Goal: Task Accomplishment & Management: Use online tool/utility

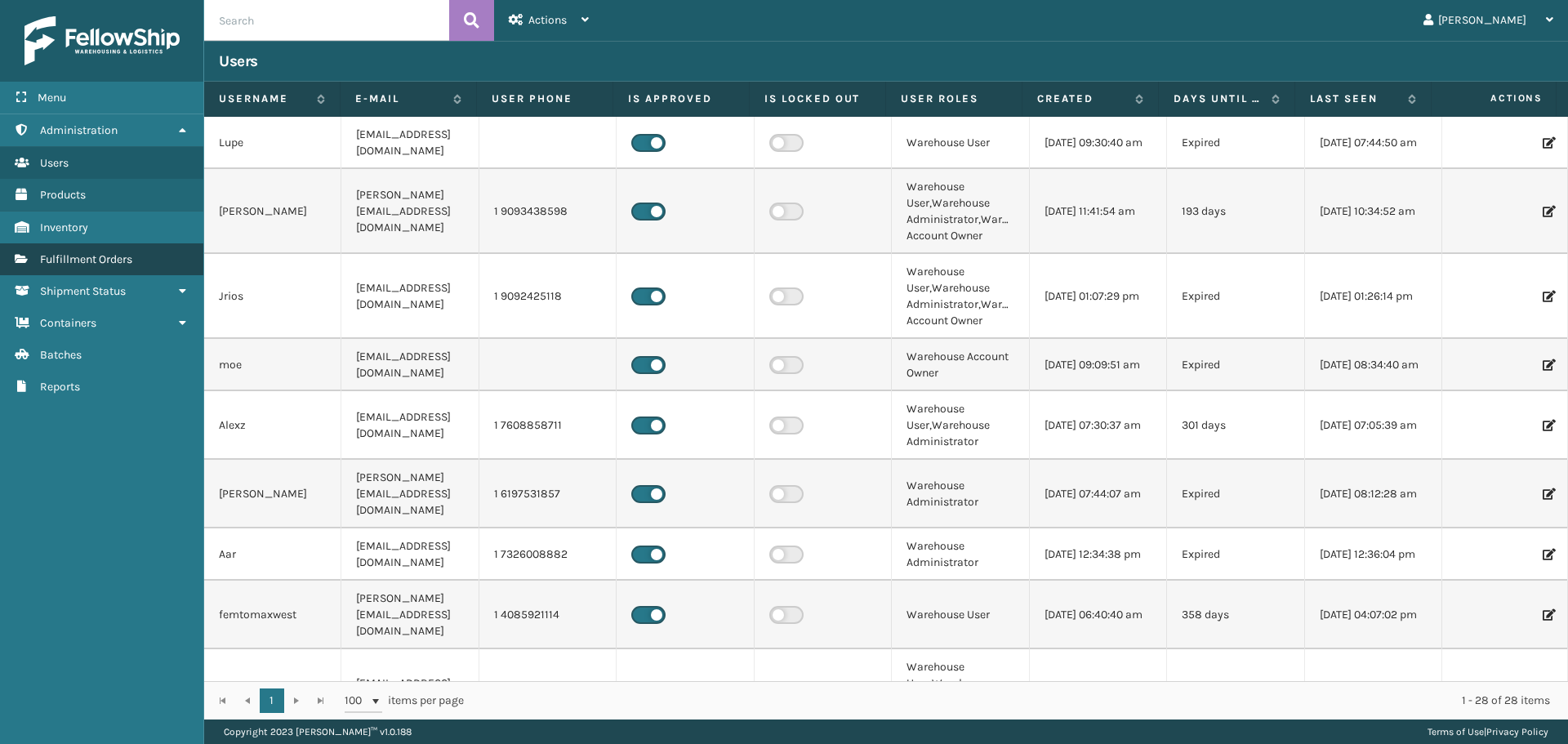
click at [148, 254] on link "Fulfillment Orders" at bounding box center [101, 259] width 204 height 32
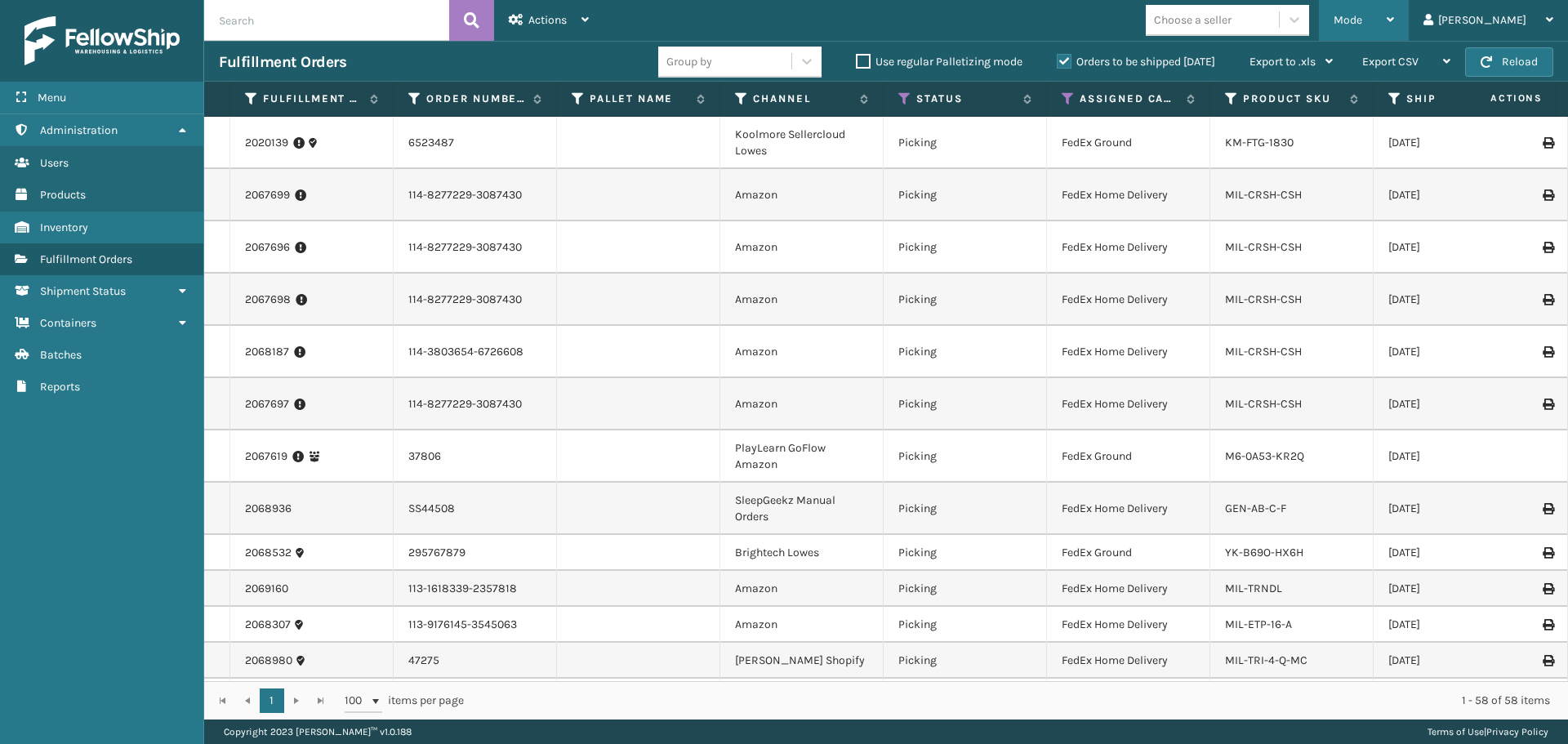
click at [1394, 14] on div "Mode" at bounding box center [1363, 20] width 61 height 41
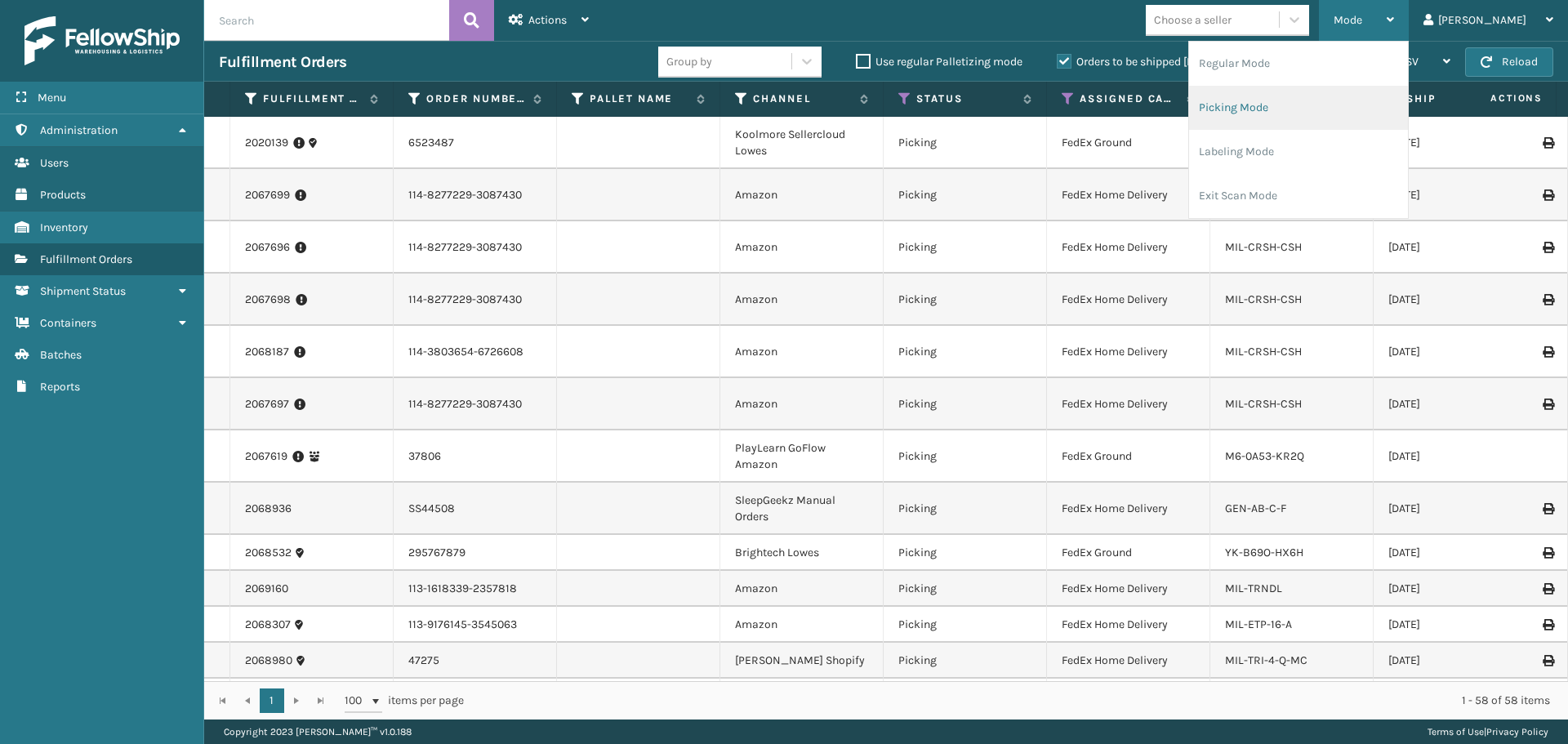
click at [1346, 118] on li "Picking Mode" at bounding box center [1299, 108] width 219 height 44
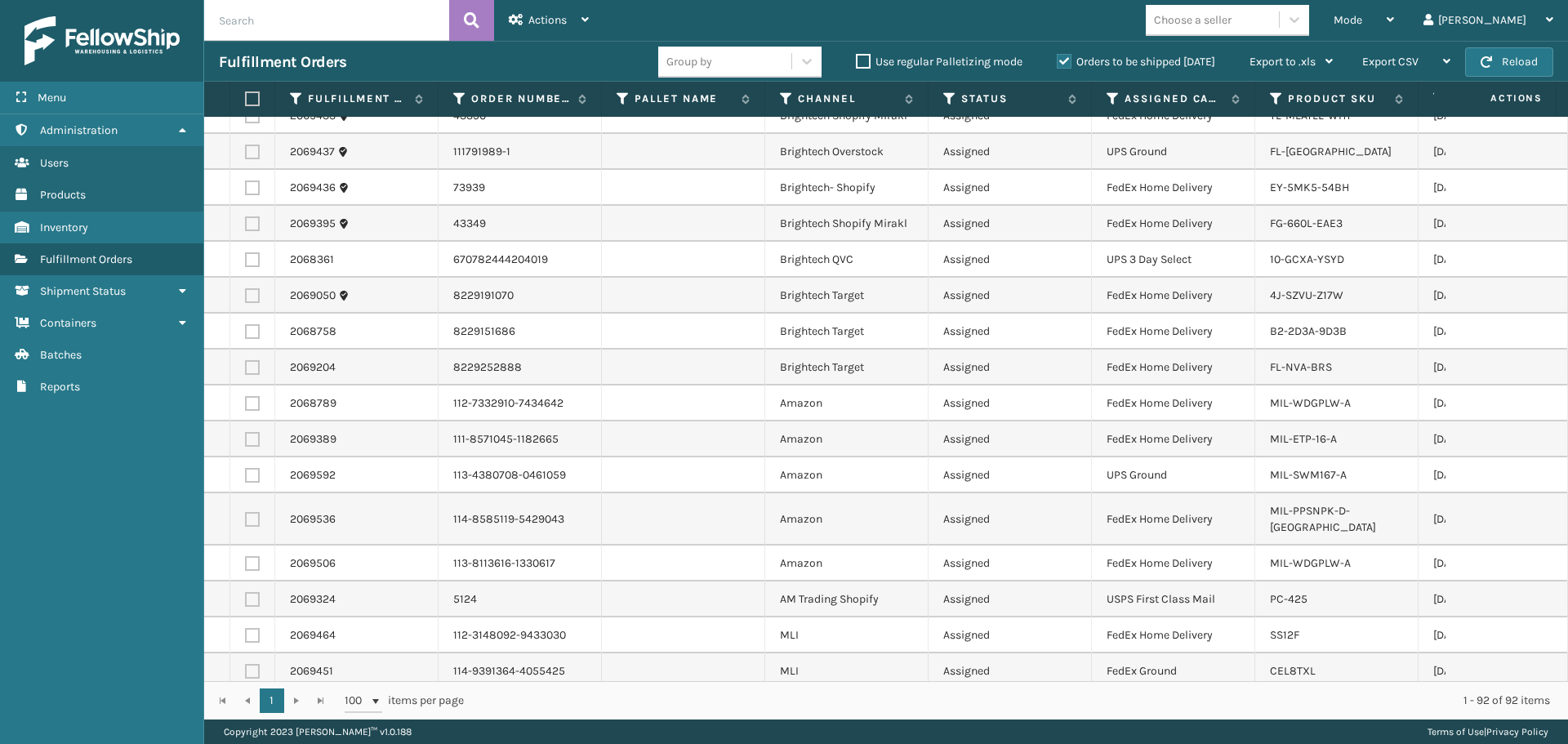
scroll to position [490, 0]
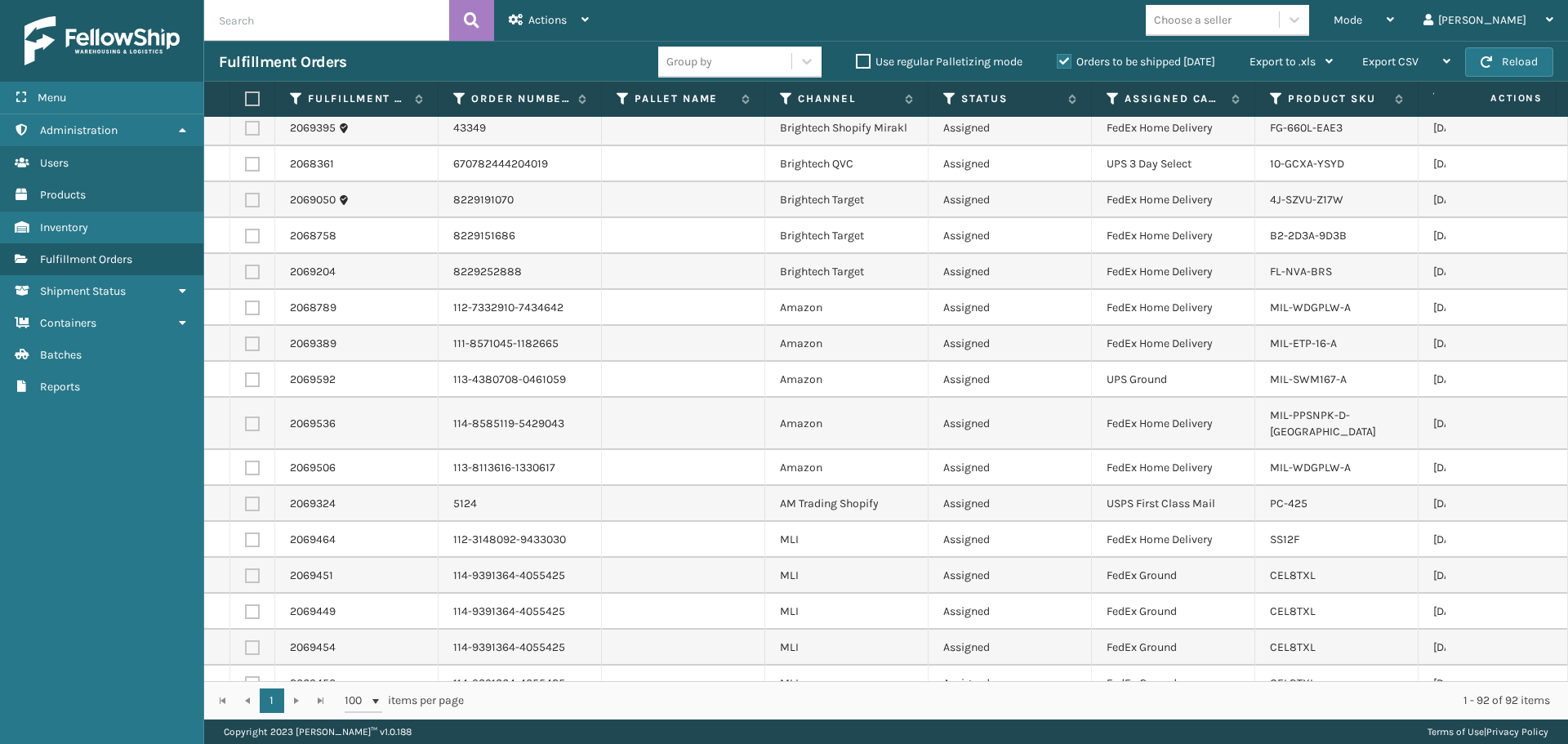
click at [1279, 20] on div "Choose a seller" at bounding box center [1212, 20] width 133 height 27
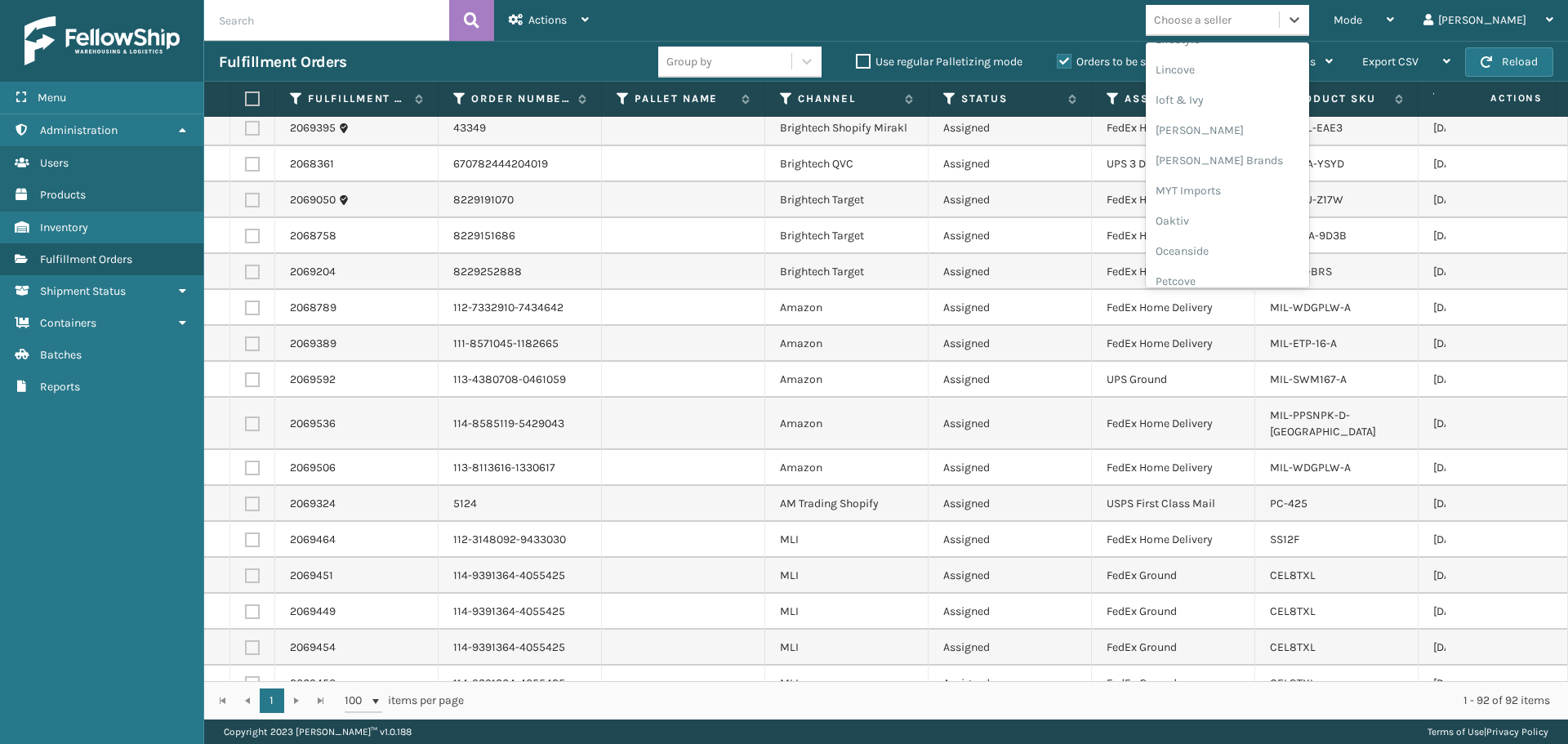
scroll to position [819, 0]
click at [1262, 244] on div "SleepGeekz" at bounding box center [1228, 238] width 163 height 30
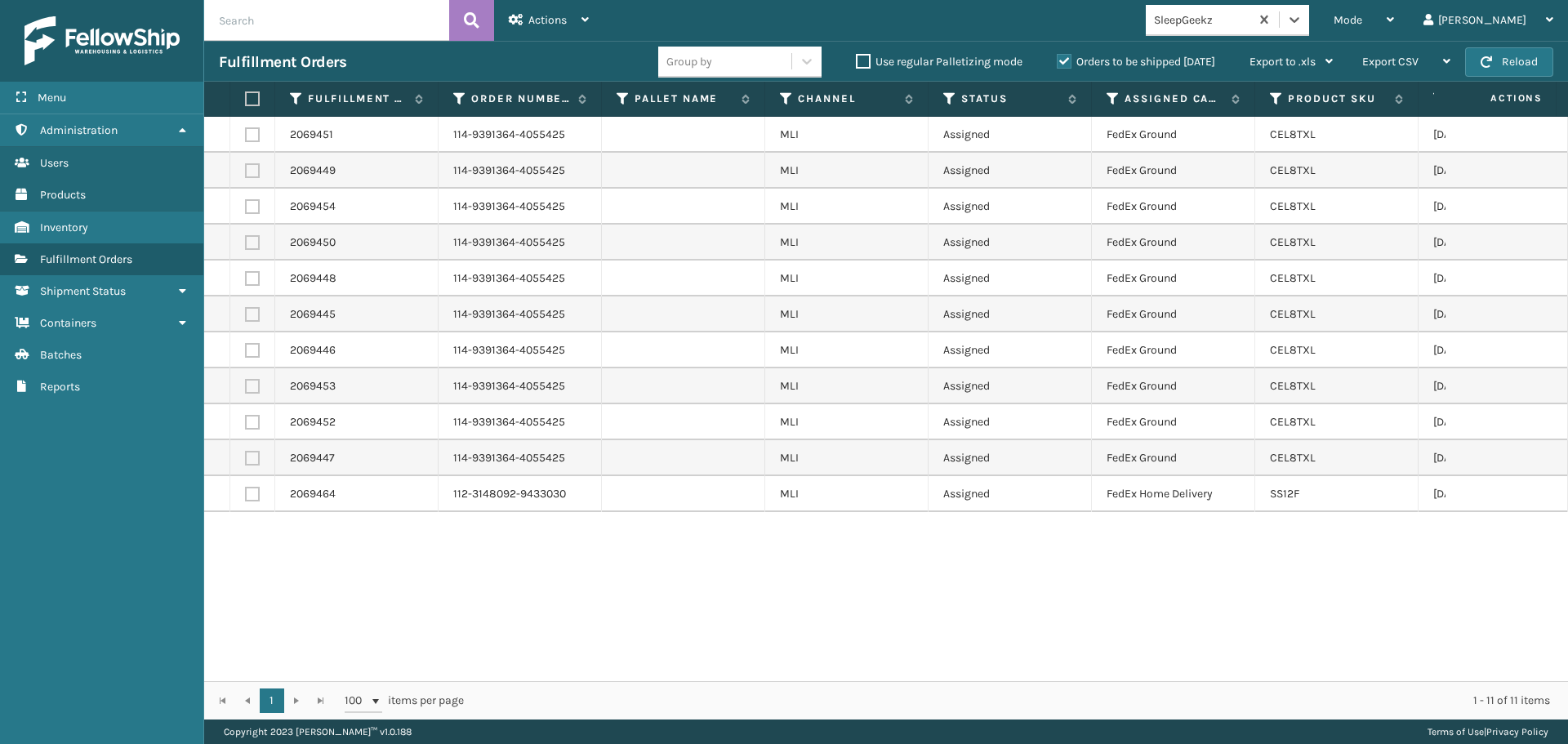
click at [254, 98] on label at bounding box center [250, 99] width 10 height 14
click at [246, 98] on input "checkbox" at bounding box center [245, 100] width 1 height 11
checkbox input "true"
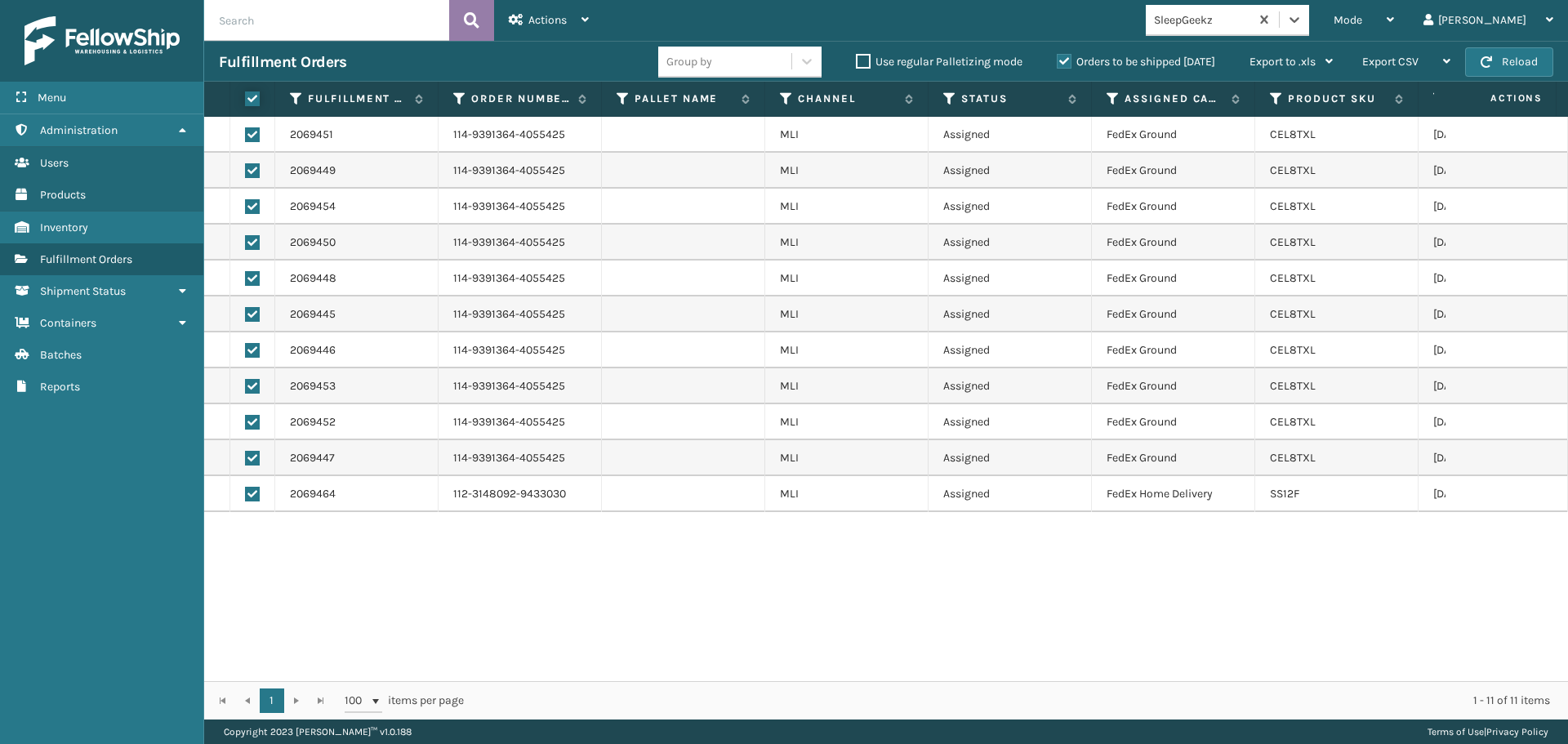
checkbox input "true"
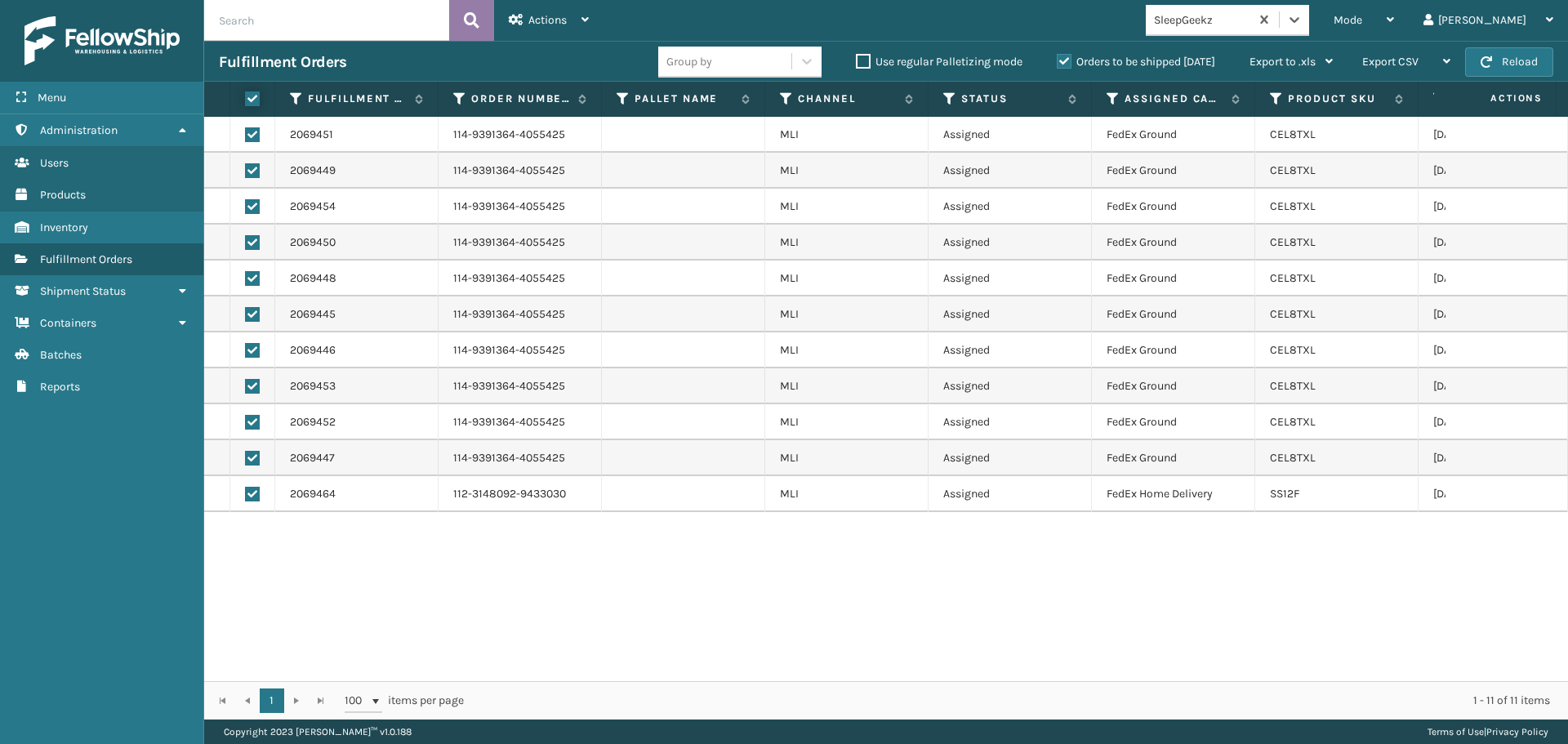
checkbox input "true"
click at [565, 23] on span "Actions" at bounding box center [548, 19] width 38 height 14
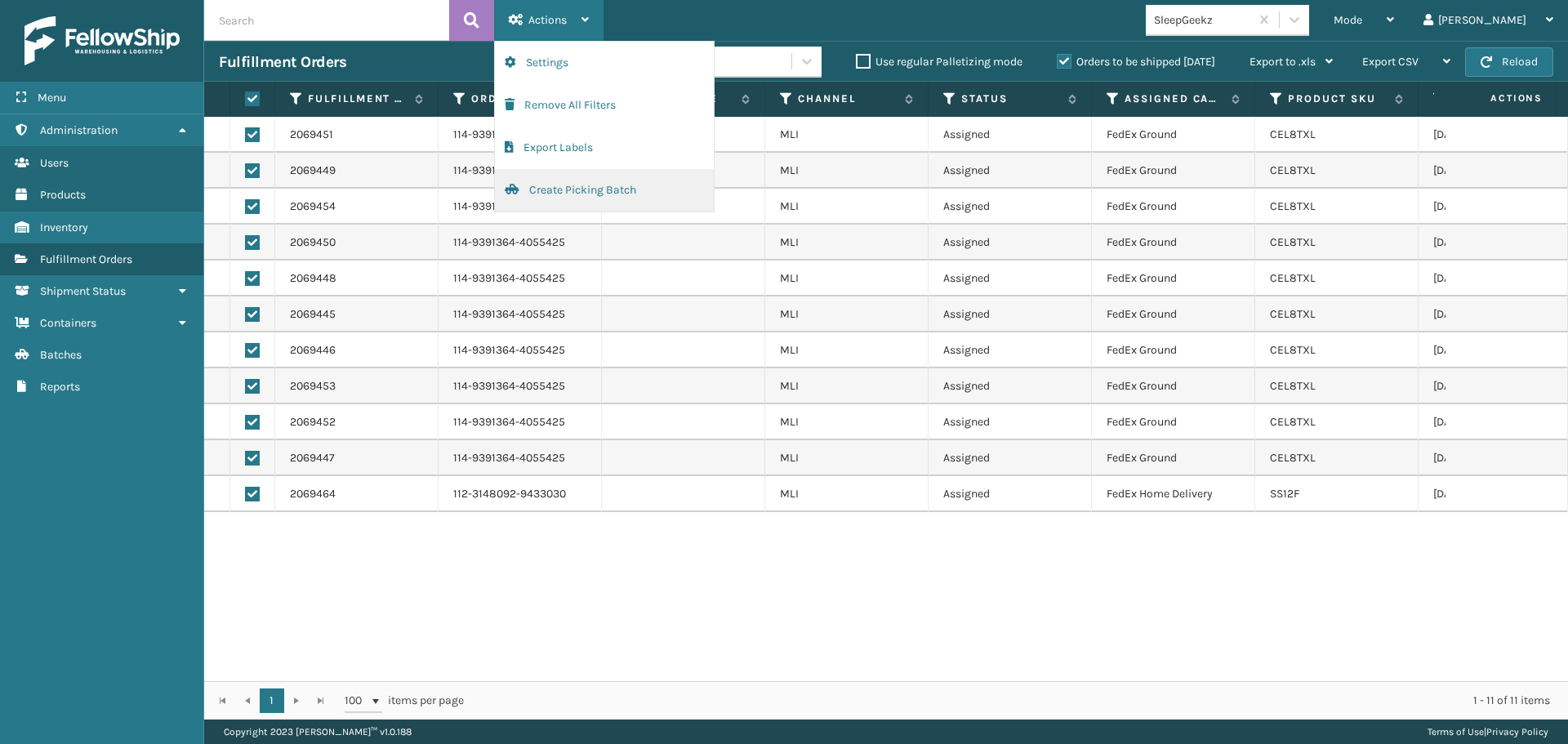
click at [561, 190] on button "Create Picking Batch" at bounding box center [605, 190] width 219 height 43
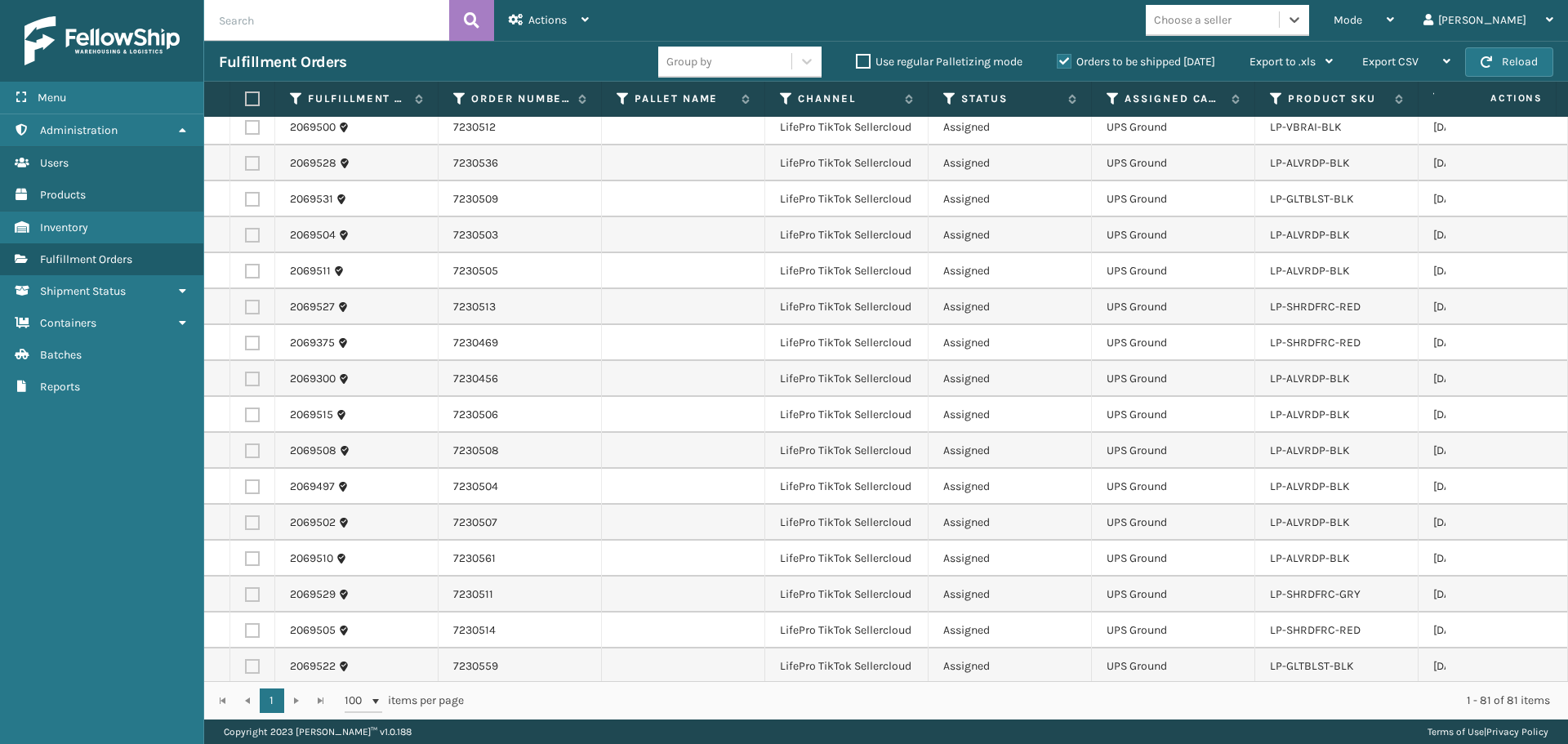
scroll to position [2717, 0]
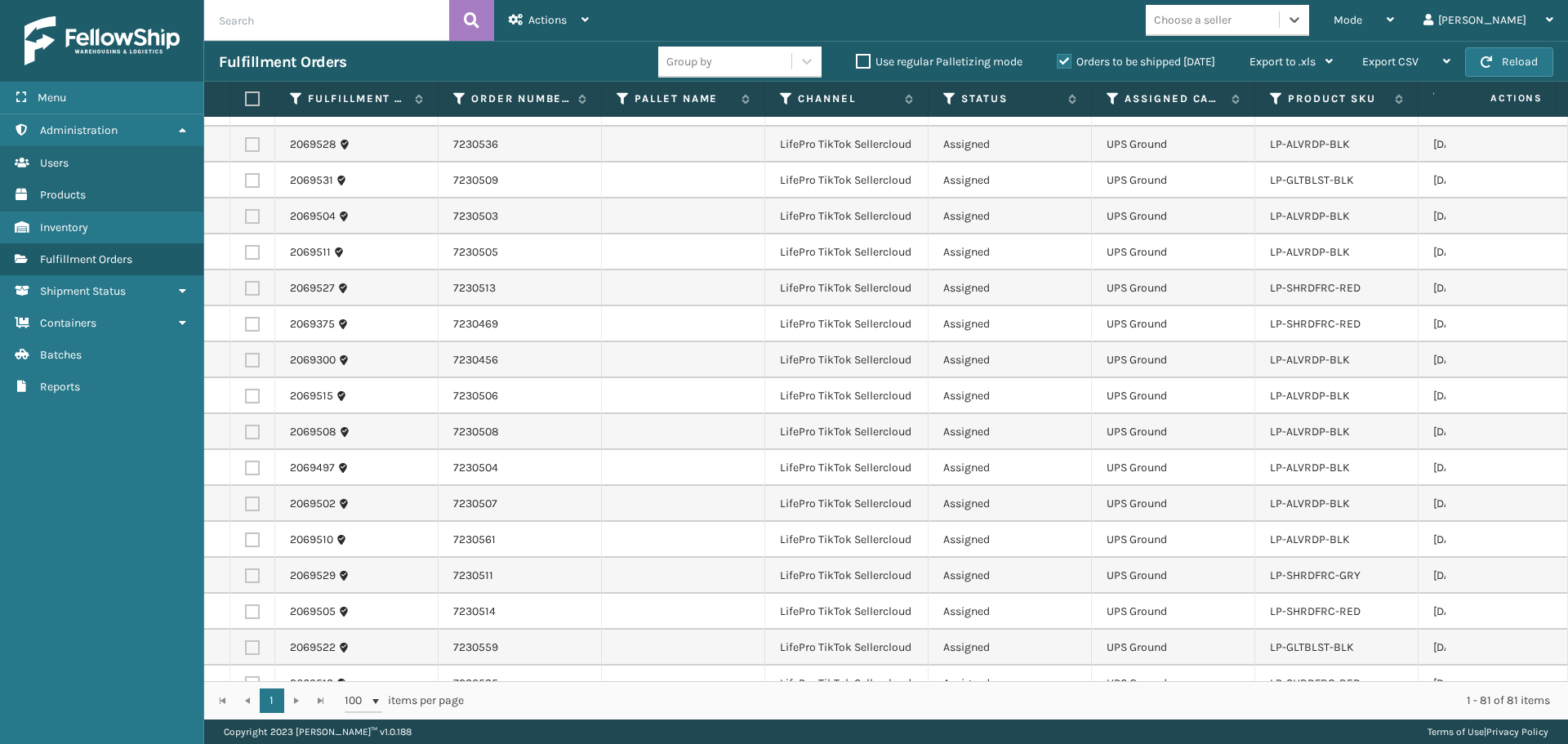
click at [1231, 22] on div "Choose a seller" at bounding box center [1193, 20] width 78 height 17
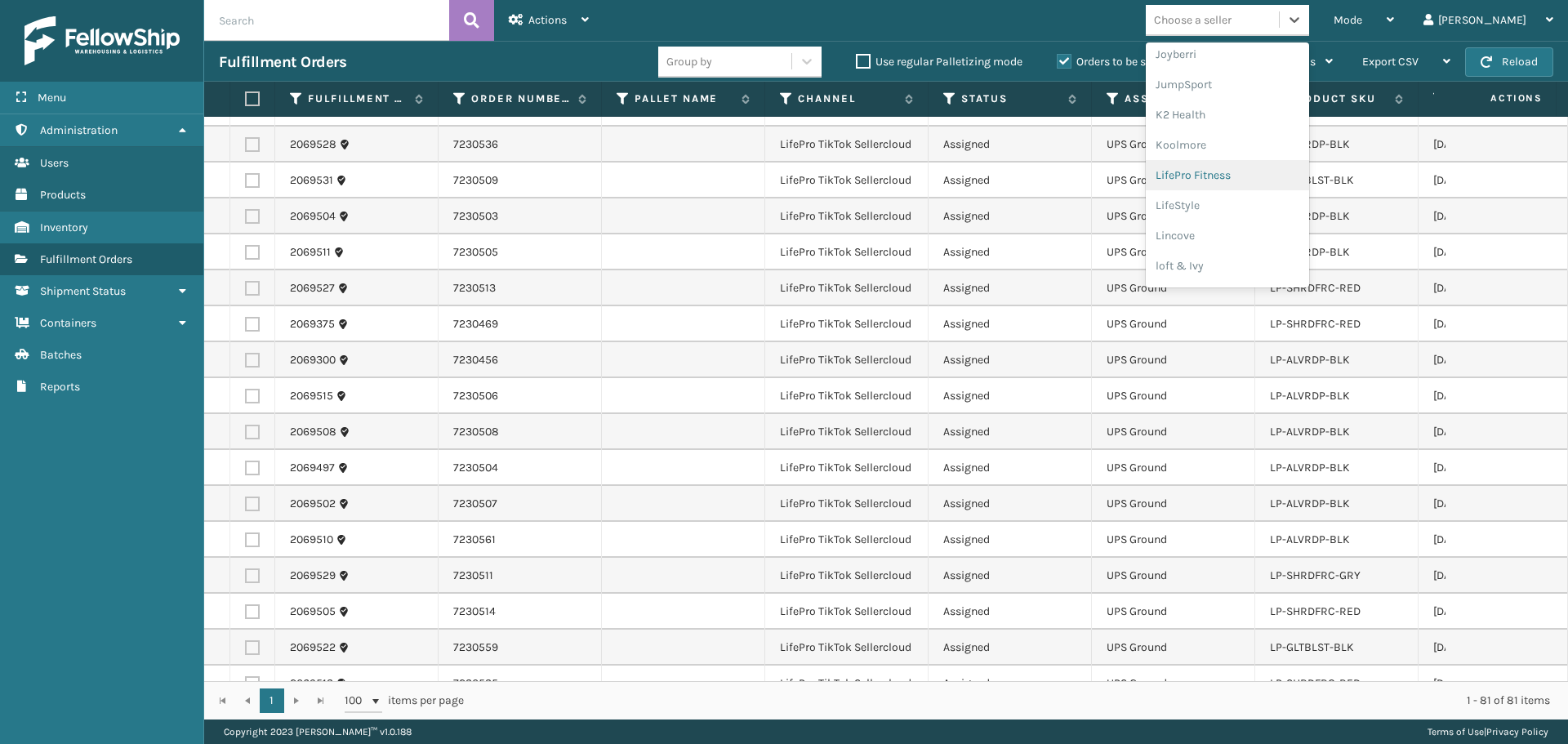
scroll to position [517, 0]
click at [1277, 151] on div "LifePro Fitness" at bounding box center [1228, 148] width 163 height 30
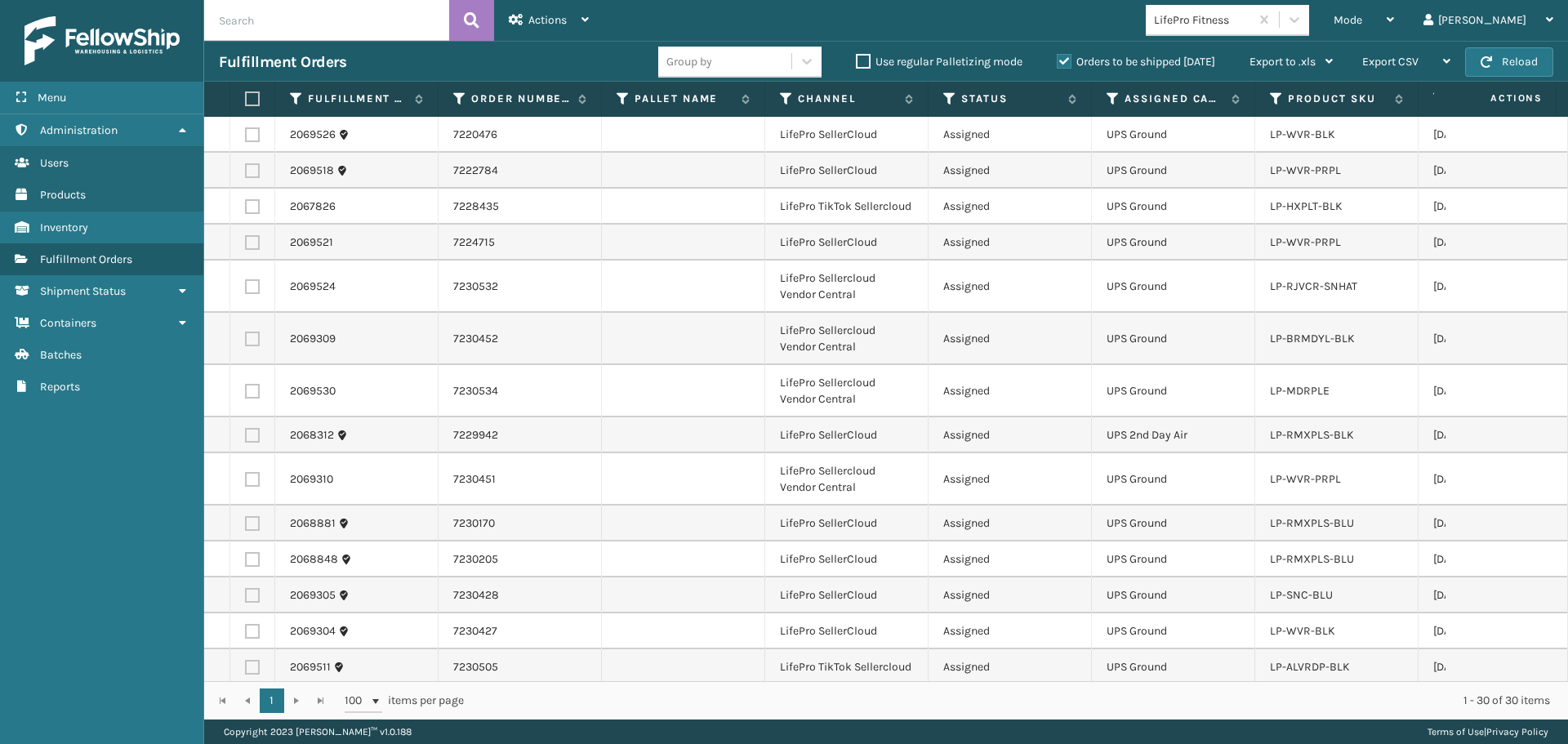
click at [254, 99] on label at bounding box center [250, 99] width 10 height 14
click at [246, 99] on input "checkbox" at bounding box center [245, 100] width 1 height 11
checkbox input "true"
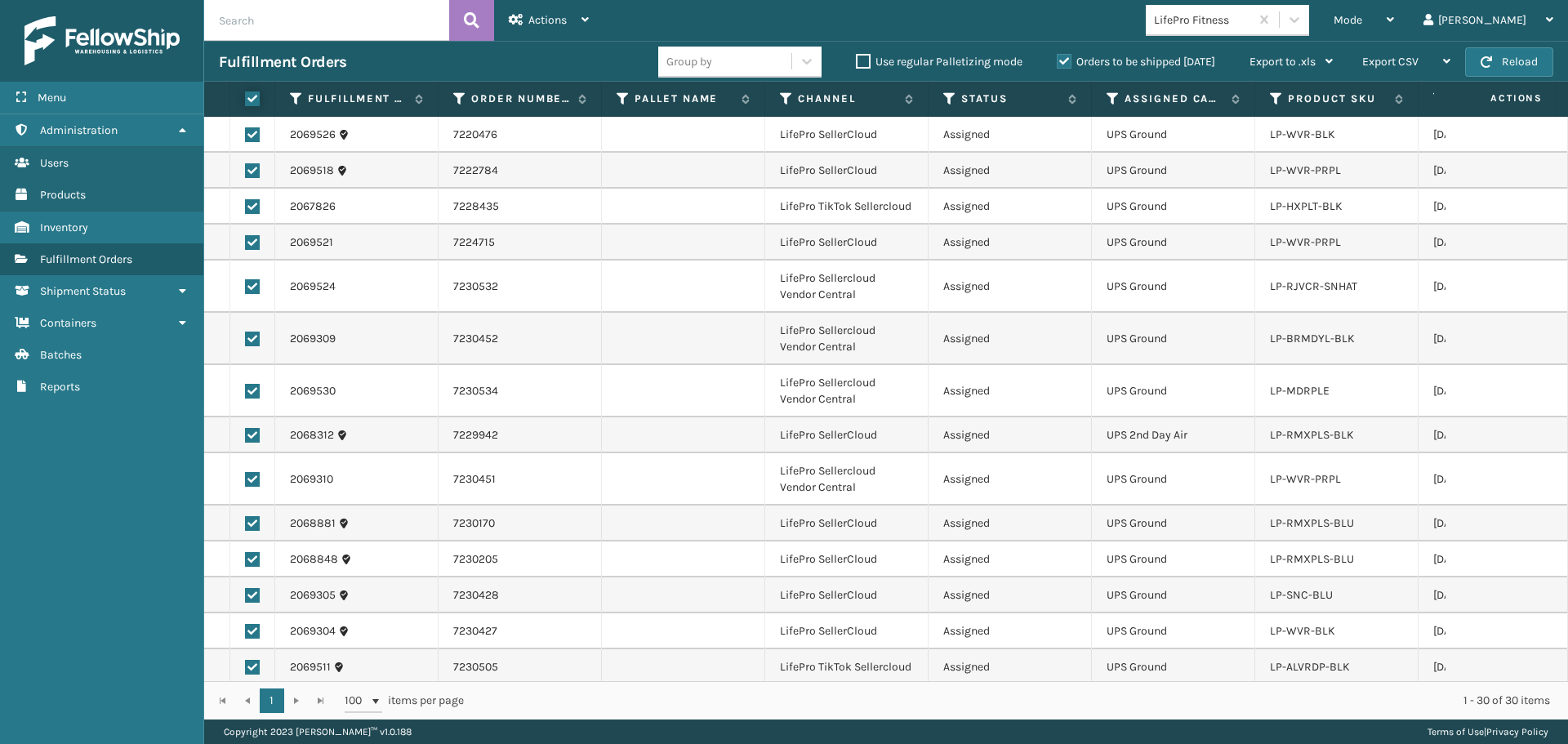
checkbox input "true"
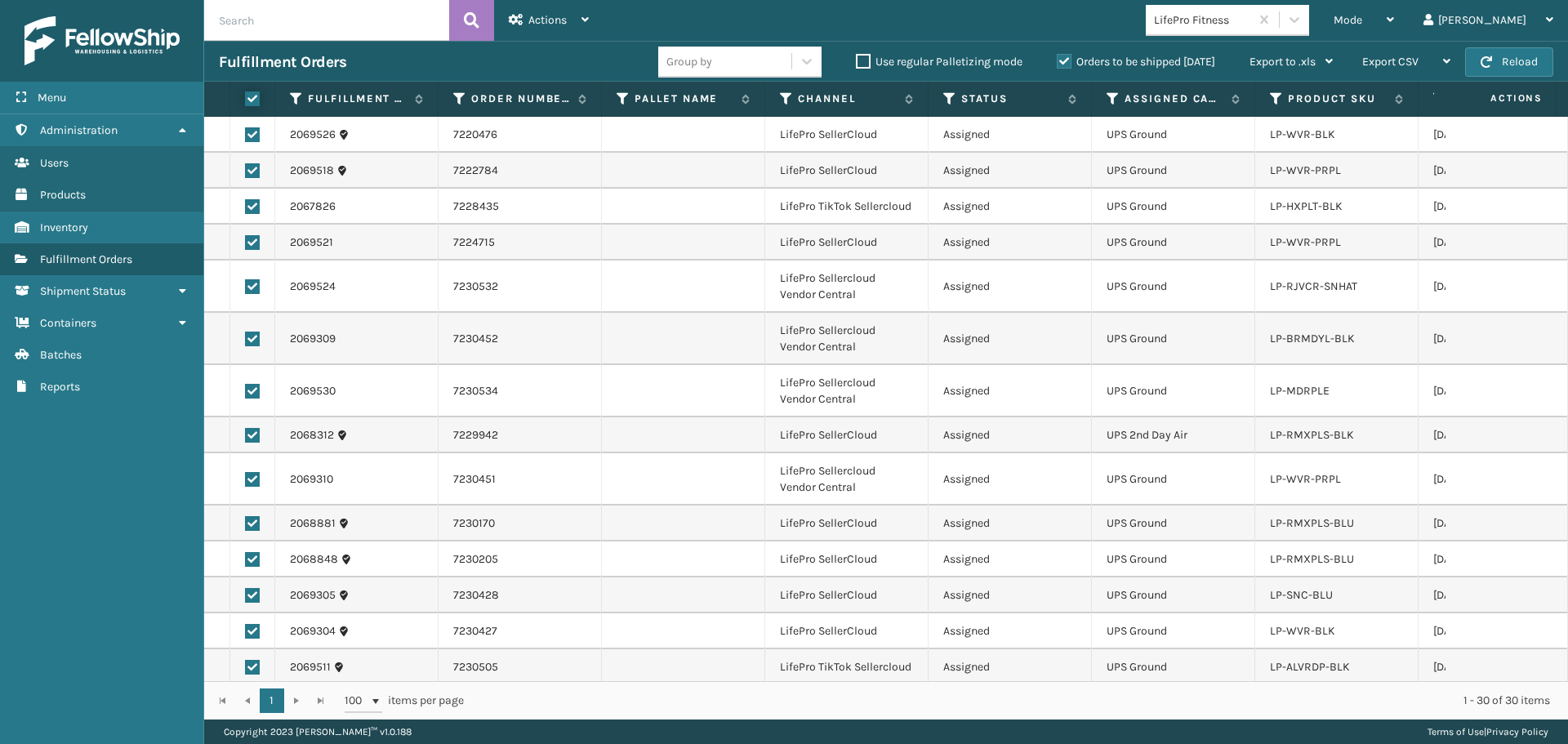
checkbox input "true"
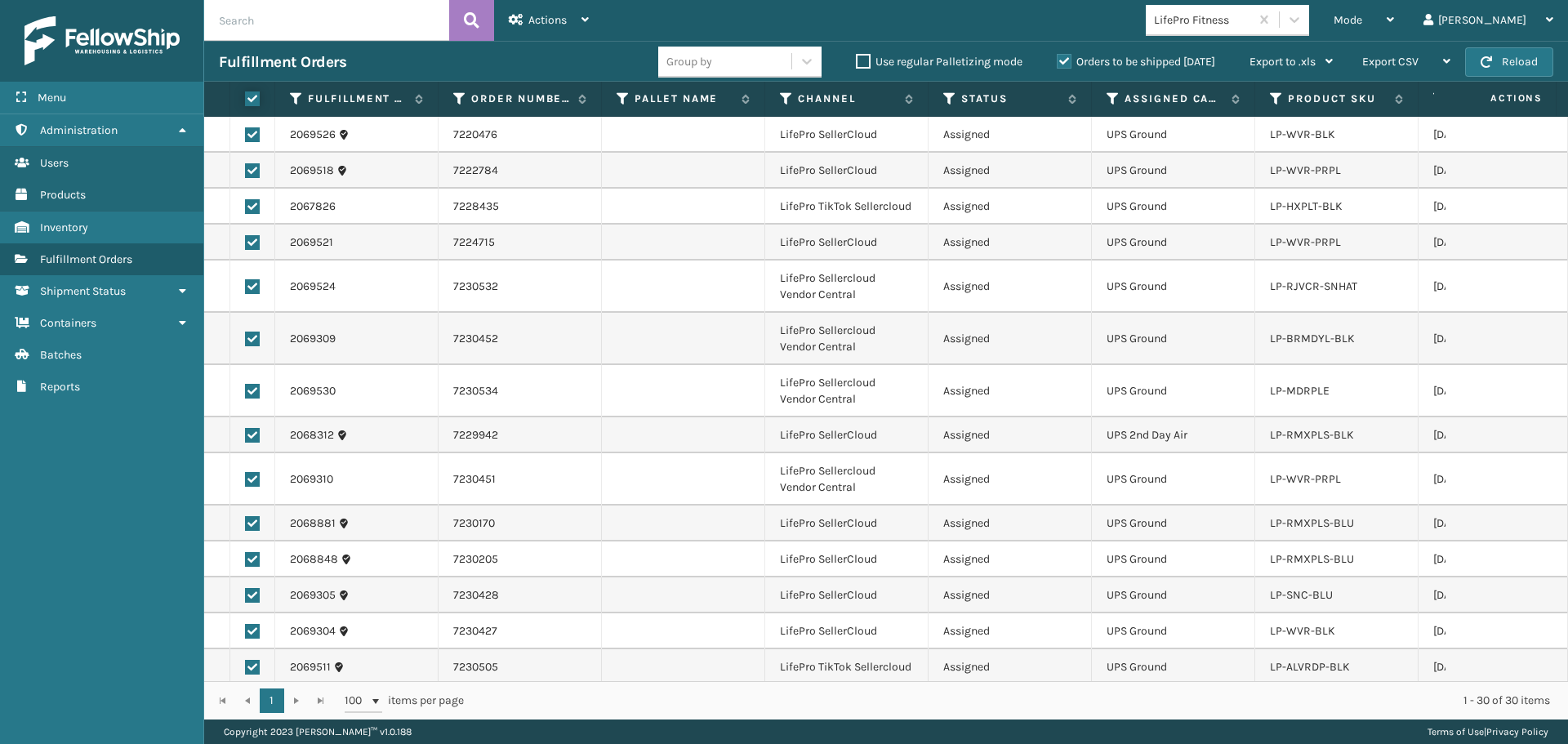
checkbox input "true"
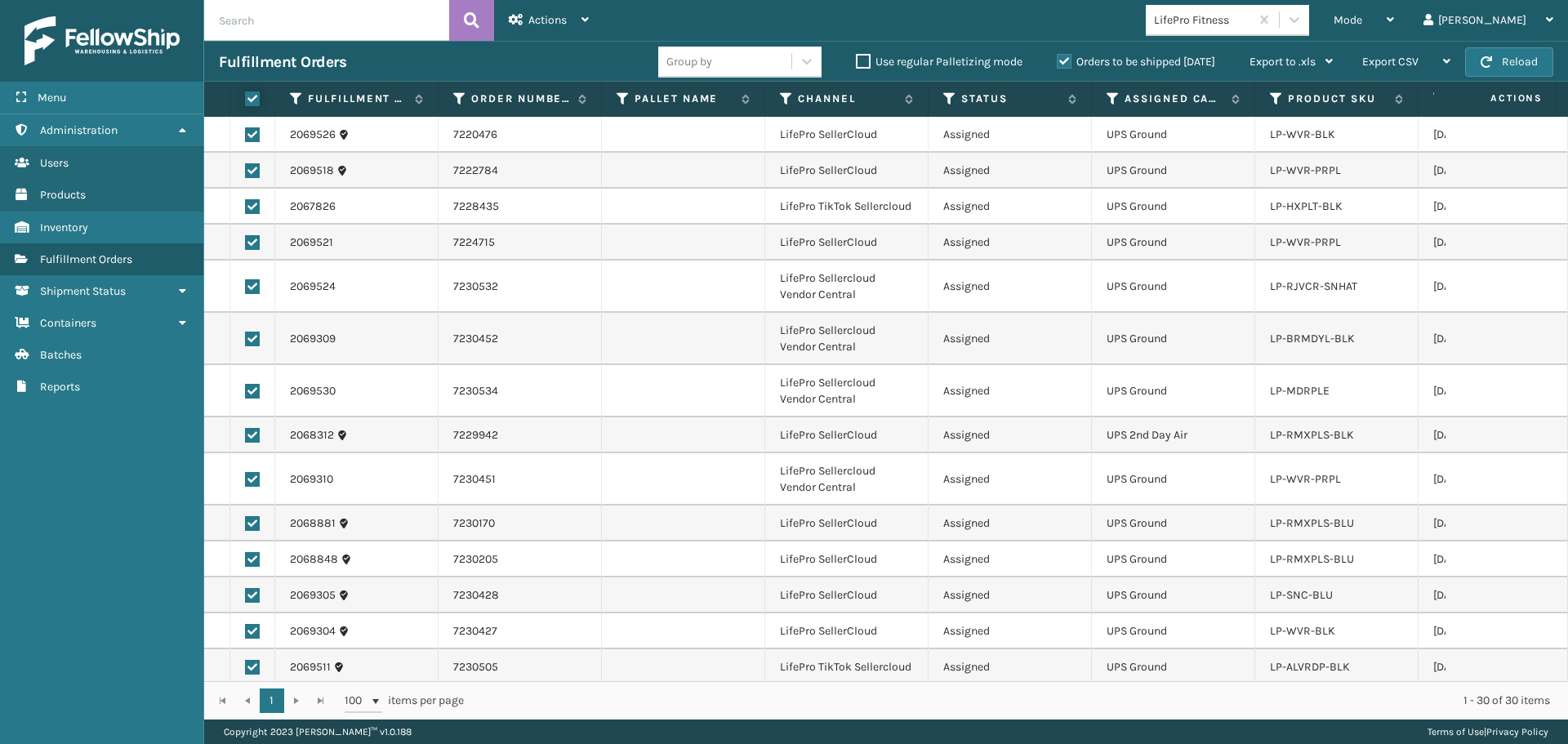
checkbox input "true"
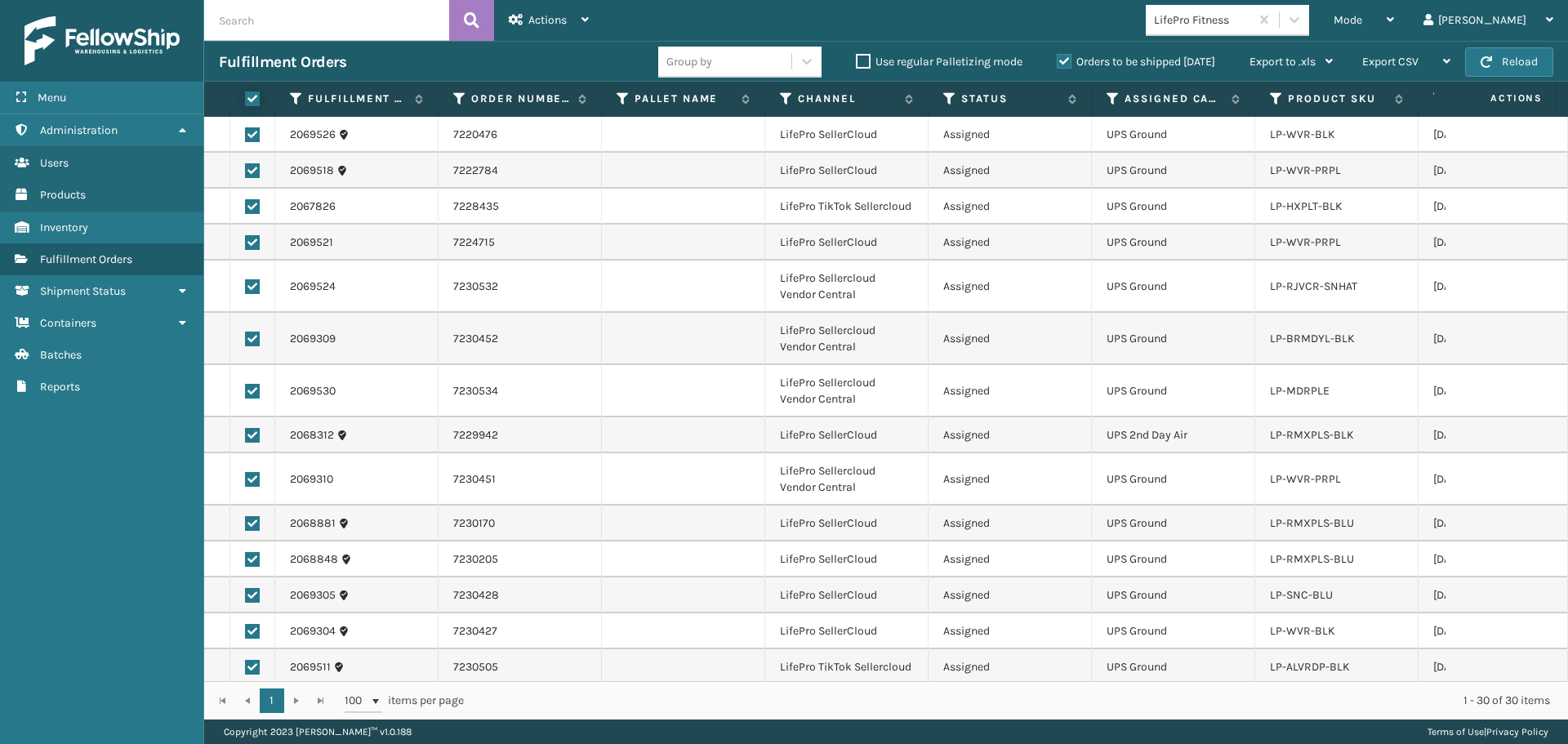
checkbox input "true"
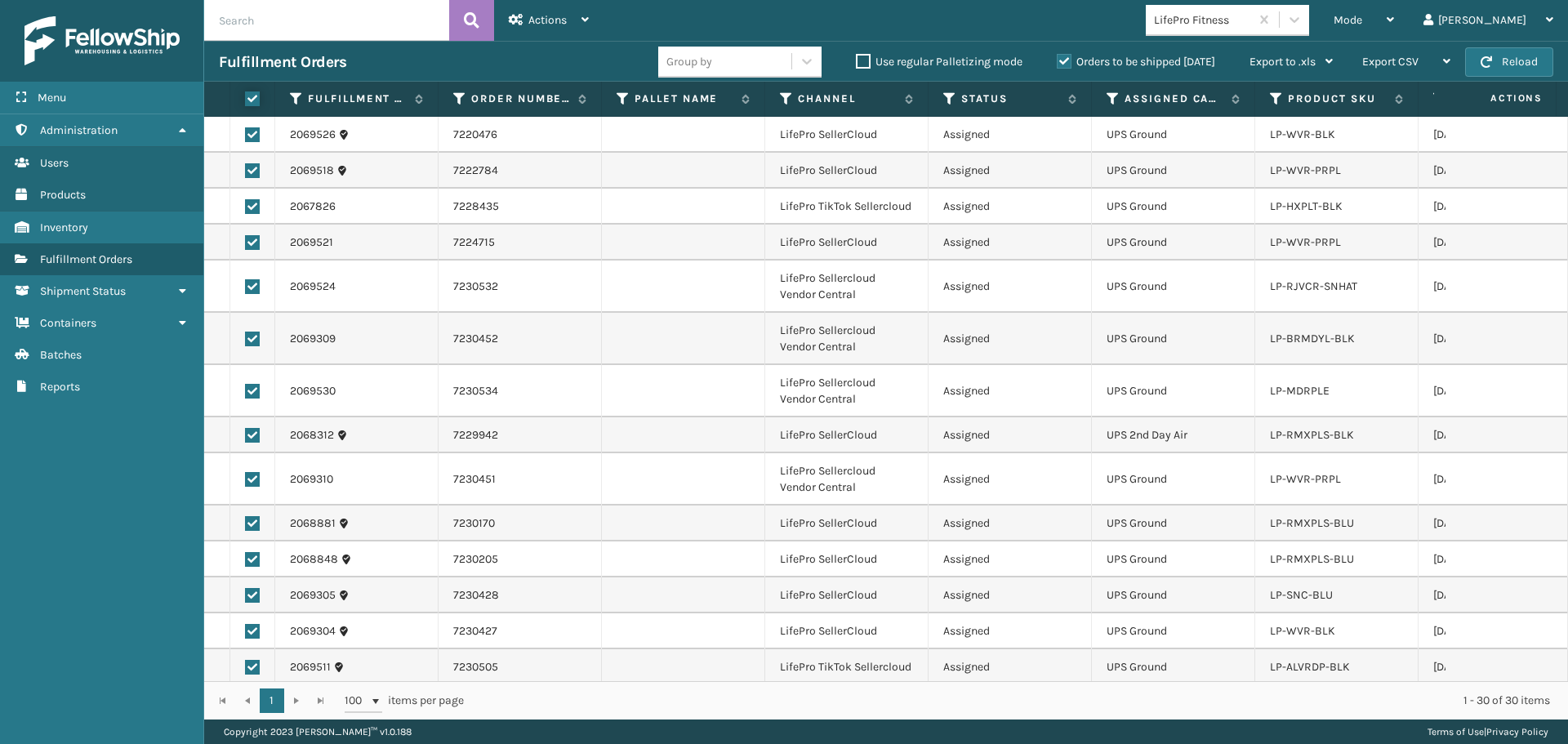
checkbox input "true"
click at [537, 14] on span "Actions" at bounding box center [548, 19] width 38 height 14
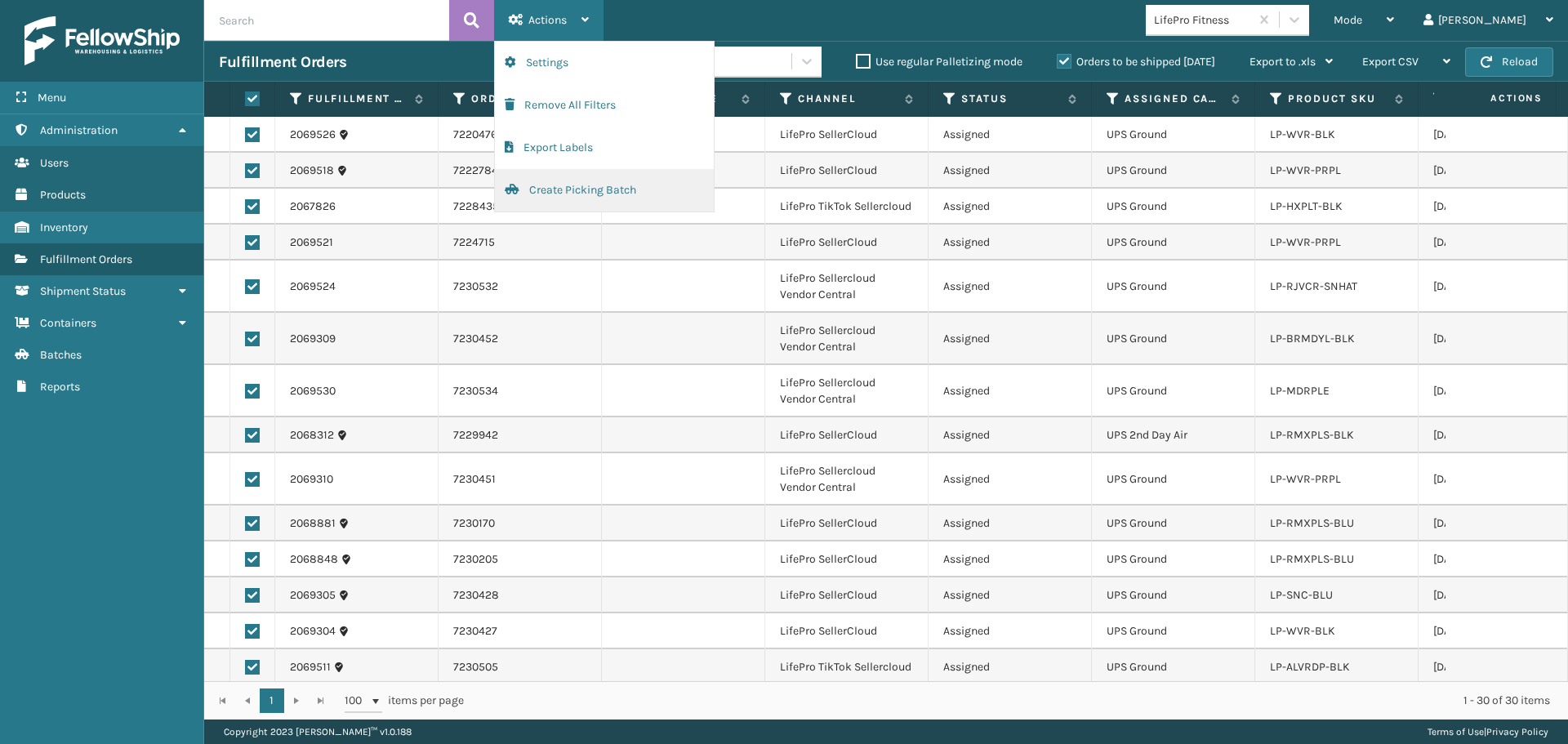
click at [540, 195] on button "Create Picking Batch" at bounding box center [605, 190] width 219 height 43
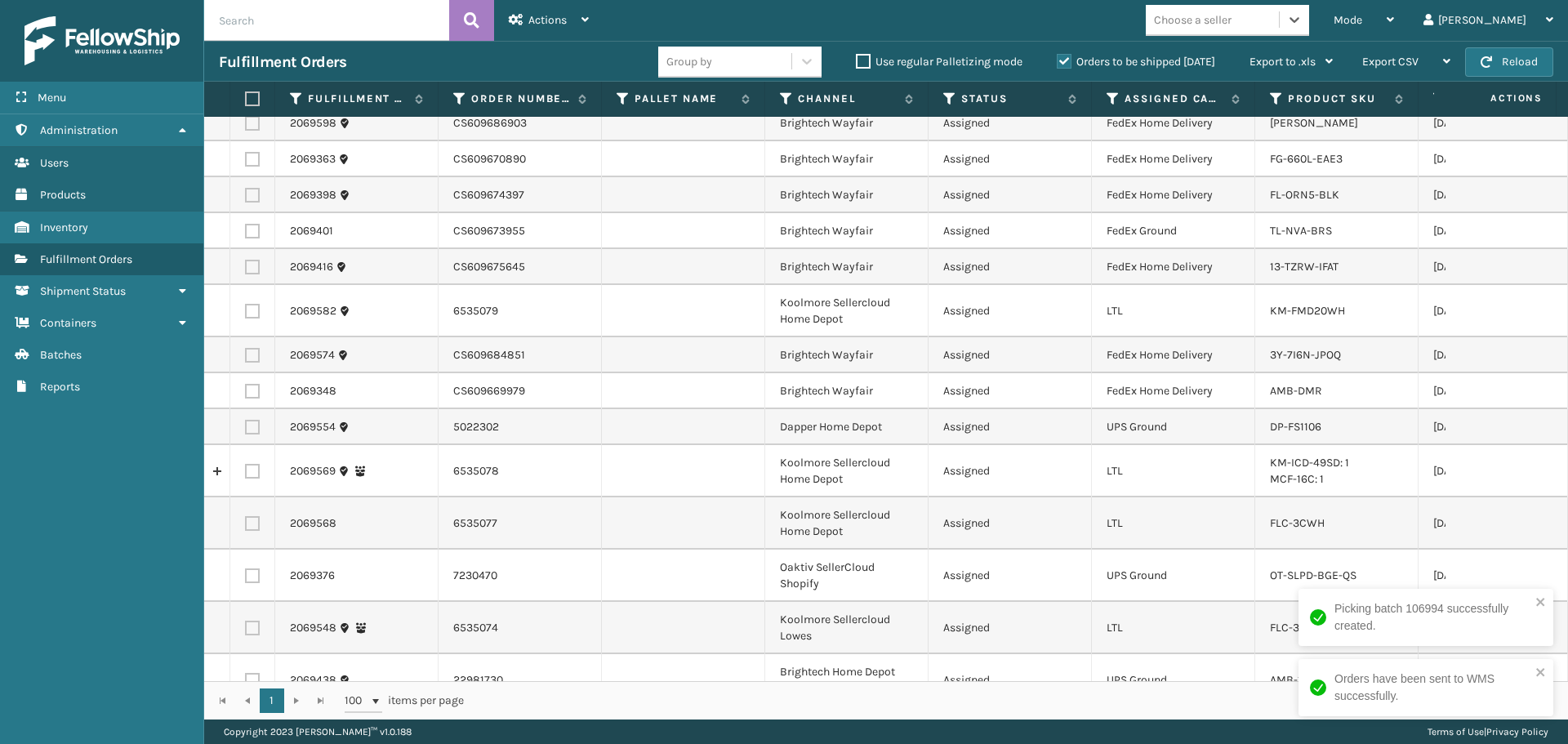
scroll to position [1574, 0]
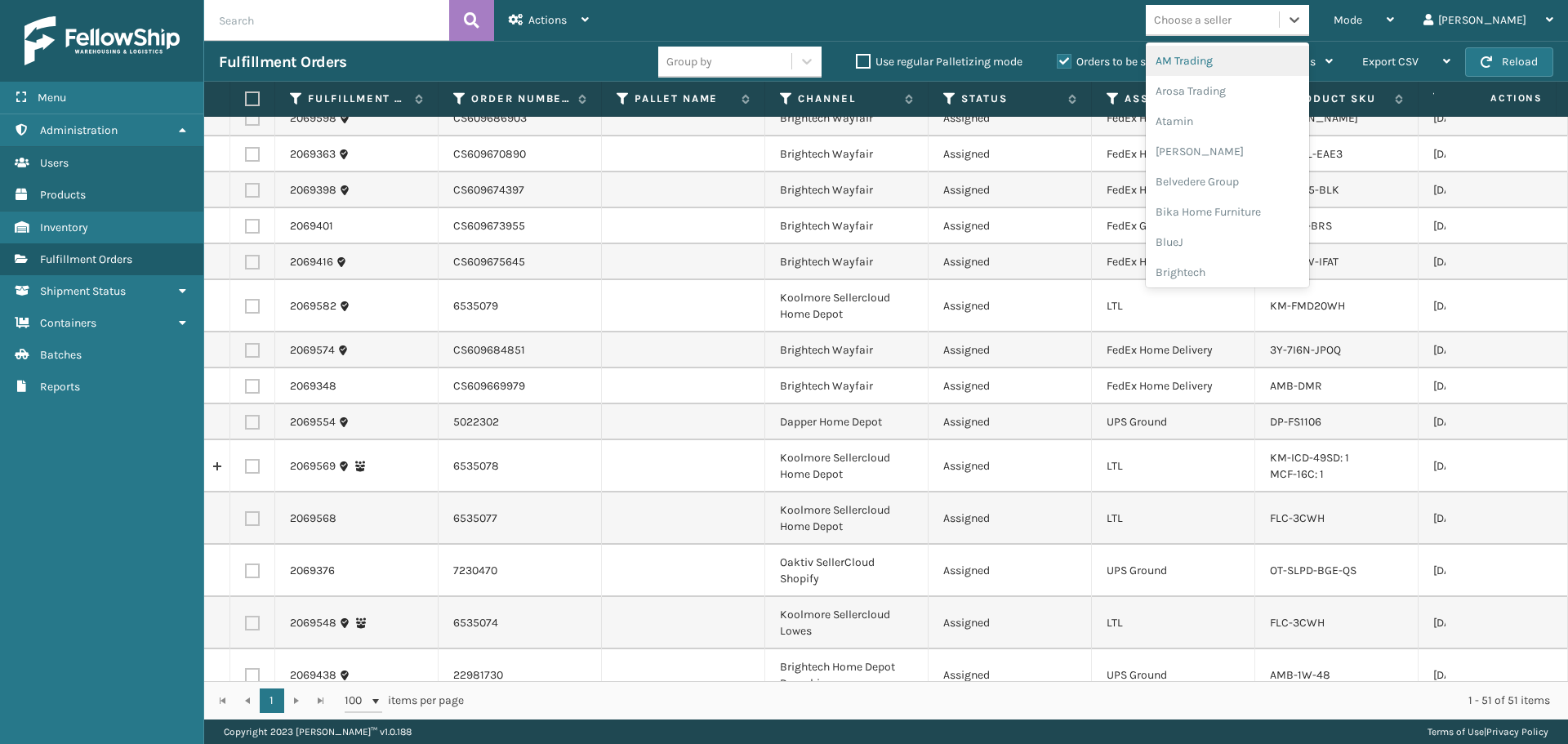
click at [1279, 19] on div "Choose a seller" at bounding box center [1212, 20] width 133 height 27
click at [1253, 268] on div "Brightech" at bounding box center [1228, 272] width 163 height 30
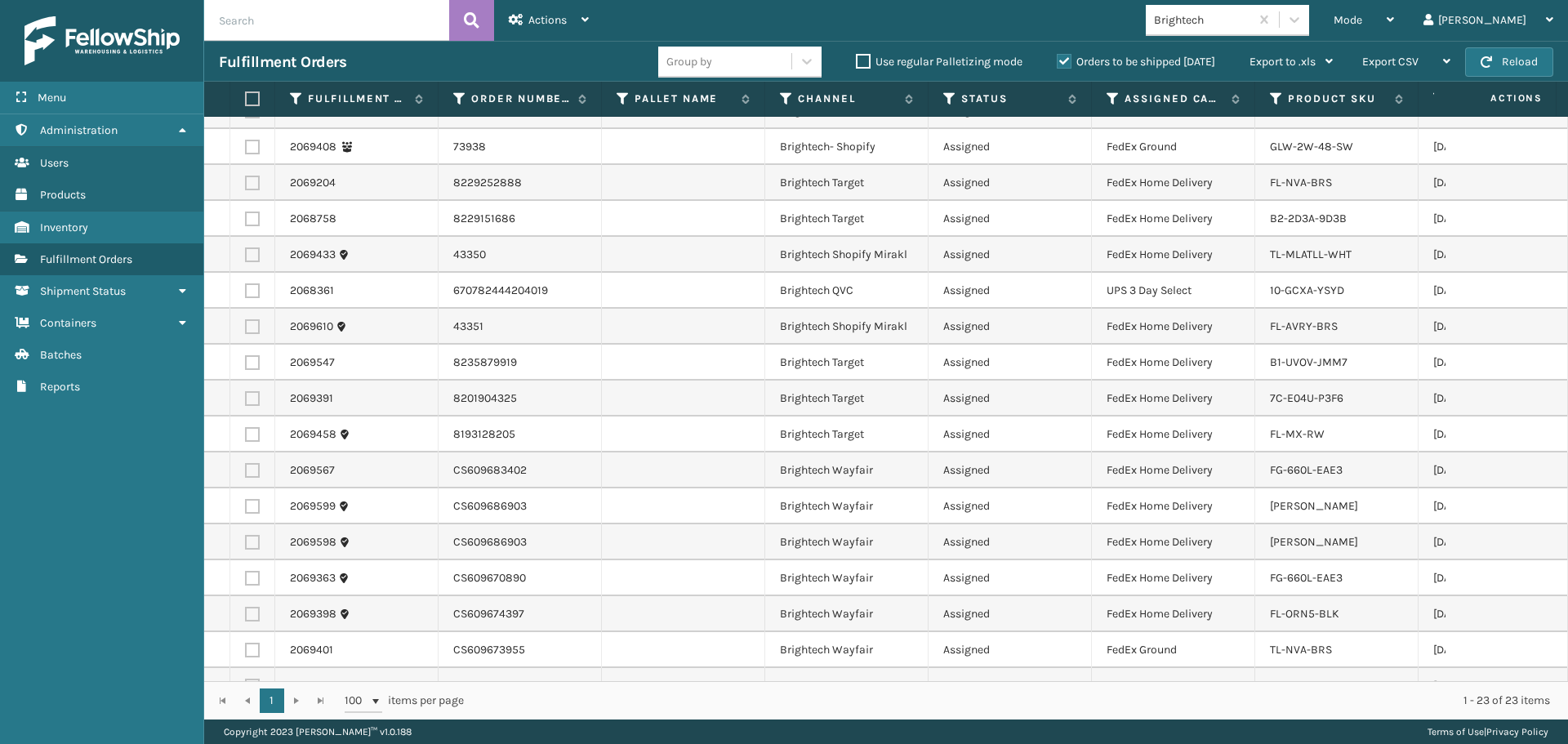
scroll to position [291, 0]
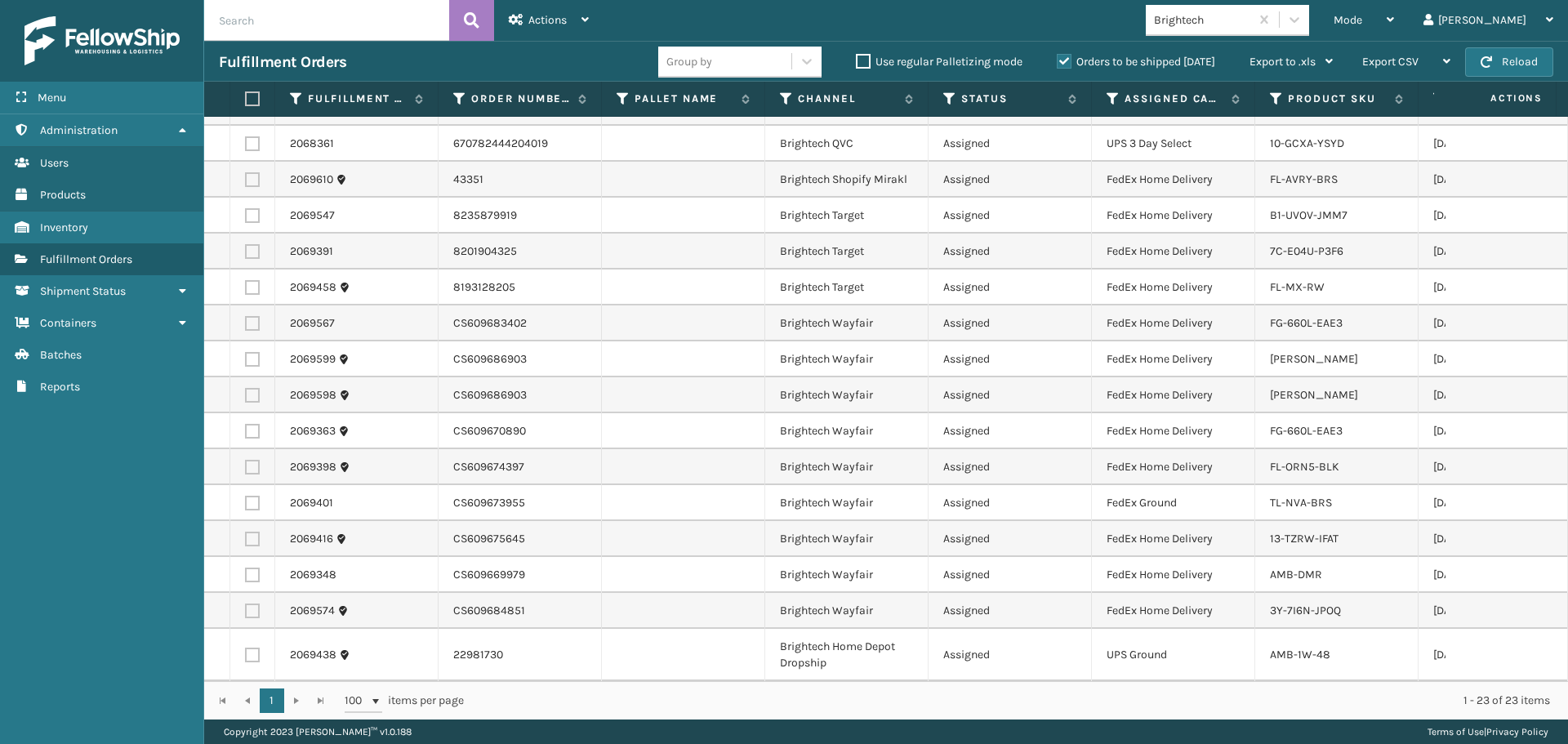
click at [250, 95] on label at bounding box center [250, 99] width 10 height 14
click at [246, 95] on input "checkbox" at bounding box center [245, 100] width 1 height 11
checkbox input "true"
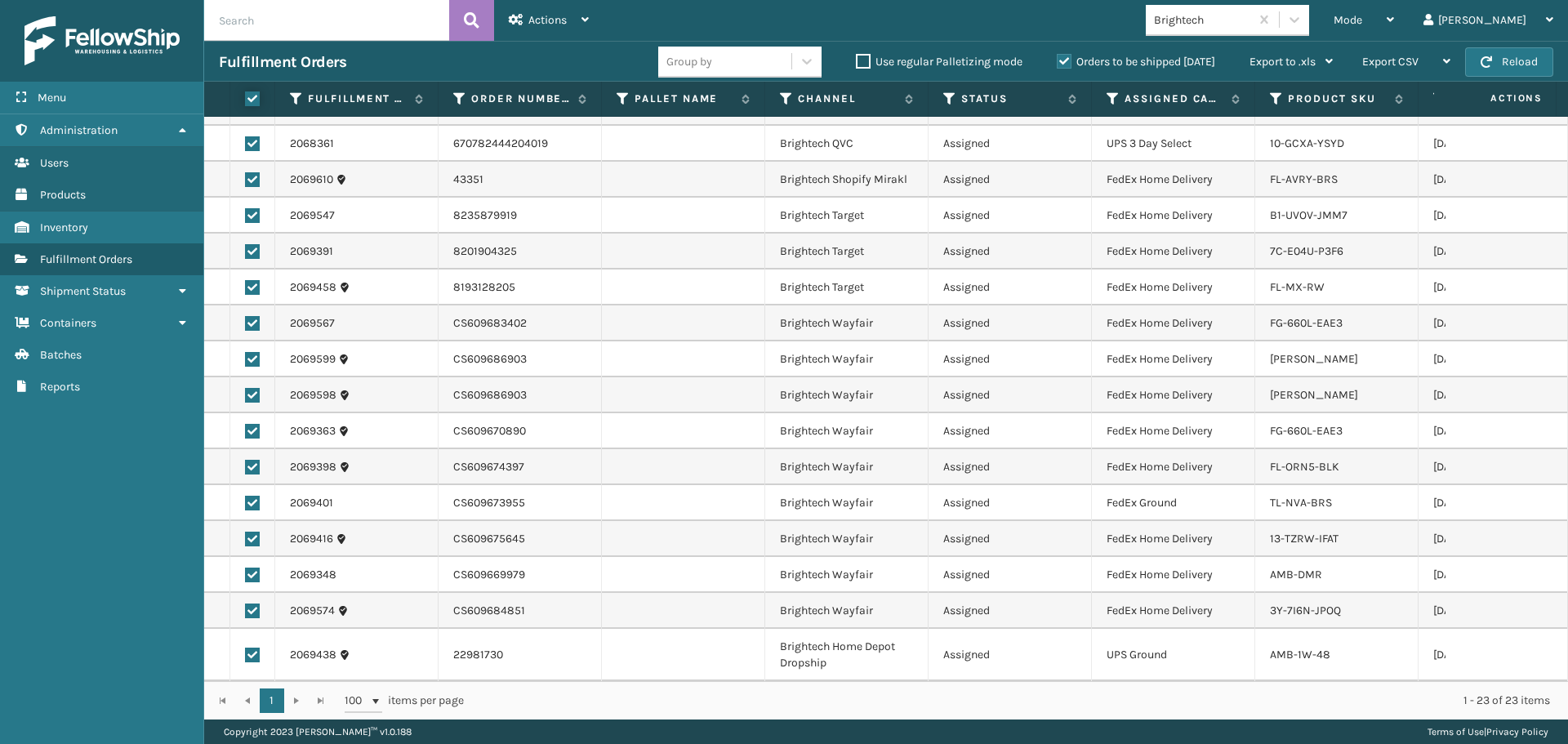
checkbox input "true"
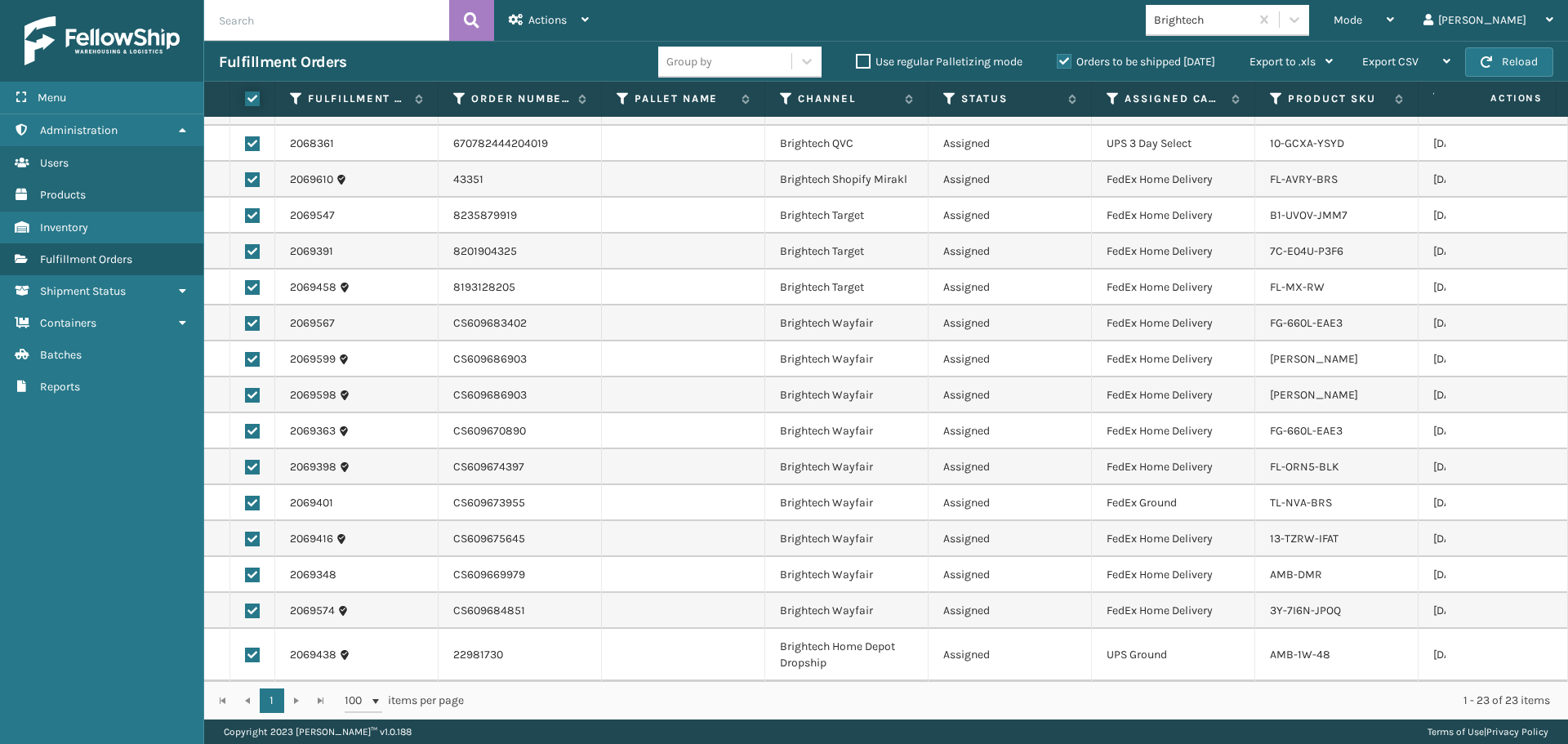
checkbox input "true"
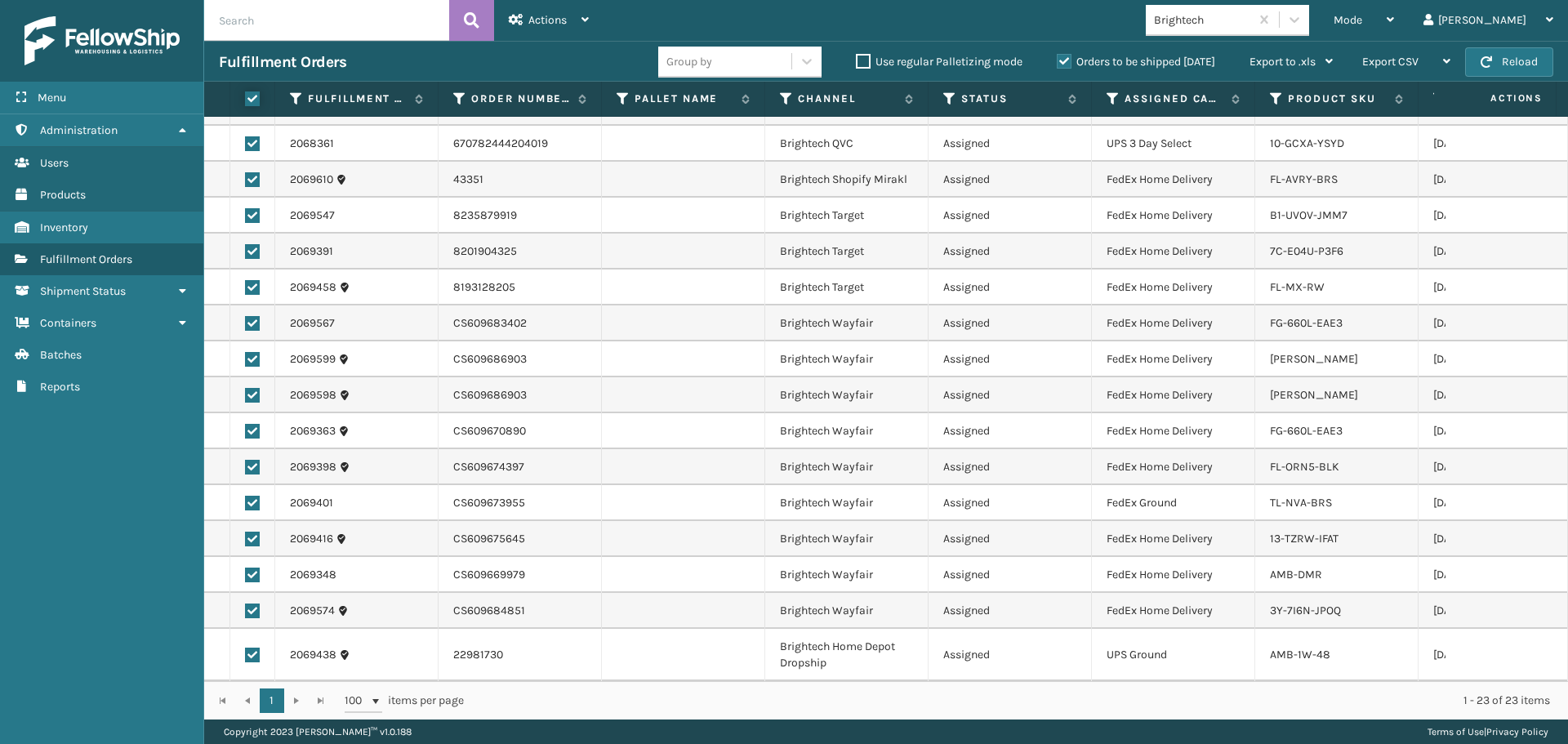
checkbox input "true"
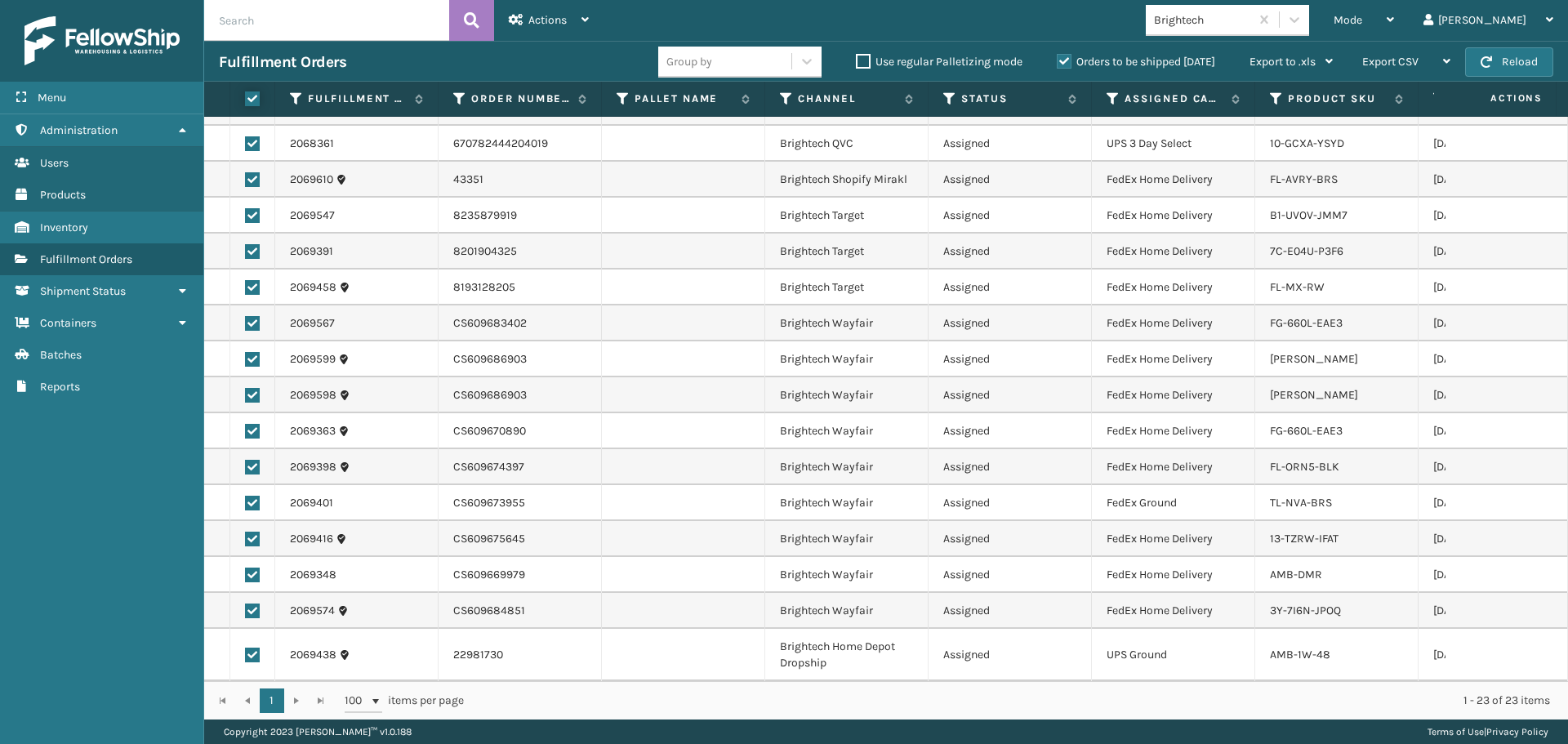
checkbox input "true"
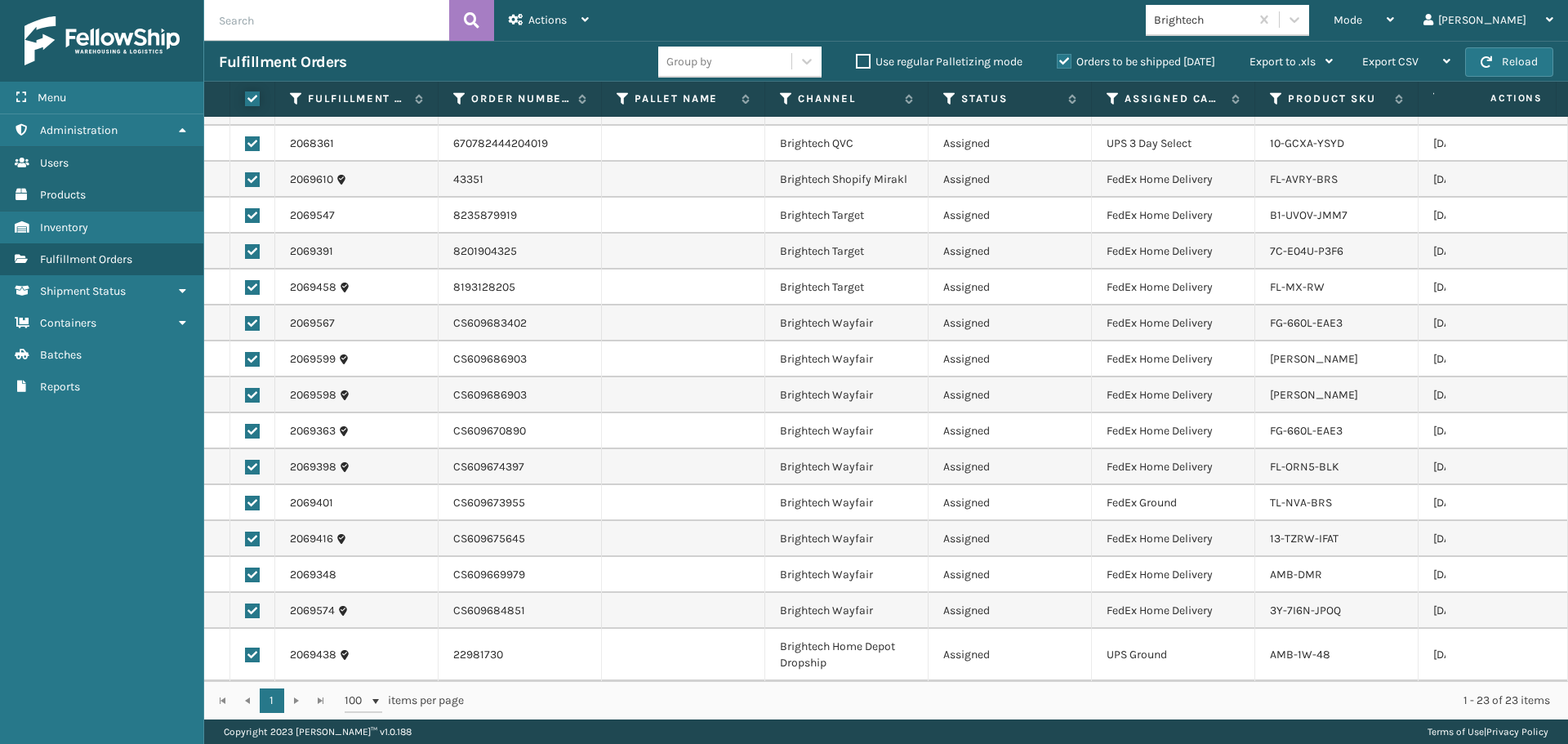
checkbox input "true"
click at [527, 15] on div "Actions" at bounding box center [549, 20] width 80 height 41
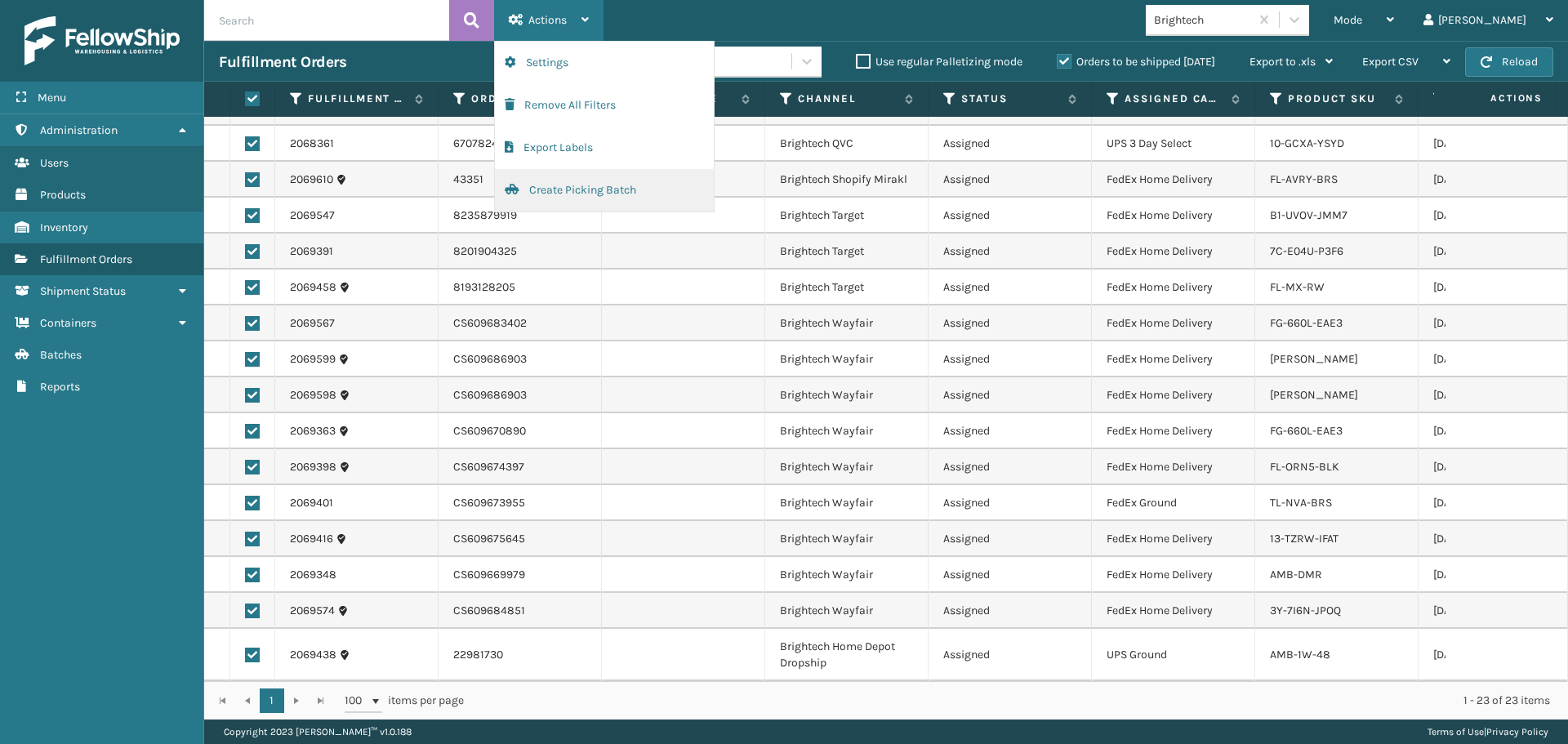
click at [561, 190] on button "Create Picking Batch" at bounding box center [605, 190] width 219 height 43
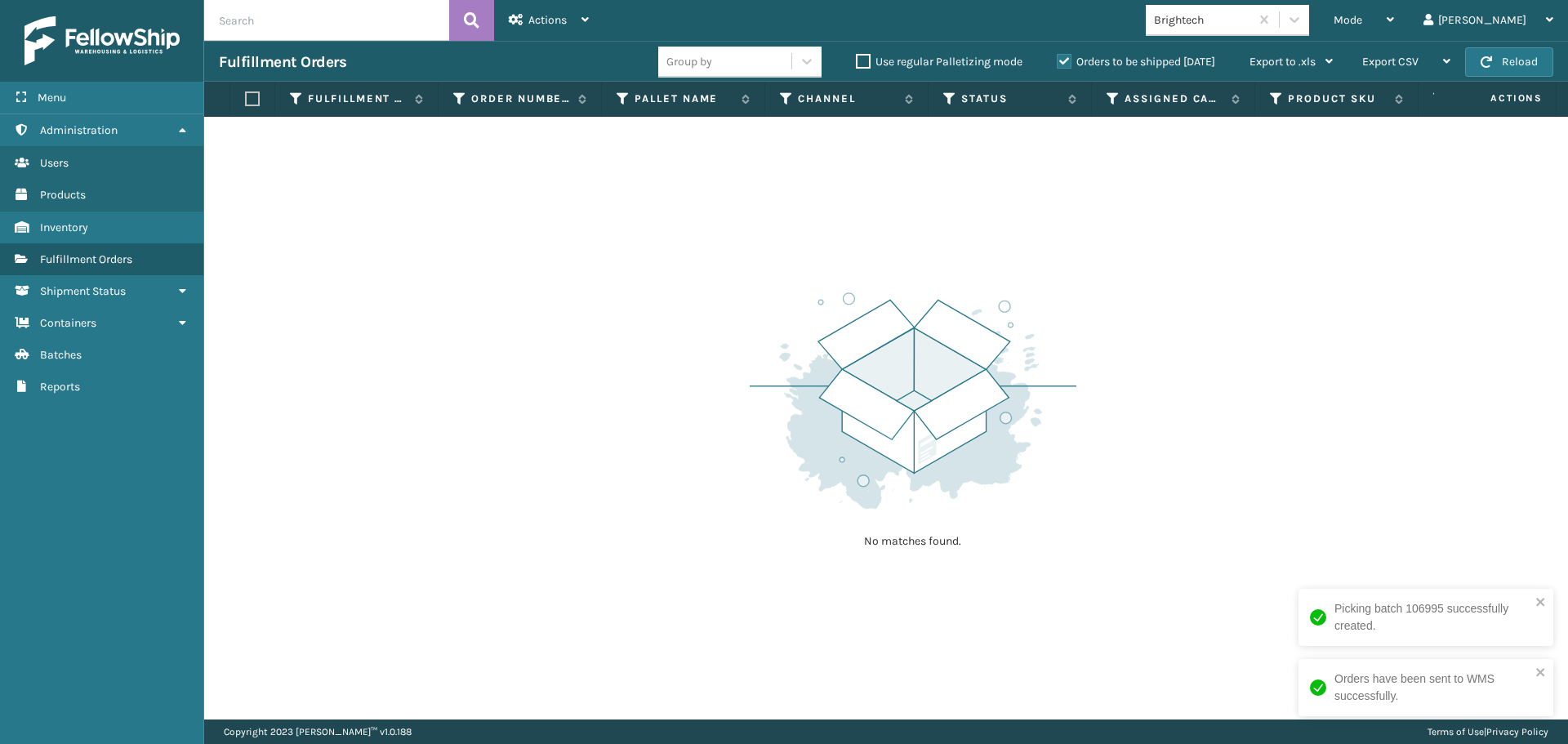
click at [1243, 253] on div "No matches found." at bounding box center [886, 418] width 1364 height 603
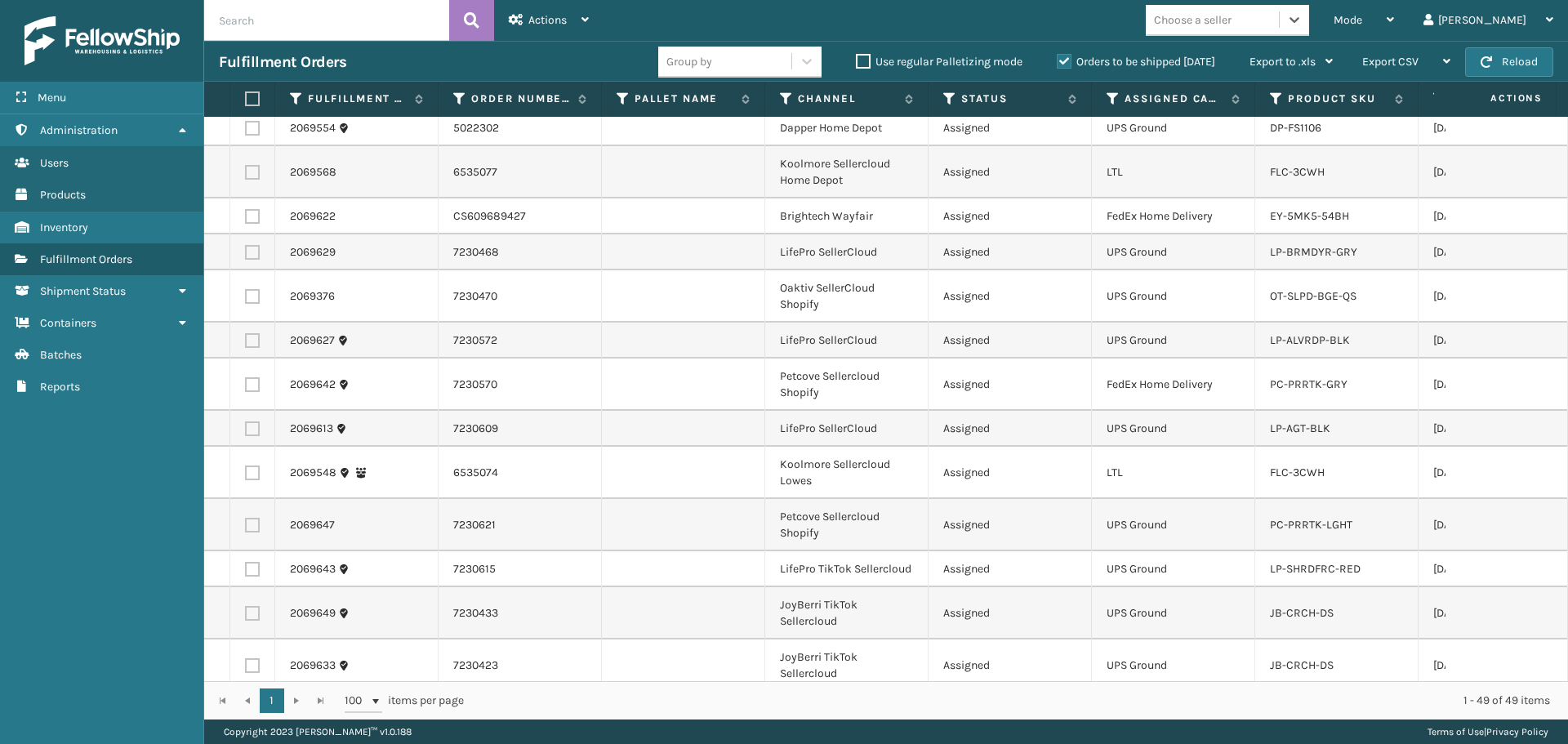
scroll to position [1665, 0]
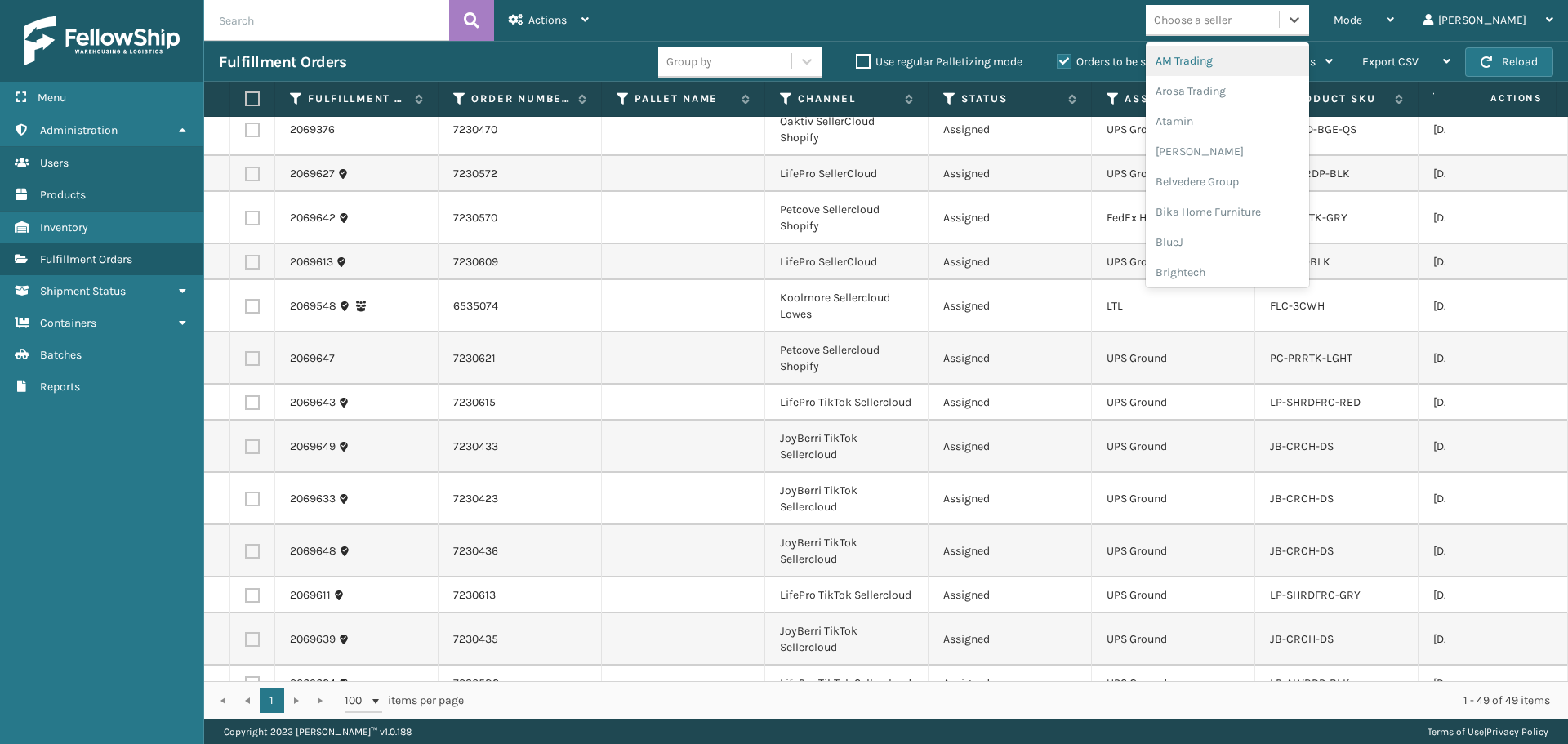
click at [1279, 30] on div "Choose a seller" at bounding box center [1212, 20] width 133 height 27
click at [1248, 200] on div "Dapper Supply" at bounding box center [1228, 199] width 163 height 30
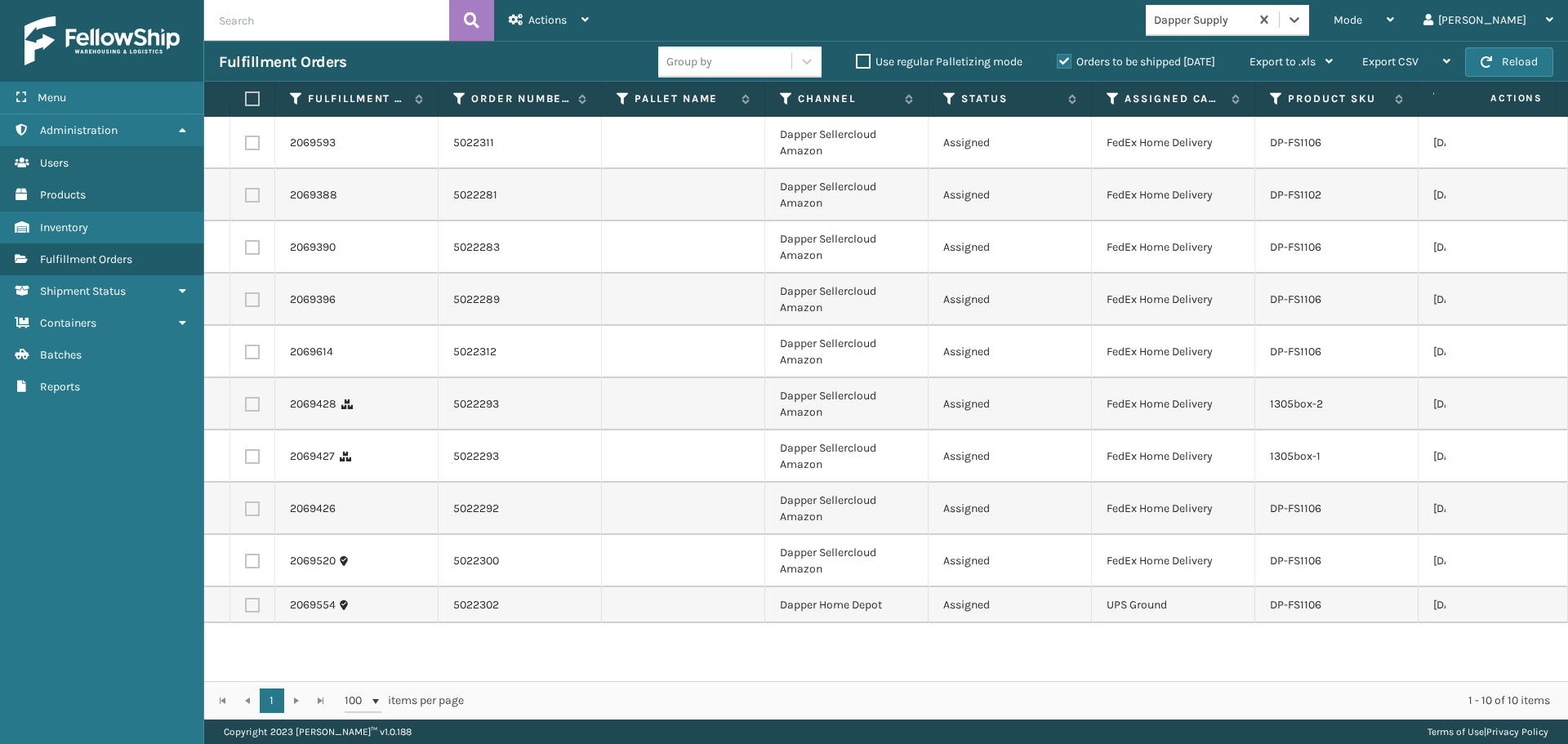
click at [249, 96] on label at bounding box center [250, 99] width 10 height 14
click at [246, 96] on input "checkbox" at bounding box center [245, 100] width 1 height 11
checkbox input "true"
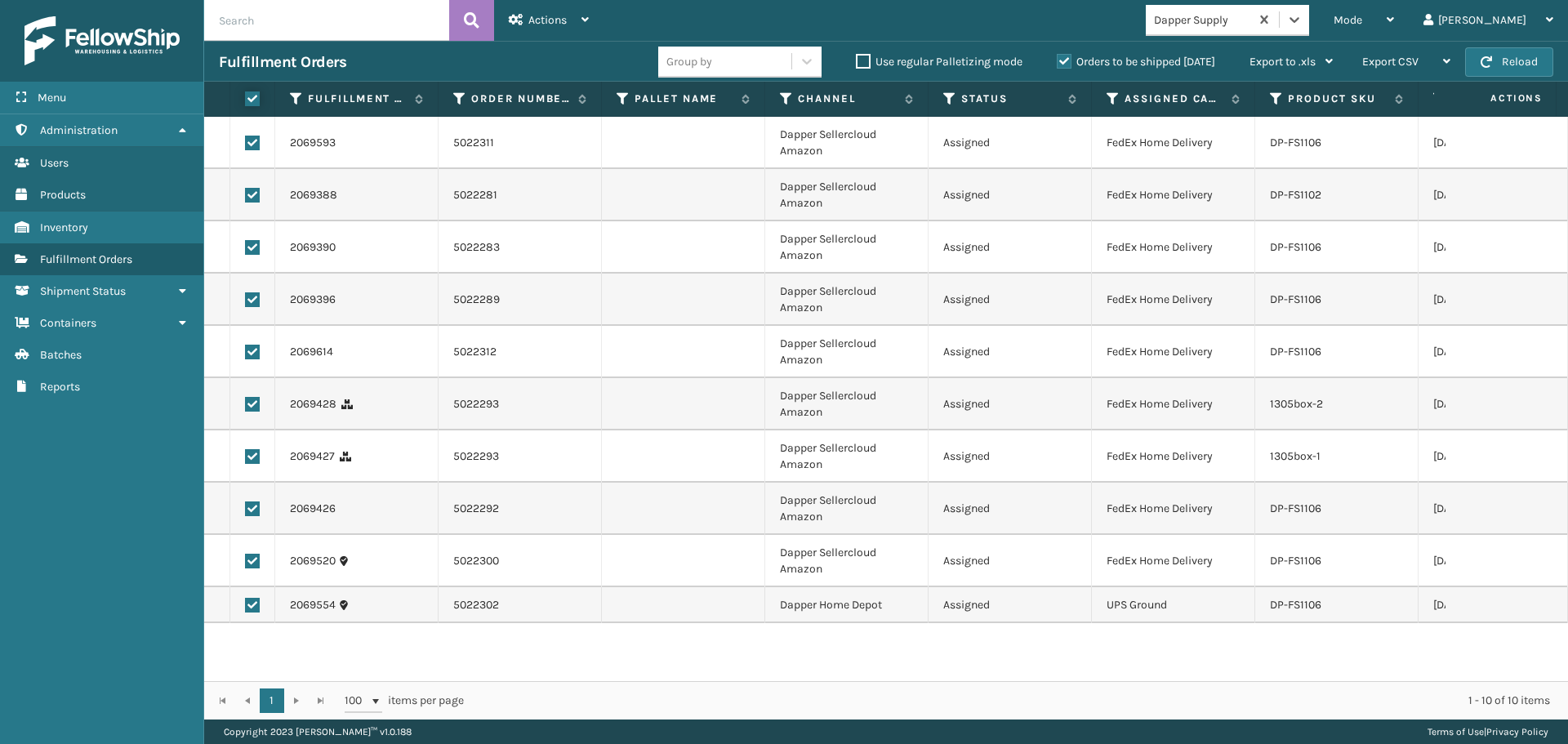
checkbox input "true"
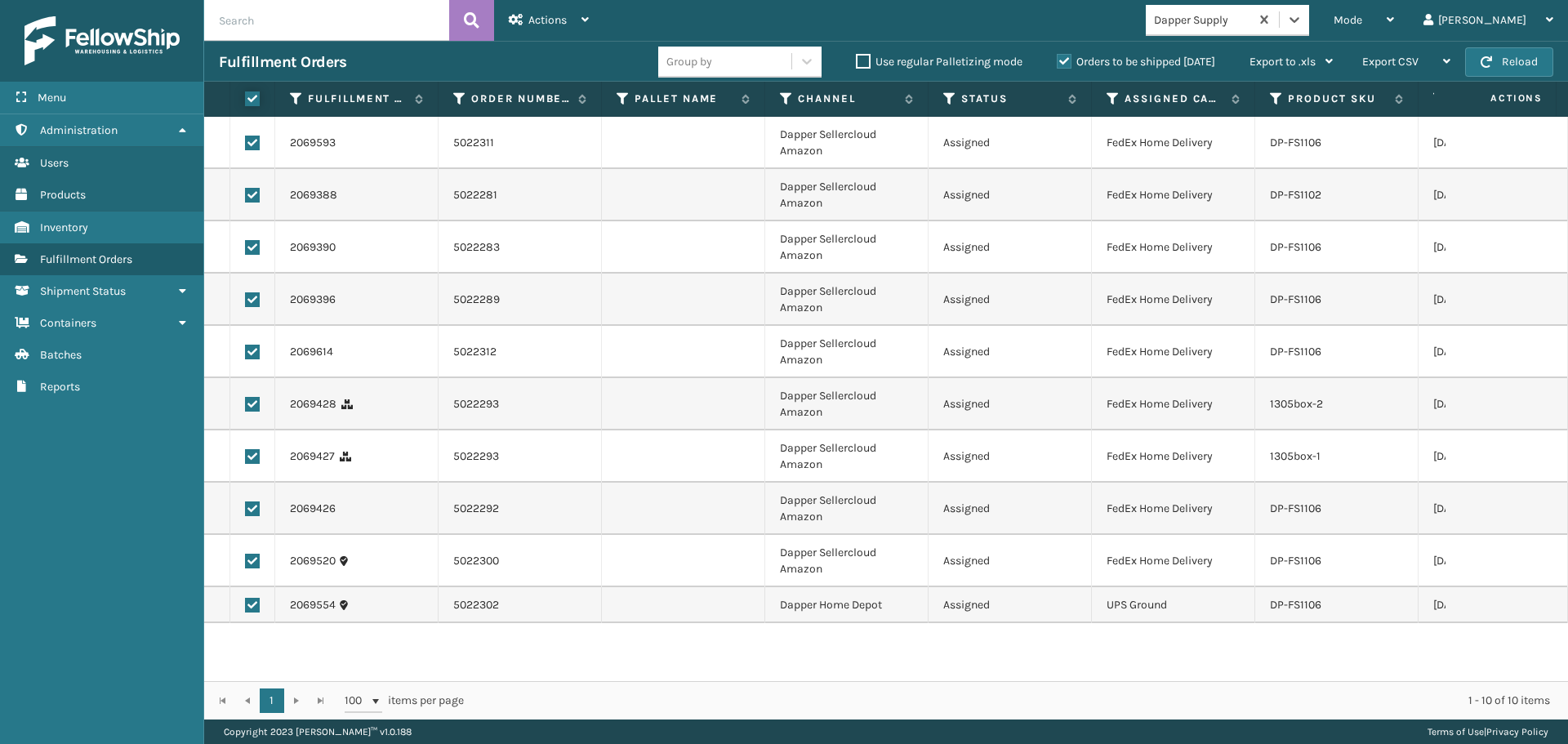
checkbox input "true"
drag, startPoint x: 248, startPoint y: 606, endPoint x: 283, endPoint y: 561, distance: 57.0
click at [250, 606] on label at bounding box center [253, 605] width 14 height 14
click at [246, 606] on input "checkbox" at bounding box center [245, 603] width 1 height 11
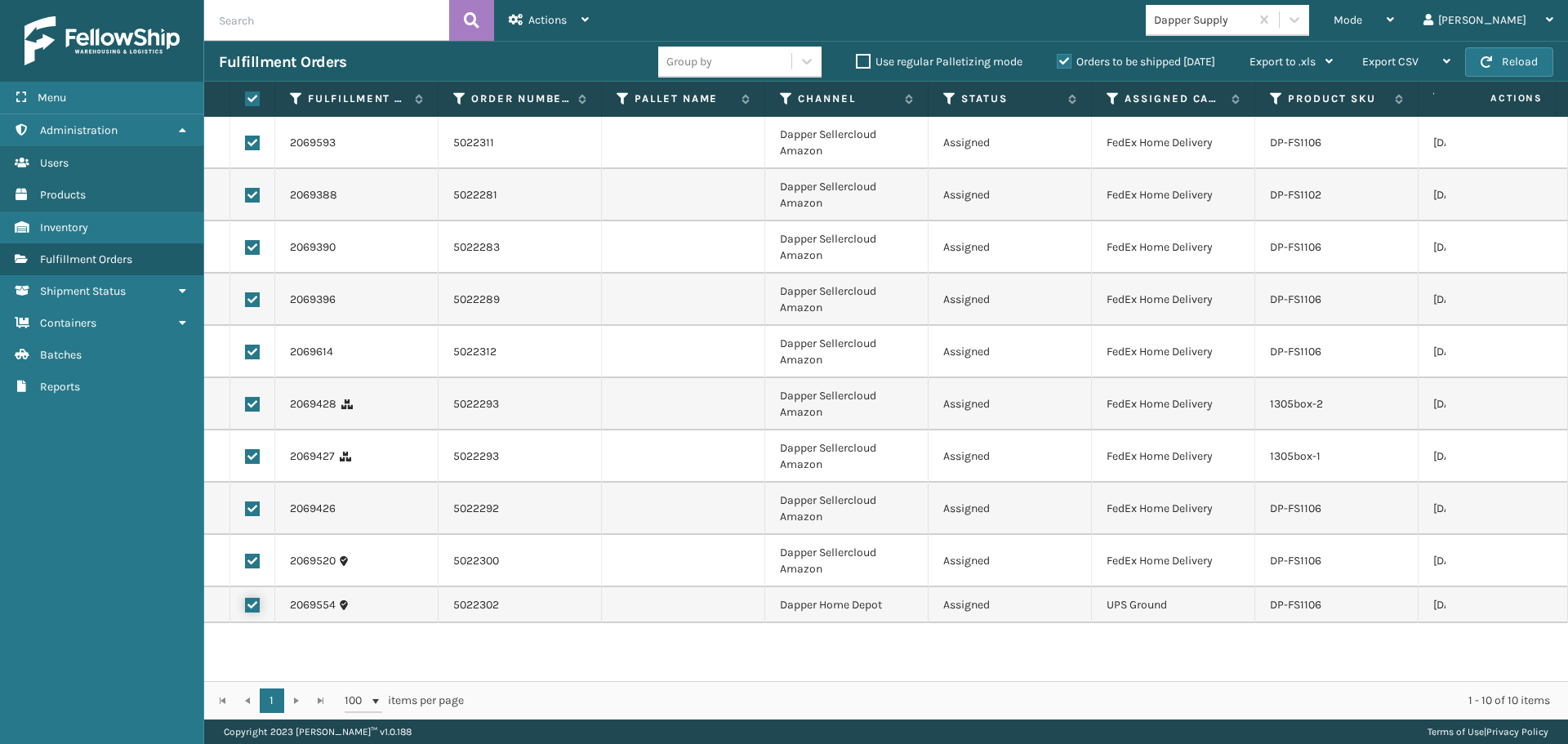
checkbox input "false"
click at [530, 33] on div "Actions" at bounding box center [549, 20] width 80 height 41
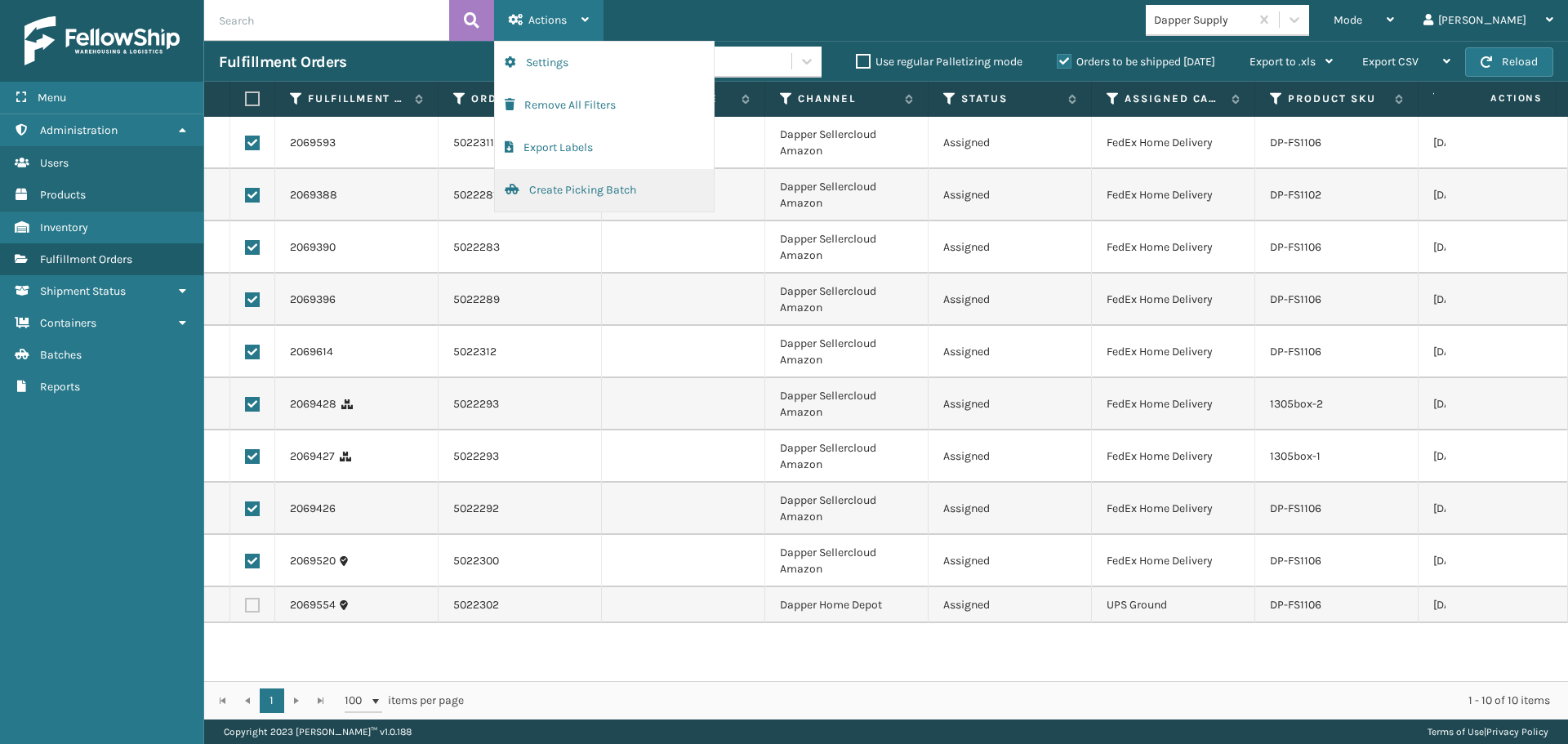
click at [566, 205] on button "Create Picking Batch" at bounding box center [605, 190] width 219 height 43
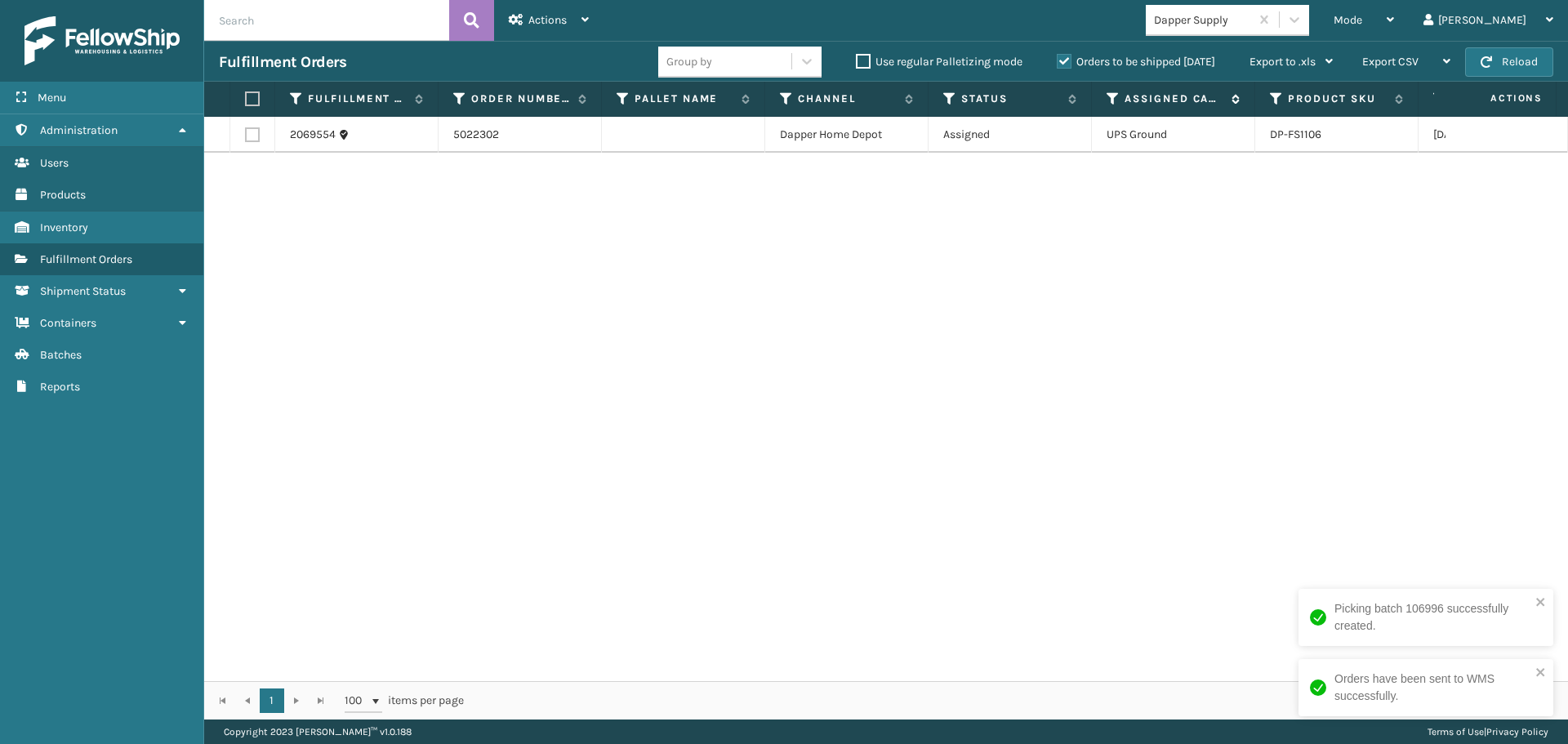
click at [1114, 99] on icon at bounding box center [1113, 99] width 13 height 14
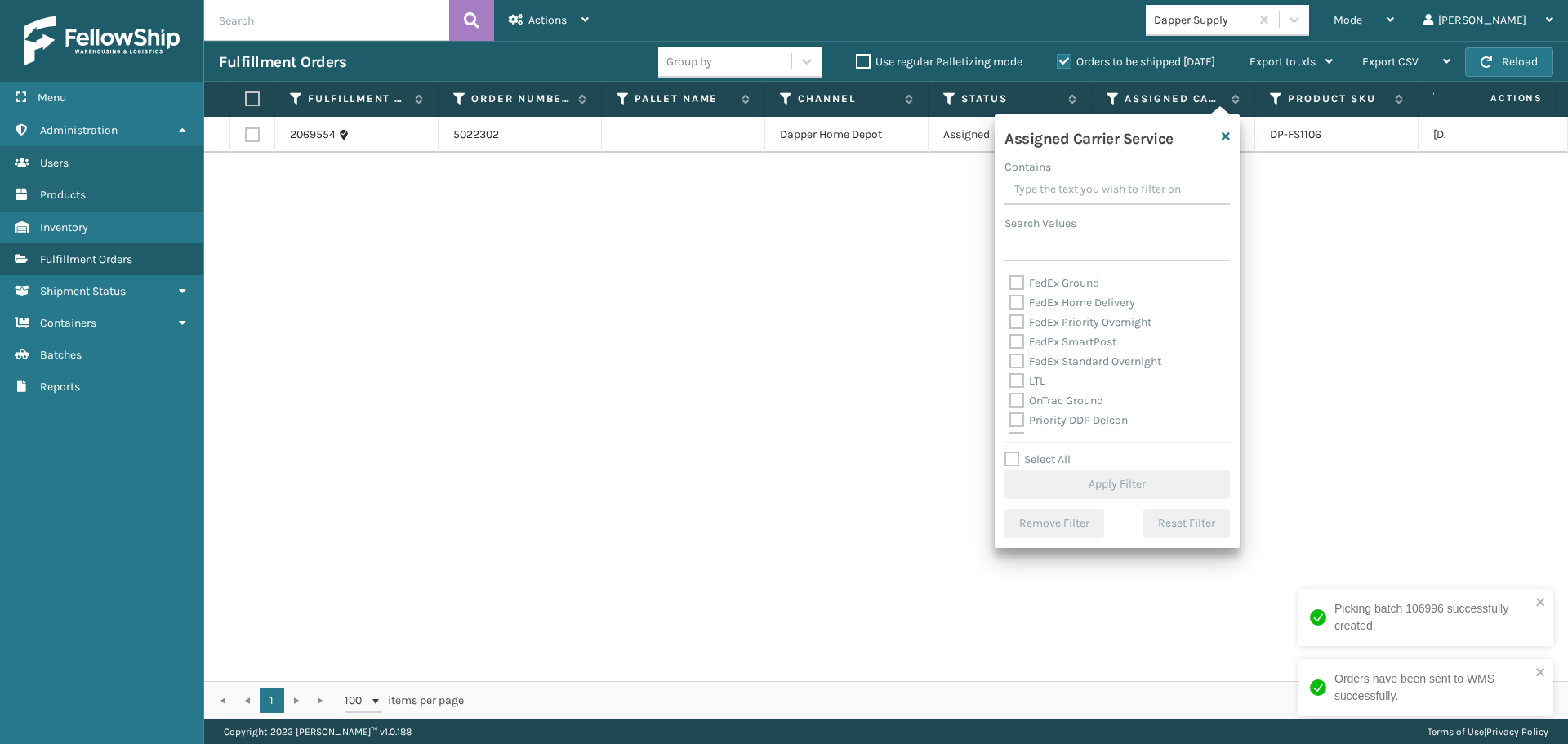
scroll to position [245, 0]
click at [1056, 345] on label "UPS 2nd Day Air" at bounding box center [1059, 348] width 100 height 14
click at [1010, 345] on input "UPS 2nd Day Air" at bounding box center [1009, 345] width 1 height 11
checkbox input "true"
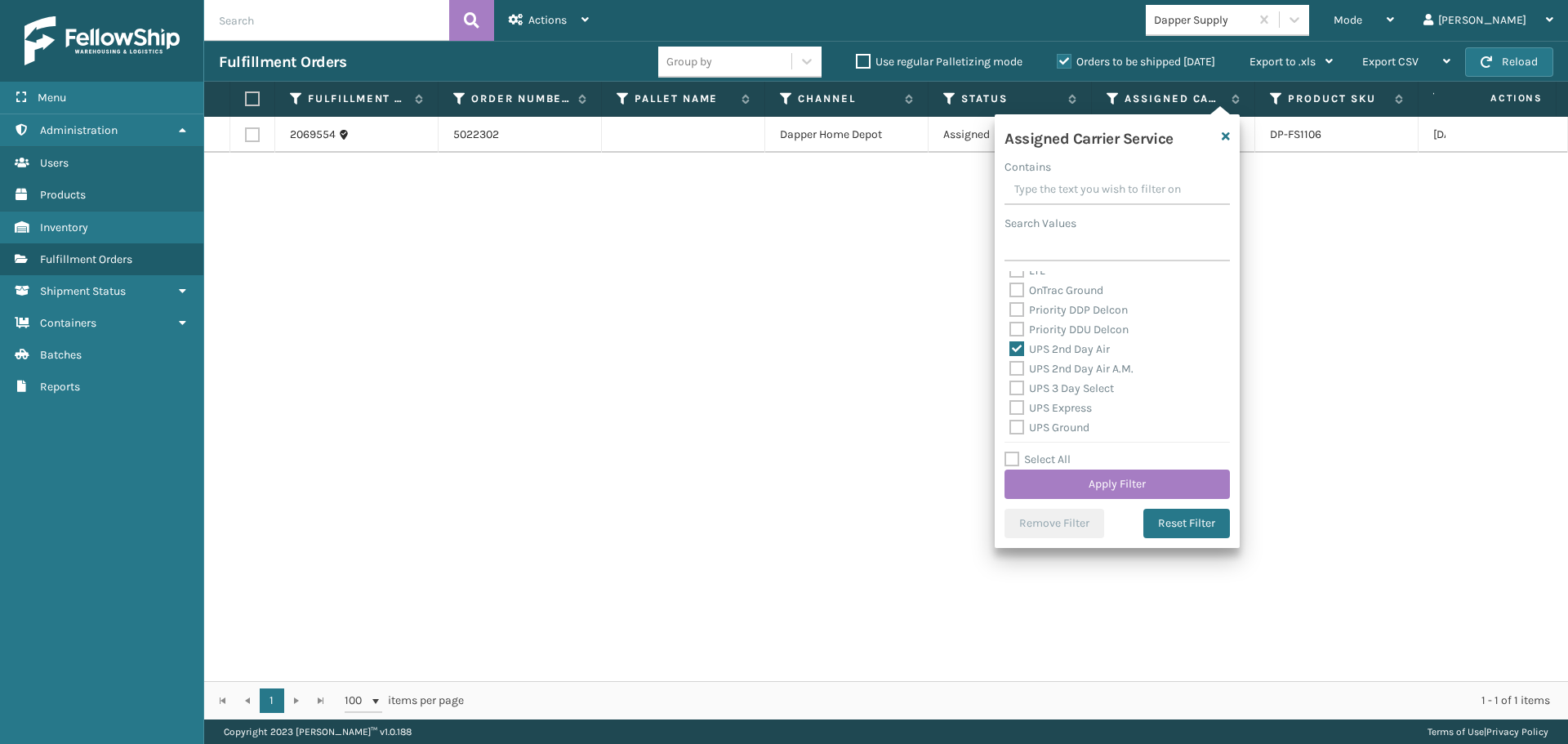
click at [1059, 368] on label "UPS 2nd Day Air A.M." at bounding box center [1071, 368] width 124 height 14
click at [1010, 368] on input "UPS 2nd Day Air A.M." at bounding box center [1009, 365] width 1 height 11
checkbox input "true"
click at [1069, 386] on label "UPS 3 Day Select" at bounding box center [1061, 387] width 104 height 14
click at [1010, 386] on input "UPS 3 Day Select" at bounding box center [1009, 385] width 1 height 11
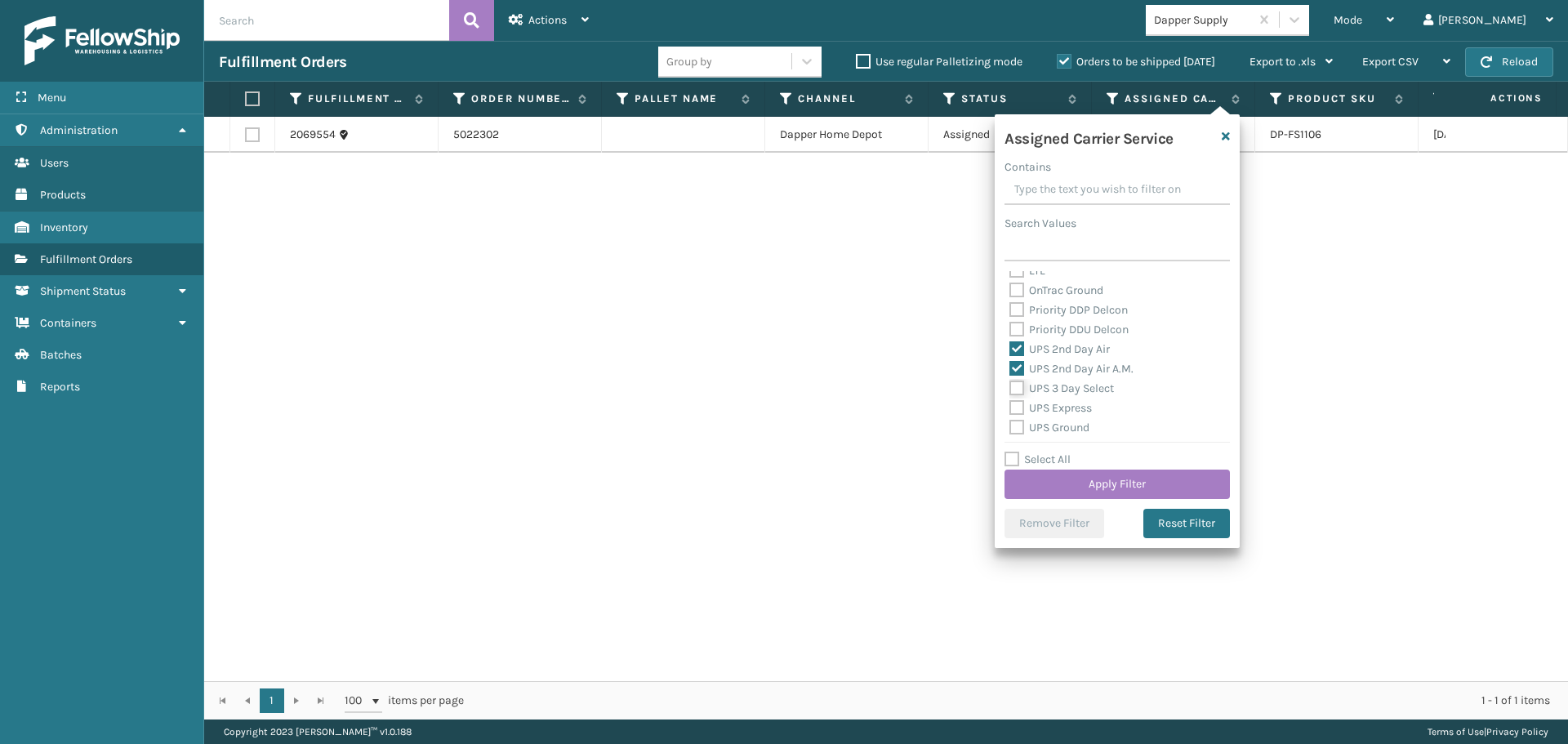
checkbox input "true"
click at [1072, 405] on label "UPS Express" at bounding box center [1050, 407] width 82 height 14
click at [1010, 405] on input "UPS Express" at bounding box center [1009, 404] width 1 height 11
checkbox input "true"
click at [1071, 428] on label "UPS Ground" at bounding box center [1049, 427] width 80 height 14
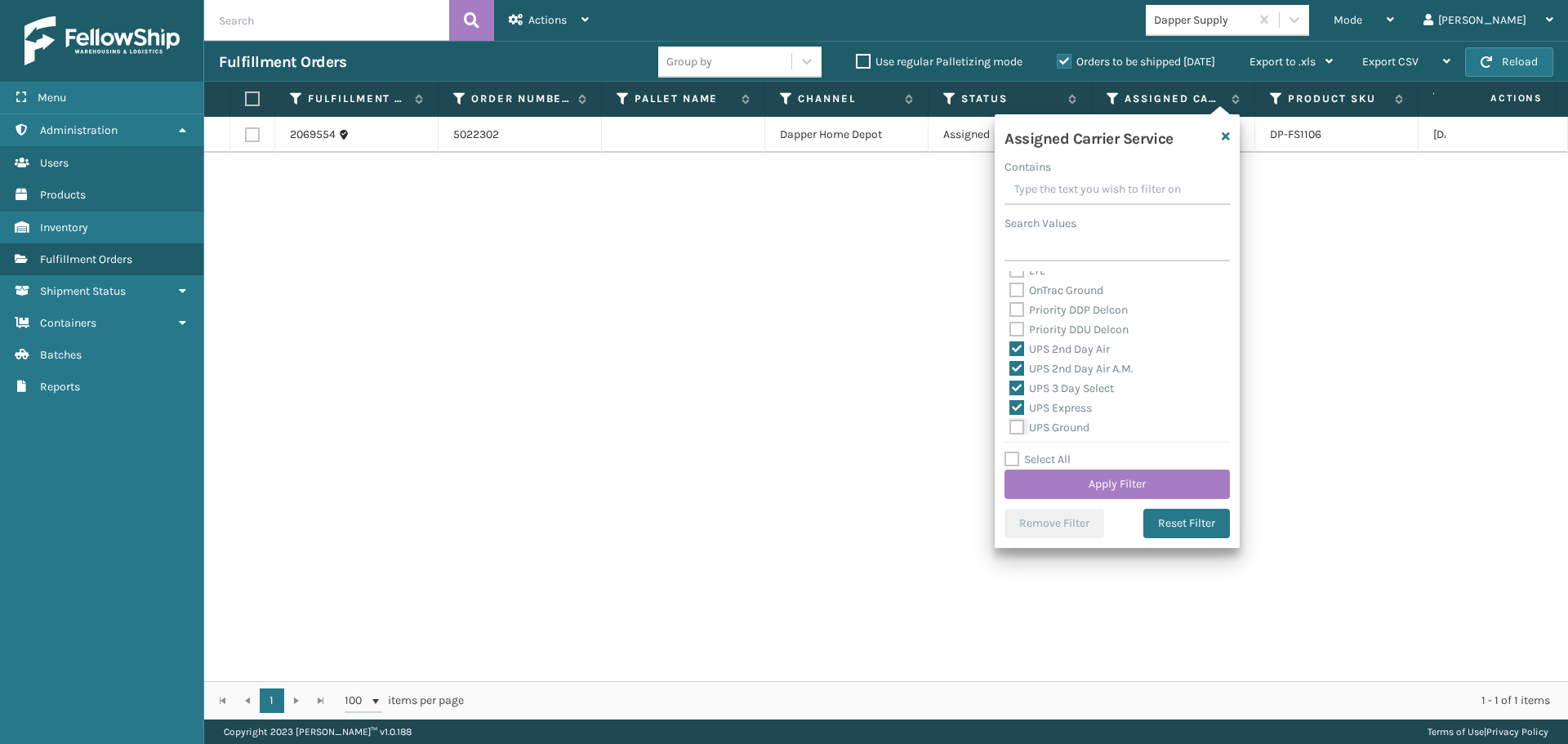
click at [1010, 428] on input "UPS Ground" at bounding box center [1009, 424] width 1 height 11
checkbox input "true"
click at [1051, 371] on label "UPS Next Day Air" at bounding box center [1061, 365] width 104 height 14
click at [1010, 367] on input "UPS Next Day Air" at bounding box center [1009, 361] width 1 height 11
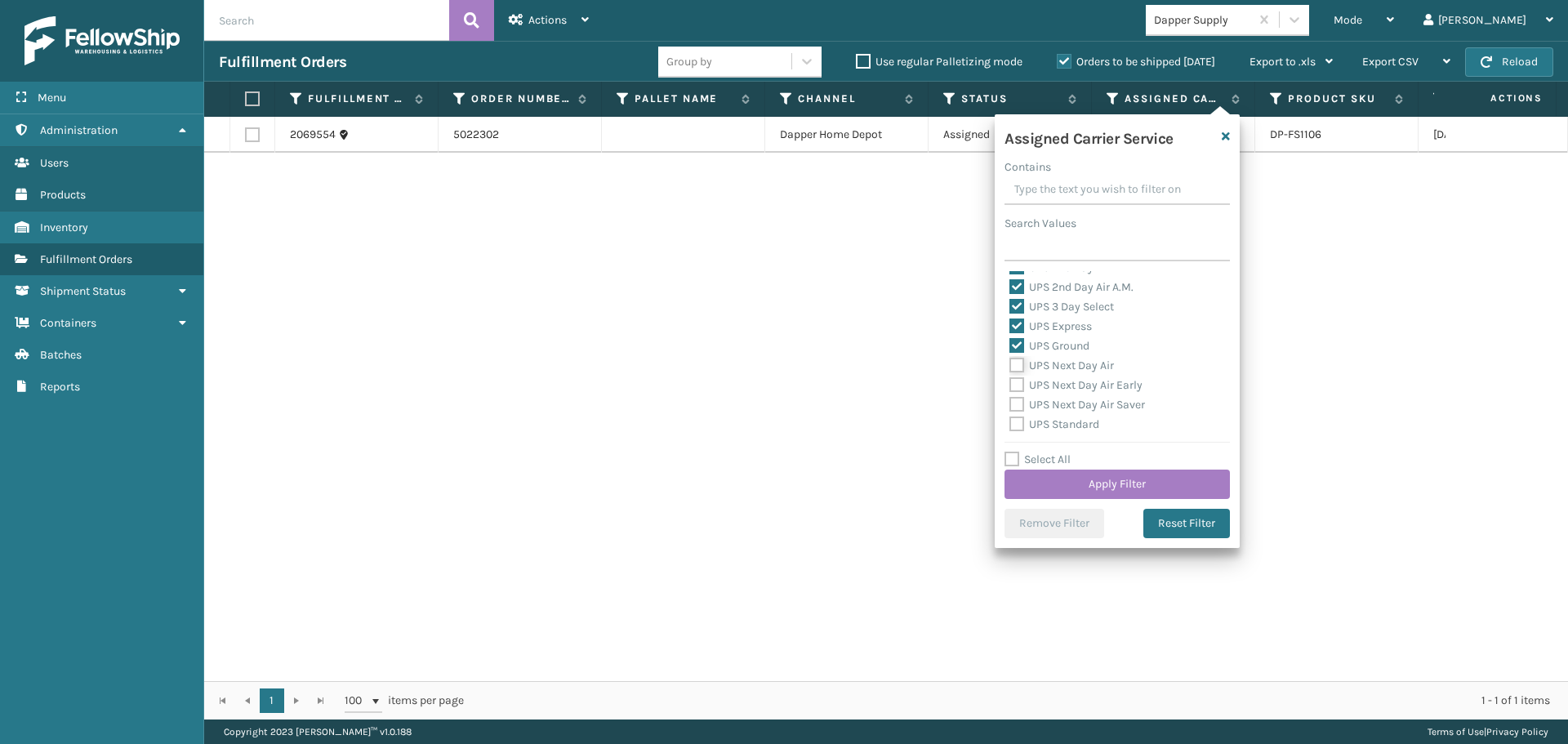
checkbox input "true"
click at [1056, 383] on label "UPS Next Day Air Early" at bounding box center [1076, 385] width 133 height 14
click at [1010, 383] on input "UPS Next Day Air Early" at bounding box center [1009, 381] width 1 height 11
checkbox input "true"
click at [1061, 402] on label "UPS Next Day Air Saver" at bounding box center [1077, 404] width 136 height 14
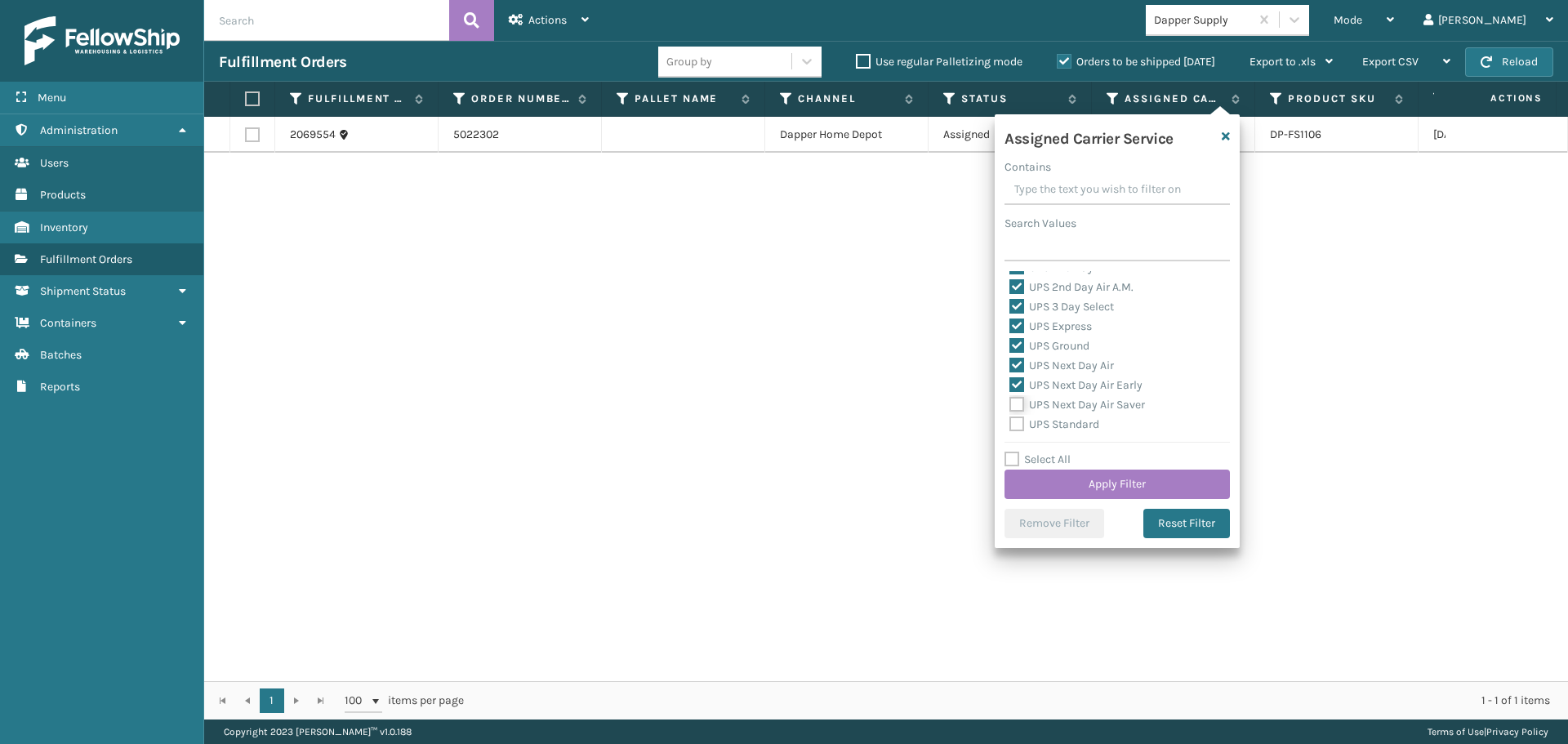
click at [1010, 402] on input "UPS Next Day Air Saver" at bounding box center [1009, 401] width 1 height 11
checkbox input "true"
click at [1064, 428] on label "UPS Standard" at bounding box center [1054, 424] width 90 height 14
click at [1010, 425] on input "UPS Standard" at bounding box center [1009, 420] width 1 height 11
checkbox input "true"
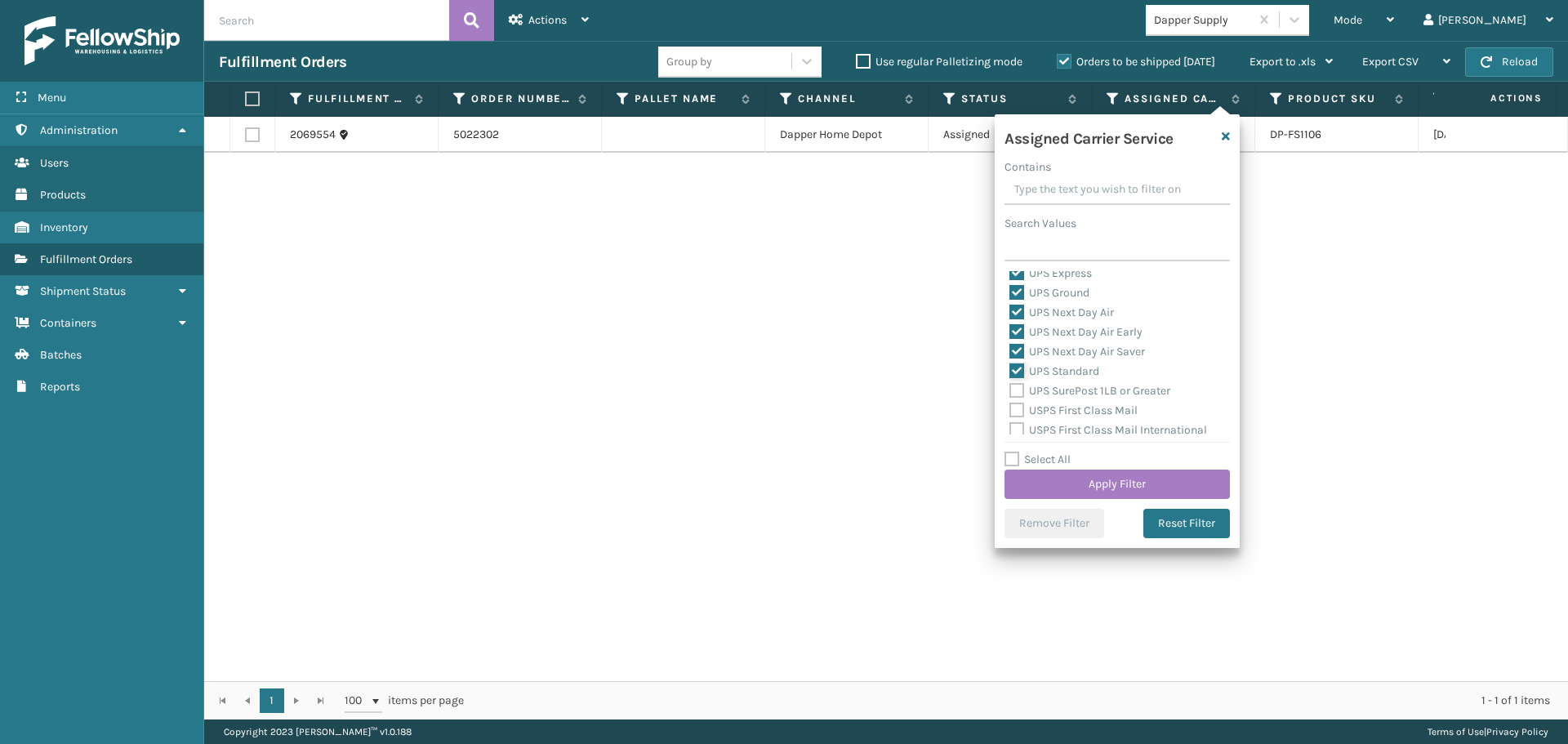
scroll to position [408, 0]
click at [1048, 365] on label "UPS SurePost 1LB or Greater" at bounding box center [1090, 361] width 161 height 14
click at [1010, 363] on input "UPS SurePost 1LB or Greater" at bounding box center [1009, 358] width 1 height 11
checkbox input "true"
click at [1087, 482] on button "Apply Filter" at bounding box center [1117, 484] width 225 height 29
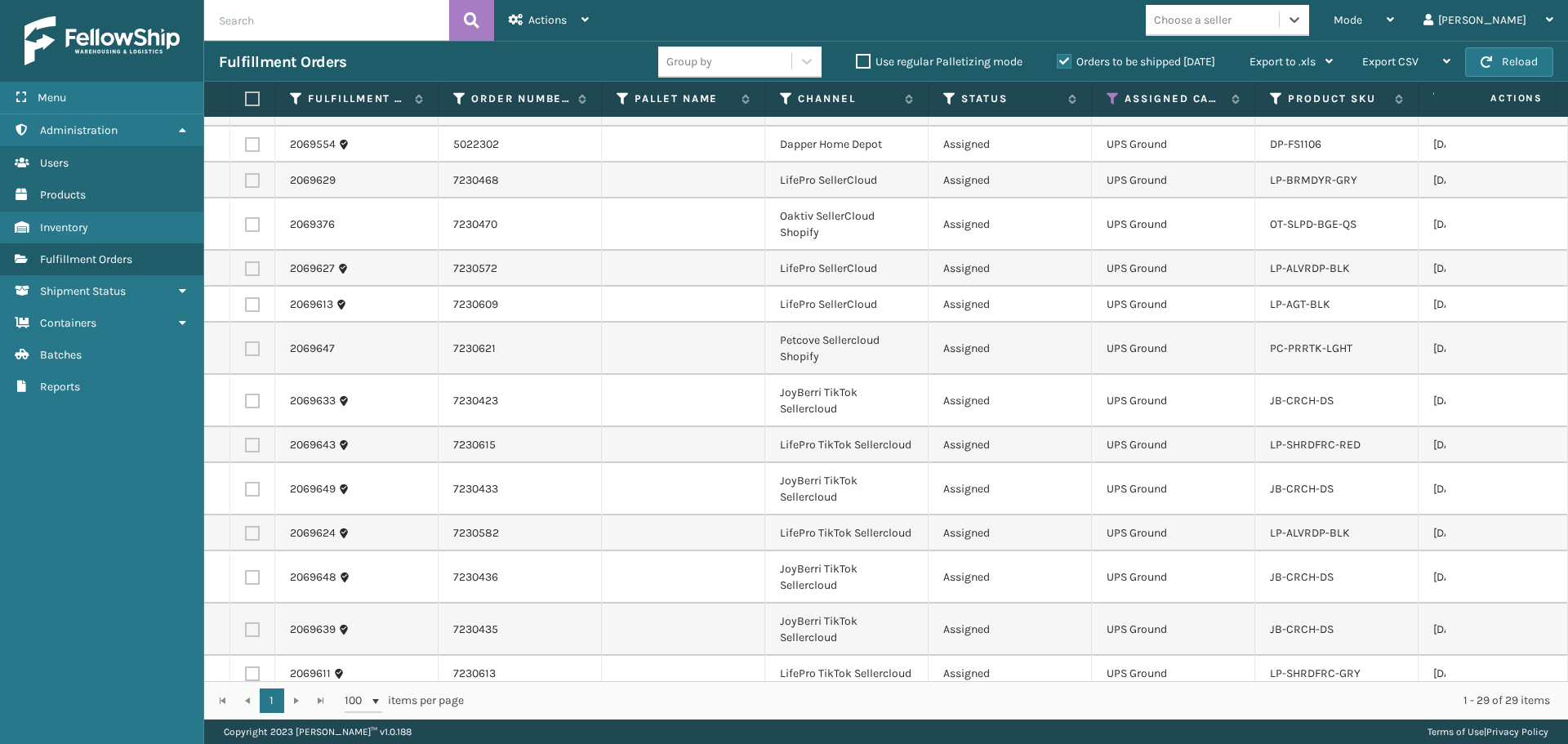
scroll to position [719, 0]
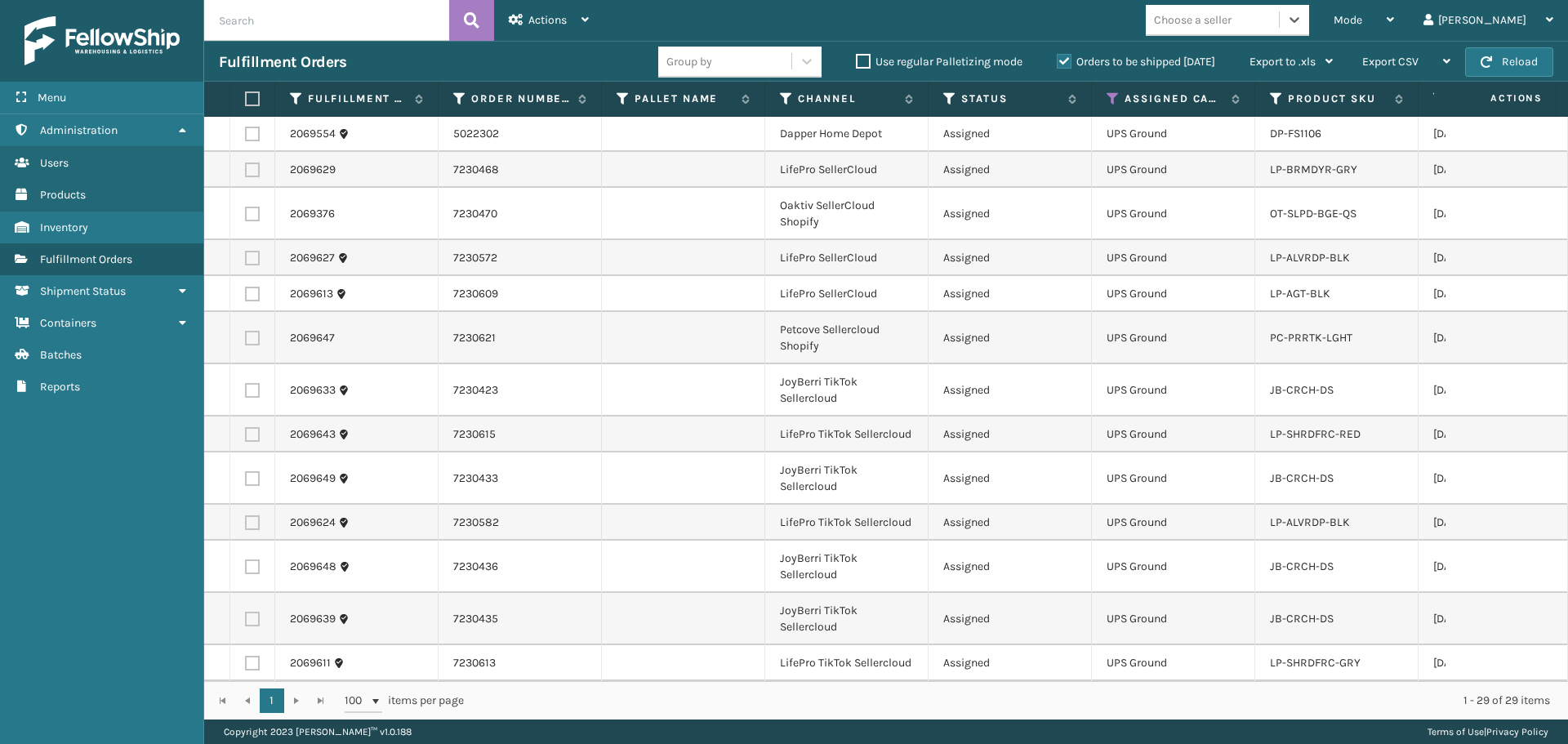
click at [253, 94] on label at bounding box center [250, 99] width 10 height 14
click at [246, 94] on input "checkbox" at bounding box center [245, 100] width 1 height 11
checkbox input "true"
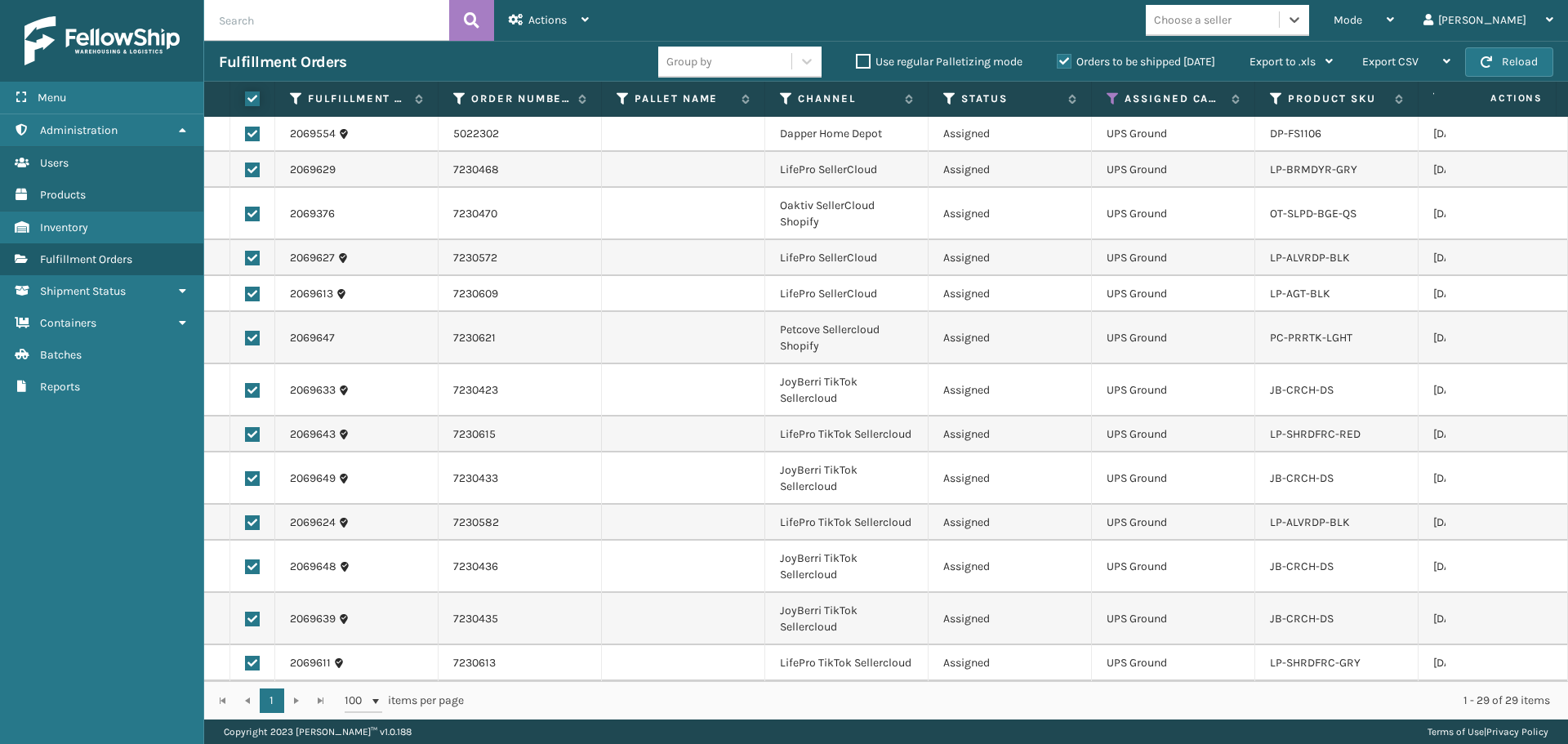
checkbox input "true"
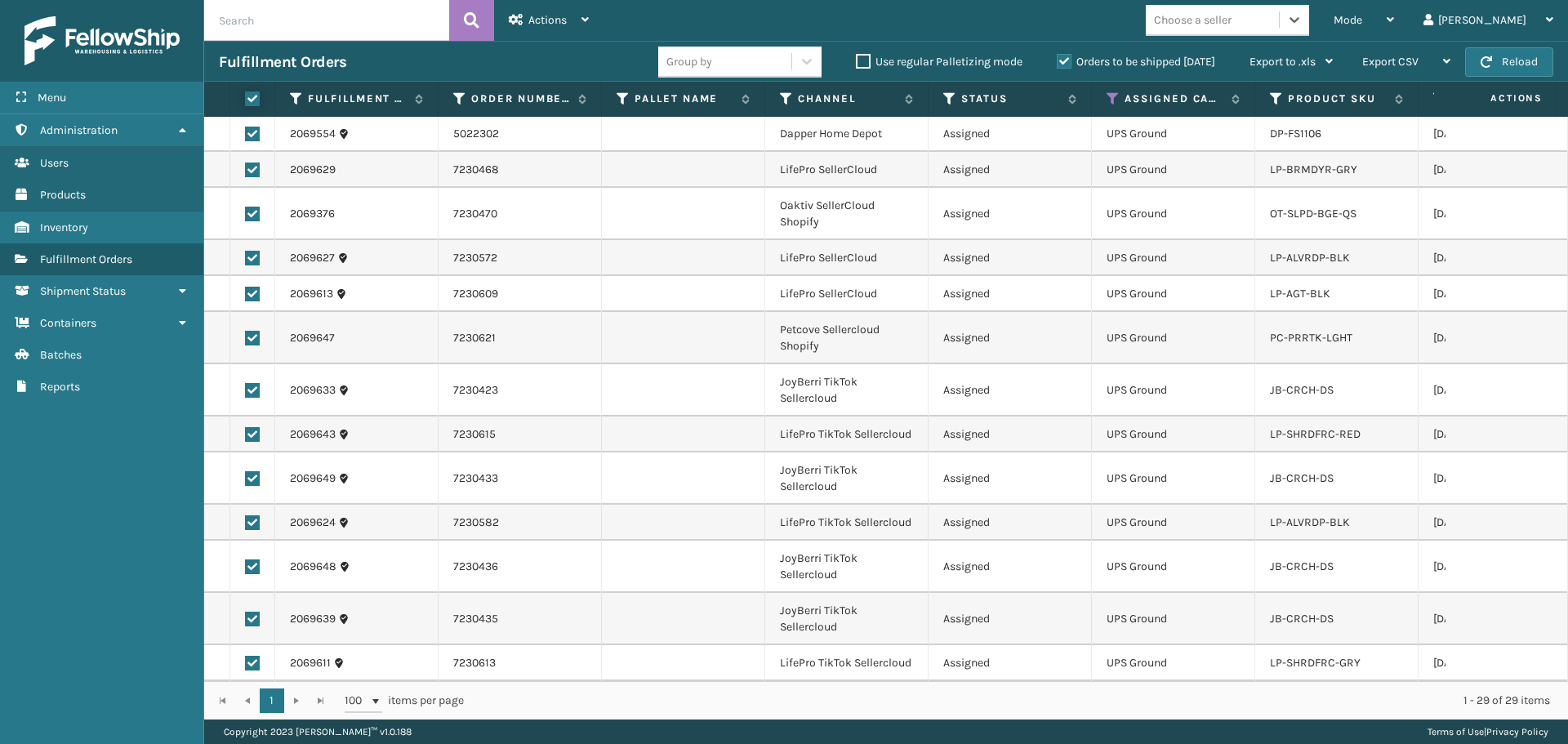
checkbox input "true"
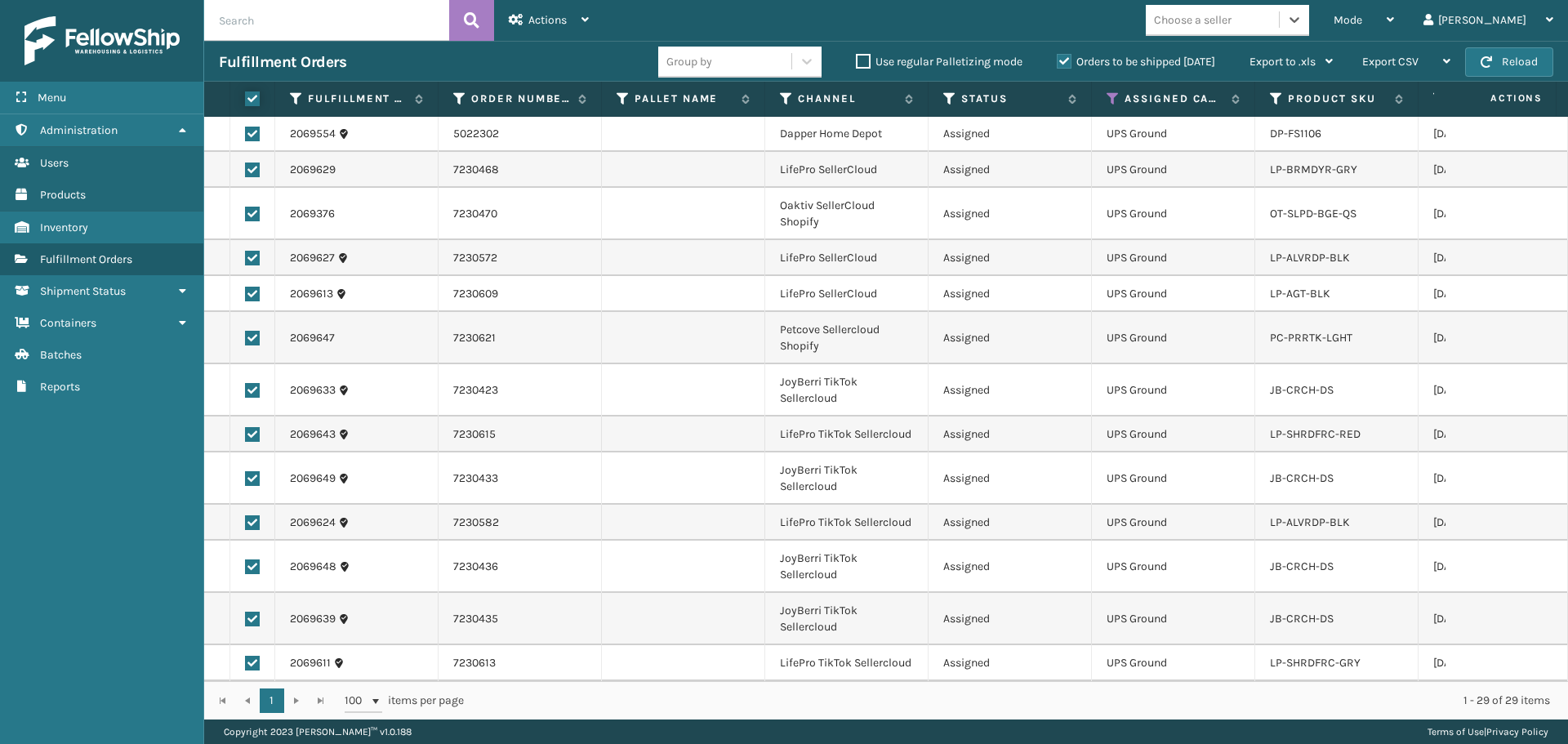
checkbox input "true"
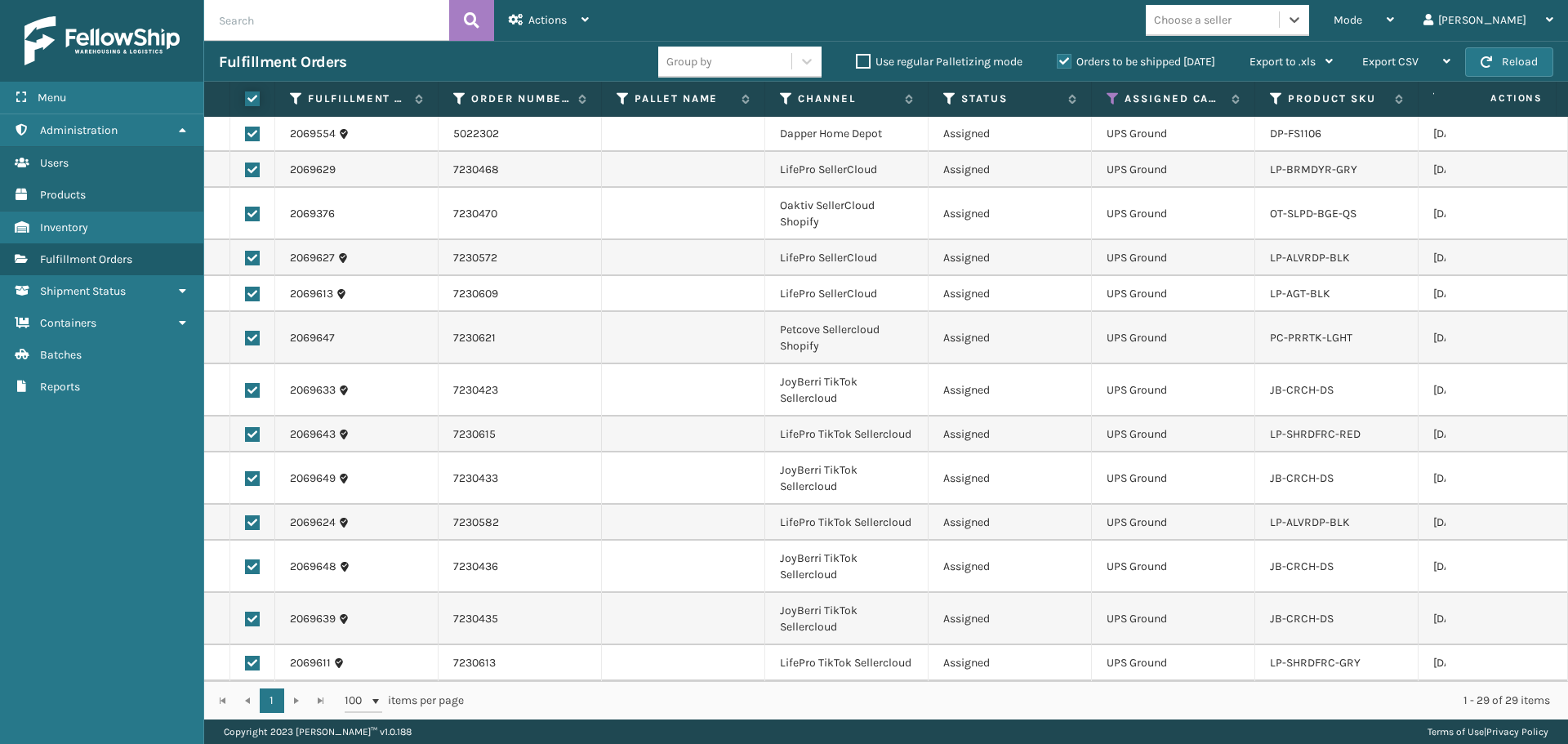
checkbox input "true"
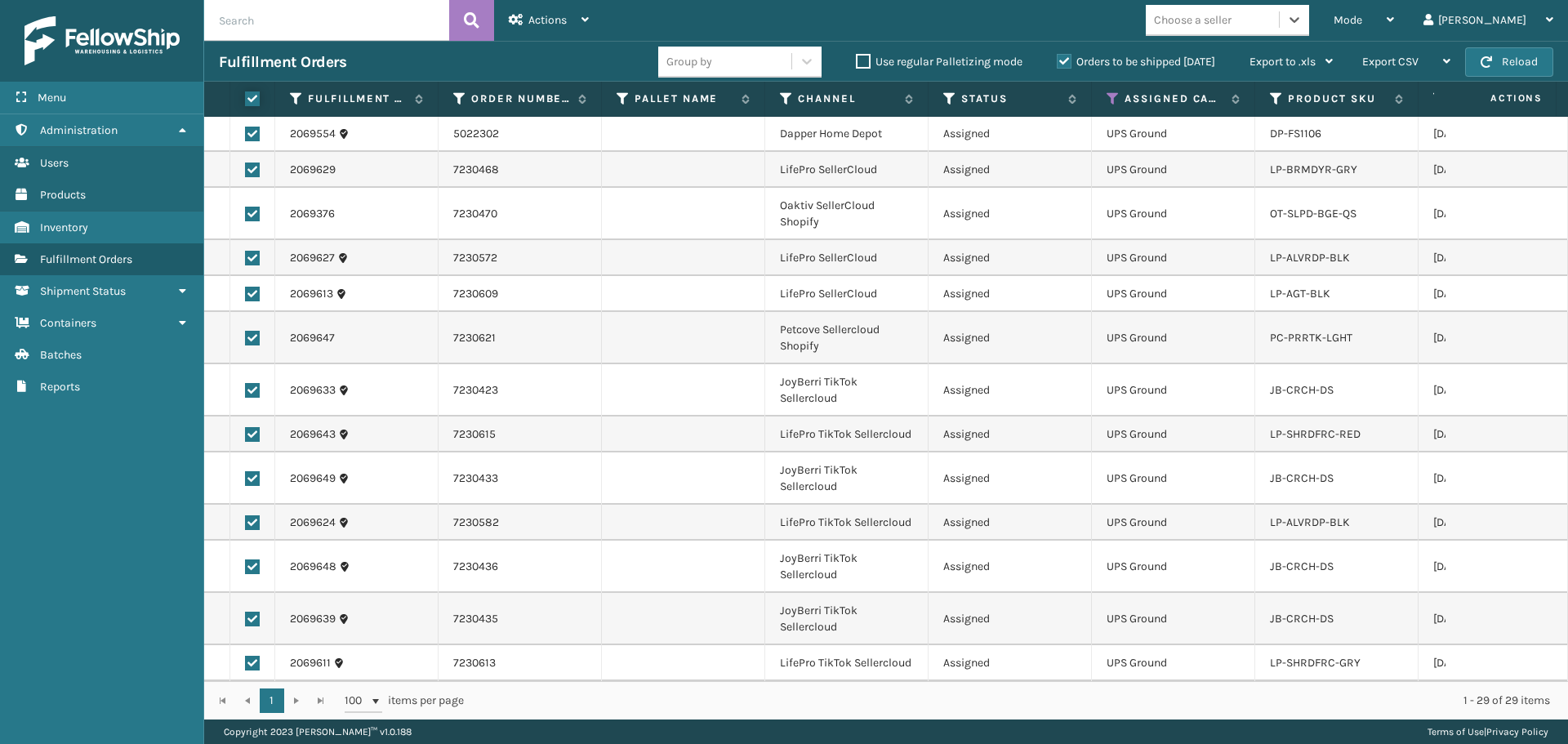
checkbox input "true"
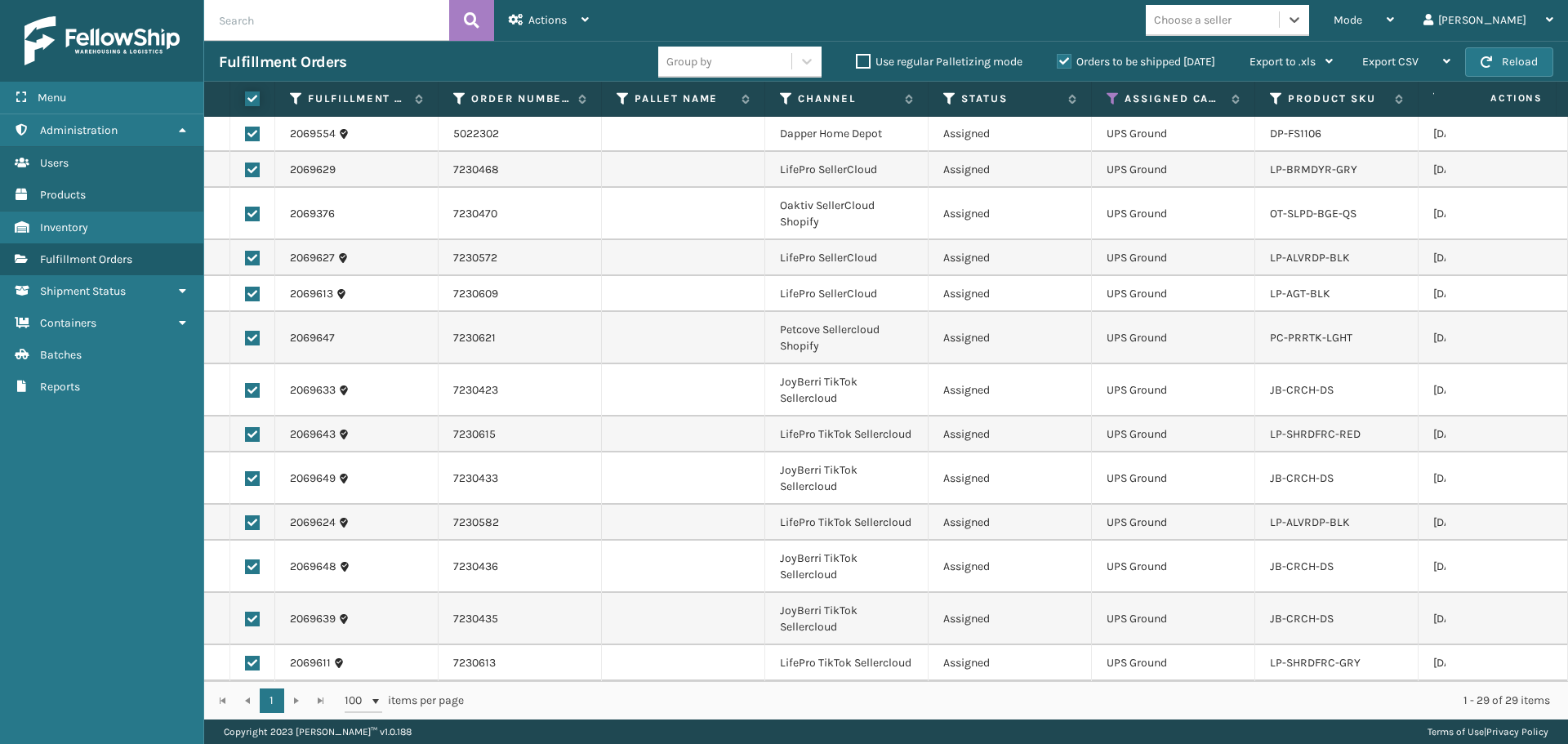
checkbox input "true"
click at [551, 22] on span "Actions" at bounding box center [548, 19] width 38 height 14
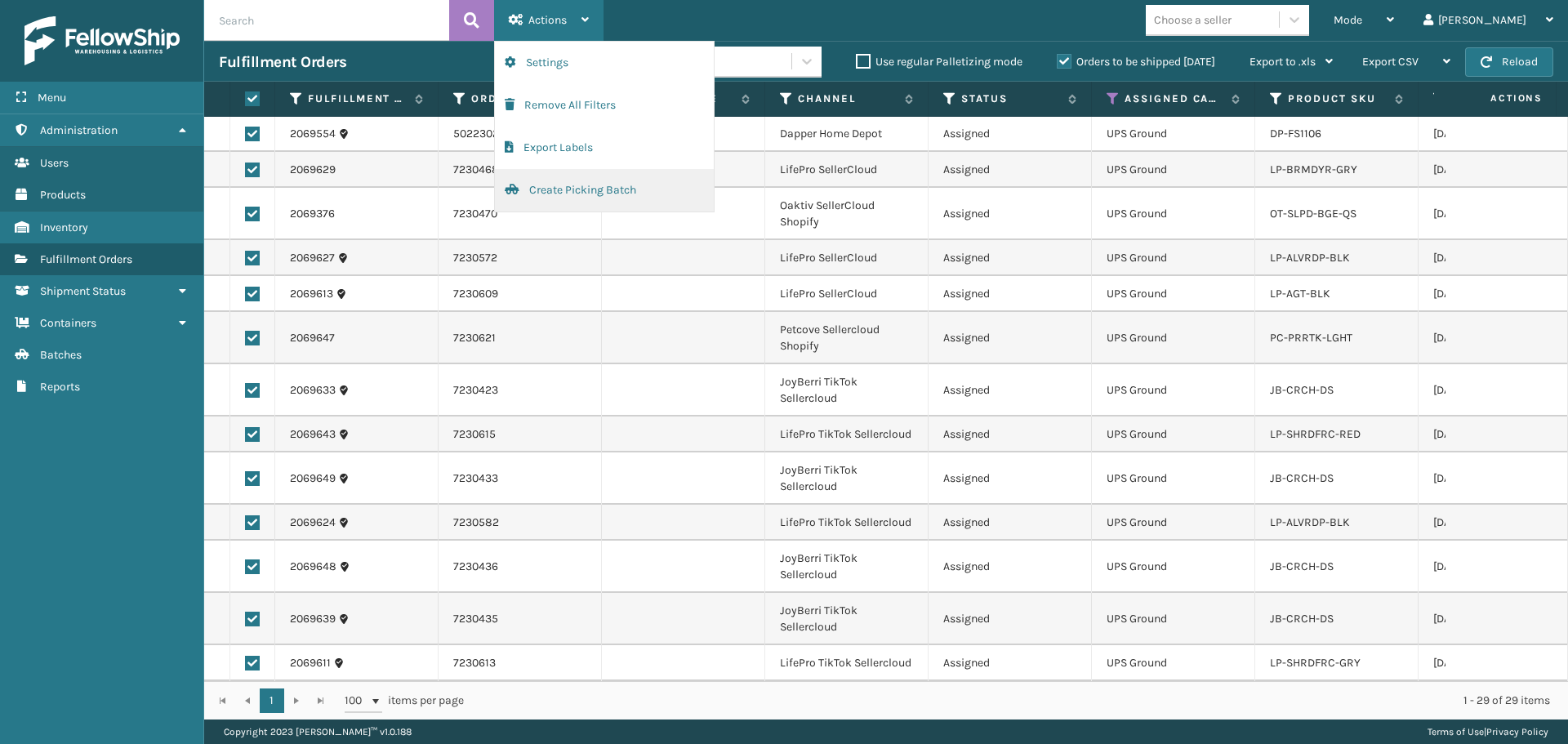
click at [539, 194] on button "Create Picking Batch" at bounding box center [605, 190] width 219 height 43
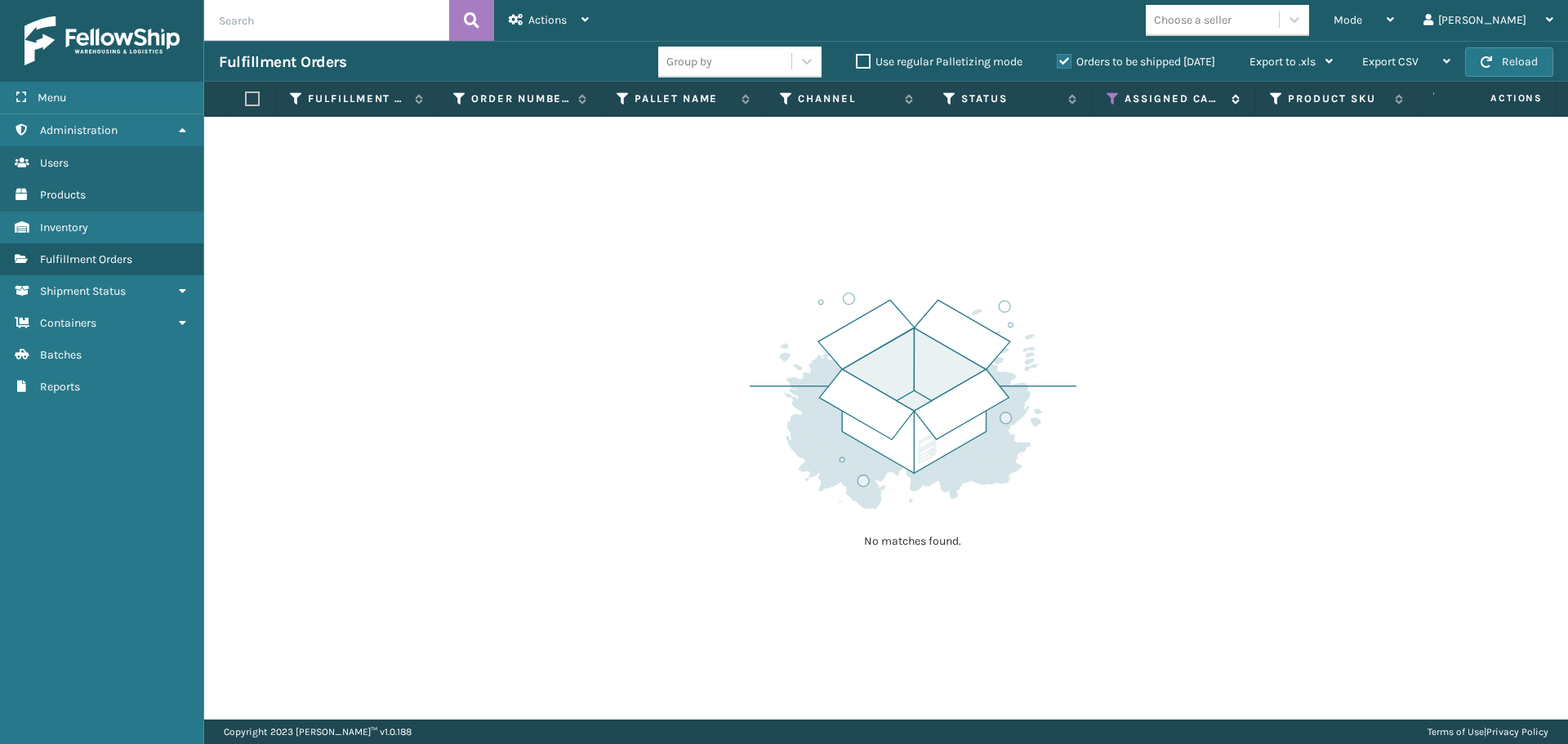
click at [1116, 100] on icon at bounding box center [1113, 99] width 13 height 14
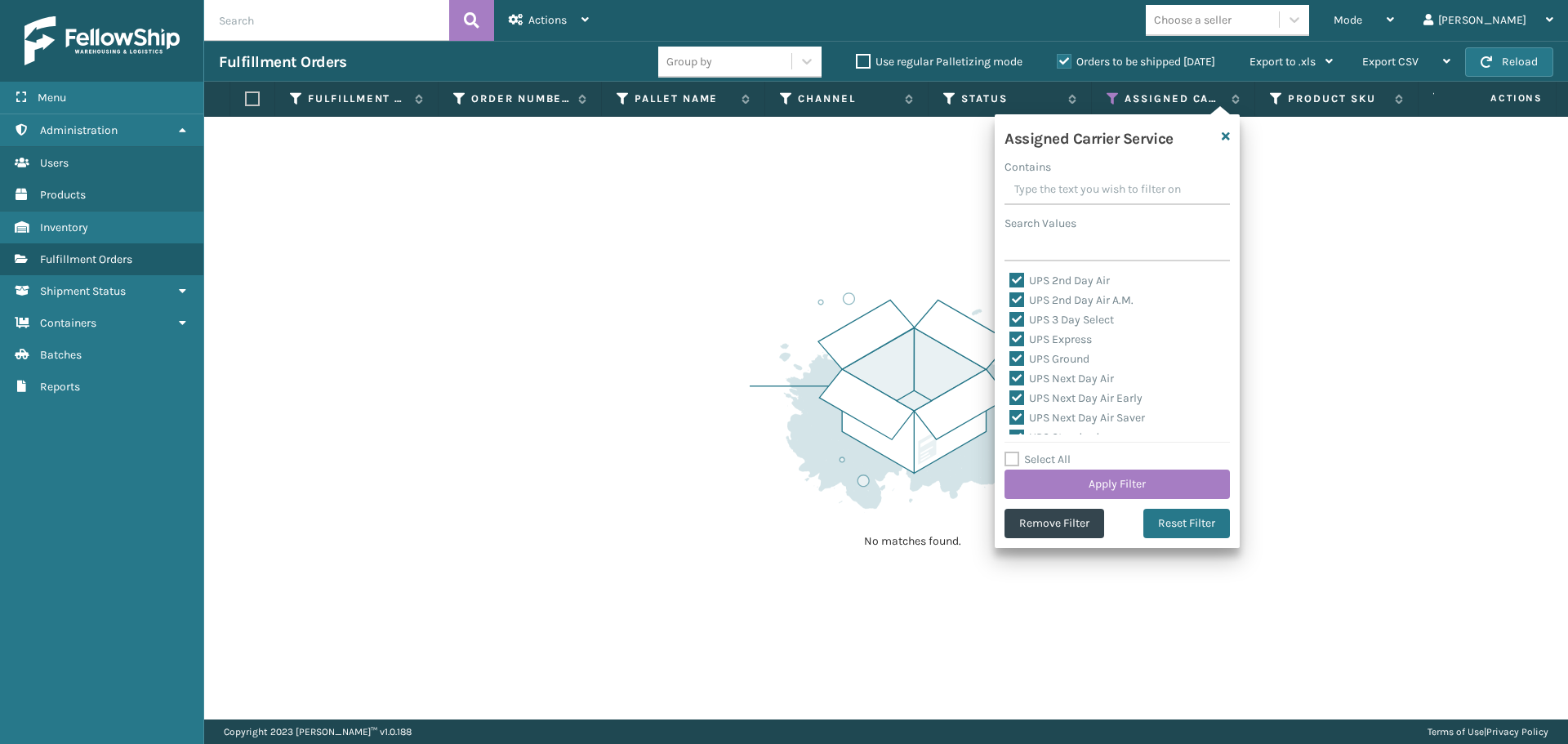
click at [1055, 454] on label "Select All" at bounding box center [1037, 459] width 66 height 14
click at [1055, 452] on input "Select All" at bounding box center [1127, 451] width 245 height 2
checkbox input "true"
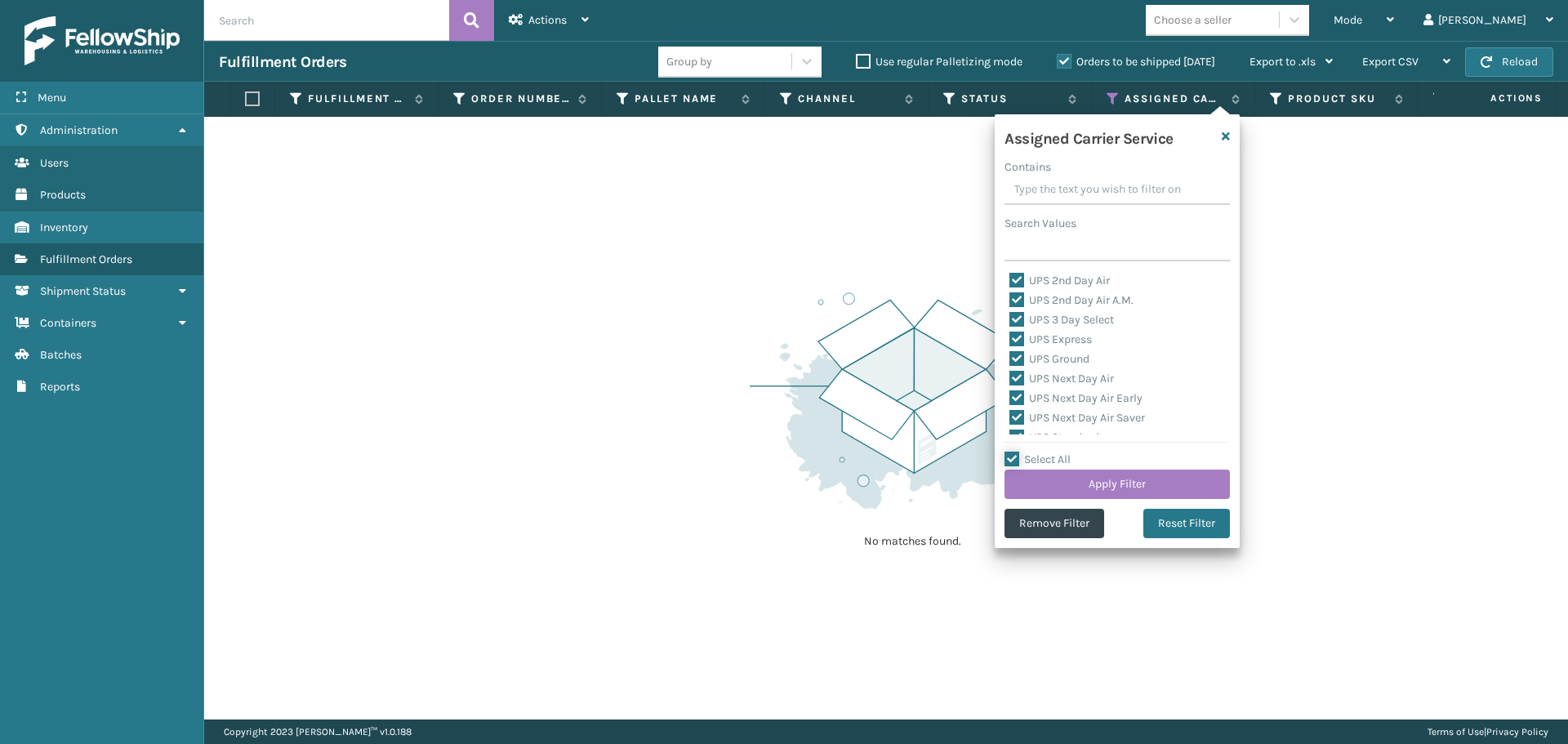
checkbox input "true"
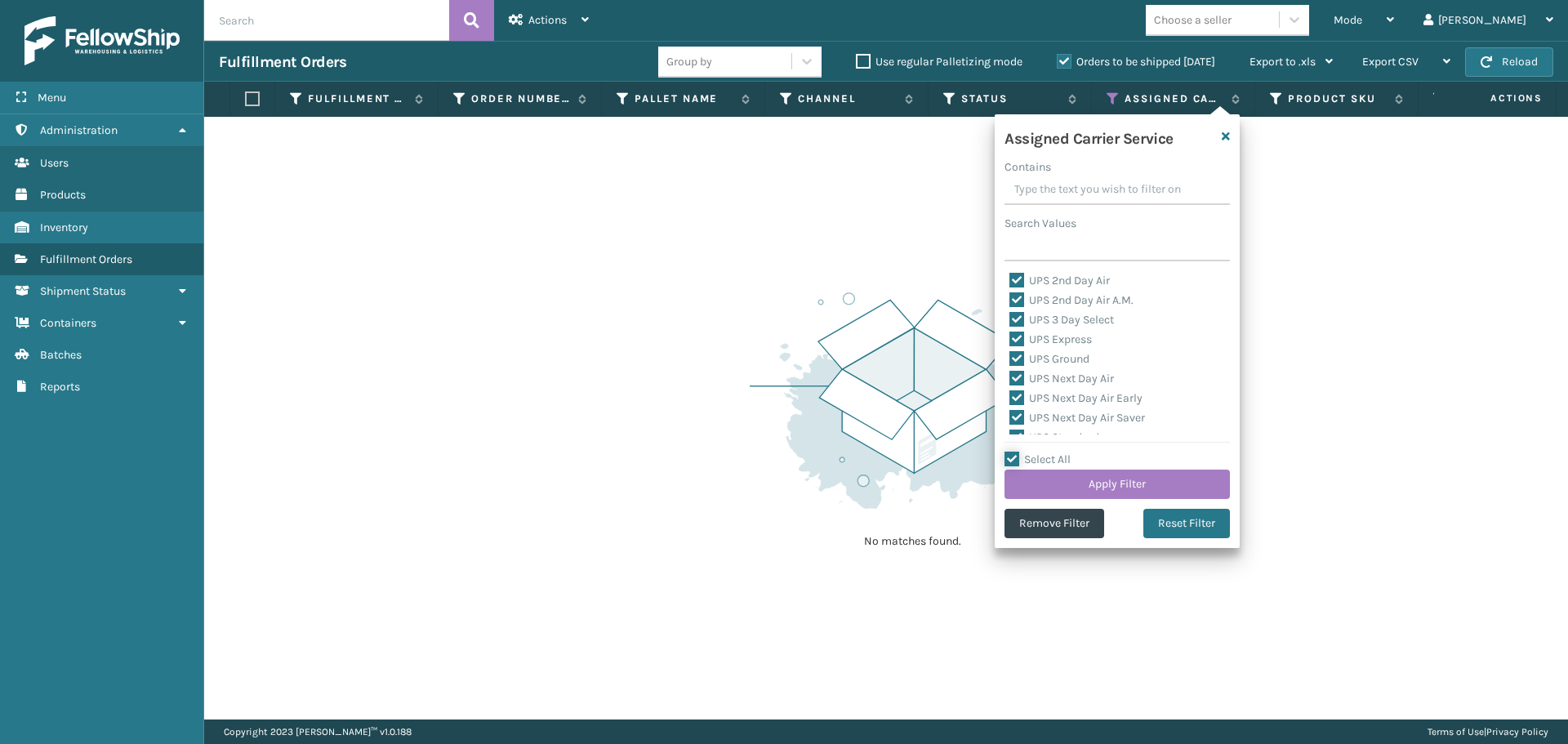
checkbox input "true"
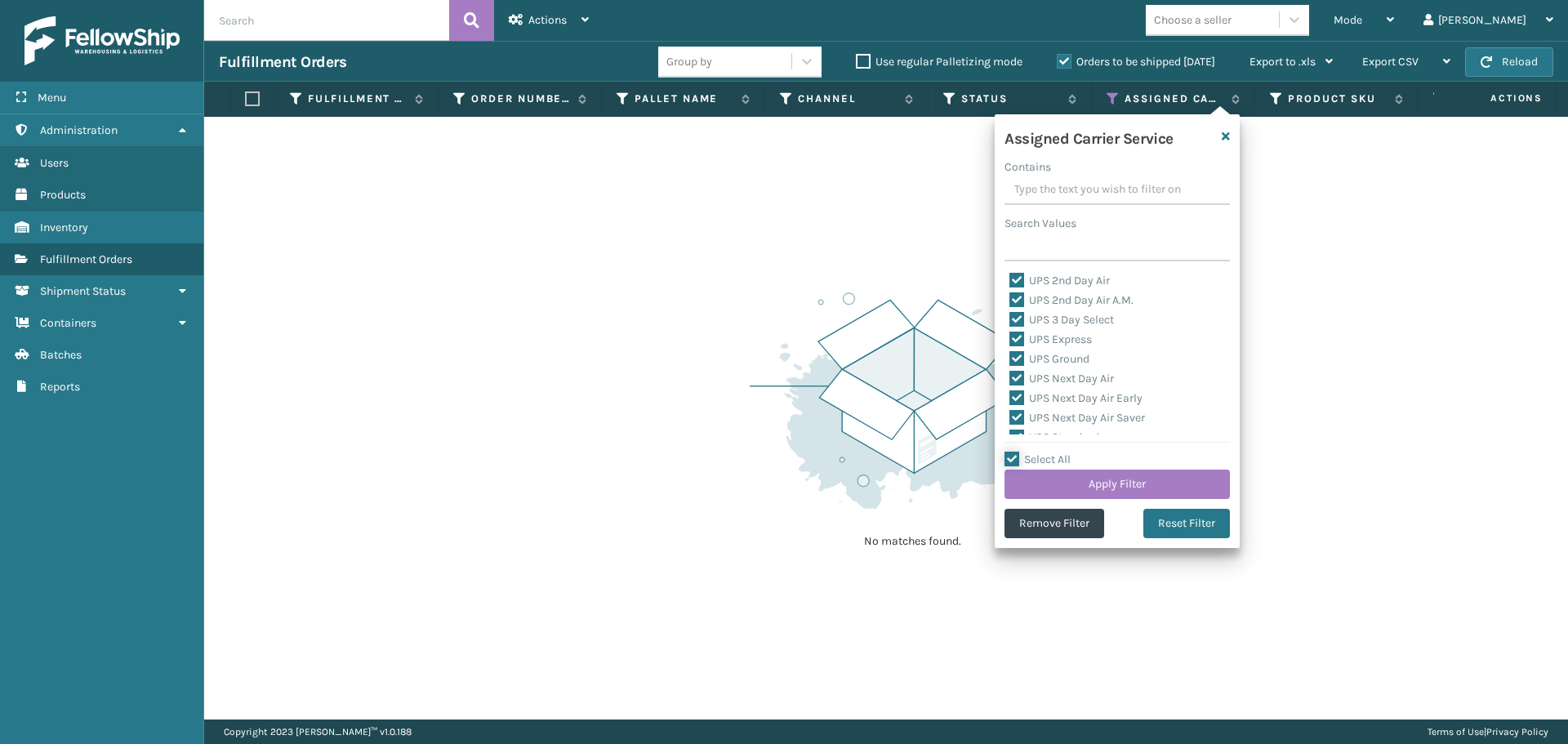
checkbox input "true"
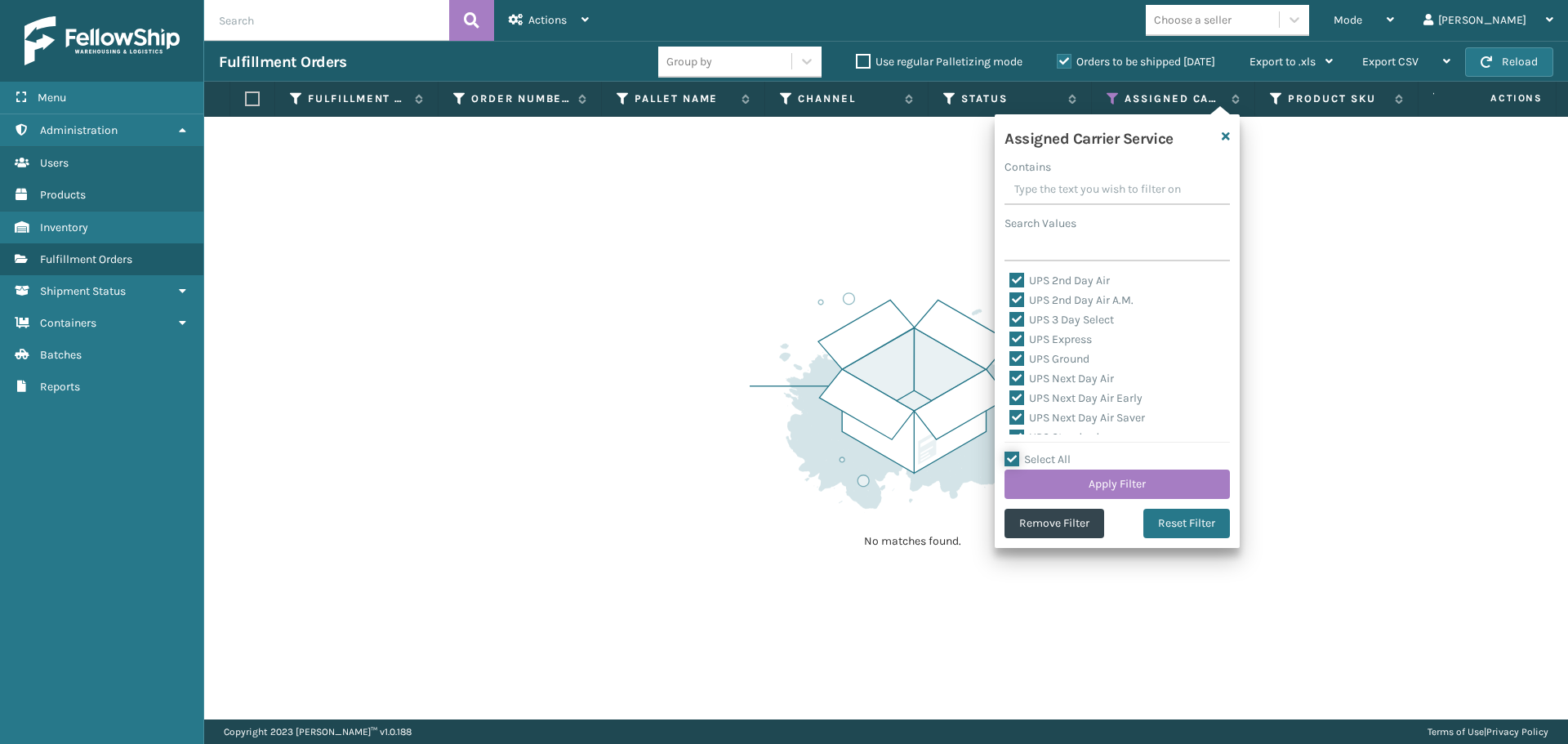
checkbox input "true"
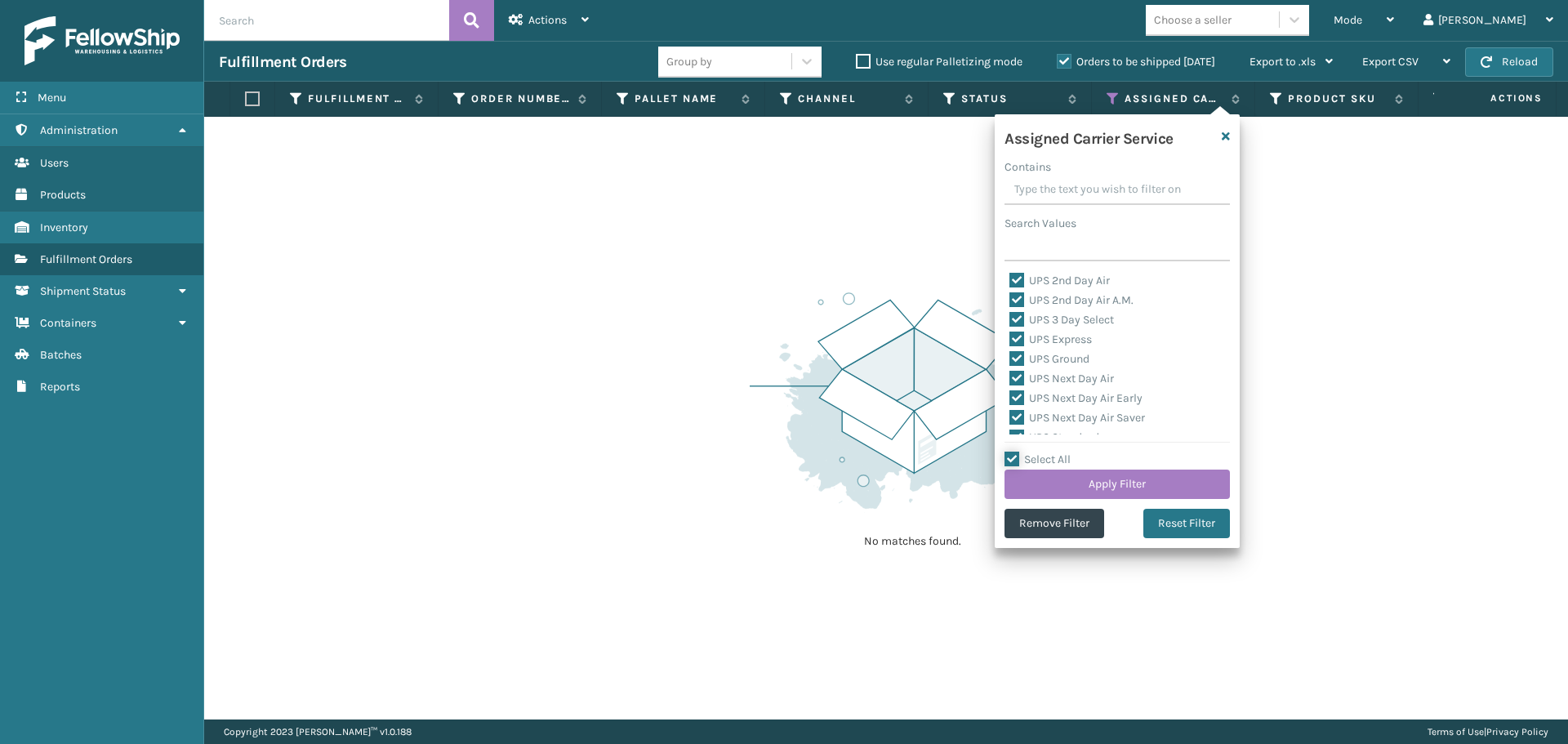
checkbox input "true"
click at [1055, 454] on label "Select All" at bounding box center [1037, 459] width 66 height 14
click at [1055, 452] on input "Select All" at bounding box center [1127, 451] width 245 height 2
checkbox input "false"
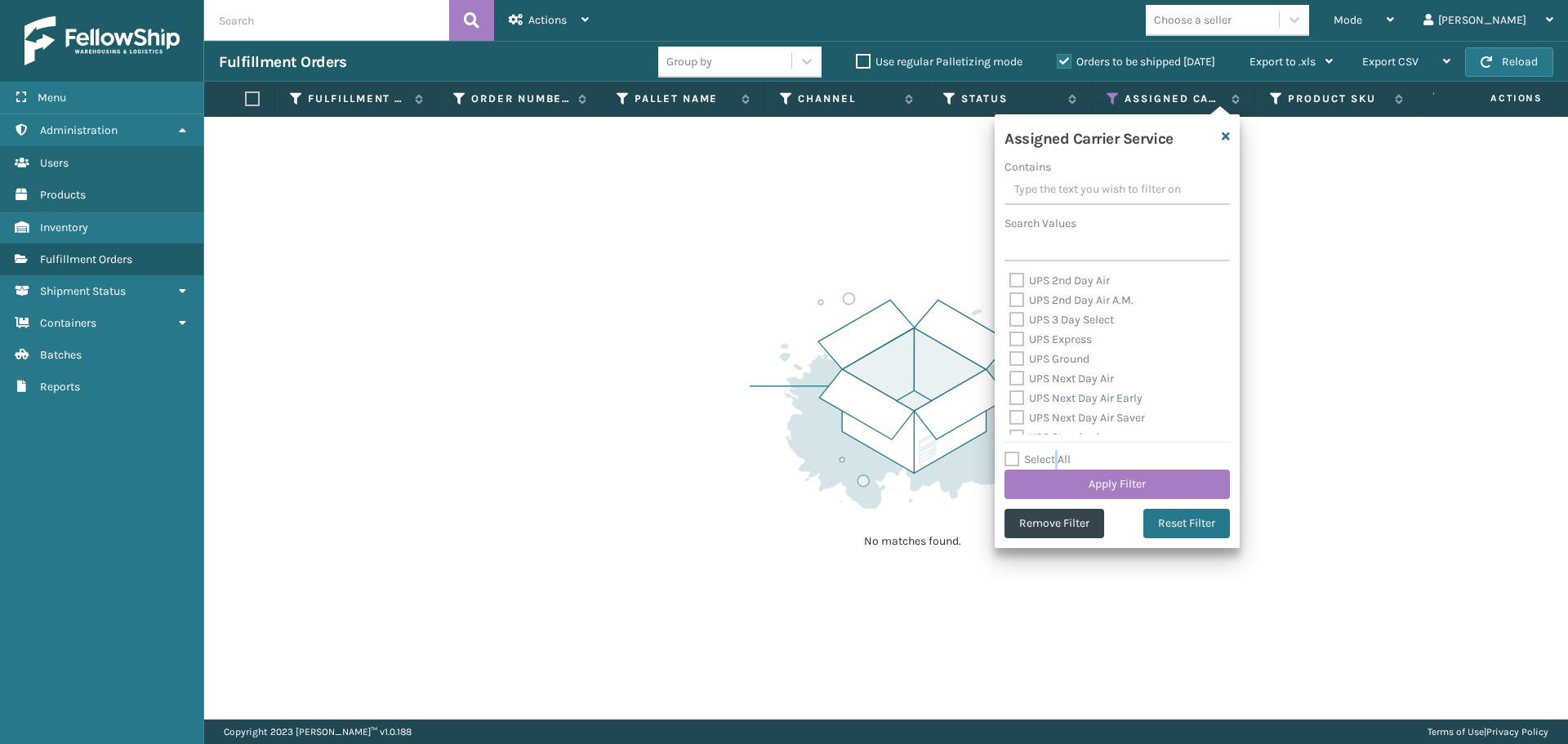
checkbox input "false"
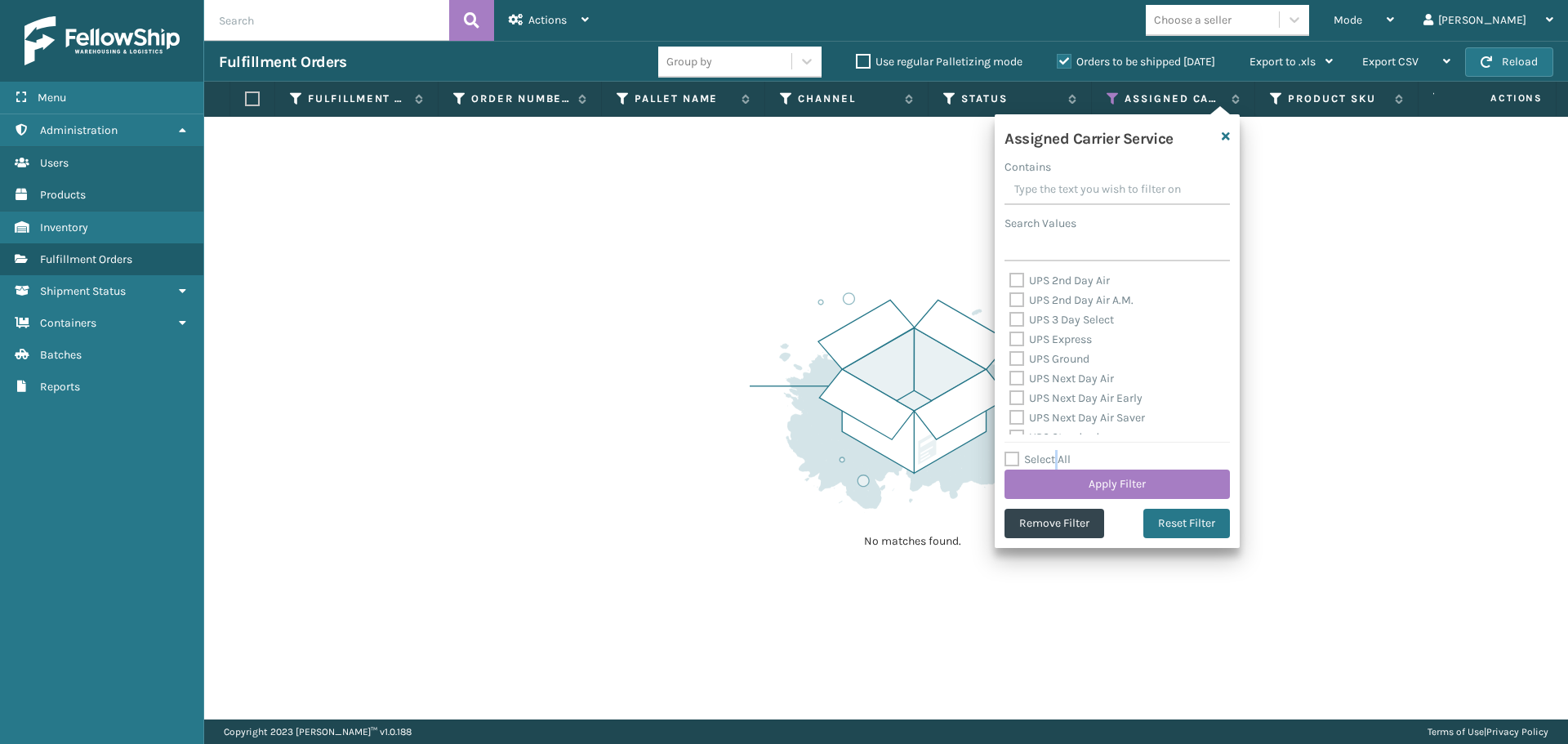
checkbox input "false"
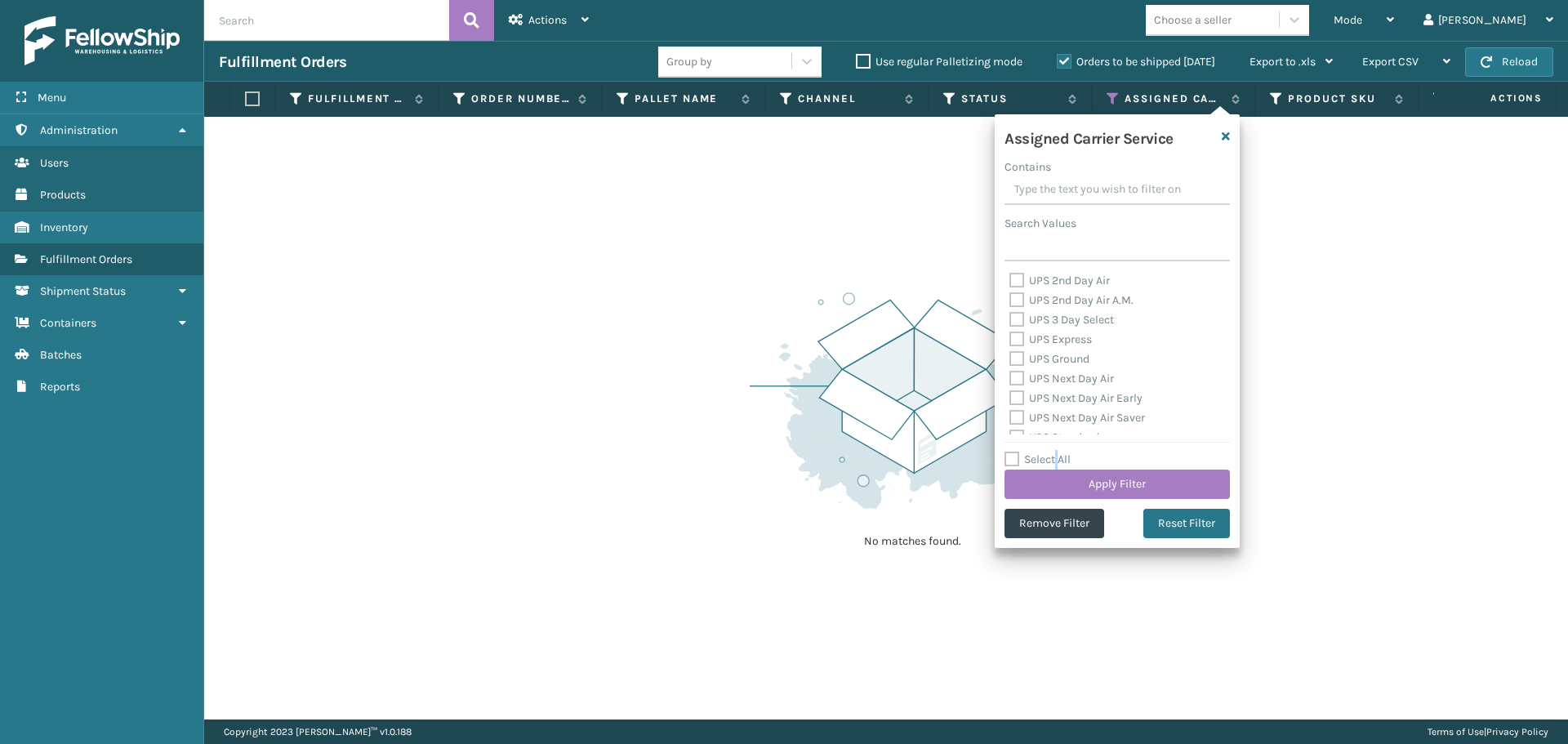
checkbox input "false"
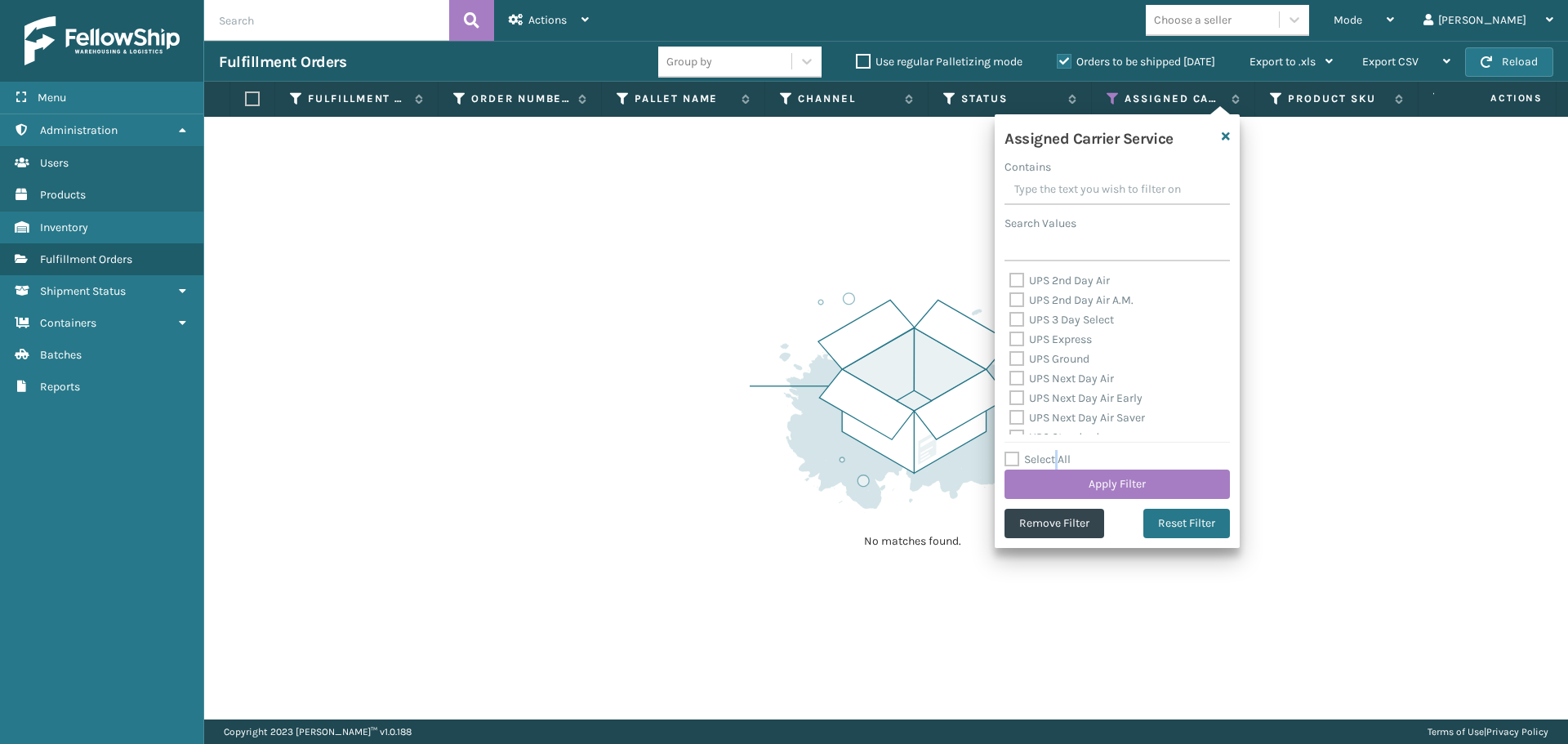
checkbox input "false"
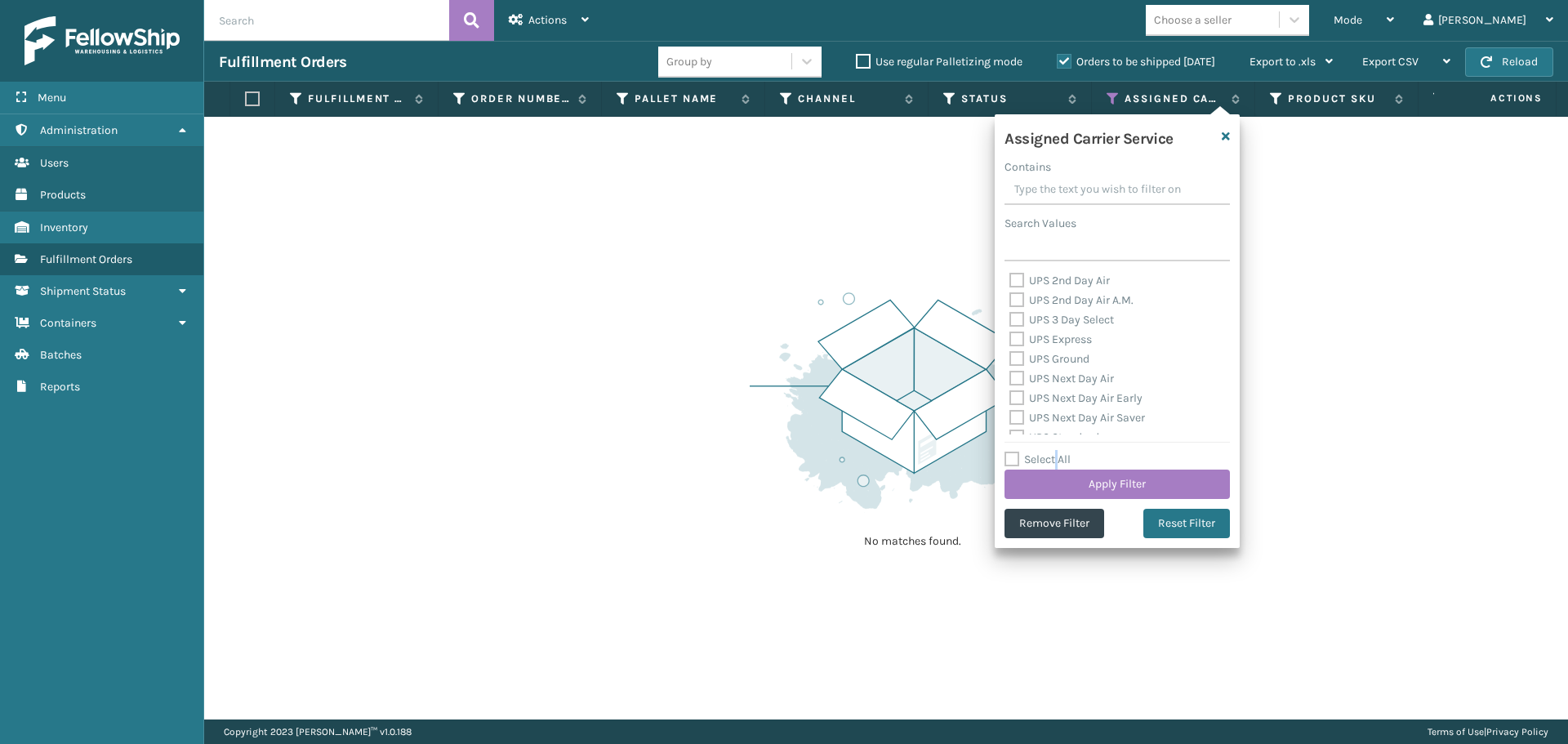
checkbox input "false"
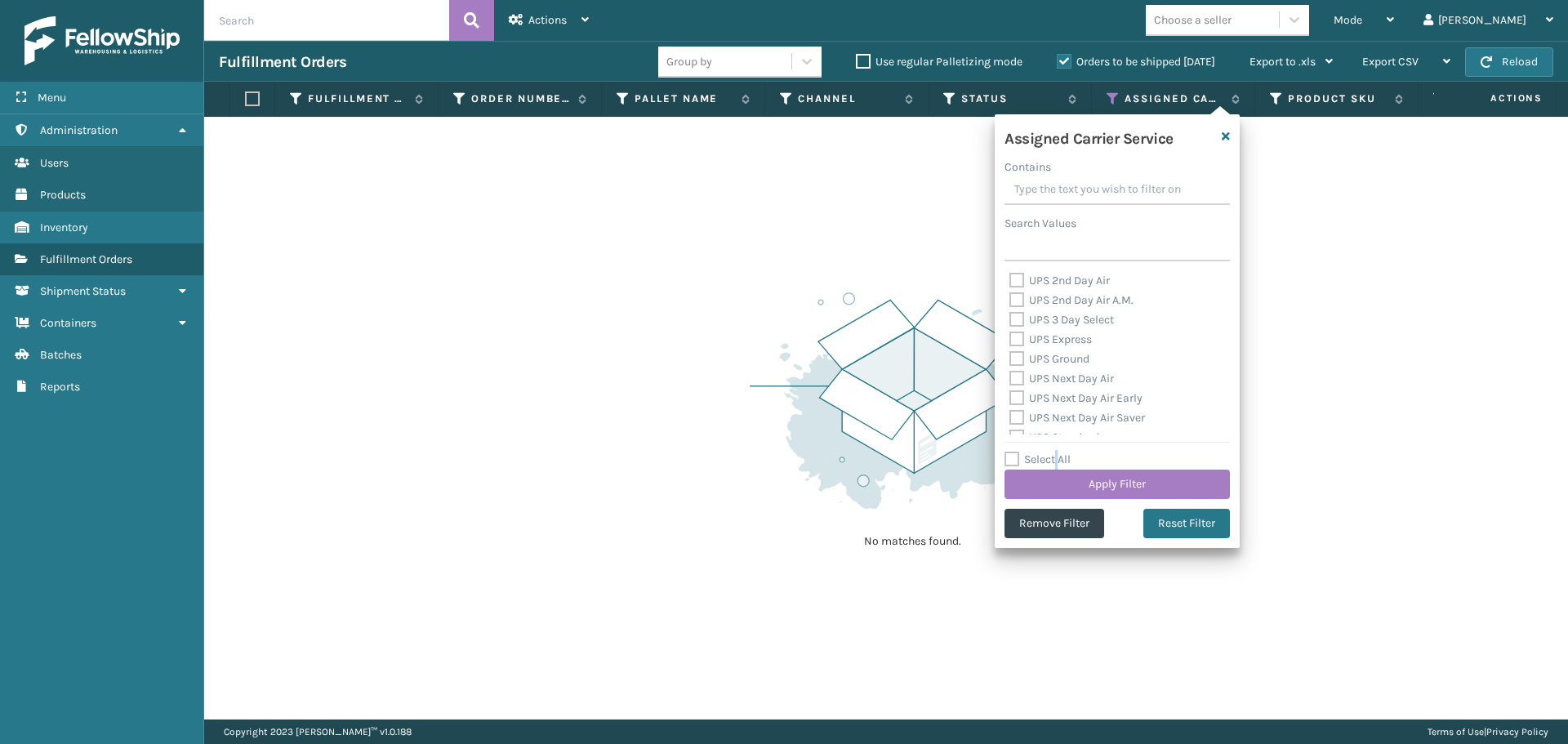
checkbox input "false"
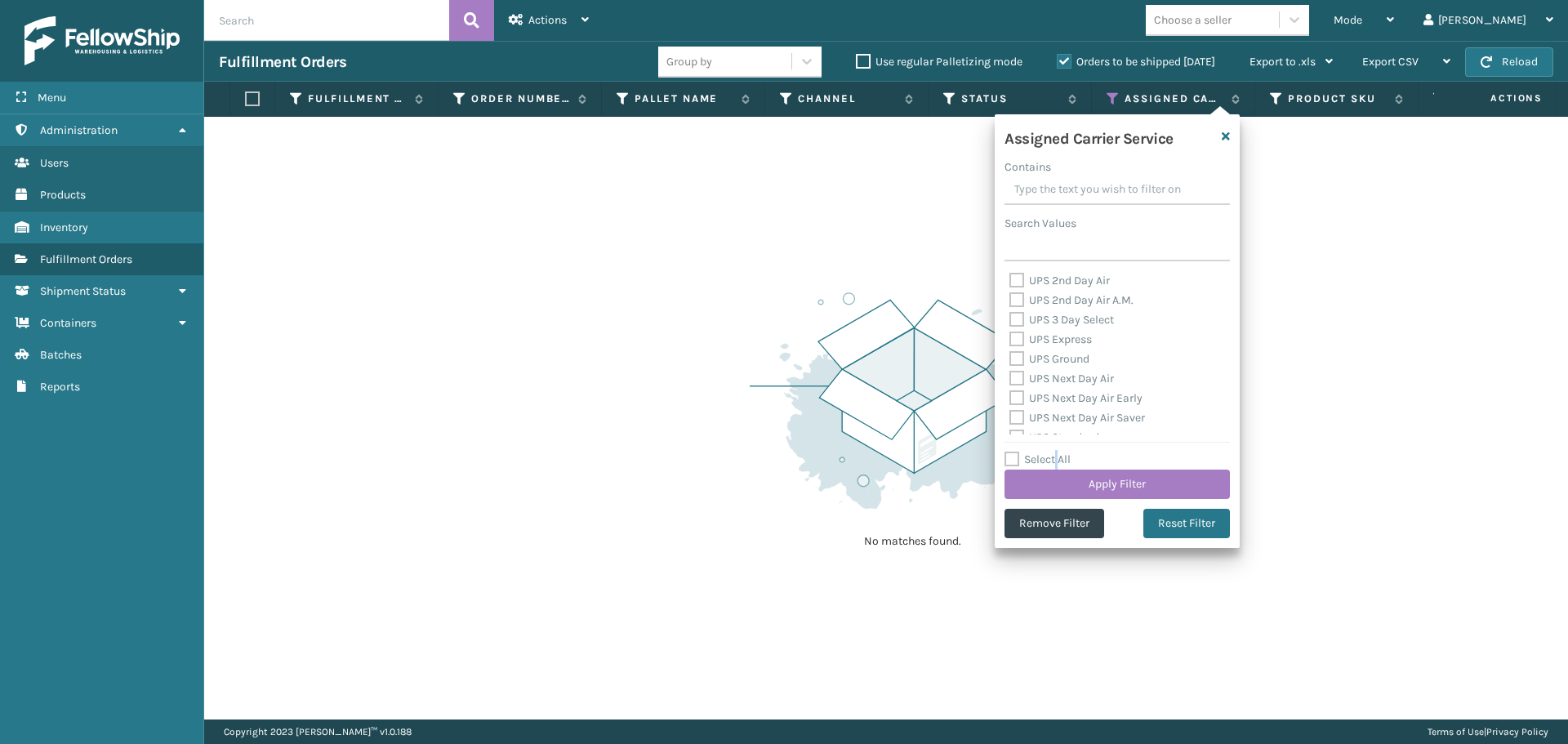
checkbox input "false"
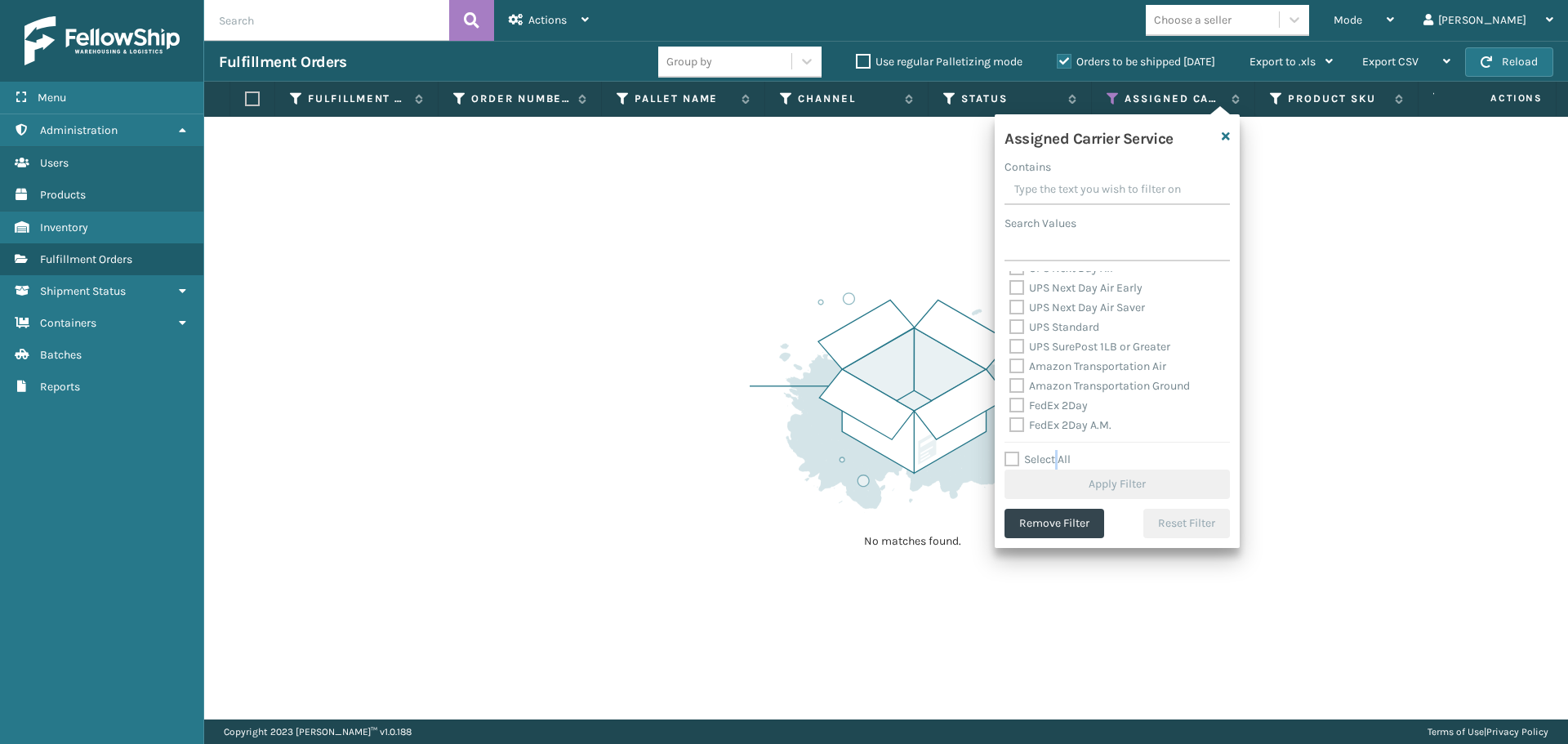
scroll to position [163, 0]
click at [1053, 368] on label "FedEx 2Day A.M." at bounding box center [1060, 371] width 102 height 14
click at [1010, 368] on input "FedEx 2Day A.M." at bounding box center [1009, 368] width 1 height 11
checkbox input "true"
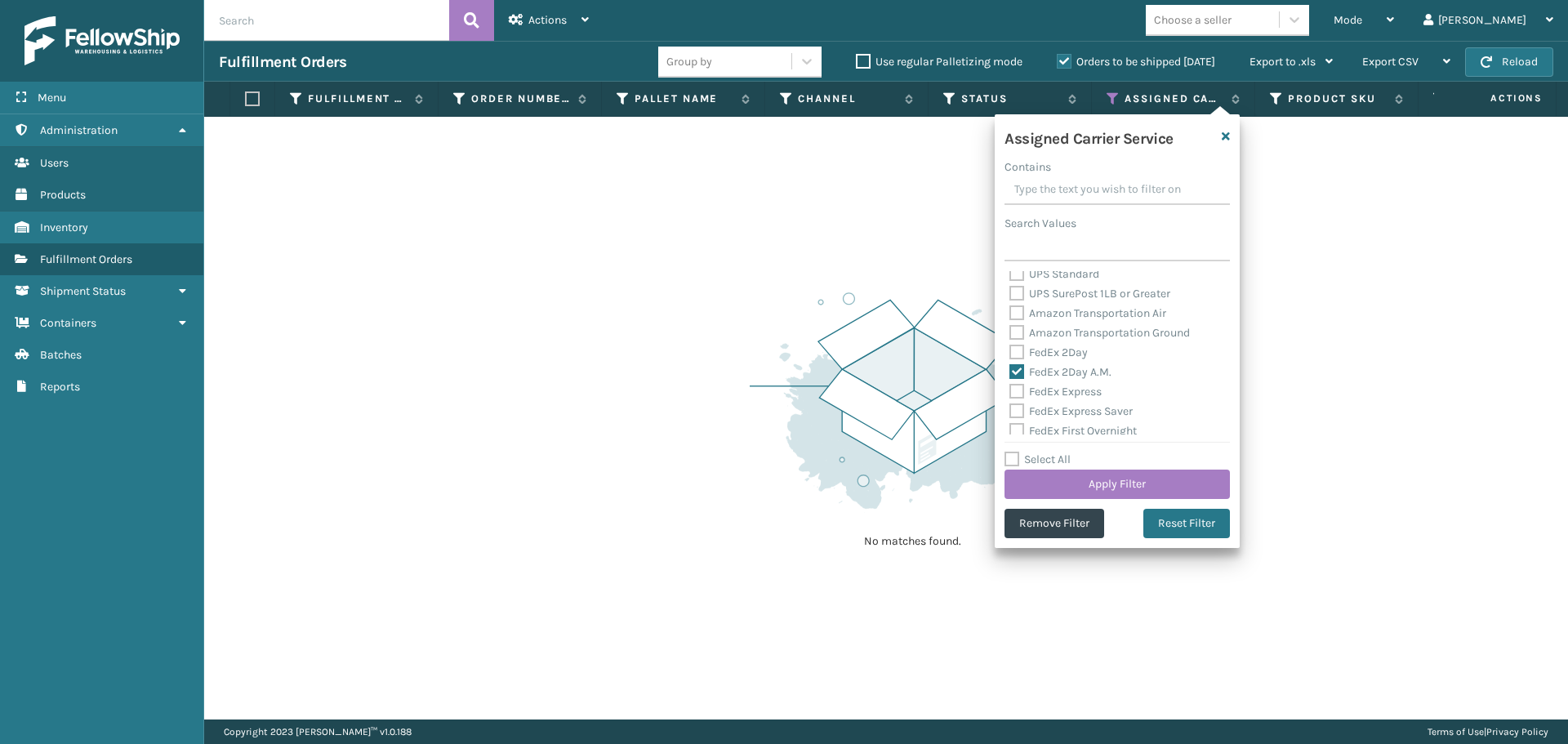
click at [1047, 342] on div "Amazon Transportation Ground" at bounding box center [1117, 333] width 215 height 20
click at [1050, 352] on label "FedEx 2Day" at bounding box center [1048, 352] width 79 height 14
click at [1010, 352] on input "FedEx 2Day" at bounding box center [1009, 348] width 1 height 11
checkbox input "true"
click at [1066, 391] on label "FedEx Express" at bounding box center [1056, 391] width 92 height 14
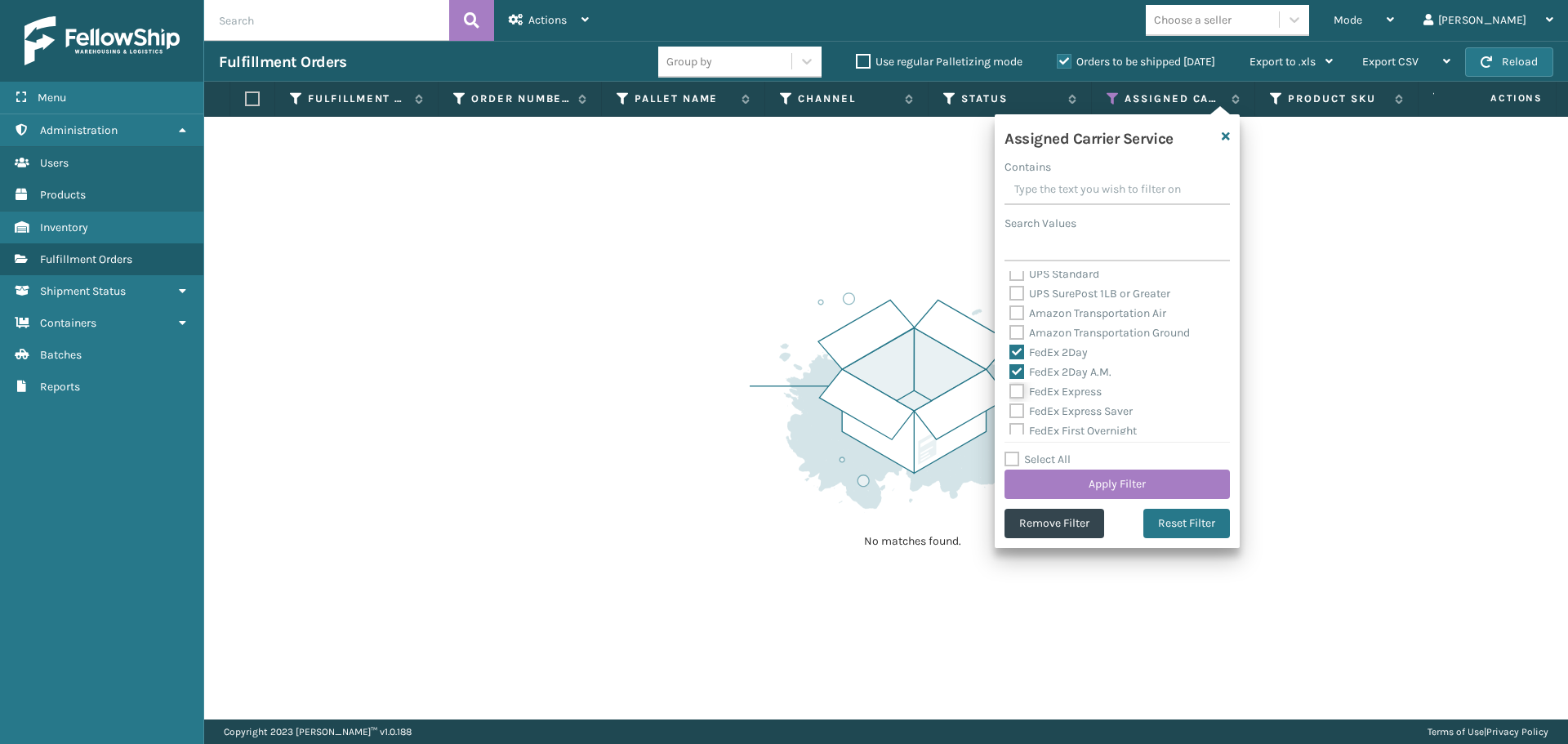
click at [1010, 391] on input "FedEx Express" at bounding box center [1009, 387] width 1 height 11
checkbox input "true"
click at [1076, 413] on label "FedEx Express Saver" at bounding box center [1071, 411] width 123 height 14
click at [1010, 413] on input "FedEx Express Saver" at bounding box center [1009, 407] width 1 height 11
checkbox input "true"
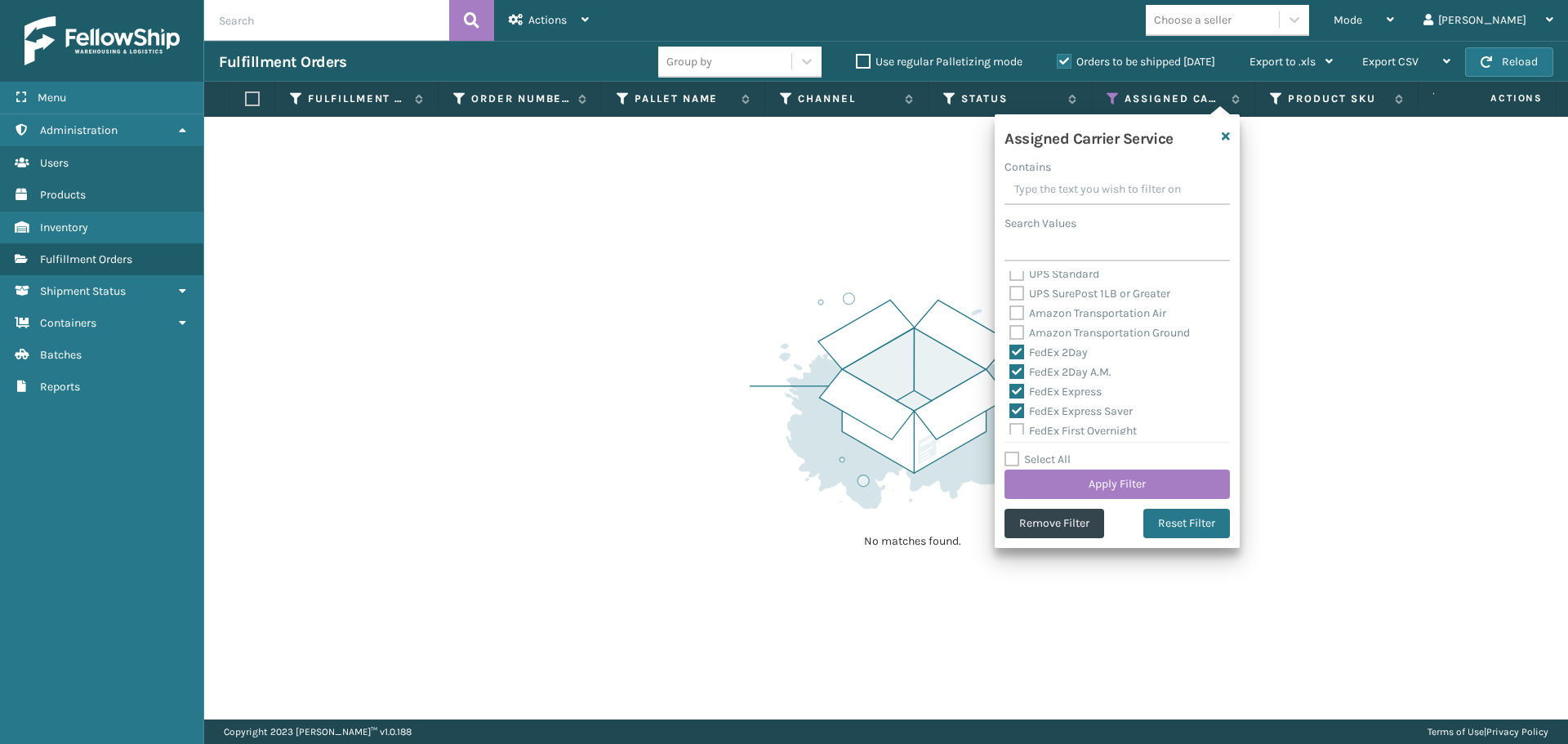
click at [1081, 433] on label "FedEx First Overnight" at bounding box center [1073, 430] width 128 height 14
click at [1010, 432] on input "FedEx First Overnight" at bounding box center [1009, 427] width 1 height 11
checkbox input "true"
click at [1051, 286] on label "FedEx Ground" at bounding box center [1054, 286] width 90 height 14
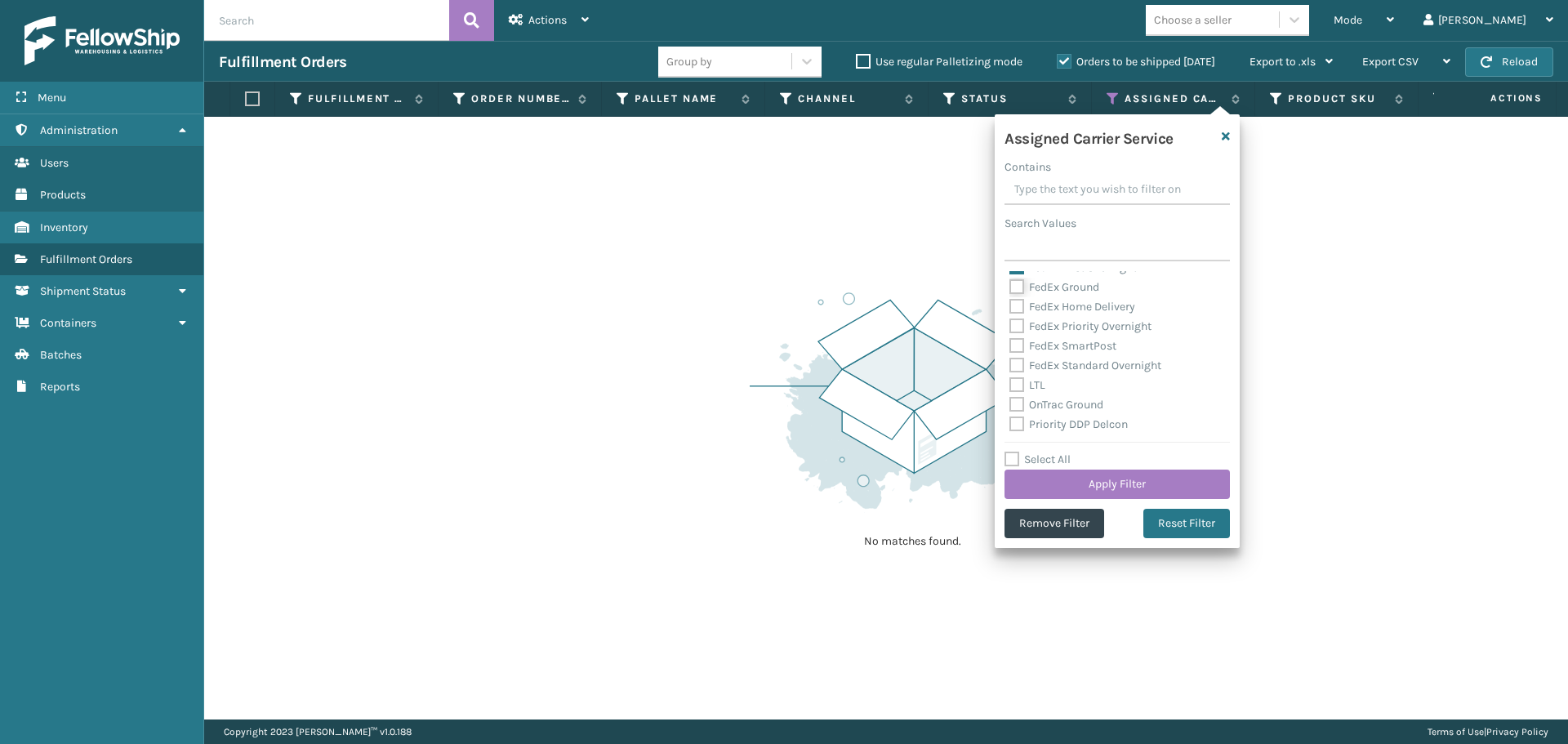
click at [1010, 286] on input "FedEx Ground" at bounding box center [1009, 283] width 1 height 11
checkbox input "true"
click at [1053, 307] on label "FedEx Home Delivery" at bounding box center [1072, 306] width 126 height 14
click at [1010, 307] on input "FedEx Home Delivery" at bounding box center [1009, 302] width 1 height 11
checkbox input "true"
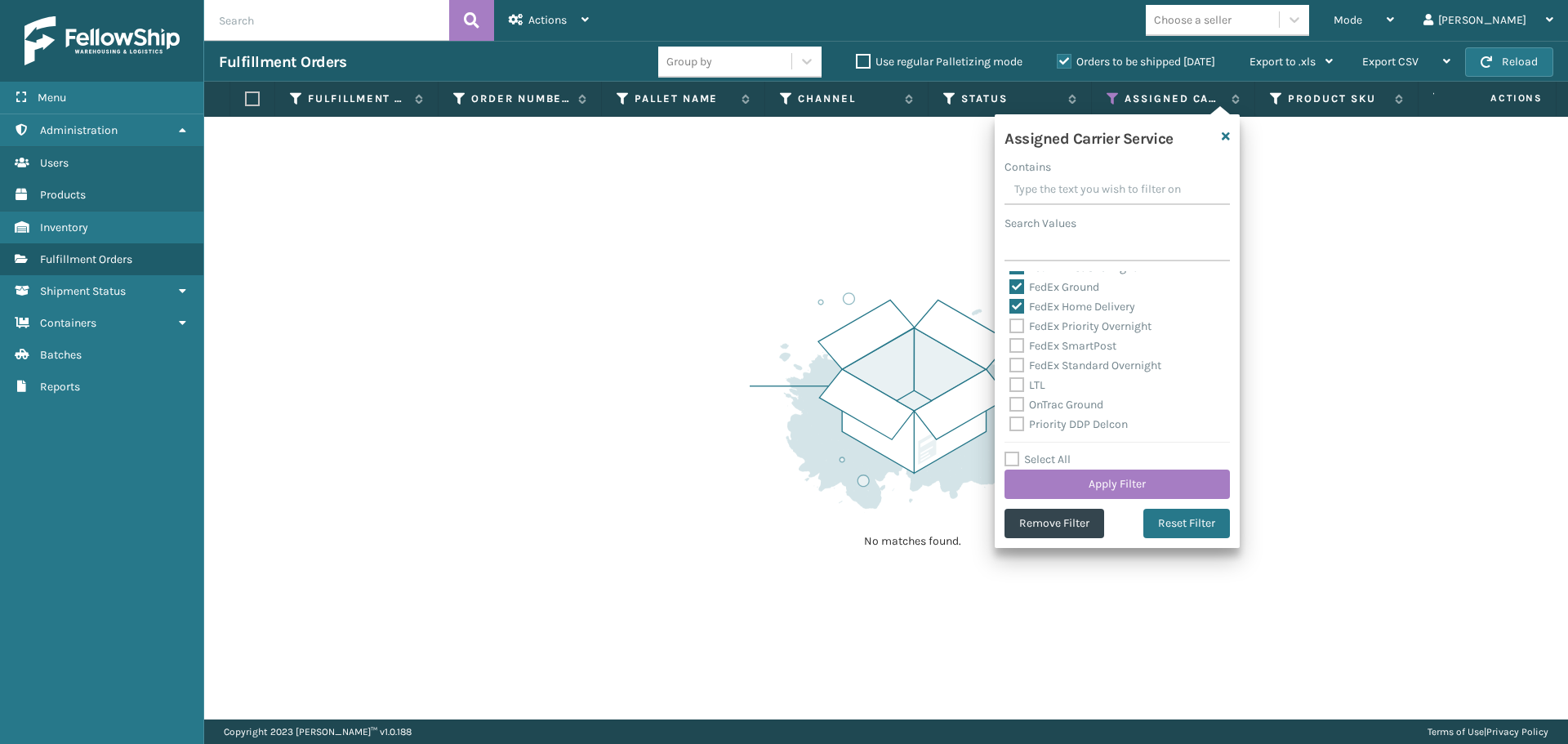
click at [1058, 327] on label "FedEx Priority Overnight" at bounding box center [1080, 326] width 142 height 14
click at [1010, 327] on input "FedEx Priority Overnight" at bounding box center [1009, 322] width 1 height 11
checkbox input "true"
click at [1062, 340] on label "FedEx SmartPost" at bounding box center [1063, 345] width 107 height 14
click at [1010, 340] on input "FedEx SmartPost" at bounding box center [1009, 342] width 1 height 11
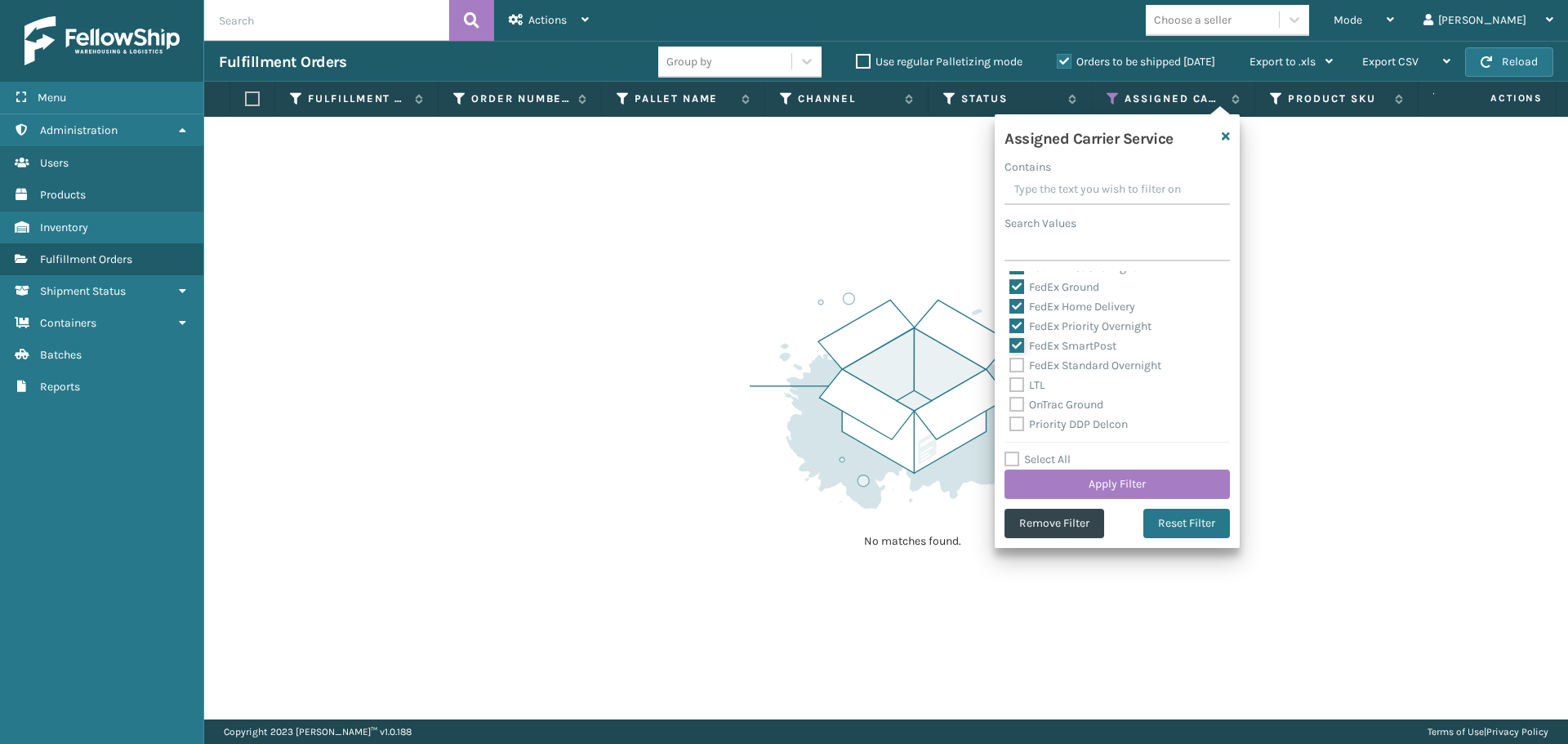
checkbox input "true"
click at [1065, 367] on label "FedEx Standard Overnight" at bounding box center [1085, 365] width 152 height 14
click at [1010, 367] on input "FedEx Standard Overnight" at bounding box center [1009, 361] width 1 height 11
checkbox input "true"
click at [1116, 488] on button "Apply Filter" at bounding box center [1117, 484] width 225 height 29
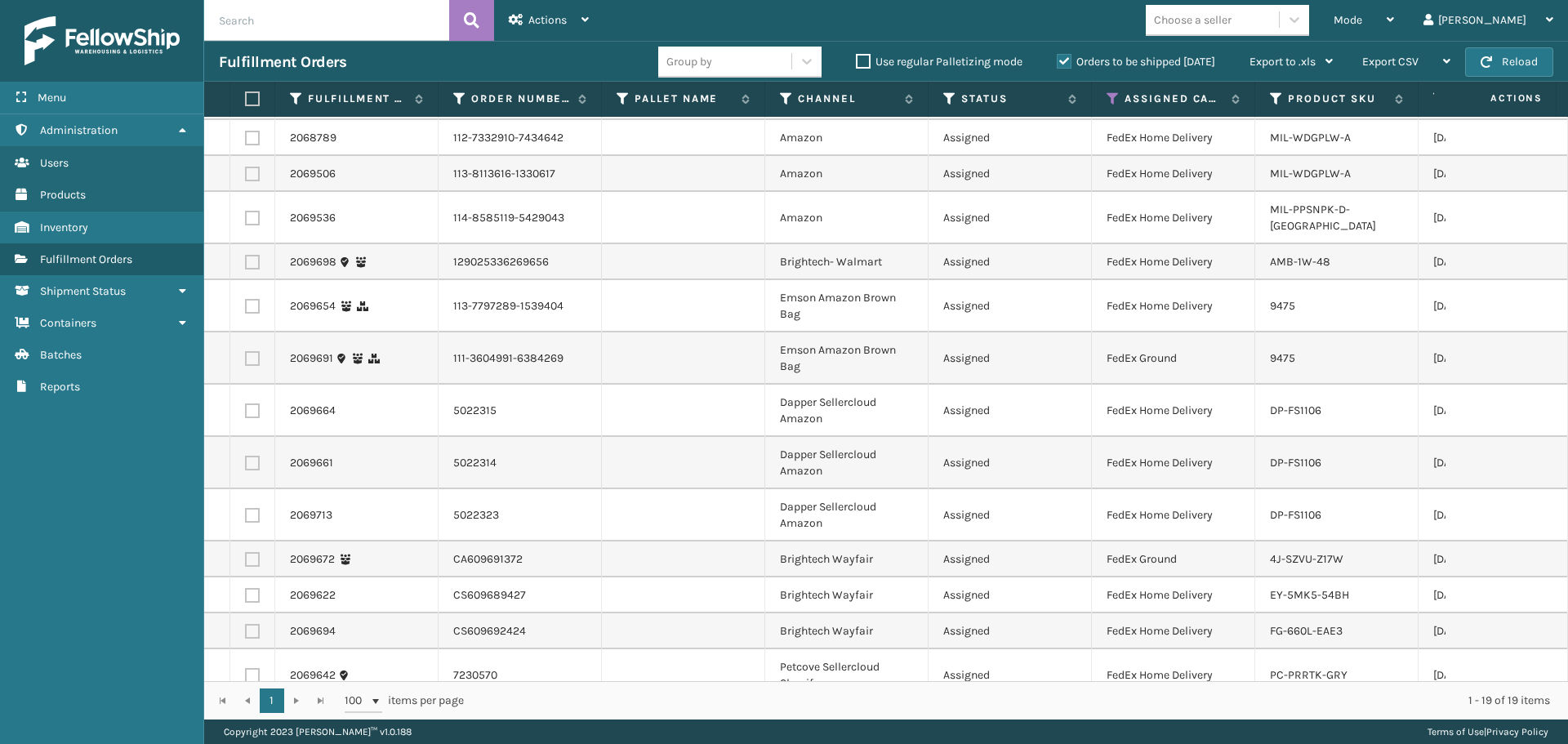
scroll to position [0, 0]
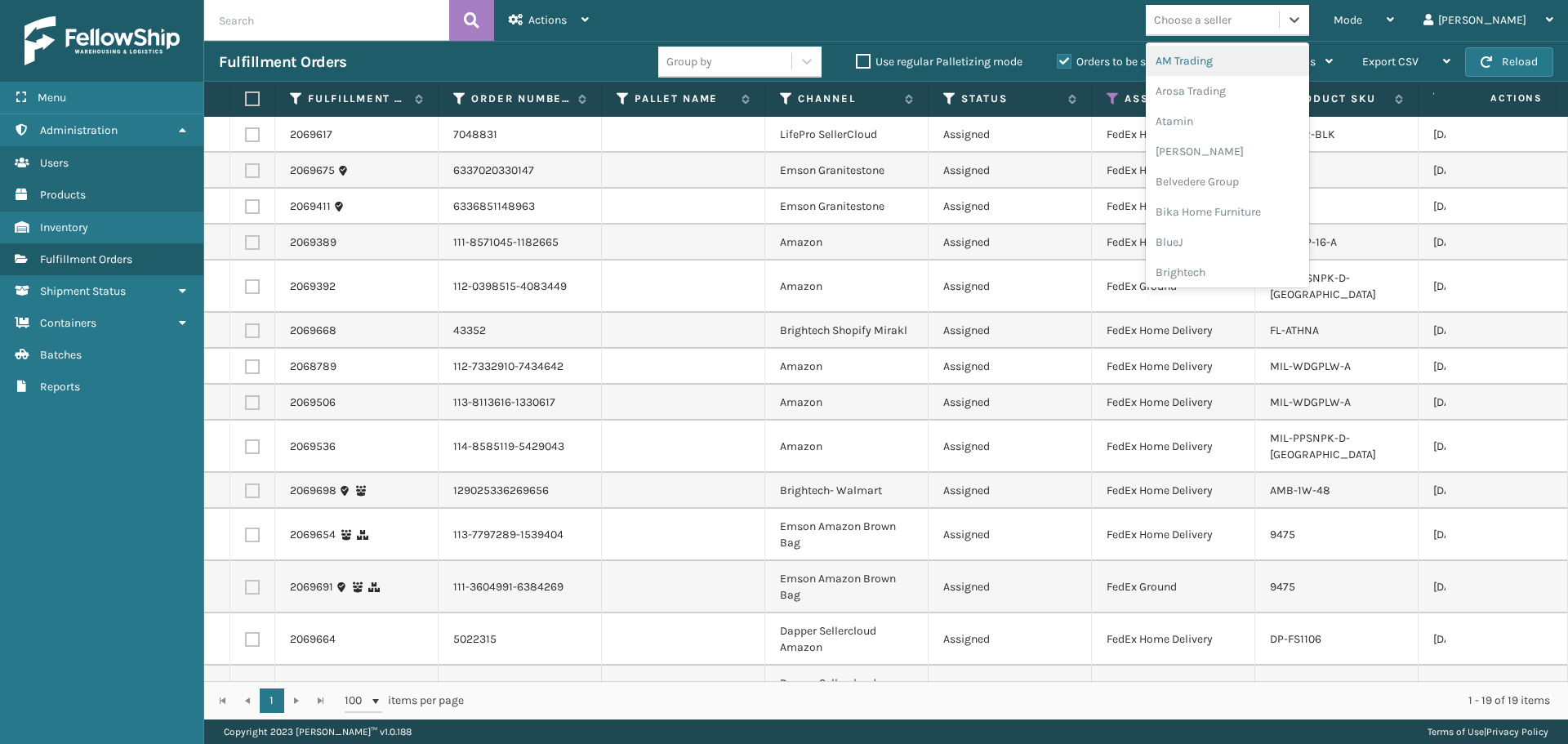
click at [1219, 18] on div "Choose a seller" at bounding box center [1193, 20] width 78 height 17
click at [1253, 193] on div "Brightech" at bounding box center [1228, 190] width 163 height 30
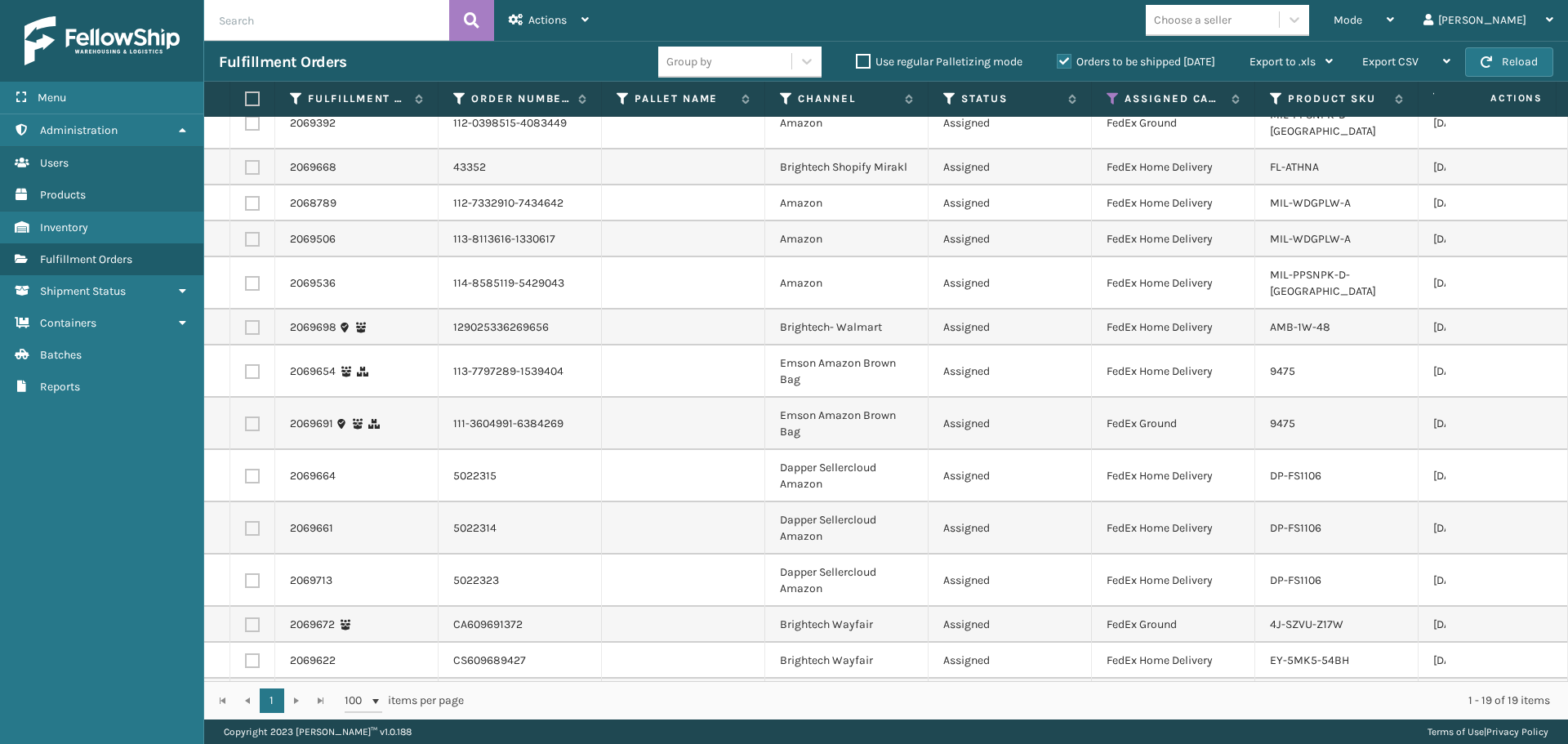
scroll to position [229, 0]
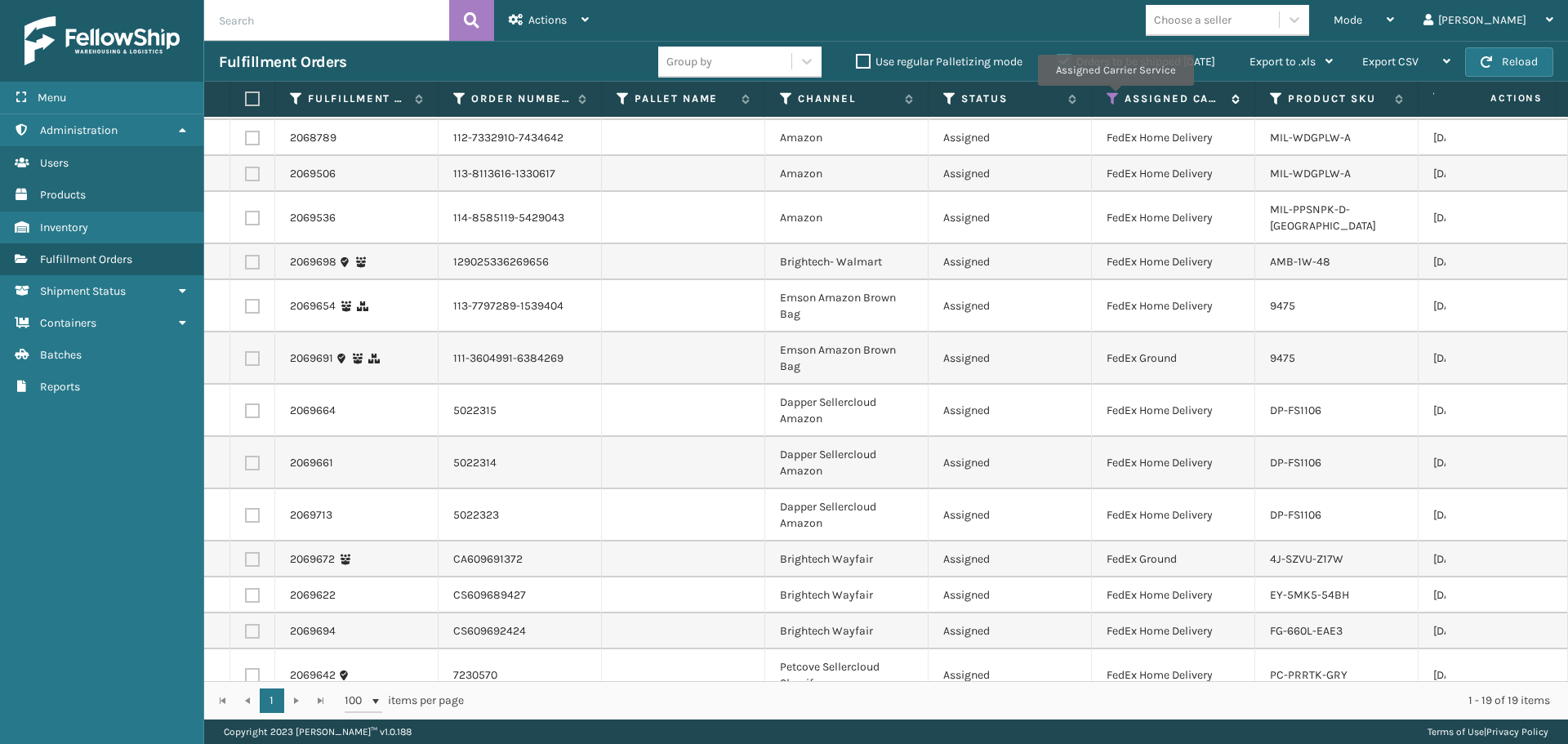
click at [1114, 97] on icon at bounding box center [1113, 99] width 13 height 14
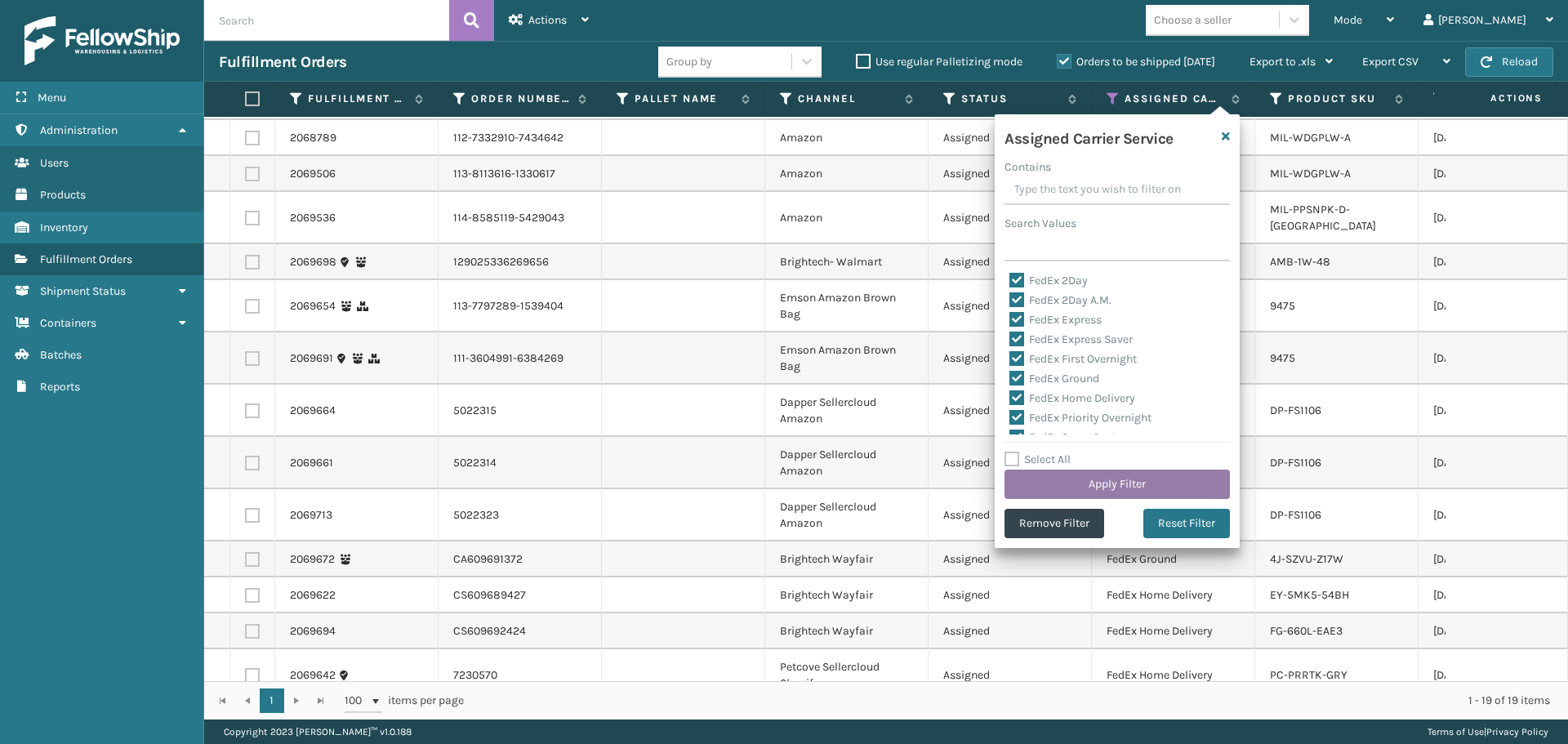
click at [1128, 480] on button "Apply Filter" at bounding box center [1117, 484] width 225 height 29
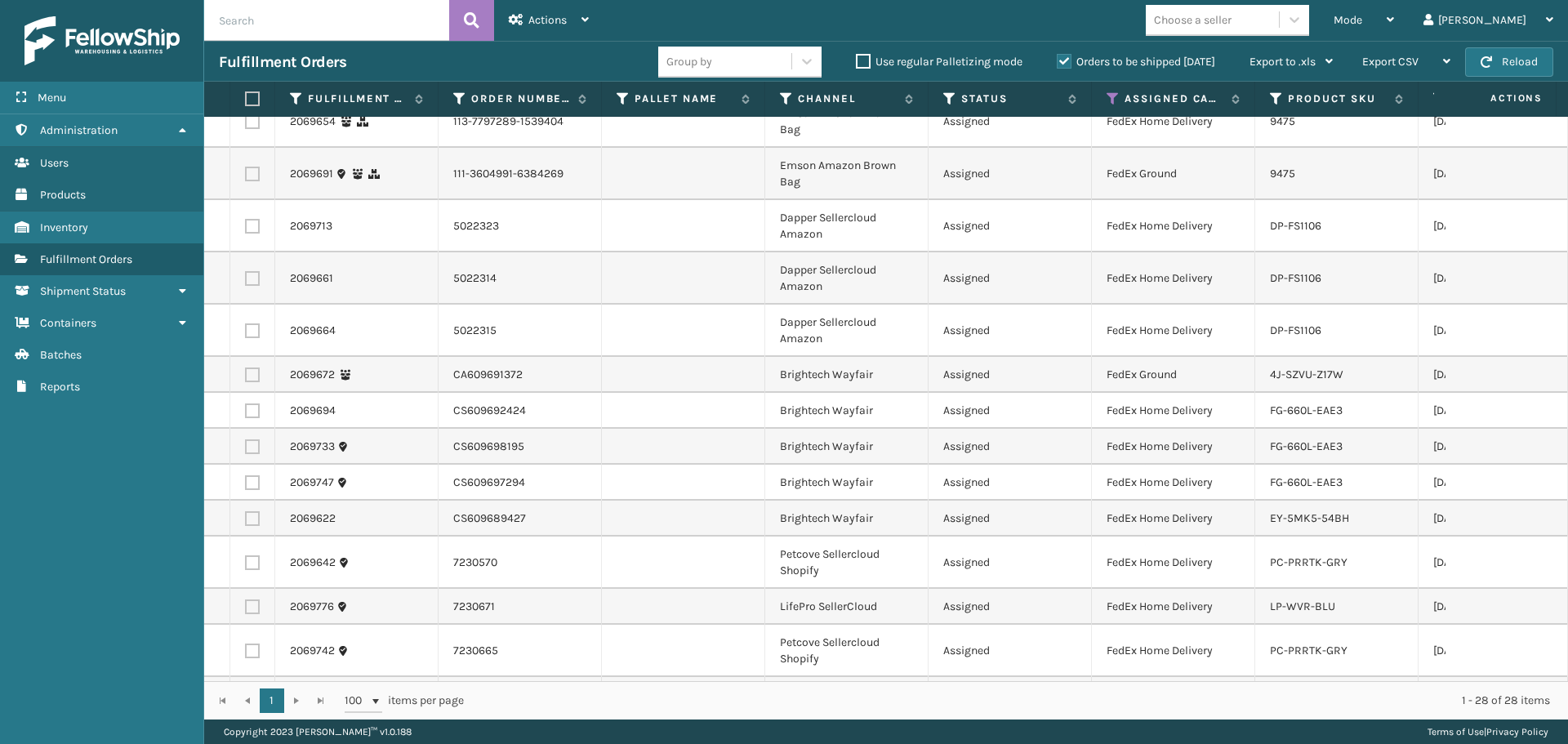
scroll to position [601, 0]
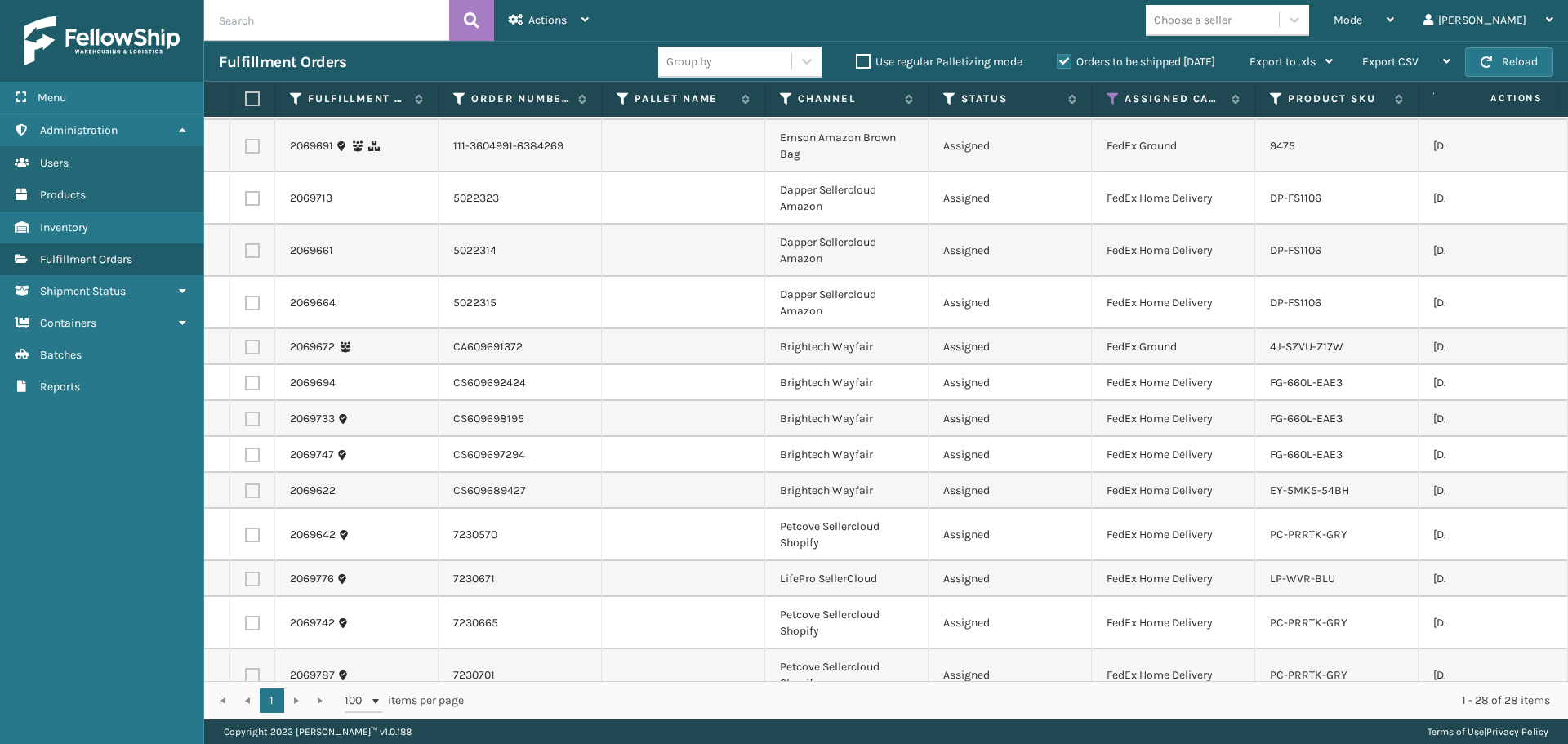
click at [1279, 22] on div "Choose a seller" at bounding box center [1212, 20] width 133 height 27
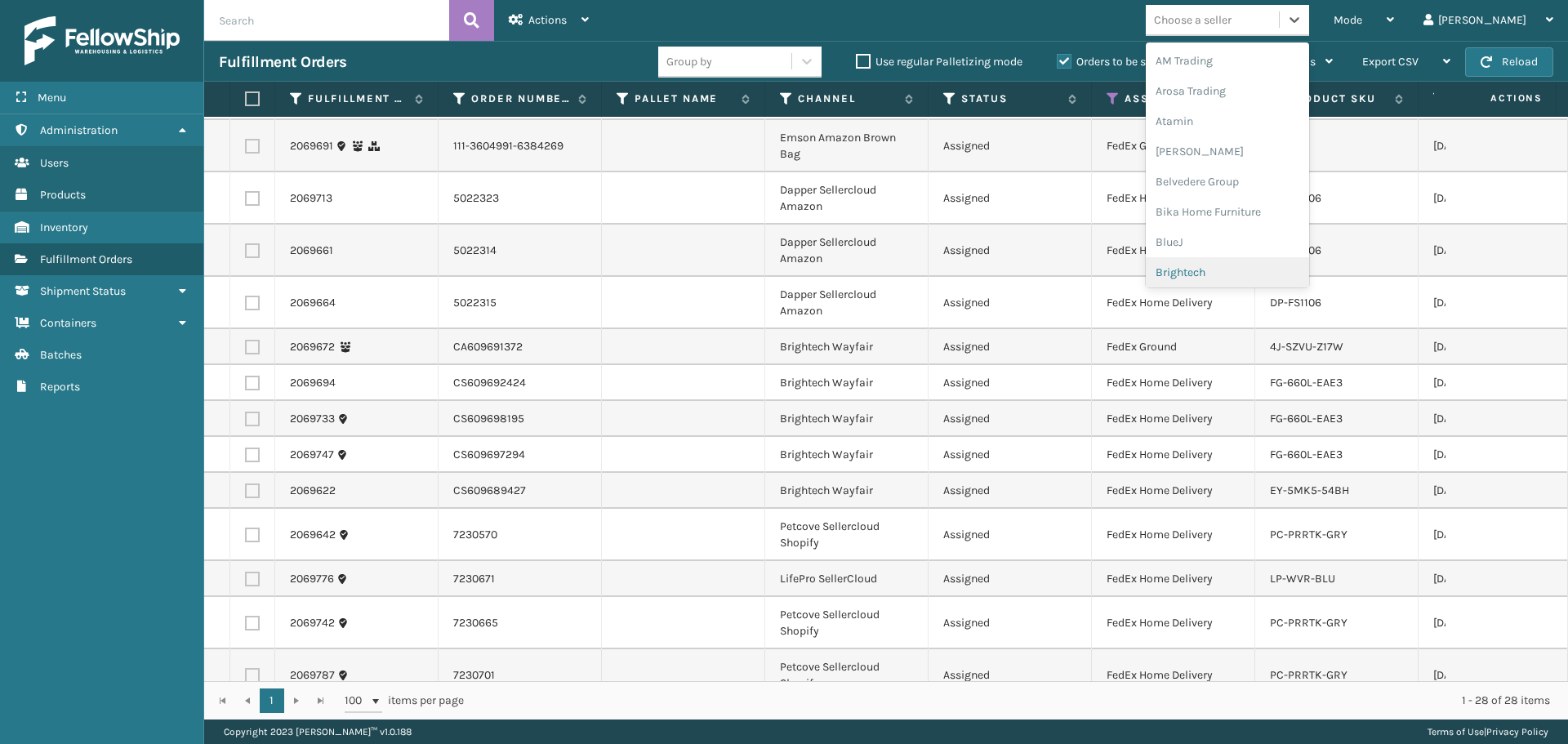
click at [1256, 265] on div "Brightech" at bounding box center [1228, 272] width 163 height 30
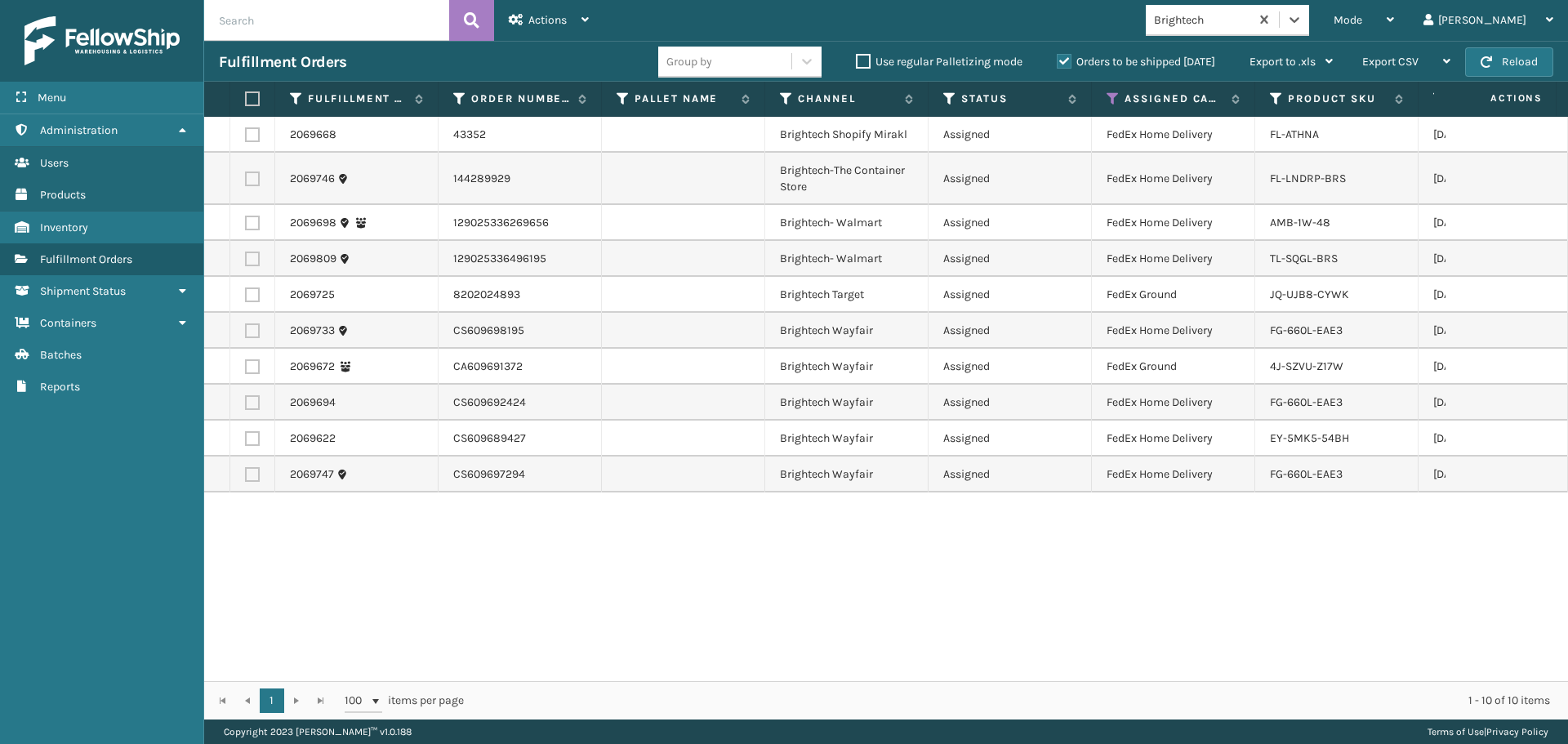
click at [251, 100] on label at bounding box center [250, 99] width 10 height 14
click at [246, 100] on input "checkbox" at bounding box center [245, 100] width 1 height 11
checkbox input "true"
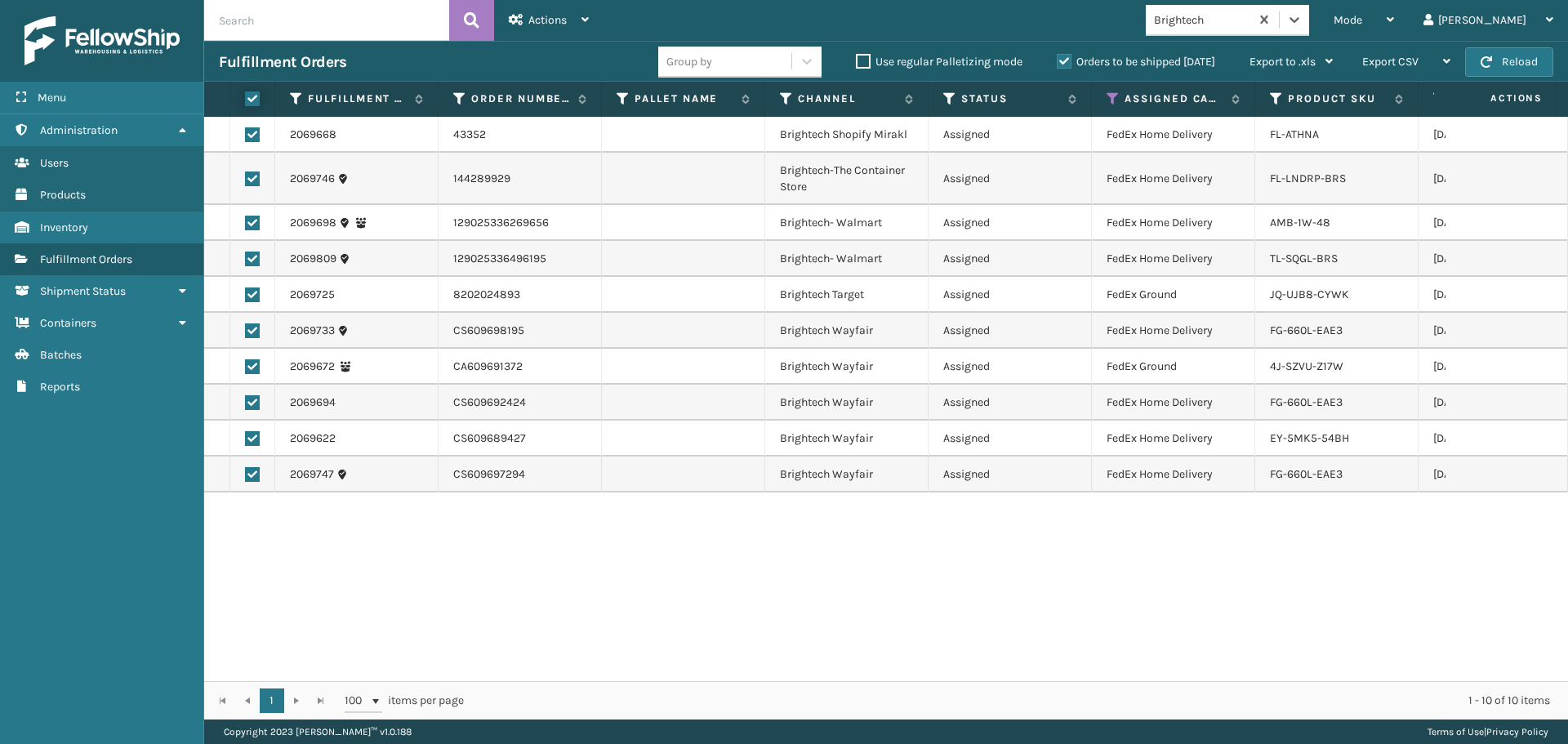
checkbox input "true"
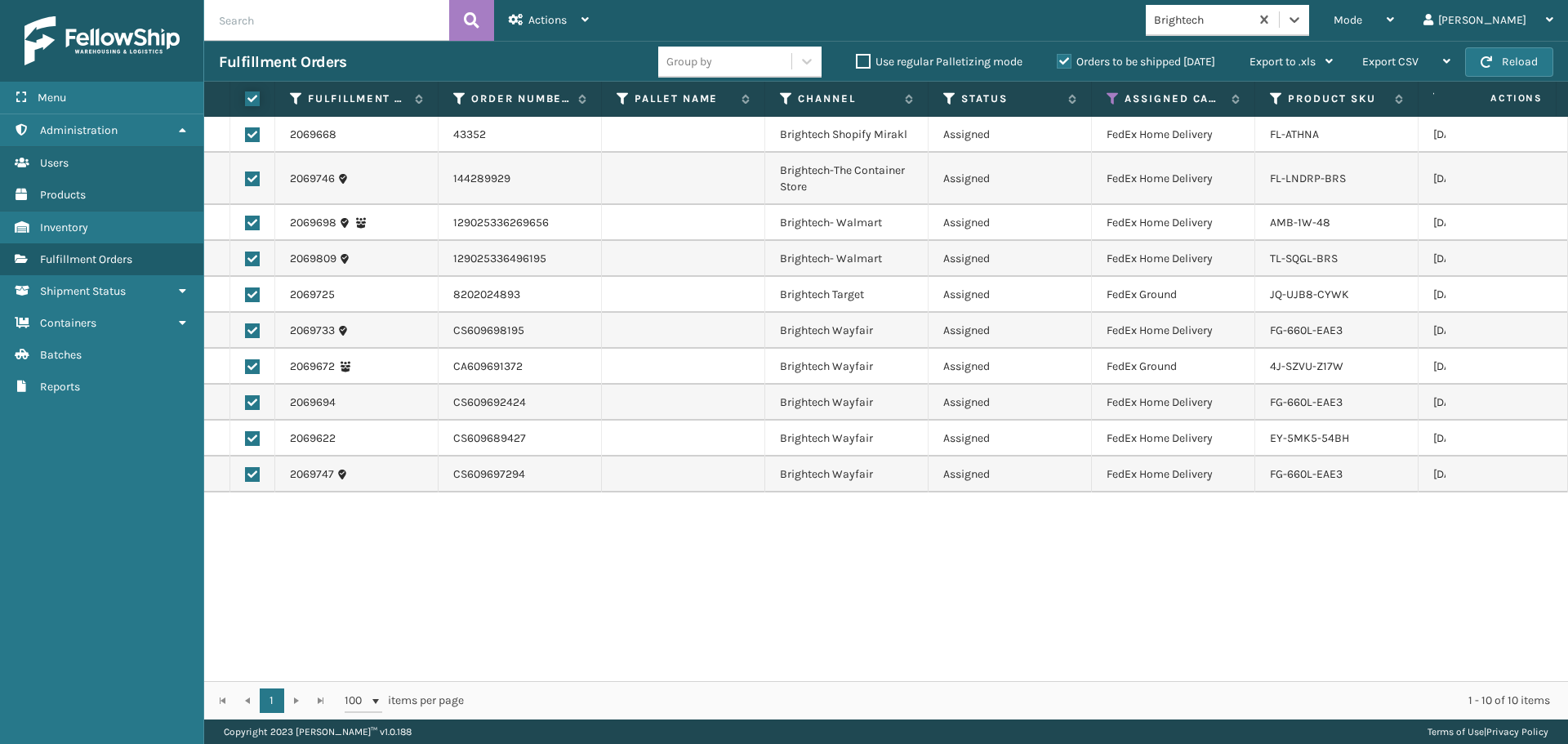
checkbox input "true"
click at [505, 25] on div "Actions Settings Remove All Filters Export Labels Create Picking Batch" at bounding box center [549, 20] width 110 height 41
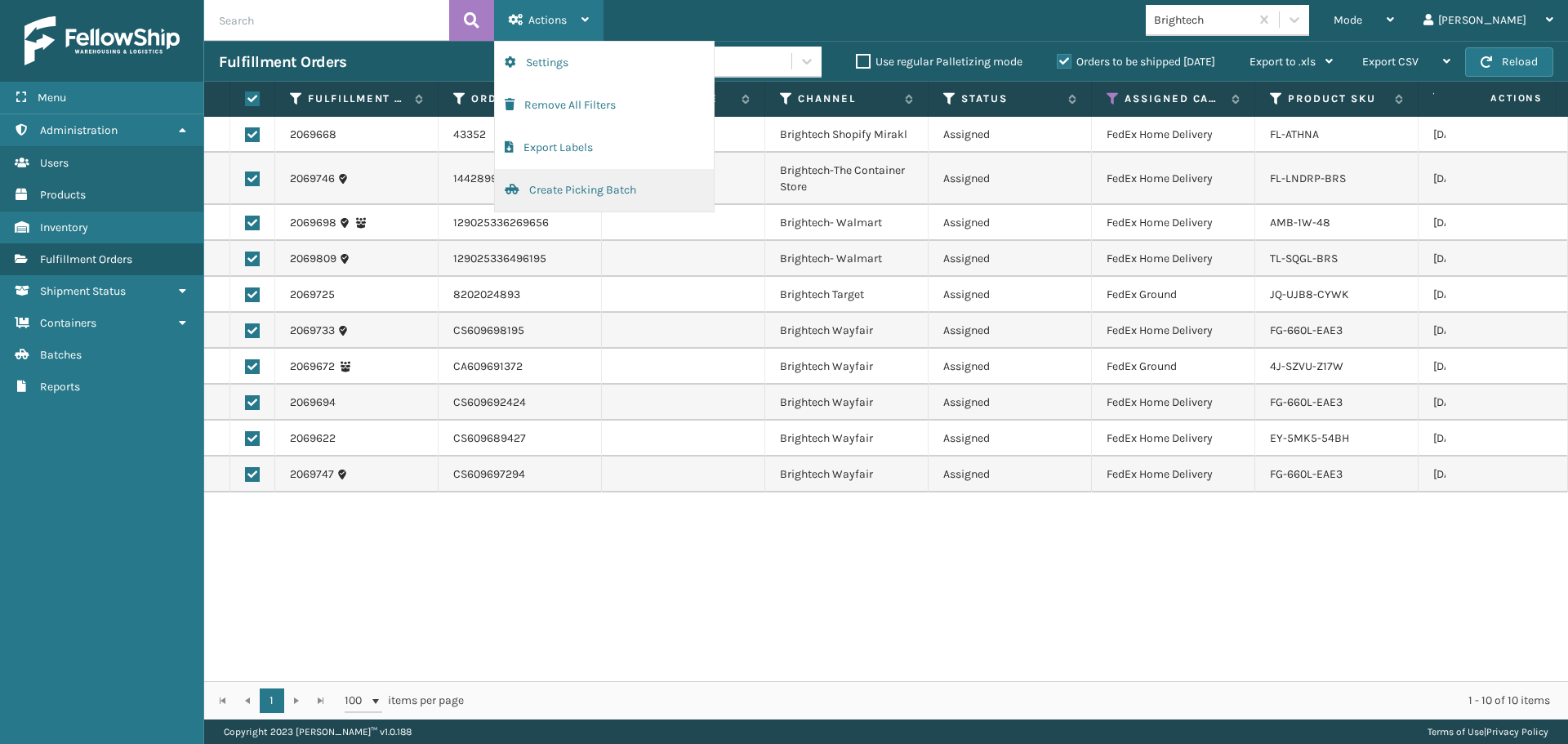
click at [540, 196] on button "Create Picking Batch" at bounding box center [605, 190] width 219 height 43
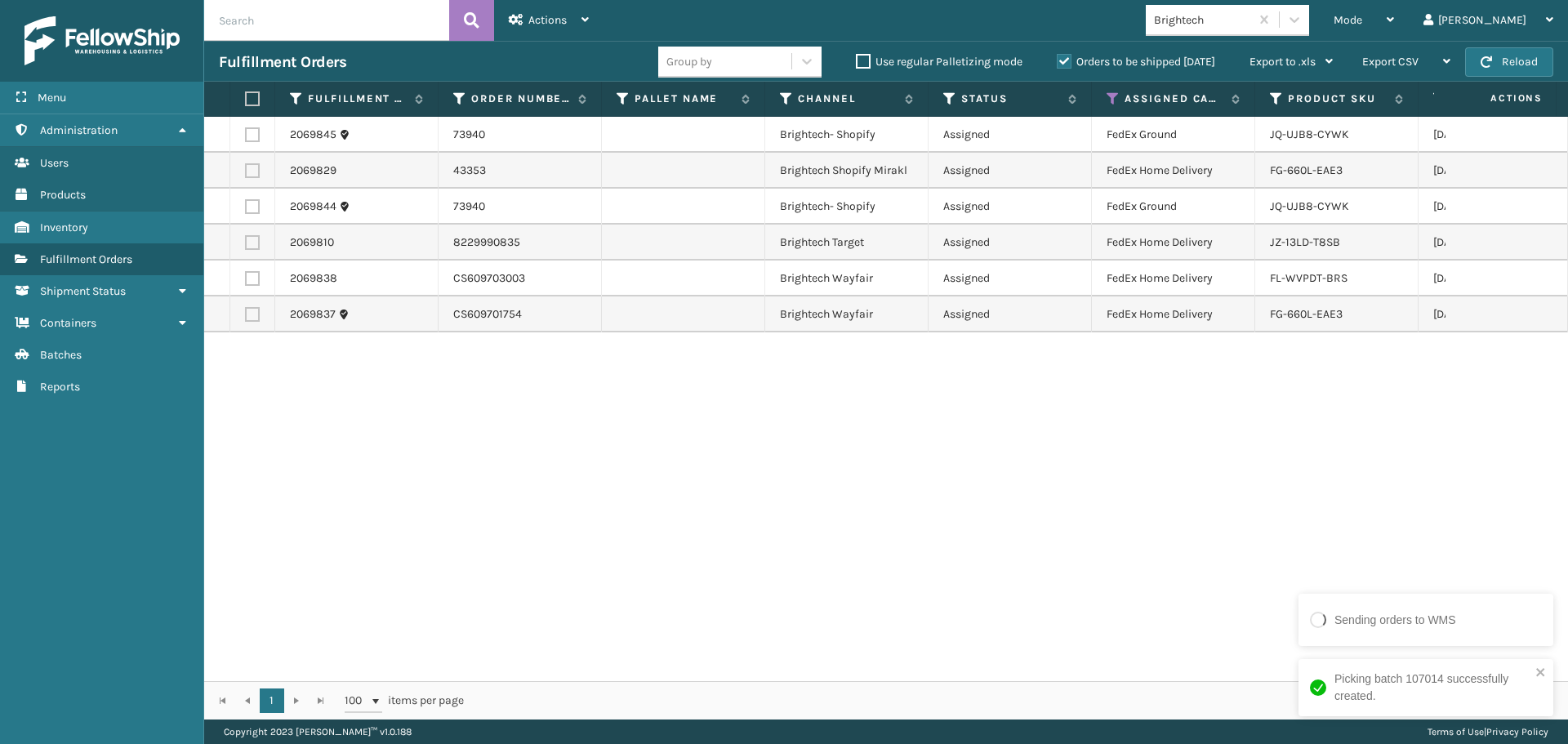
click at [249, 91] on label at bounding box center [250, 99] width 10 height 14
click at [246, 94] on input "checkbox" at bounding box center [245, 100] width 1 height 11
checkbox input "true"
click at [540, 13] on div "Actions" at bounding box center [549, 20] width 80 height 41
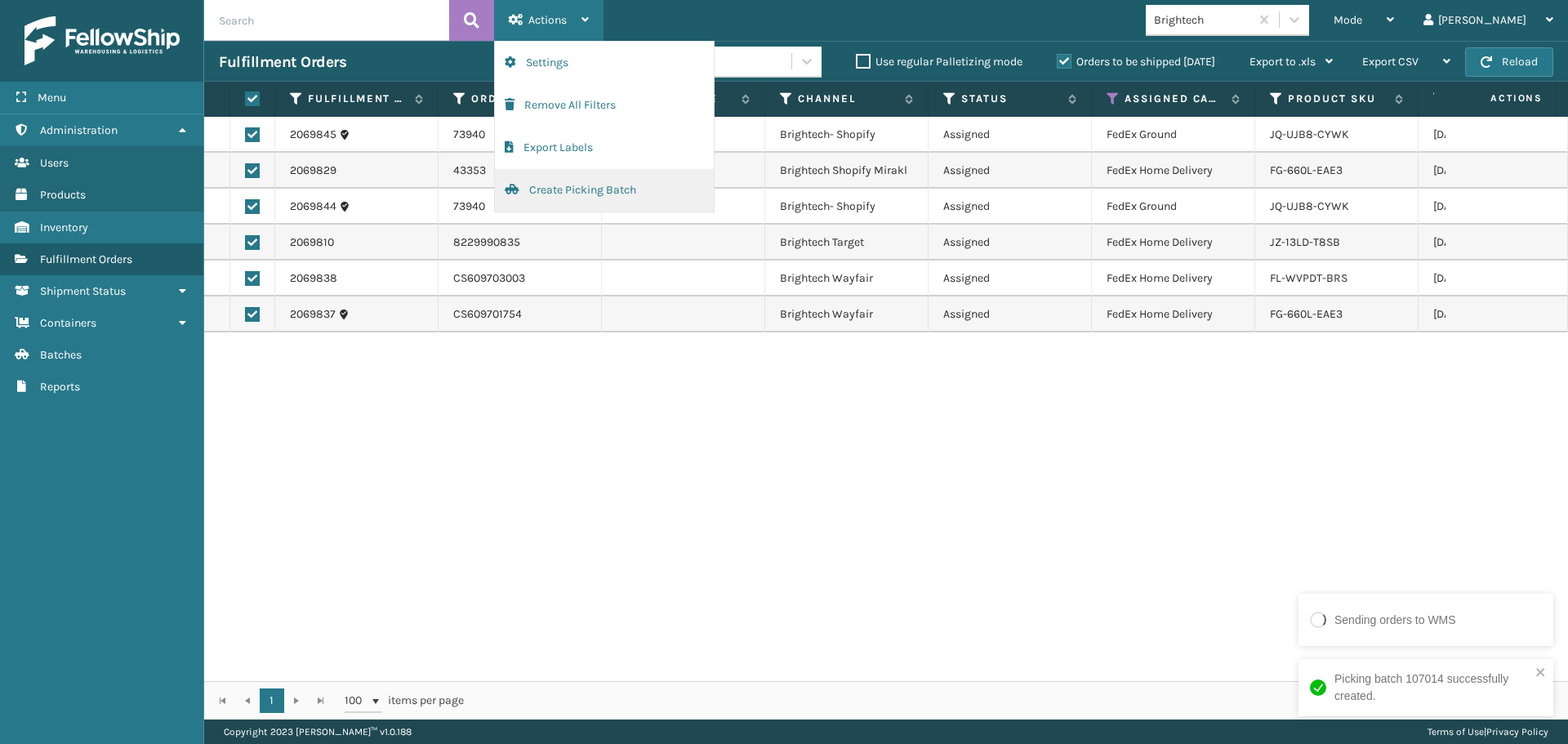
click at [564, 193] on button "Create Picking Batch" at bounding box center [605, 190] width 219 height 43
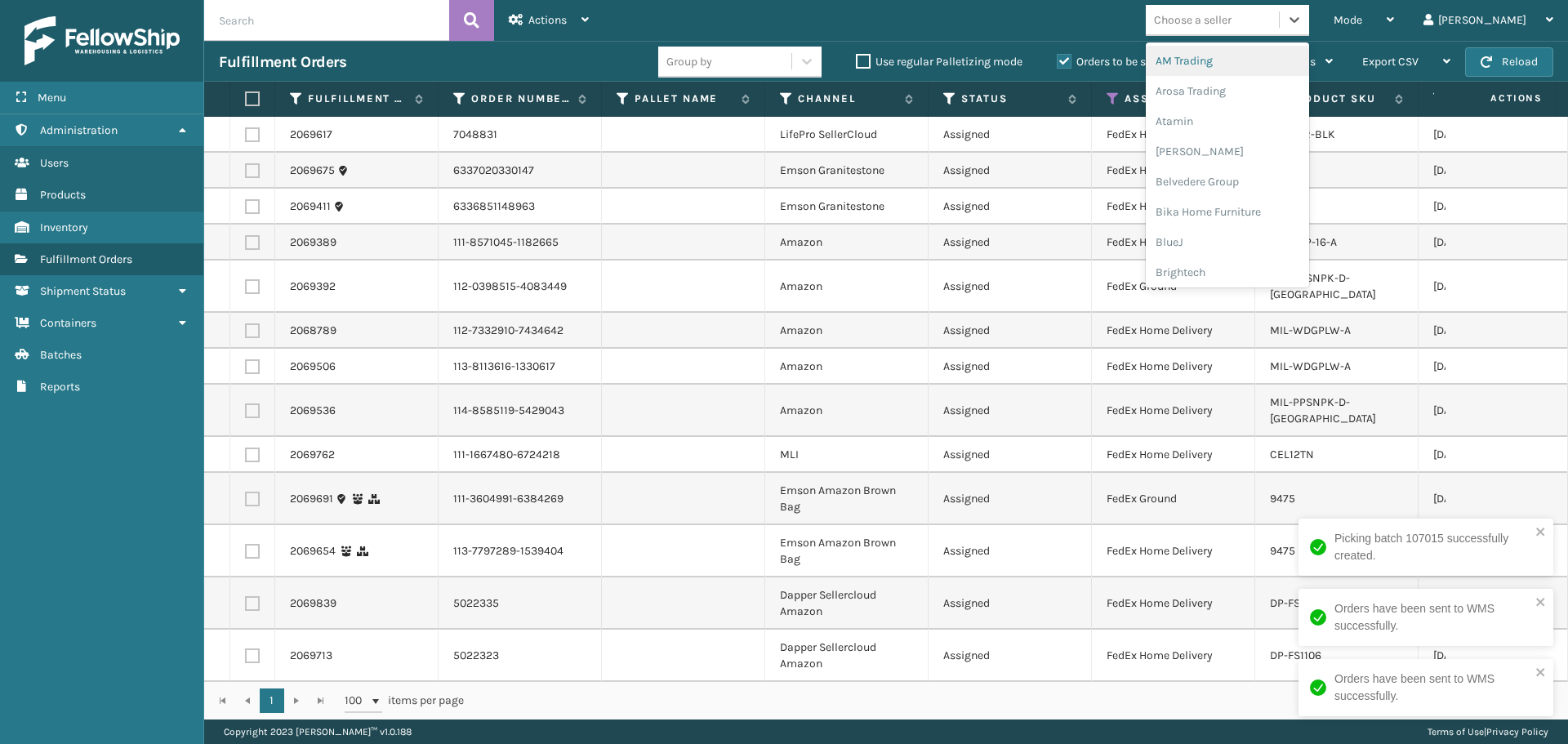
click at [1231, 17] on div "Choose a seller" at bounding box center [1193, 20] width 78 height 17
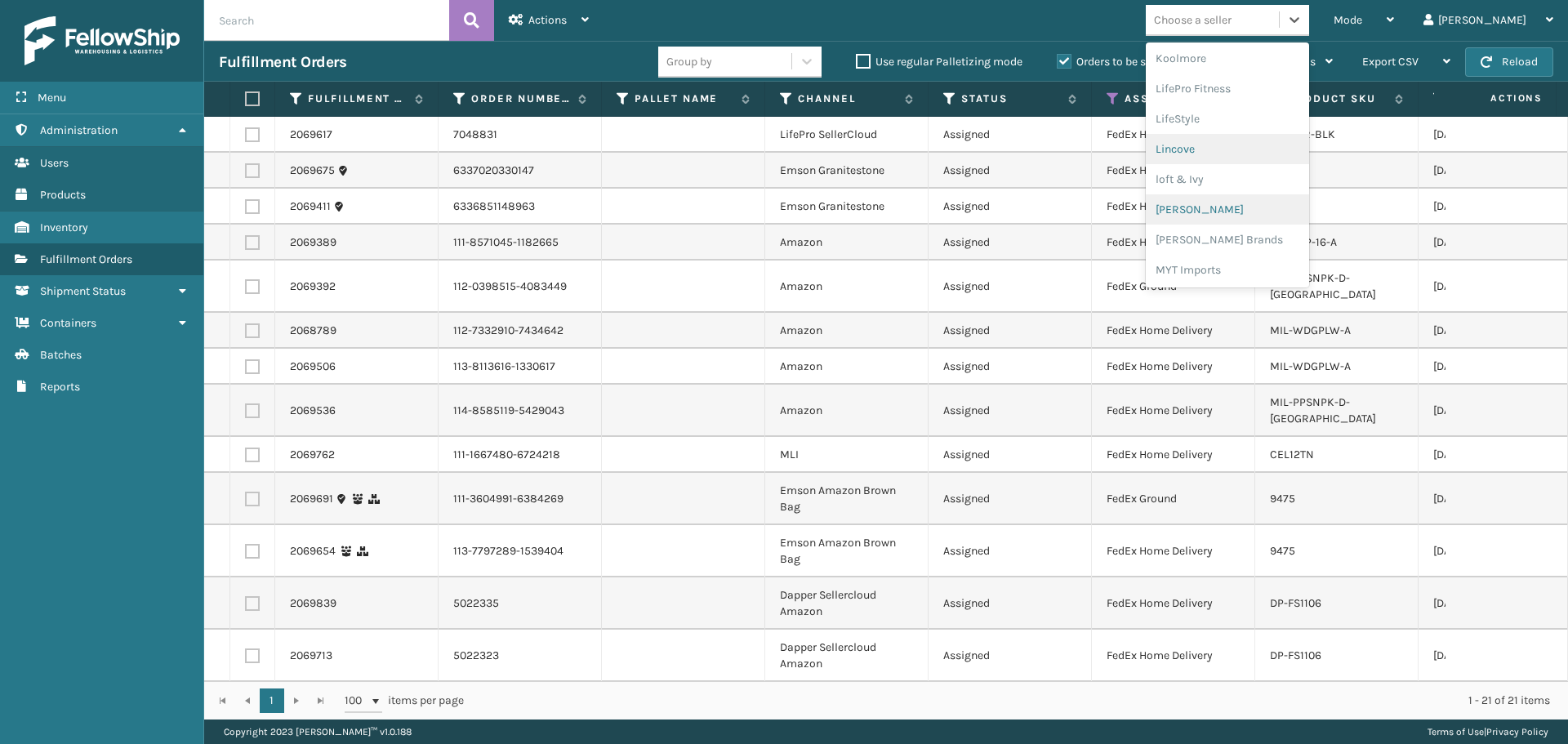
scroll to position [598, 0]
click at [1267, 215] on div "[PERSON_NAME] Brands" at bounding box center [1228, 217] width 163 height 30
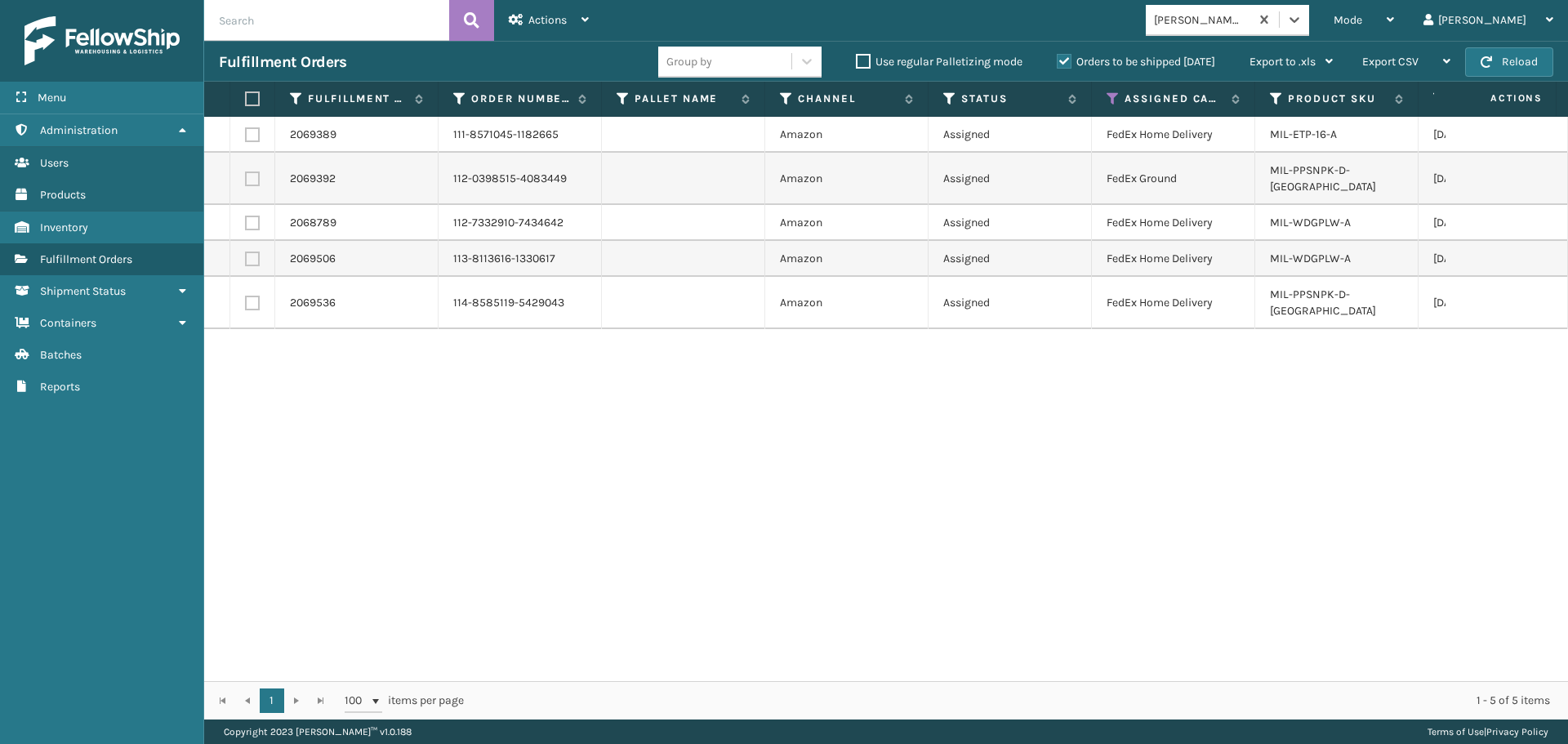
click at [254, 100] on label at bounding box center [250, 99] width 10 height 14
click at [246, 100] on input "checkbox" at bounding box center [245, 100] width 1 height 11
click at [561, 19] on span "Actions" at bounding box center [548, 19] width 38 height 14
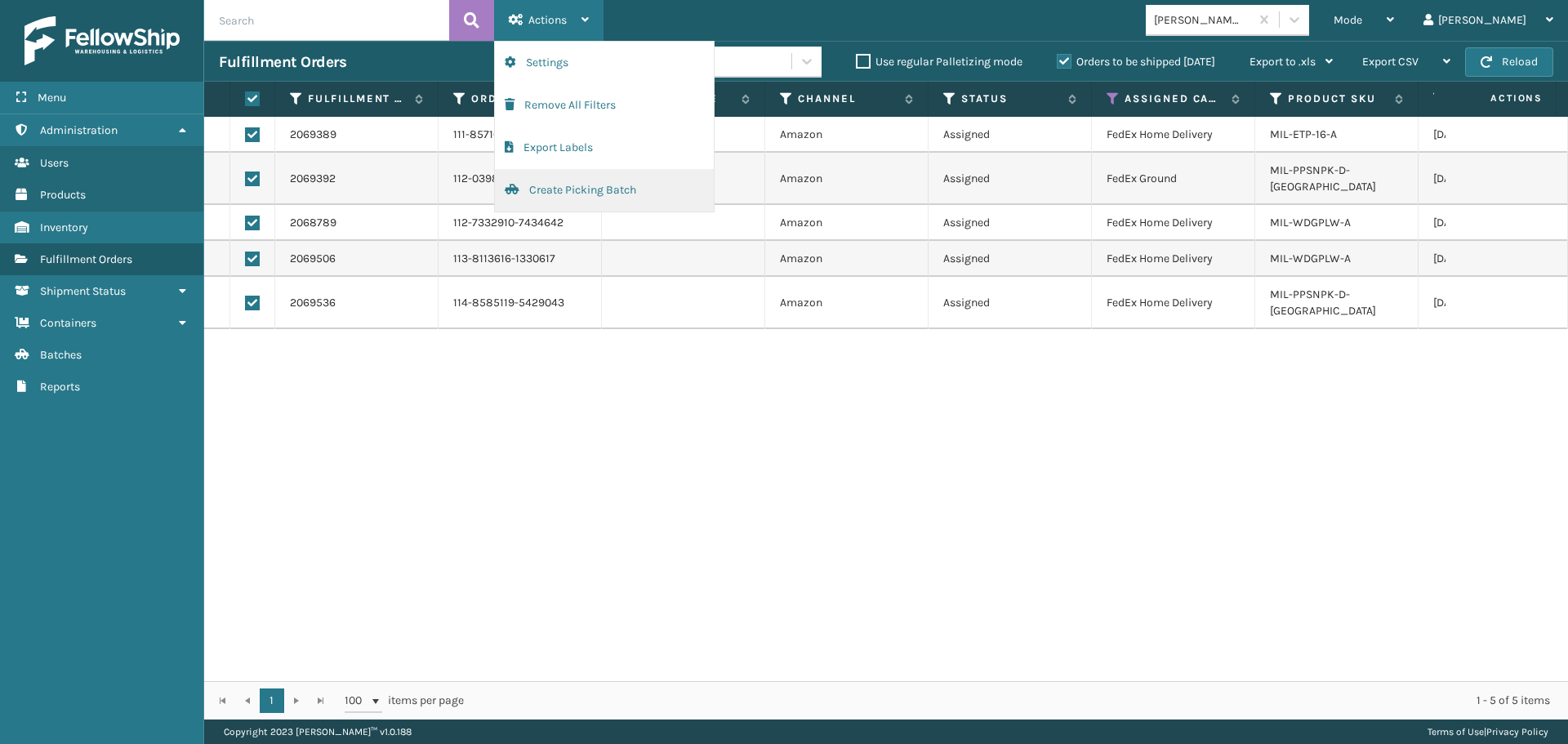
click at [602, 187] on button "Create Picking Batch" at bounding box center [605, 190] width 219 height 43
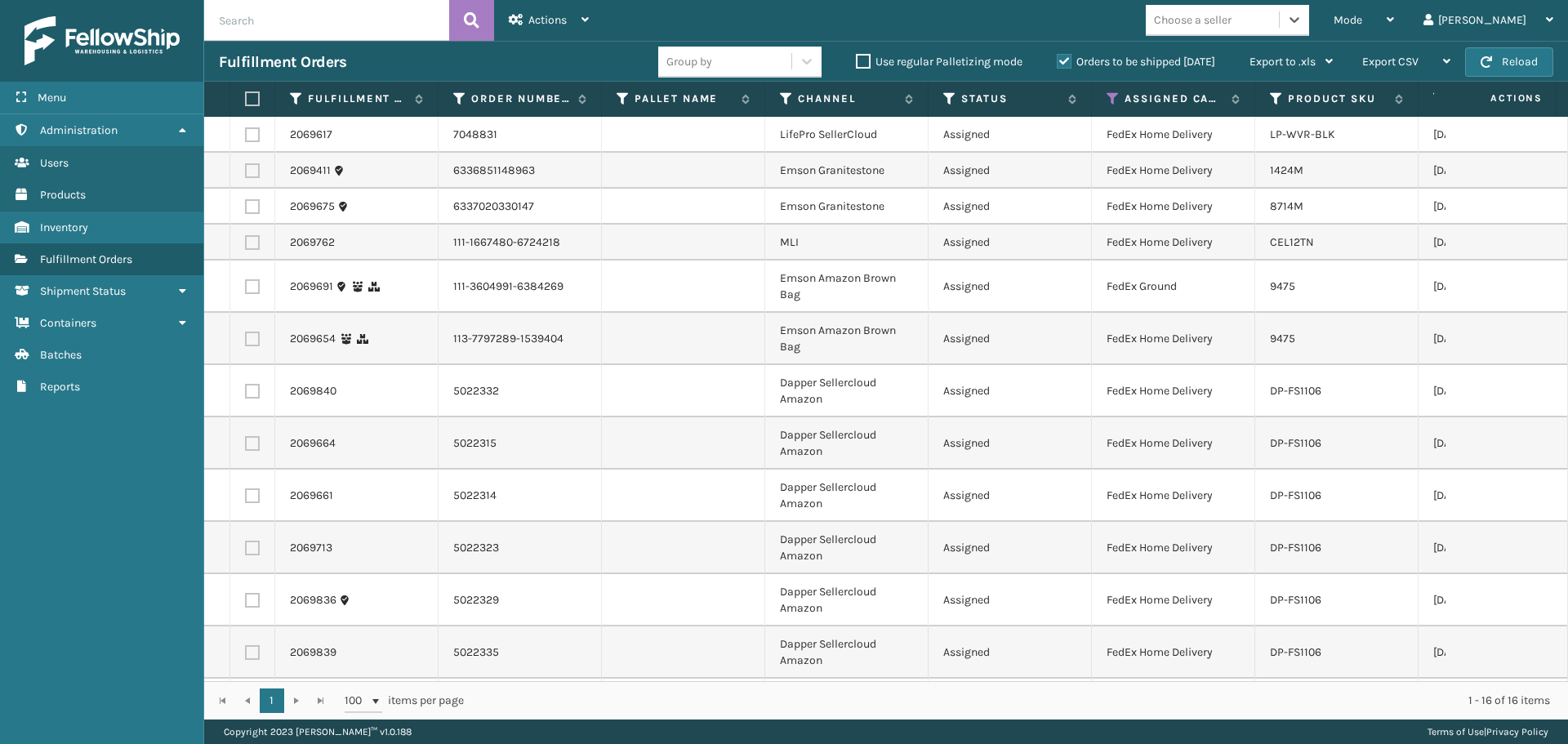
click at [1231, 26] on div "Choose a seller" at bounding box center [1193, 20] width 78 height 17
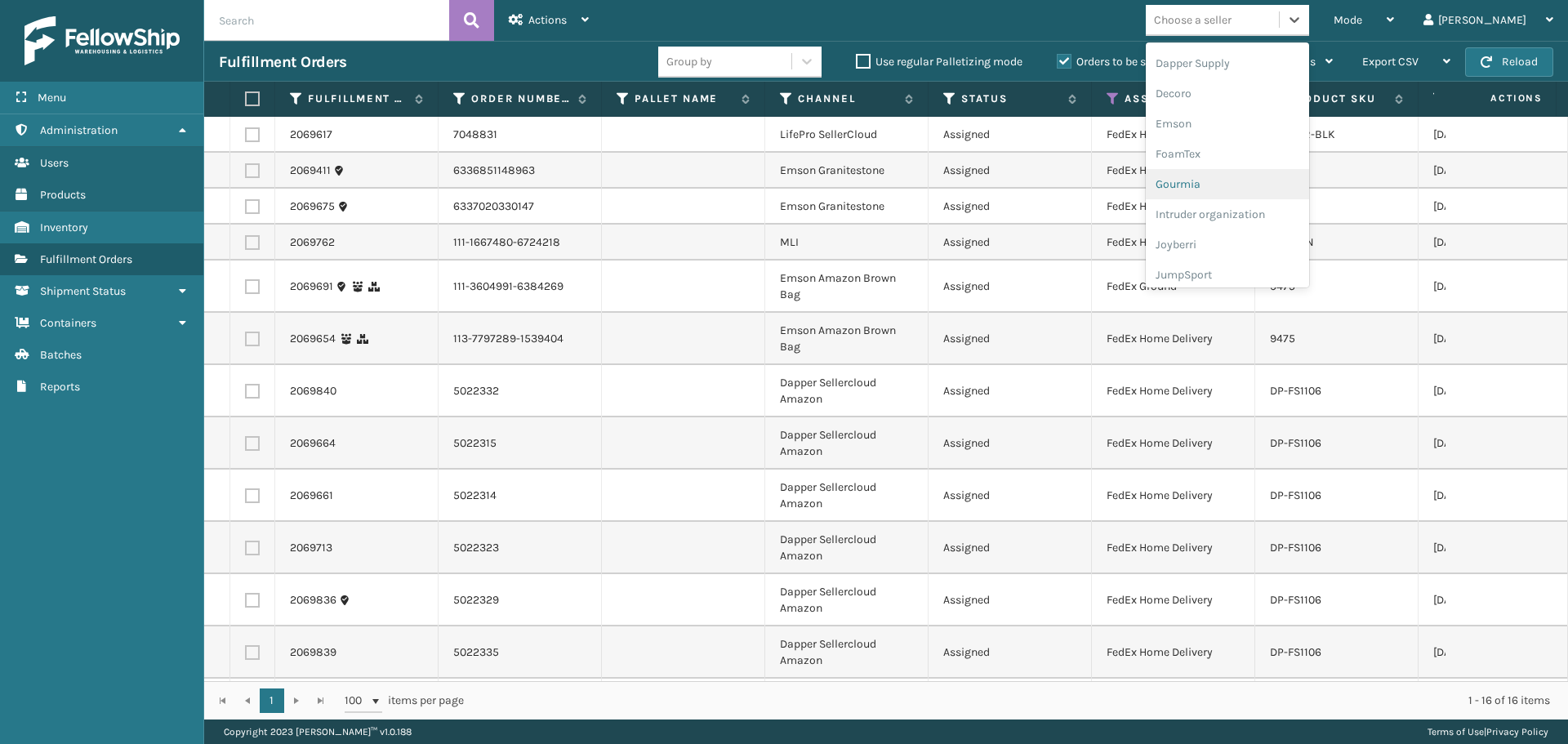
scroll to position [272, 0]
click at [1243, 95] on div "Dapper Supply" at bounding box center [1228, 91] width 163 height 30
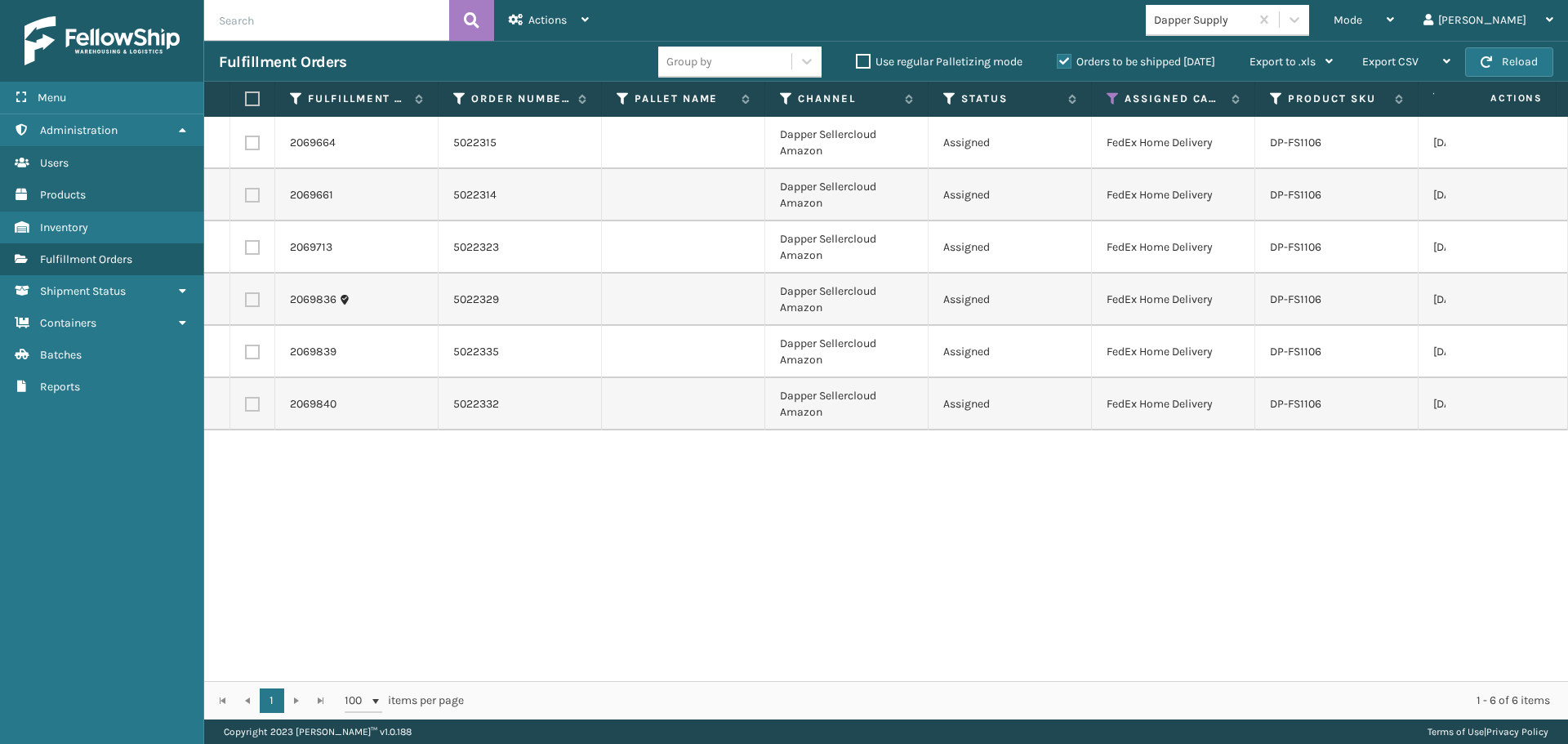
click at [250, 96] on label at bounding box center [250, 99] width 10 height 14
click at [246, 96] on input "checkbox" at bounding box center [245, 100] width 1 height 11
click at [559, 21] on span "Actions" at bounding box center [548, 19] width 38 height 14
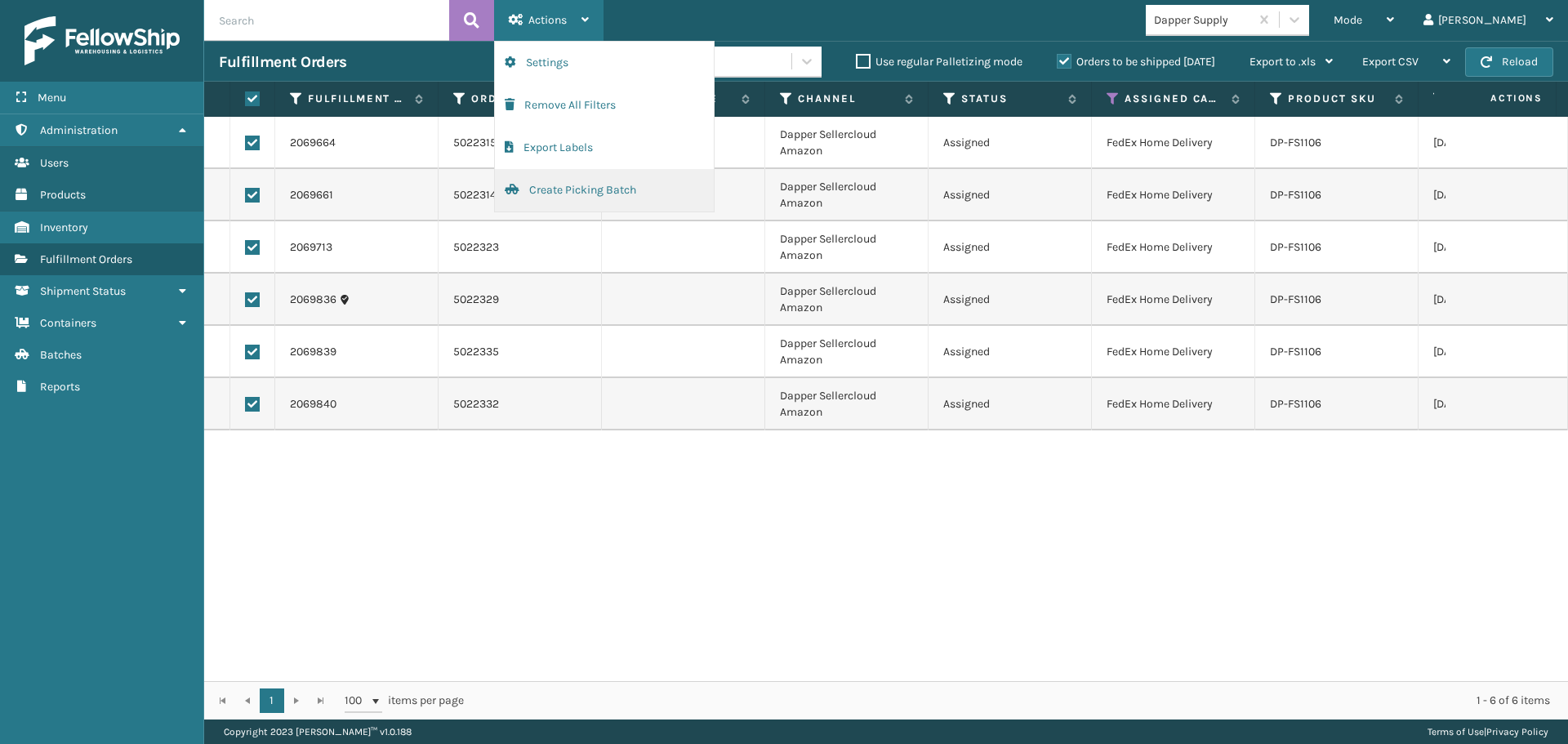
click at [586, 196] on button "Create Picking Batch" at bounding box center [605, 190] width 219 height 43
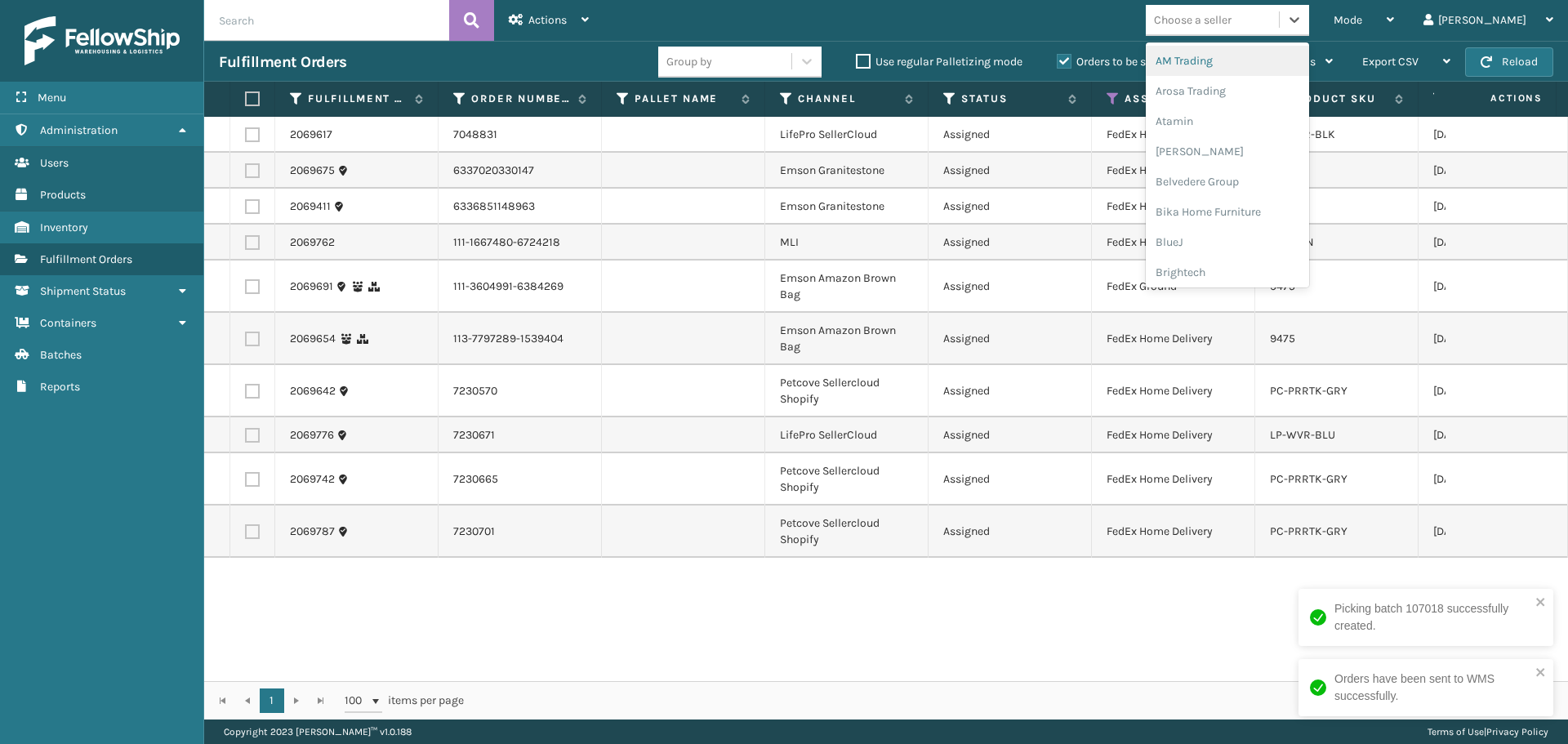
click at [1279, 15] on div "Choose a seller" at bounding box center [1212, 20] width 133 height 27
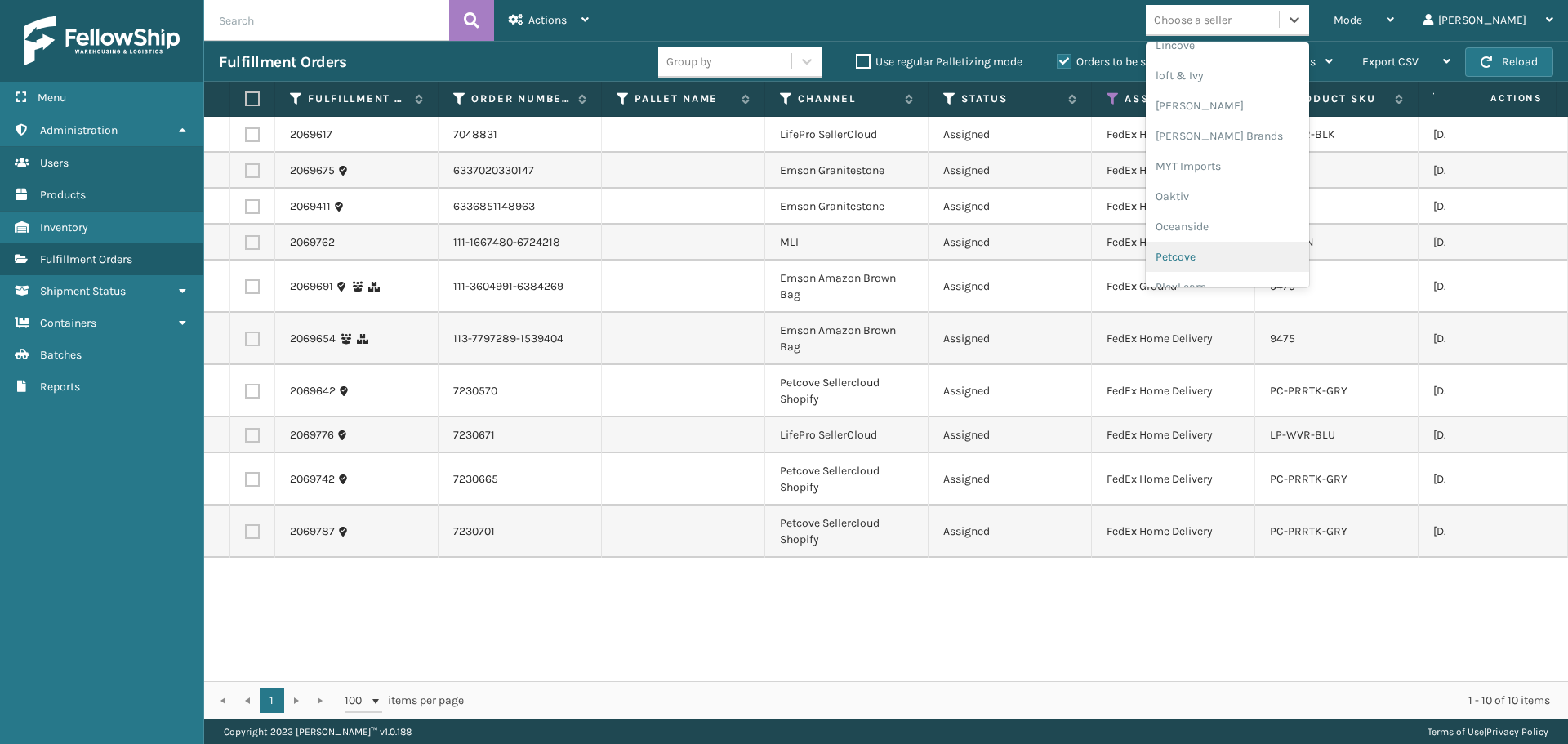
click at [1266, 253] on div "Petcove" at bounding box center [1228, 256] width 163 height 30
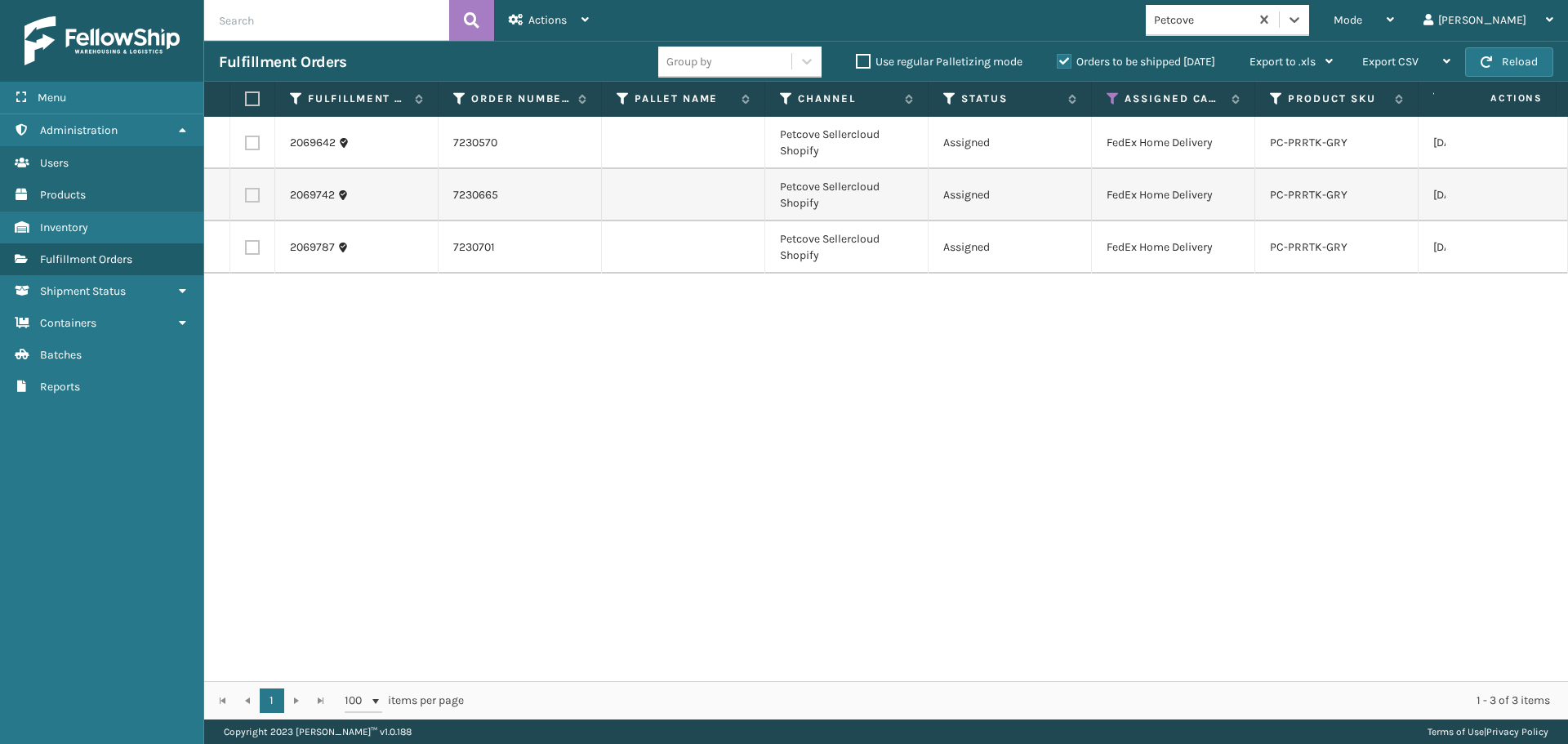
click at [253, 91] on th at bounding box center [253, 99] width 45 height 35
click at [253, 99] on label at bounding box center [250, 99] width 10 height 14
click at [246, 99] on input "checkbox" at bounding box center [245, 100] width 1 height 11
click at [584, 15] on icon at bounding box center [585, 19] width 7 height 12
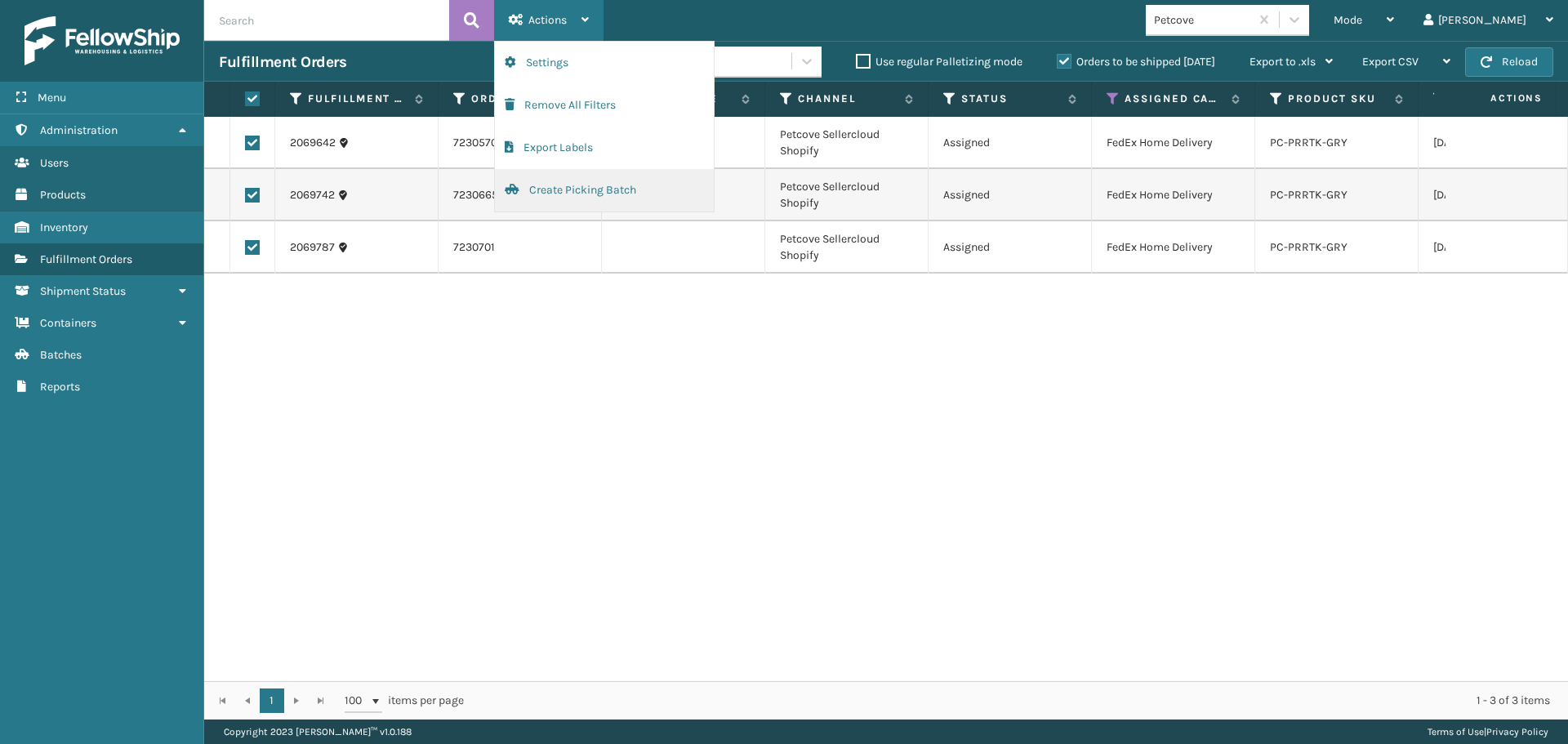
click at [586, 192] on button "Create Picking Batch" at bounding box center [605, 190] width 219 height 43
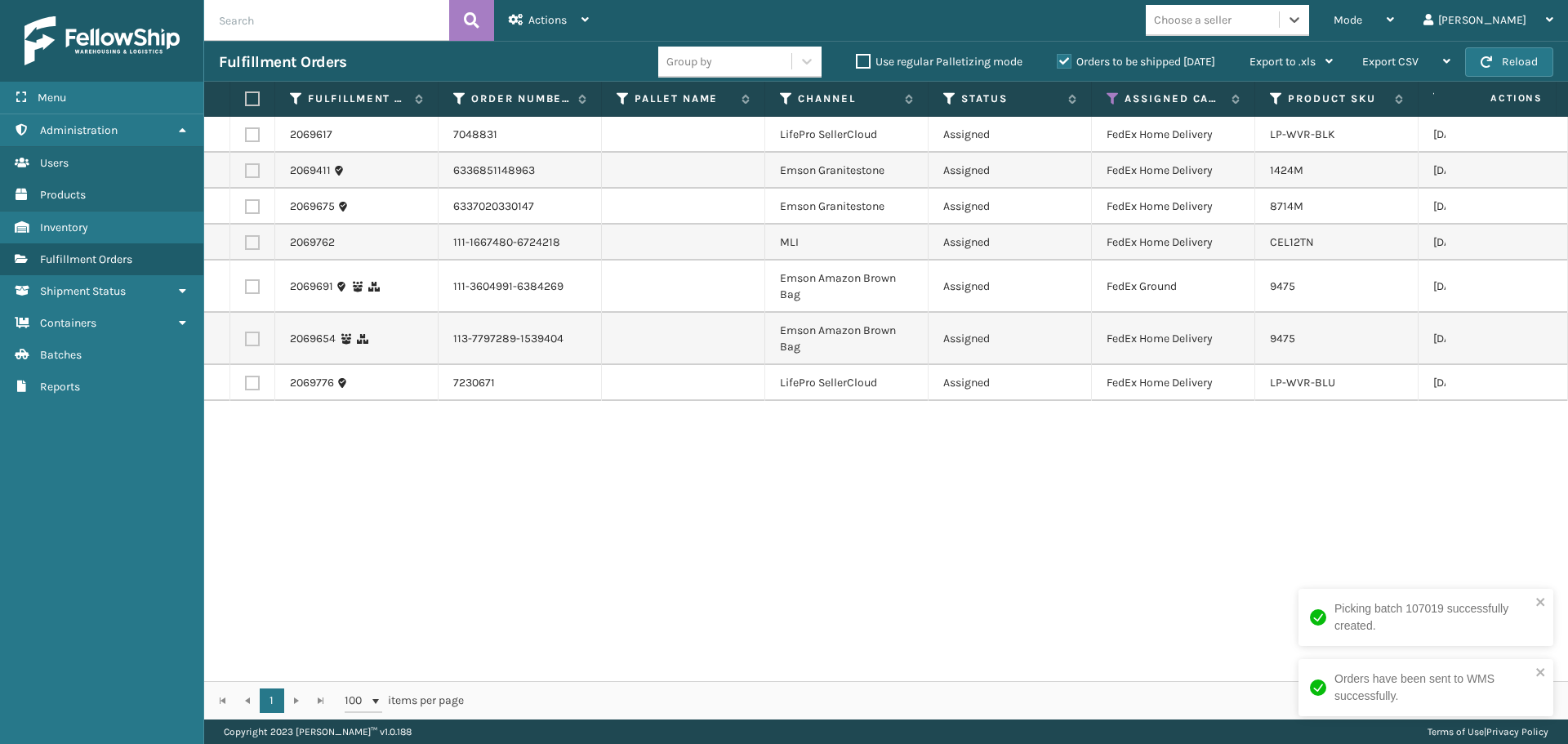
click at [1231, 20] on div "Choose a seller" at bounding box center [1193, 20] width 78 height 17
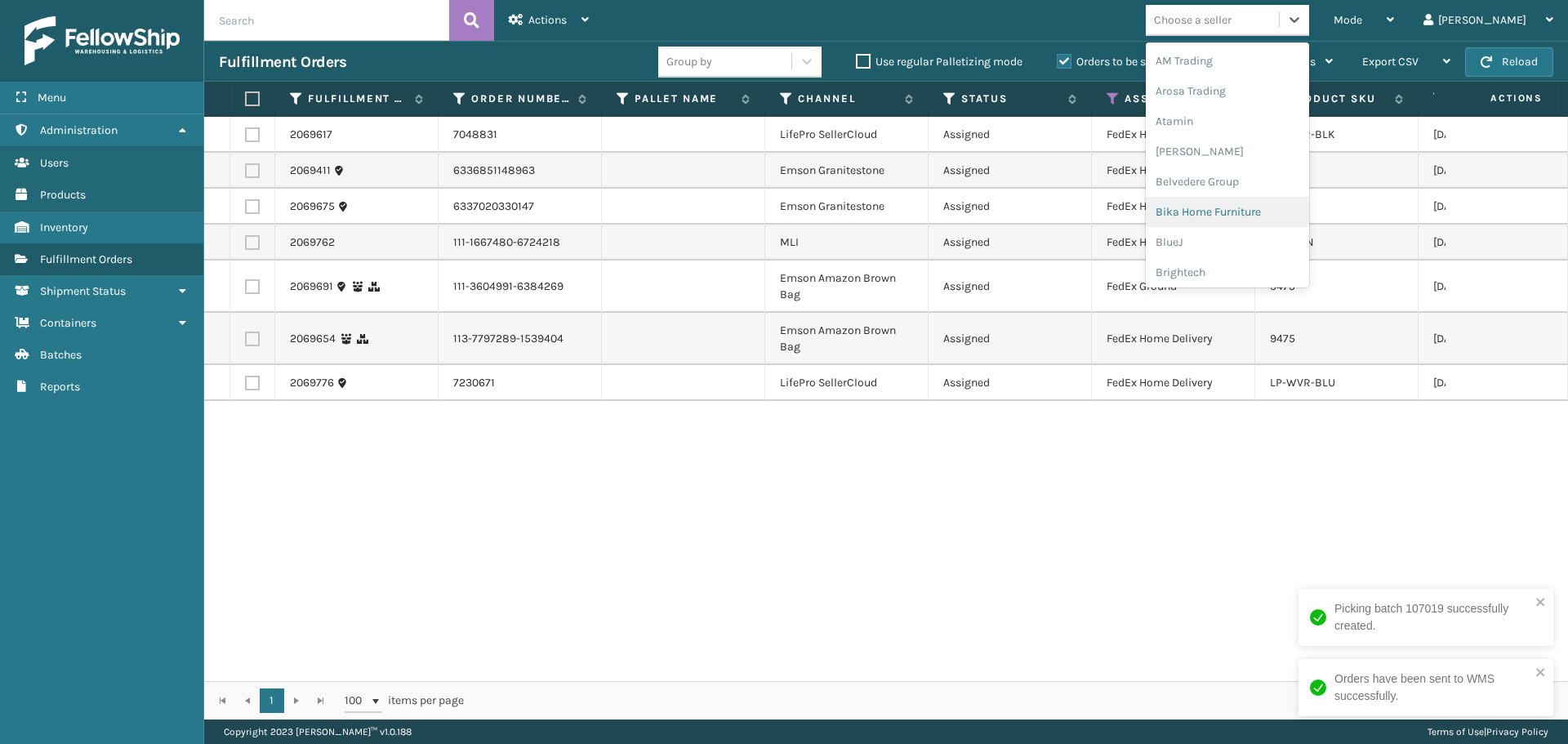
scroll to position [163, 0]
click at [1244, 262] on div "Emson" at bounding box center [1228, 260] width 163 height 30
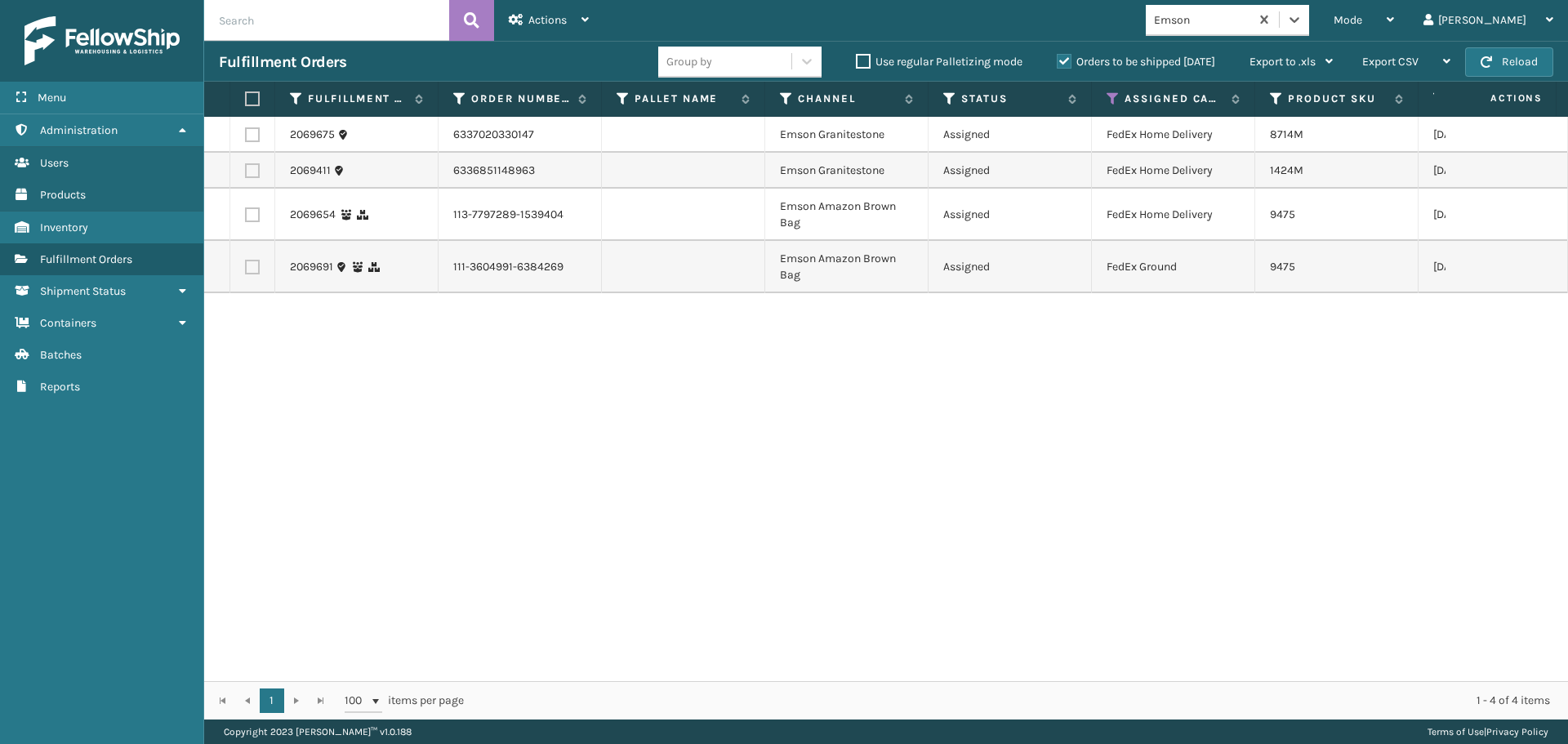
click at [254, 91] on label at bounding box center [250, 99] width 10 height 14
click at [246, 94] on input "checkbox" at bounding box center [245, 100] width 1 height 11
click at [535, 13] on span "Actions" at bounding box center [548, 19] width 38 height 14
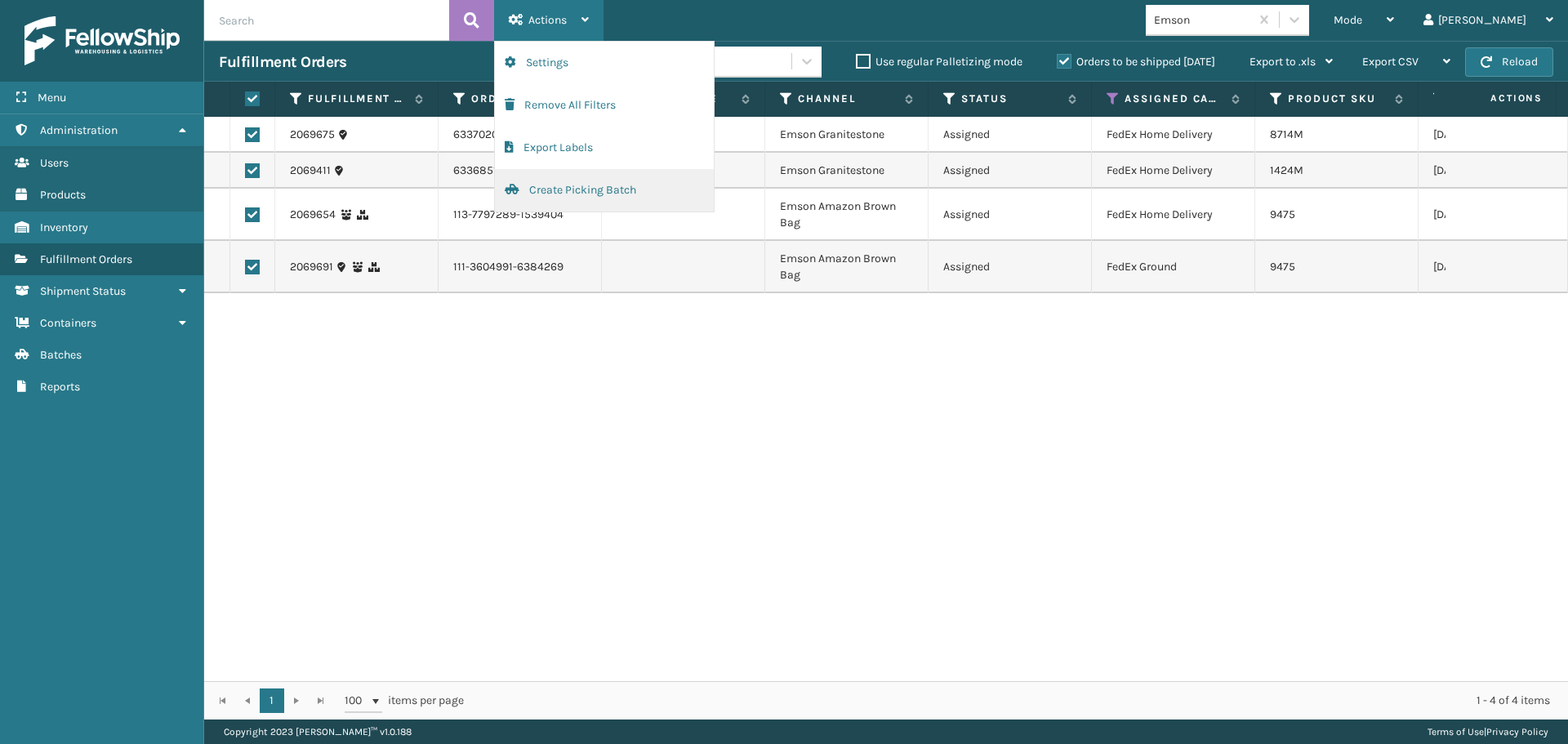
click at [559, 194] on button "Create Picking Batch" at bounding box center [605, 190] width 219 height 43
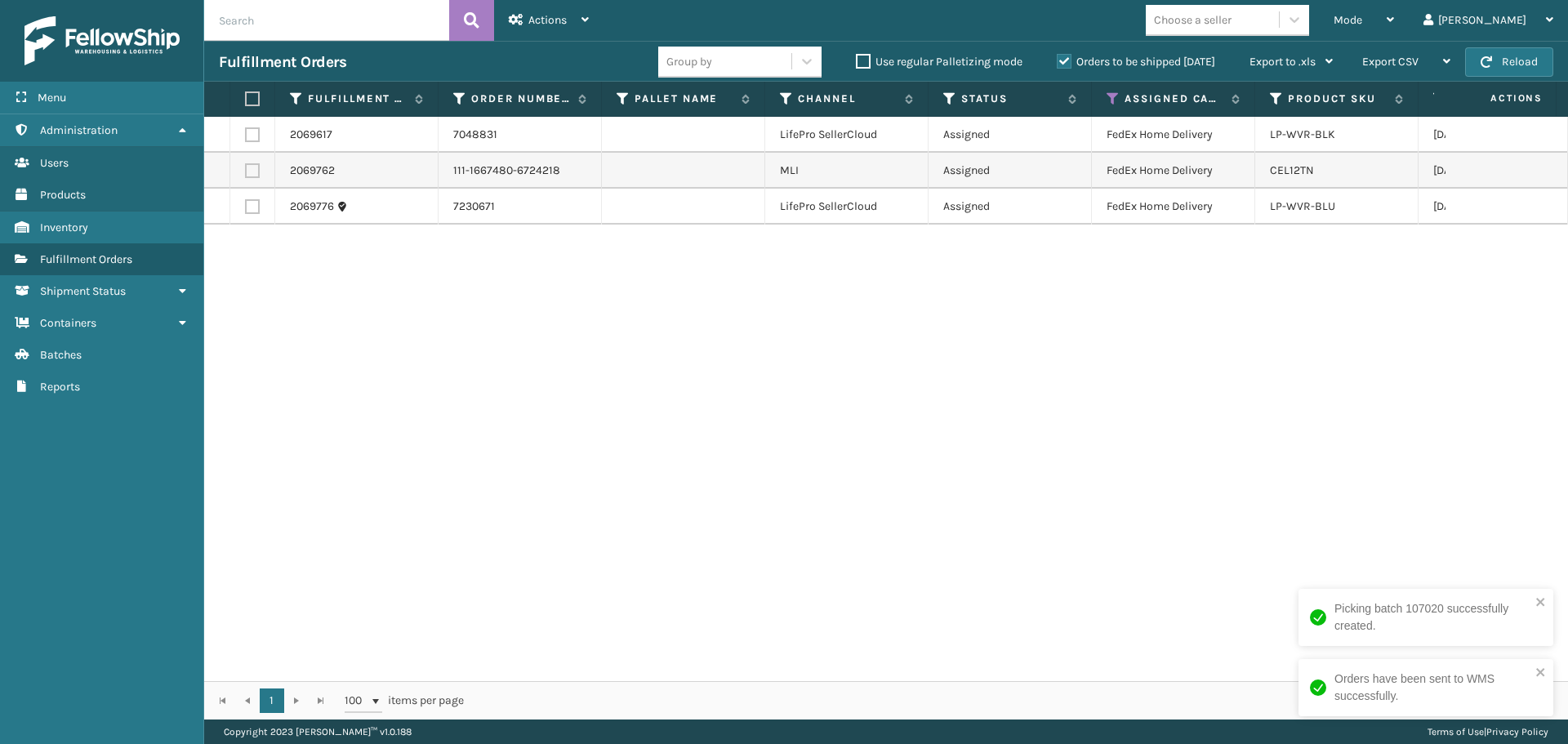
click at [251, 96] on label at bounding box center [250, 99] width 10 height 14
click at [246, 96] on input "checkbox" at bounding box center [245, 100] width 1 height 11
click at [530, 21] on span "Actions" at bounding box center [548, 19] width 38 height 14
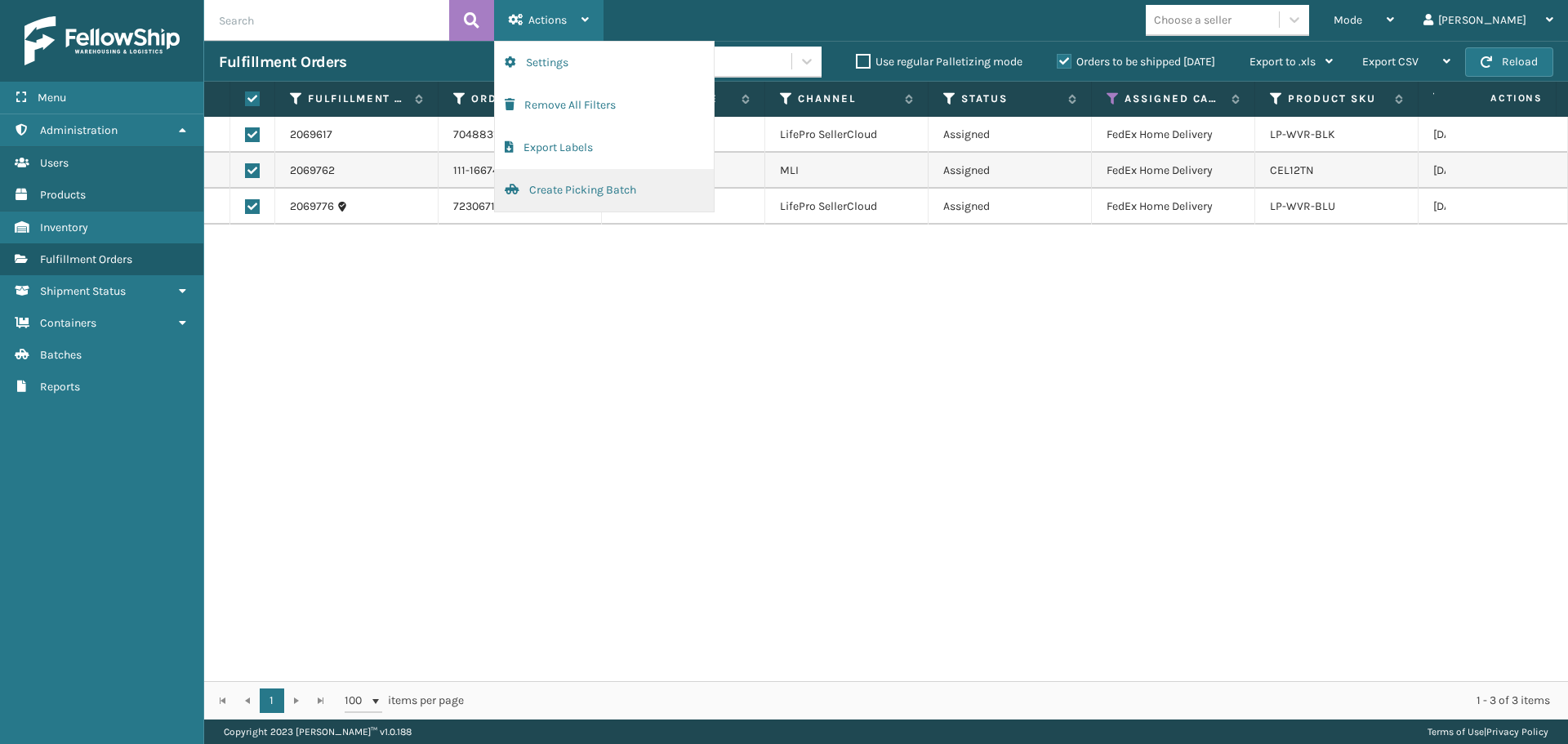
click at [598, 184] on button "Create Picking Batch" at bounding box center [605, 190] width 219 height 43
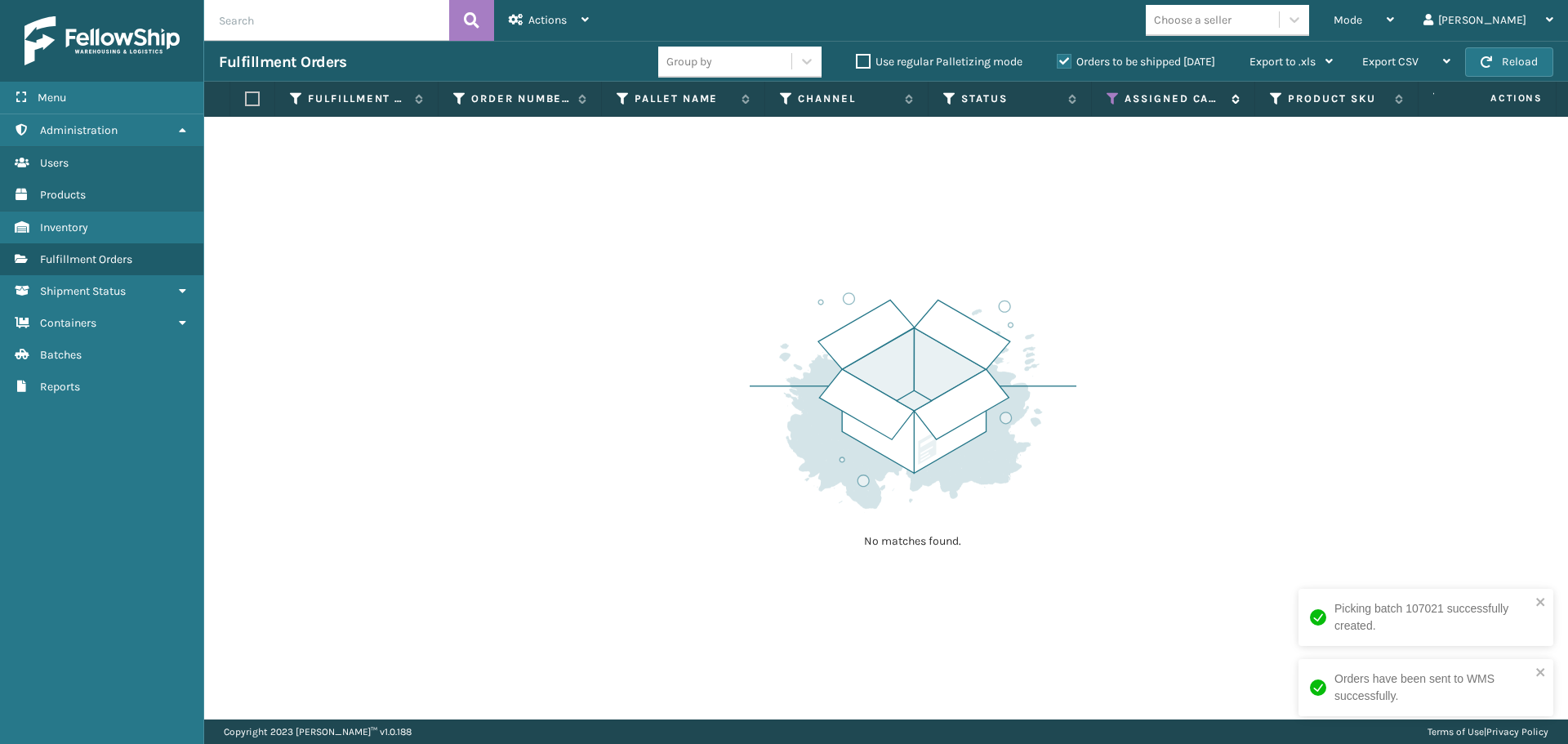
click at [1112, 96] on icon at bounding box center [1113, 99] width 13 height 14
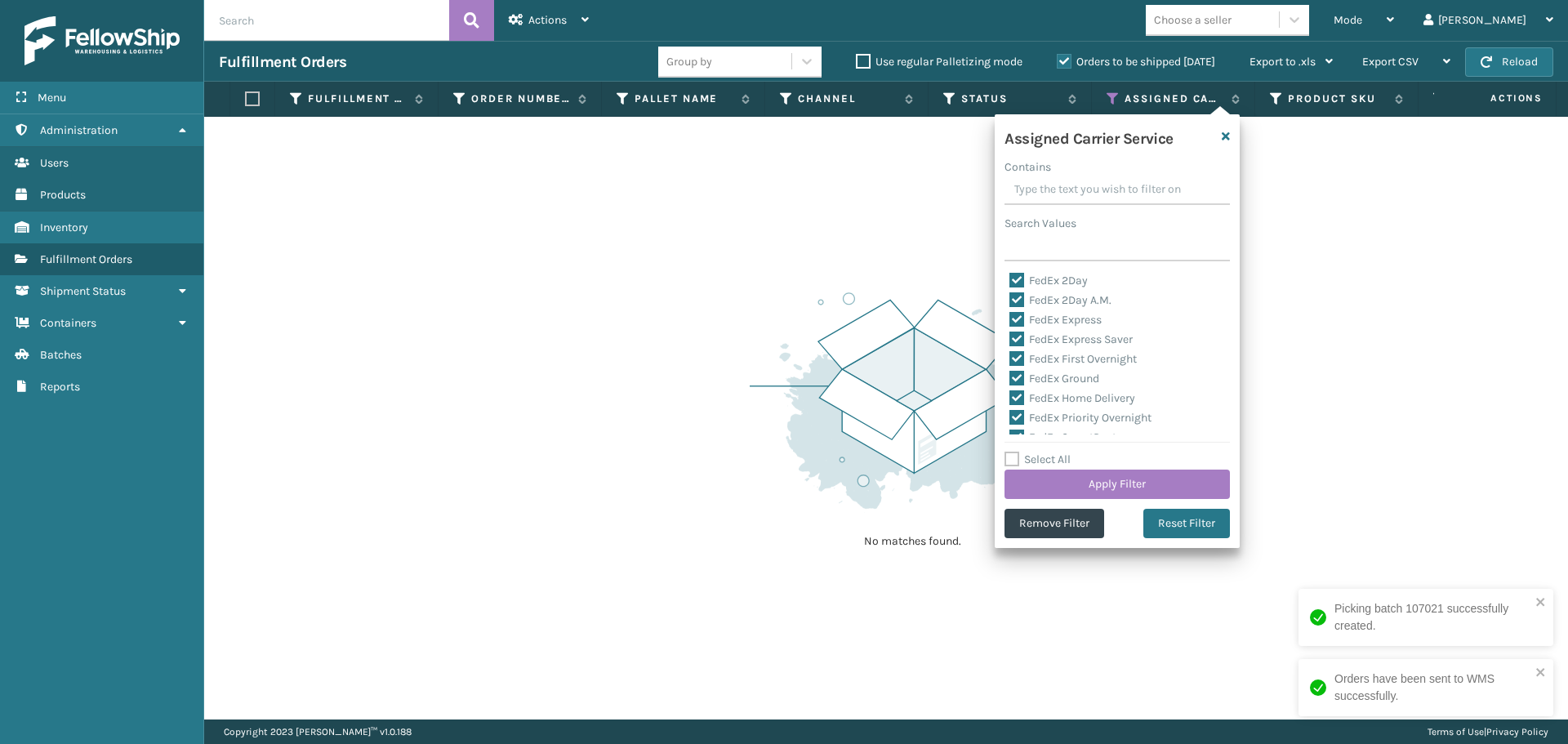
click at [1056, 459] on label "Select All" at bounding box center [1037, 459] width 66 height 14
click at [1056, 452] on input "Select All" at bounding box center [1127, 451] width 245 height 2
click at [1055, 459] on label "Select All" at bounding box center [1037, 459] width 66 height 14
click at [1055, 452] on input "Select All" at bounding box center [1127, 451] width 245 height 2
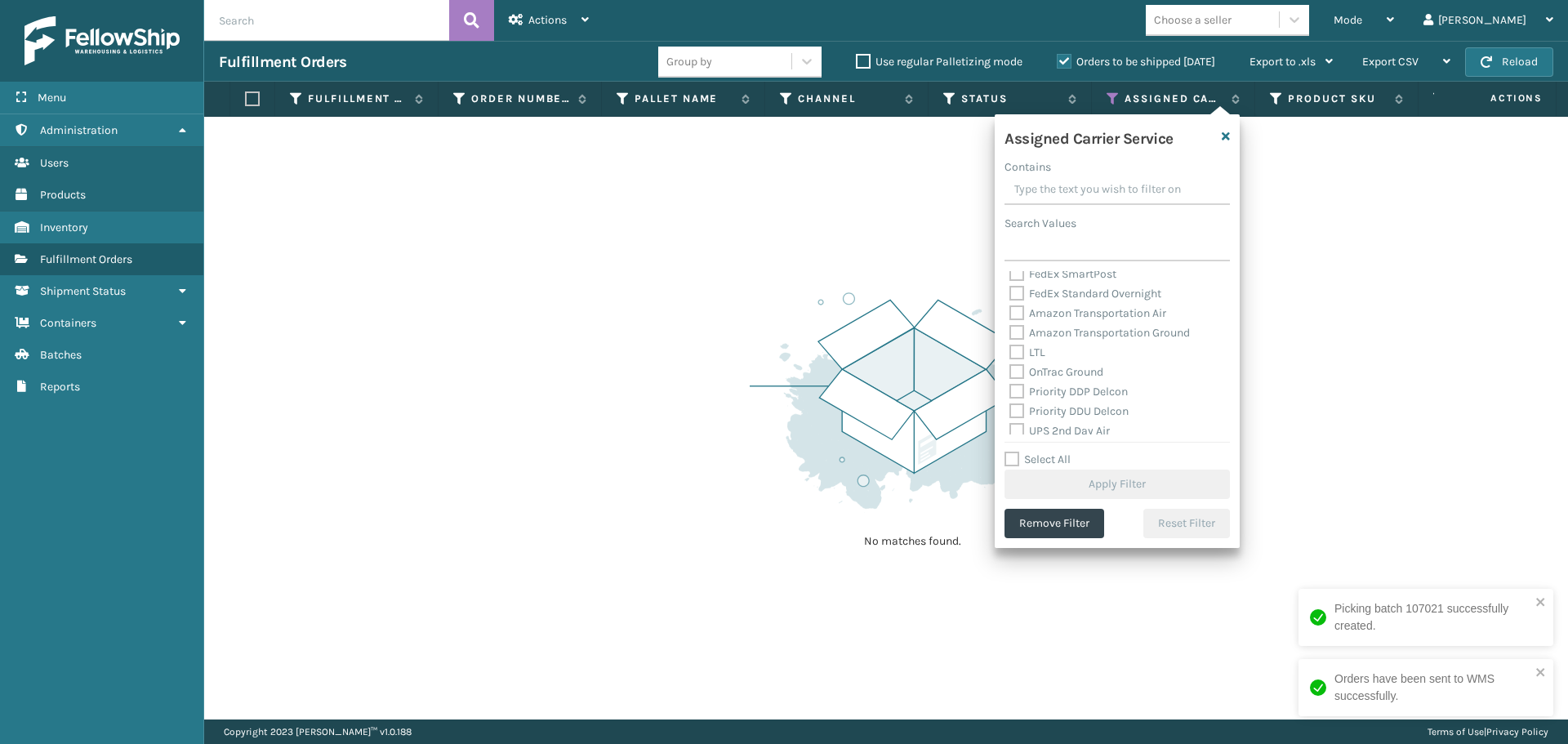
click at [1054, 424] on label "UPS 2nd Day Air" at bounding box center [1059, 430] width 100 height 14
click at [1010, 424] on input "UPS 2nd Day Air" at bounding box center [1009, 427] width 1 height 11
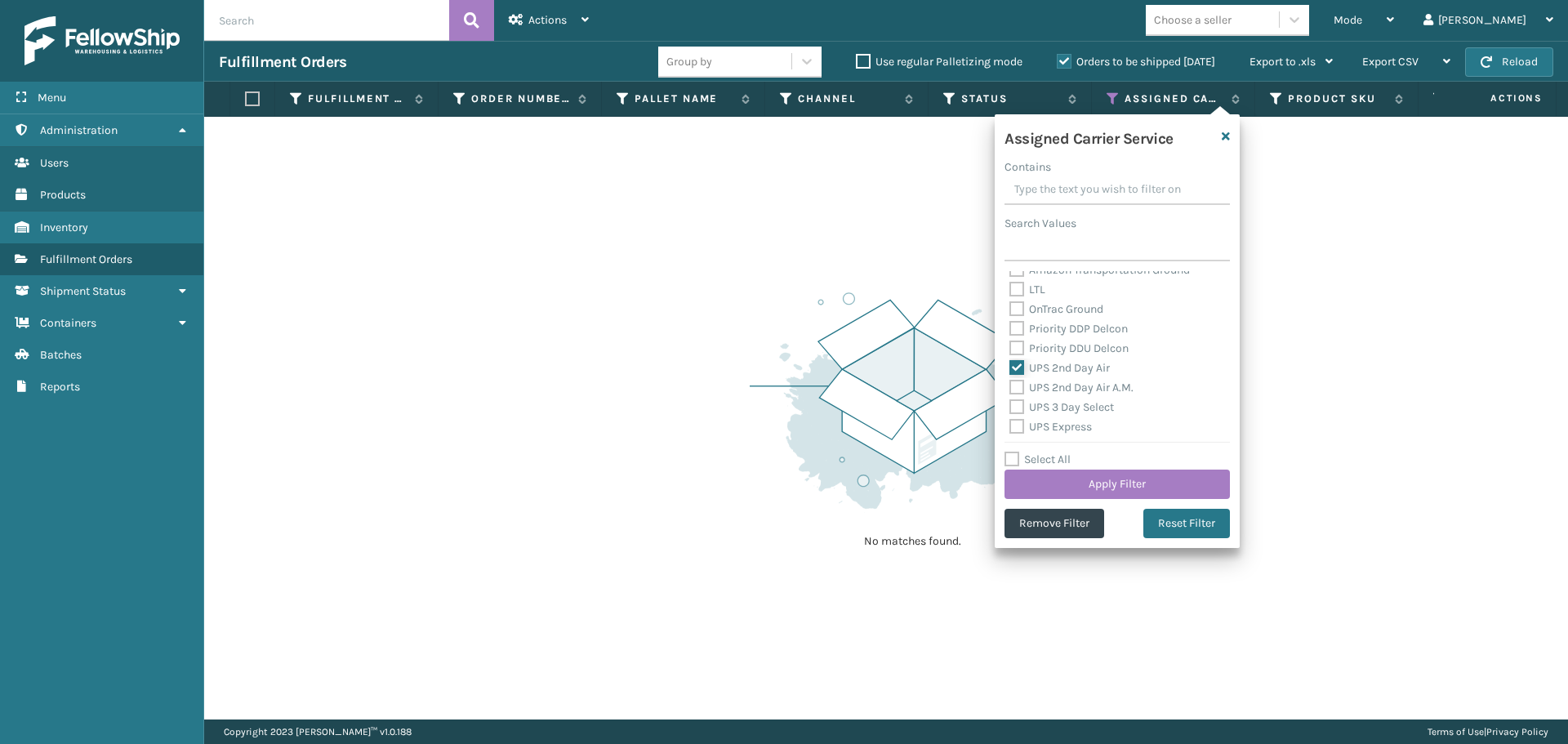
scroll to position [245, 0]
click at [1052, 373] on label "UPS 2nd Day Air A.M." at bounding box center [1071, 368] width 124 height 14
click at [1010, 370] on input "UPS 2nd Day Air A.M." at bounding box center [1009, 365] width 1 height 11
click at [1052, 395] on label "UPS 3 Day Select" at bounding box center [1061, 387] width 104 height 14
click at [1010, 389] on input "UPS 3 Day Select" at bounding box center [1009, 385] width 1 height 11
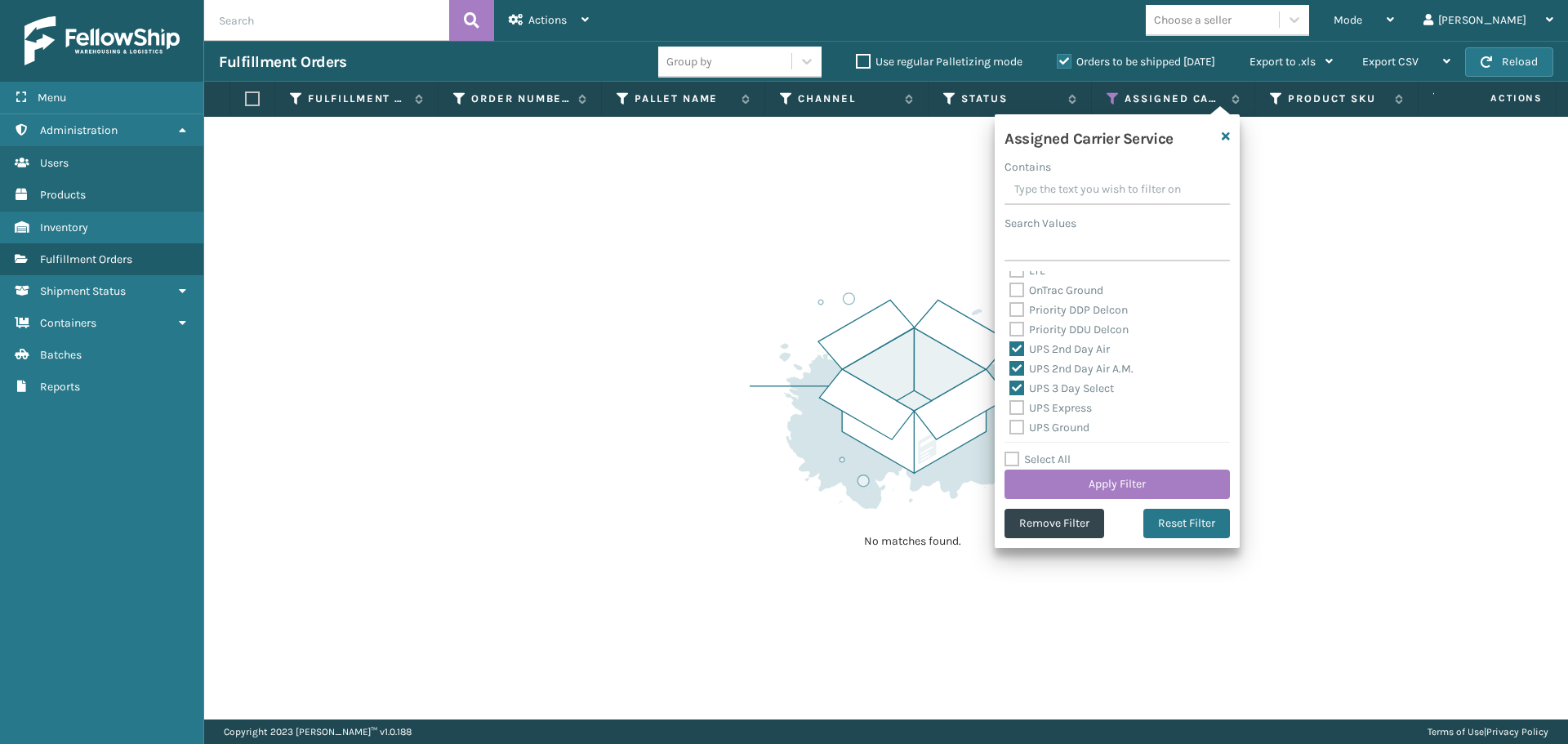
click at [1052, 412] on label "UPS Express" at bounding box center [1050, 407] width 82 height 14
click at [1010, 409] on input "UPS Express" at bounding box center [1009, 404] width 1 height 11
click at [1056, 424] on label "UPS Ground" at bounding box center [1049, 427] width 80 height 14
click at [1010, 424] on input "UPS Ground" at bounding box center [1009, 424] width 1 height 11
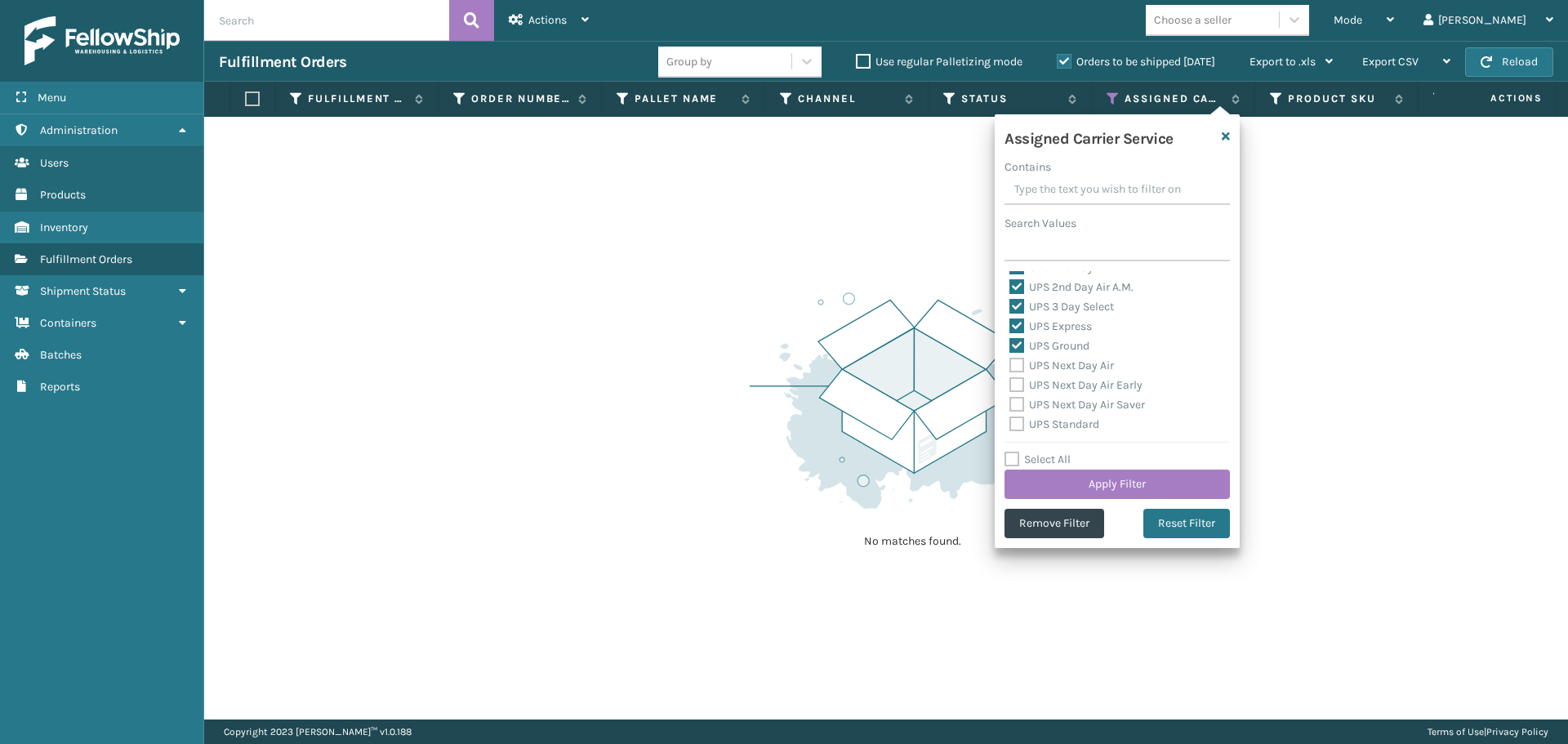
click at [1053, 367] on label "UPS Next Day Air" at bounding box center [1061, 365] width 104 height 14
click at [1010, 367] on input "UPS Next Day Air" at bounding box center [1009, 361] width 1 height 11
click at [1053, 390] on label "UPS Next Day Air Early" at bounding box center [1076, 385] width 133 height 14
click at [1010, 386] on input "UPS Next Day Air Early" at bounding box center [1009, 381] width 1 height 11
click at [1055, 409] on label "UPS Next Day Air Saver" at bounding box center [1077, 404] width 136 height 14
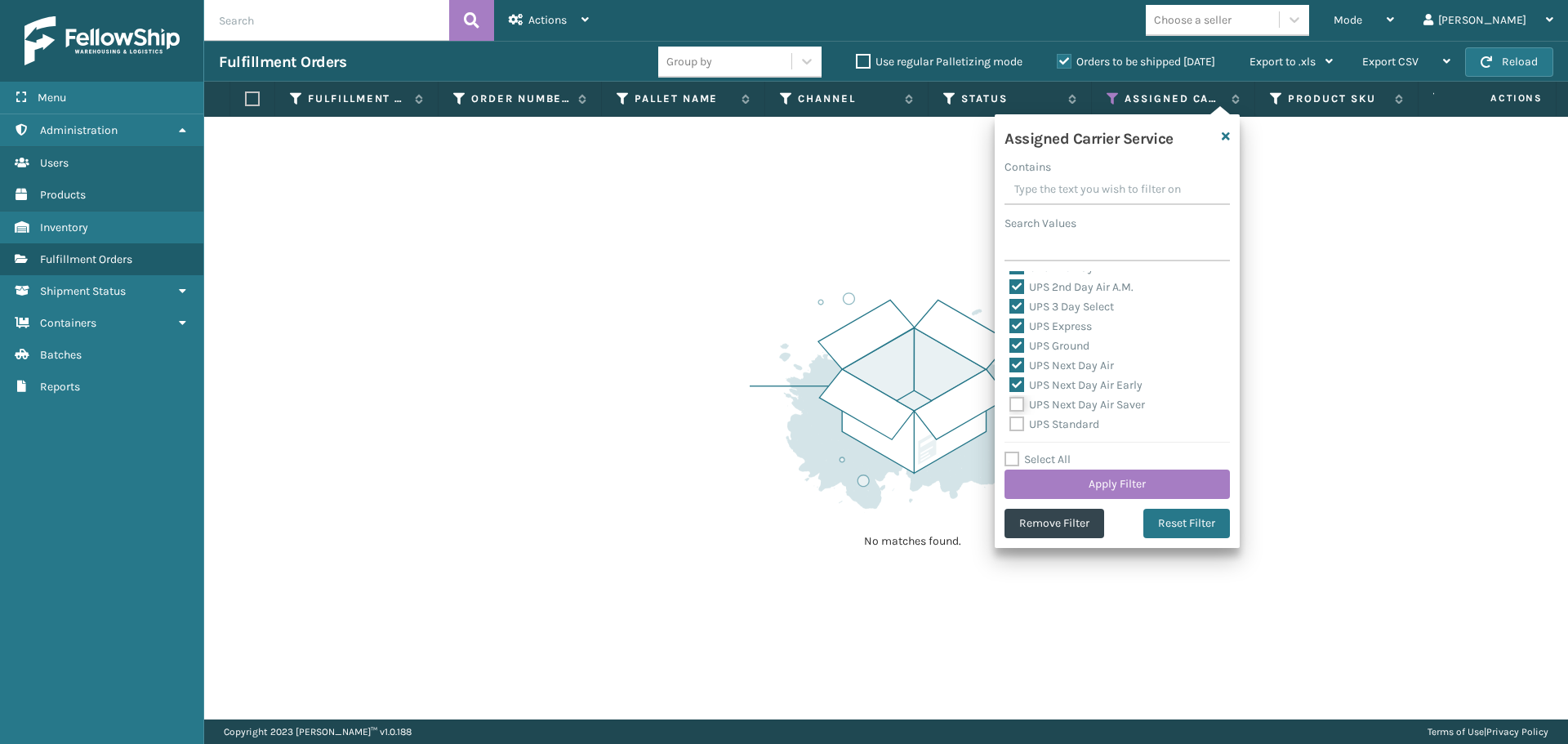
click at [1010, 405] on input "UPS Next Day Air Saver" at bounding box center [1009, 401] width 1 height 11
click at [1060, 429] on label "UPS Standard" at bounding box center [1054, 424] width 90 height 14
click at [1010, 425] on input "UPS Standard" at bounding box center [1009, 420] width 1 height 11
click at [1056, 363] on label "UPS SurePost 1LB or Greater" at bounding box center [1090, 361] width 161 height 14
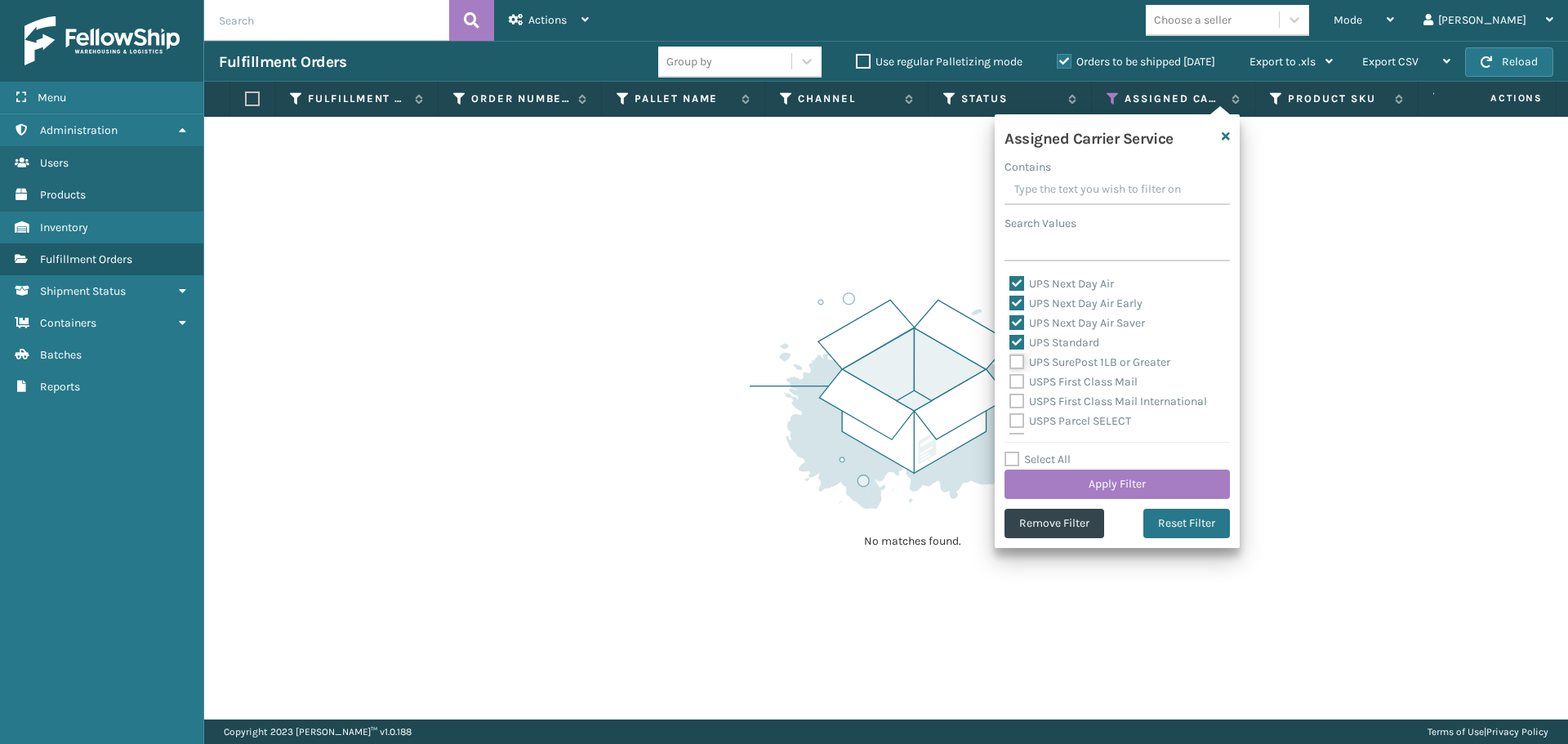
click at [1010, 363] on input "UPS SurePost 1LB or Greater" at bounding box center [1009, 358] width 1 height 11
click at [1076, 485] on button "Apply Filter" at bounding box center [1117, 484] width 225 height 29
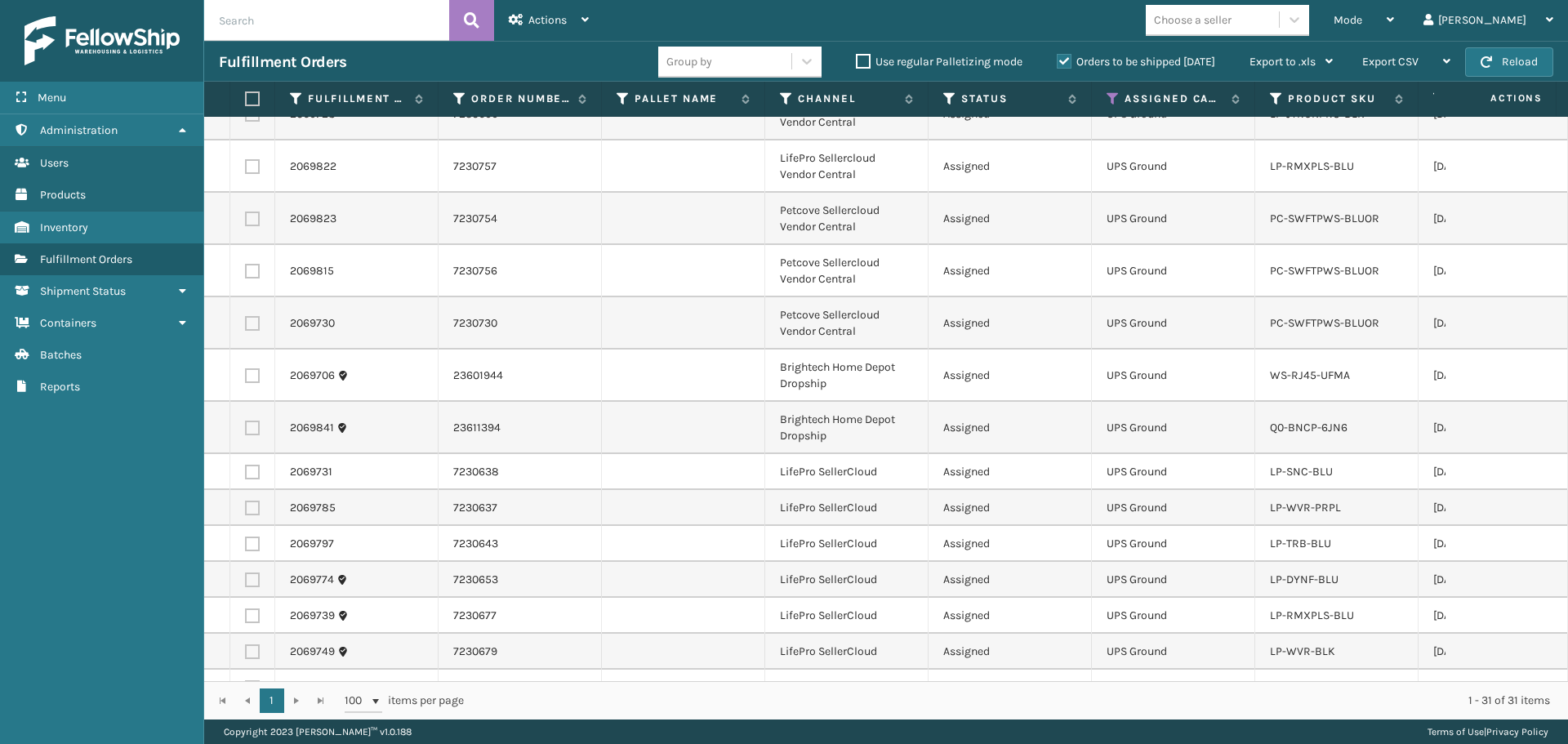
scroll to position [692, 0]
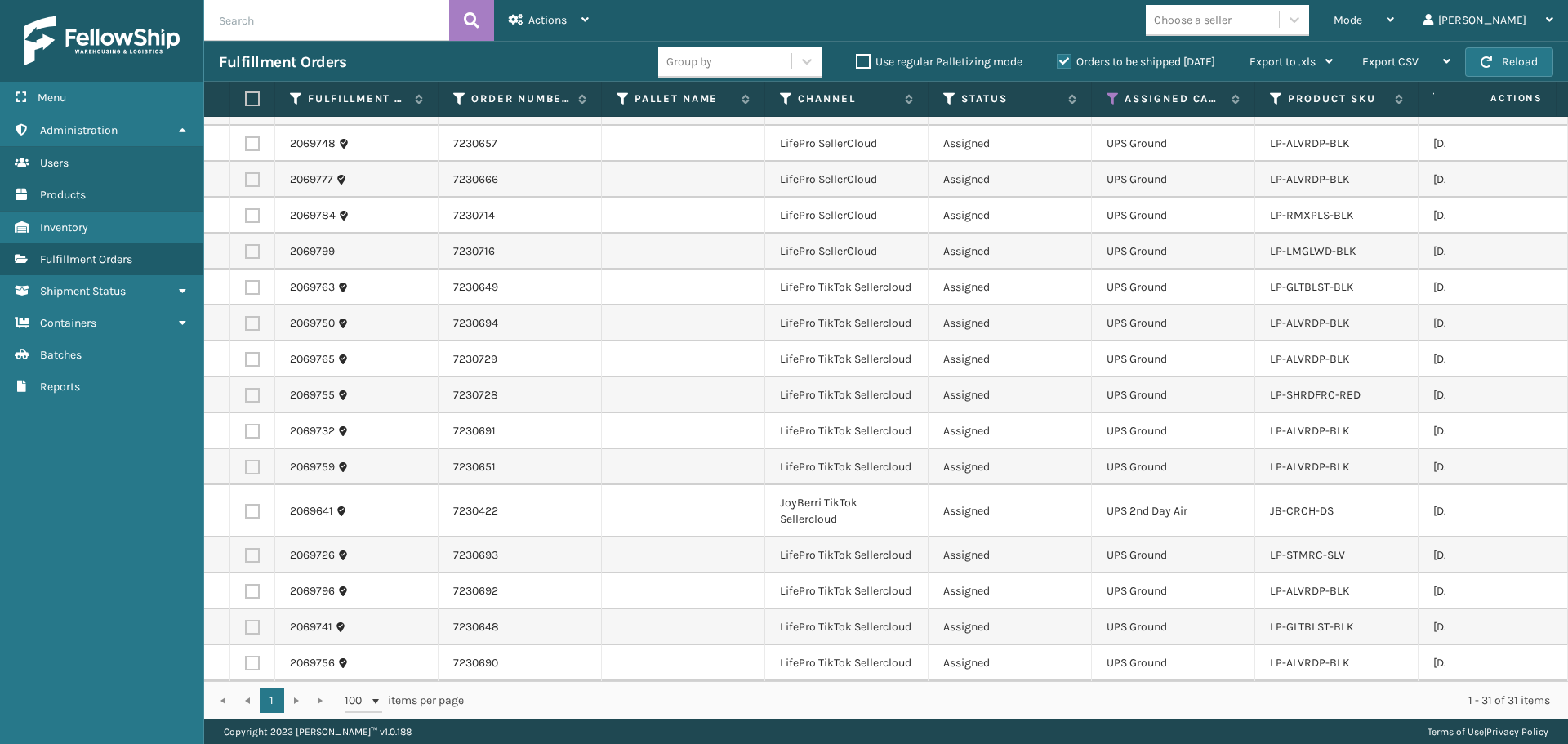
click at [1231, 28] on div "Choose a seller" at bounding box center [1193, 20] width 78 height 17
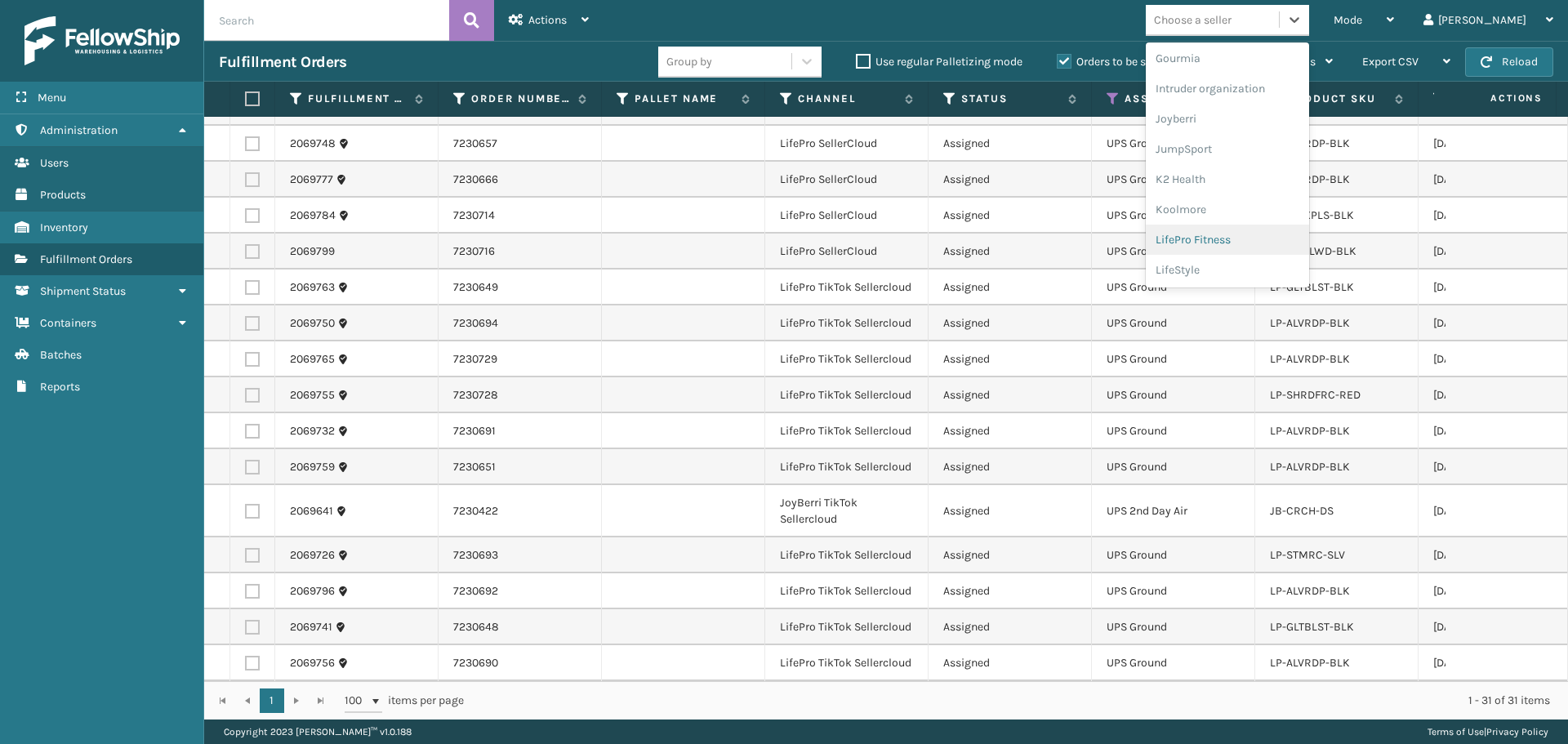
scroll to position [517, 0]
click at [1239, 138] on div "LifePro Fitness" at bounding box center [1228, 148] width 163 height 30
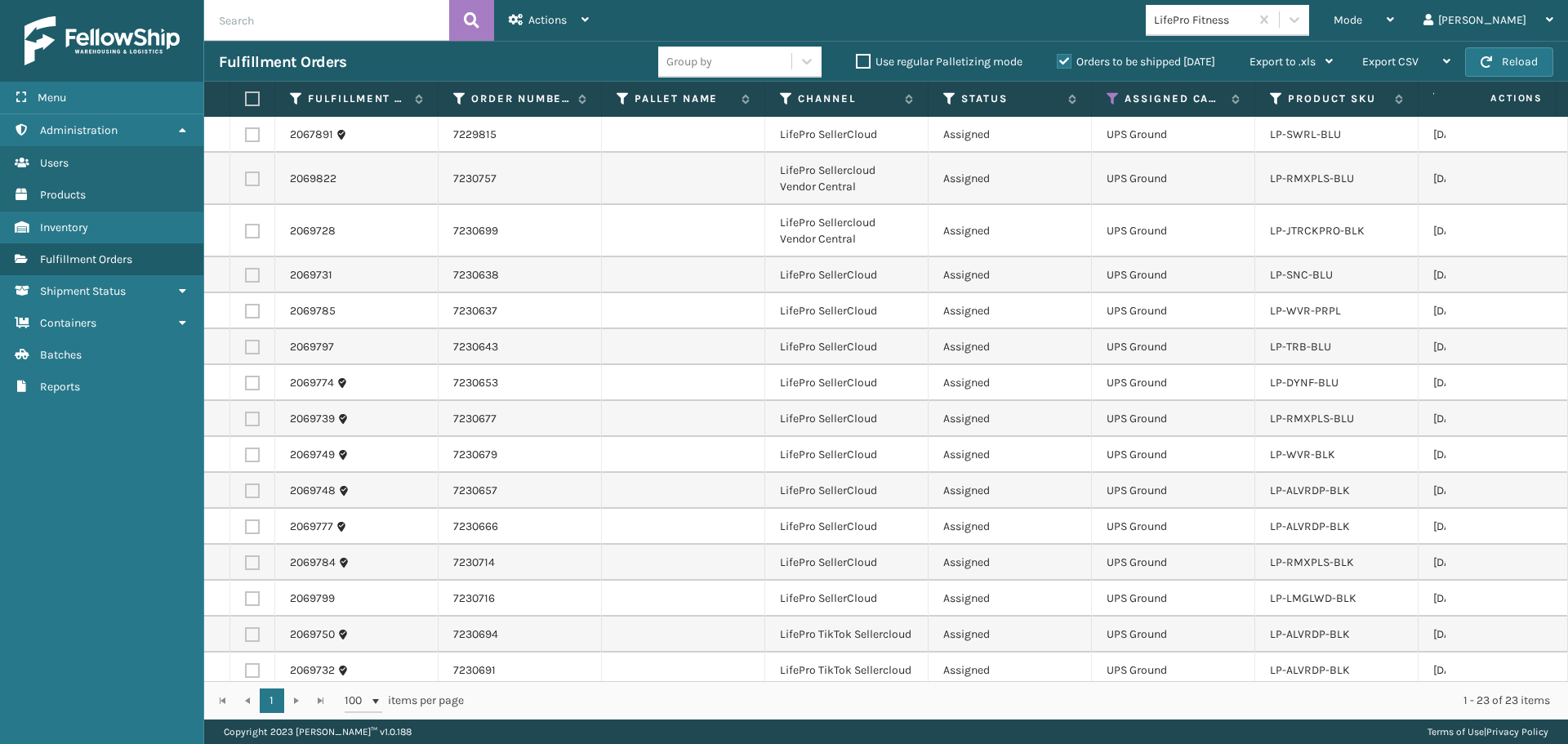
click at [250, 99] on label at bounding box center [250, 99] width 10 height 14
click at [246, 99] on input "checkbox" at bounding box center [245, 100] width 1 height 11
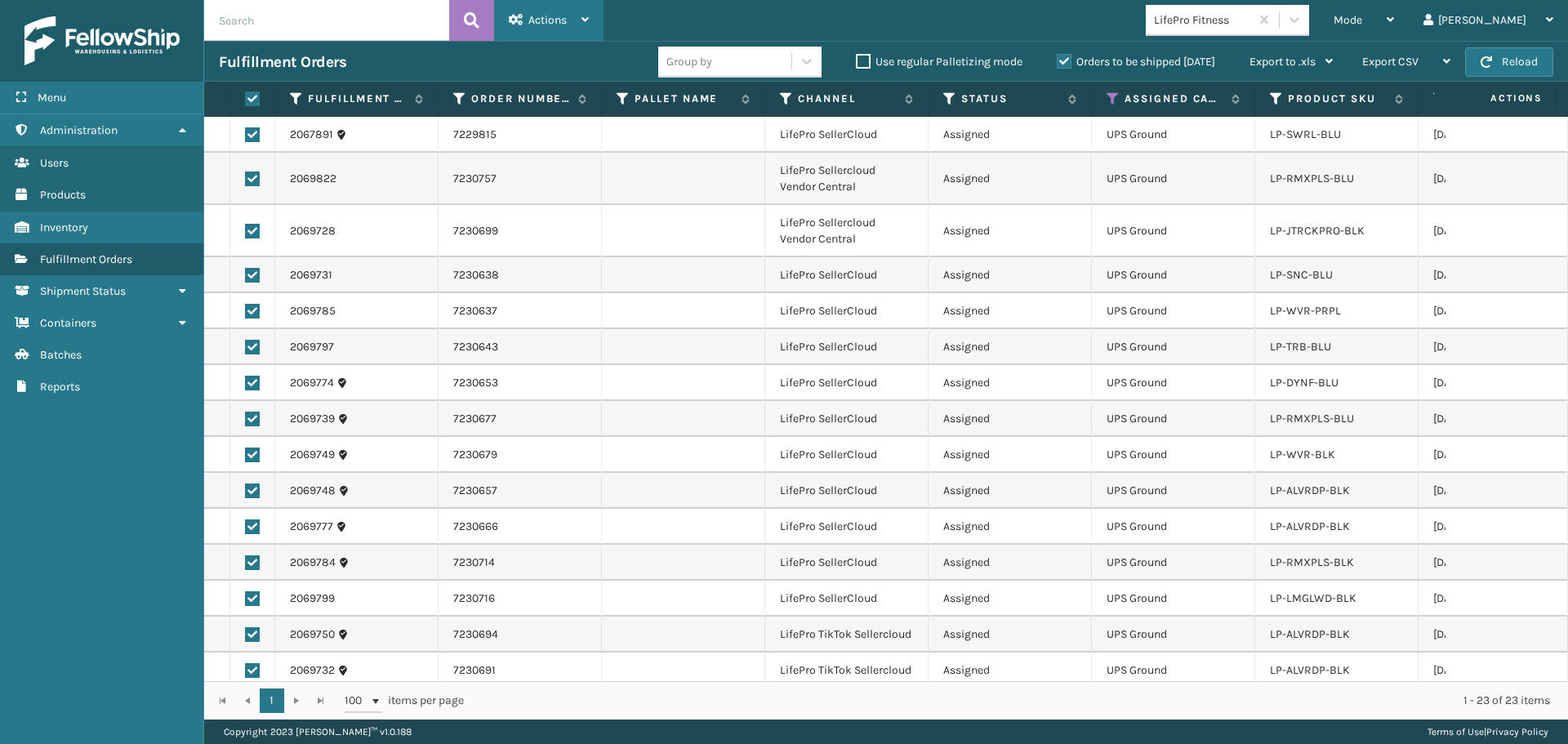
click at [571, 30] on div "Actions" at bounding box center [549, 20] width 80 height 41
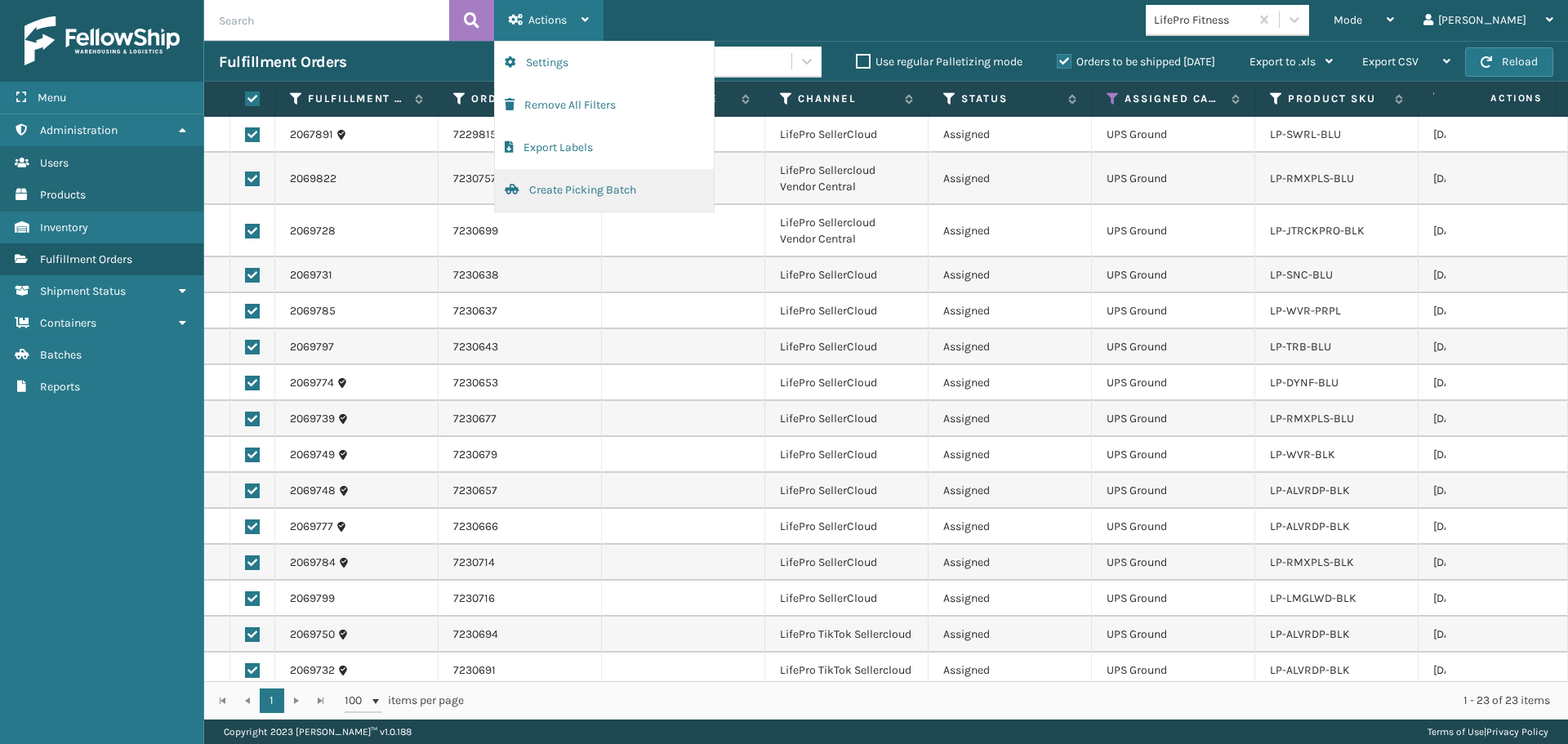
click at [575, 203] on button "Create Picking Batch" at bounding box center [605, 190] width 219 height 43
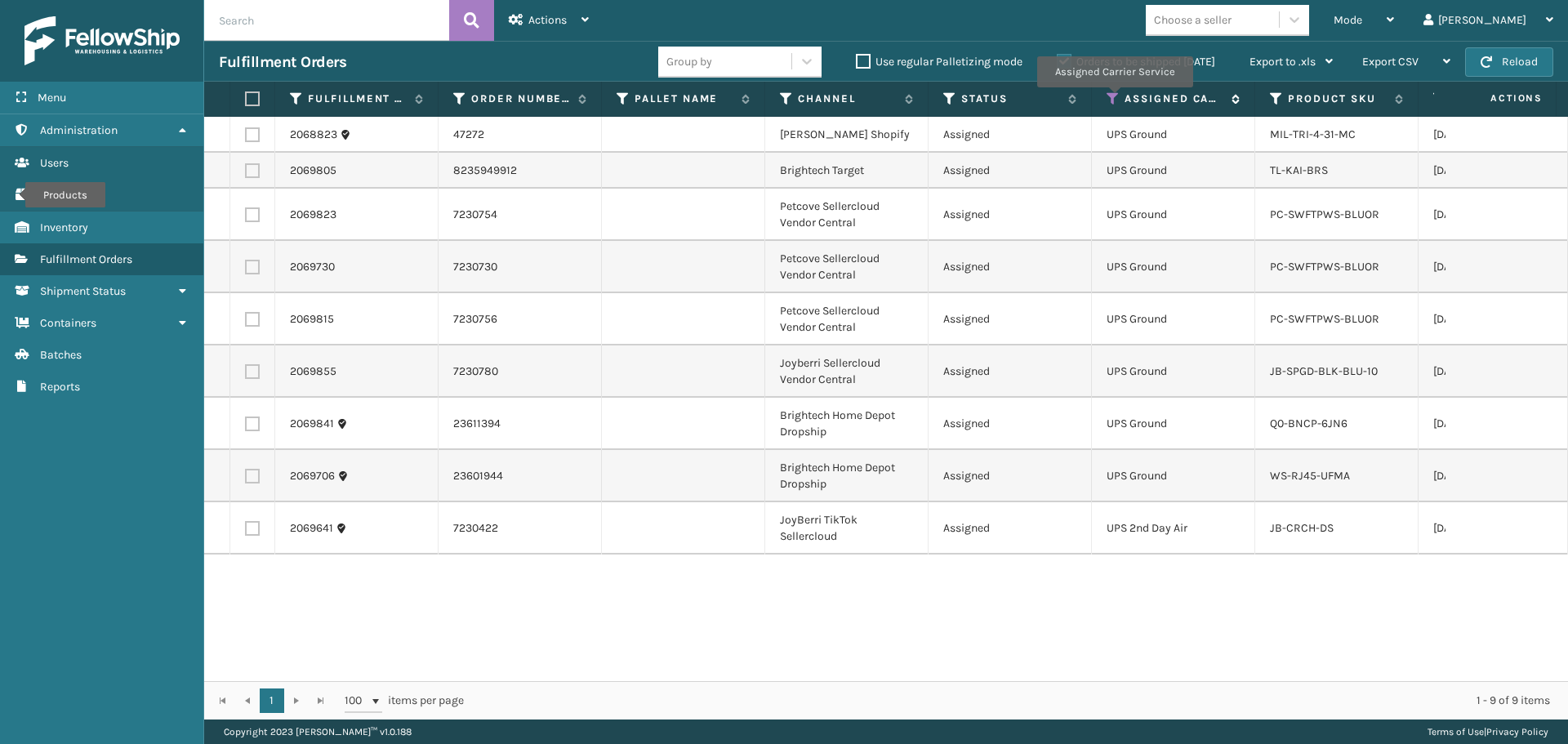
click at [1114, 99] on icon at bounding box center [1113, 99] width 13 height 14
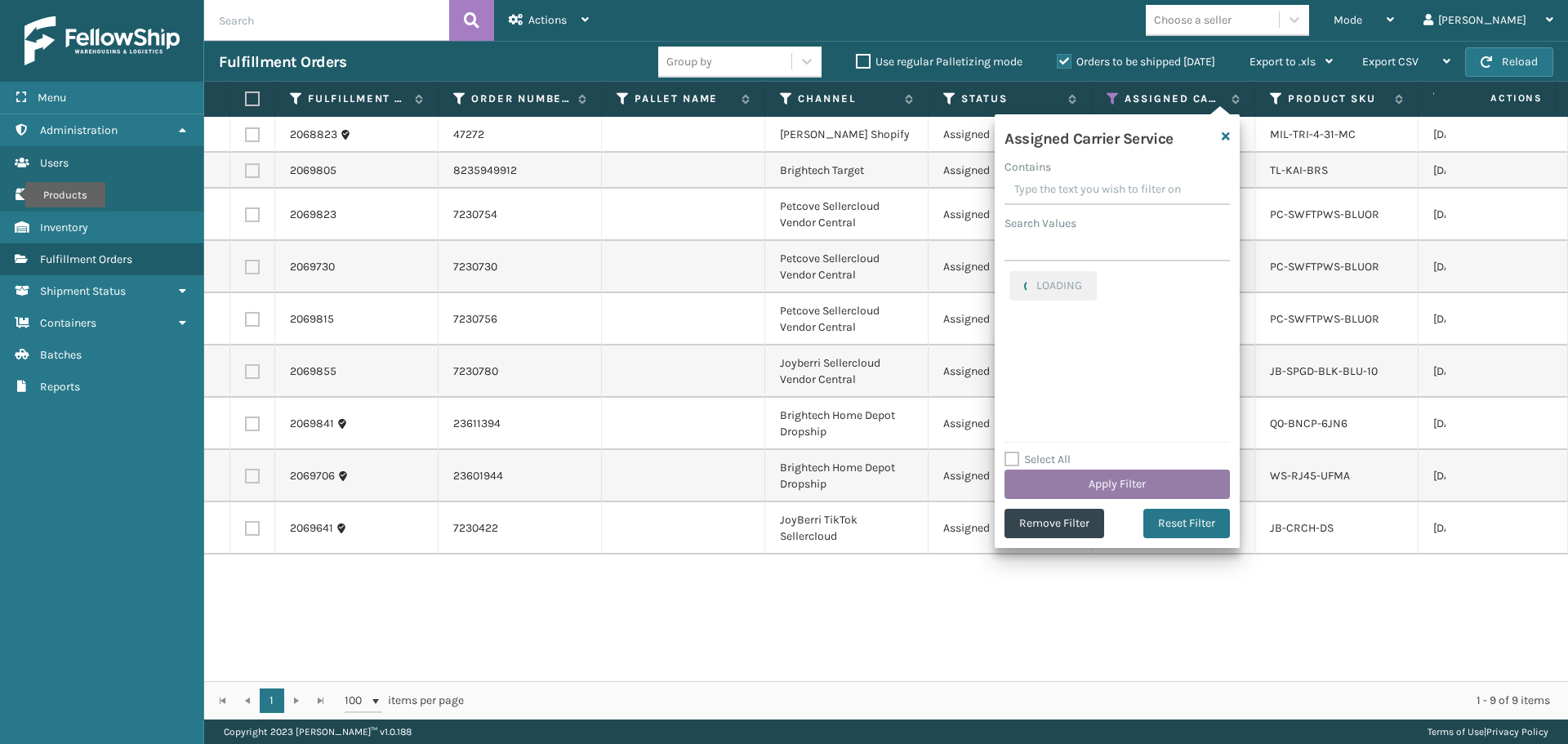
click at [1095, 484] on button "Apply Filter" at bounding box center [1117, 484] width 225 height 29
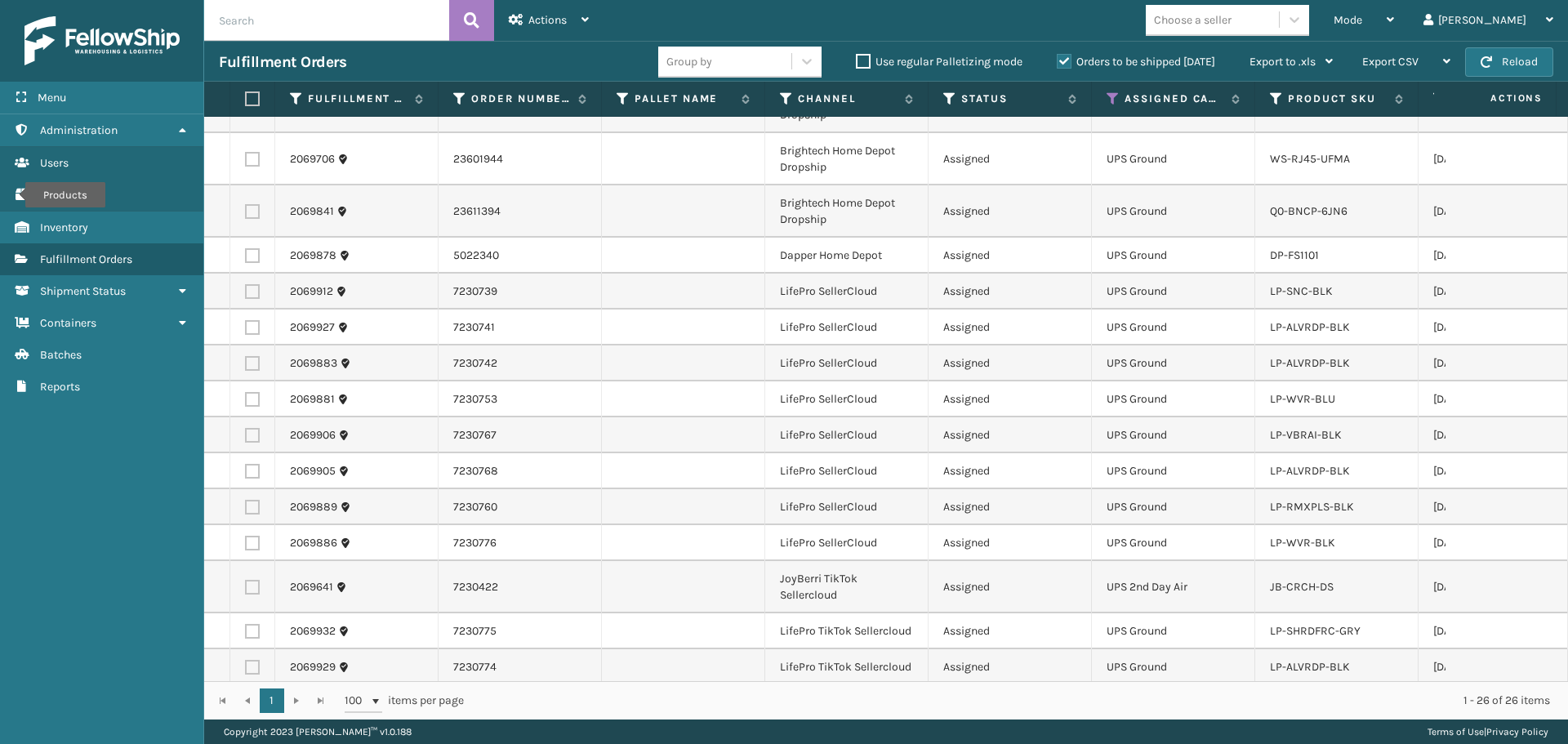
scroll to position [0, 0]
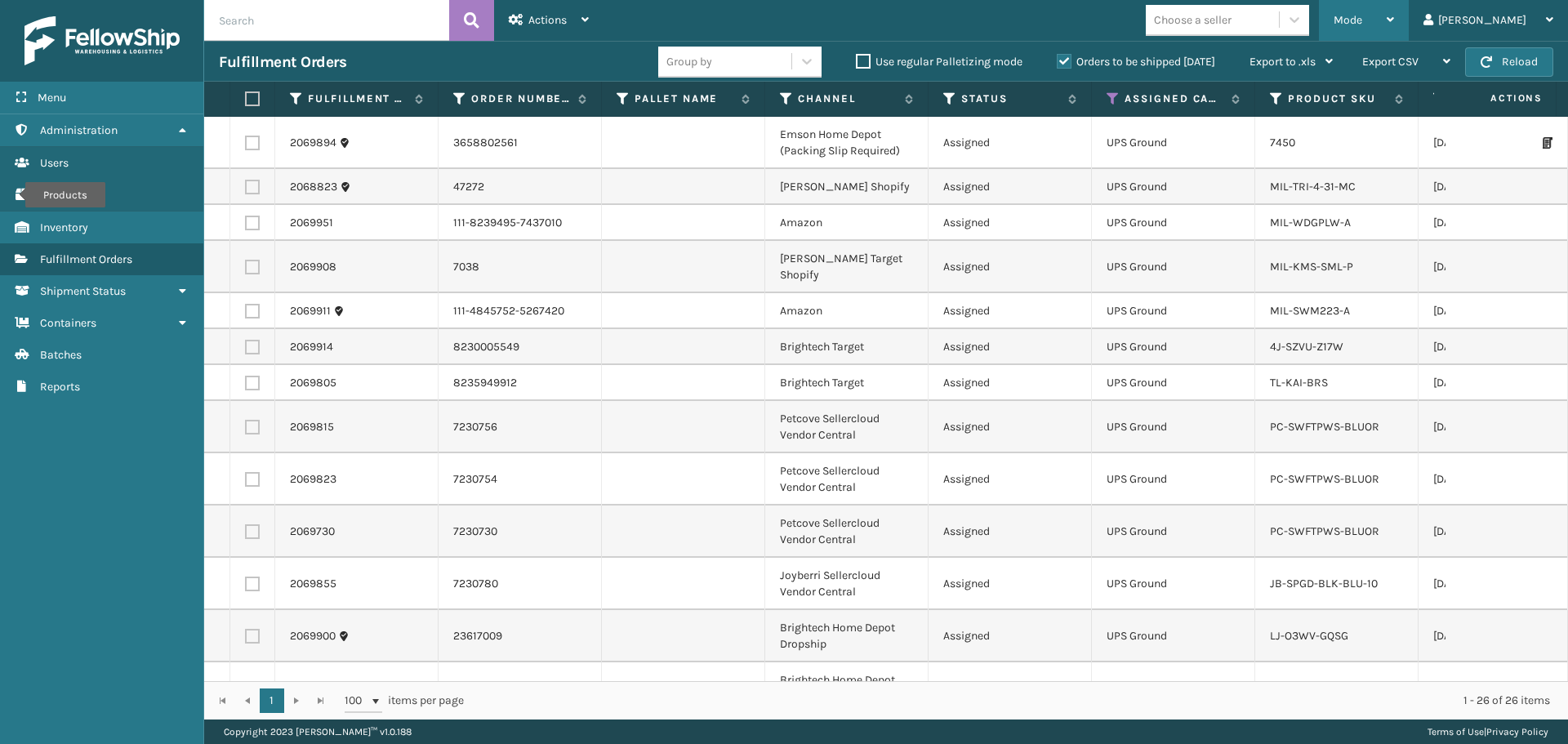
click at [1394, 20] on div "Mode" at bounding box center [1363, 20] width 61 height 41
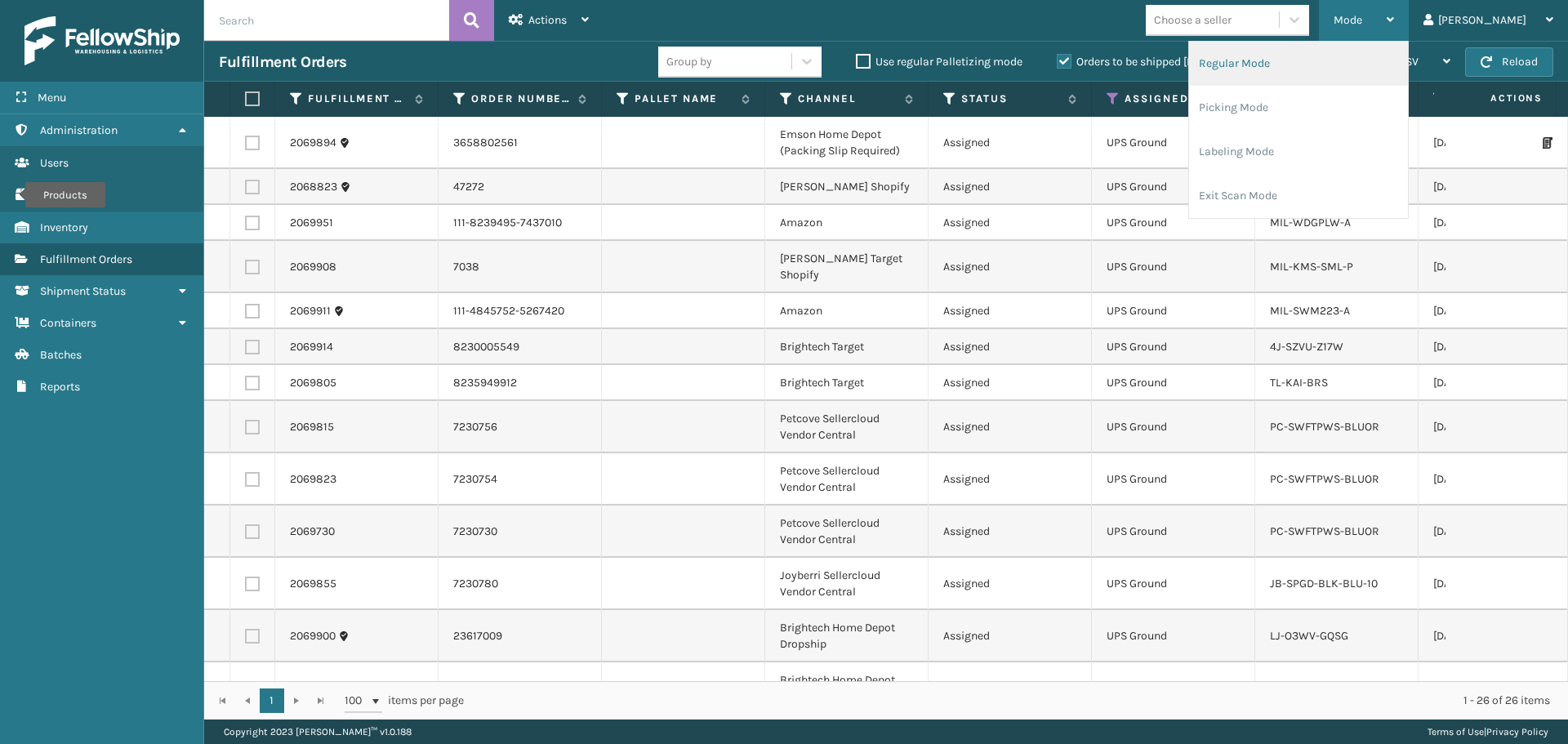
click at [1299, 72] on li "Regular Mode" at bounding box center [1299, 63] width 219 height 44
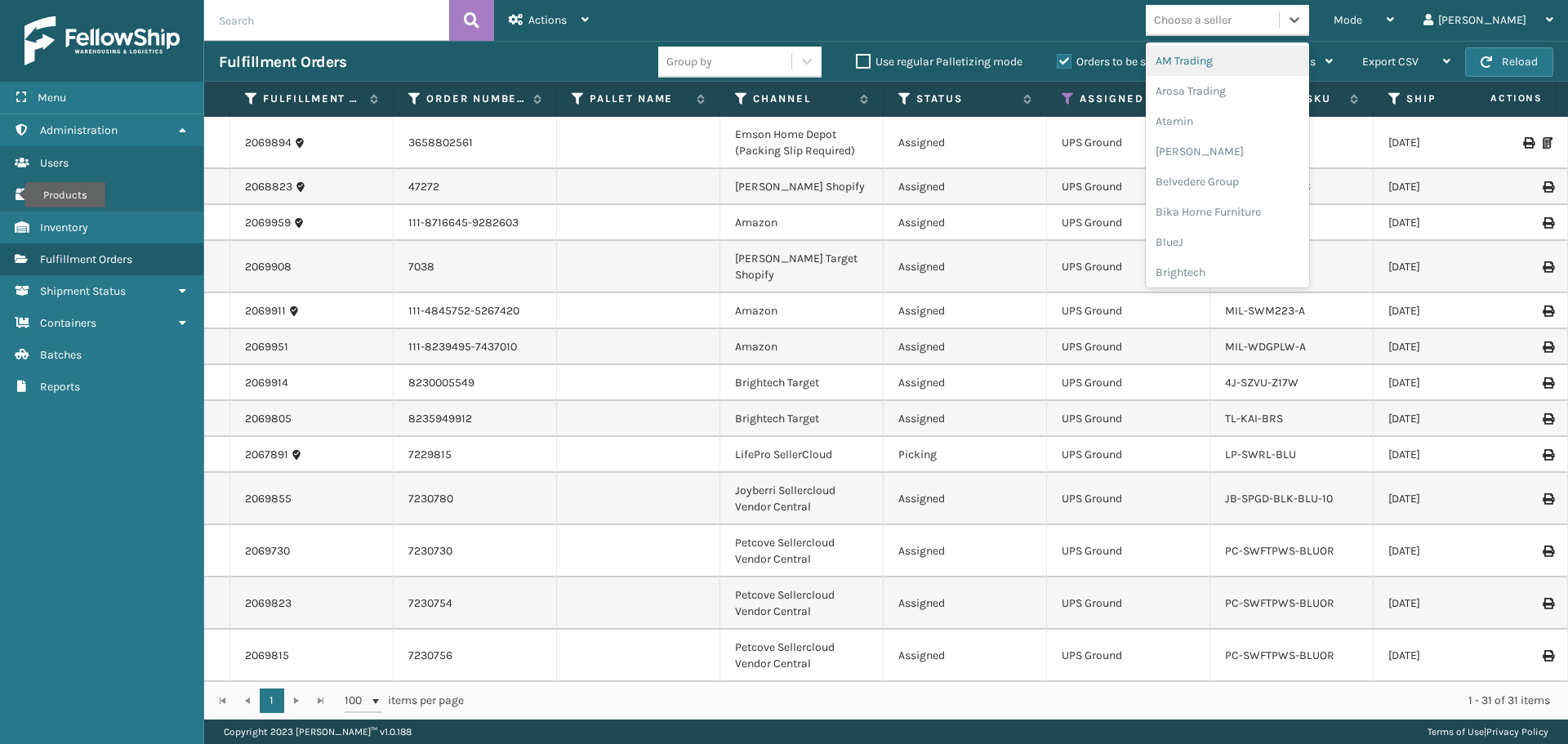
click at [1273, 8] on div "Choose a seller" at bounding box center [1212, 20] width 133 height 27
click at [1245, 103] on div "Dapper Supply" at bounding box center [1228, 118] width 163 height 30
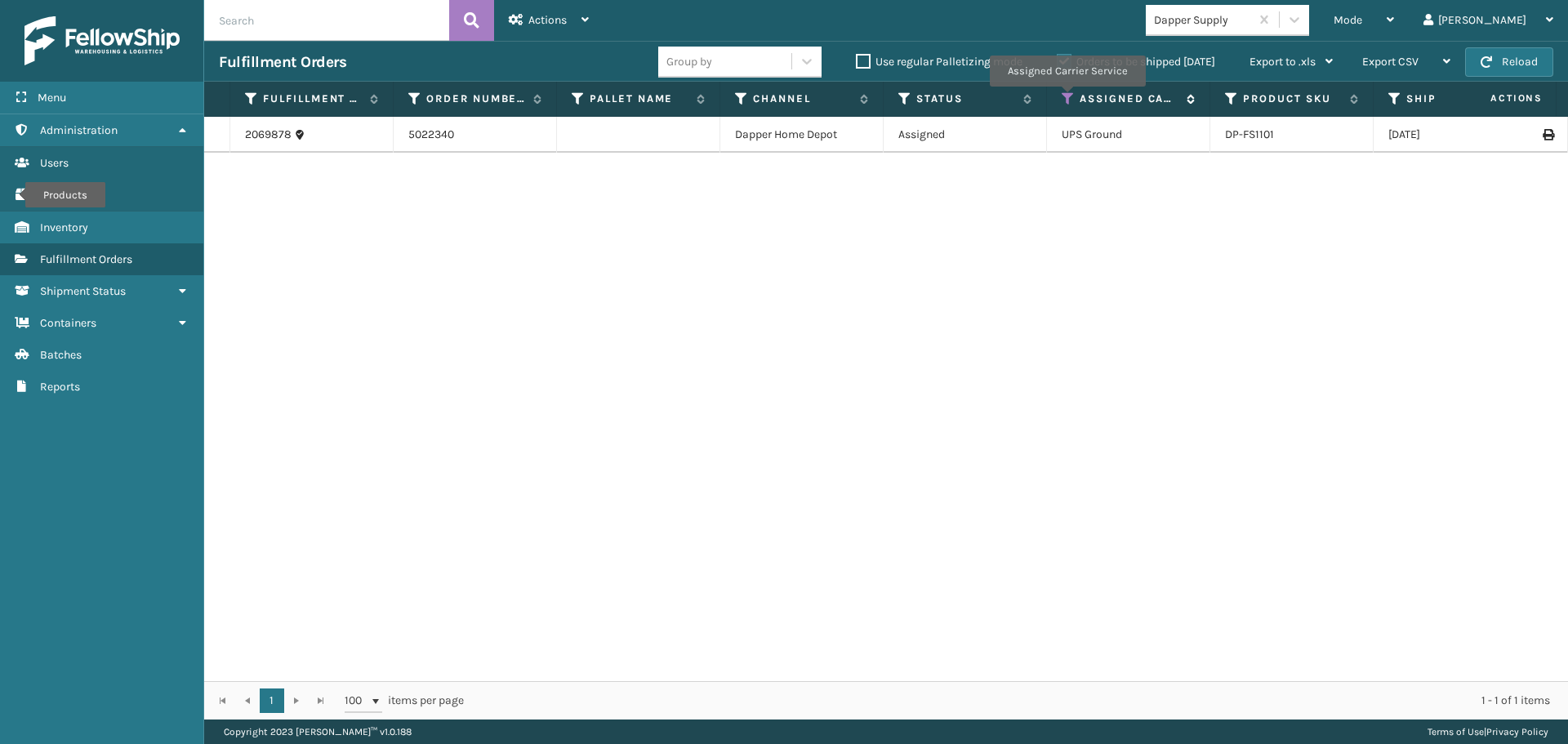
click at [1066, 98] on icon at bounding box center [1068, 99] width 13 height 14
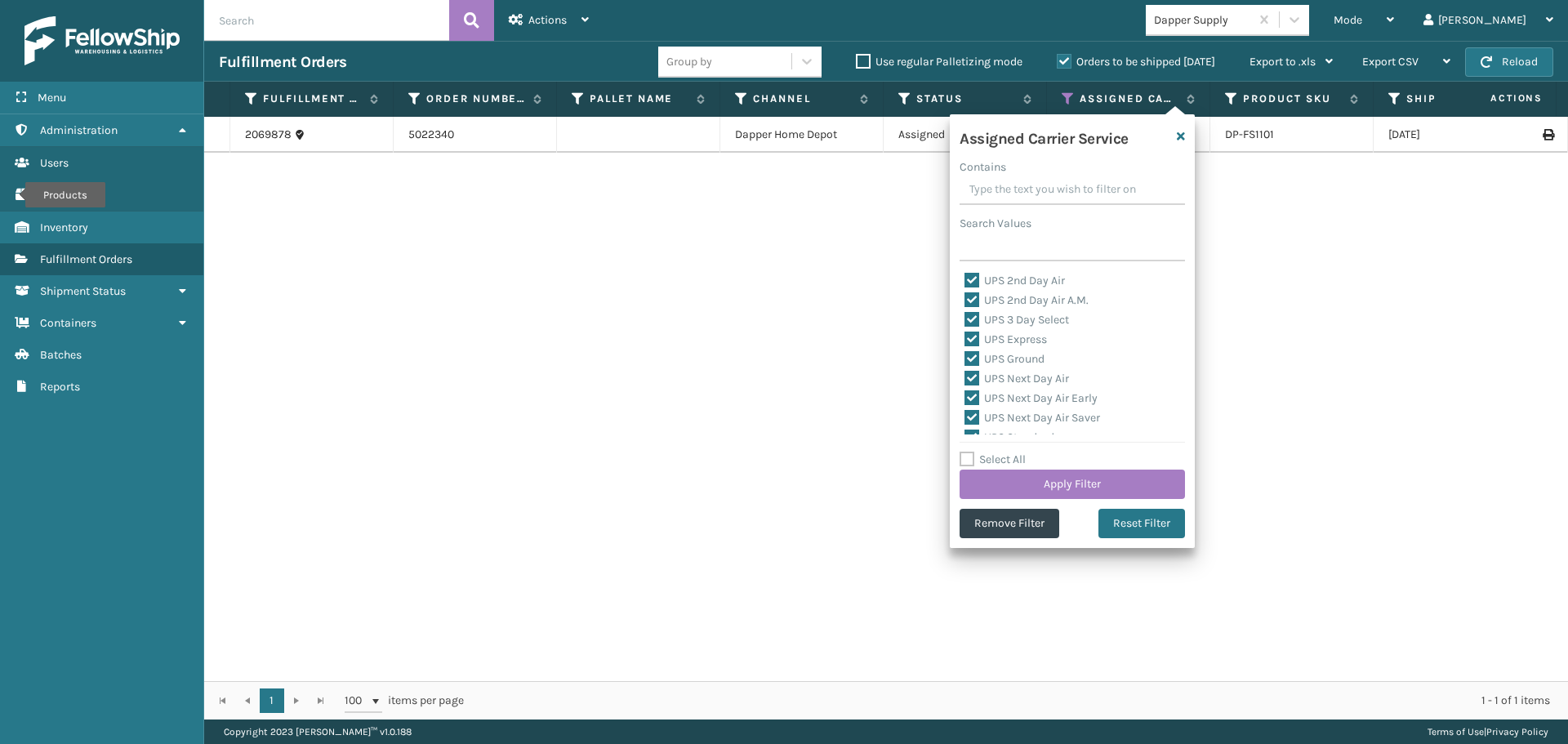
click at [1012, 456] on label "Select All" at bounding box center [992, 459] width 66 height 14
click at [1012, 452] on input "Select All" at bounding box center [1082, 451] width 245 height 2
click at [1012, 456] on label "Select All" at bounding box center [992, 459] width 66 height 14
click at [1012, 452] on input "Select All" at bounding box center [1082, 451] width 245 height 2
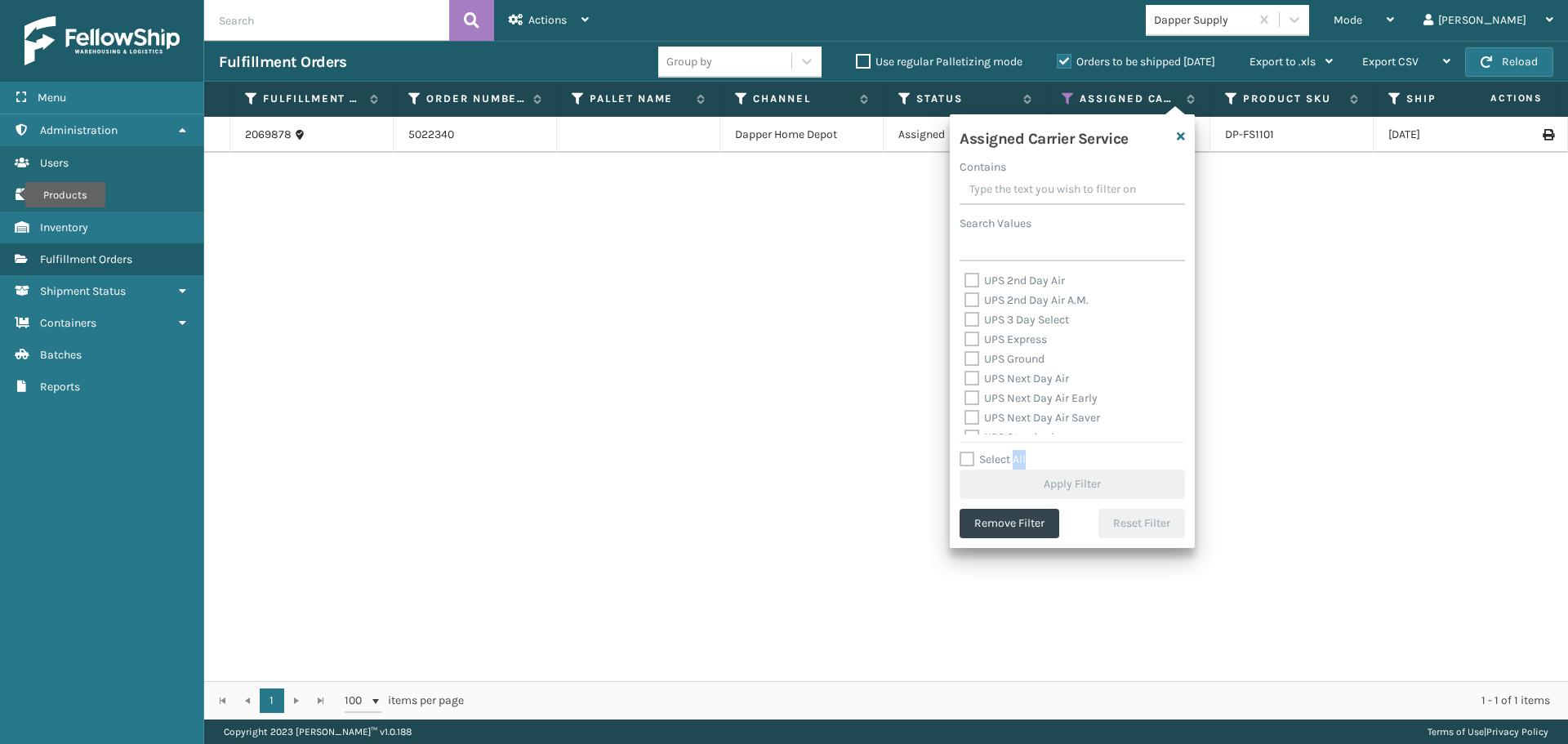
click at [1013, 456] on label "Select All" at bounding box center [992, 459] width 66 height 14
click at [1013, 452] on input "Select All" at bounding box center [1082, 451] width 245 height 2
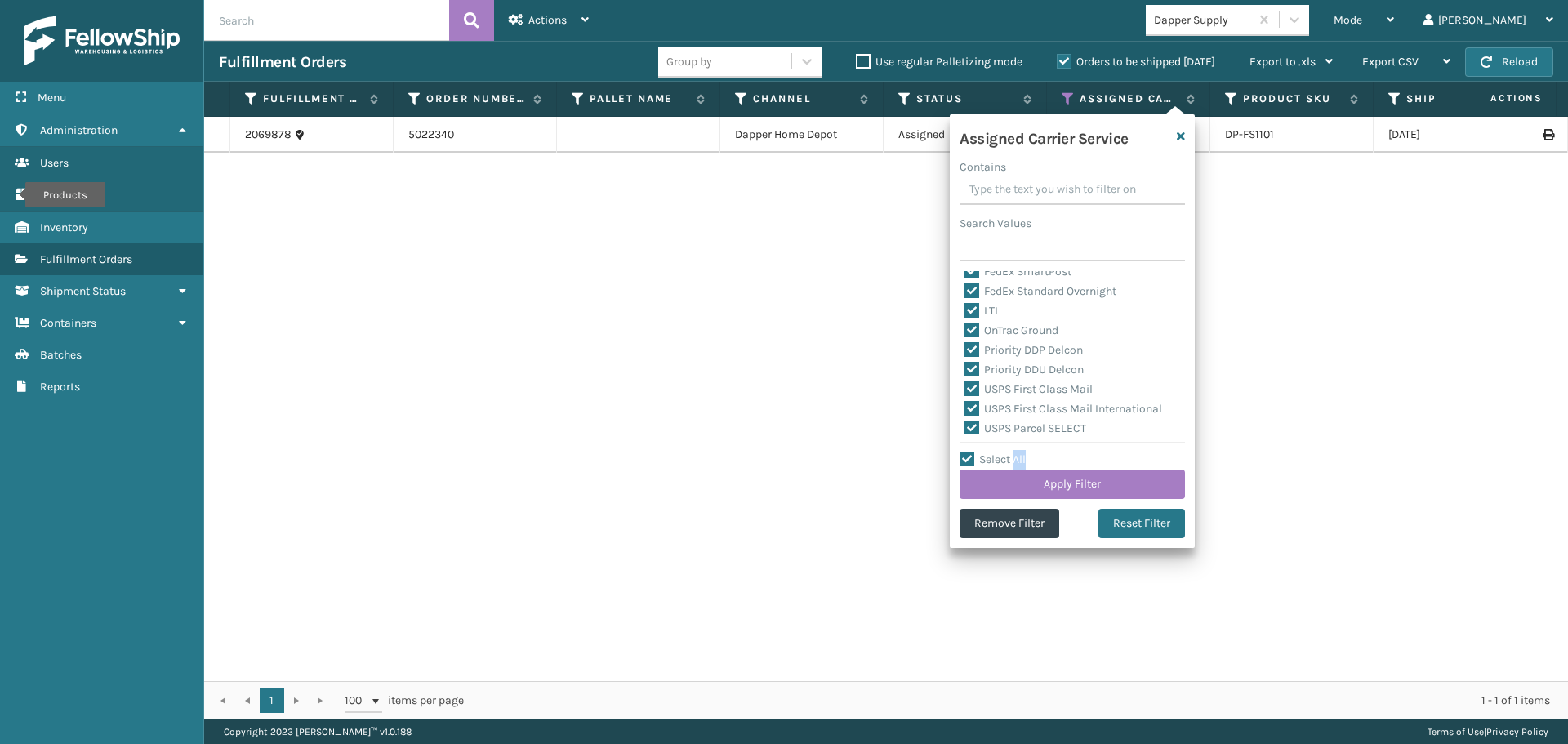
scroll to position [408, 0]
click at [988, 302] on label "LTL" at bounding box center [982, 302] width 36 height 14
click at [965, 302] on input "LTL" at bounding box center [964, 300] width 1 height 11
click at [1071, 486] on button "Apply Filter" at bounding box center [1072, 484] width 225 height 29
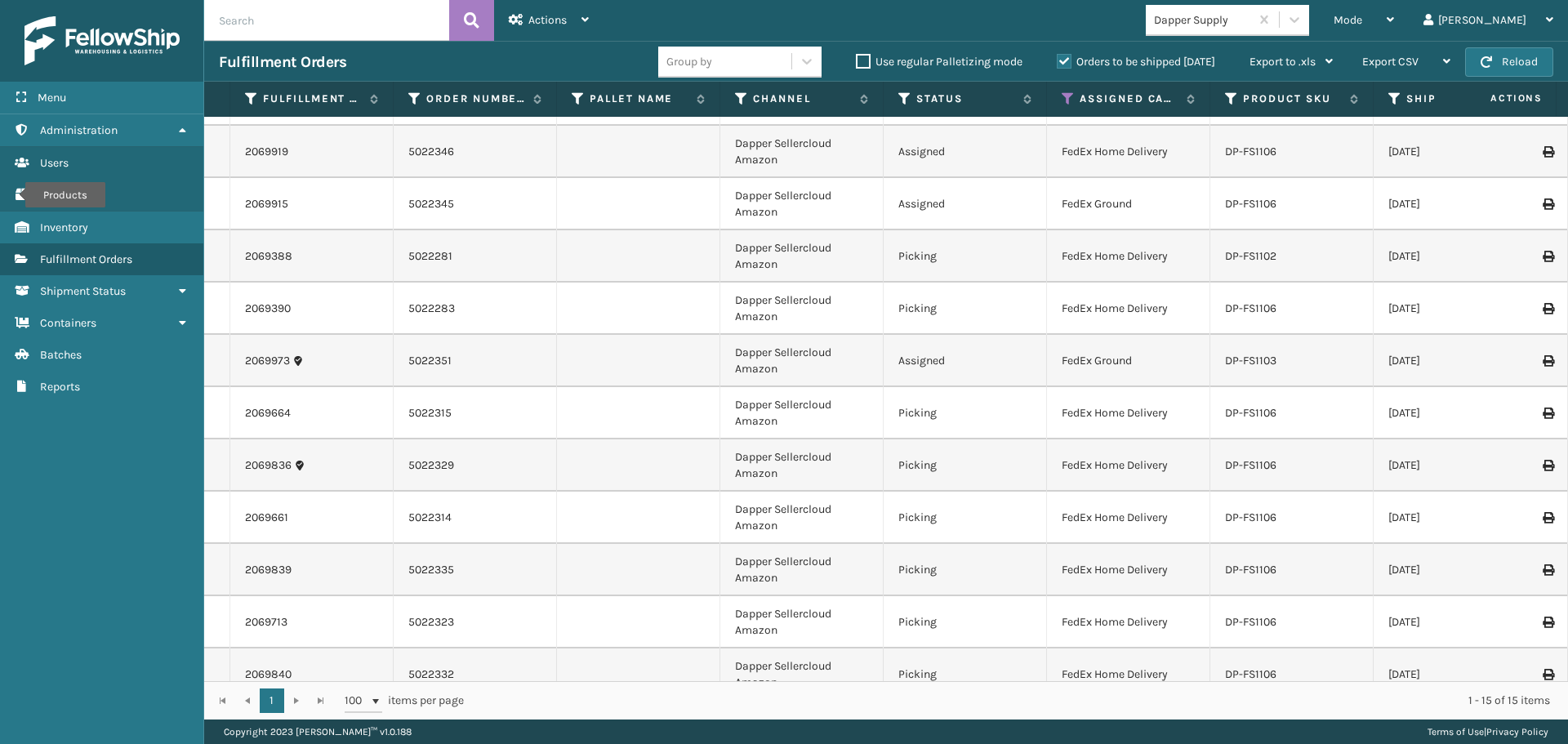
scroll to position [0, 0]
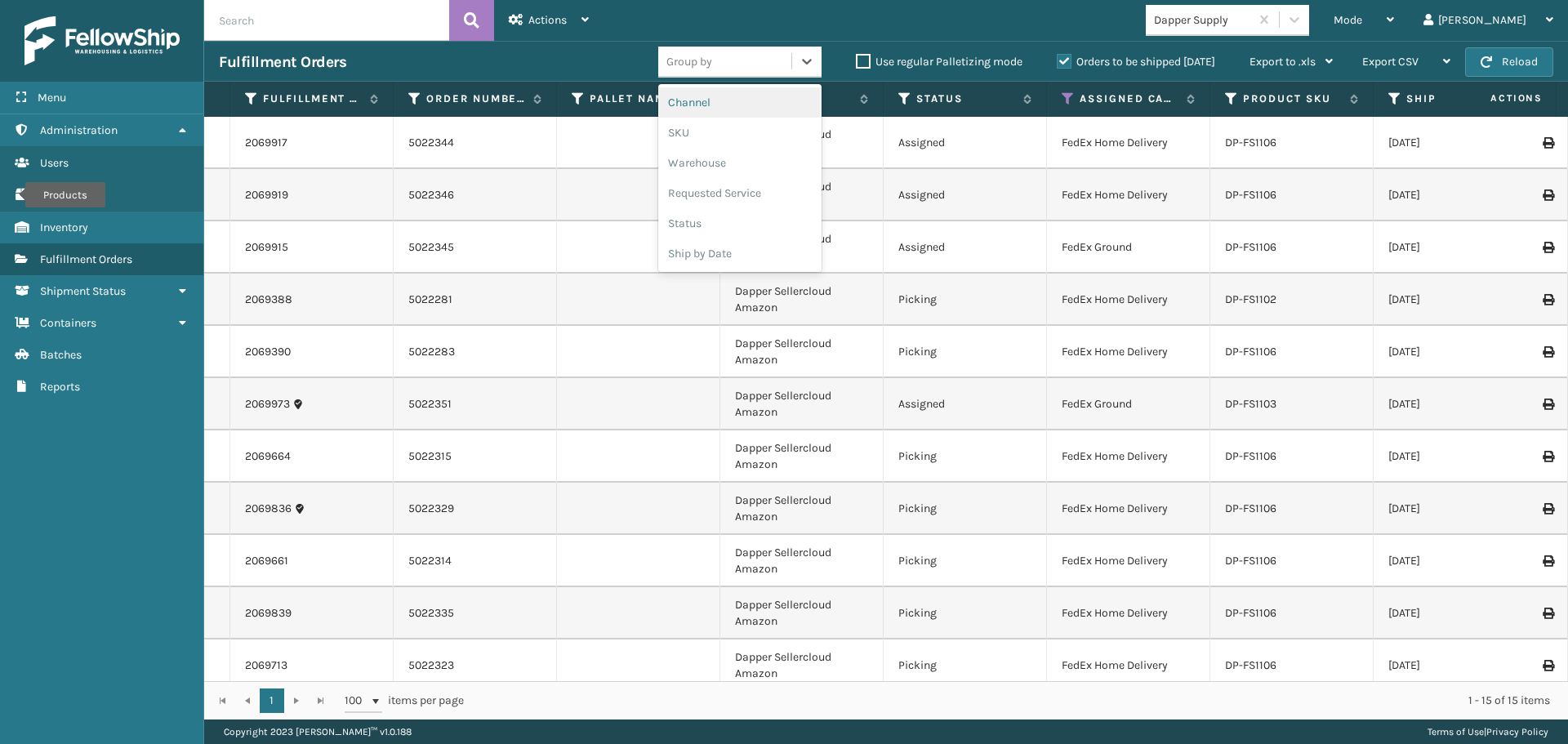
click at [751, 62] on div "Group by" at bounding box center [724, 62] width 133 height 27
click at [689, 140] on div "SKU" at bounding box center [740, 132] width 163 height 30
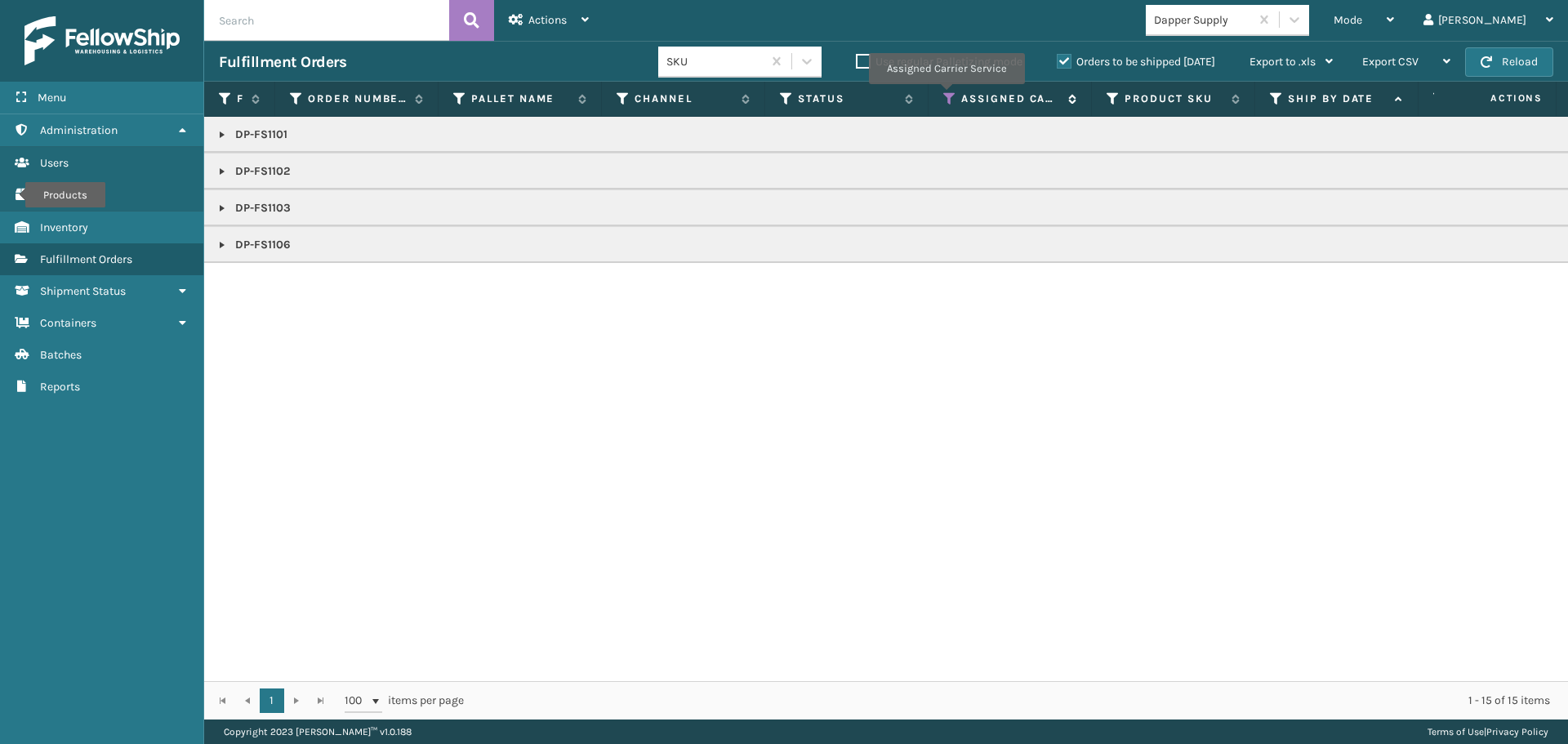
click at [947, 96] on icon at bounding box center [950, 99] width 13 height 14
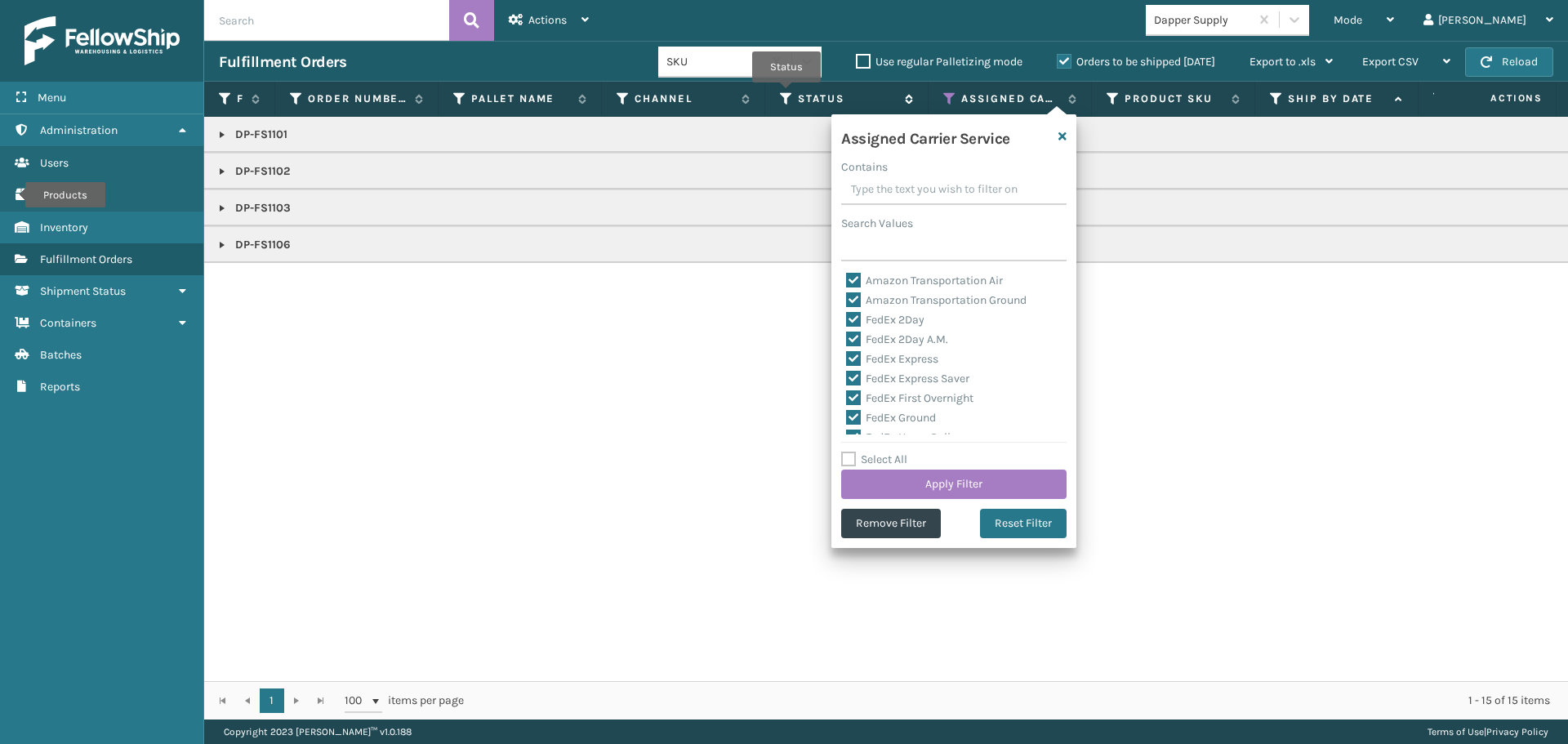
click at [788, 96] on icon at bounding box center [787, 99] width 13 height 14
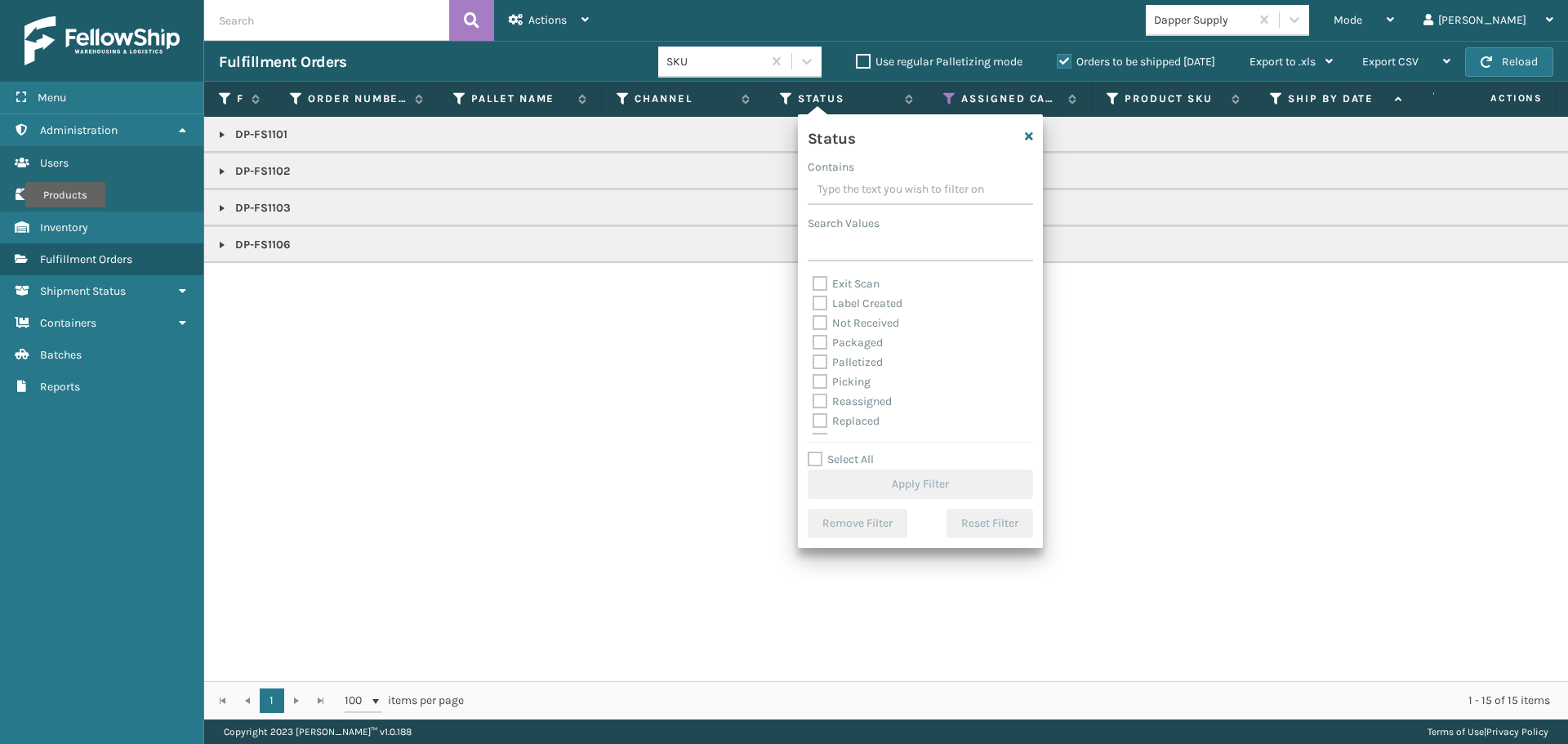
scroll to position [81, 0]
click at [856, 357] on label "Picking" at bounding box center [842, 355] width 58 height 14
click at [814, 357] on input "Picking" at bounding box center [813, 352] width 1 height 11
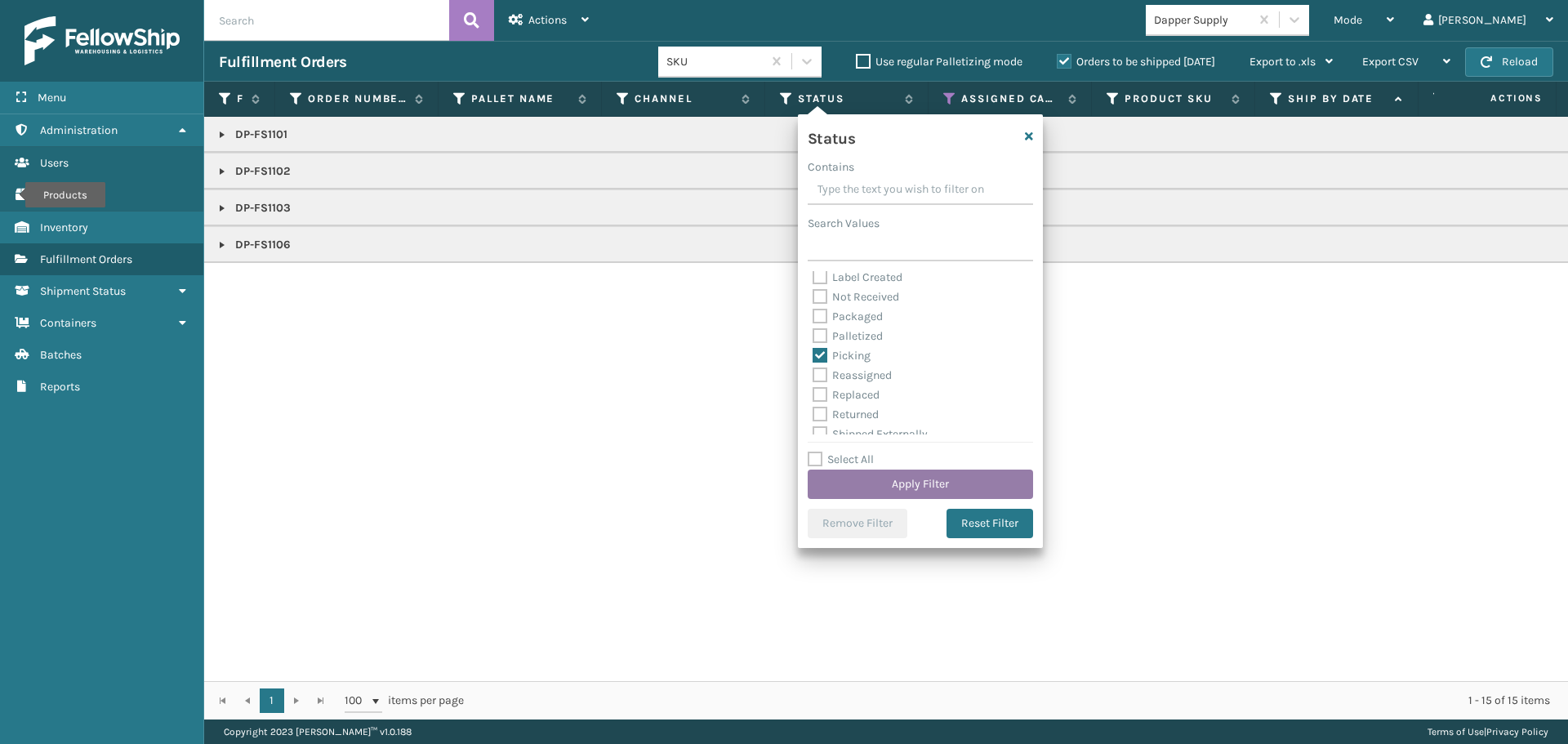
click at [910, 482] on button "Apply Filter" at bounding box center [920, 484] width 225 height 29
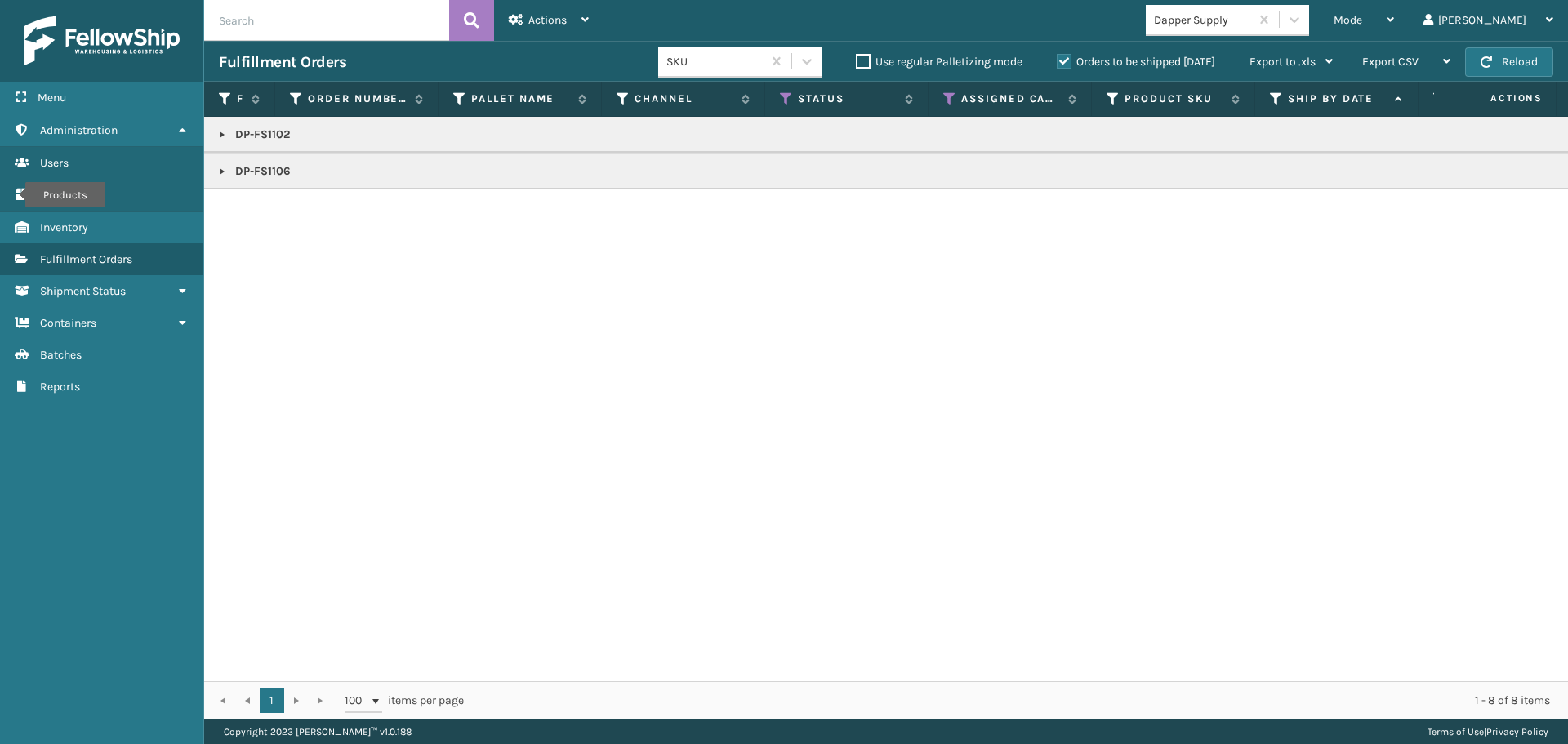
click at [220, 131] on link at bounding box center [222, 135] width 13 height 13
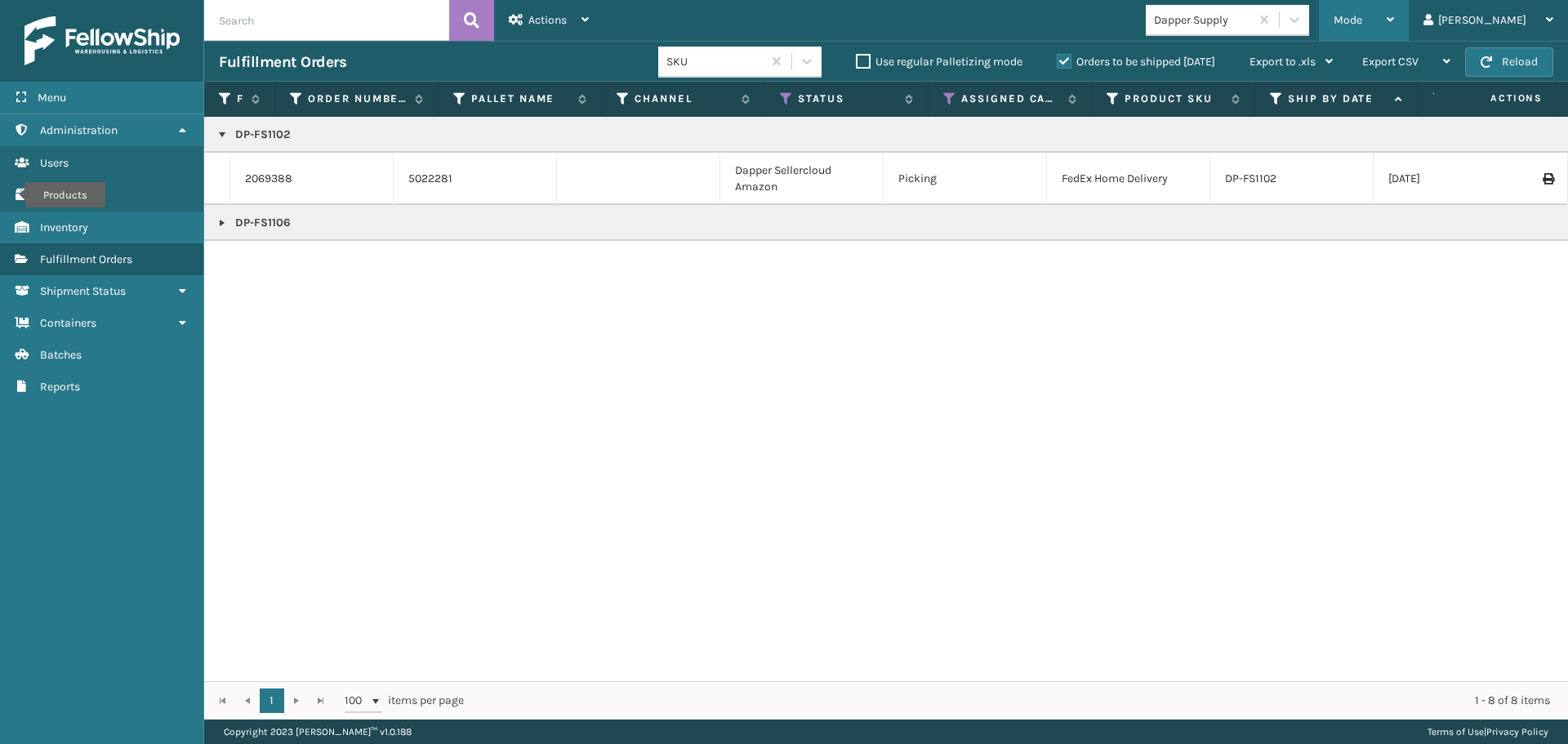
click at [1394, 11] on div "Mode" at bounding box center [1363, 20] width 61 height 41
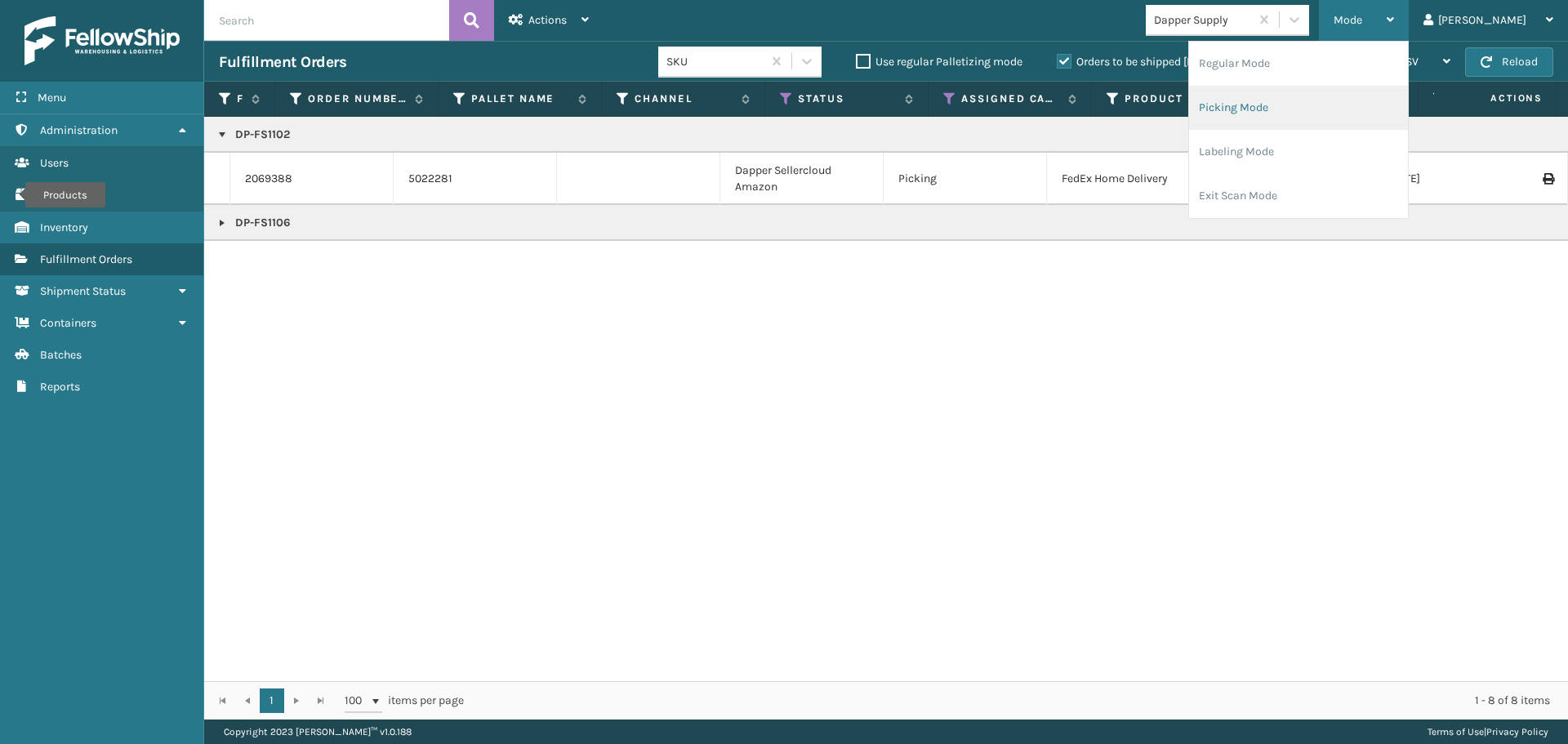
click at [1320, 100] on li "Picking Mode" at bounding box center [1299, 108] width 219 height 44
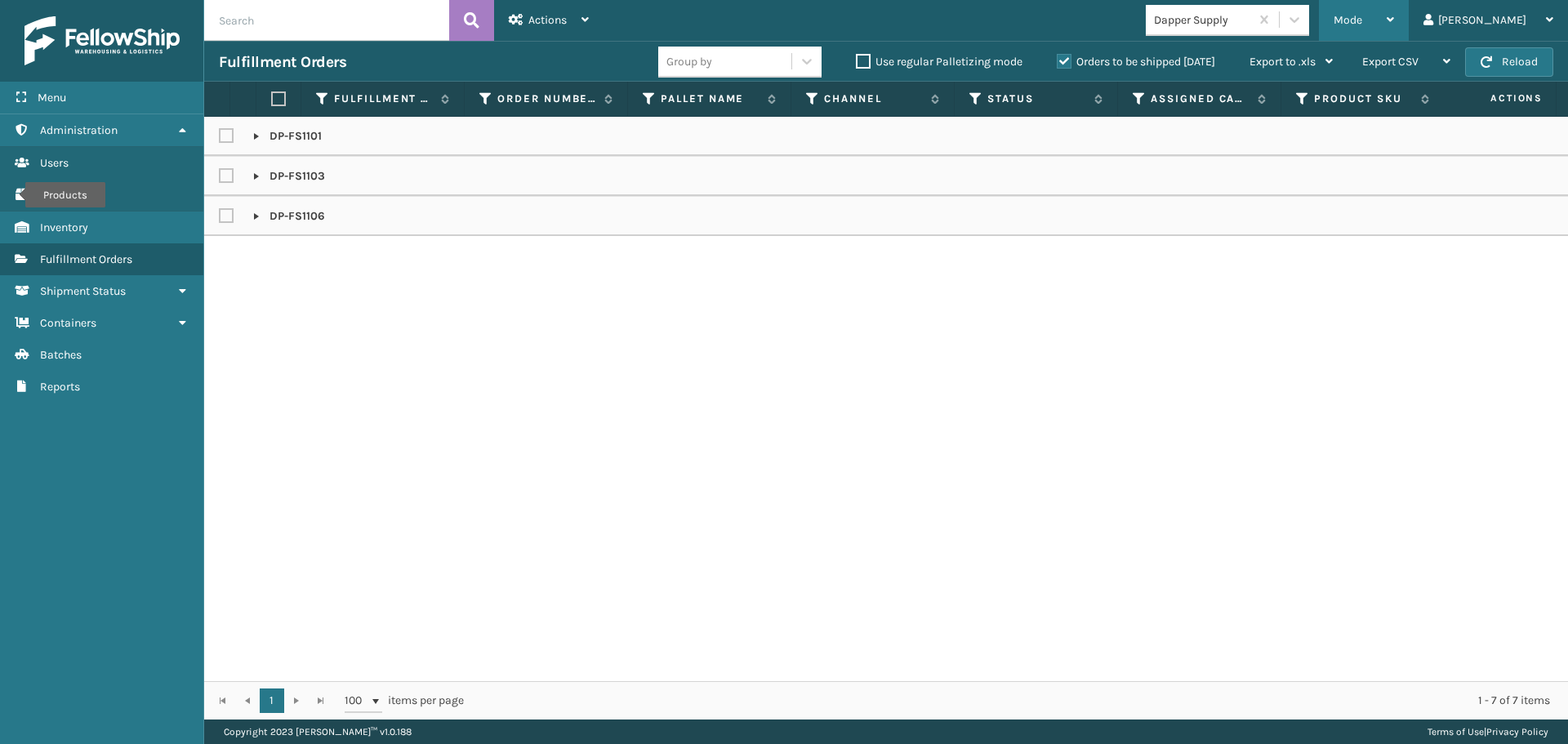
click at [1362, 15] on span "Mode" at bounding box center [1348, 19] width 29 height 14
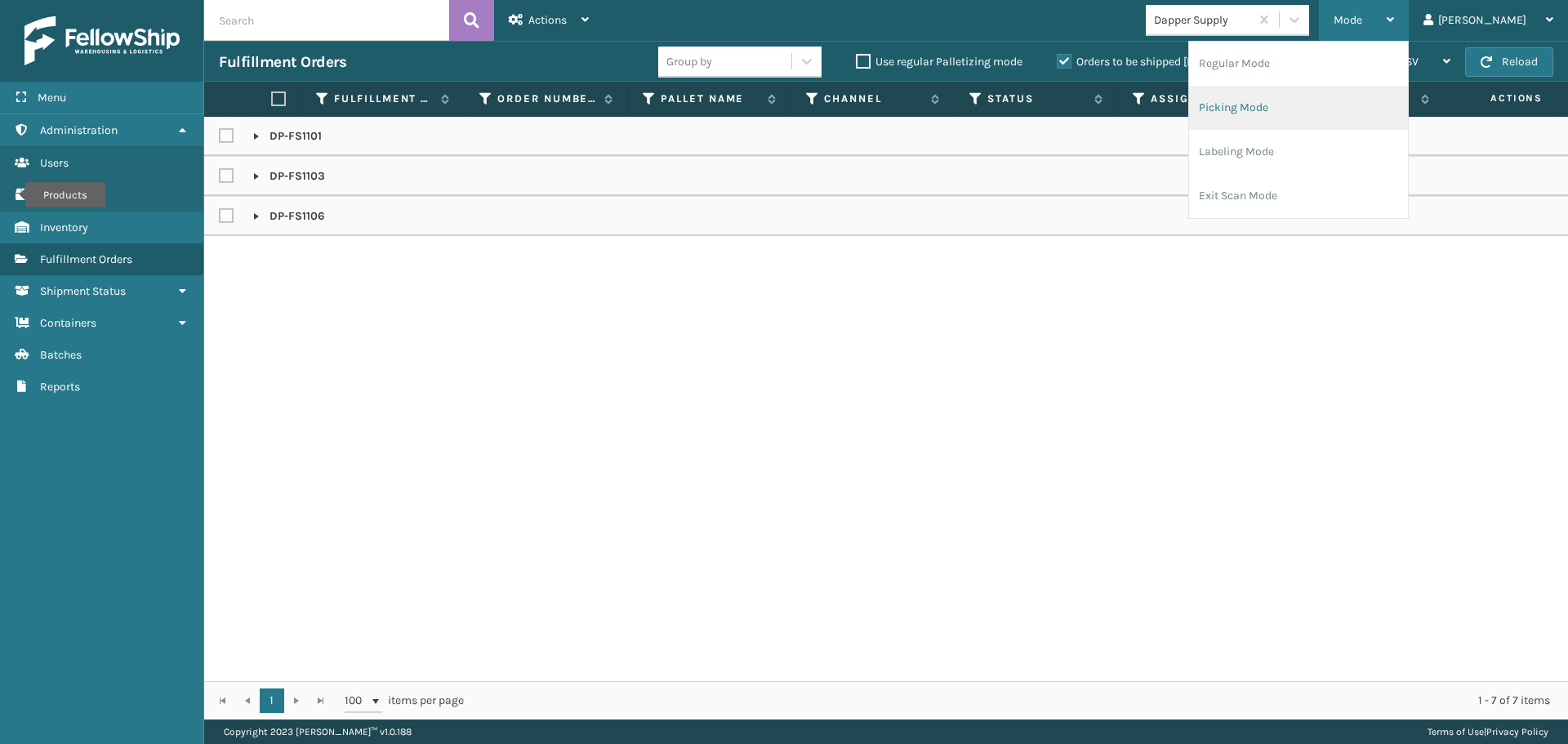
click at [1317, 117] on li "Picking Mode" at bounding box center [1299, 108] width 219 height 44
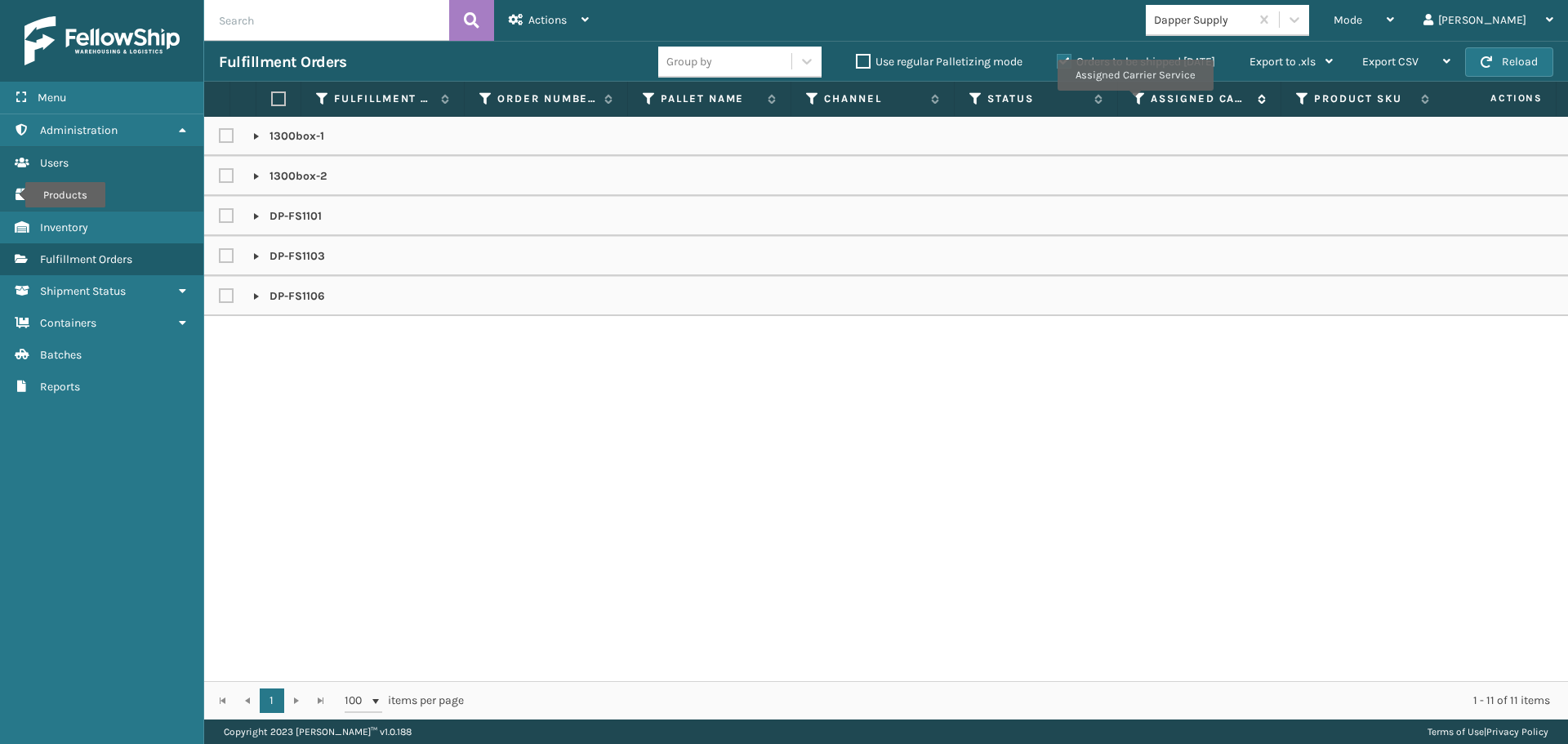
click at [1134, 101] on icon at bounding box center [1139, 99] width 13 height 14
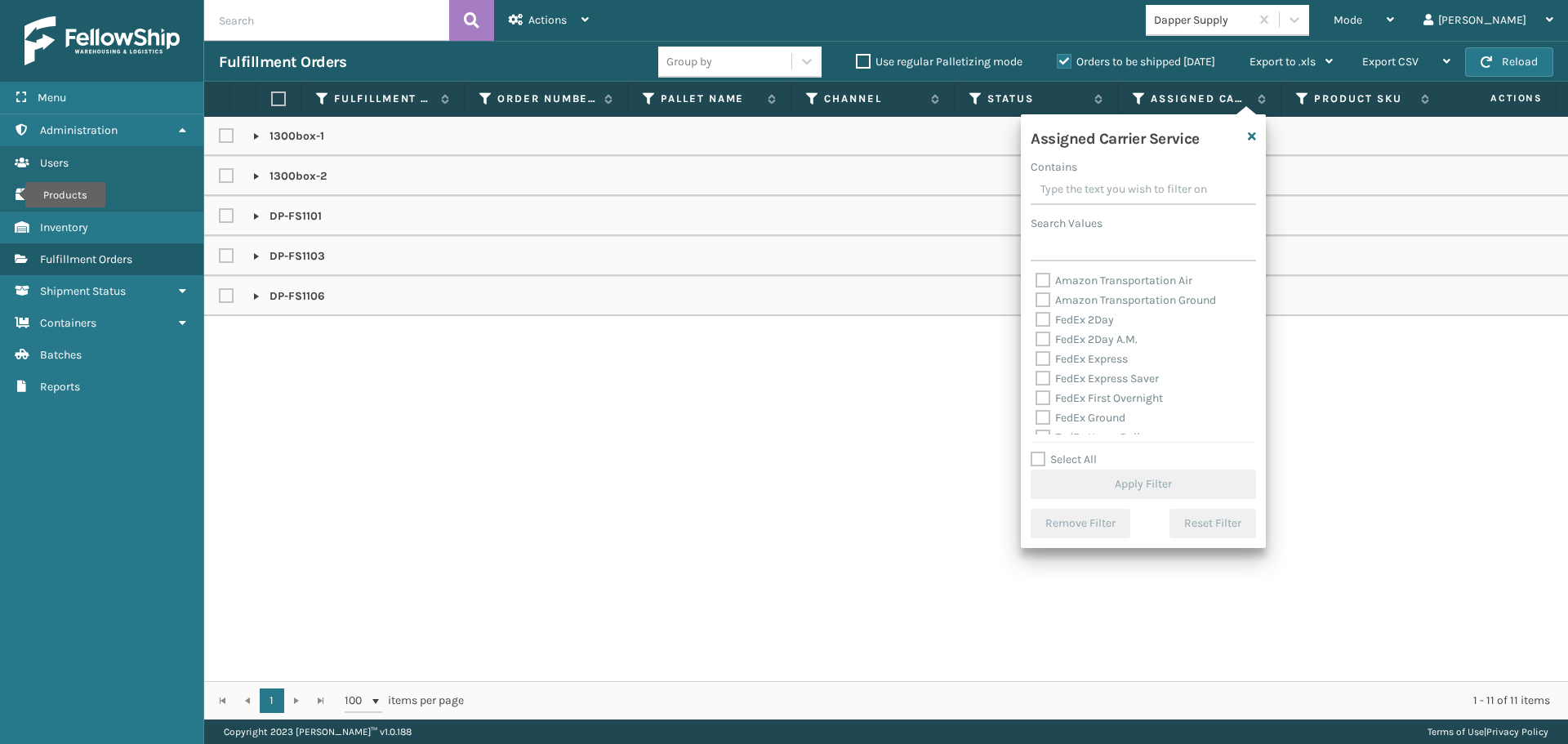
click at [1079, 317] on label "FedEx 2Day" at bounding box center [1075, 320] width 79 height 14
click at [1037, 317] on input "FedEx 2Day" at bounding box center [1036, 316] width 1 height 11
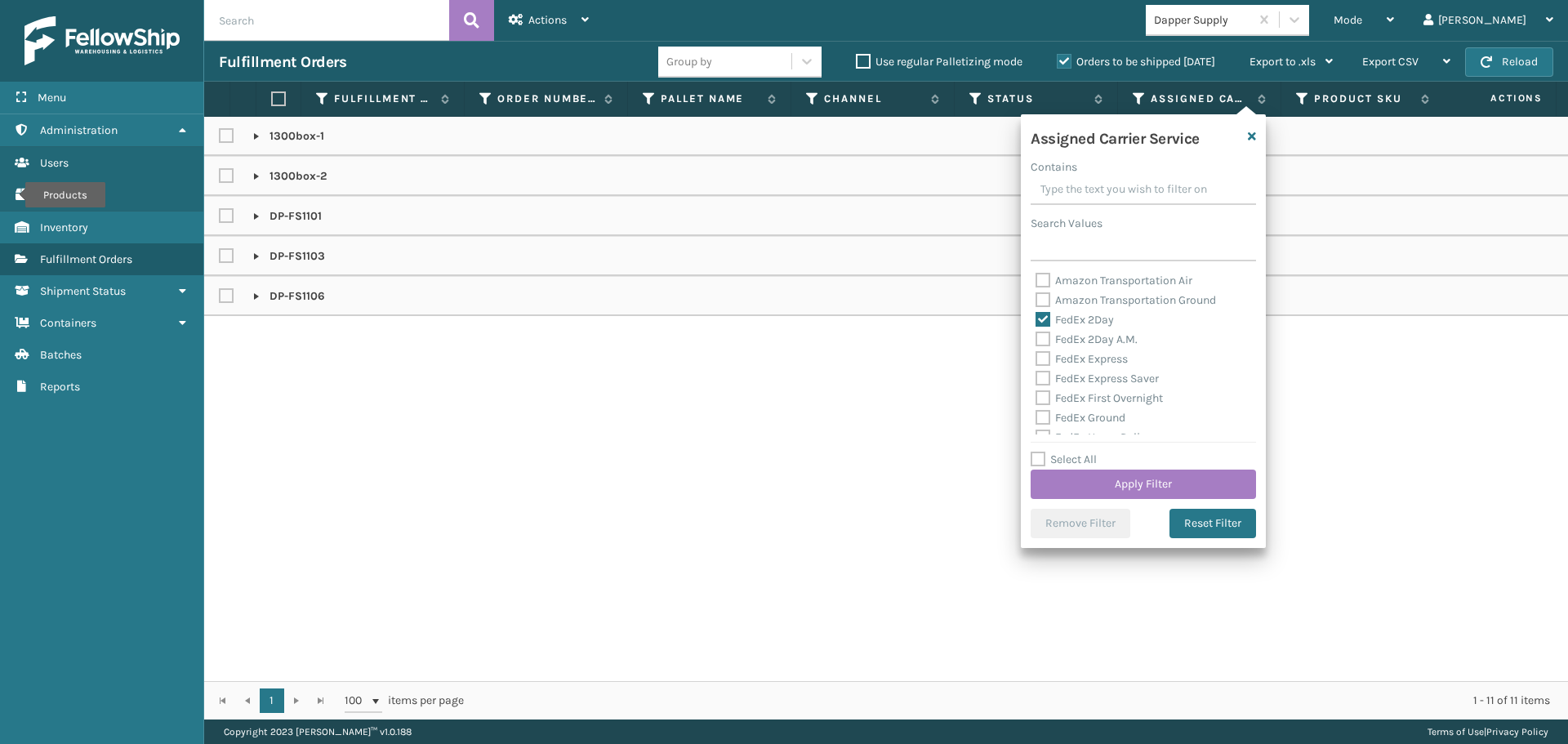
click at [1084, 339] on label "FedEx 2Day A.M." at bounding box center [1086, 339] width 102 height 14
click at [1037, 339] on input "FedEx 2Day A.M." at bounding box center [1036, 335] width 1 height 11
click at [1089, 360] on label "FedEx Express" at bounding box center [1082, 358] width 92 height 14
click at [1037, 360] on input "FedEx Express" at bounding box center [1036, 355] width 1 height 11
click at [1092, 377] on label "FedEx Express Saver" at bounding box center [1097, 377] width 123 height 14
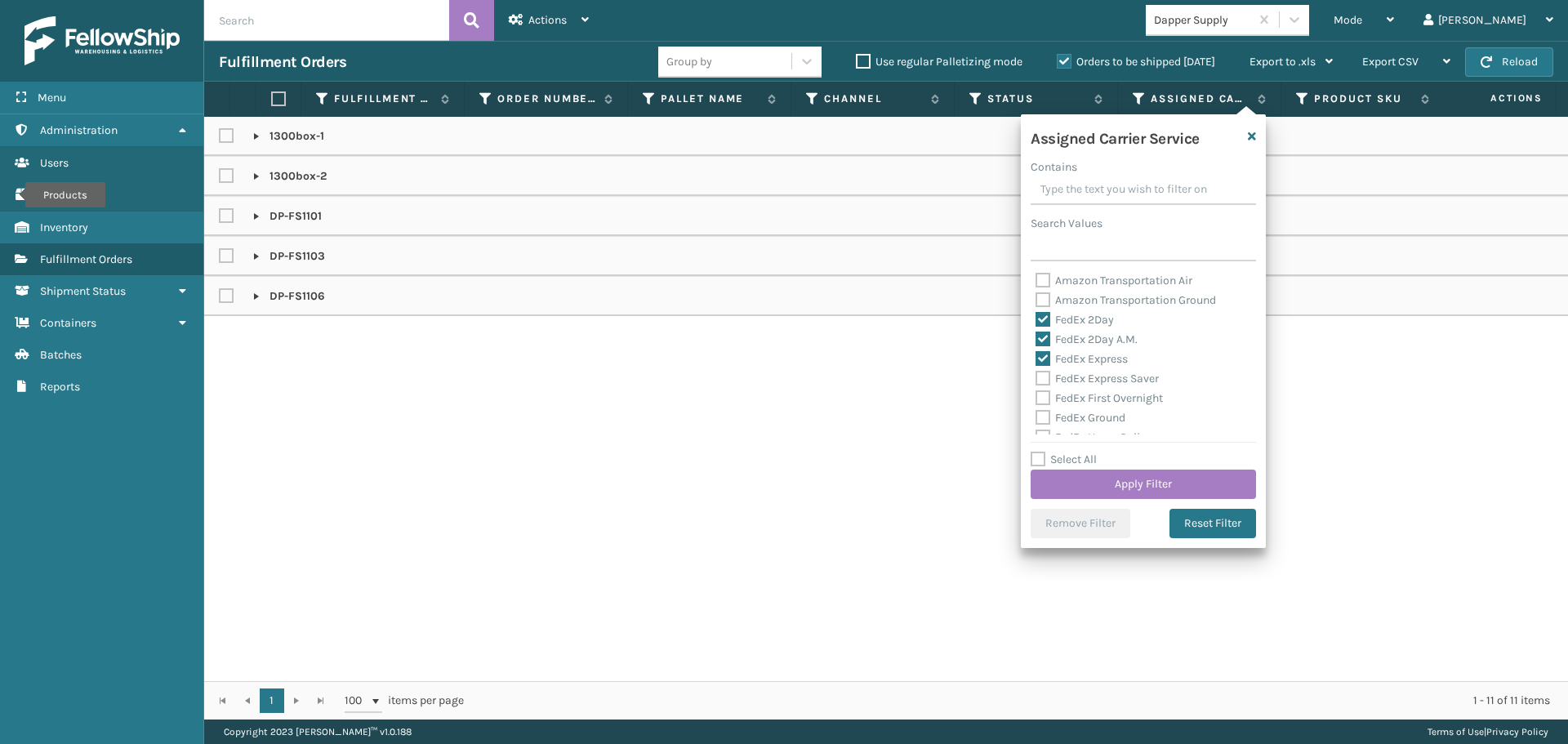
click at [1095, 398] on label "FedEx First Overnight" at bounding box center [1099, 397] width 128 height 14
click at [1037, 398] on input "FedEx First Overnight" at bounding box center [1036, 394] width 1 height 11
click at [1100, 415] on label "FedEx Ground" at bounding box center [1080, 417] width 90 height 14
click at [1037, 415] on input "FedEx Ground" at bounding box center [1036, 414] width 1 height 11
click at [1104, 379] on label "FedEx Express Saver" at bounding box center [1097, 377] width 123 height 14
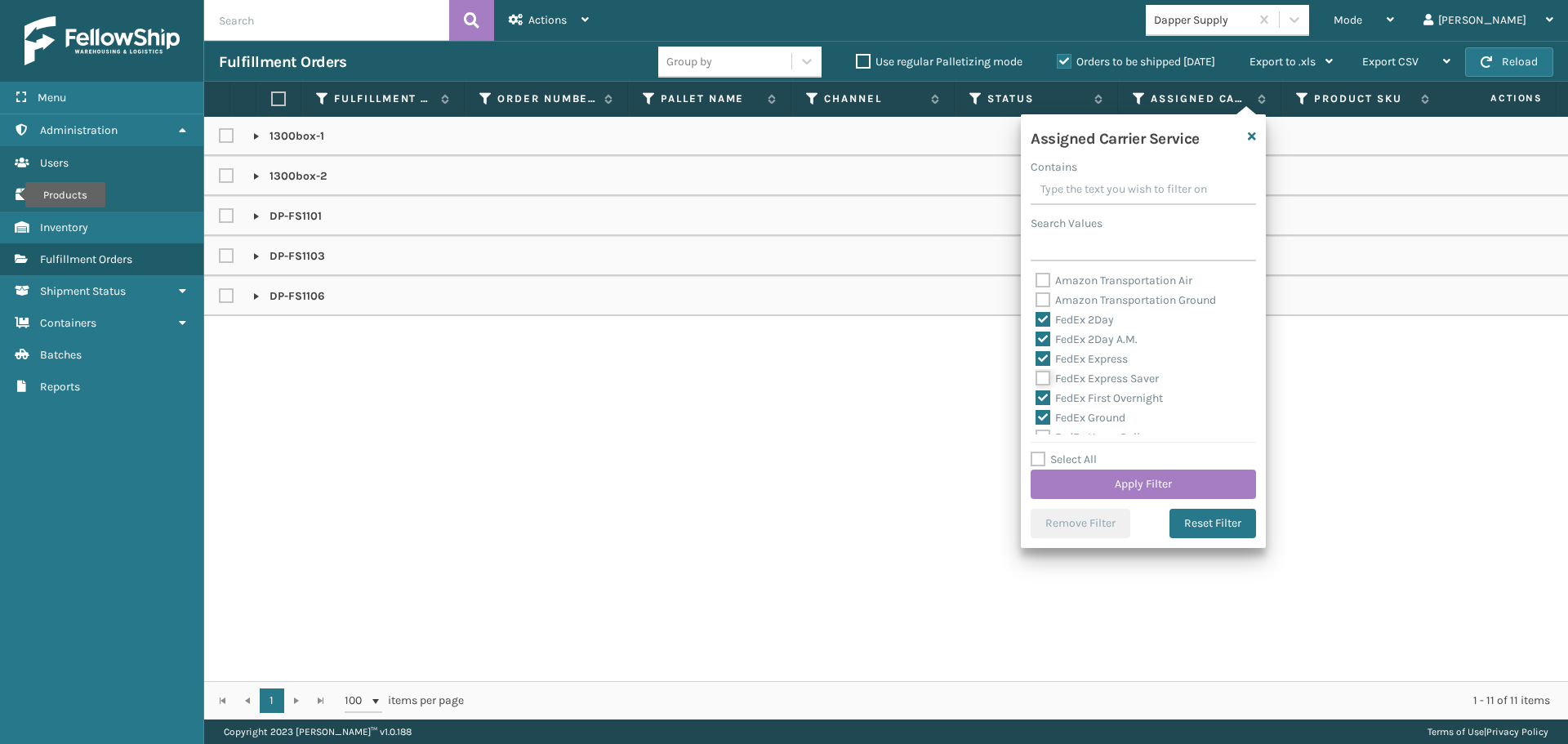
click at [1037, 379] on input "FedEx Express Saver" at bounding box center [1036, 375] width 1 height 11
click at [1085, 357] on label "FedEx Home Delivery" at bounding box center [1098, 355] width 126 height 14
click at [1037, 357] on input "FedEx Home Delivery" at bounding box center [1036, 352] width 1 height 11
click at [1085, 374] on label "FedEx Priority Overnight" at bounding box center [1106, 375] width 142 height 14
click at [1037, 374] on input "FedEx Priority Overnight" at bounding box center [1036, 371] width 1 height 11
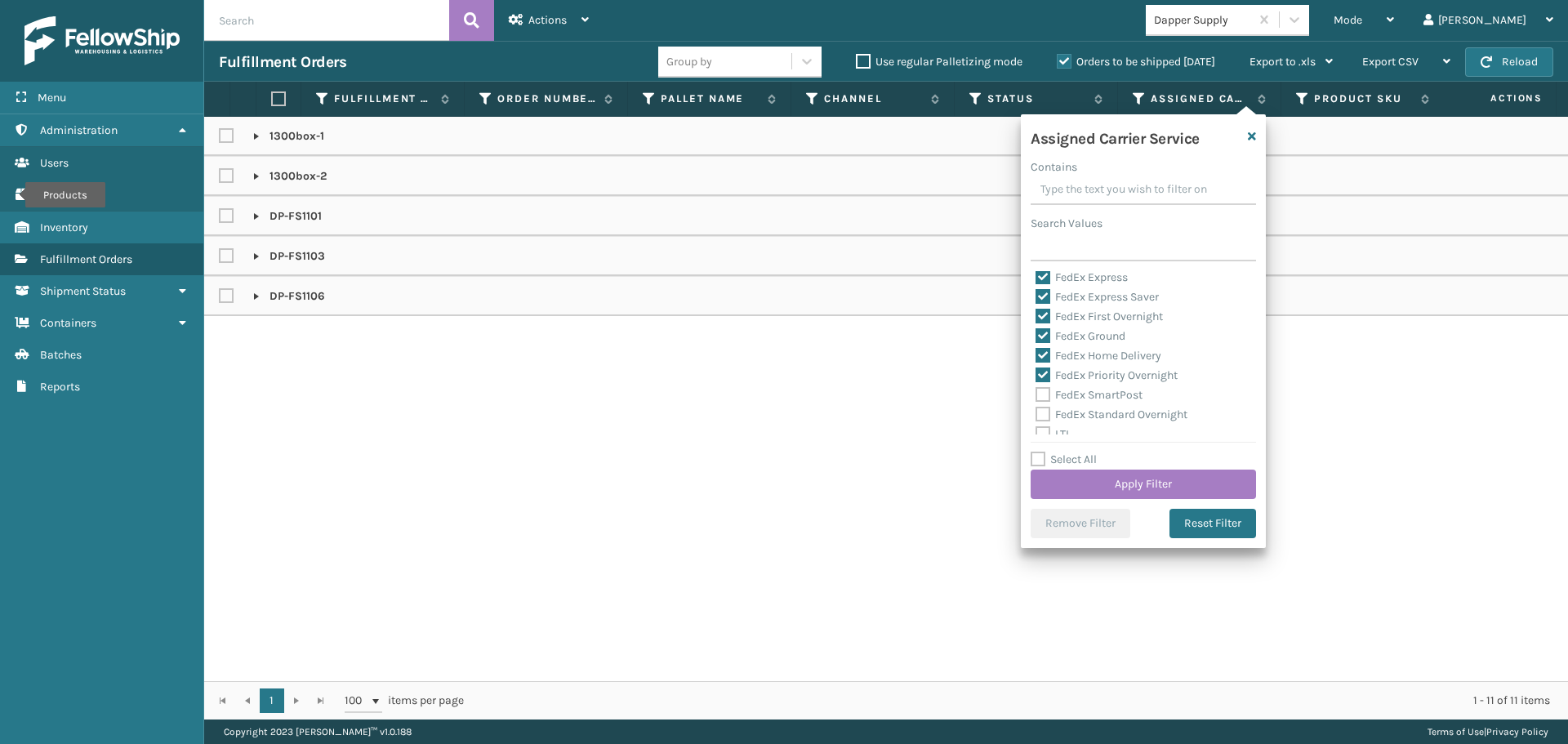
click at [1090, 391] on label "FedEx SmartPost" at bounding box center [1089, 395] width 107 height 14
click at [1037, 391] on input "FedEx SmartPost" at bounding box center [1036, 391] width 1 height 11
click at [1091, 412] on label "FedEx Standard Overnight" at bounding box center [1112, 414] width 152 height 14
click at [1037, 412] on input "FedEx Standard Overnight" at bounding box center [1036, 410] width 1 height 11
click at [1100, 479] on button "Apply Filter" at bounding box center [1143, 484] width 225 height 29
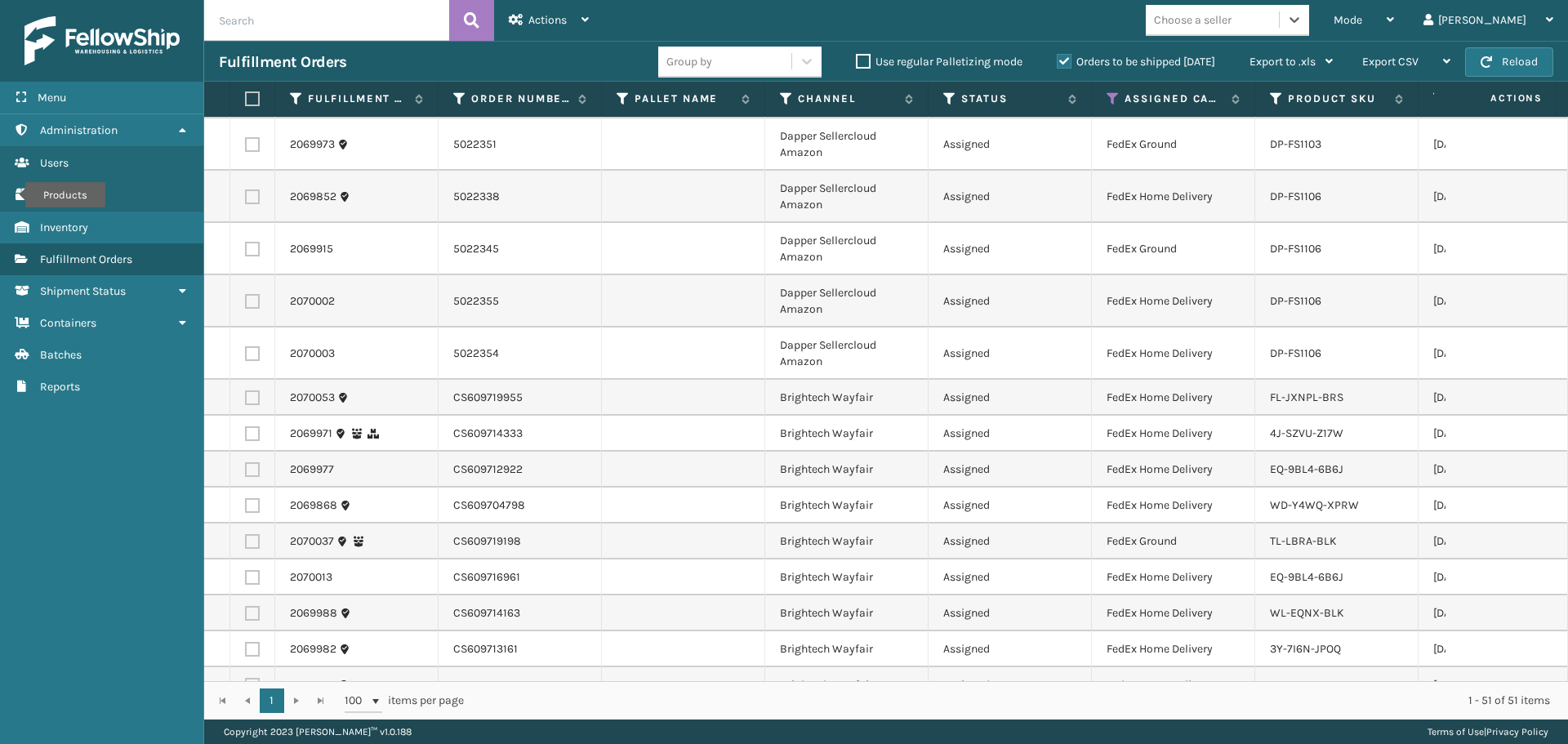
scroll to position [1493, 0]
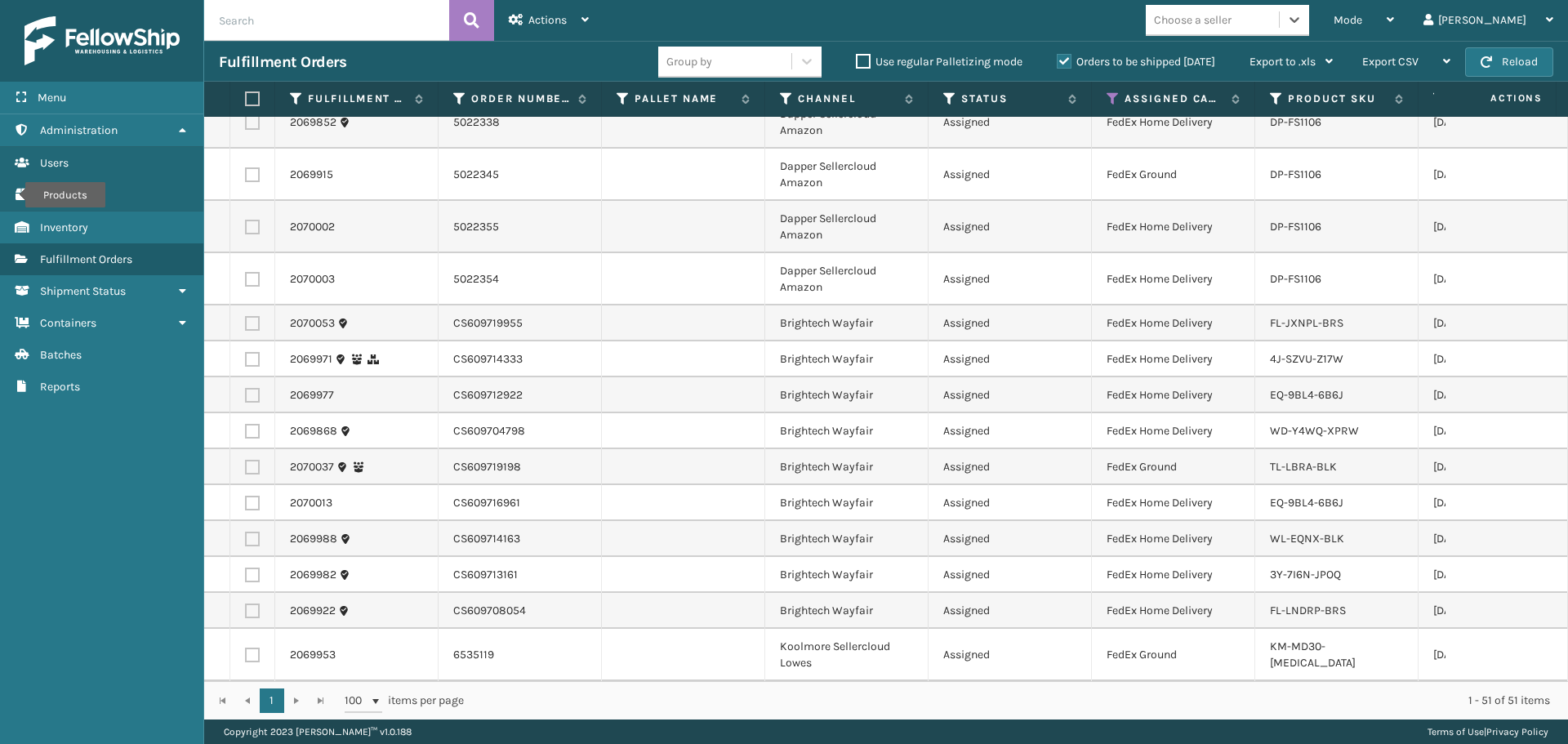
drag, startPoint x: 253, startPoint y: 96, endPoint x: 450, endPoint y: 49, distance: 202.5
click at [253, 96] on label at bounding box center [250, 99] width 10 height 14
click at [246, 96] on input "checkbox" at bounding box center [245, 100] width 1 height 11
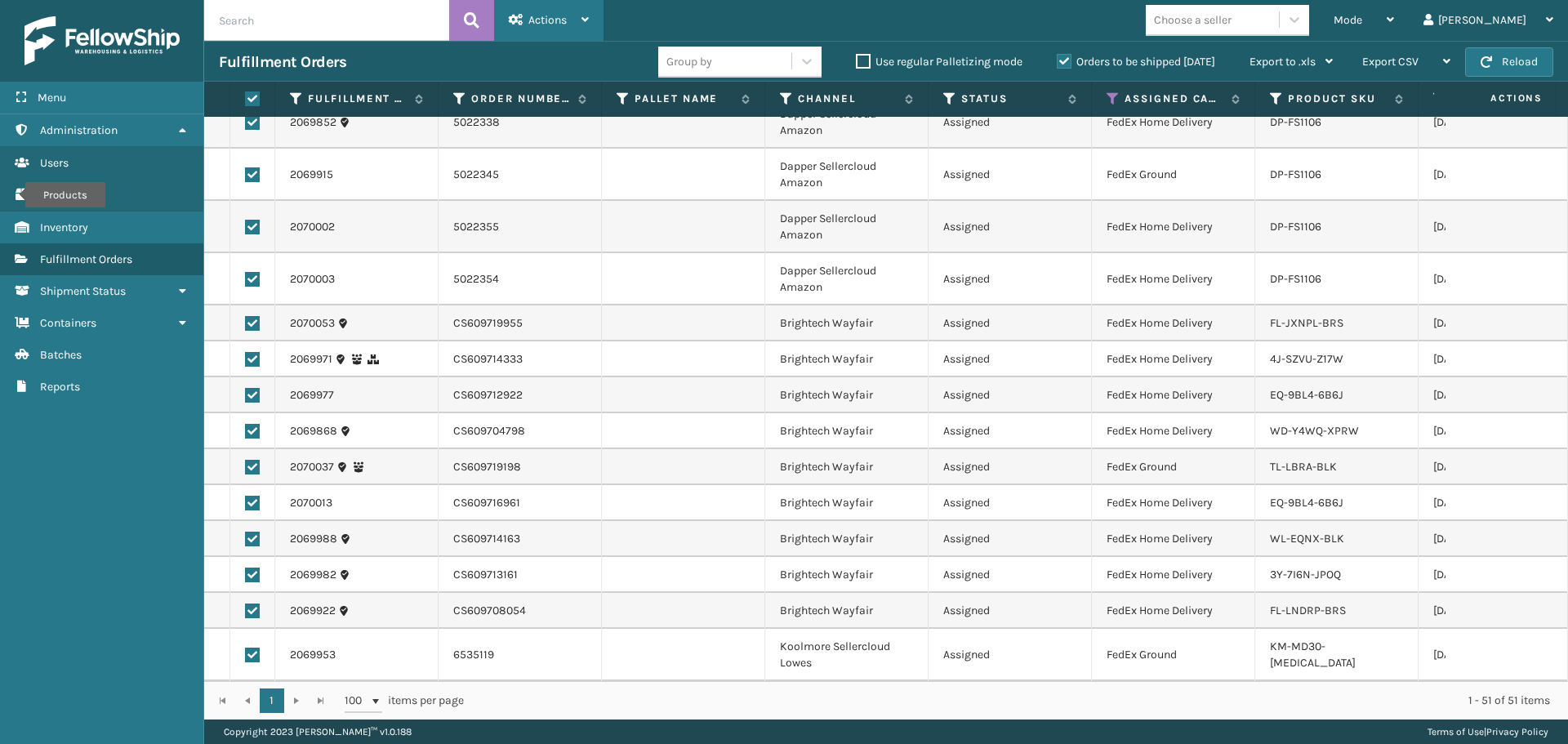
click at [539, 30] on div "Actions" at bounding box center [549, 20] width 80 height 41
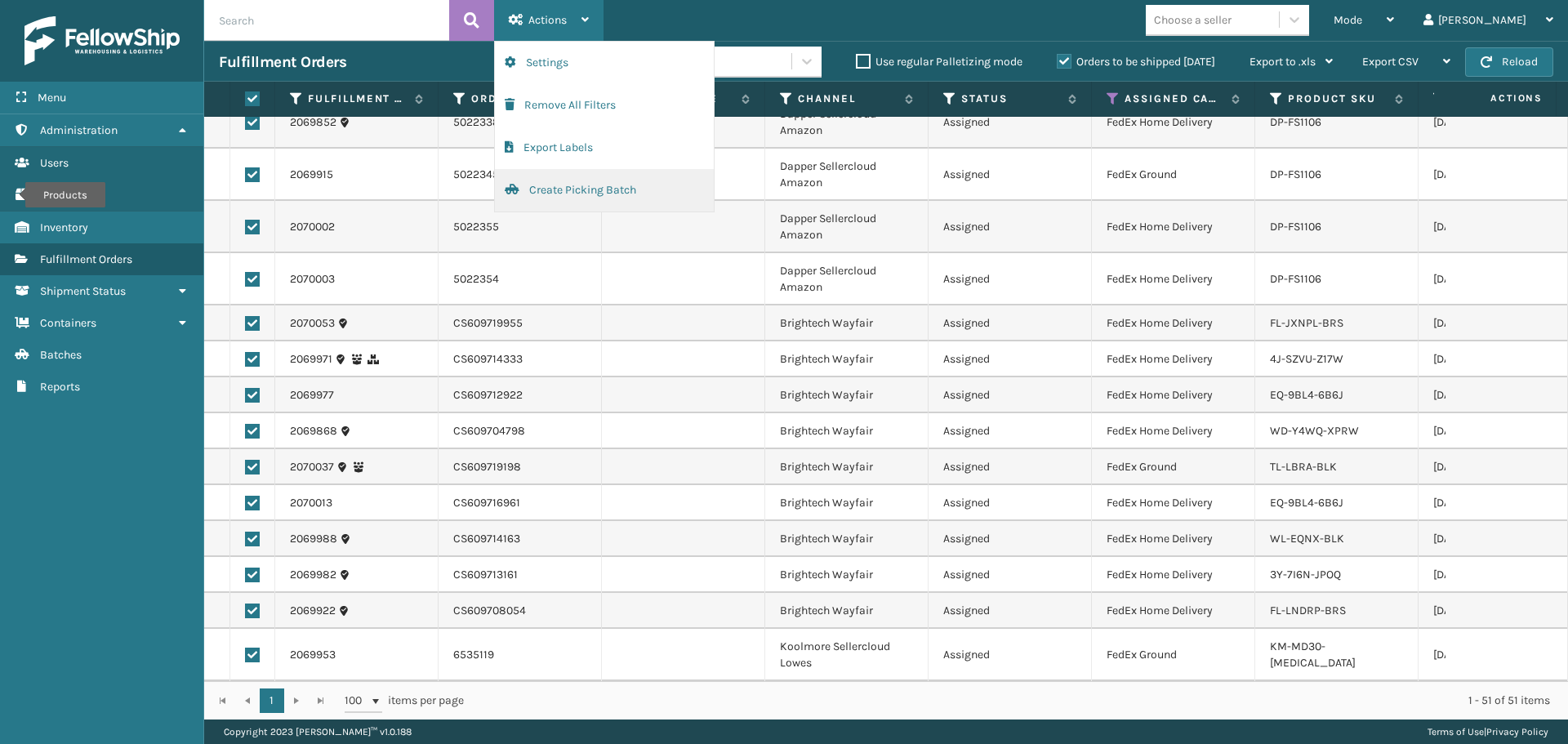
click at [598, 187] on button "Create Picking Batch" at bounding box center [605, 190] width 219 height 43
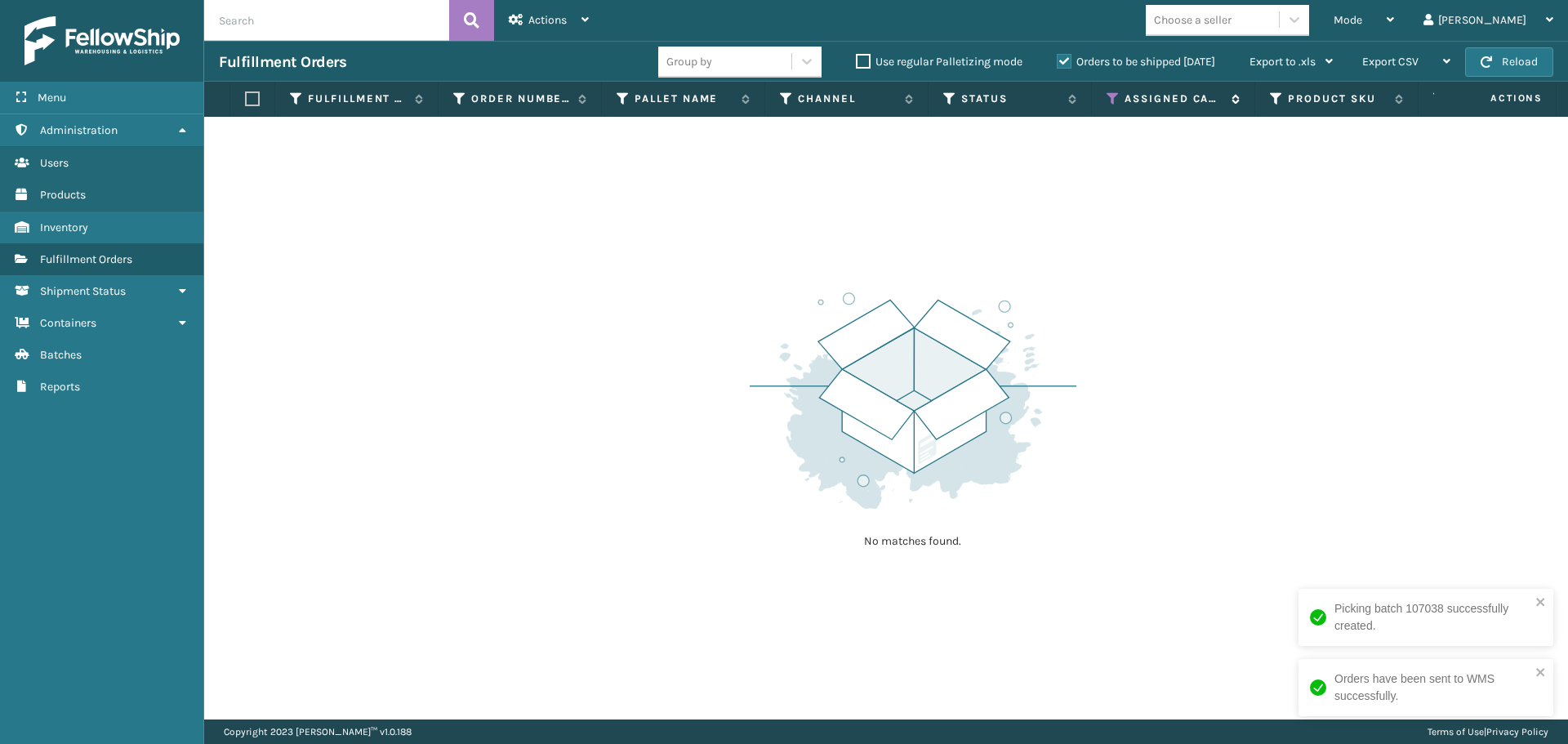
click at [1111, 95] on icon at bounding box center [1113, 99] width 13 height 14
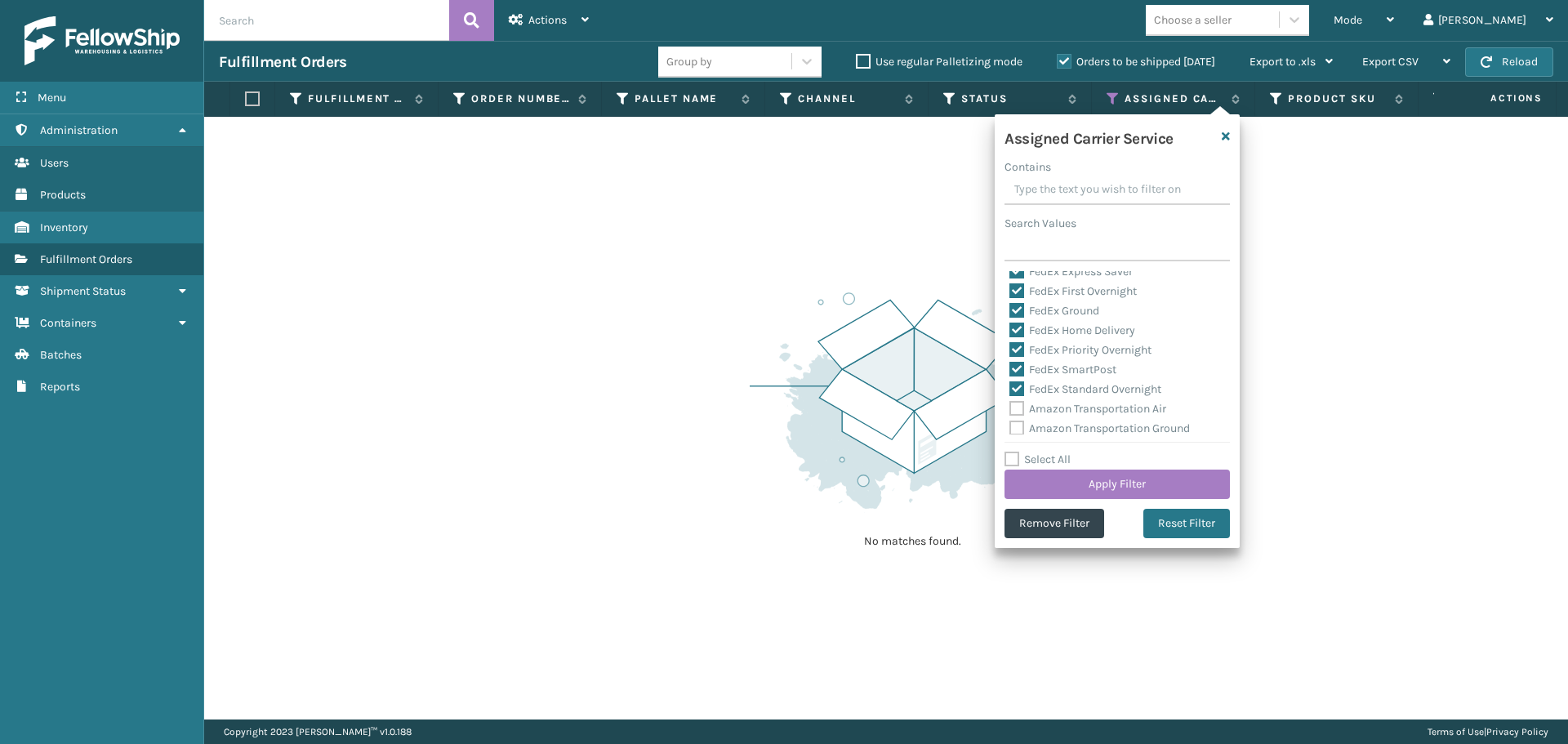
scroll to position [163, 0]
click at [1052, 455] on label "Select All" at bounding box center [1037, 459] width 66 height 14
click at [1052, 452] on input "Select All" at bounding box center [1127, 451] width 245 height 2
click at [1052, 455] on label "Select All" at bounding box center [1037, 459] width 66 height 14
click at [1052, 452] on input "Select All" at bounding box center [1127, 451] width 245 height 2
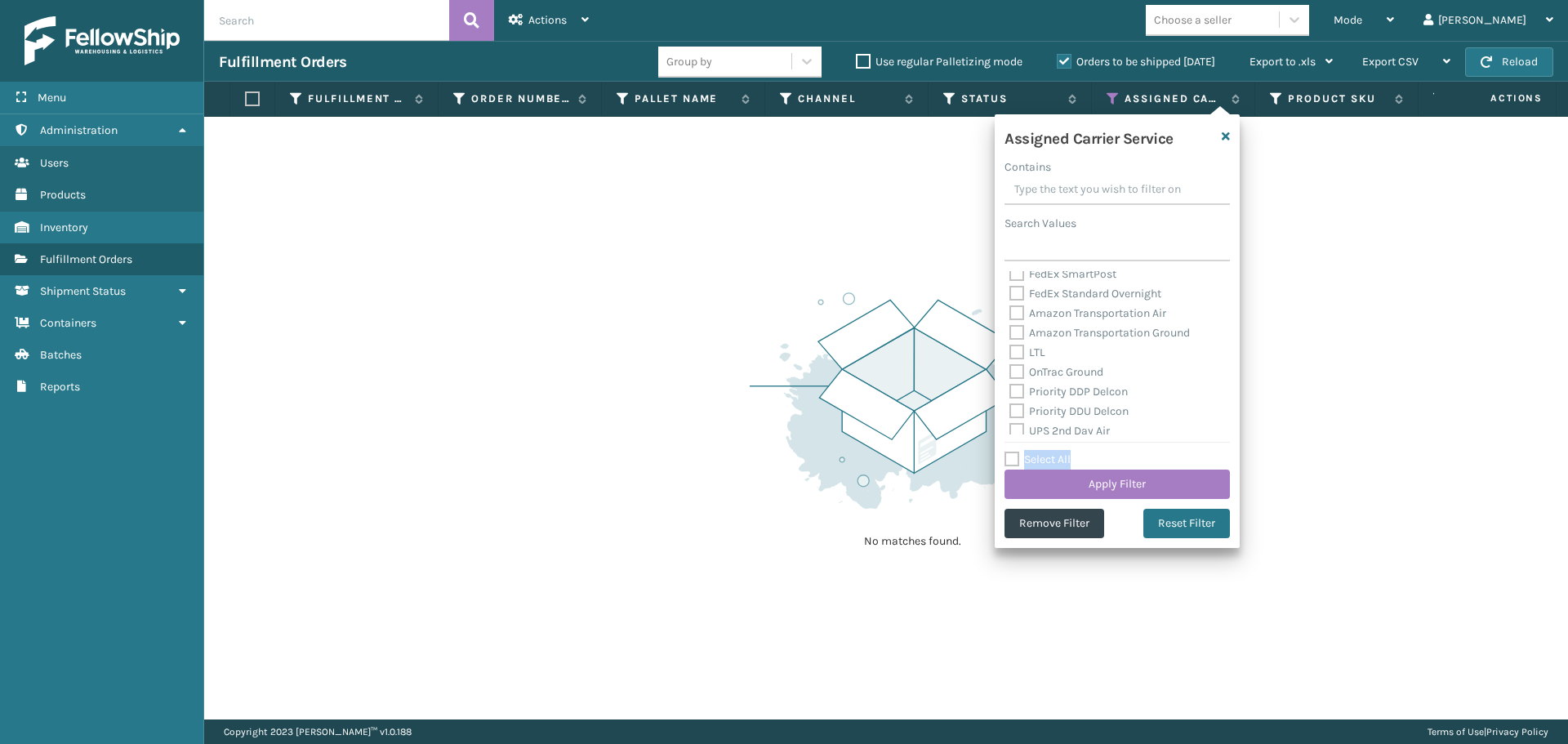
click at [1052, 455] on label "Select All" at bounding box center [1037, 459] width 66 height 14
click at [1052, 452] on input "Select All" at bounding box center [1127, 451] width 245 height 2
click at [1055, 460] on label "Select All" at bounding box center [1037, 459] width 66 height 14
click at [1055, 452] on input "Select All" at bounding box center [1127, 451] width 245 height 2
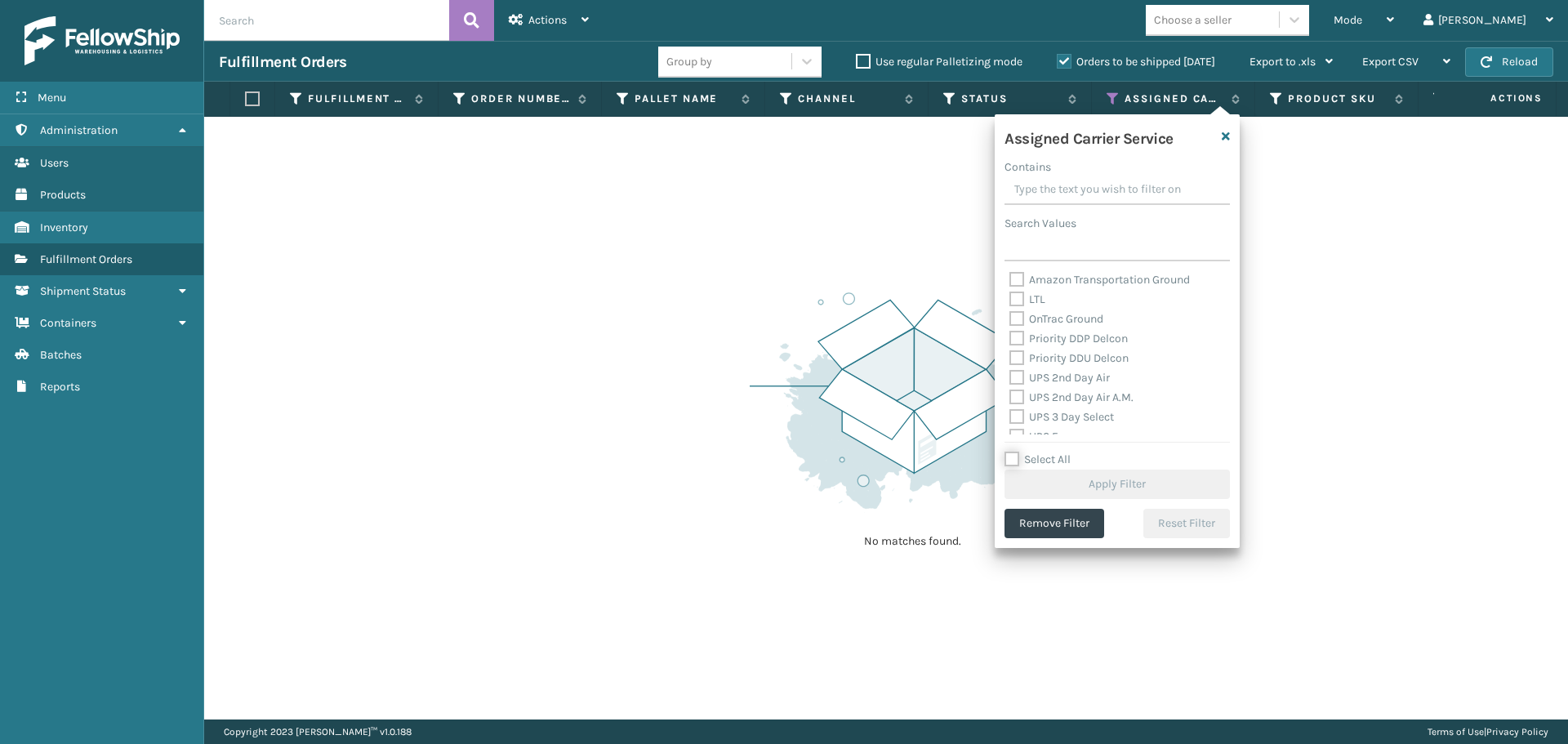
scroll to position [245, 0]
click at [1075, 355] on label "UPS 2nd Day Air" at bounding box center [1059, 348] width 100 height 14
click at [1010, 350] on input "UPS 2nd Day Air" at bounding box center [1009, 345] width 1 height 11
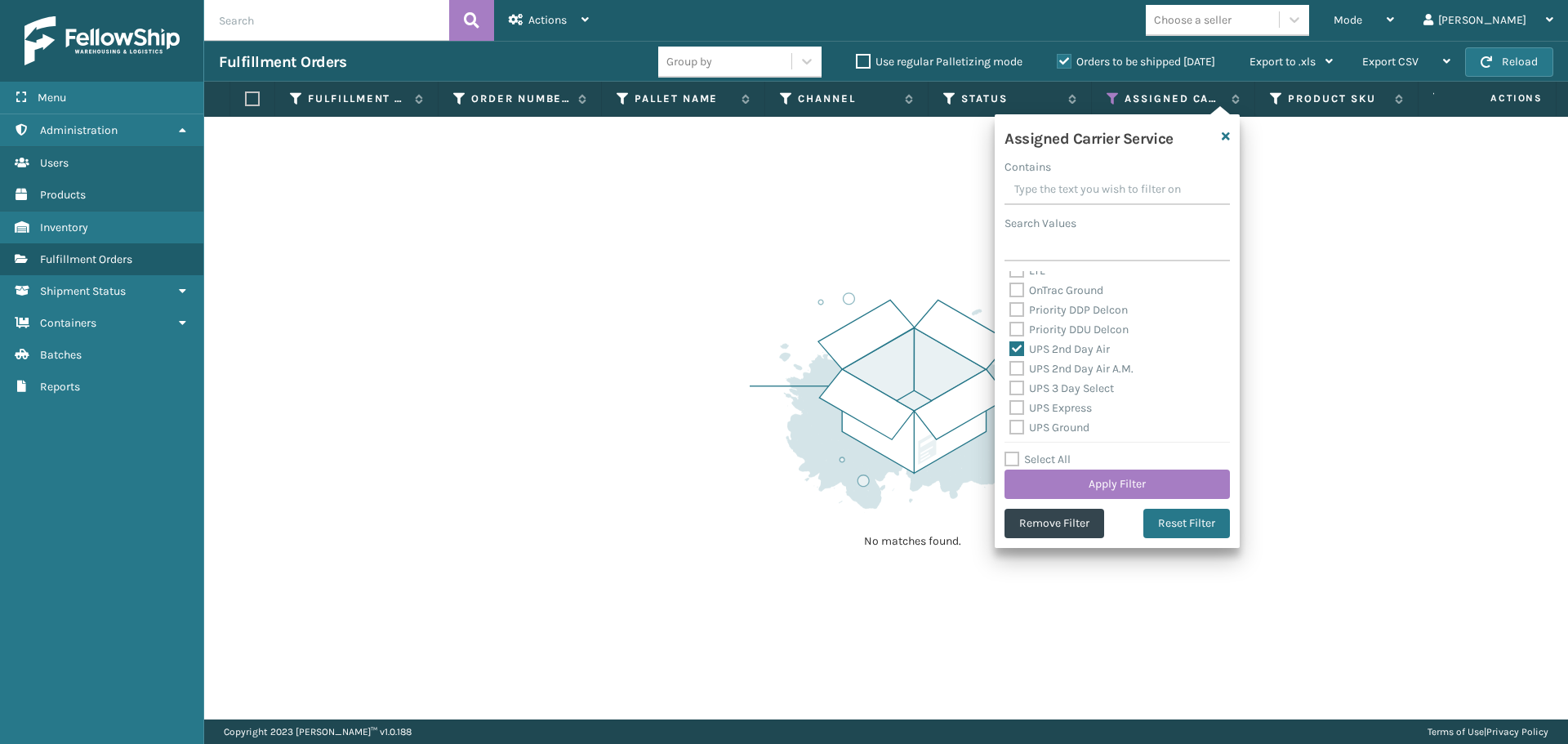
click at [1082, 376] on div "UPS 2nd Day Air A.M." at bounding box center [1117, 369] width 215 height 20
click at [1088, 388] on label "UPS 3 Day Select" at bounding box center [1061, 387] width 104 height 14
click at [1010, 388] on input "UPS 3 Day Select" at bounding box center [1009, 385] width 1 height 11
click at [1048, 371] on label "UPS 2nd Day Air A.M." at bounding box center [1071, 368] width 124 height 14
click at [1010, 370] on input "UPS 2nd Day Air A.M." at bounding box center [1009, 365] width 1 height 11
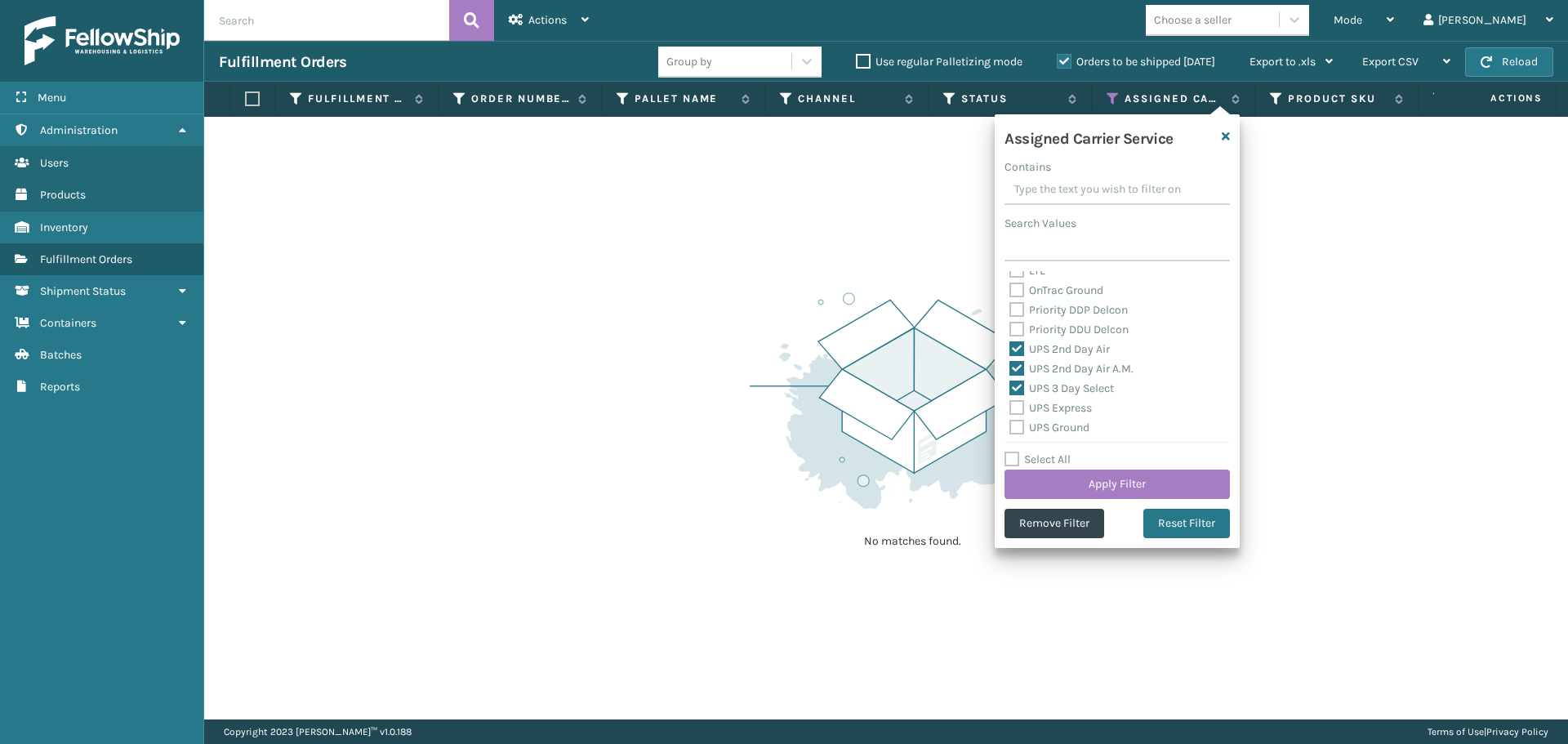
click at [1065, 404] on label "UPS Express" at bounding box center [1050, 407] width 82 height 14
click at [1010, 404] on input "UPS Express" at bounding box center [1009, 404] width 1 height 11
click at [1060, 434] on div "Assigned Carrier Service Contains Search Values FedEx 2Day FedEx 2Day A.M. FedE…" at bounding box center [1117, 330] width 245 height 434
click at [1047, 340] on div "UPS Next Day Air" at bounding box center [1117, 349] width 215 height 20
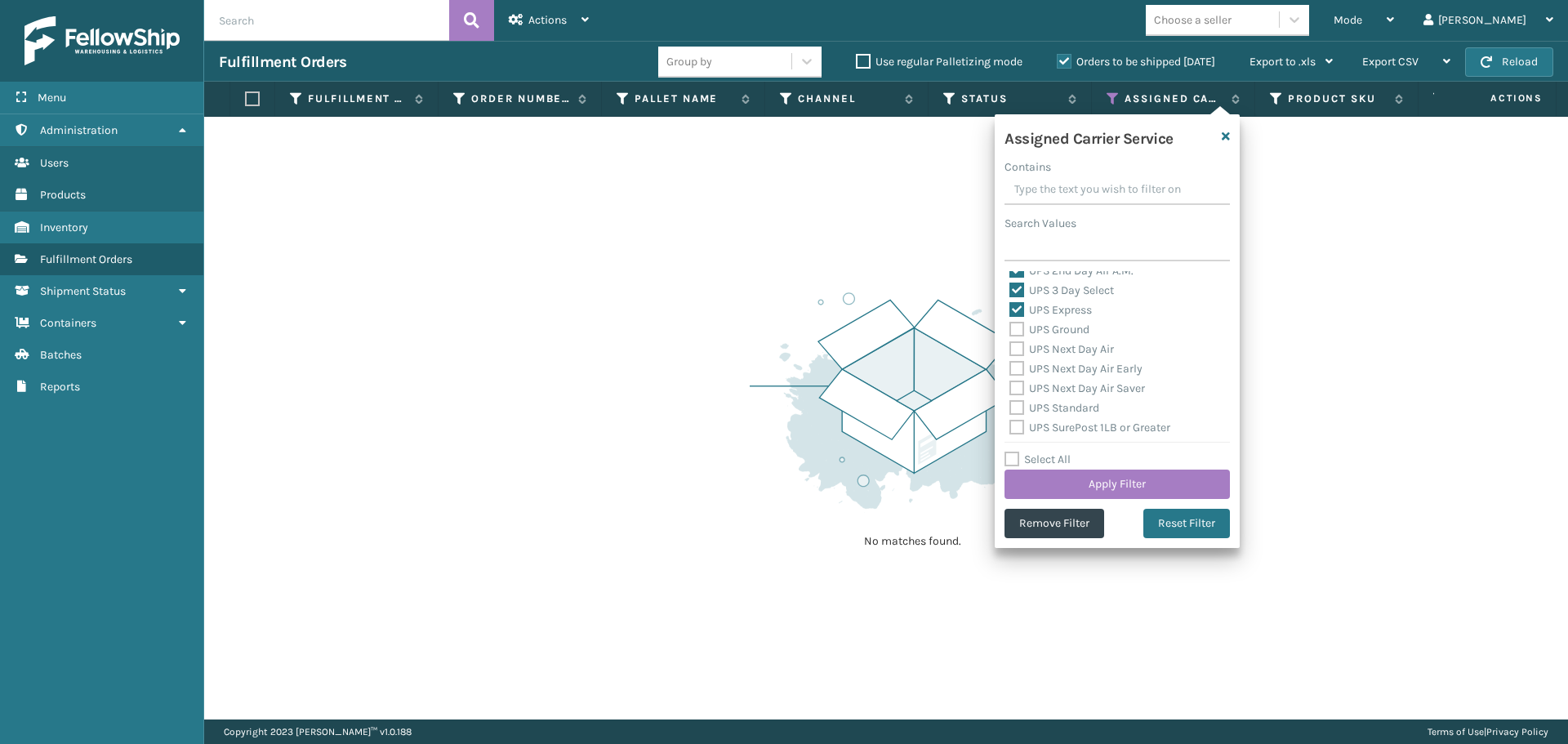
click at [1046, 332] on label "UPS Ground" at bounding box center [1049, 329] width 80 height 14
click at [1010, 330] on input "UPS Ground" at bounding box center [1009, 326] width 1 height 11
click at [1066, 354] on label "UPS Next Day Air" at bounding box center [1061, 348] width 104 height 14
click at [1010, 350] on input "UPS Next Day Air" at bounding box center [1009, 345] width 1 height 11
click at [1067, 367] on label "UPS Next Day Air Early" at bounding box center [1076, 368] width 133 height 14
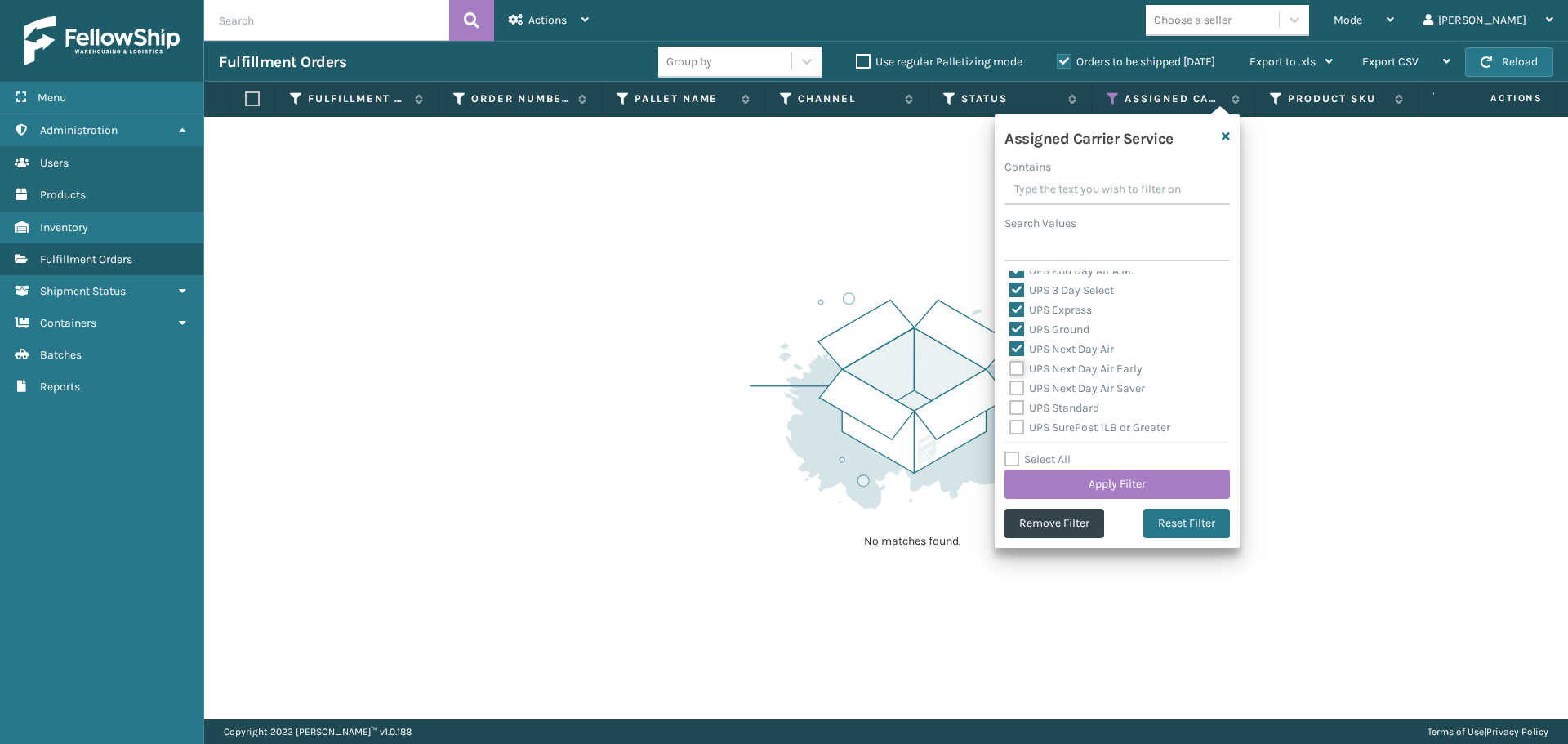
click at [1010, 367] on input "UPS Next Day Air Early" at bounding box center [1009, 365] width 1 height 11
click at [1081, 386] on label "UPS Next Day Air Saver" at bounding box center [1077, 387] width 136 height 14
click at [1010, 386] on input "UPS Next Day Air Saver" at bounding box center [1009, 385] width 1 height 11
click at [1067, 411] on label "UPS Standard" at bounding box center [1054, 407] width 90 height 14
click at [1010, 409] on input "UPS Standard" at bounding box center [1009, 404] width 1 height 11
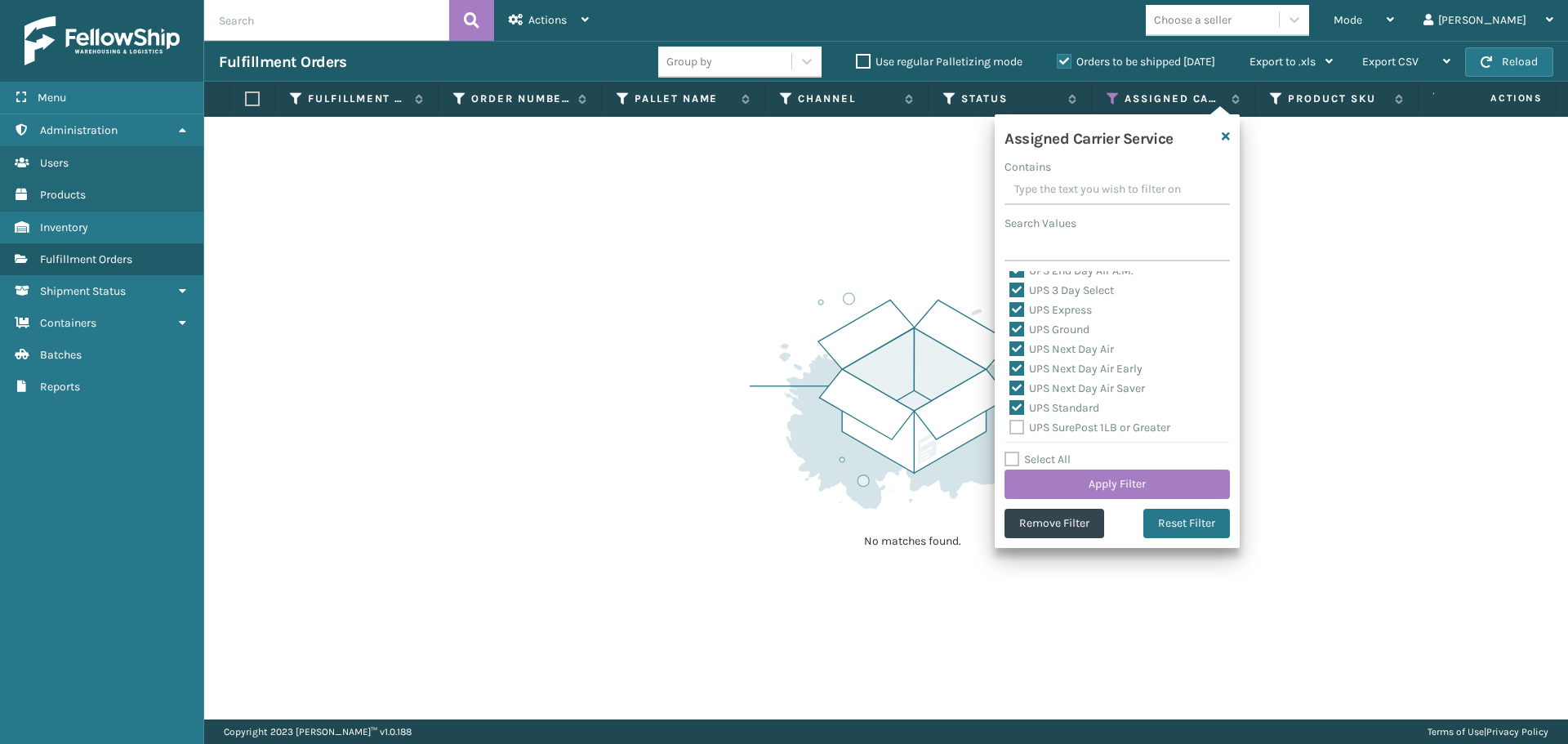
click at [1081, 426] on label "UPS SurePost 1LB or Greater" at bounding box center [1090, 427] width 161 height 14
click at [1010, 426] on input "UPS SurePost 1LB or Greater" at bounding box center [1009, 424] width 1 height 11
click at [1121, 472] on button "Apply Filter" at bounding box center [1117, 484] width 225 height 29
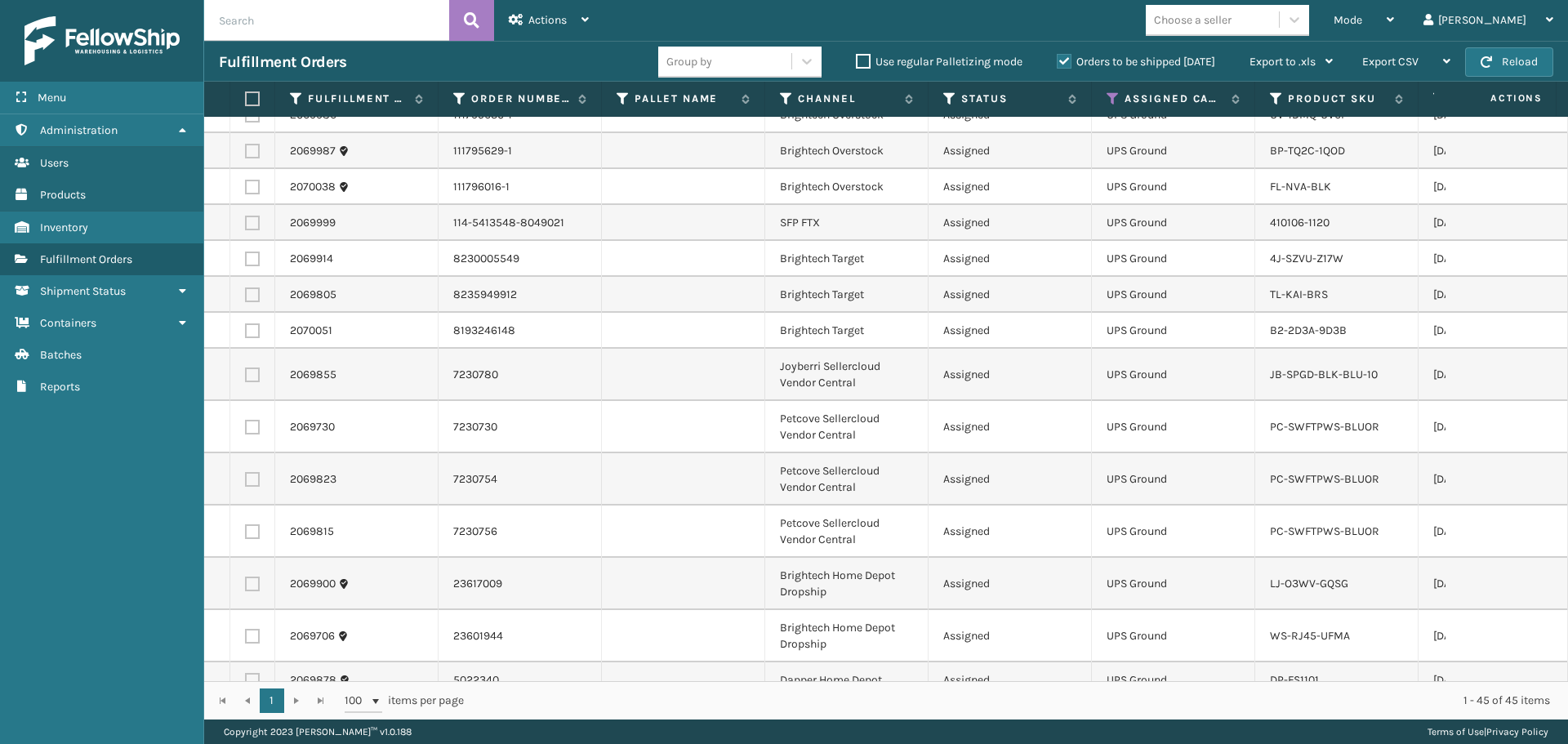
scroll to position [0, 0]
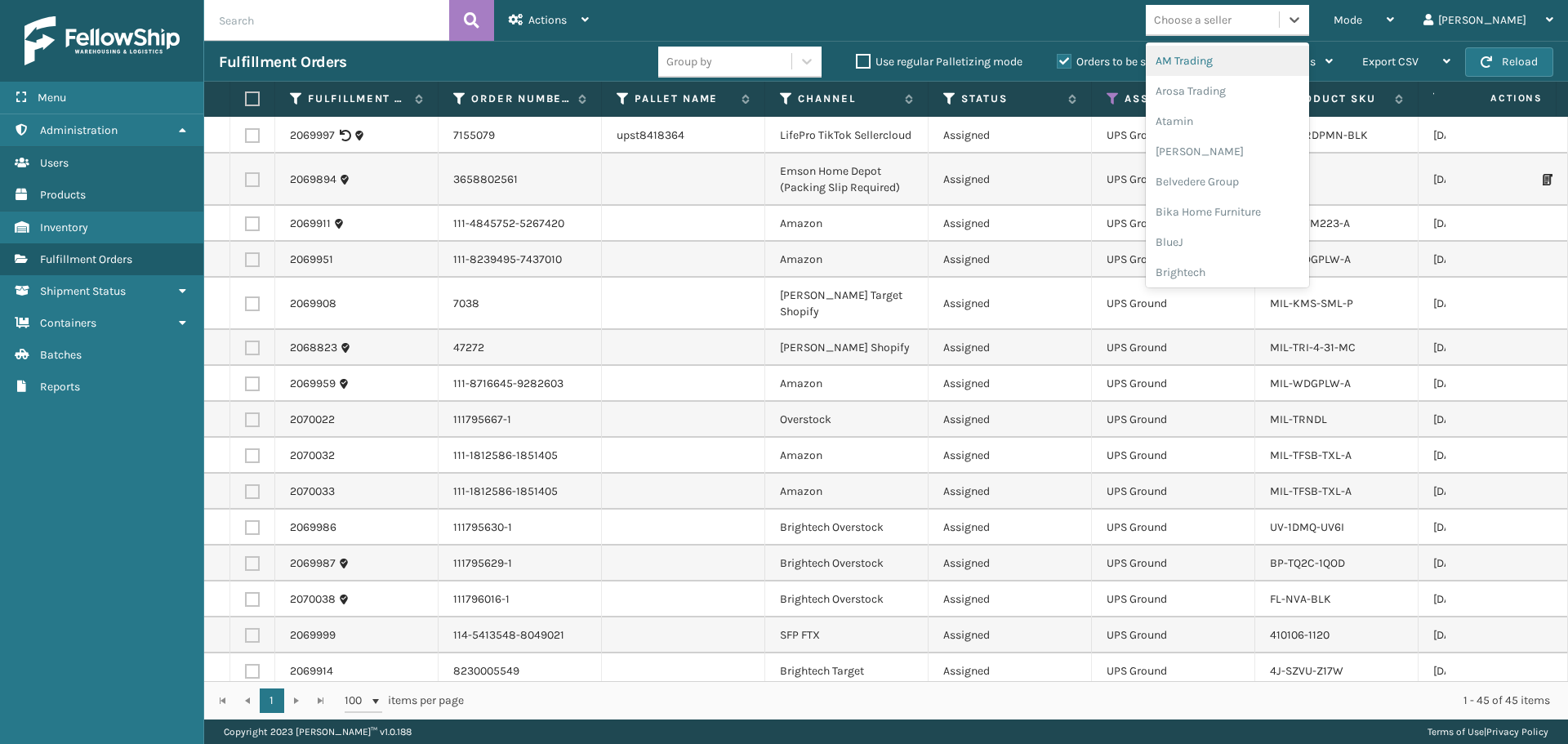
click at [1231, 13] on div "Choose a seller" at bounding box center [1193, 20] width 78 height 17
click at [1281, 181] on div "LifePro Fitness" at bounding box center [1228, 175] width 163 height 30
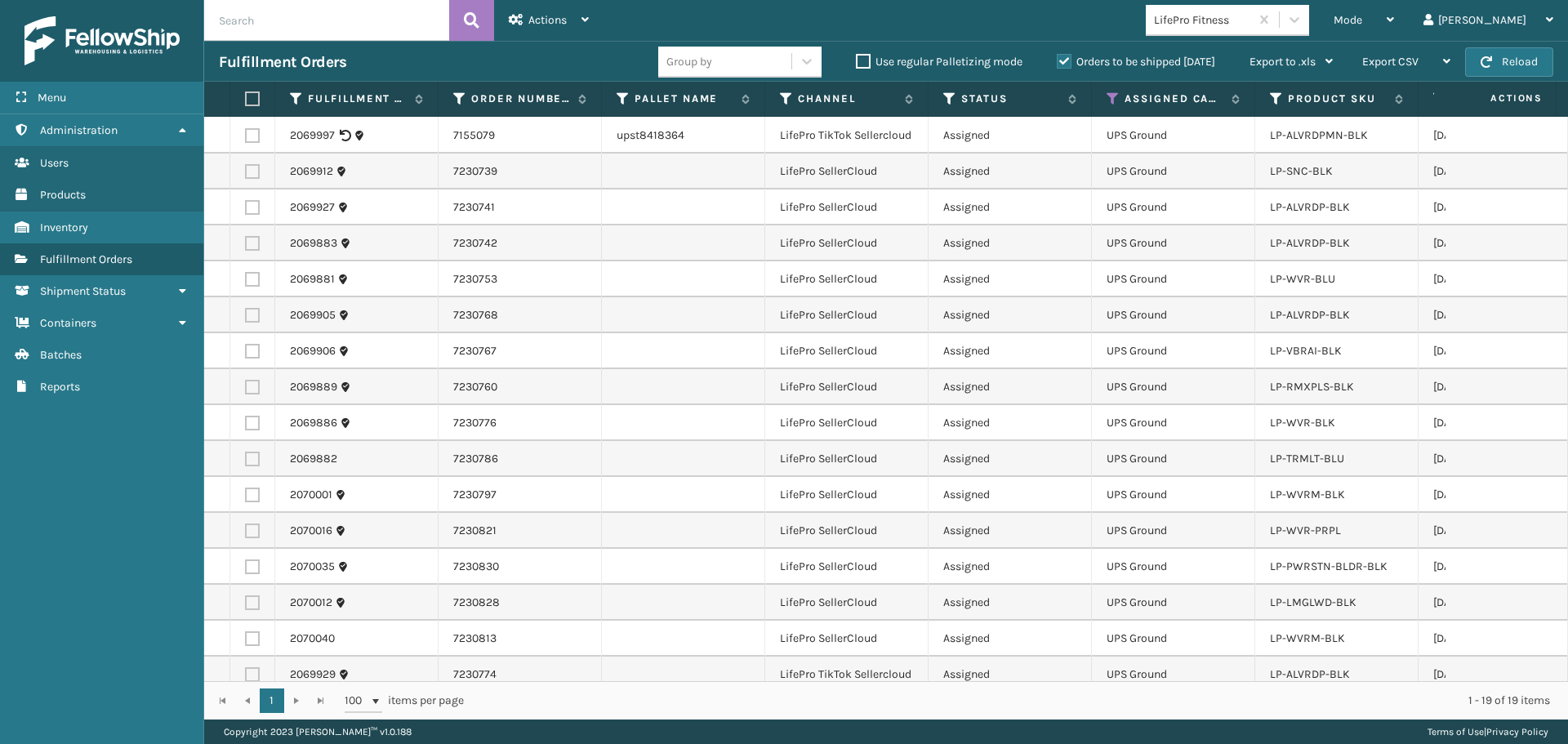
click at [254, 95] on label at bounding box center [250, 99] width 10 height 14
click at [246, 95] on input "checkbox" at bounding box center [245, 100] width 1 height 11
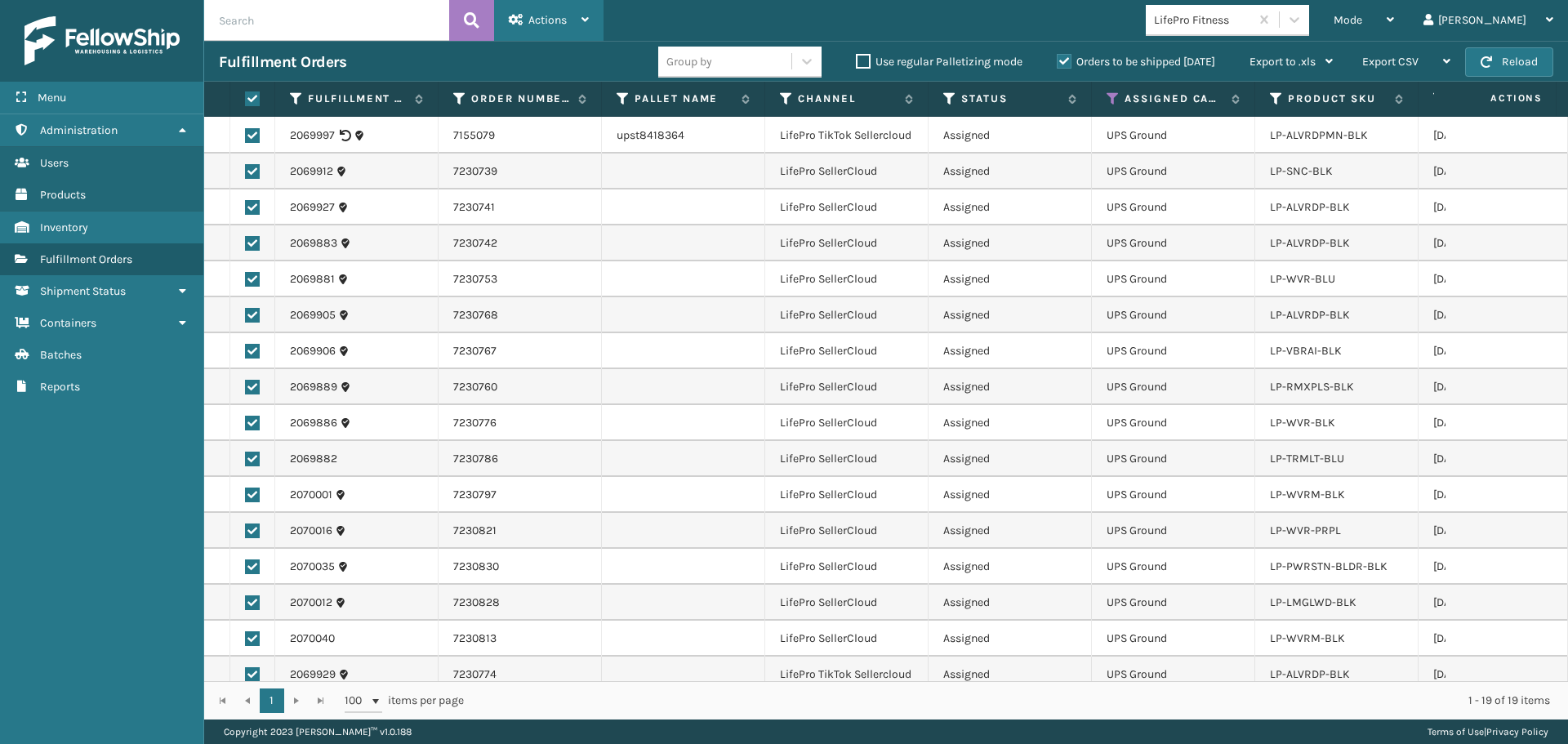
click at [575, 15] on div "Actions" at bounding box center [549, 20] width 80 height 41
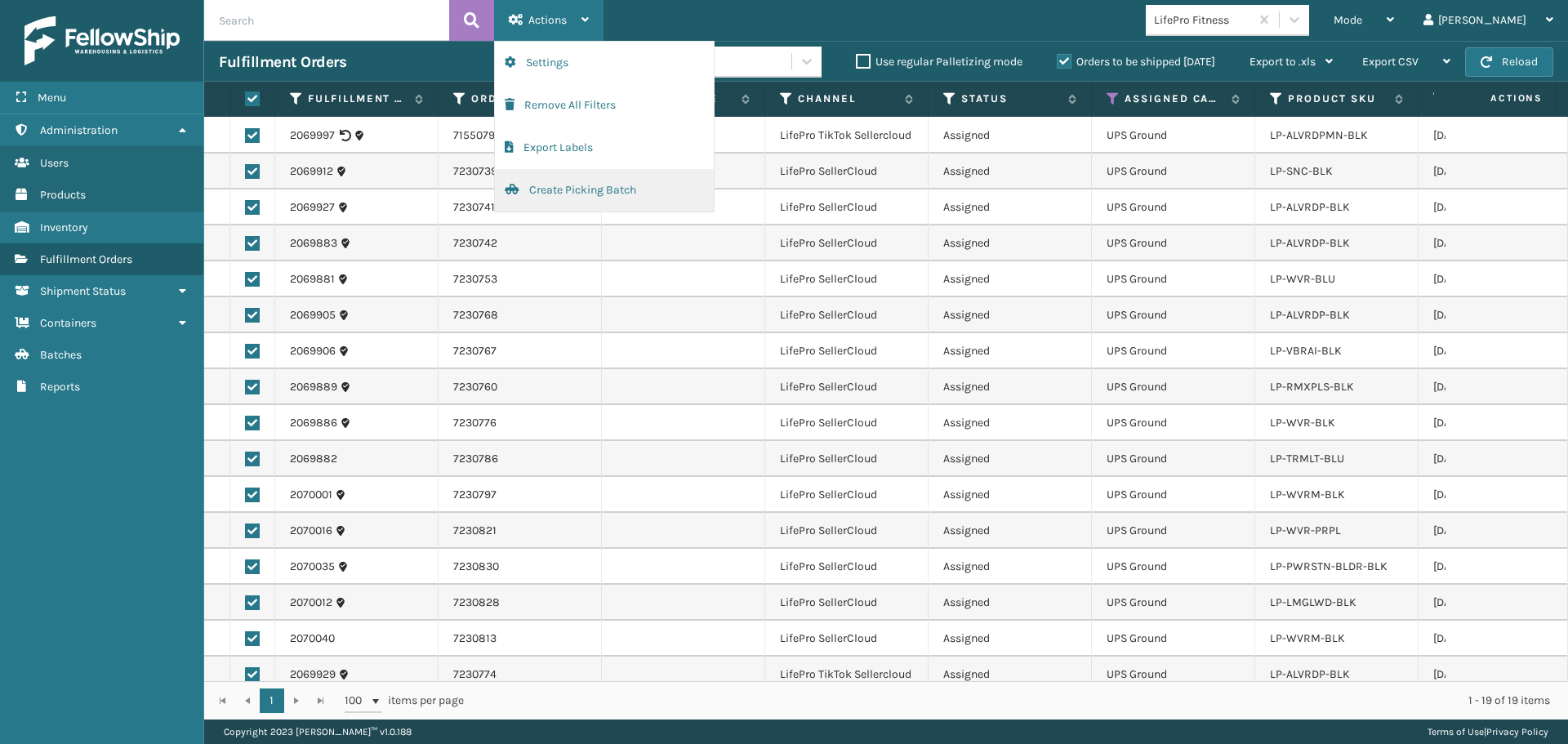
click at [608, 181] on button "Create Picking Batch" at bounding box center [605, 190] width 219 height 43
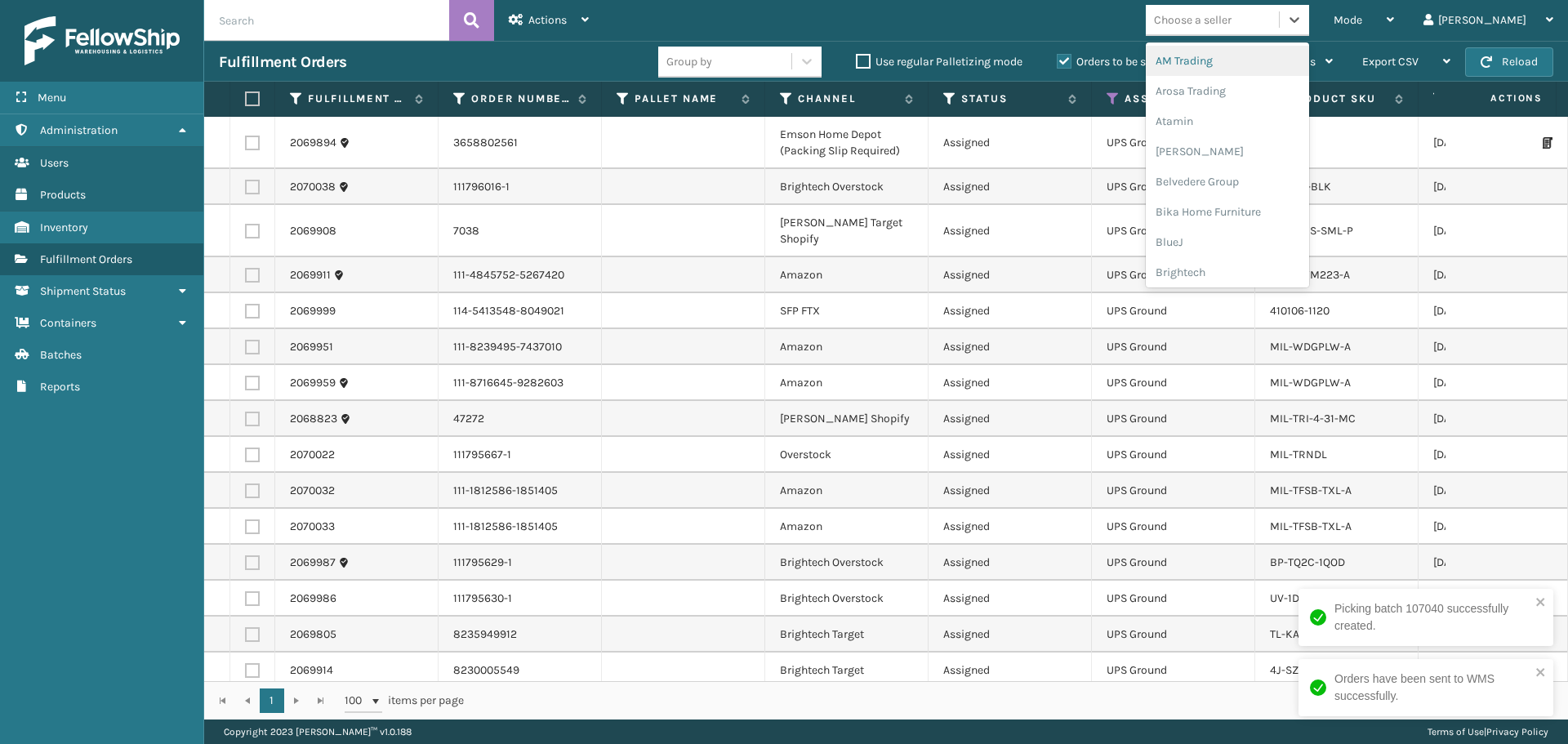
click at [1231, 17] on div "Choose a seller" at bounding box center [1193, 20] width 78 height 17
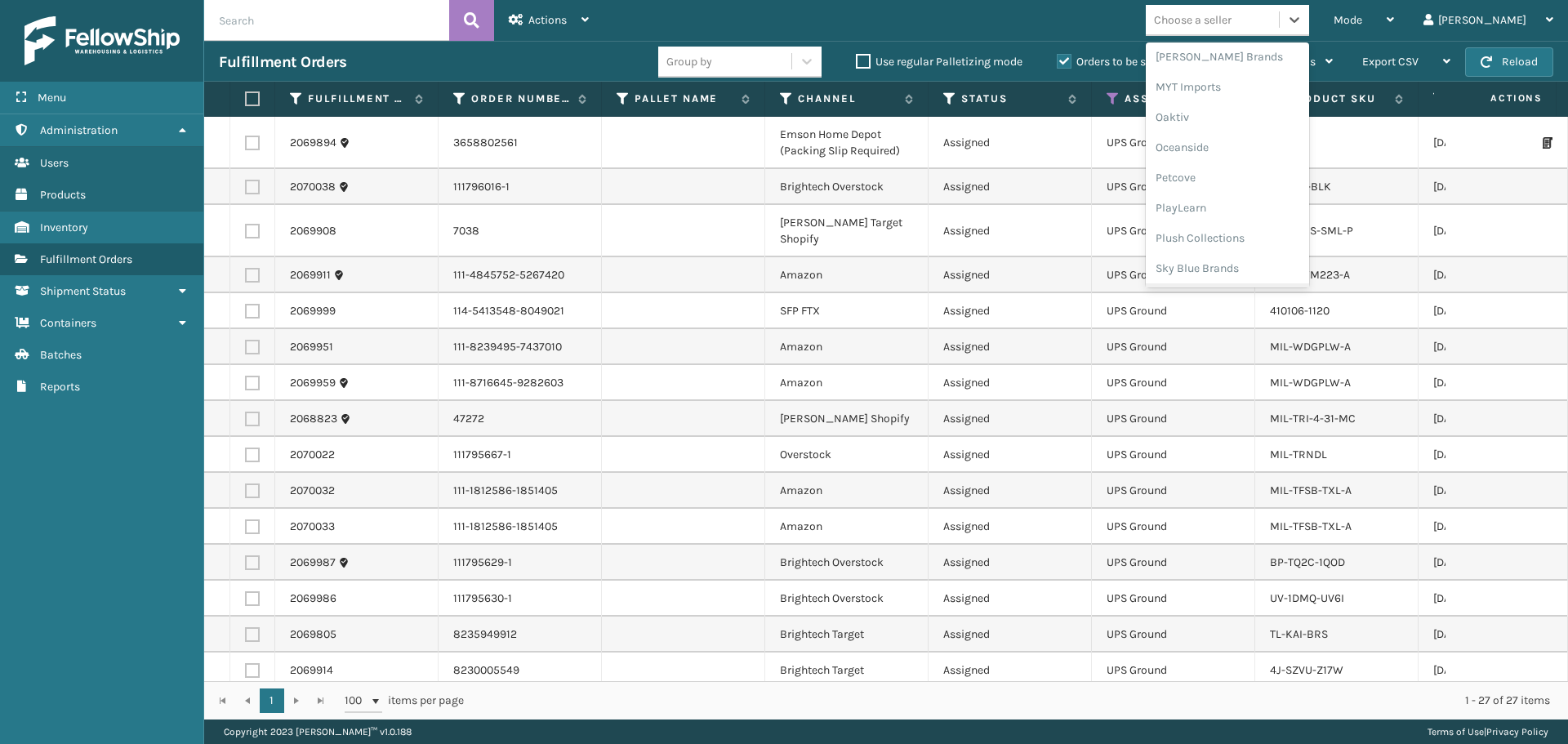
scroll to position [738, 0]
click at [1229, 80] on div "[PERSON_NAME] Brands" at bounding box center [1228, 78] width 163 height 30
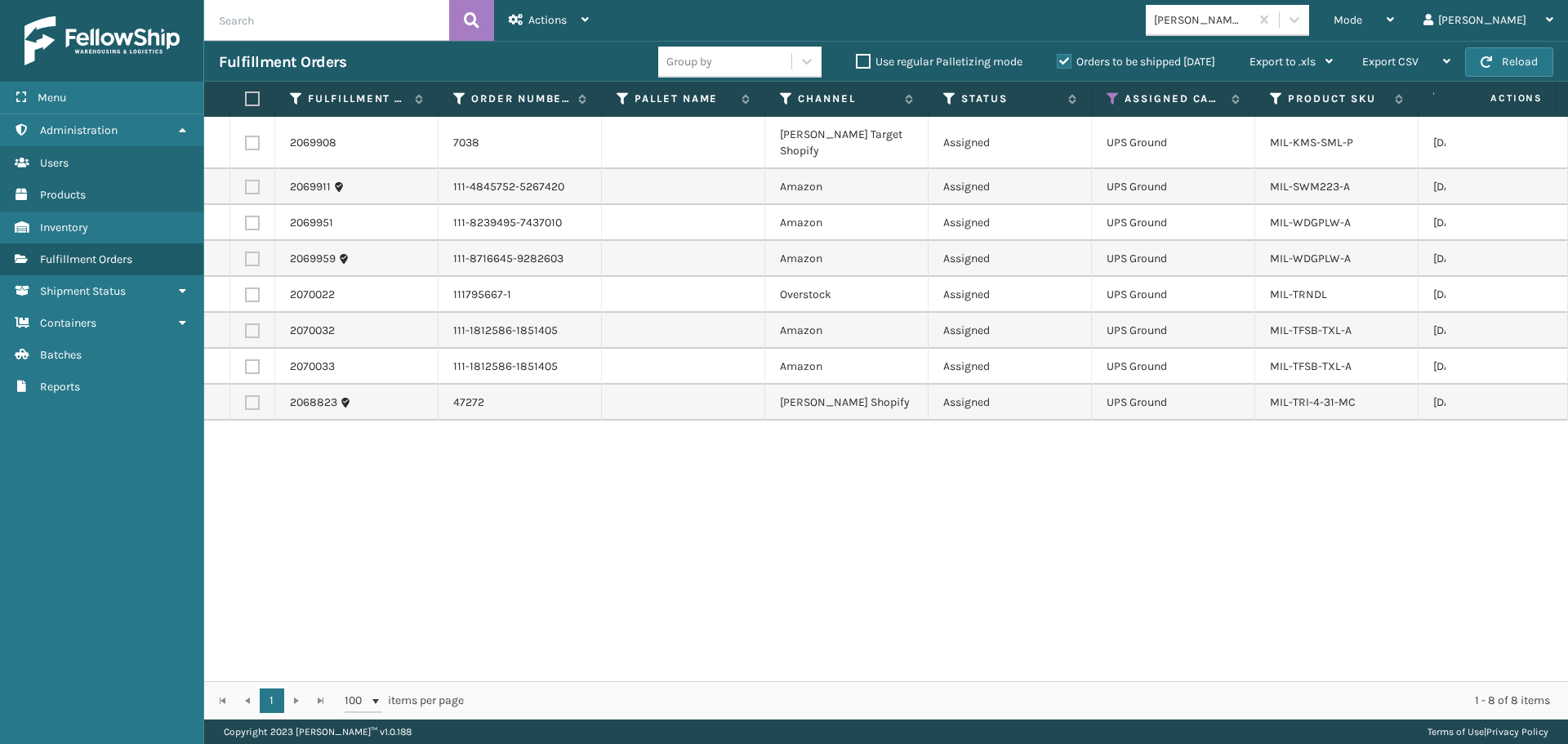
click at [253, 98] on label at bounding box center [250, 99] width 10 height 14
click at [246, 98] on input "checkbox" at bounding box center [245, 100] width 1 height 11
click at [555, 20] on span "Actions" at bounding box center [548, 19] width 38 height 14
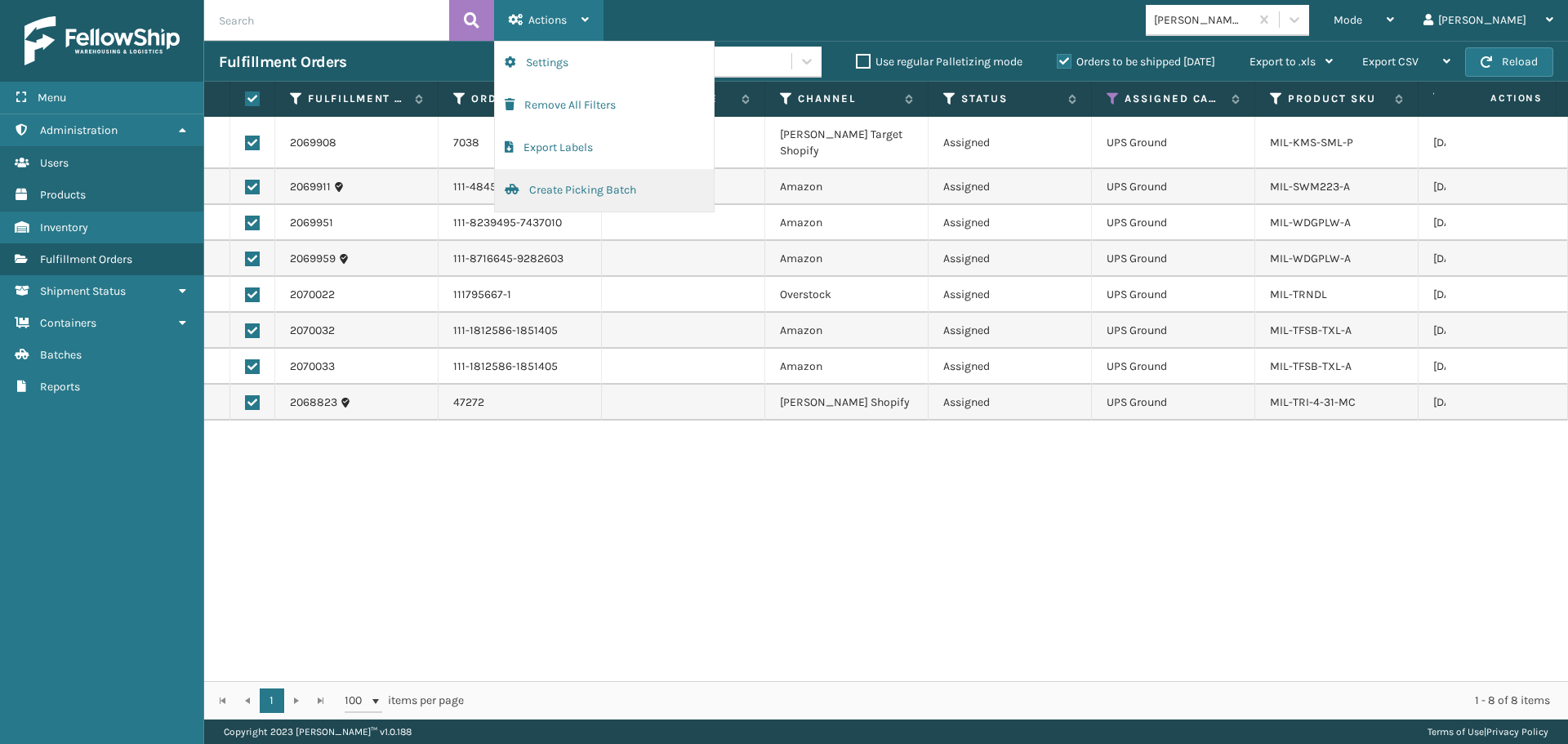
click at [583, 197] on button "Create Picking Batch" at bounding box center [605, 190] width 219 height 43
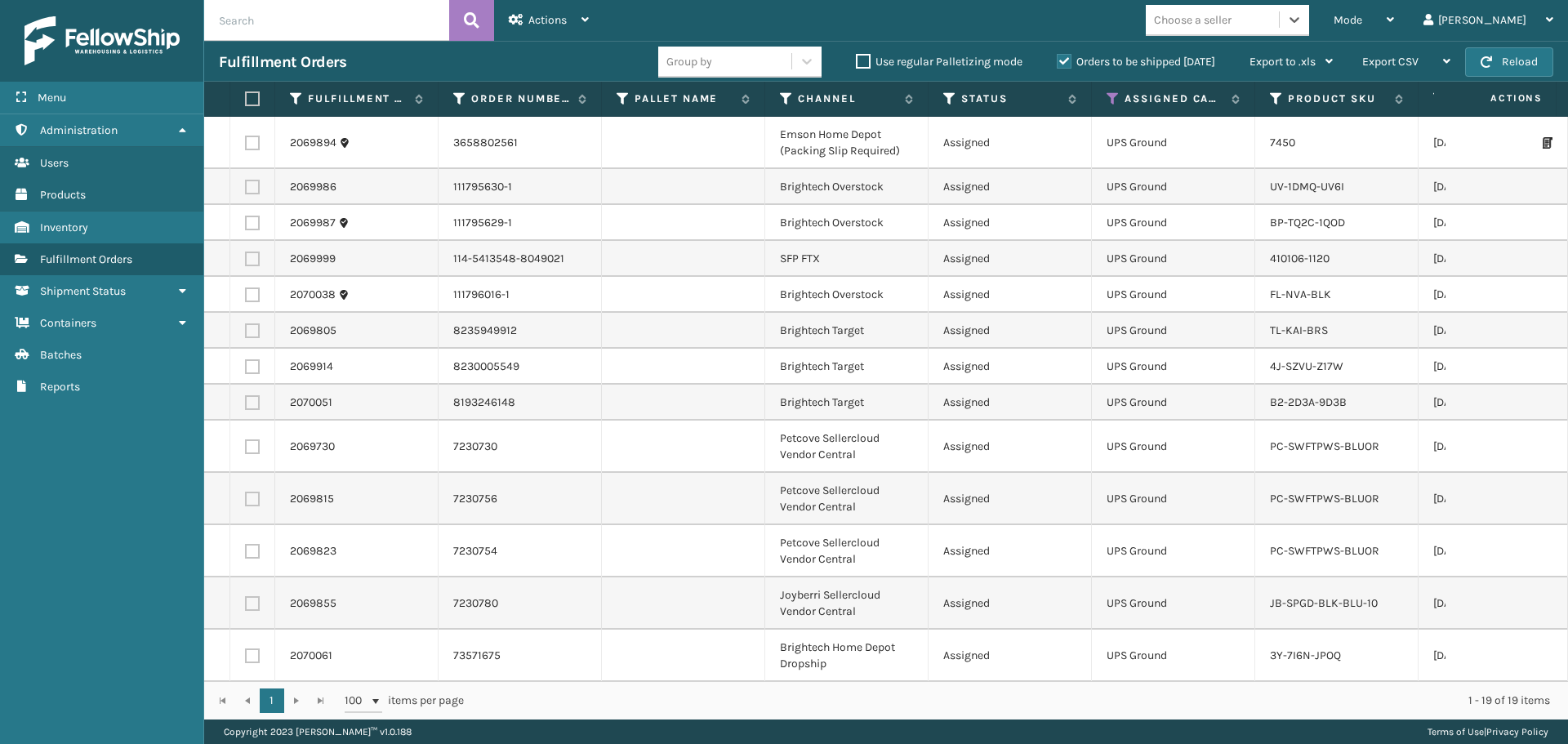
scroll to position [310, 0]
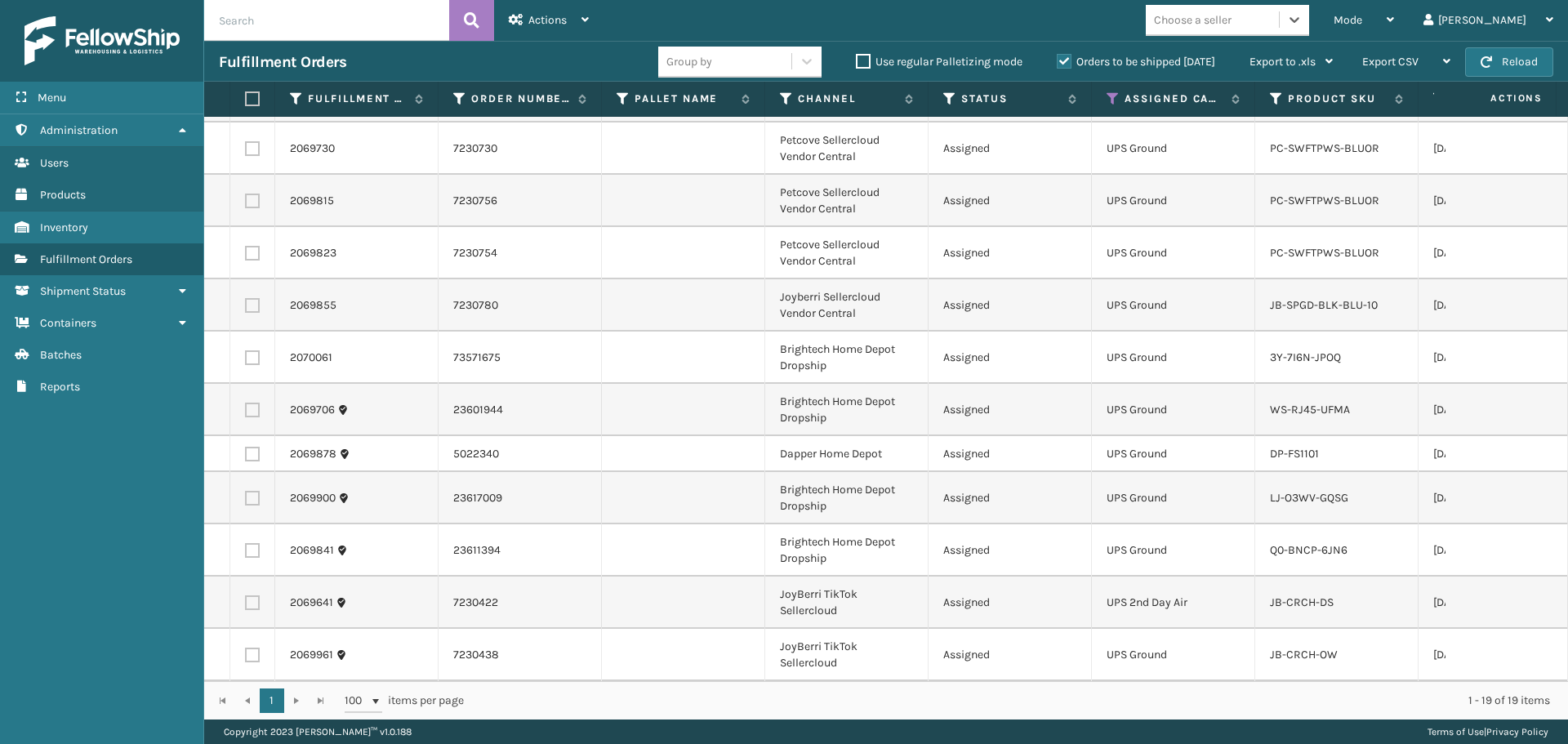
click at [1277, 33] on div "Choose a seller" at bounding box center [1228, 20] width 163 height 31
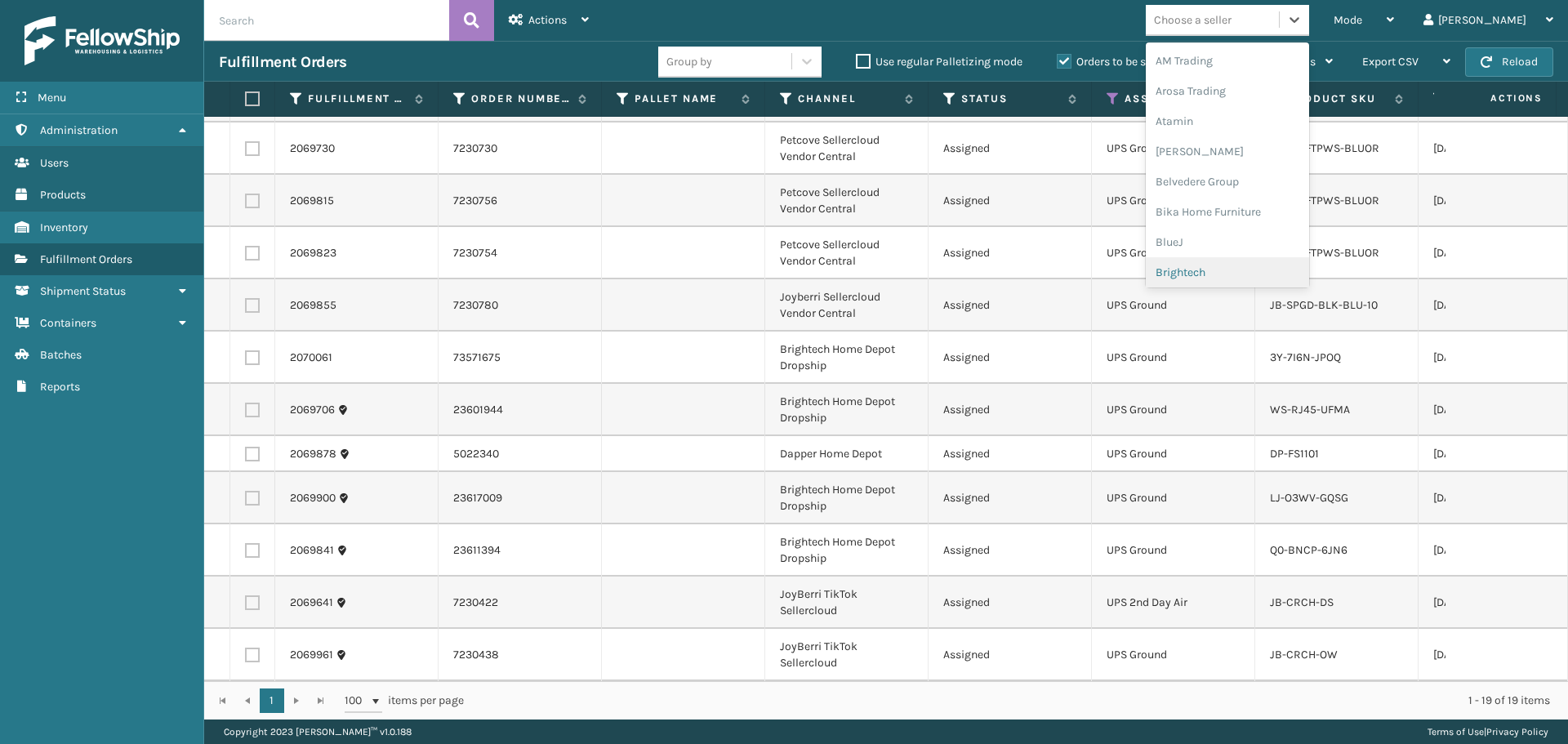
click at [1290, 266] on div "Brightech" at bounding box center [1228, 272] width 163 height 30
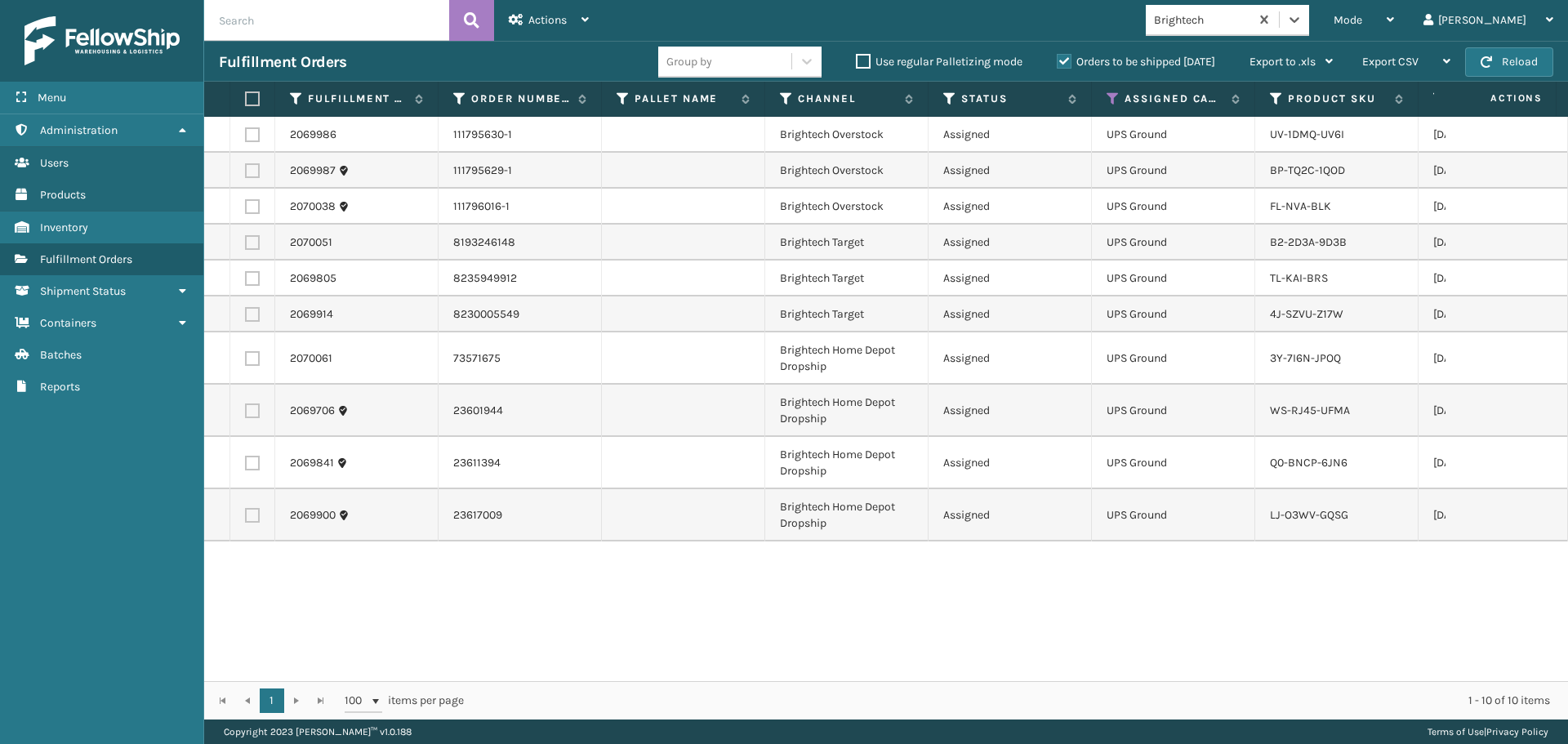
click at [260, 101] on th at bounding box center [253, 99] width 45 height 35
click at [252, 101] on label at bounding box center [250, 99] width 10 height 14
click at [246, 101] on input "checkbox" at bounding box center [245, 100] width 1 height 11
click at [572, 12] on div "Actions" at bounding box center [549, 20] width 80 height 41
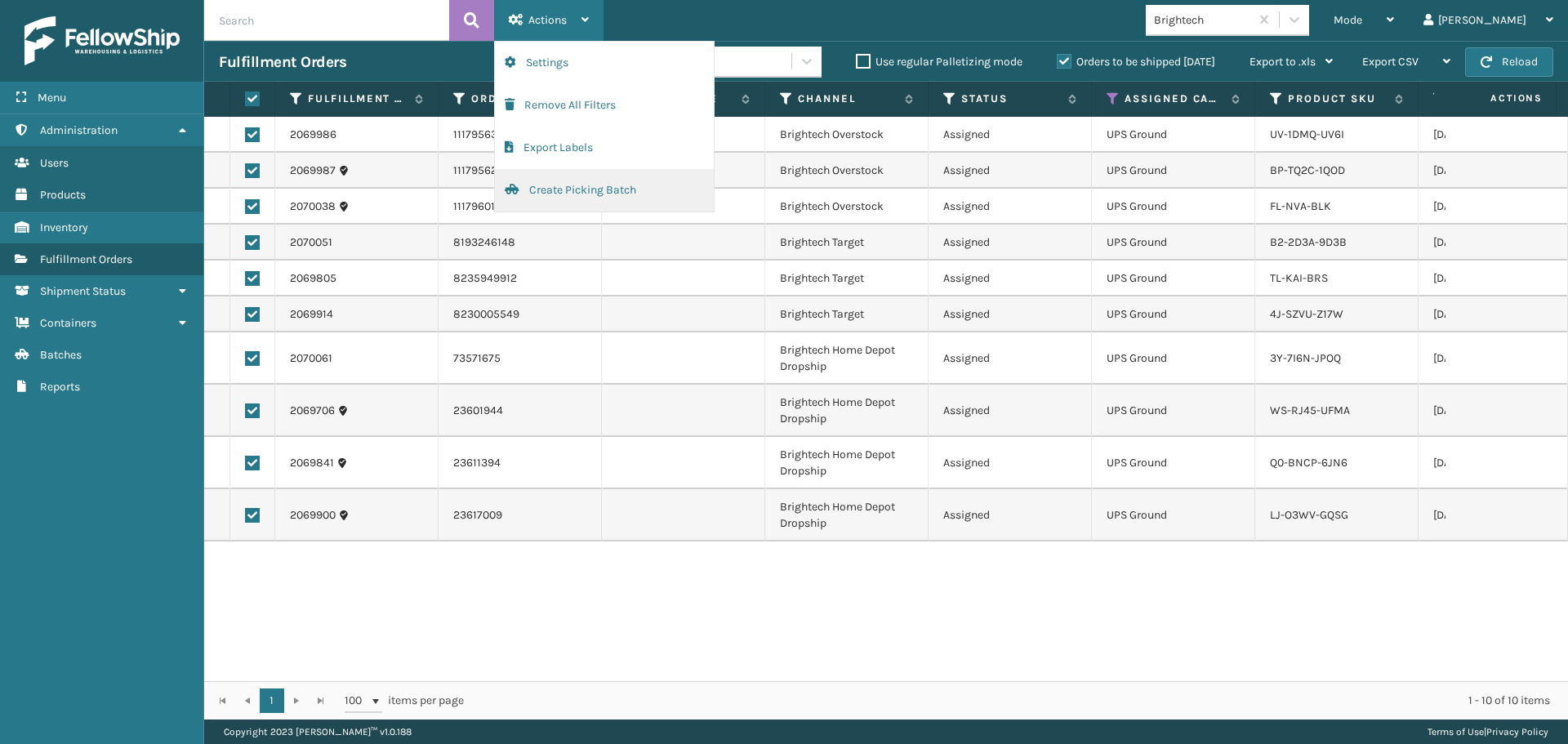
click at [556, 197] on button "Create Picking Batch" at bounding box center [605, 190] width 219 height 43
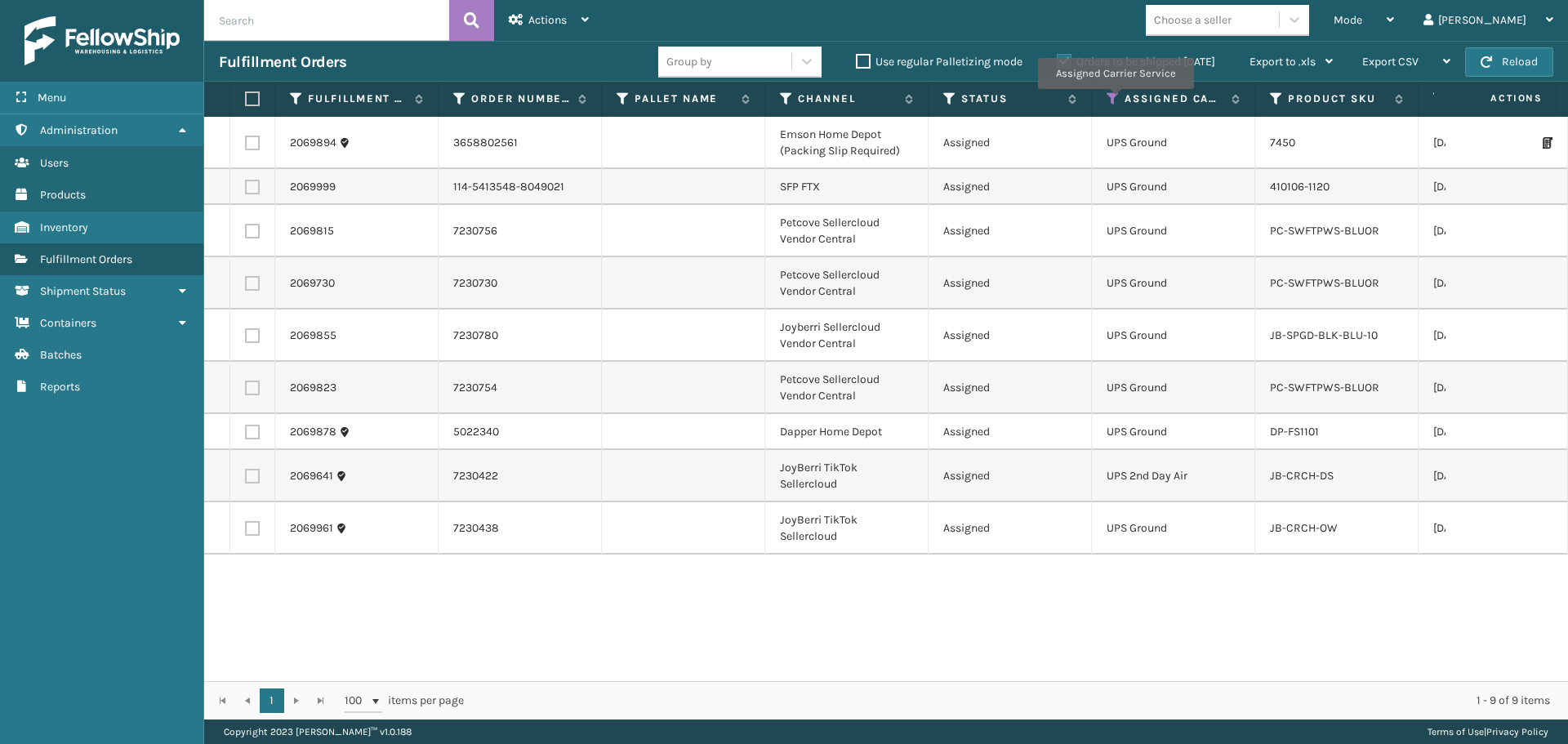
drag, startPoint x: 1114, startPoint y: 100, endPoint x: 1114, endPoint y: 111, distance: 11.0
click at [1114, 100] on icon at bounding box center [1113, 99] width 13 height 14
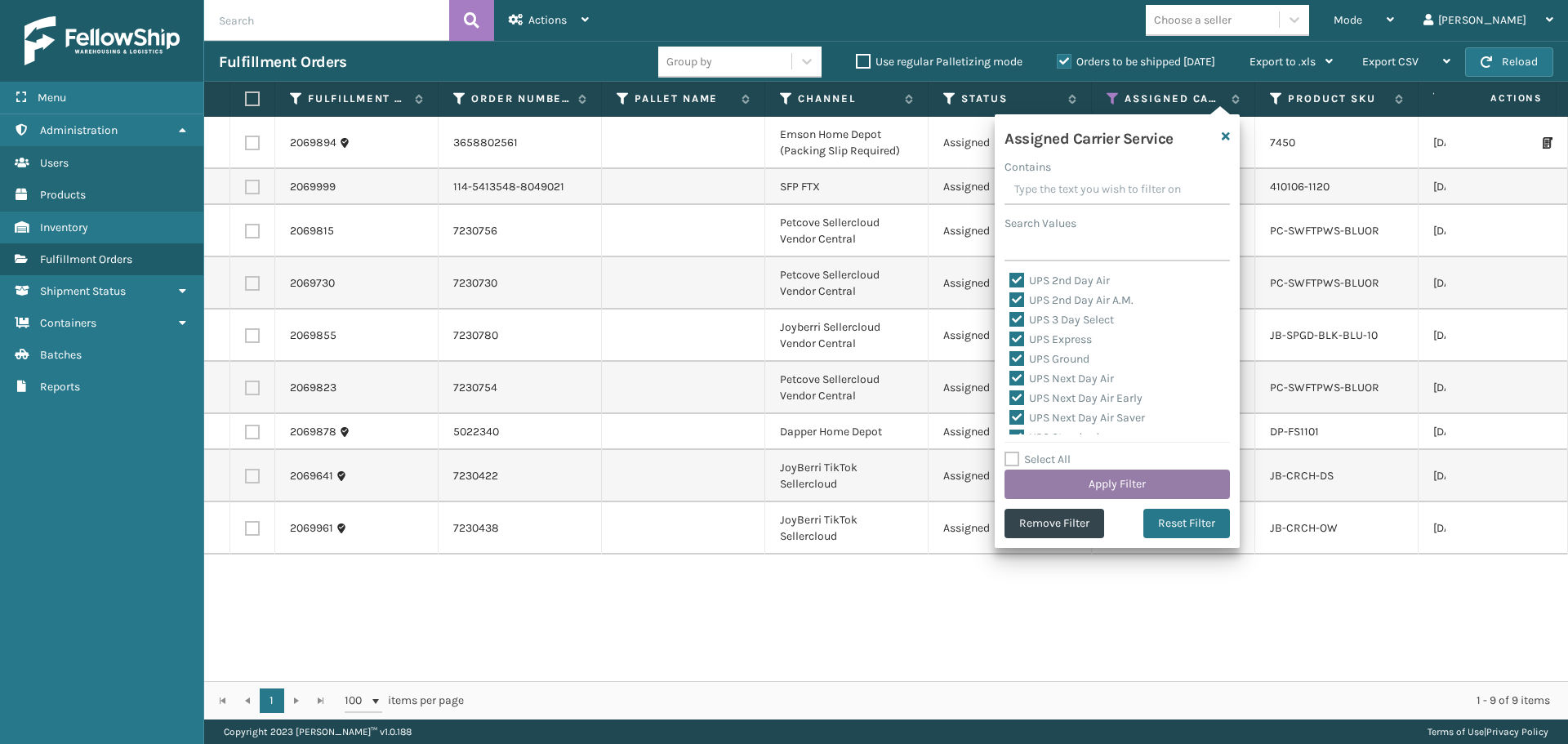
click at [1077, 491] on button "Apply Filter" at bounding box center [1117, 484] width 225 height 29
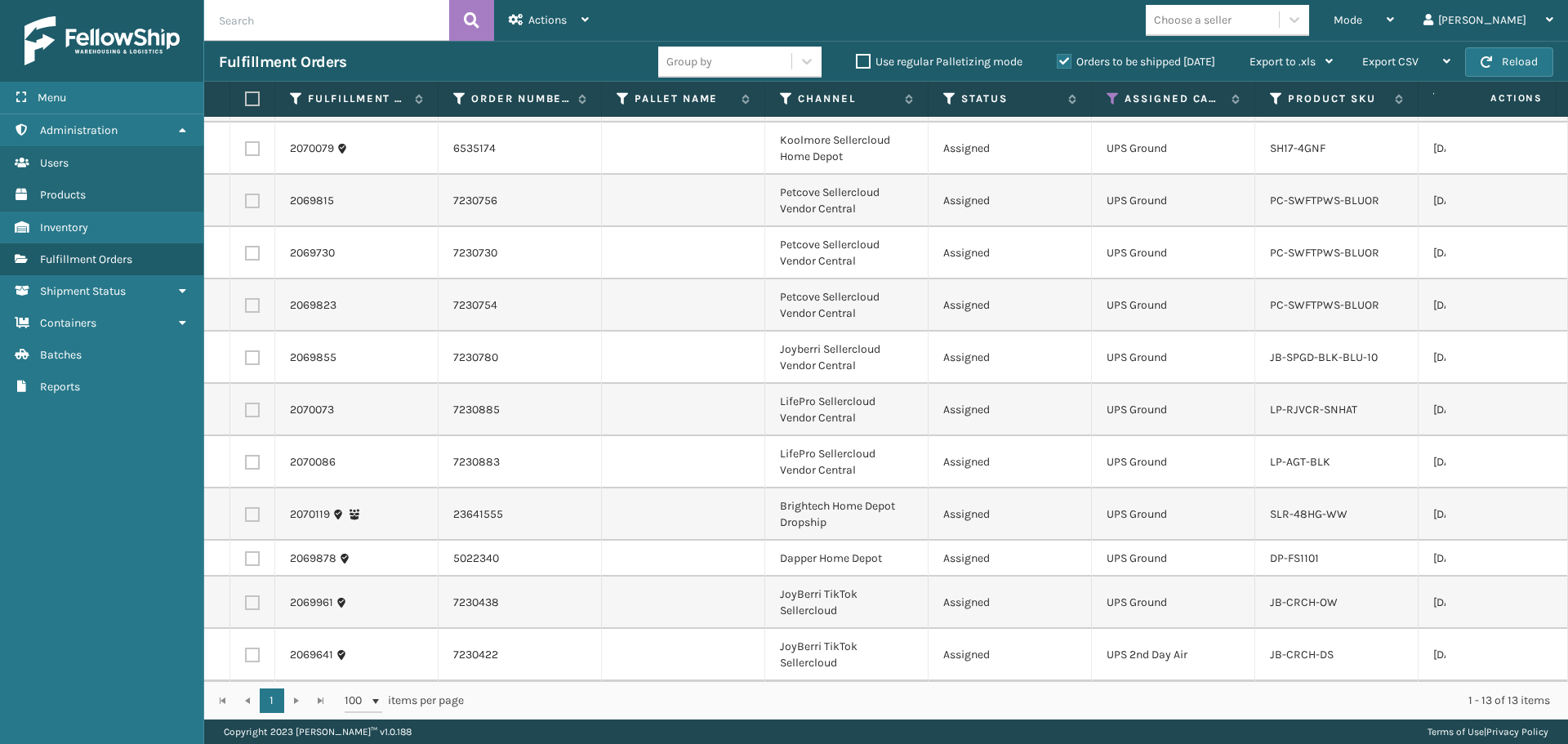
scroll to position [95, 0]
click at [1116, 97] on icon at bounding box center [1113, 99] width 13 height 14
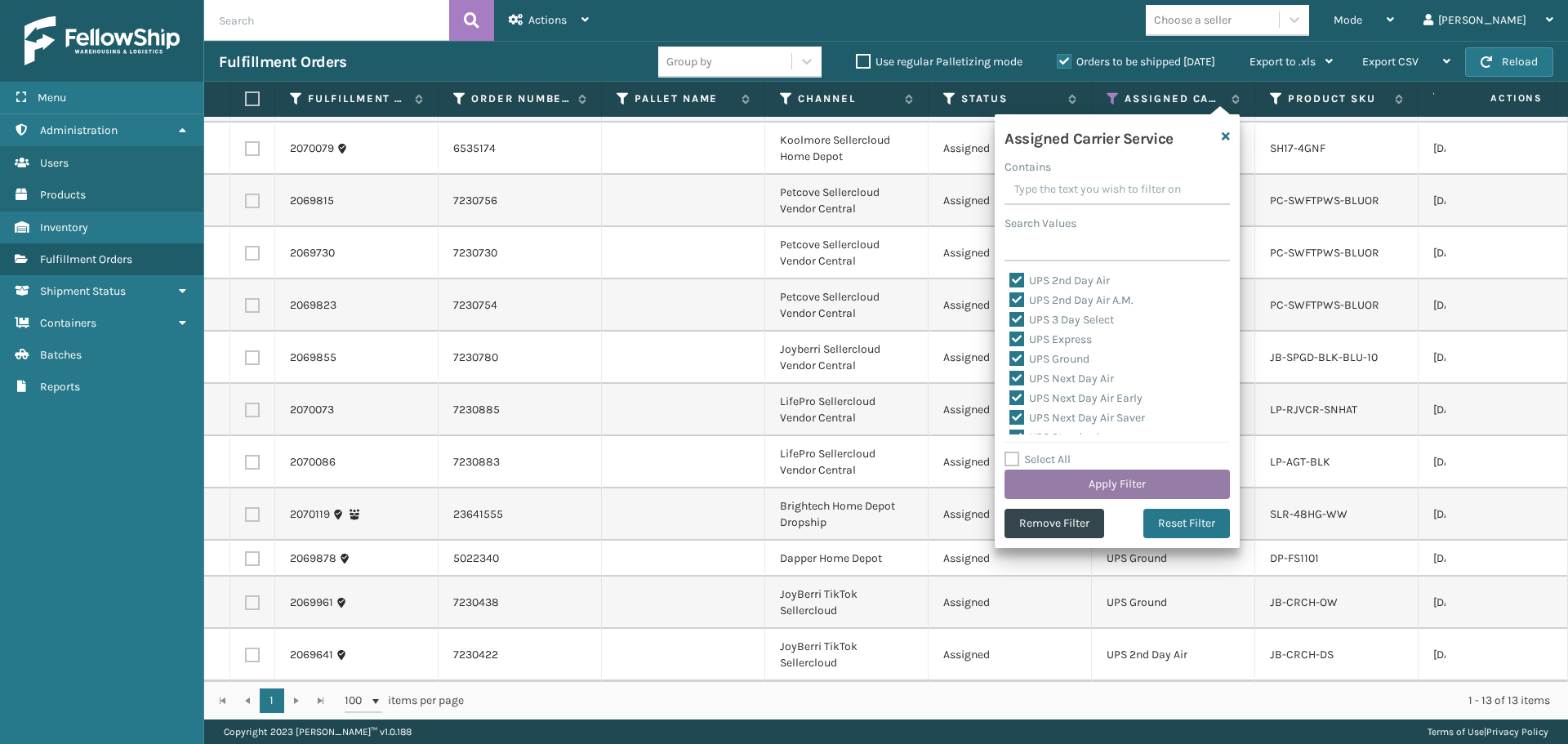
click at [1095, 473] on button "Apply Filter" at bounding box center [1117, 484] width 225 height 29
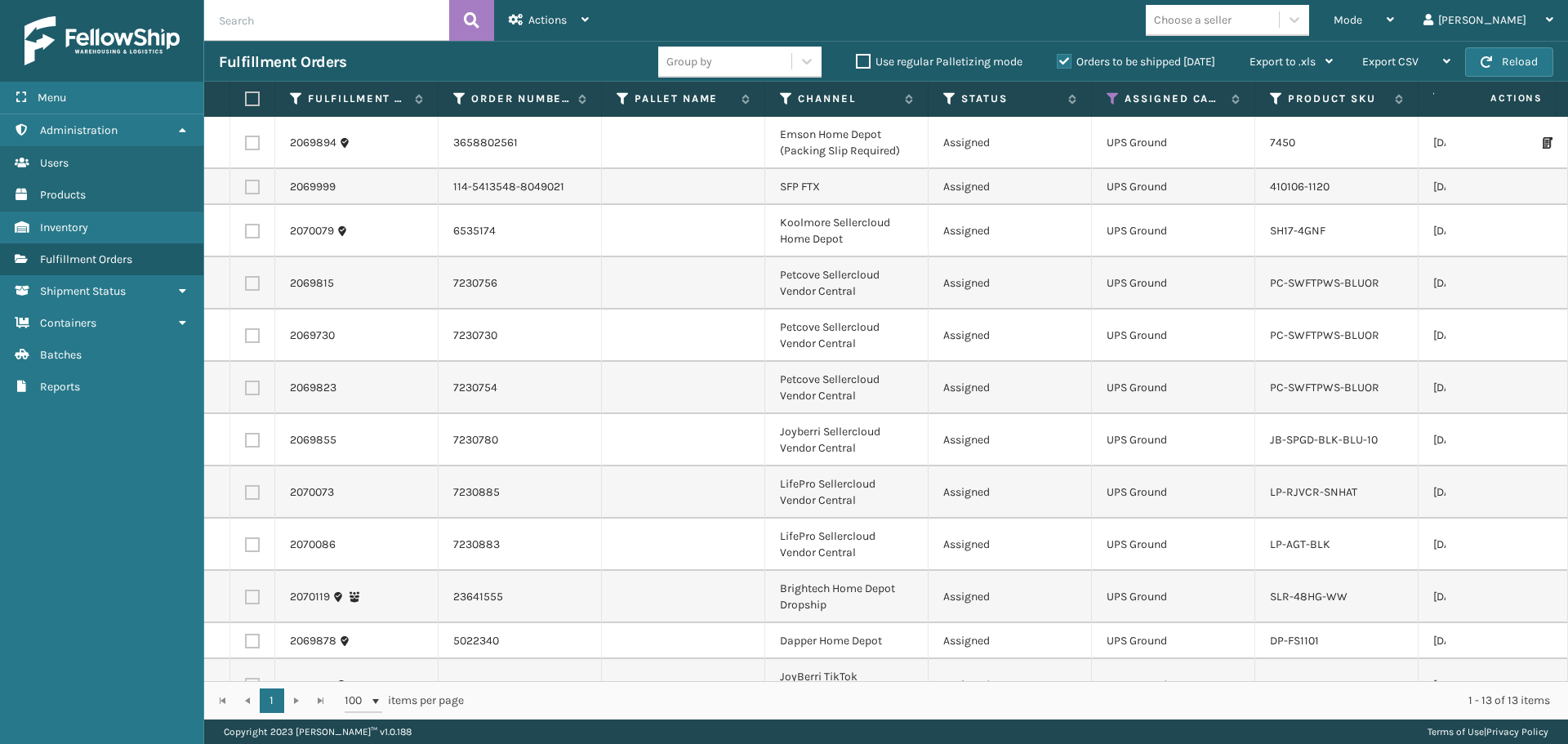
click at [1473, 405] on td at bounding box center [1506, 388] width 122 height 52
click at [1112, 100] on icon at bounding box center [1113, 99] width 13 height 14
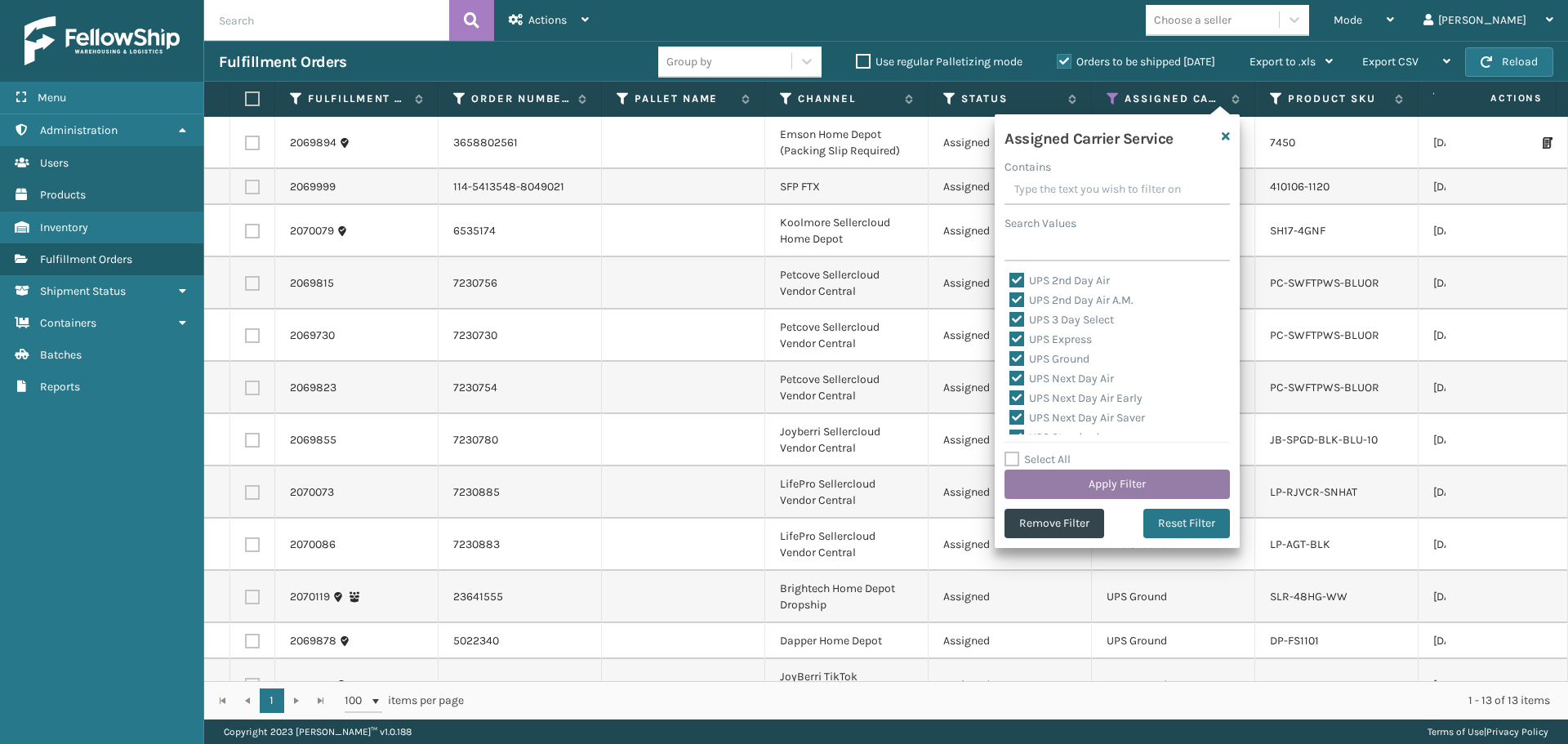
click at [1097, 472] on button "Apply Filter" at bounding box center [1117, 484] width 225 height 29
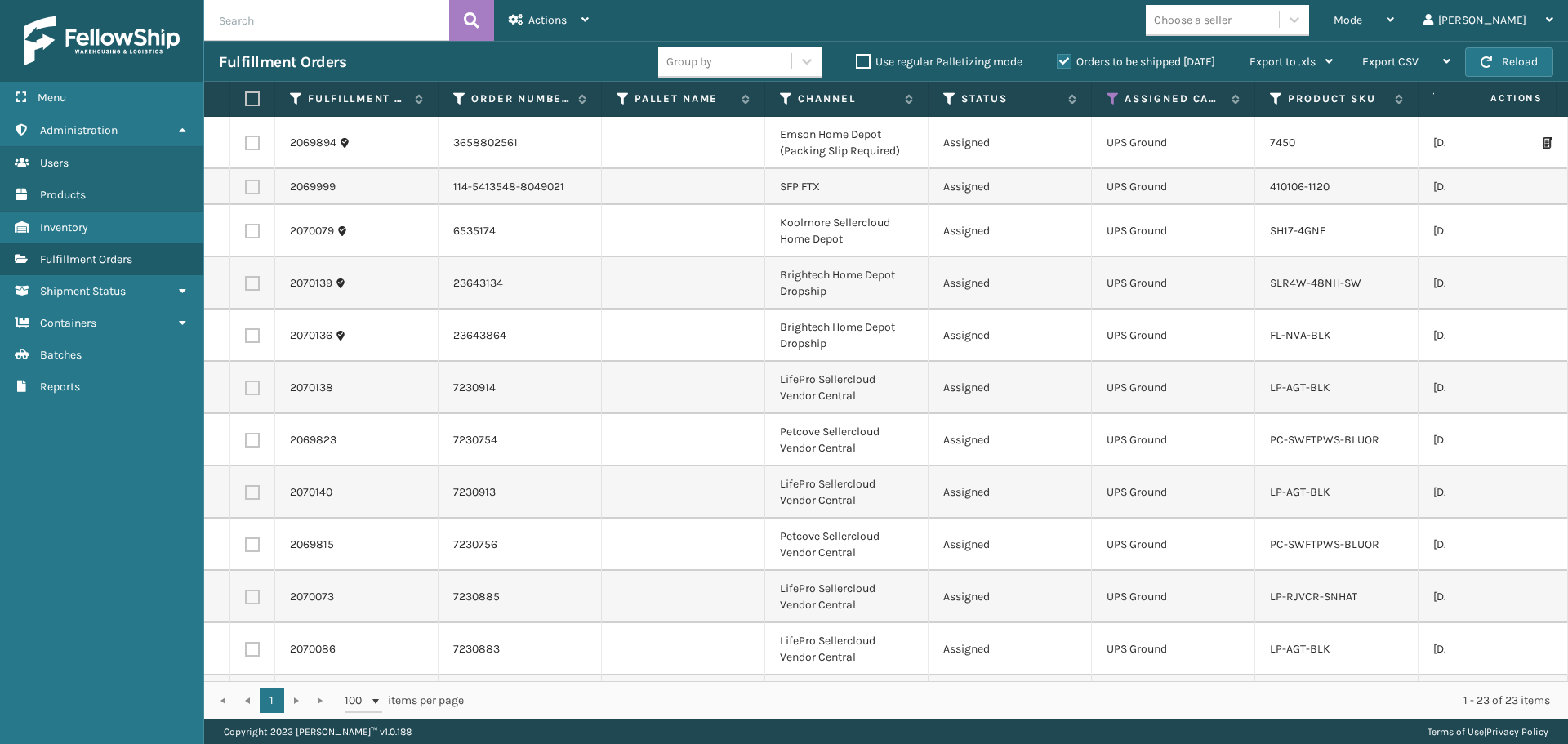
drag, startPoint x: 253, startPoint y: 97, endPoint x: 287, endPoint y: 84, distance: 36.4
click at [254, 97] on label at bounding box center [250, 99] width 10 height 14
click at [246, 97] on input "checkbox" at bounding box center [245, 100] width 1 height 11
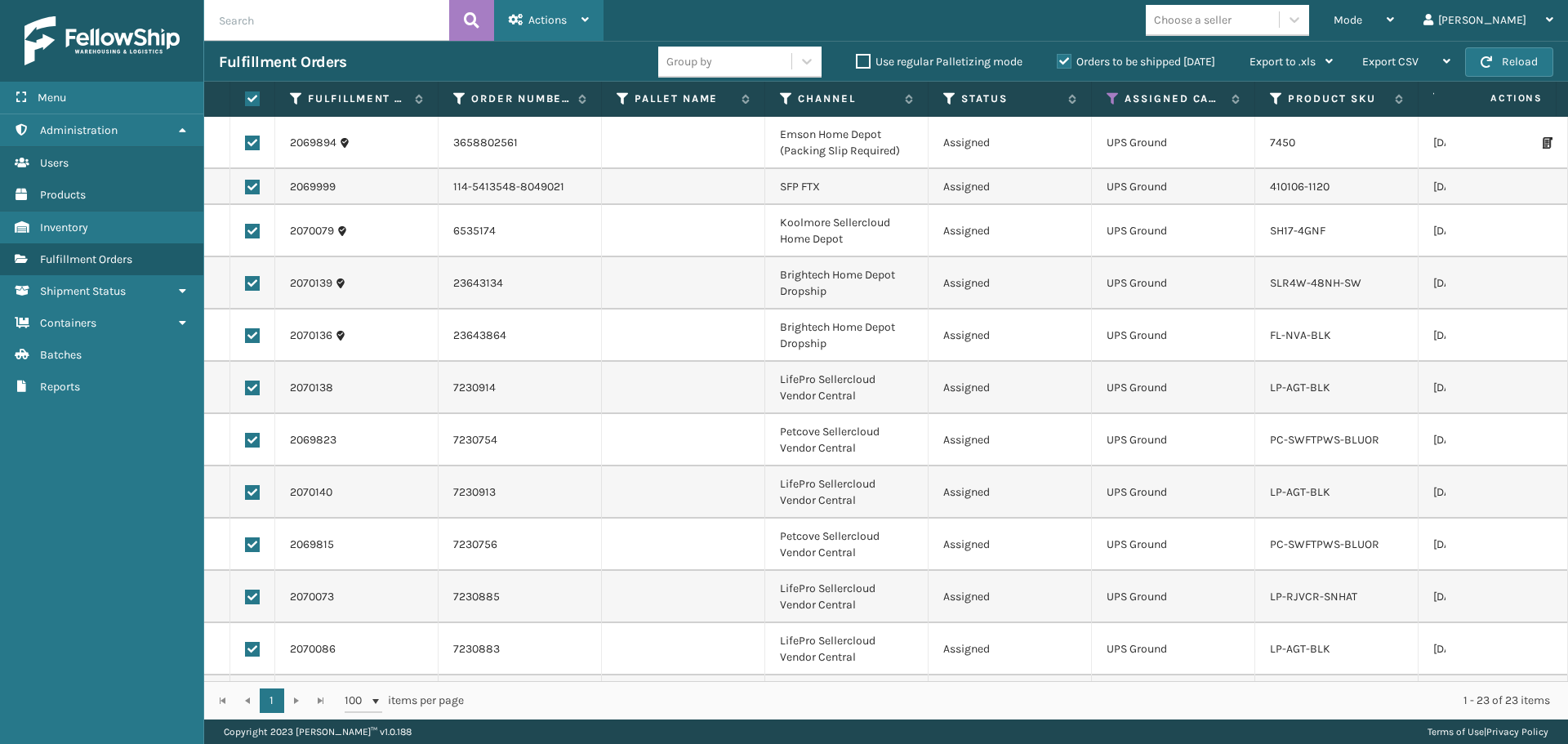
click at [577, 4] on div "Actions" at bounding box center [549, 20] width 80 height 41
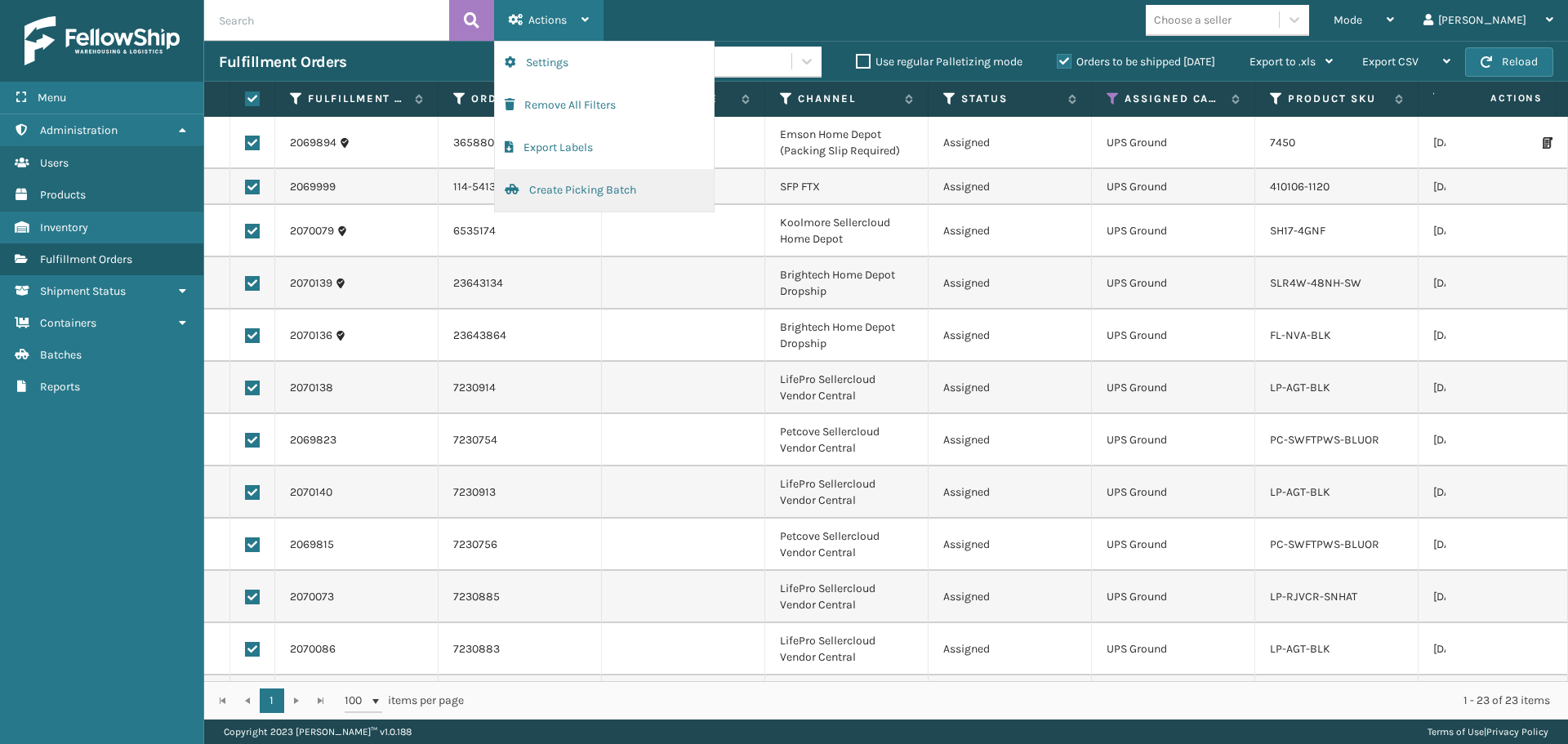
click at [572, 190] on button "Create Picking Batch" at bounding box center [605, 190] width 219 height 43
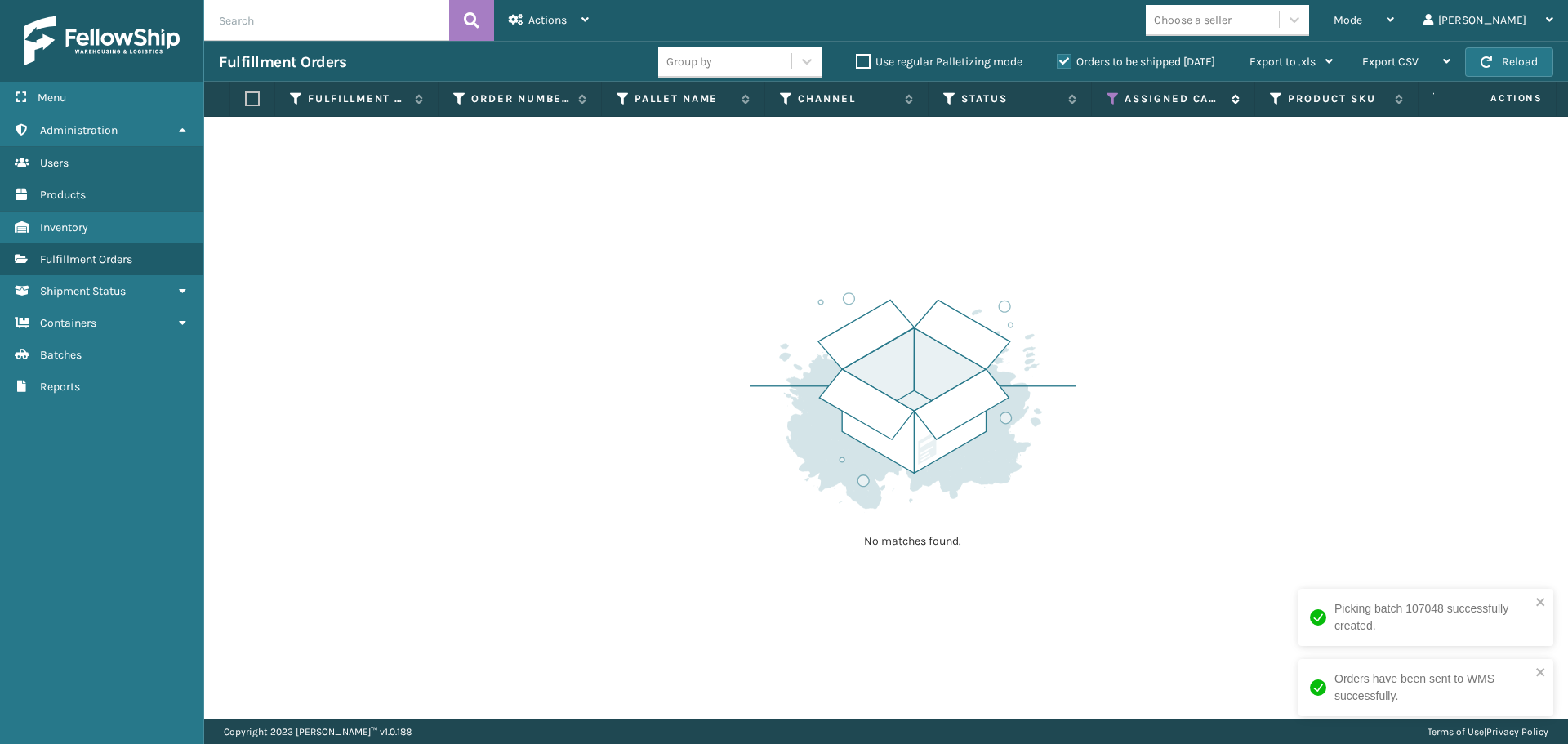
click at [1114, 102] on icon at bounding box center [1113, 99] width 13 height 14
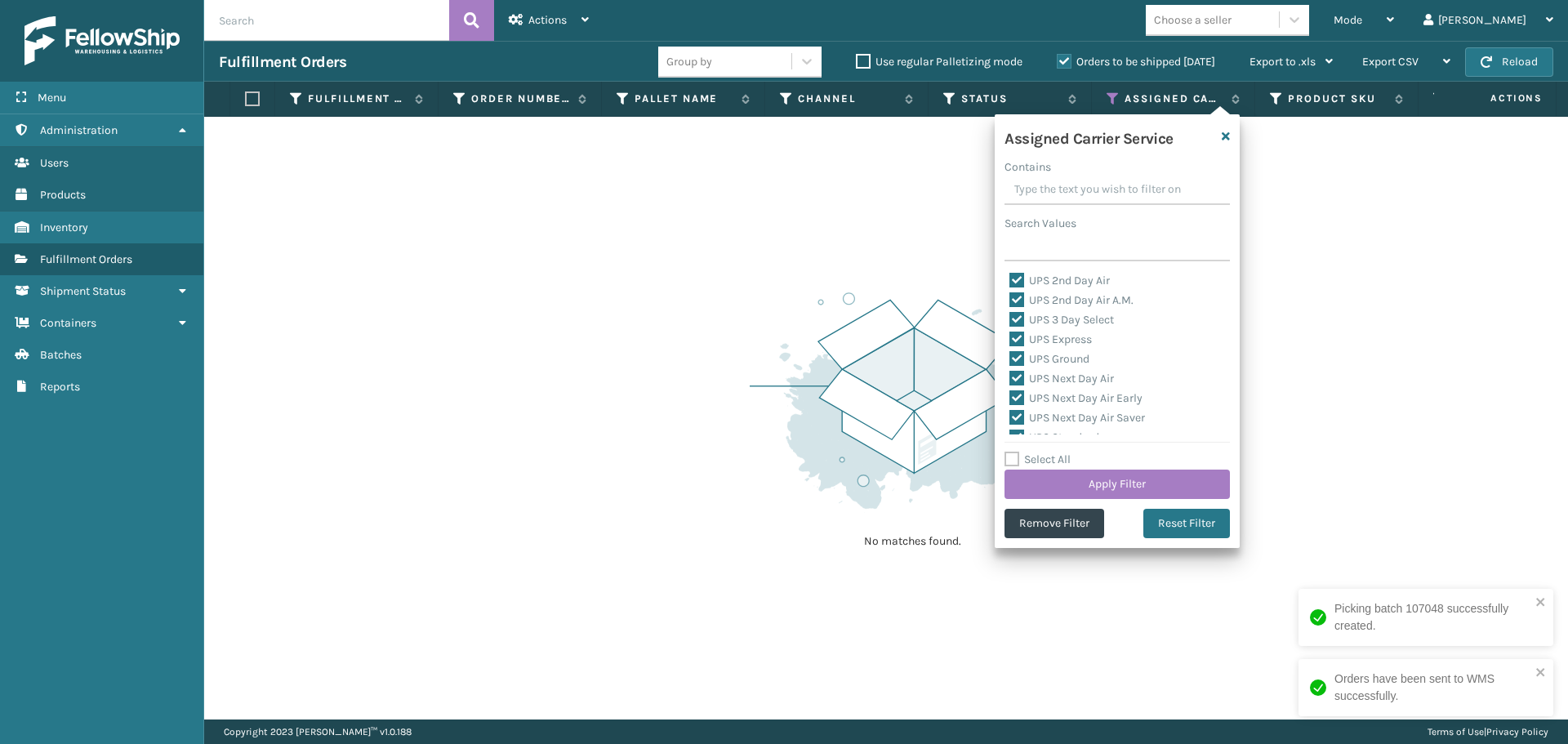
click at [1055, 455] on label "Select All" at bounding box center [1037, 459] width 66 height 14
click at [1055, 452] on input "Select All" at bounding box center [1127, 451] width 245 height 2
click at [1055, 455] on label "Select All" at bounding box center [1037, 459] width 66 height 14
click at [1055, 452] on input "Select All" at bounding box center [1127, 451] width 245 height 2
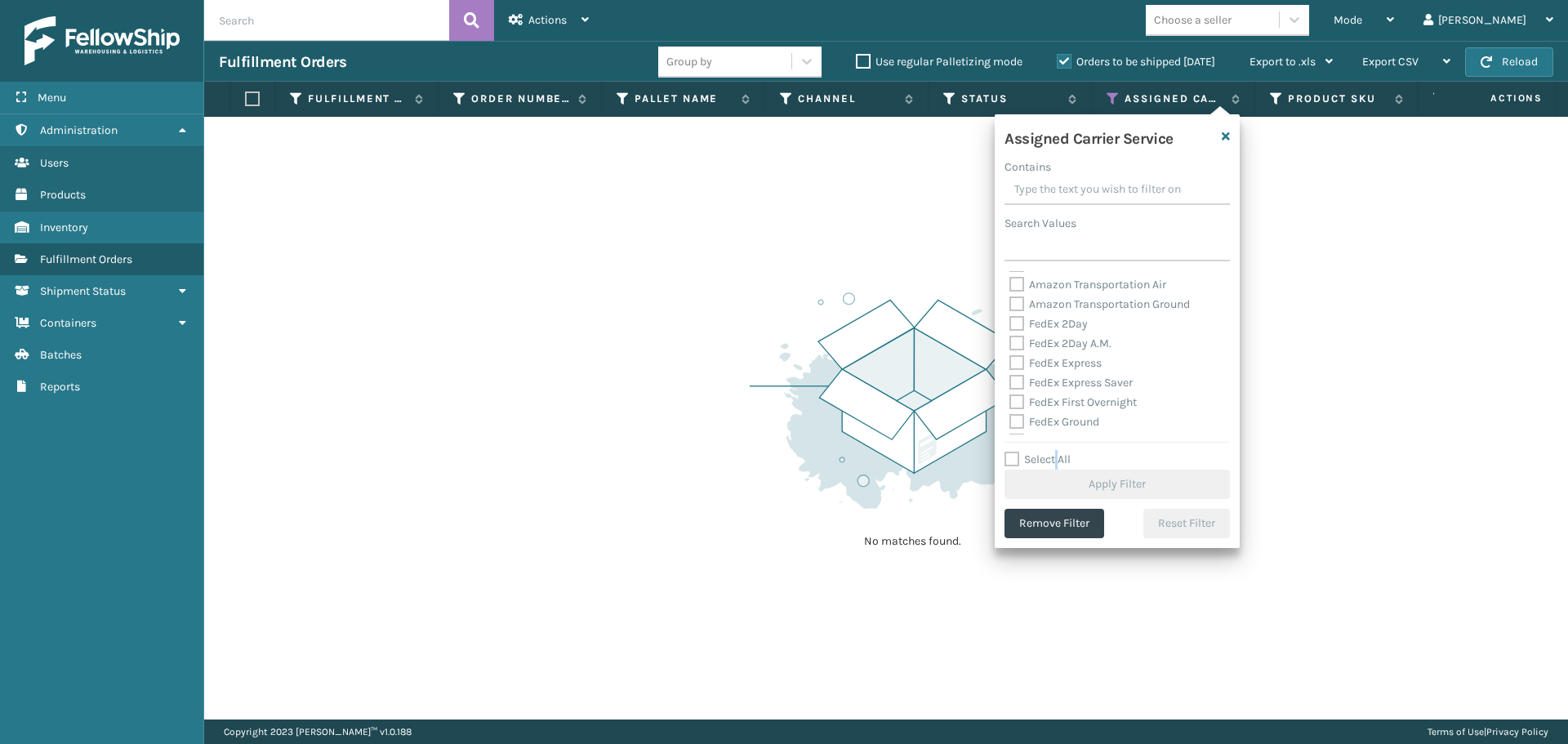
scroll to position [163, 0]
click at [1056, 352] on label "FedEx 2Day" at bounding box center [1048, 352] width 79 height 14
click at [1010, 352] on input "FedEx 2Day" at bounding box center [1009, 348] width 1 height 11
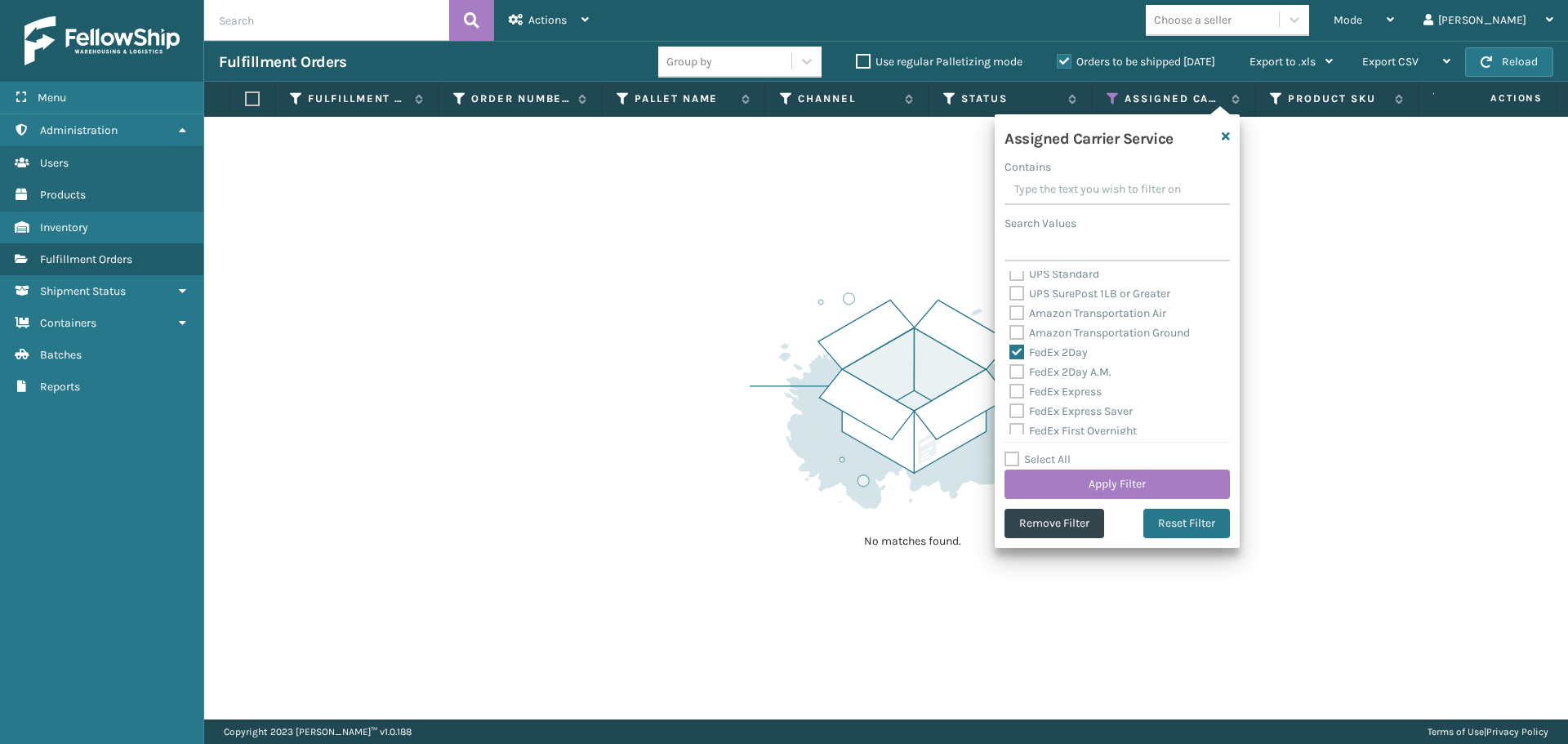
click at [1056, 376] on label "FedEx 2Day A.M." at bounding box center [1060, 371] width 102 height 14
click at [1010, 373] on input "FedEx 2Day A.M." at bounding box center [1009, 368] width 1 height 11
click at [1060, 403] on div "FedEx Express Saver" at bounding box center [1117, 412] width 215 height 20
click at [1064, 419] on div "FedEx Express Saver" at bounding box center [1117, 412] width 215 height 20
click at [1062, 413] on label "FedEx Express Saver" at bounding box center [1071, 411] width 123 height 14
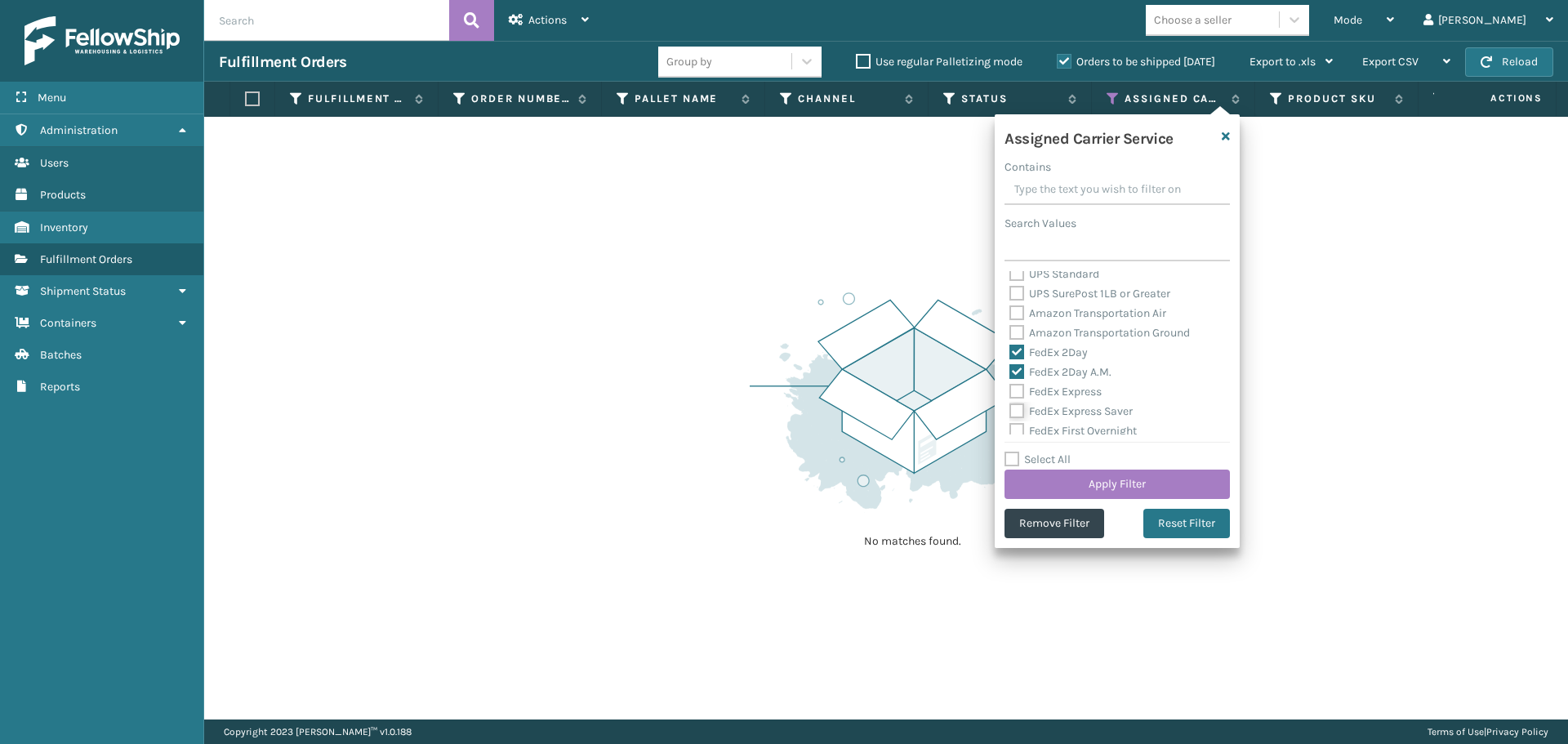
click at [1010, 413] on input "FedEx Express Saver" at bounding box center [1009, 407] width 1 height 11
click at [1065, 386] on label "FedEx Express" at bounding box center [1056, 391] width 92 height 14
click at [1010, 386] on input "FedEx Express" at bounding box center [1009, 387] width 1 height 11
click at [1061, 350] on label "FedEx First Overnight" at bounding box center [1073, 348] width 128 height 14
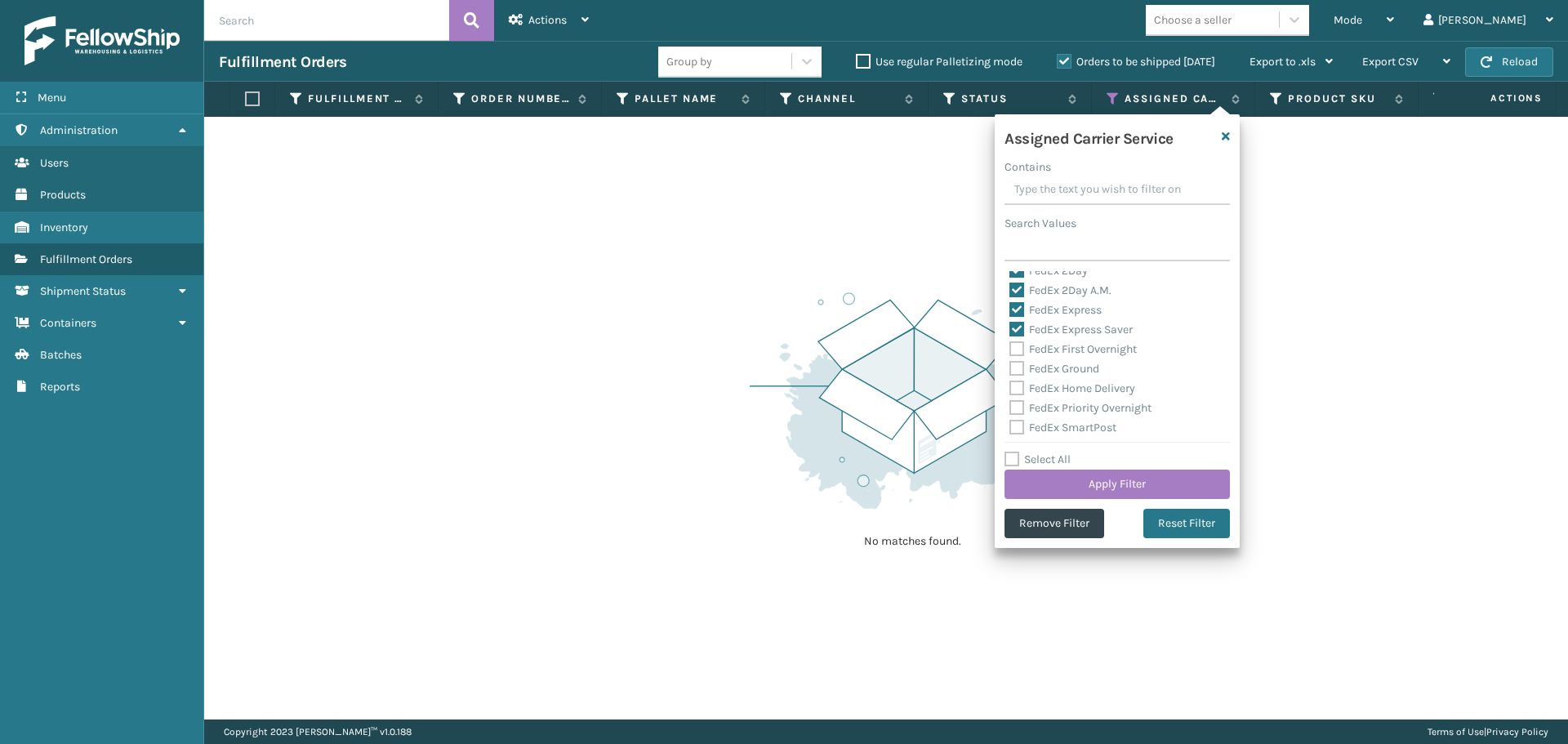
click at [1010, 350] on input "FedEx First Overnight" at bounding box center [1009, 345] width 1 height 11
click at [1062, 376] on div "FedEx Ground" at bounding box center [1117, 369] width 215 height 20
click at [1061, 369] on label "FedEx Ground" at bounding box center [1054, 368] width 90 height 14
click at [1010, 369] on input "FedEx Ground" at bounding box center [1009, 365] width 1 height 11
click at [1064, 388] on label "FedEx Home Delivery" at bounding box center [1072, 387] width 126 height 14
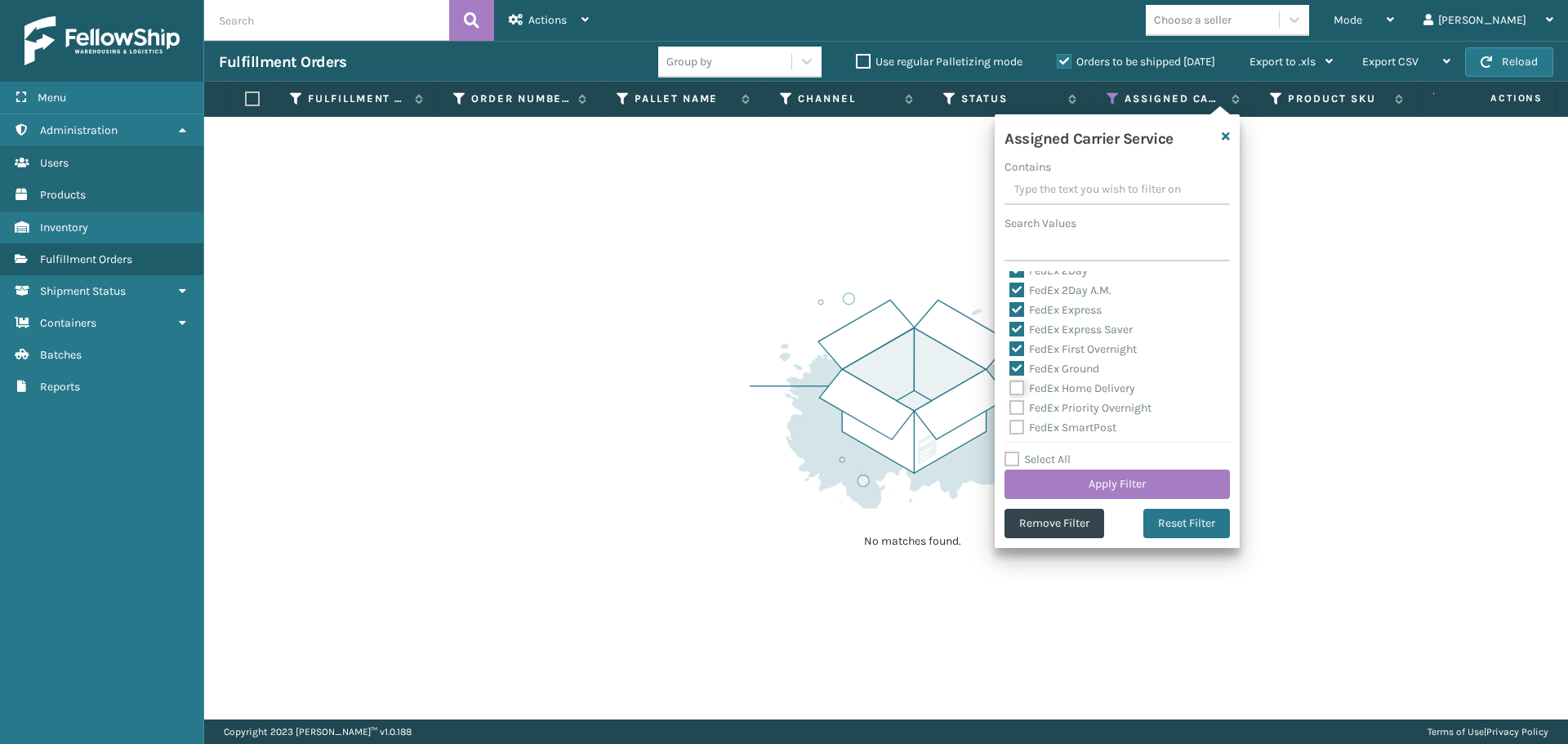
click at [1010, 388] on input "FedEx Home Delivery" at bounding box center [1009, 385] width 1 height 11
click at [1064, 400] on div "FedEx Priority Overnight" at bounding box center [1117, 408] width 215 height 20
click at [1061, 407] on label "FedEx Priority Overnight" at bounding box center [1080, 407] width 142 height 14
click at [1010, 407] on input "FedEx Priority Overnight" at bounding box center [1009, 404] width 1 height 11
click at [1066, 425] on label "FedEx SmartPost" at bounding box center [1063, 427] width 107 height 14
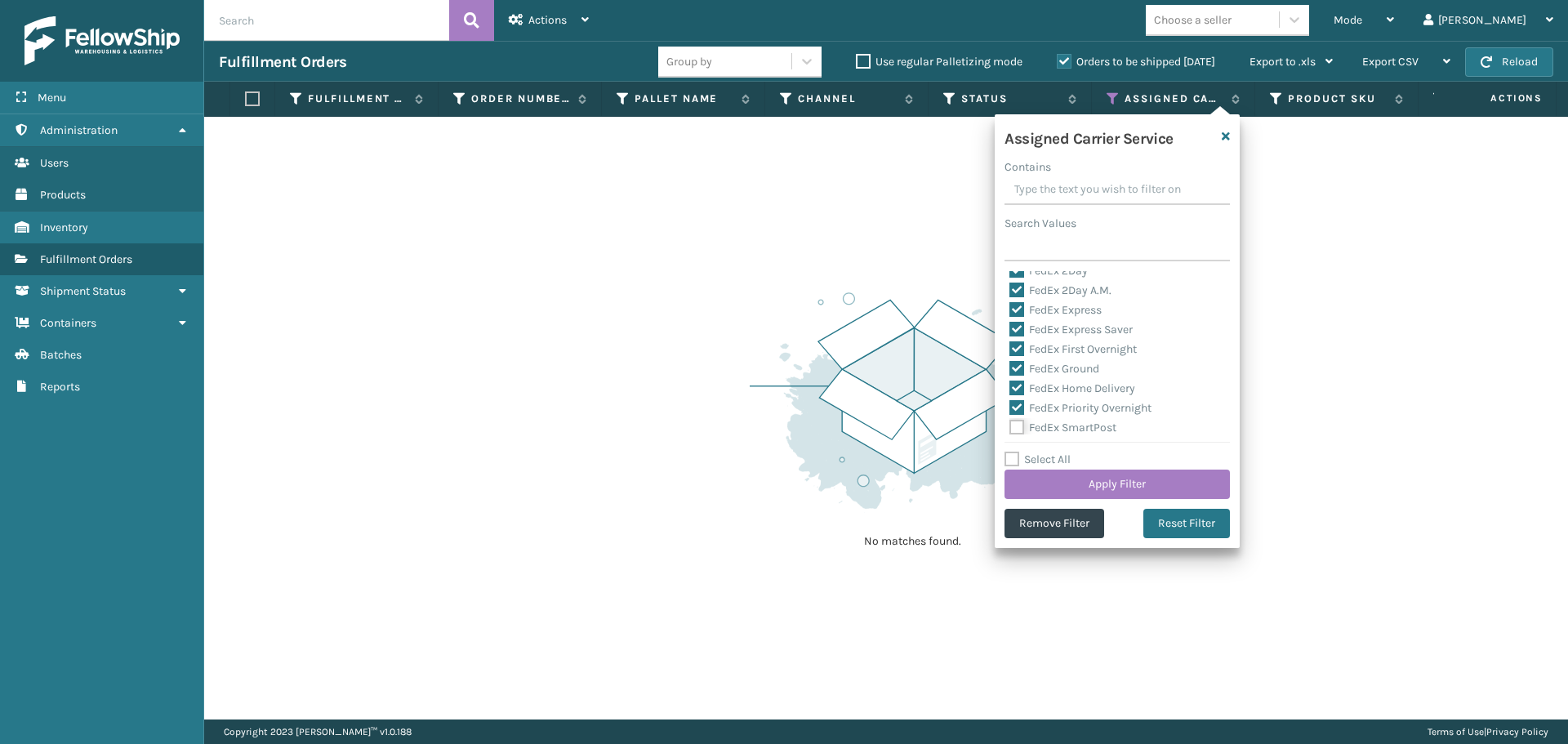
click at [1010, 425] on input "FedEx SmartPost" at bounding box center [1009, 424] width 1 height 11
click at [1063, 373] on div "FedEx Standard Overnight" at bounding box center [1117, 366] width 215 height 20
click at [1064, 370] on label "FedEx Standard Overnight" at bounding box center [1085, 365] width 152 height 14
click at [1010, 367] on input "FedEx Standard Overnight" at bounding box center [1009, 361] width 1 height 11
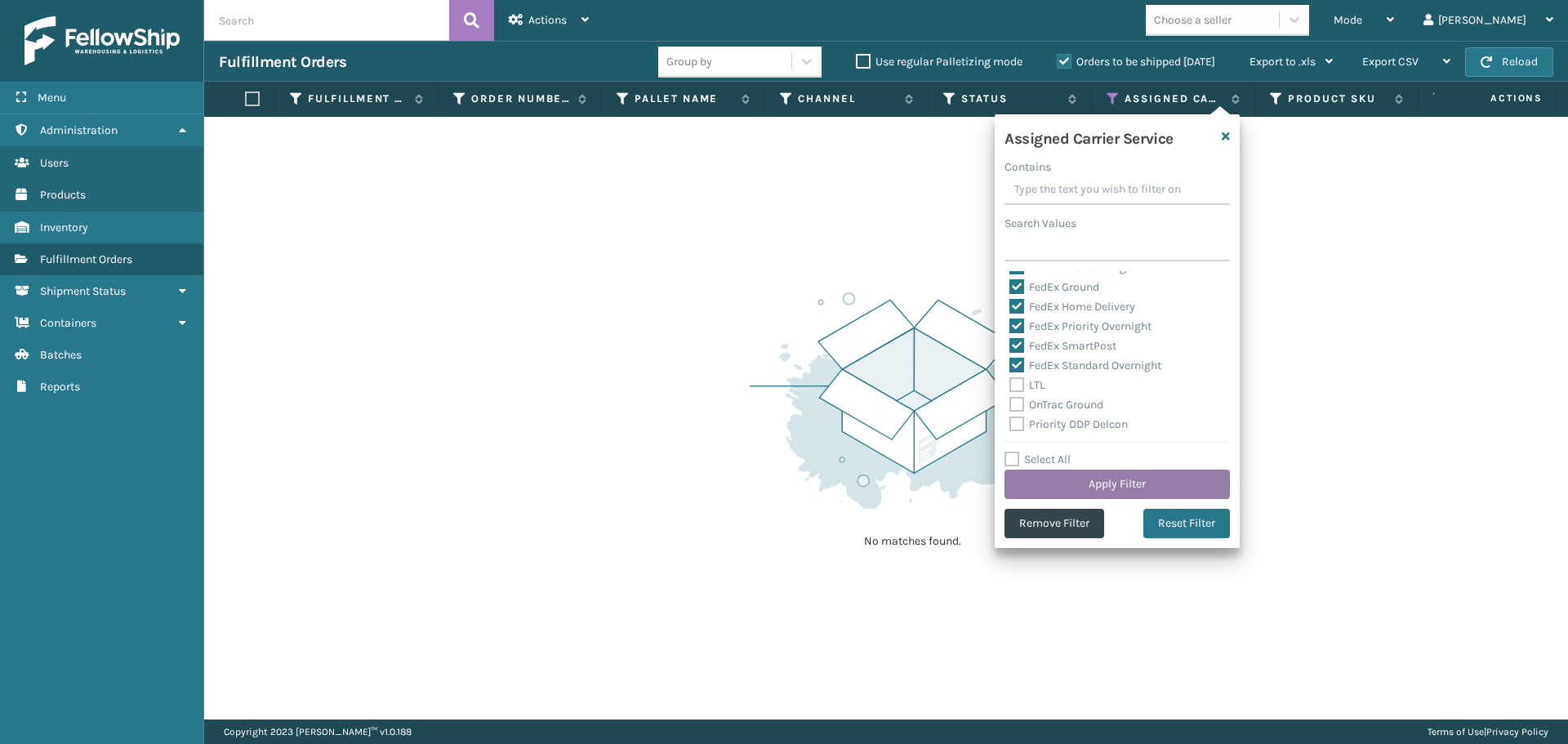
click at [1073, 473] on button "Apply Filter" at bounding box center [1117, 484] width 225 height 29
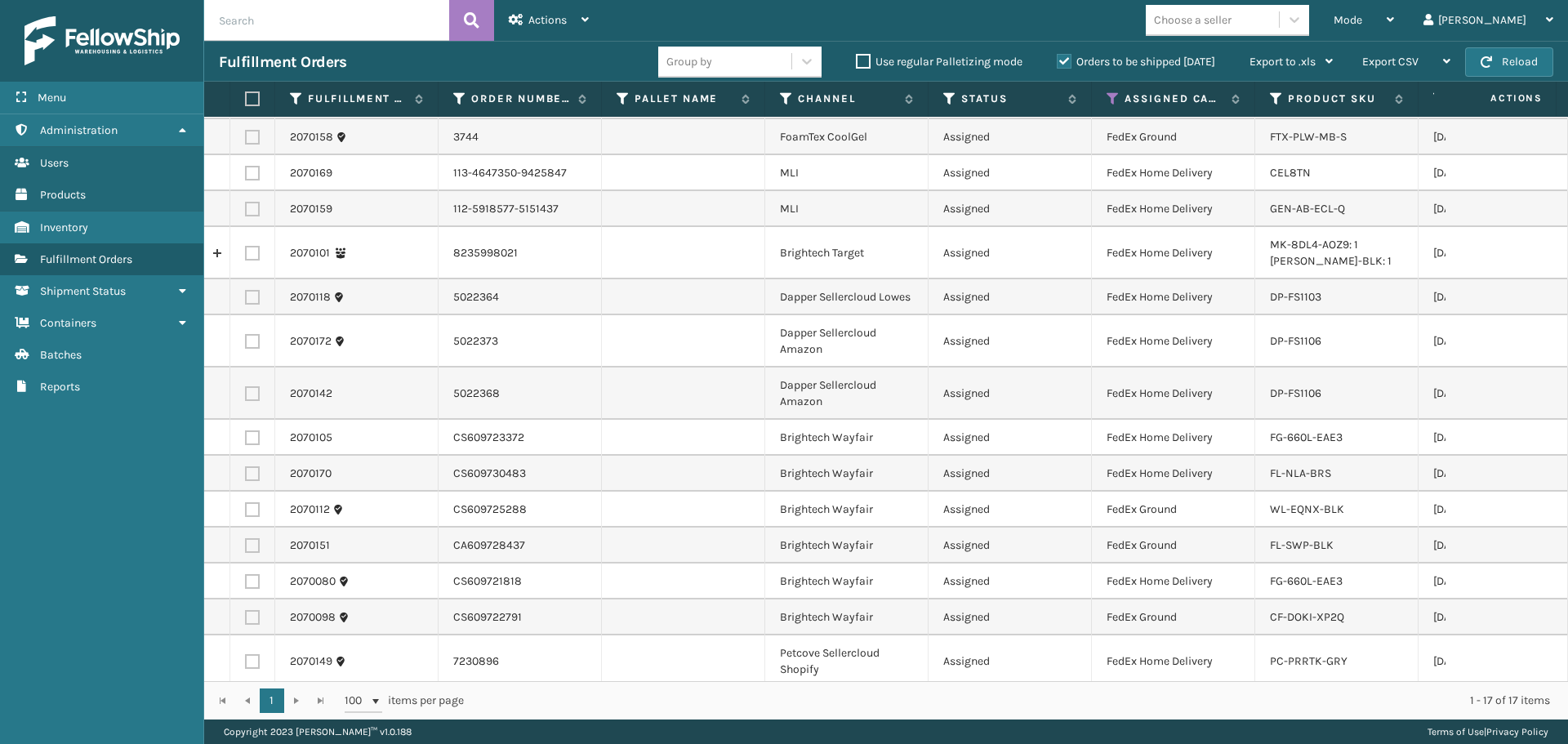
scroll to position [124, 0]
click at [247, 94] on label at bounding box center [250, 99] width 10 height 14
click at [246, 94] on input "checkbox" at bounding box center [245, 100] width 1 height 11
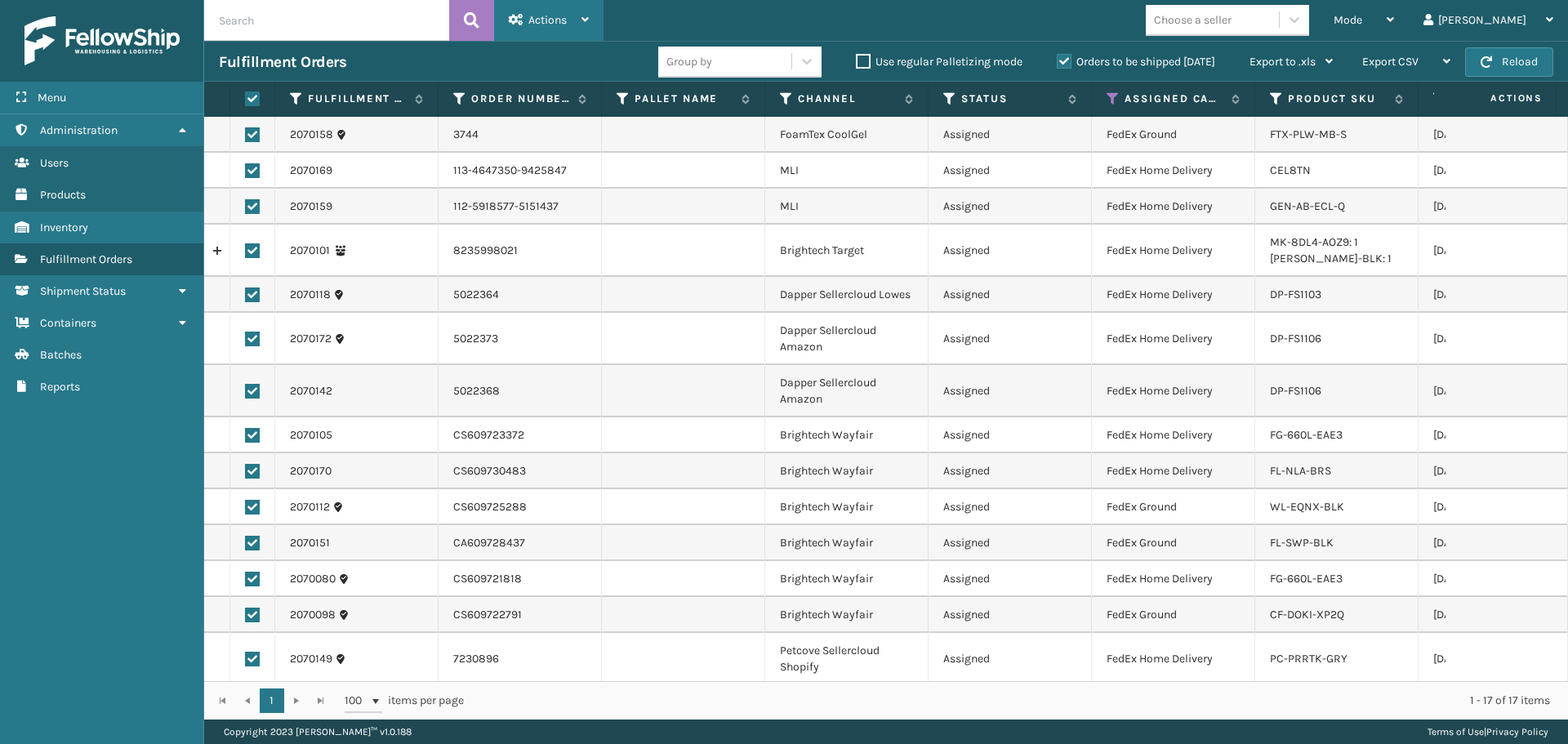
click at [527, 18] on div "Actions" at bounding box center [549, 20] width 80 height 41
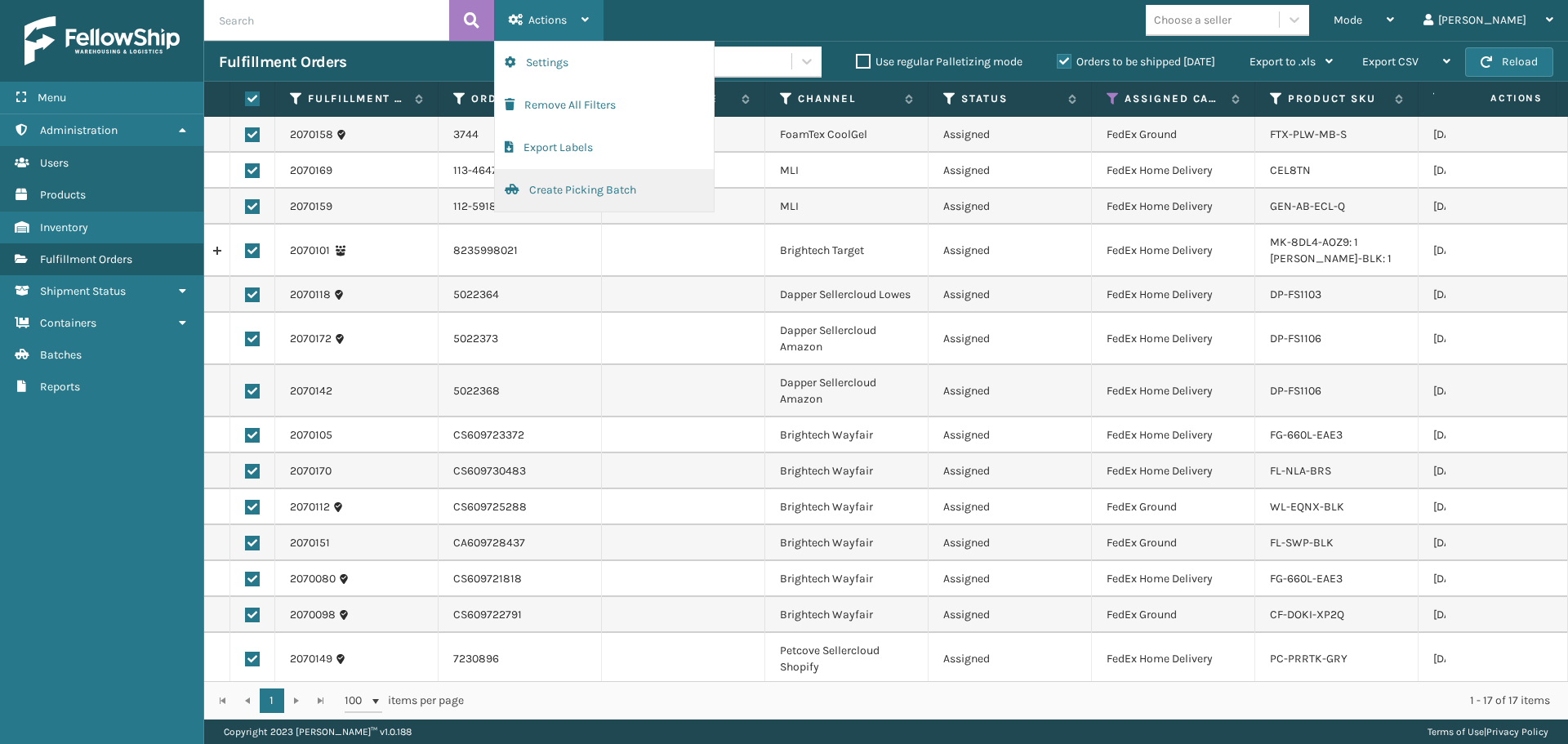
click at [540, 182] on button "Create Picking Batch" at bounding box center [605, 190] width 219 height 43
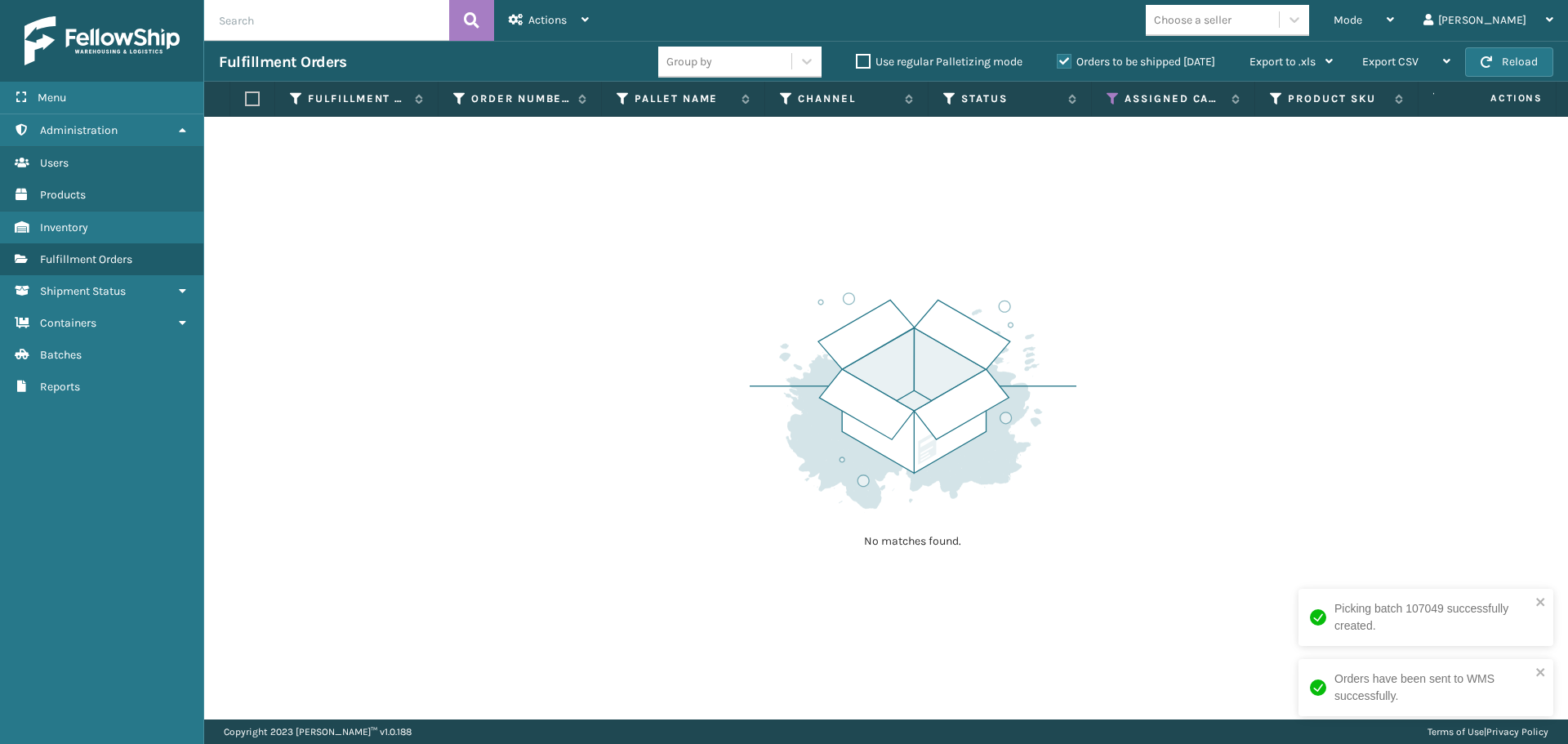
click at [1277, 441] on div "No matches found." at bounding box center [886, 418] width 1364 height 603
click at [96, 327] on span "Containers" at bounding box center [68, 322] width 56 height 14
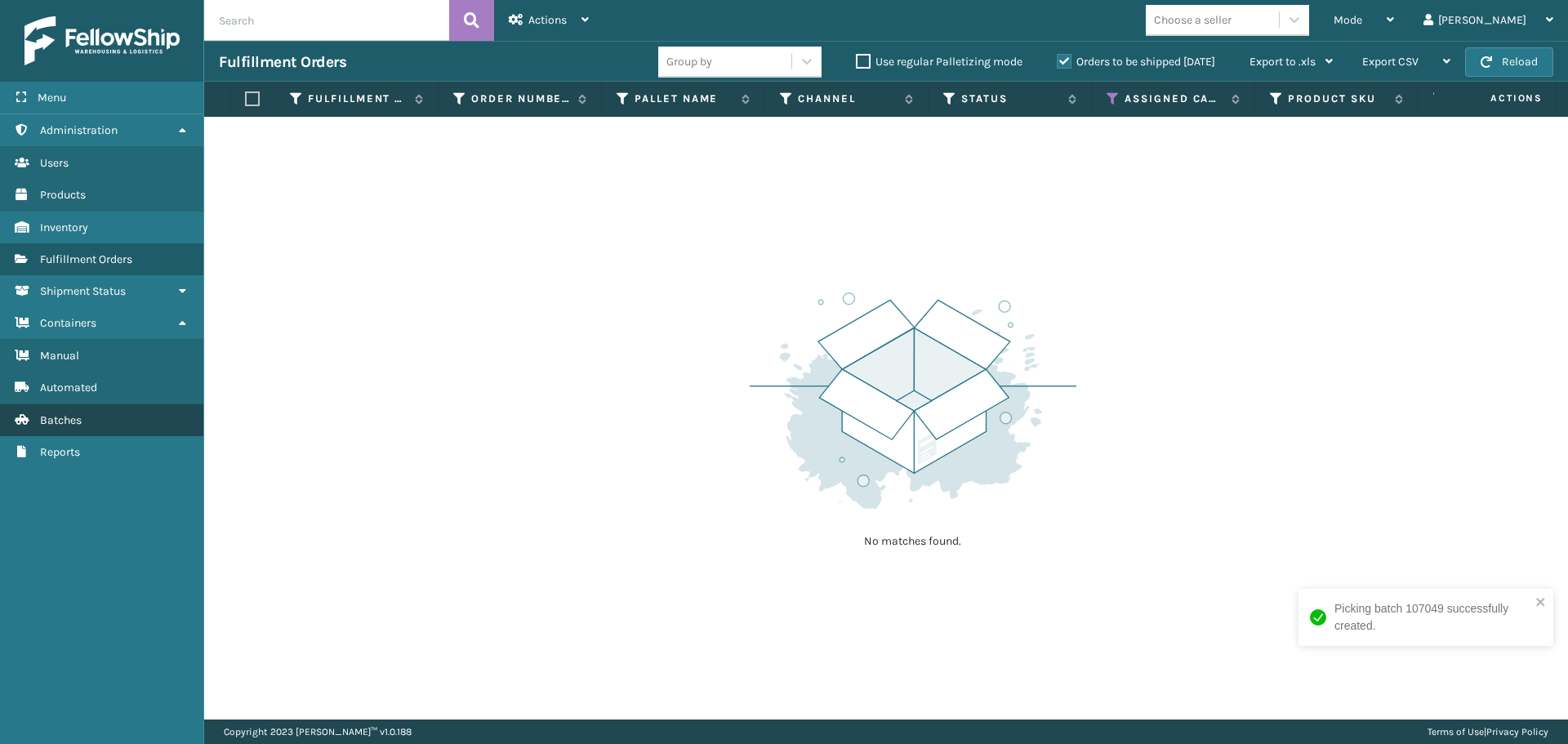
click at [71, 419] on span "Batches" at bounding box center [61, 419] width 42 height 14
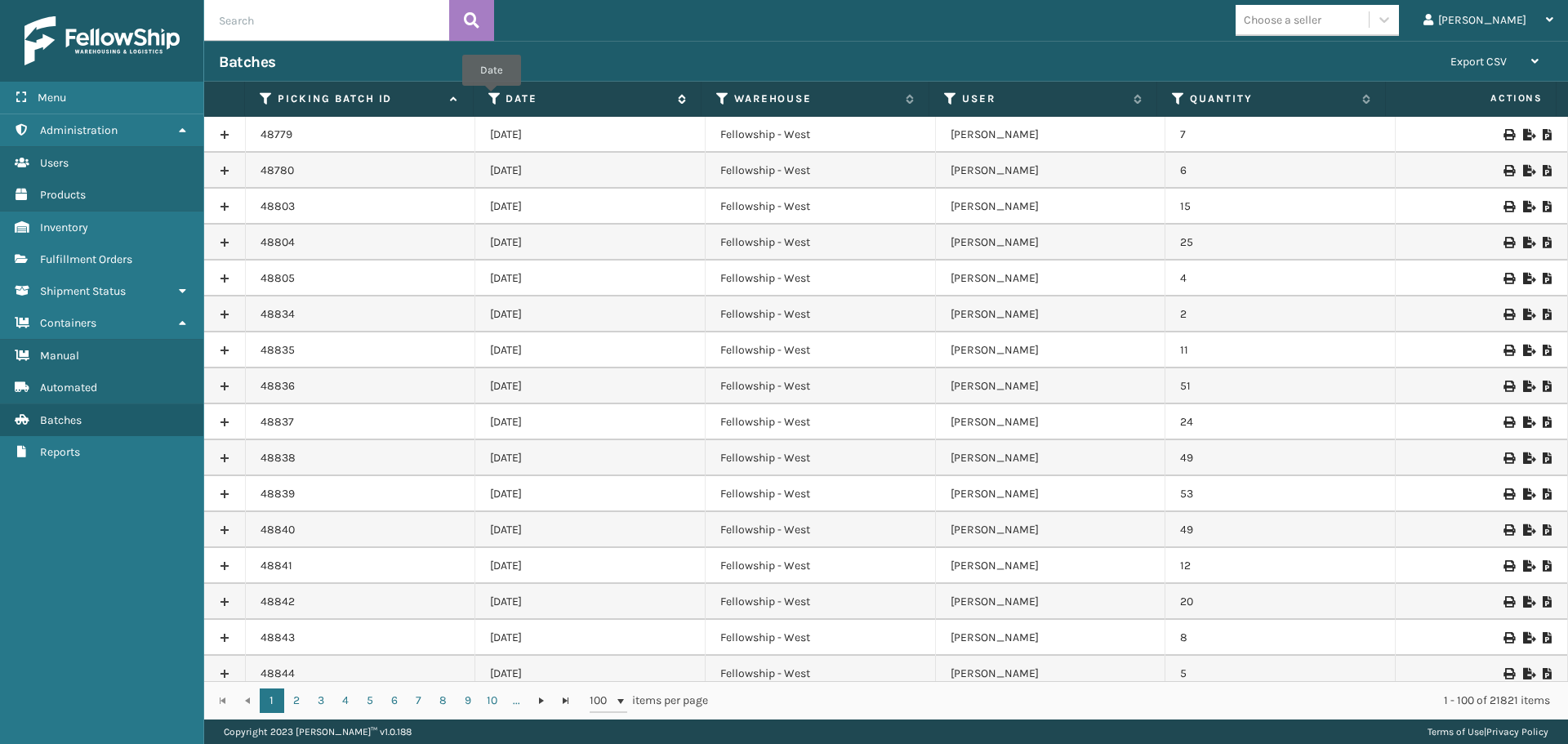
click at [492, 97] on icon at bounding box center [494, 99] width 13 height 14
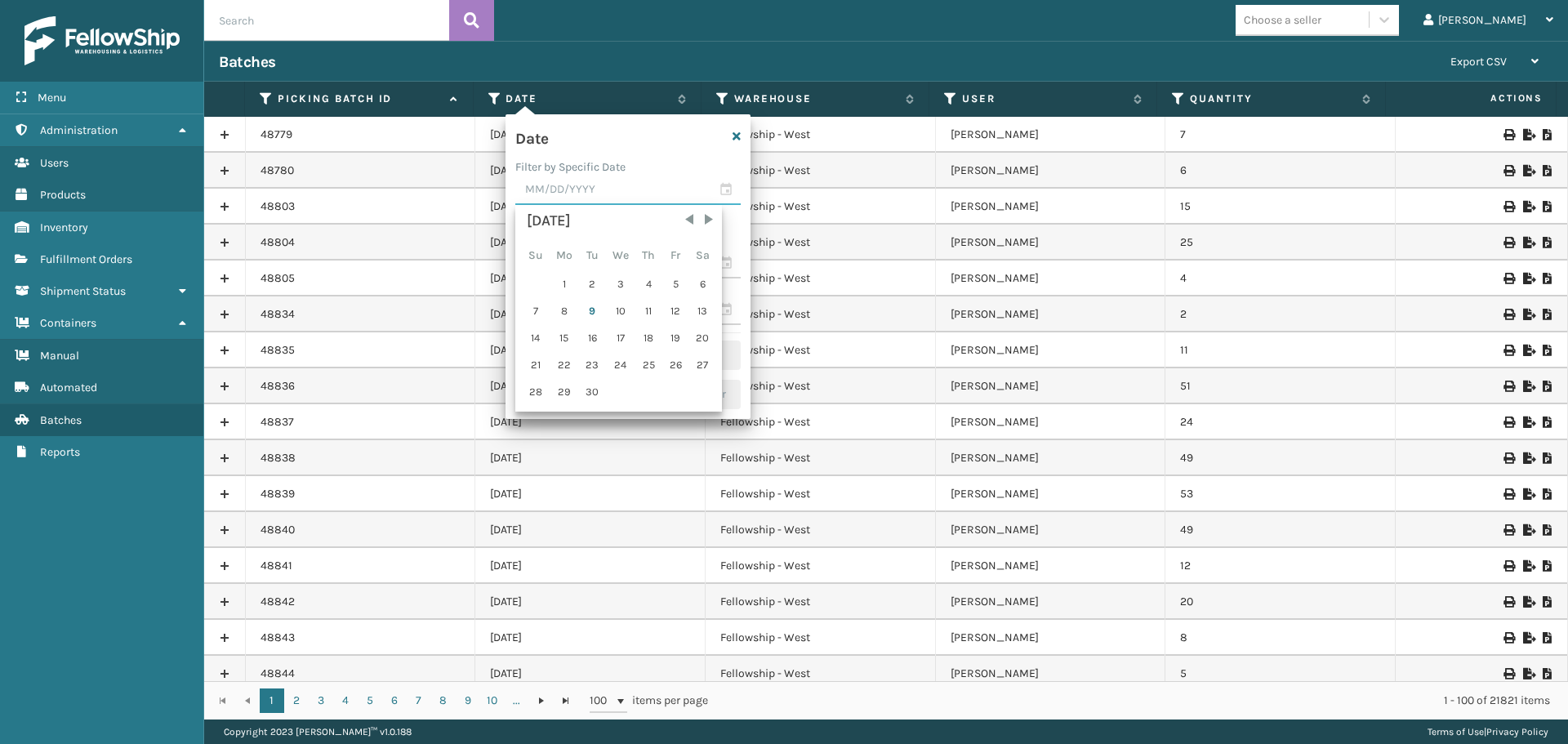
click at [726, 186] on input "text" at bounding box center [627, 190] width 225 height 29
click at [589, 312] on div "9" at bounding box center [592, 310] width 24 height 24
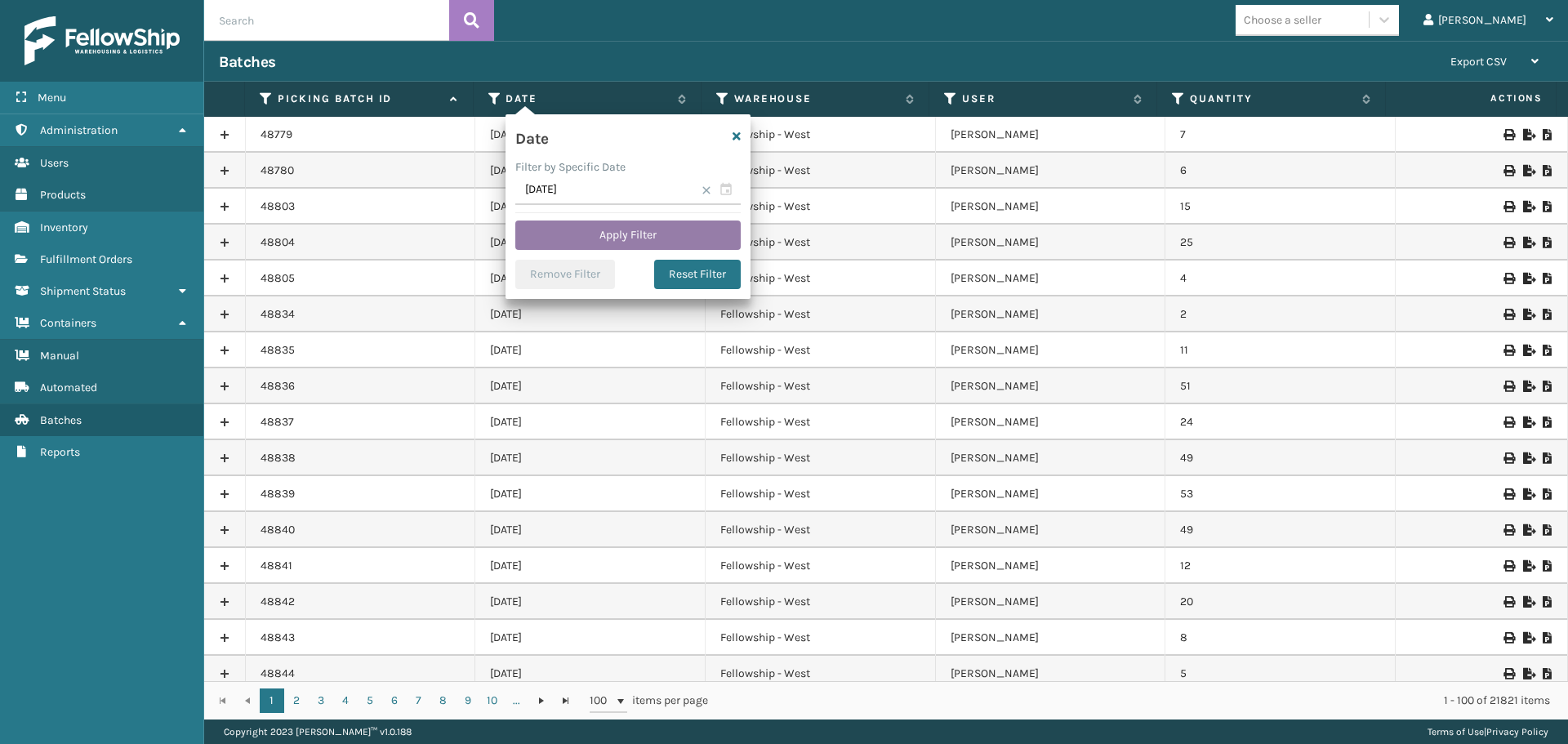
click at [608, 225] on button "Apply Filter" at bounding box center [627, 235] width 225 height 29
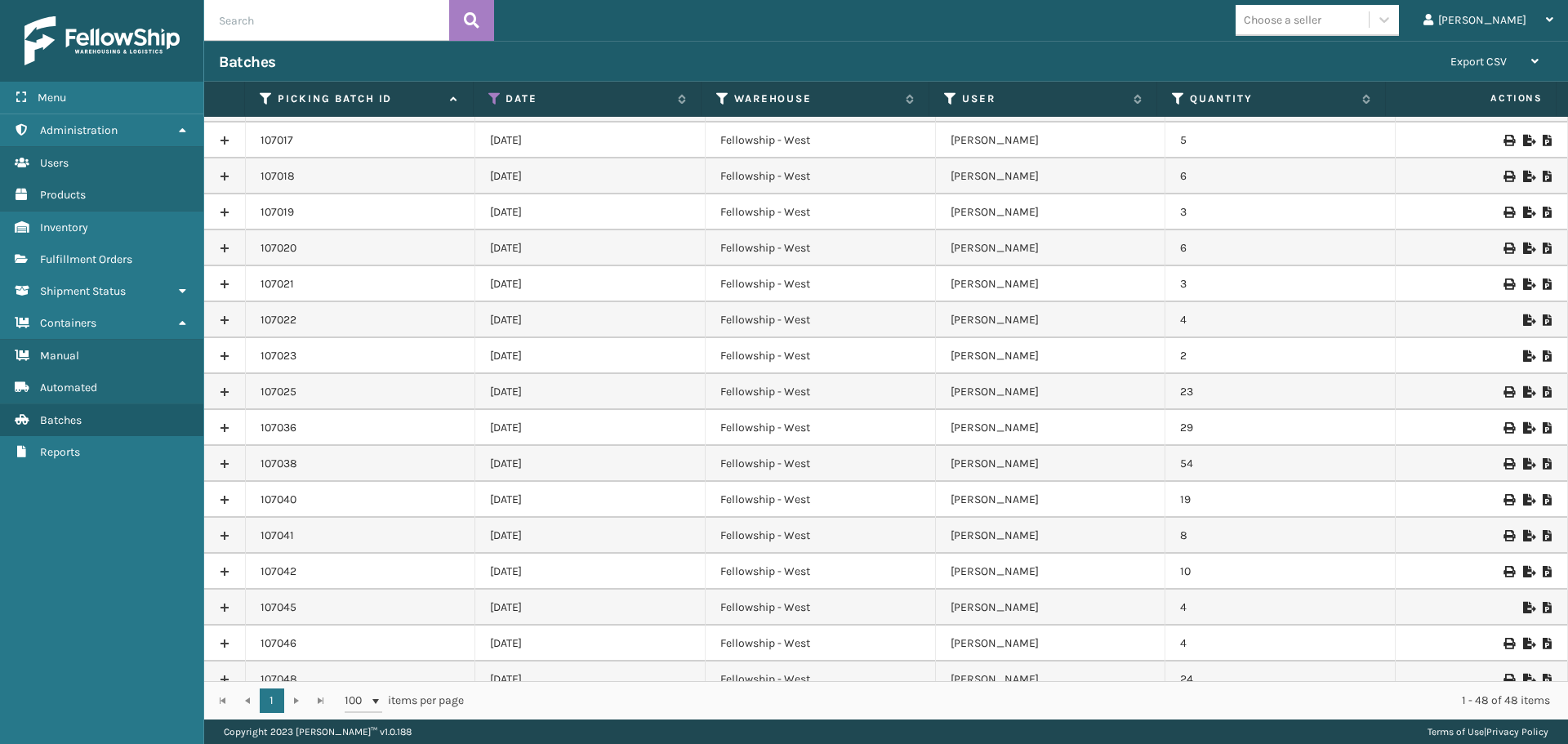
scroll to position [1160, 0]
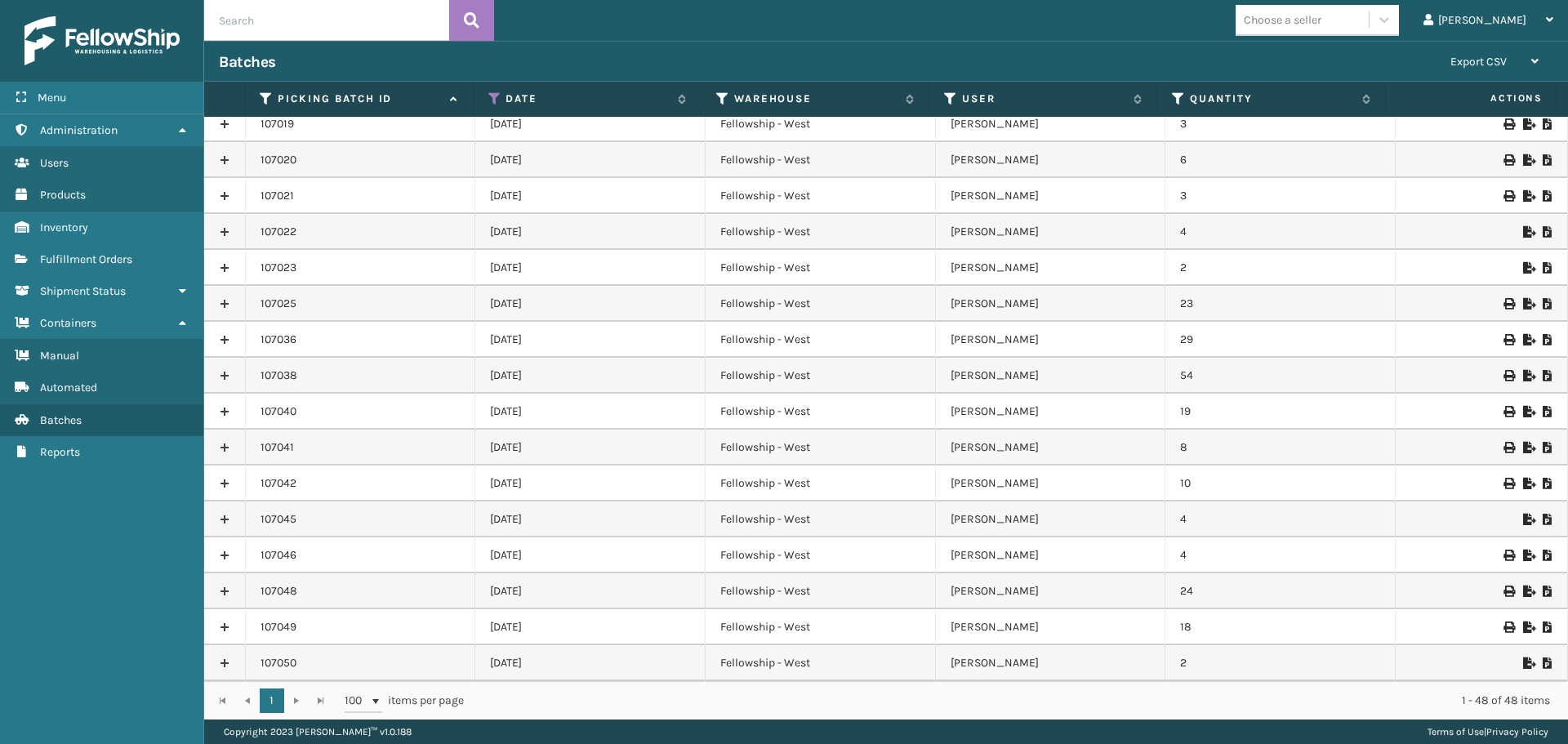
click at [1543, 626] on icon at bounding box center [1547, 627] width 10 height 12
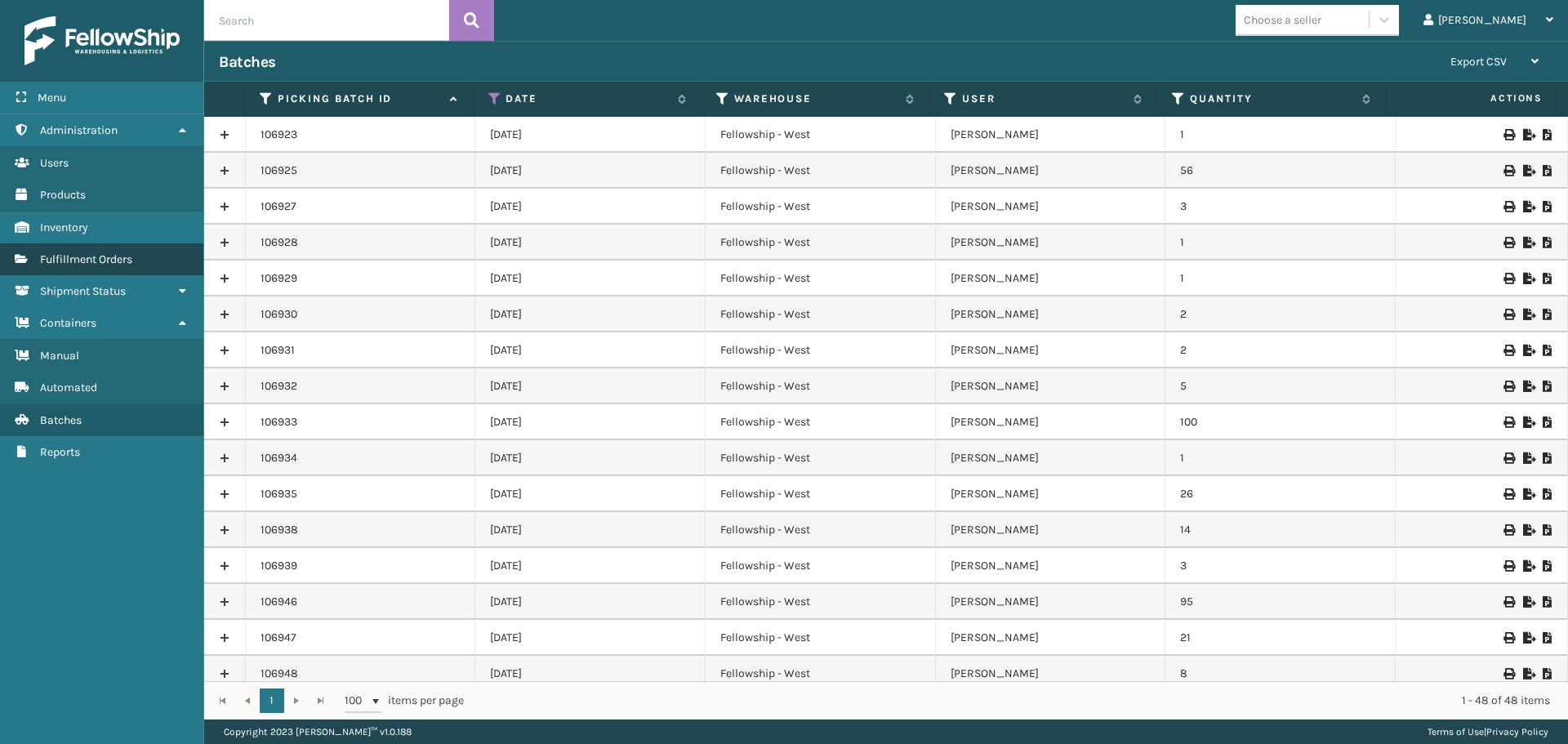
click at [128, 265] on span "Fulfillment Orders" at bounding box center [86, 259] width 92 height 14
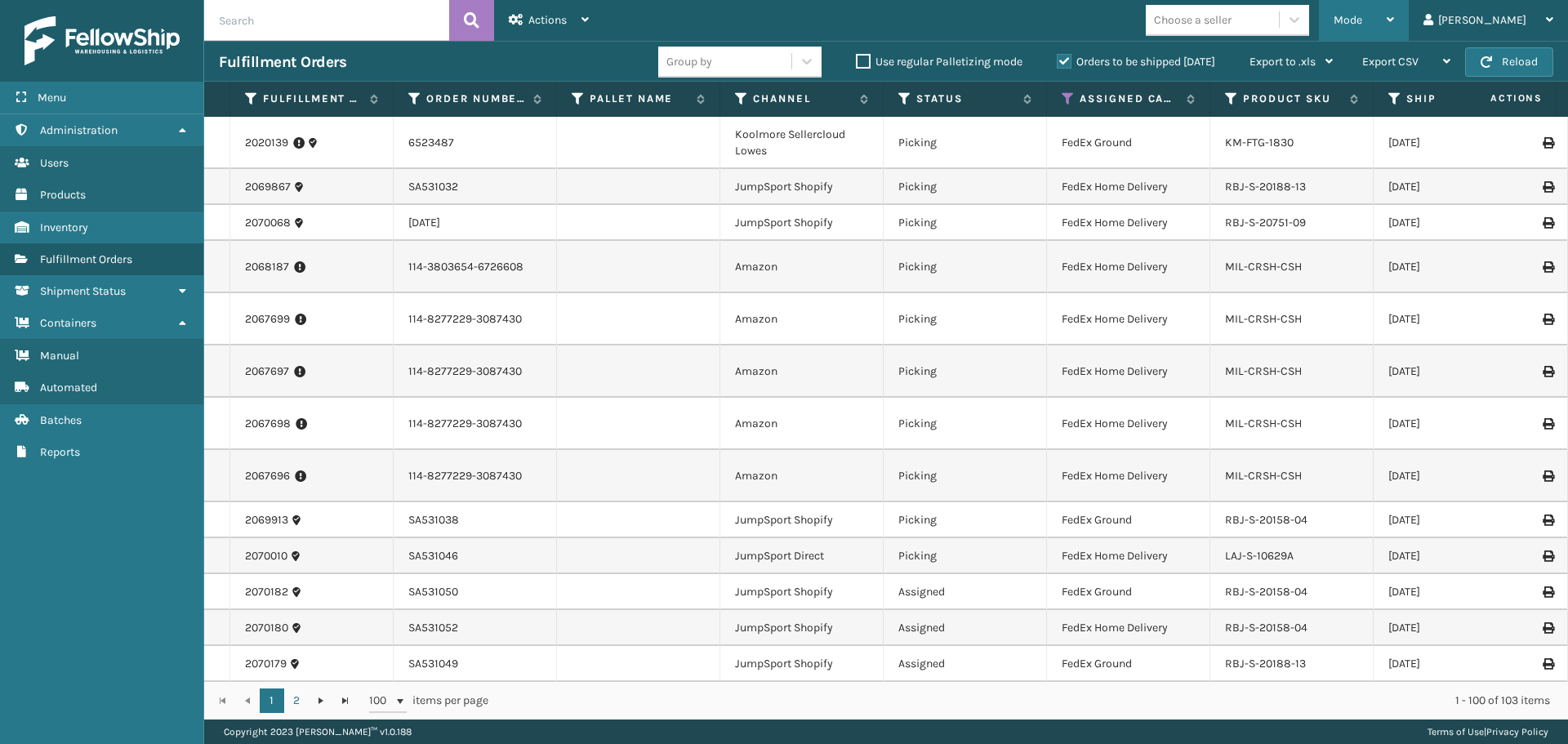
click at [1390, 13] on div "Mode Regular Mode Picking Mode Labeling Mode Exit Scan Mode" at bounding box center [1363, 20] width 90 height 41
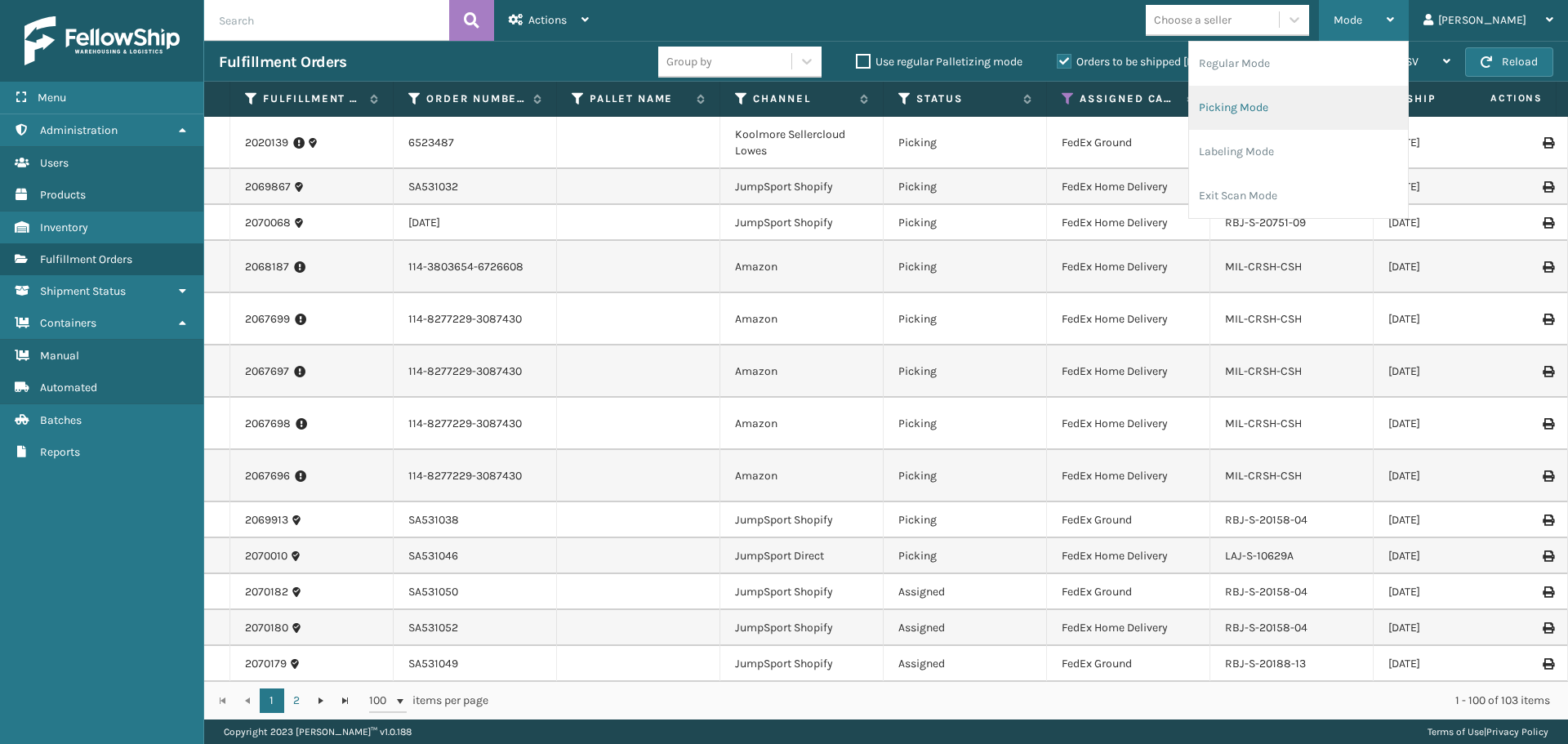
click at [1284, 114] on li "Picking Mode" at bounding box center [1299, 108] width 219 height 44
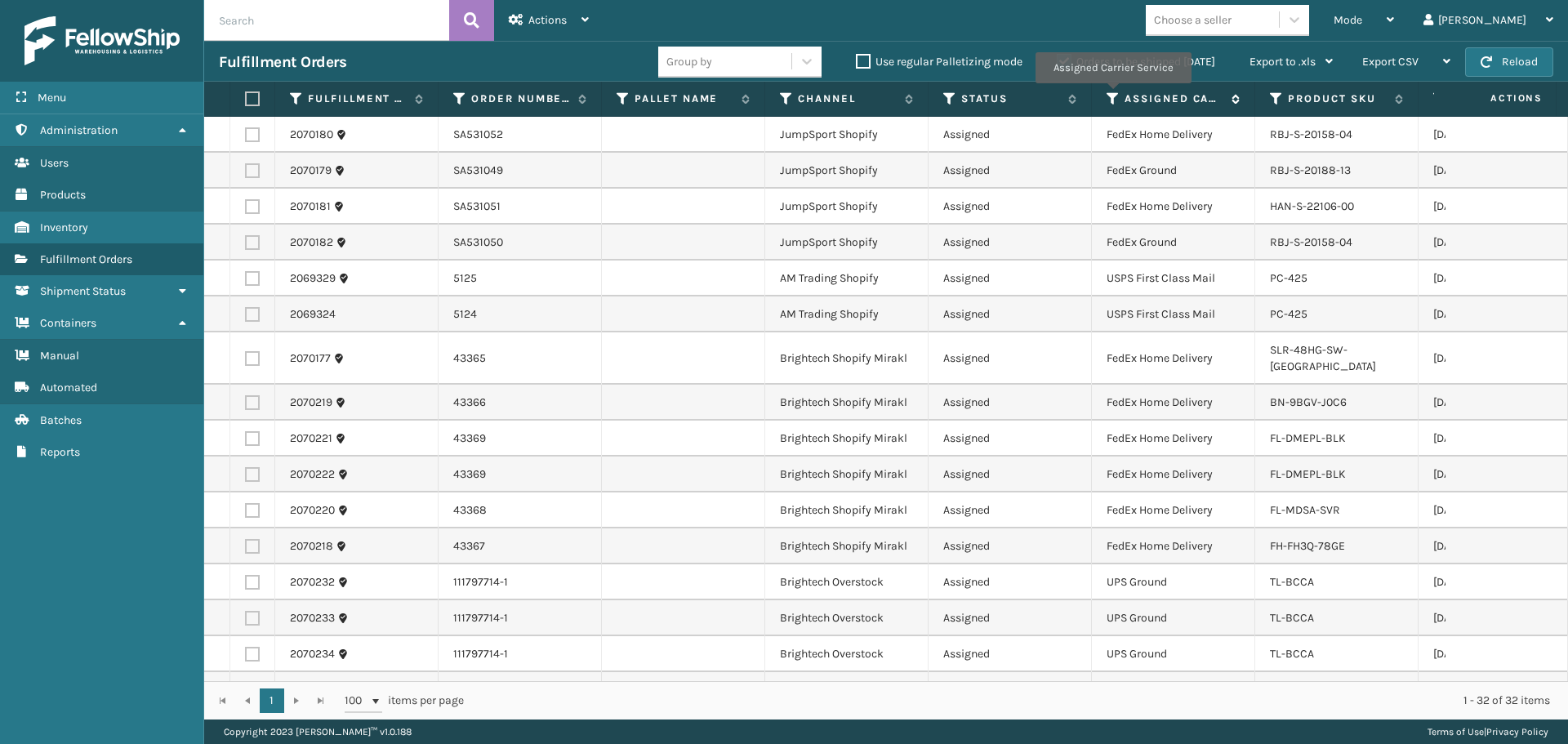
click at [1113, 95] on icon at bounding box center [1113, 99] width 13 height 14
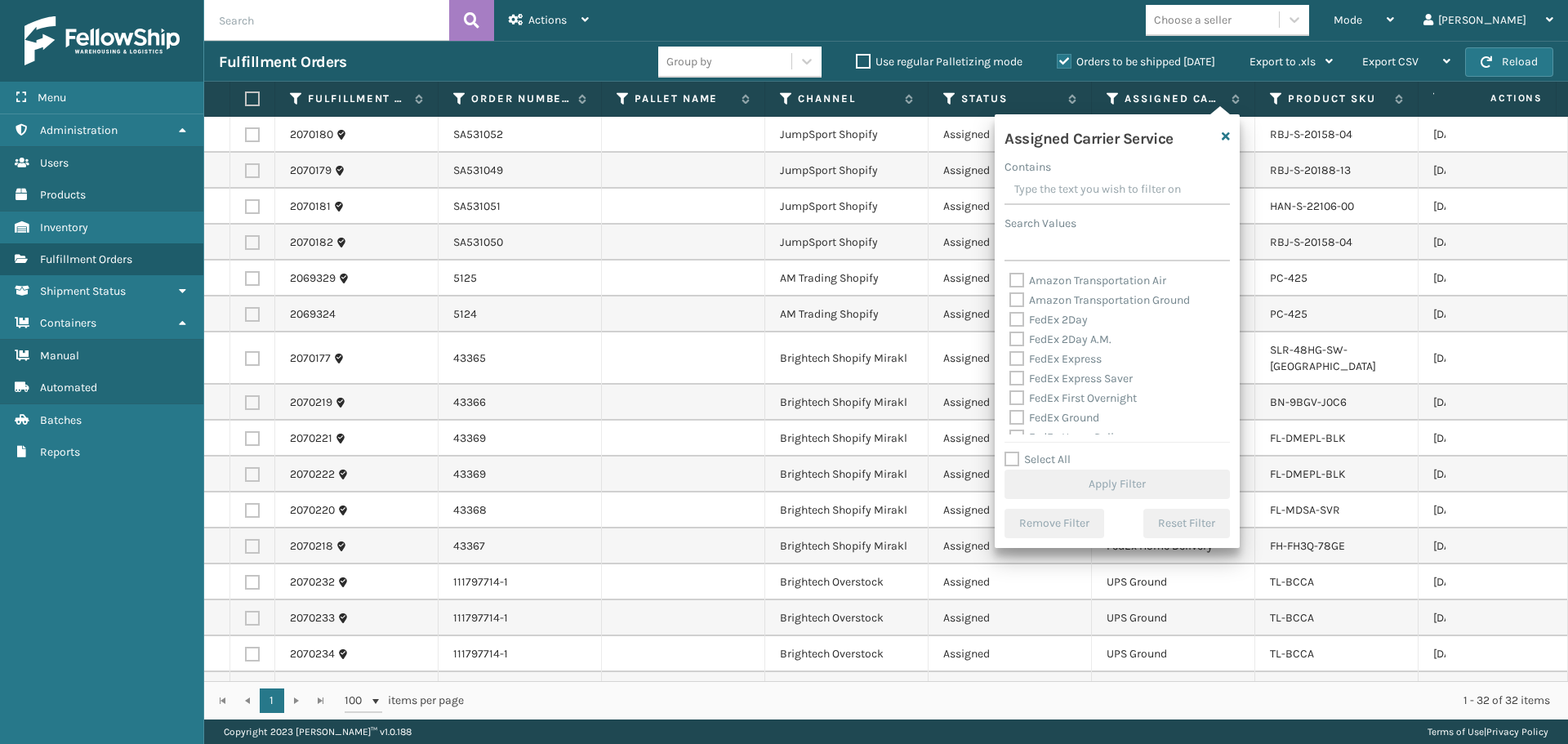
click at [1050, 321] on label "FedEx 2Day" at bounding box center [1048, 320] width 79 height 14
click at [1010, 321] on input "FedEx 2Day" at bounding box center [1009, 316] width 1 height 11
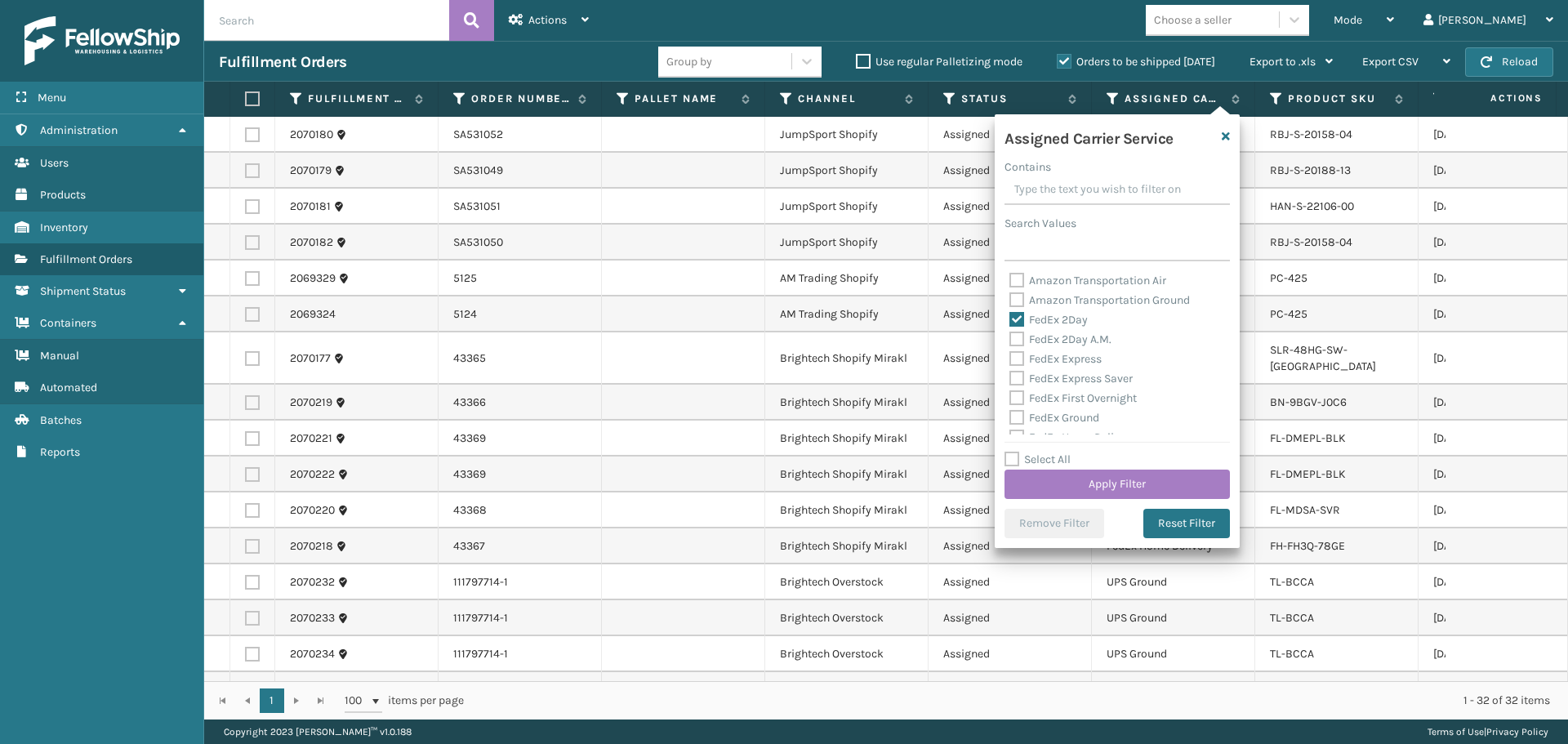
click at [1057, 337] on label "FedEx 2Day A.M." at bounding box center [1060, 339] width 102 height 14
click at [1010, 337] on input "FedEx 2Day A.M." at bounding box center [1009, 335] width 1 height 11
click at [1056, 358] on label "FedEx Express" at bounding box center [1056, 358] width 92 height 14
click at [1010, 358] on input "FedEx Express" at bounding box center [1009, 355] width 1 height 11
click at [1059, 377] on label "FedEx Express Saver" at bounding box center [1071, 377] width 123 height 14
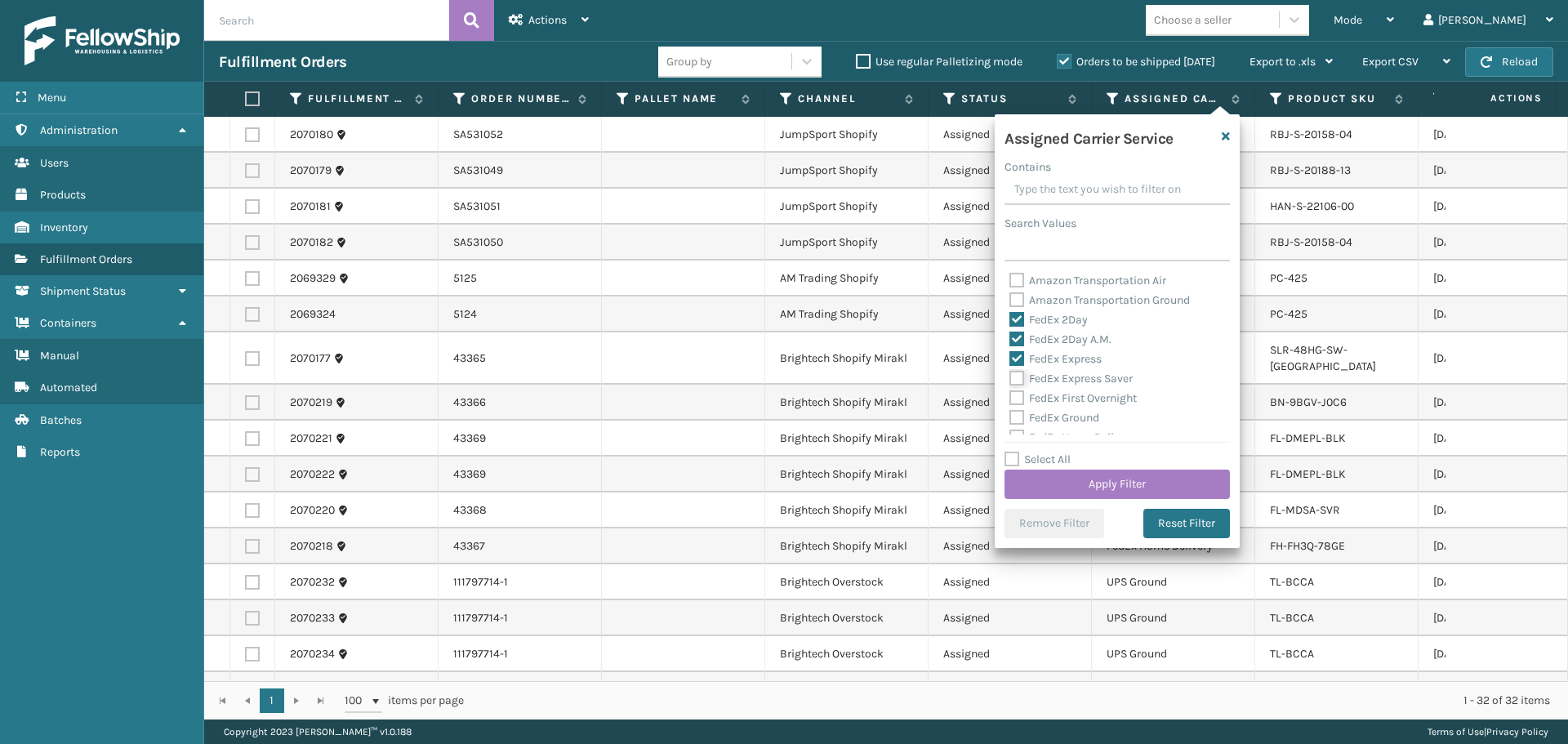
click at [1010, 377] on input "FedEx Express Saver" at bounding box center [1009, 375] width 1 height 11
click at [1066, 402] on label "FedEx First Overnight" at bounding box center [1073, 397] width 128 height 14
click at [1010, 399] on input "FedEx First Overnight" at bounding box center [1009, 394] width 1 height 11
click at [1066, 416] on label "FedEx Ground" at bounding box center [1054, 417] width 90 height 14
click at [1010, 416] on input "FedEx Ground" at bounding box center [1009, 414] width 1 height 11
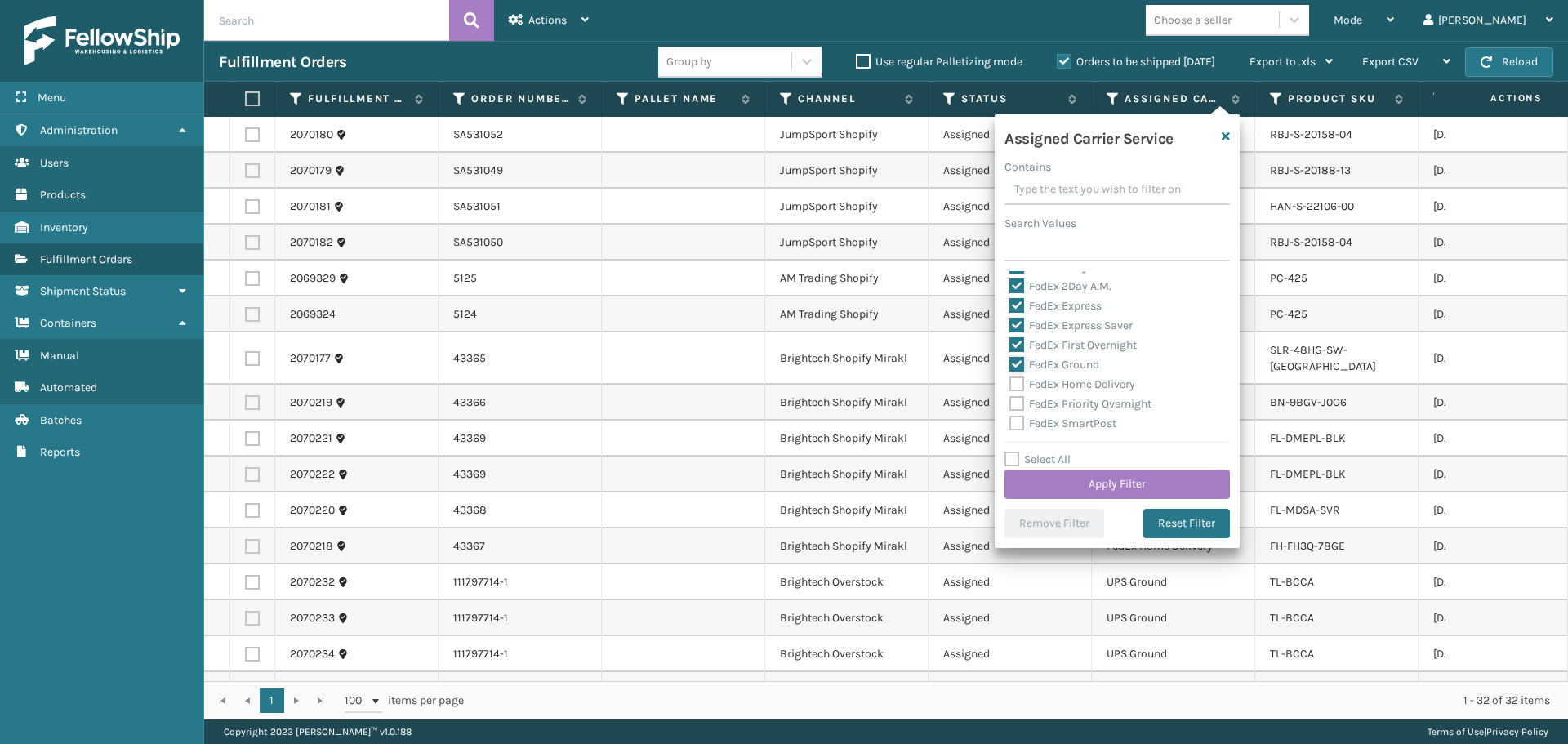
scroll to position [81, 0]
click at [1056, 352] on label "FedEx Home Delivery" at bounding box center [1072, 355] width 126 height 14
click at [1010, 352] on input "FedEx Home Delivery" at bounding box center [1009, 352] width 1 height 11
click at [1065, 376] on label "FedEx Priority Overnight" at bounding box center [1080, 375] width 142 height 14
click at [1010, 376] on input "FedEx Priority Overnight" at bounding box center [1009, 371] width 1 height 11
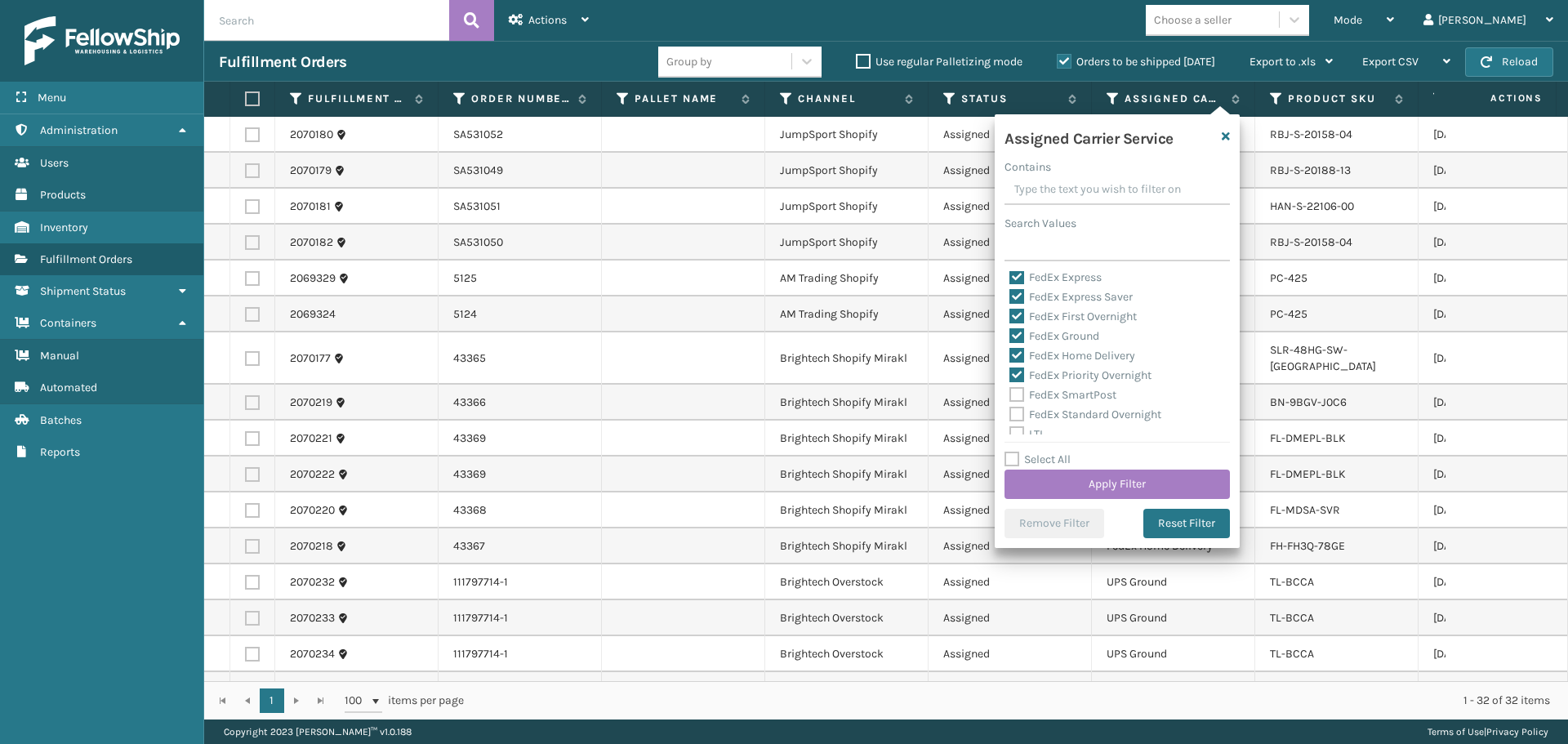
click at [1063, 390] on label "FedEx SmartPost" at bounding box center [1063, 395] width 107 height 14
click at [1010, 390] on input "FedEx SmartPost" at bounding box center [1009, 391] width 1 height 11
click at [1066, 407] on label "FedEx Standard Overnight" at bounding box center [1085, 414] width 152 height 14
click at [1010, 407] on input "FedEx Standard Overnight" at bounding box center [1009, 410] width 1 height 11
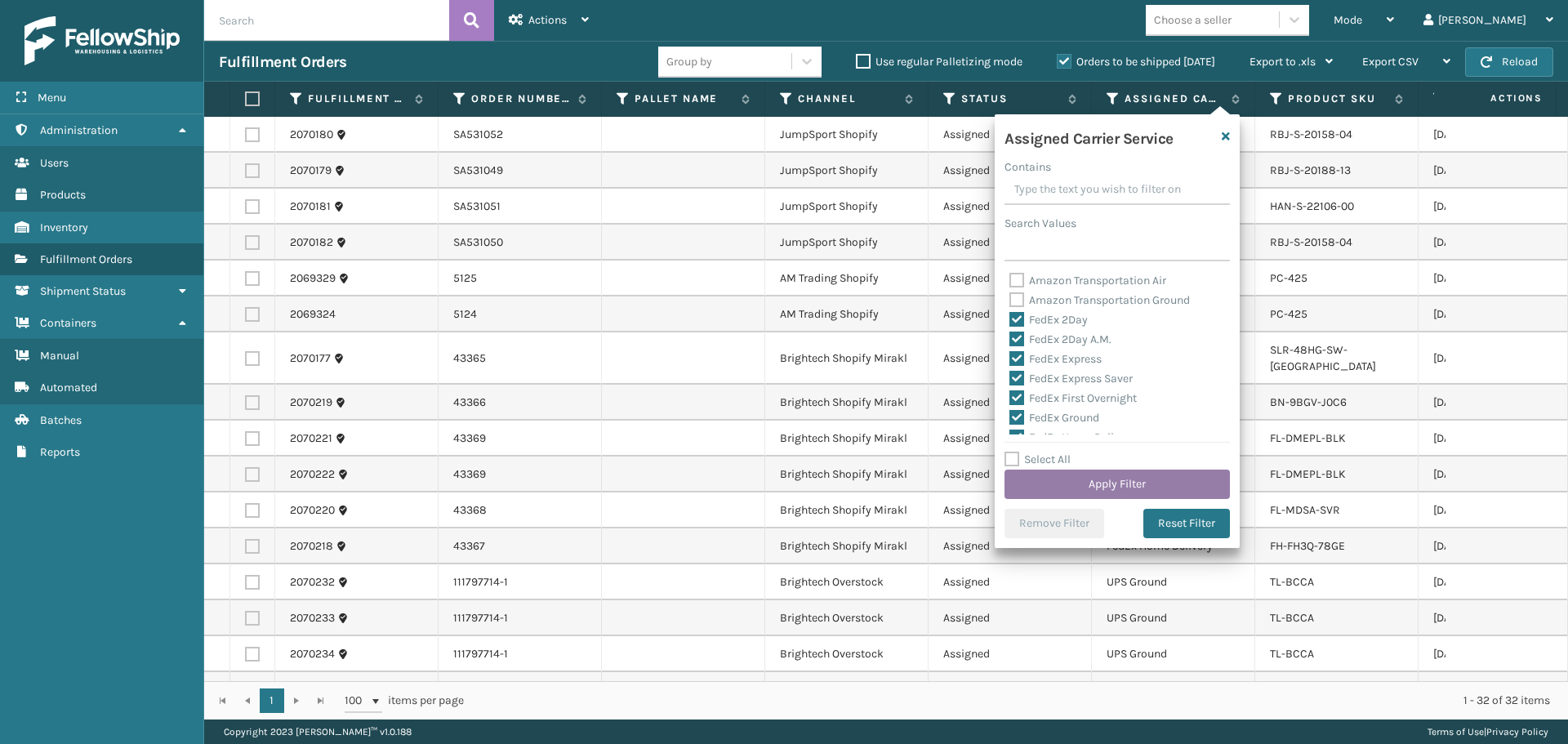
click at [1124, 480] on button "Apply Filter" at bounding box center [1117, 484] width 225 height 29
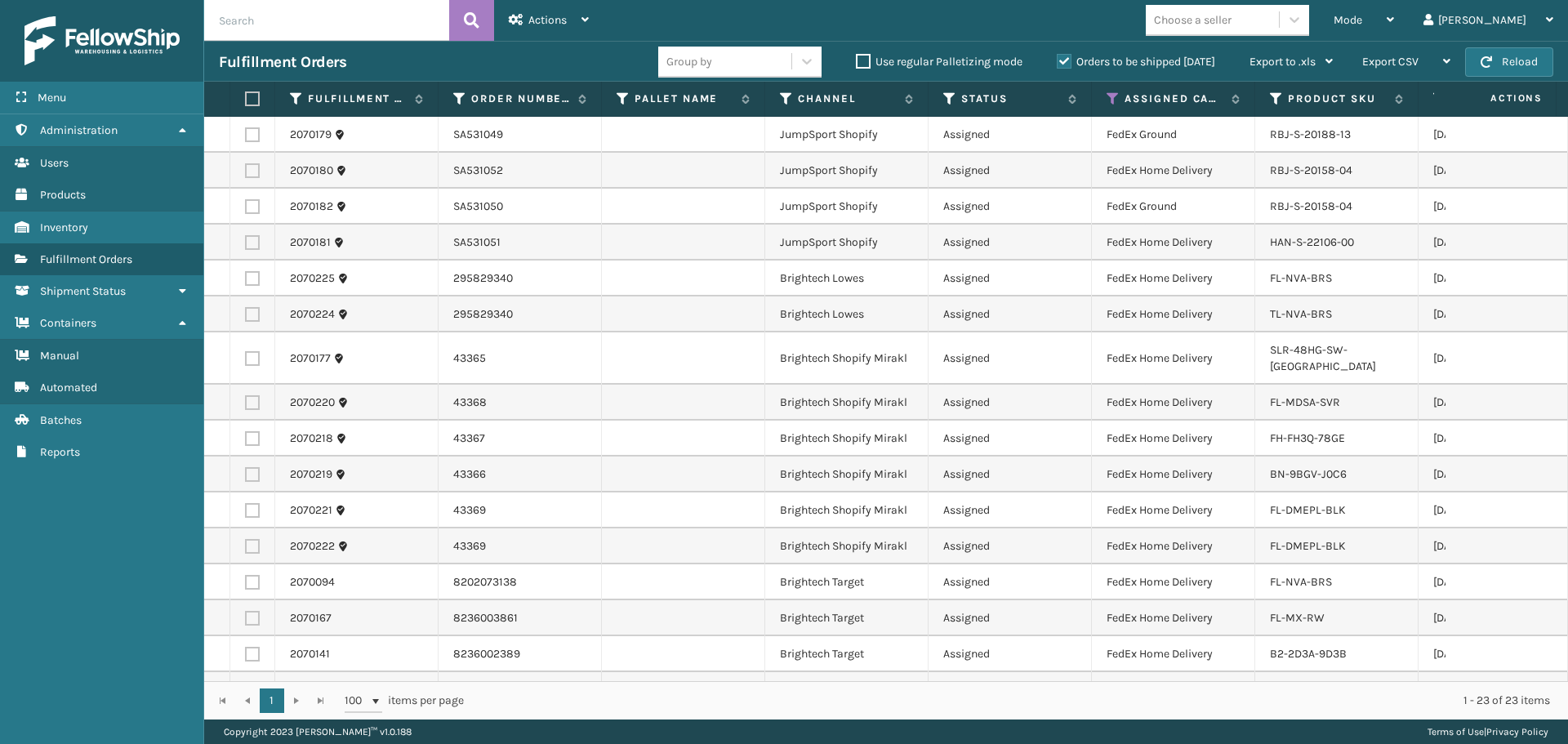
click at [254, 93] on label at bounding box center [250, 99] width 10 height 14
click at [246, 94] on input "checkbox" at bounding box center [245, 100] width 1 height 11
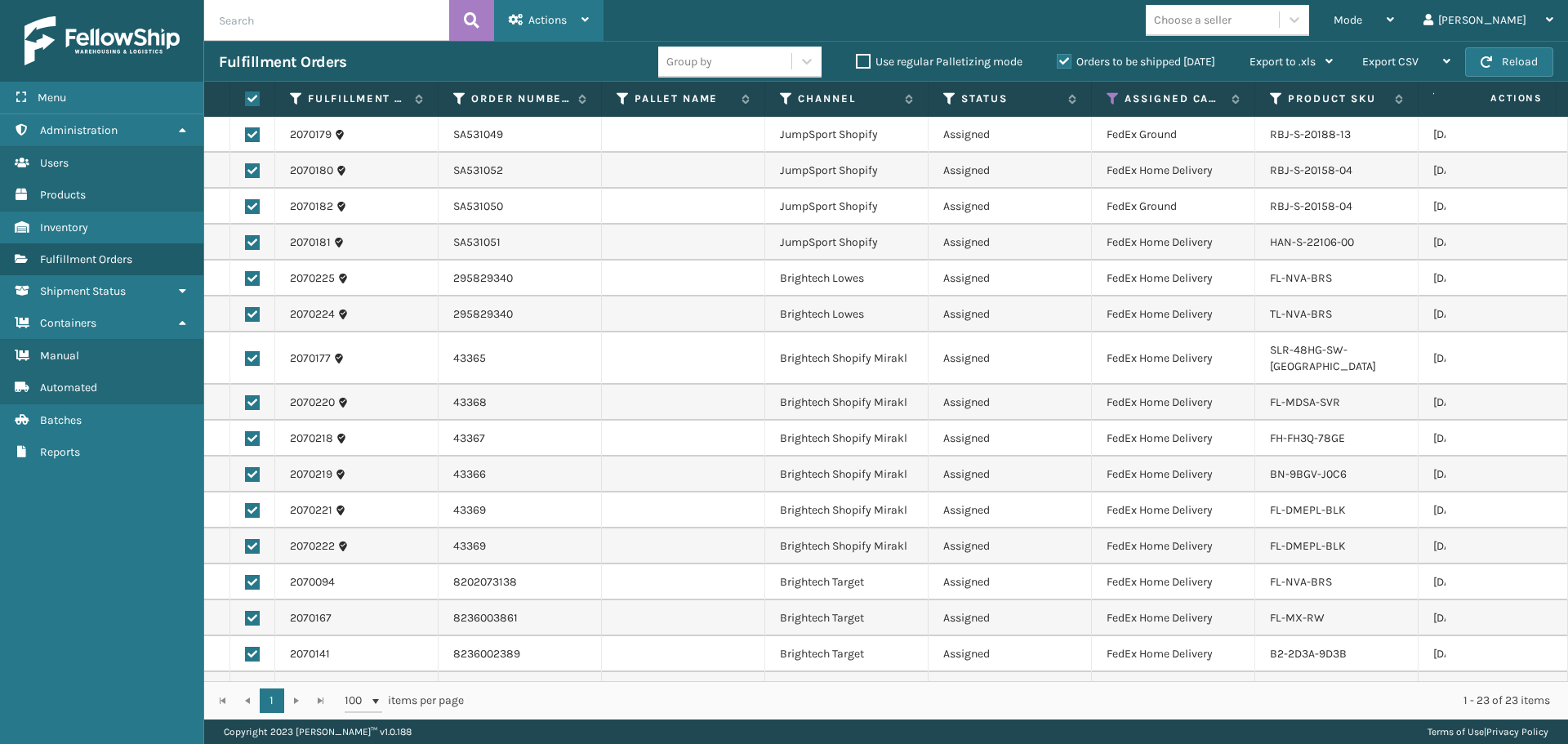
click at [525, 21] on div "Actions" at bounding box center [549, 20] width 80 height 41
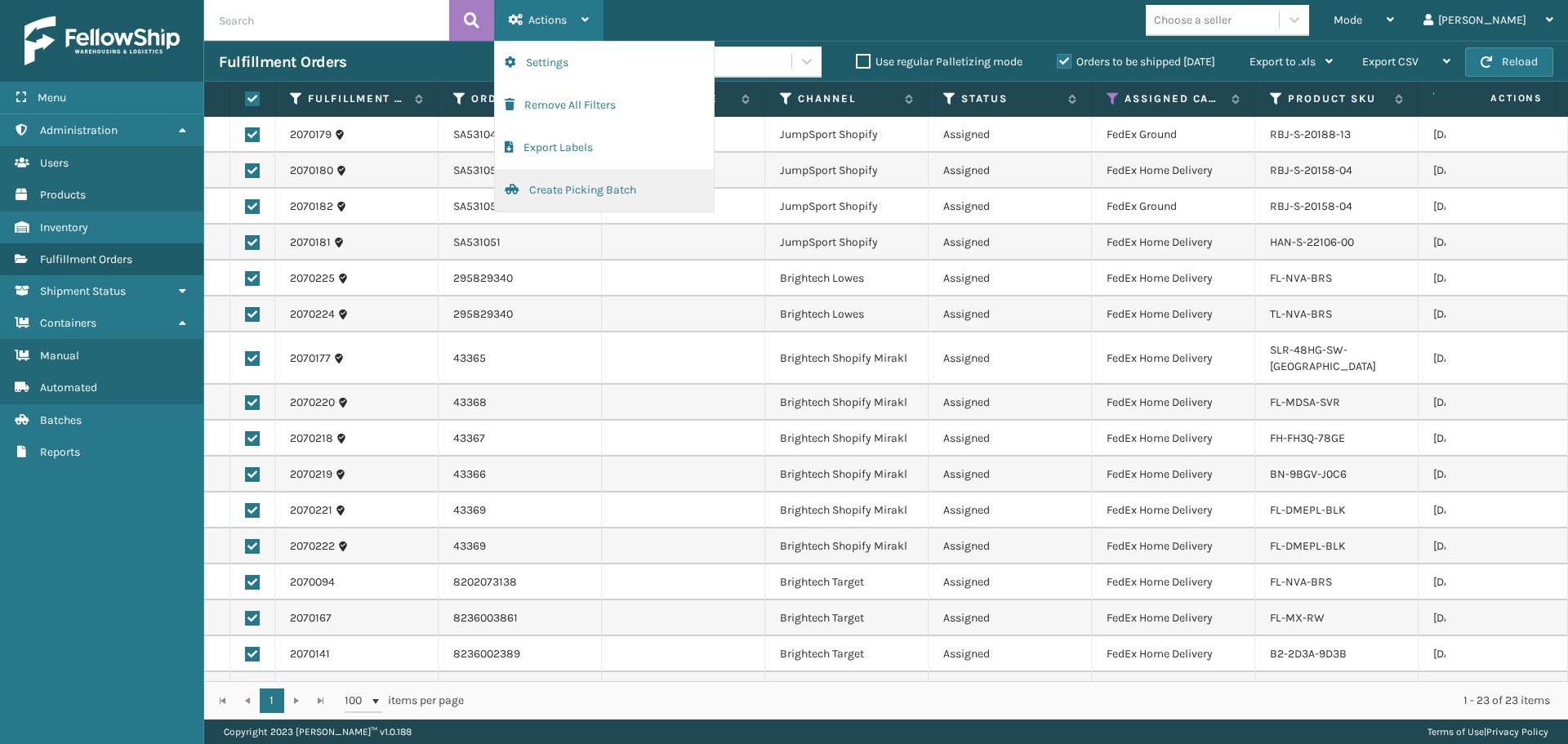
click at [575, 200] on button "Create Picking Batch" at bounding box center [605, 190] width 219 height 43
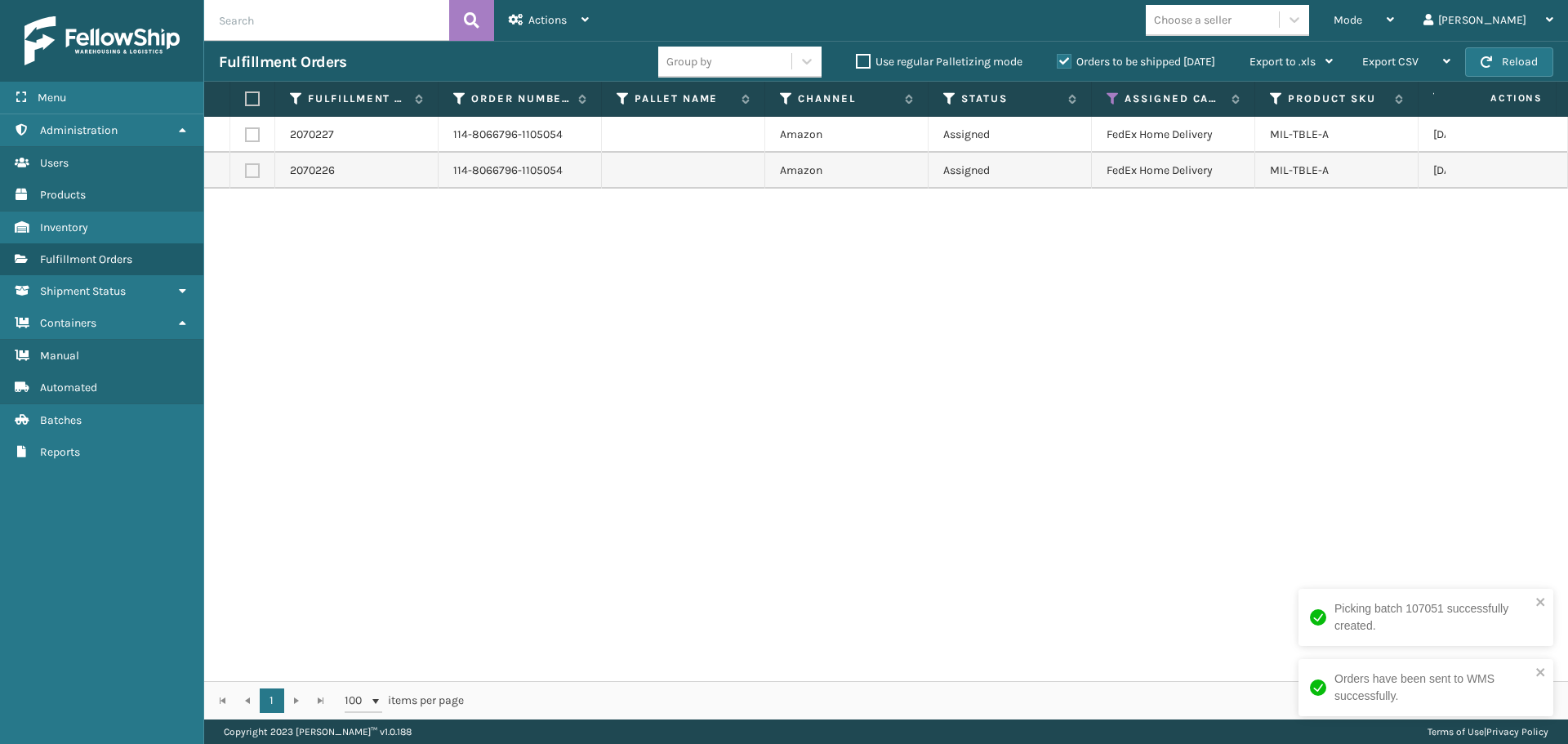
click at [248, 95] on label at bounding box center [250, 99] width 10 height 14
click at [246, 95] on input "checkbox" at bounding box center [245, 100] width 1 height 11
click at [544, 11] on div "Actions" at bounding box center [549, 20] width 80 height 41
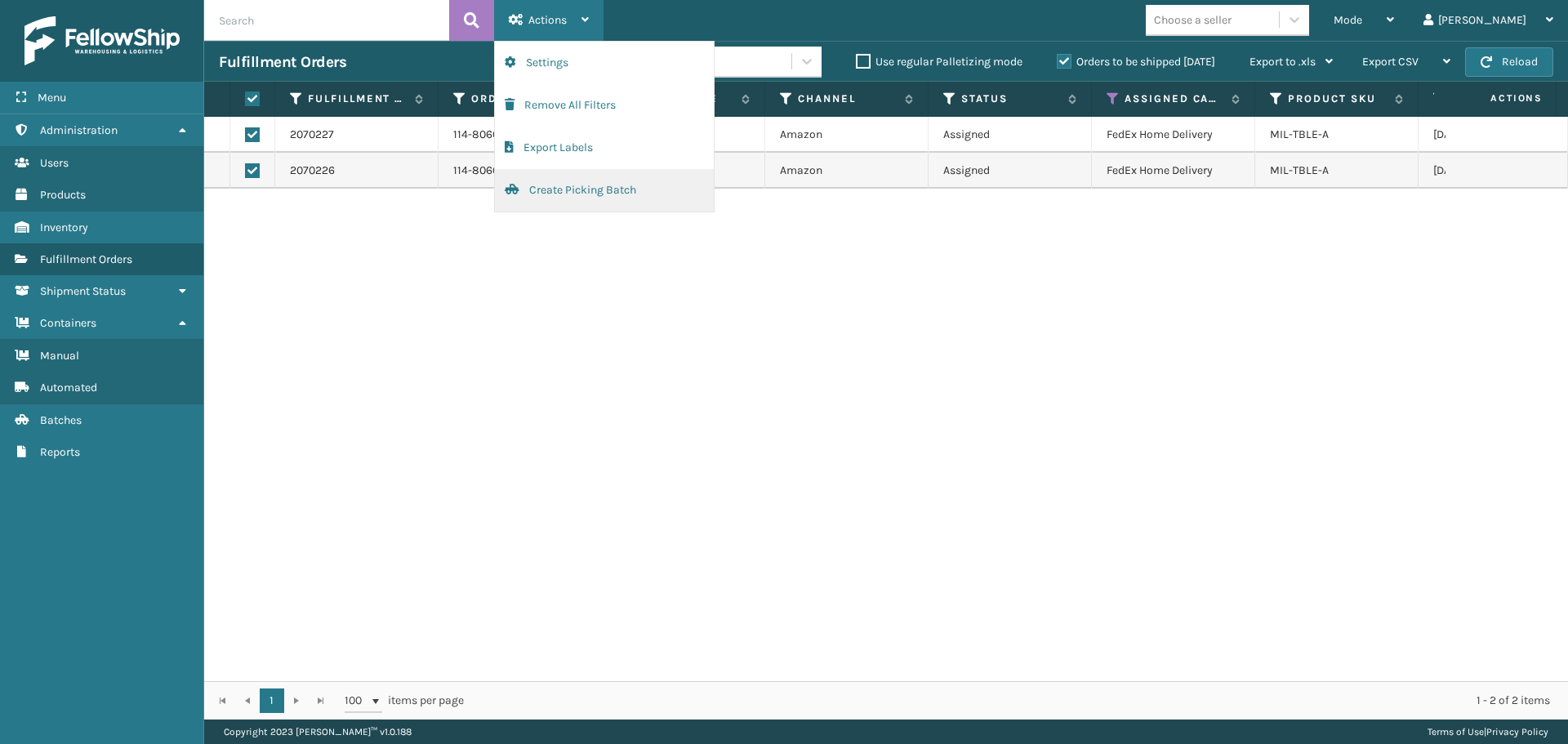
click at [571, 196] on button "Create Picking Batch" at bounding box center [605, 190] width 219 height 43
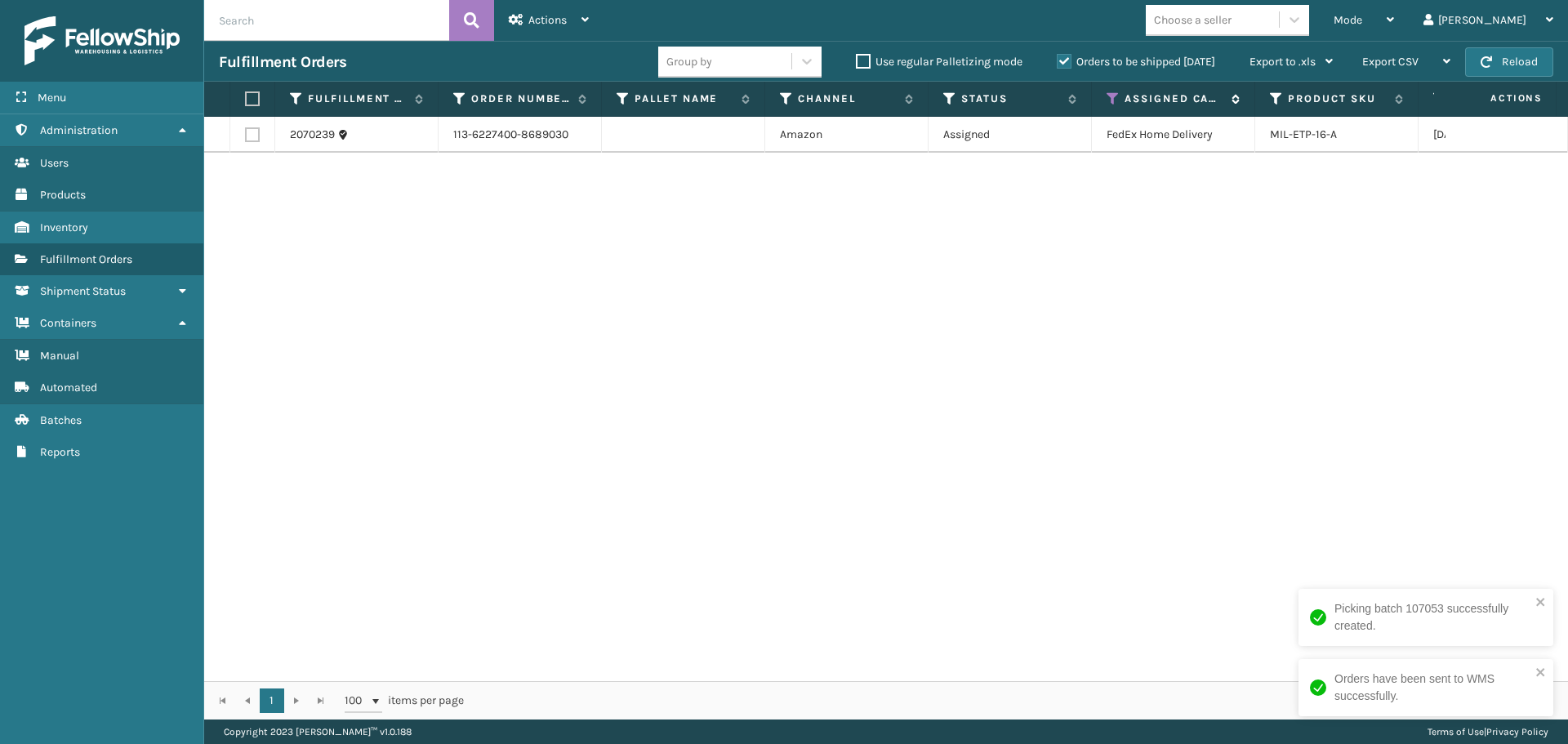
click at [1114, 96] on icon at bounding box center [1113, 99] width 13 height 14
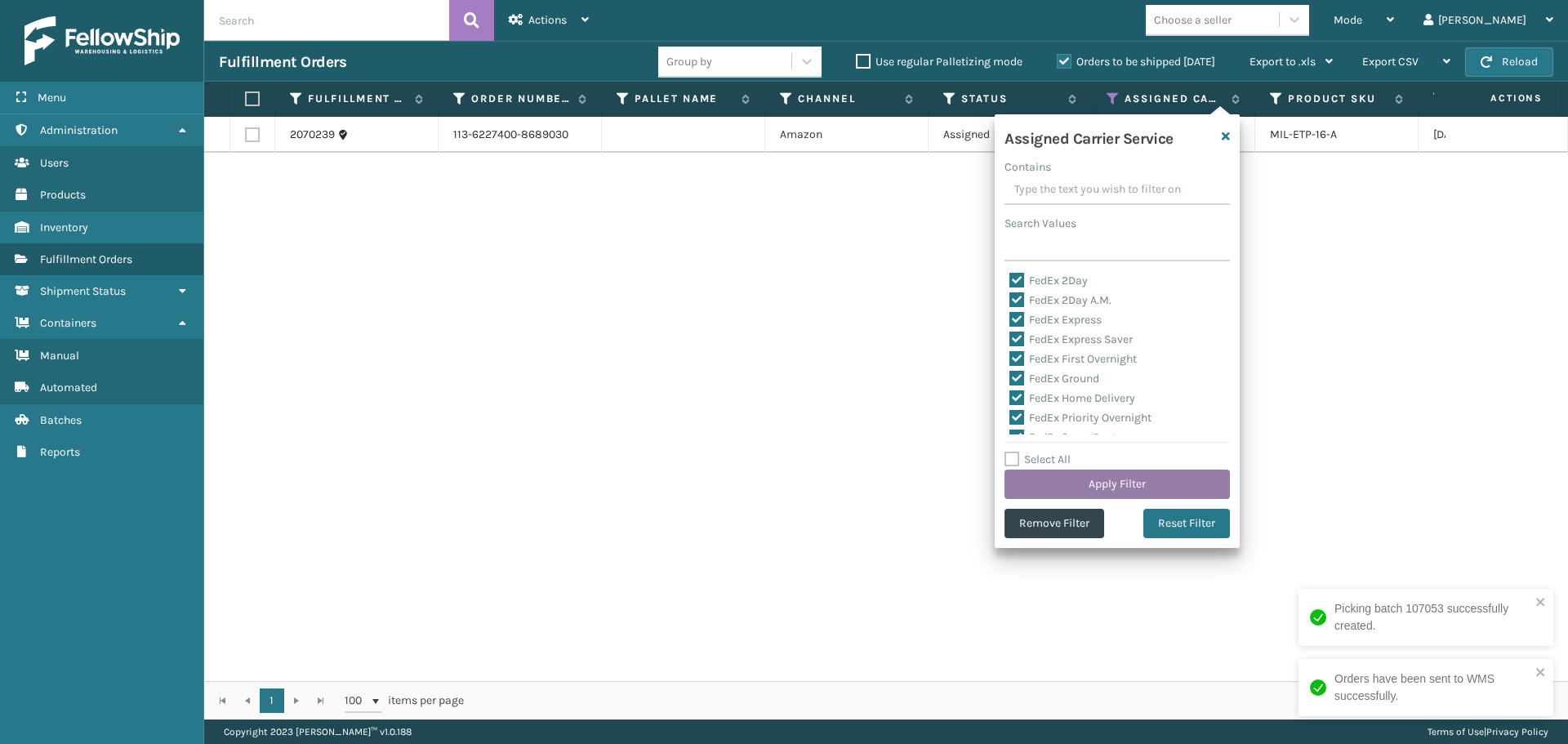
click at [1152, 481] on button "Apply Filter" at bounding box center [1117, 484] width 225 height 29
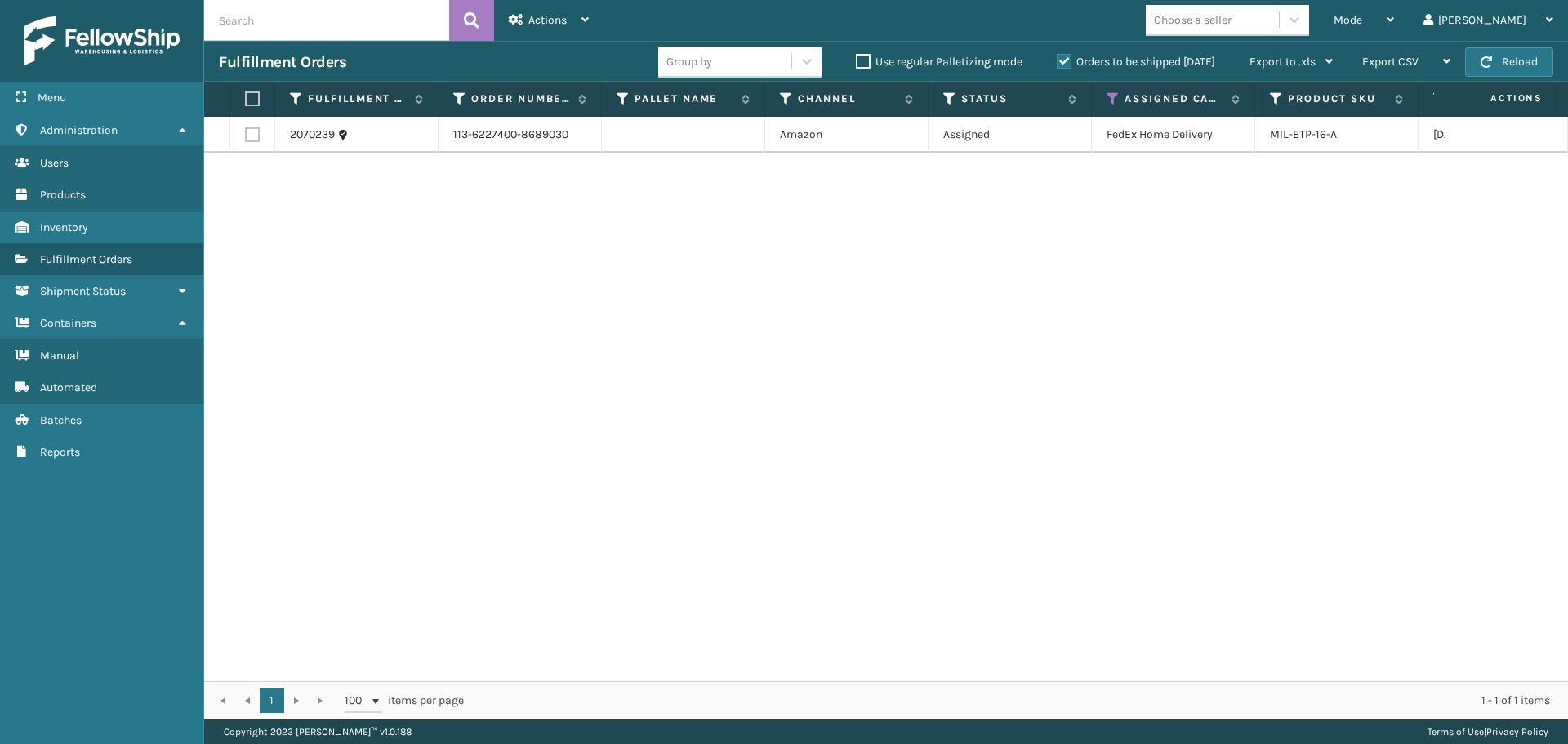
click at [254, 97] on label at bounding box center [250, 99] width 10 height 14
click at [246, 97] on input "checkbox" at bounding box center [245, 100] width 1 height 11
click at [519, 33] on div "Actions" at bounding box center [549, 20] width 80 height 41
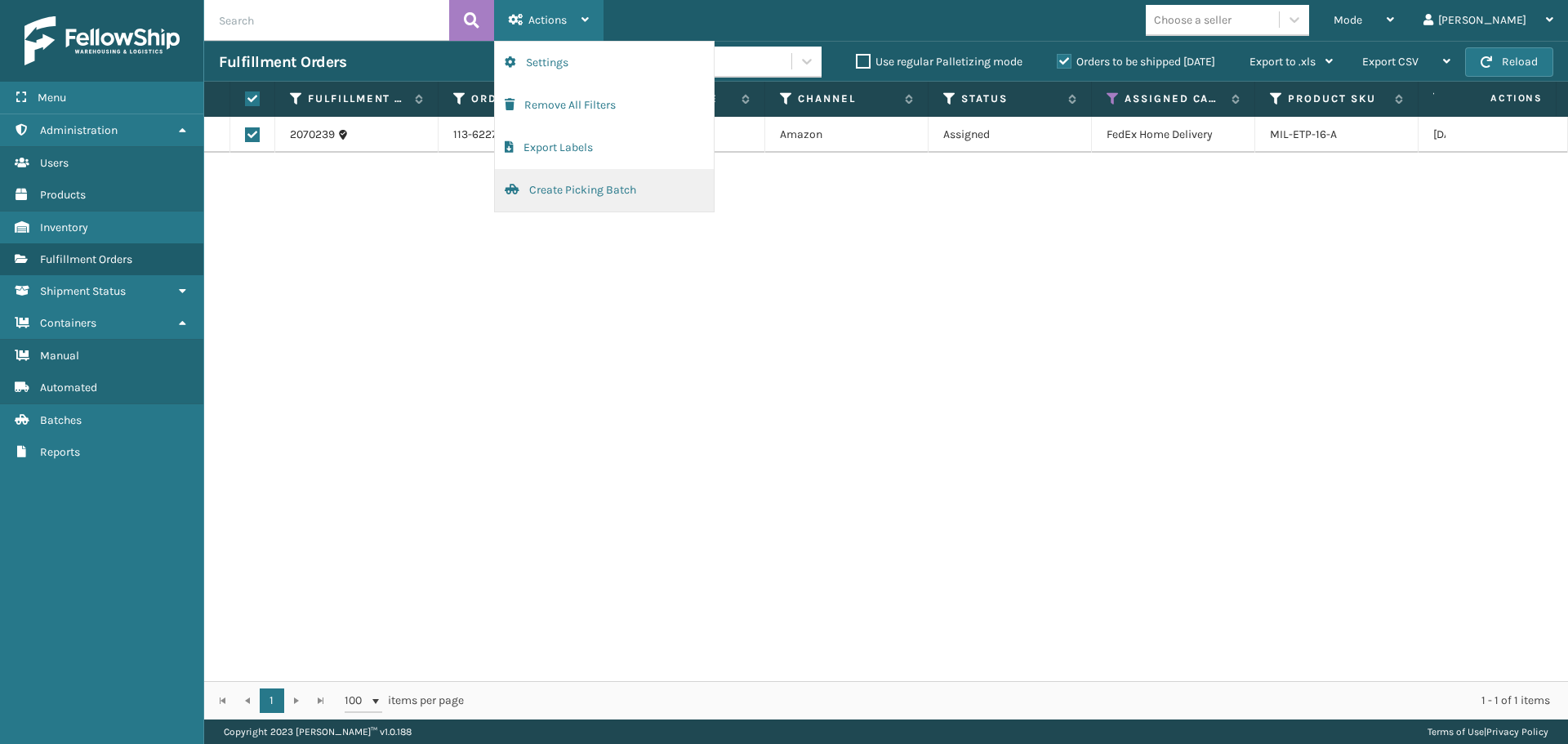
click at [560, 199] on button "Create Picking Batch" at bounding box center [605, 190] width 219 height 43
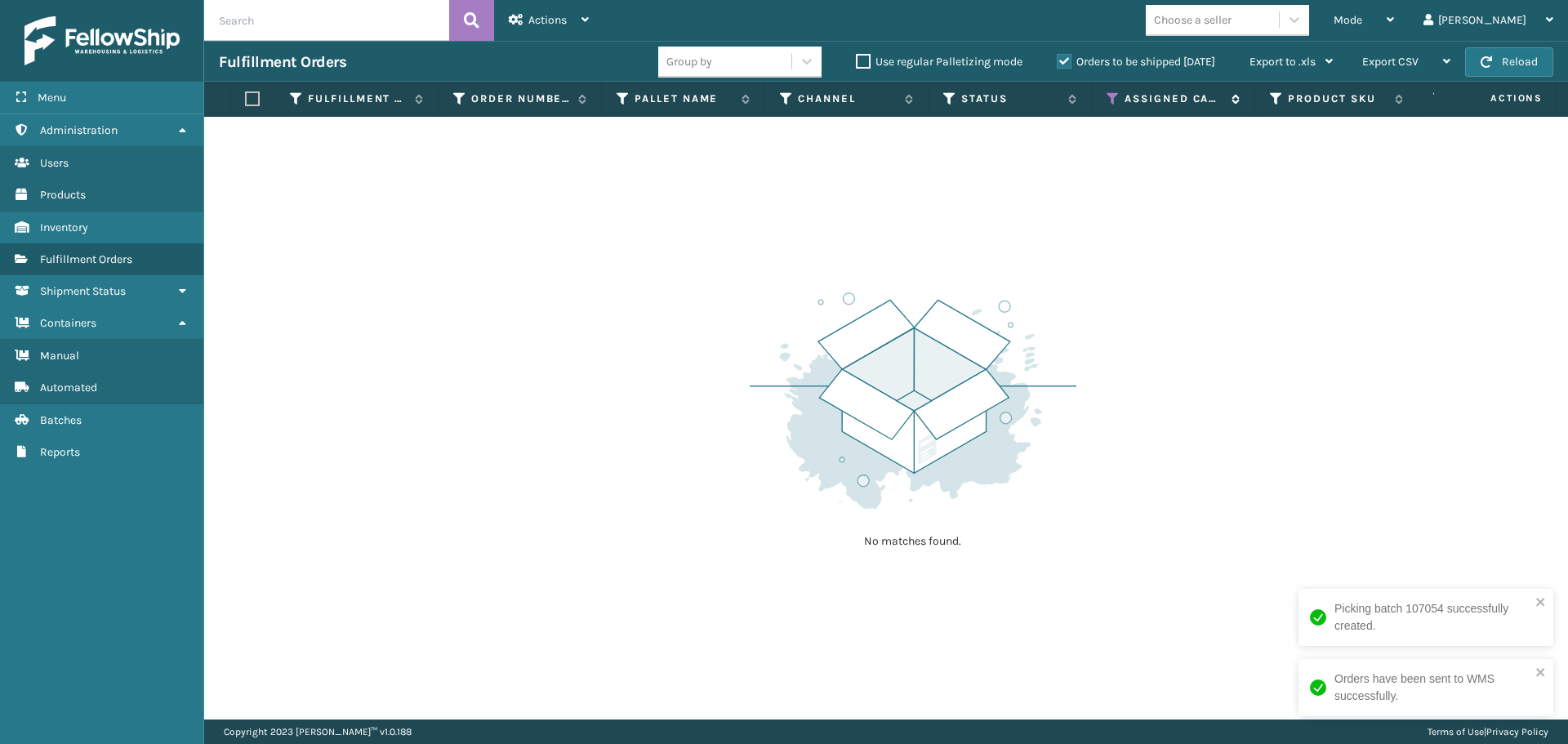
click at [1112, 104] on icon at bounding box center [1113, 99] width 13 height 14
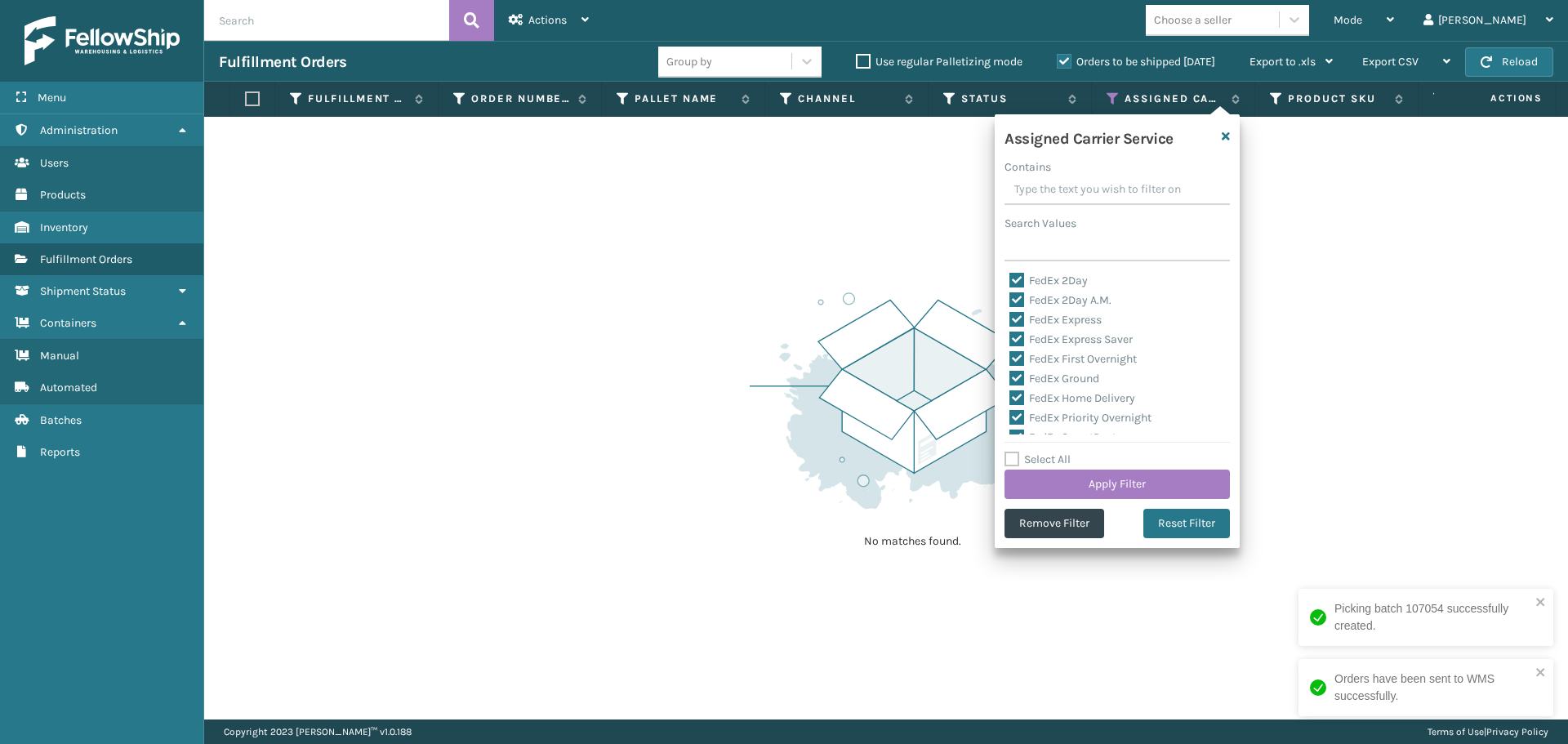
click at [1041, 454] on label "Select All" at bounding box center [1037, 459] width 66 height 14
click at [1041, 452] on input "Select All" at bounding box center [1127, 451] width 245 height 2
click at [1041, 455] on label "Select All" at bounding box center [1037, 459] width 66 height 14
click at [1041, 452] on input "Select All" at bounding box center [1127, 451] width 245 height 2
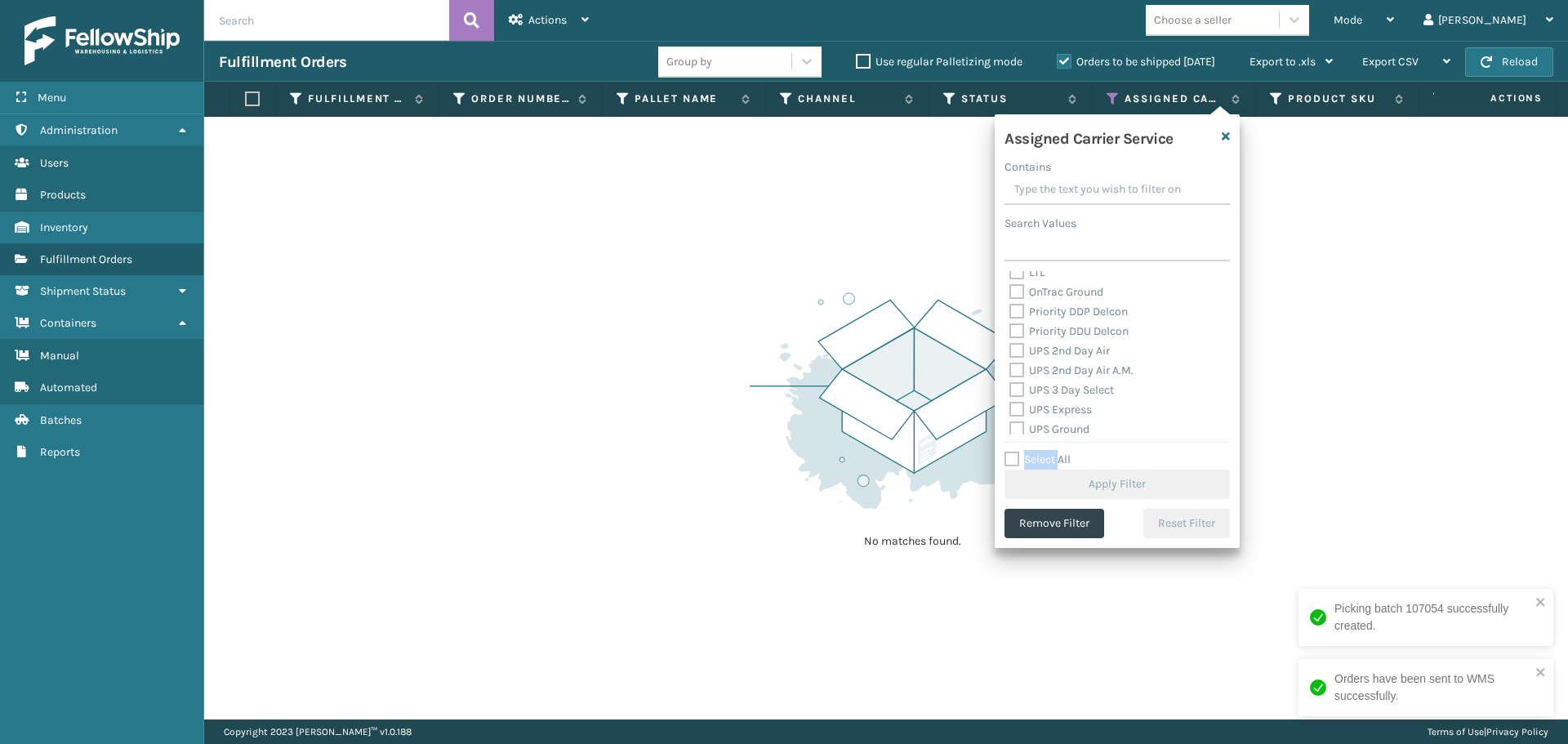
scroll to position [245, 0]
click at [1056, 348] on label "UPS 2nd Day Air" at bounding box center [1059, 348] width 100 height 14
click at [1010, 348] on input "UPS 2nd Day Air" at bounding box center [1009, 345] width 1 height 11
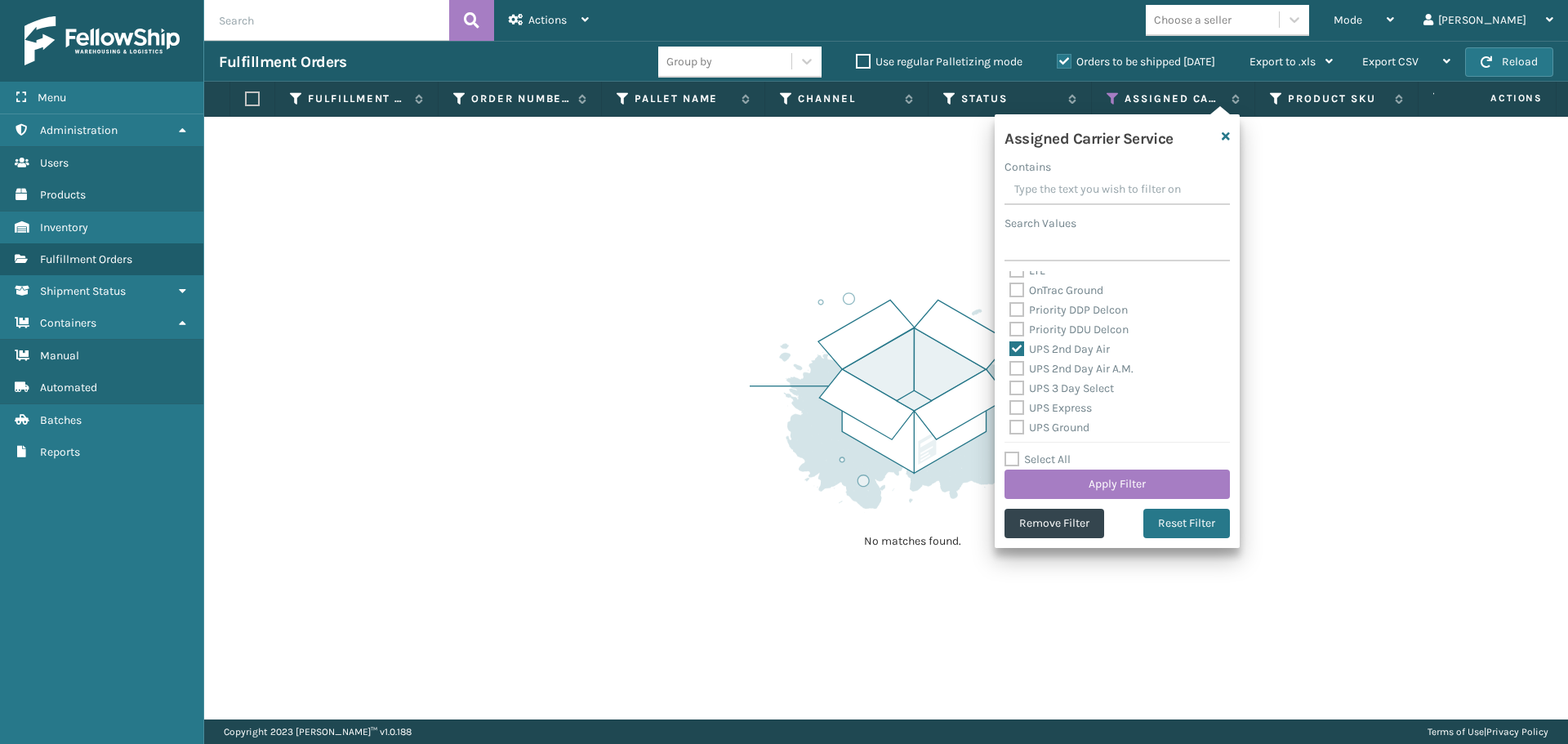
click at [1067, 367] on label "UPS 2nd Day Air A.M." at bounding box center [1071, 368] width 124 height 14
click at [1010, 367] on input "UPS 2nd Day Air A.M." at bounding box center [1009, 365] width 1 height 11
click at [1067, 391] on label "UPS 3 Day Select" at bounding box center [1061, 387] width 104 height 14
click at [1010, 389] on input "UPS 3 Day Select" at bounding box center [1009, 385] width 1 height 11
click at [1073, 410] on label "UPS Express" at bounding box center [1050, 407] width 82 height 14
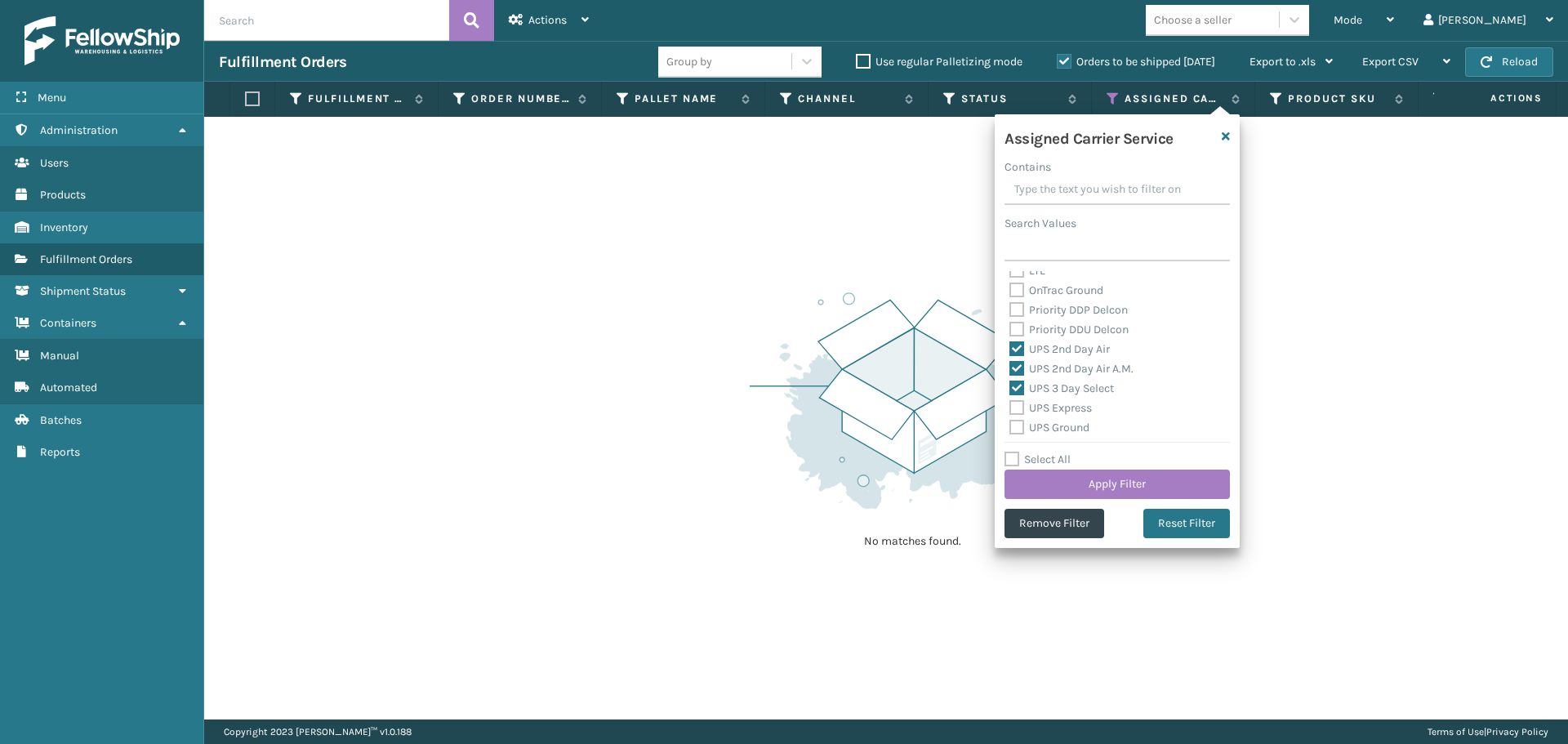
click at [1010, 409] on input "UPS Express" at bounding box center [1009, 404] width 1 height 11
click at [1068, 428] on label "UPS Ground" at bounding box center [1049, 427] width 80 height 14
click at [1010, 428] on input "UPS Ground" at bounding box center [1009, 424] width 1 height 11
click at [1065, 367] on label "UPS Next Day Air" at bounding box center [1061, 365] width 104 height 14
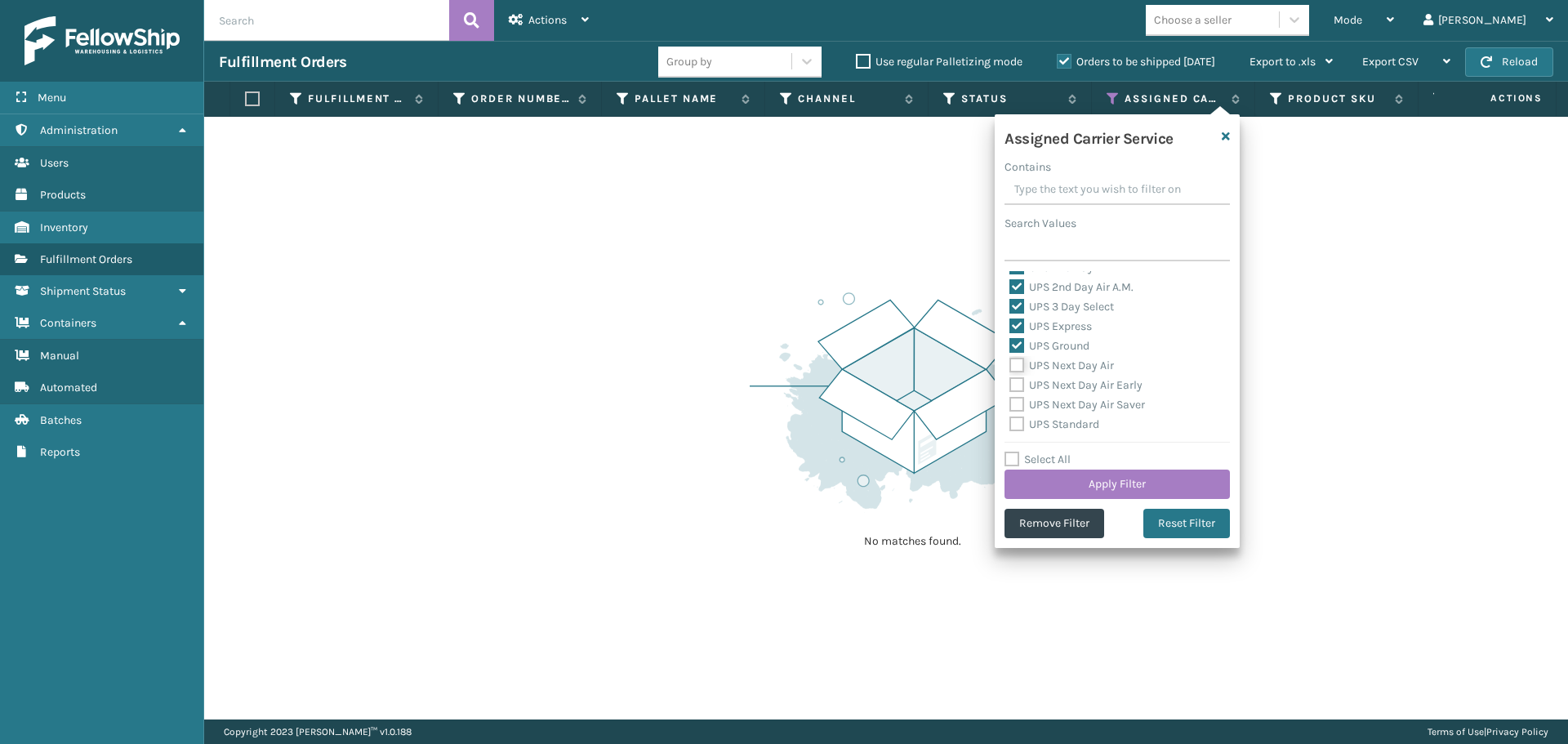
click at [1010, 367] on input "UPS Next Day Air" at bounding box center [1009, 361] width 1 height 11
click at [1066, 391] on label "UPS Next Day Air Early" at bounding box center [1076, 385] width 133 height 14
click at [1010, 386] on input "UPS Next Day Air Early" at bounding box center [1009, 381] width 1 height 11
click at [1066, 405] on label "UPS Next Day Air Saver" at bounding box center [1077, 404] width 136 height 14
click at [1010, 405] on input "UPS Next Day Air Saver" at bounding box center [1009, 401] width 1 height 11
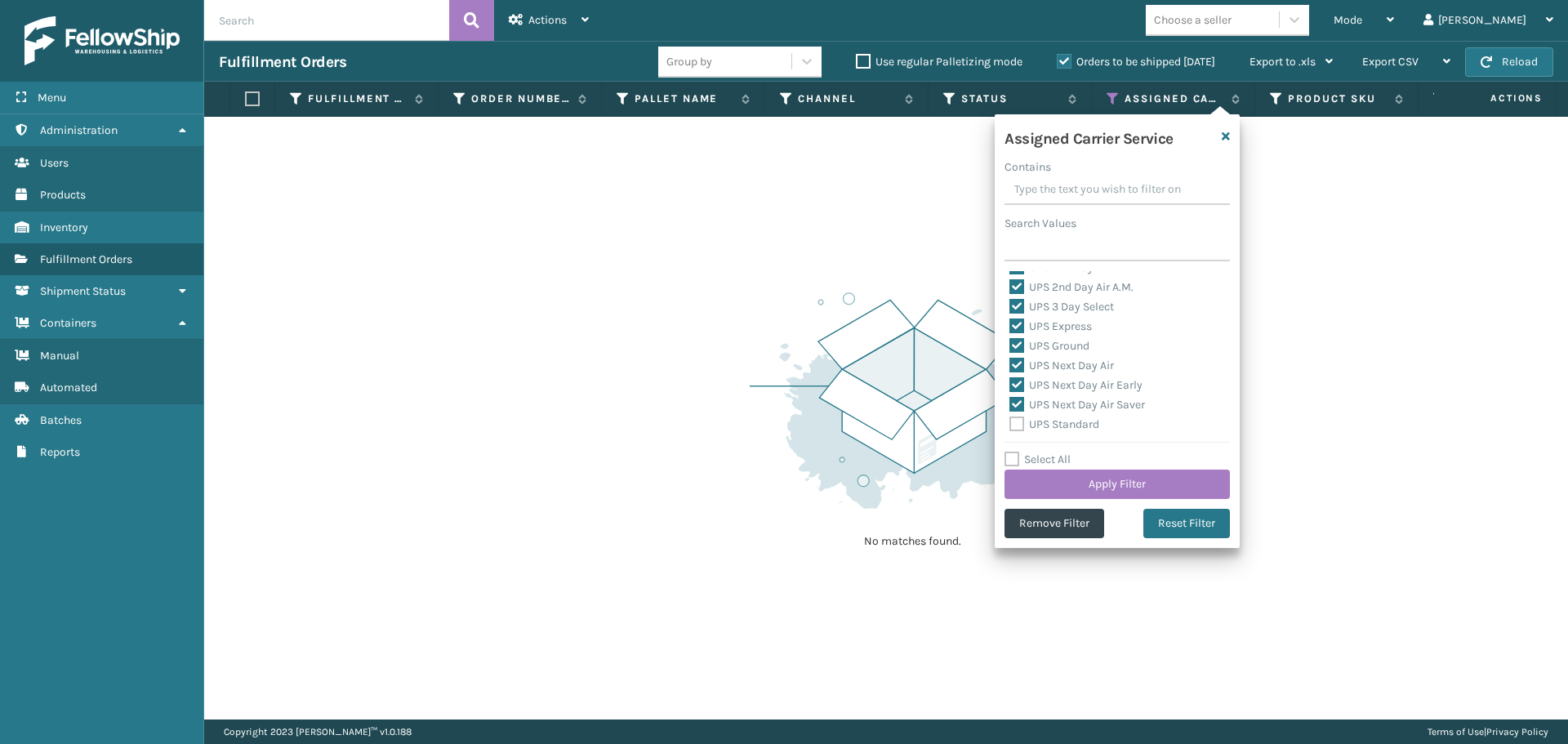
click at [1065, 424] on label "UPS Standard" at bounding box center [1054, 424] width 90 height 14
click at [1010, 424] on input "UPS Standard" at bounding box center [1009, 420] width 1 height 11
click at [1069, 358] on label "UPS SurePost 1LB or Greater" at bounding box center [1090, 361] width 161 height 14
click at [1010, 358] on input "UPS SurePost 1LB or Greater" at bounding box center [1009, 358] width 1 height 11
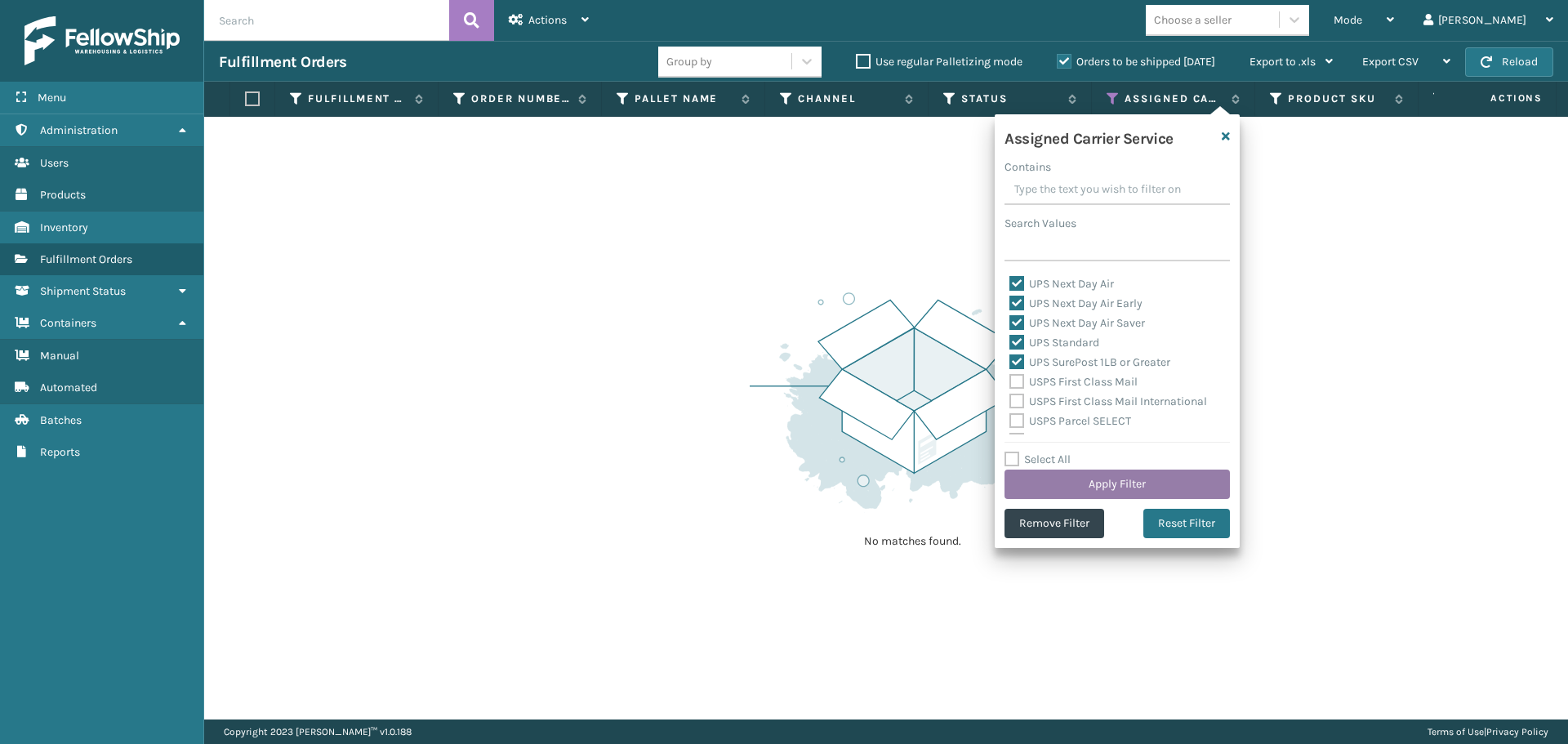
click at [1075, 481] on button "Apply Filter" at bounding box center [1117, 484] width 225 height 29
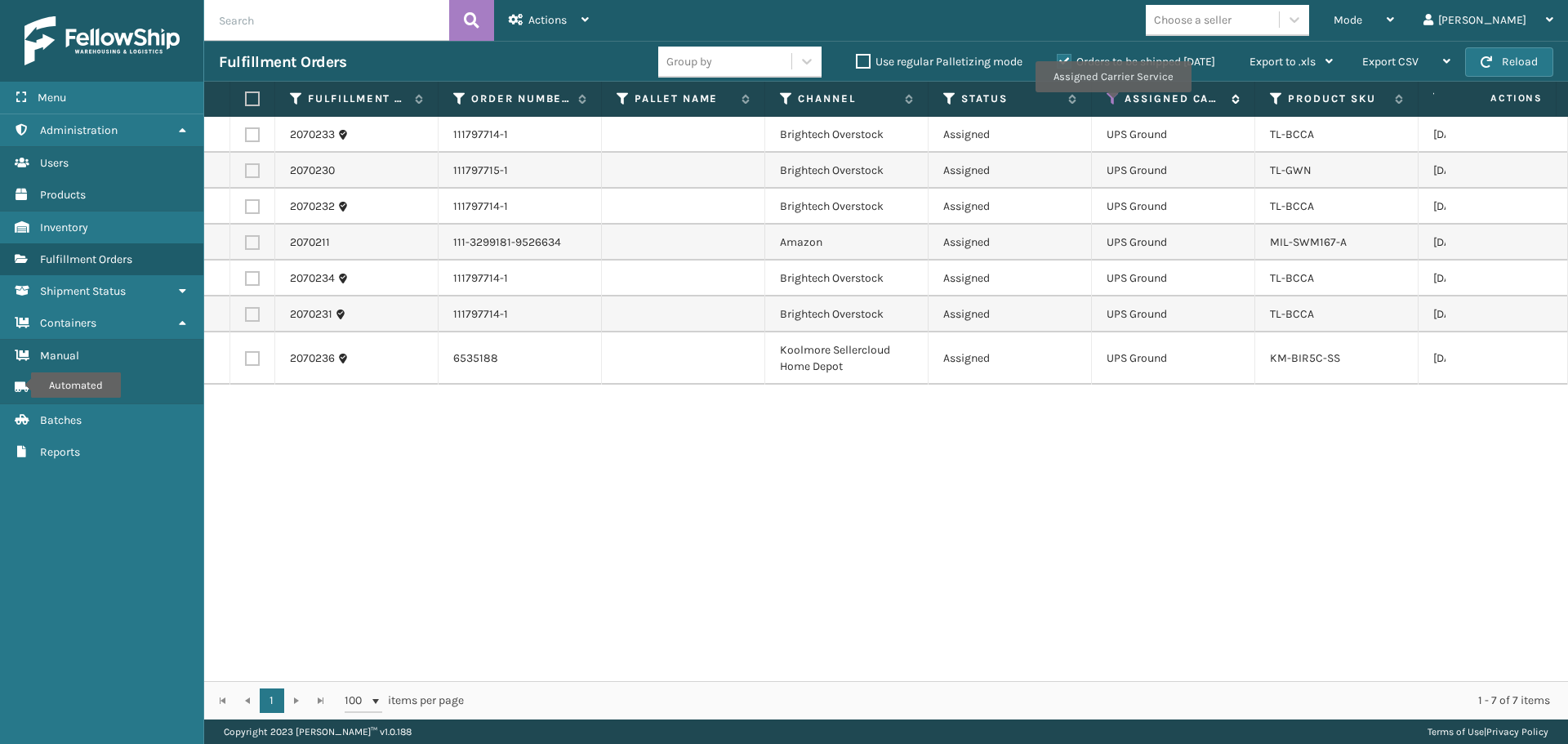
click at [1113, 104] on icon at bounding box center [1113, 99] width 13 height 14
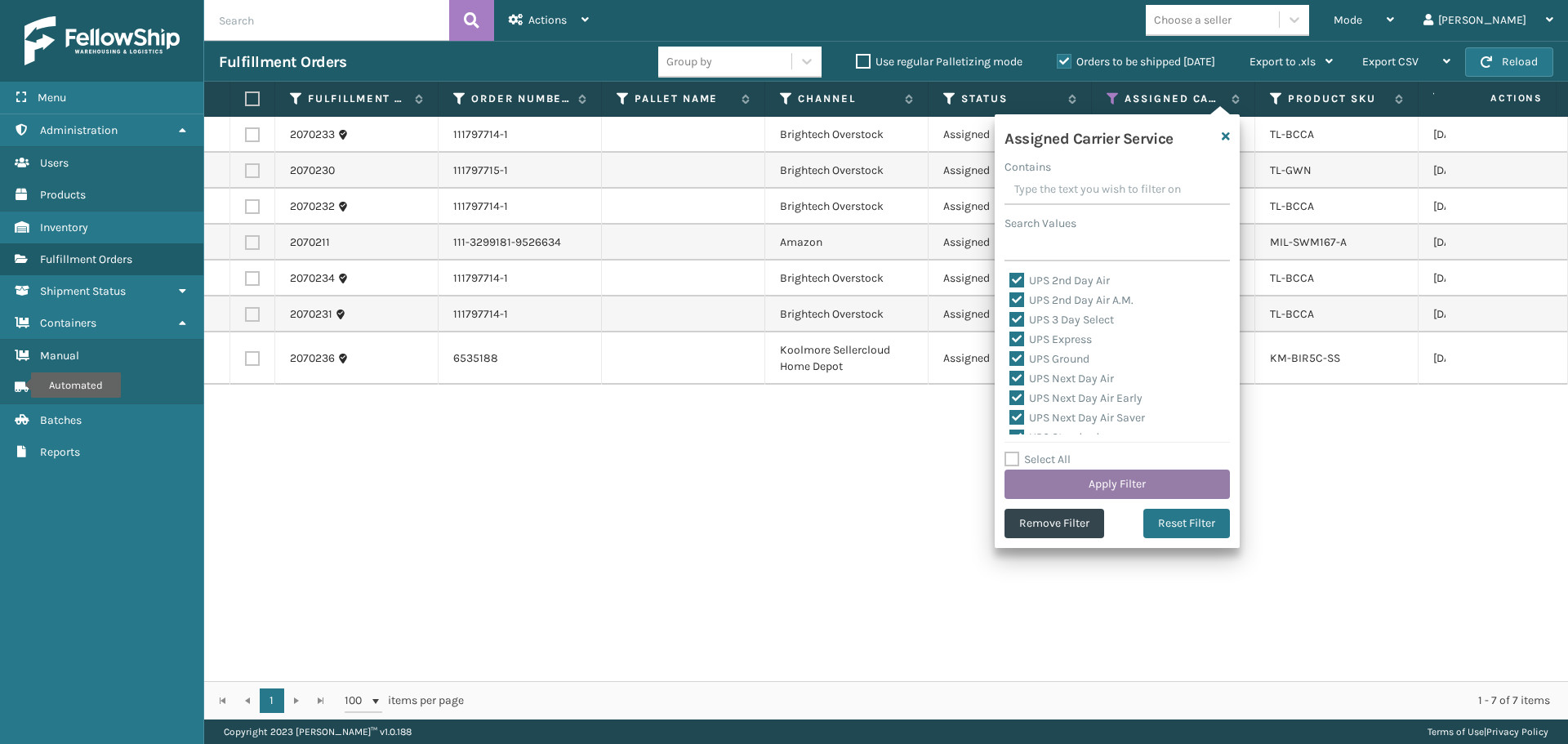
click at [1106, 479] on button "Apply Filter" at bounding box center [1117, 484] width 225 height 29
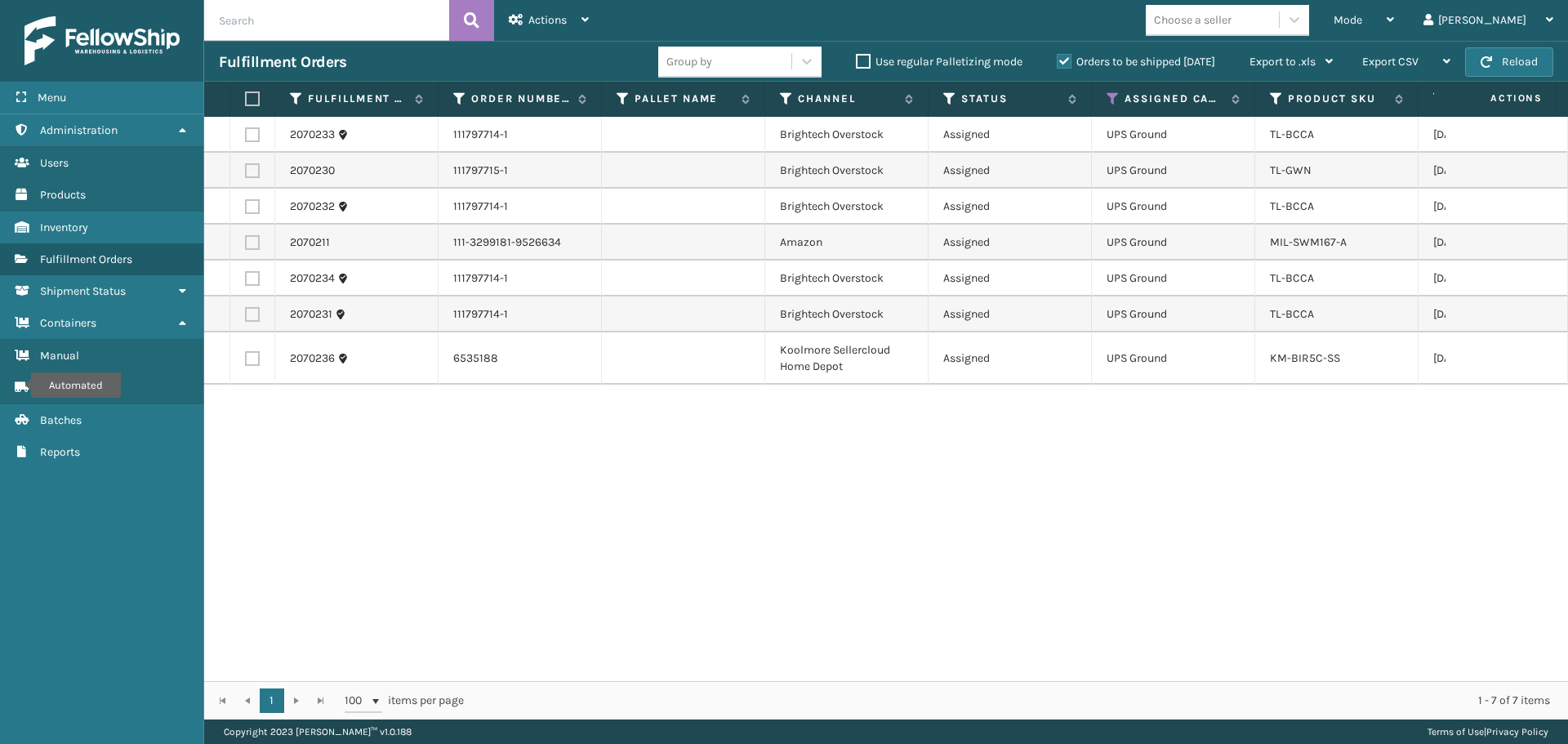
click at [254, 99] on label at bounding box center [250, 99] width 10 height 14
click at [246, 99] on input "checkbox" at bounding box center [245, 100] width 1 height 11
click at [565, 4] on div "Actions" at bounding box center [549, 20] width 80 height 41
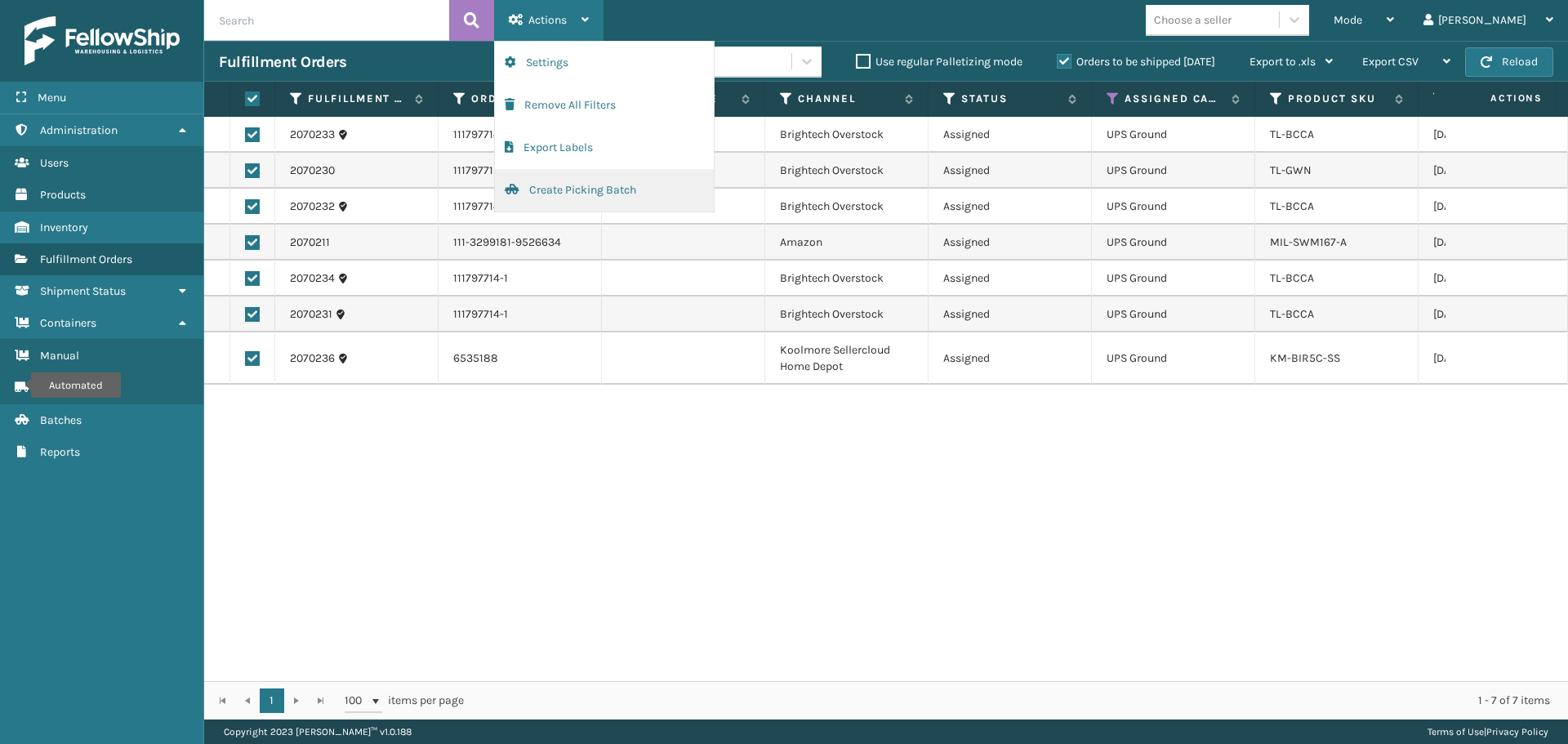
click at [598, 187] on button "Create Picking Batch" at bounding box center [605, 190] width 219 height 43
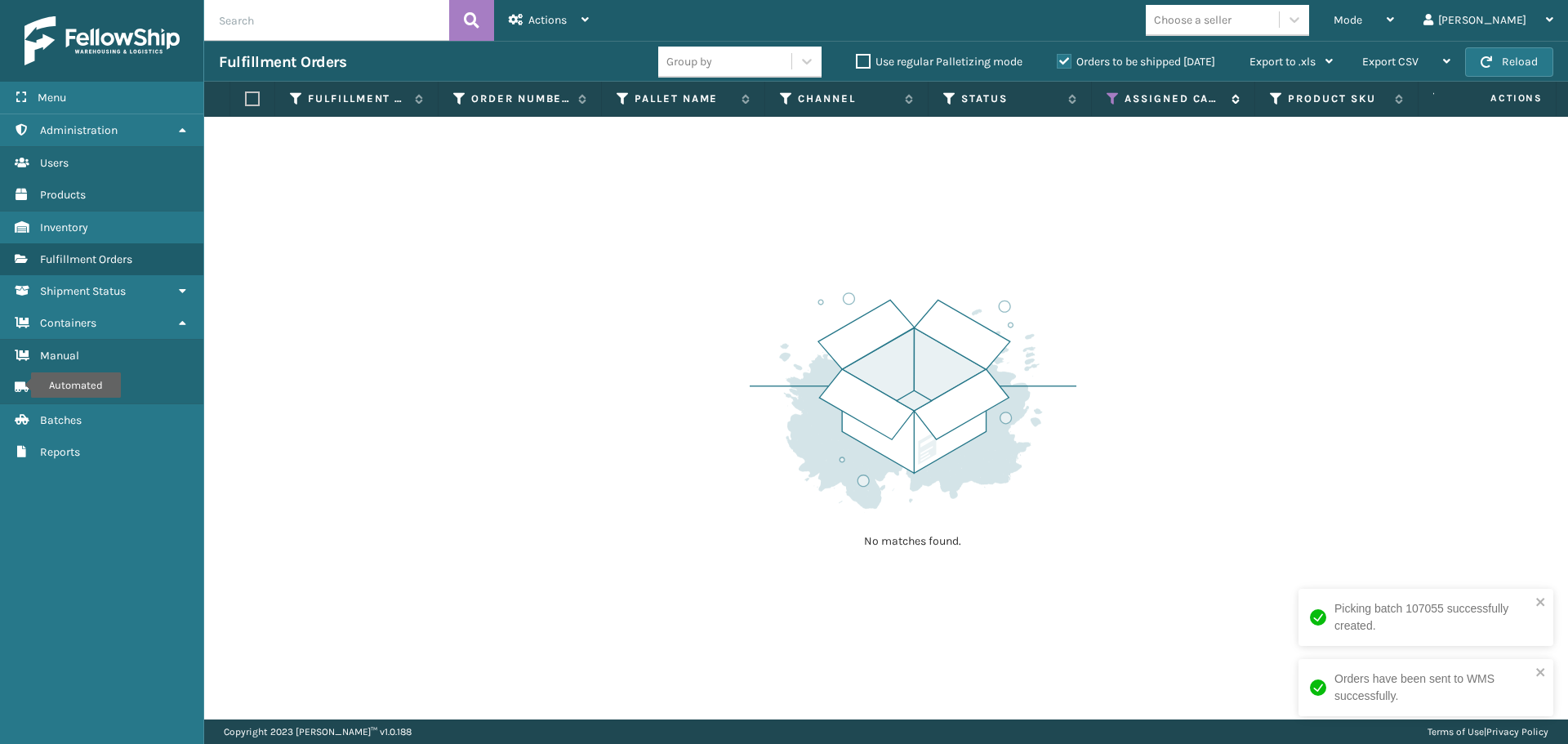
click at [1115, 98] on icon at bounding box center [1113, 99] width 13 height 14
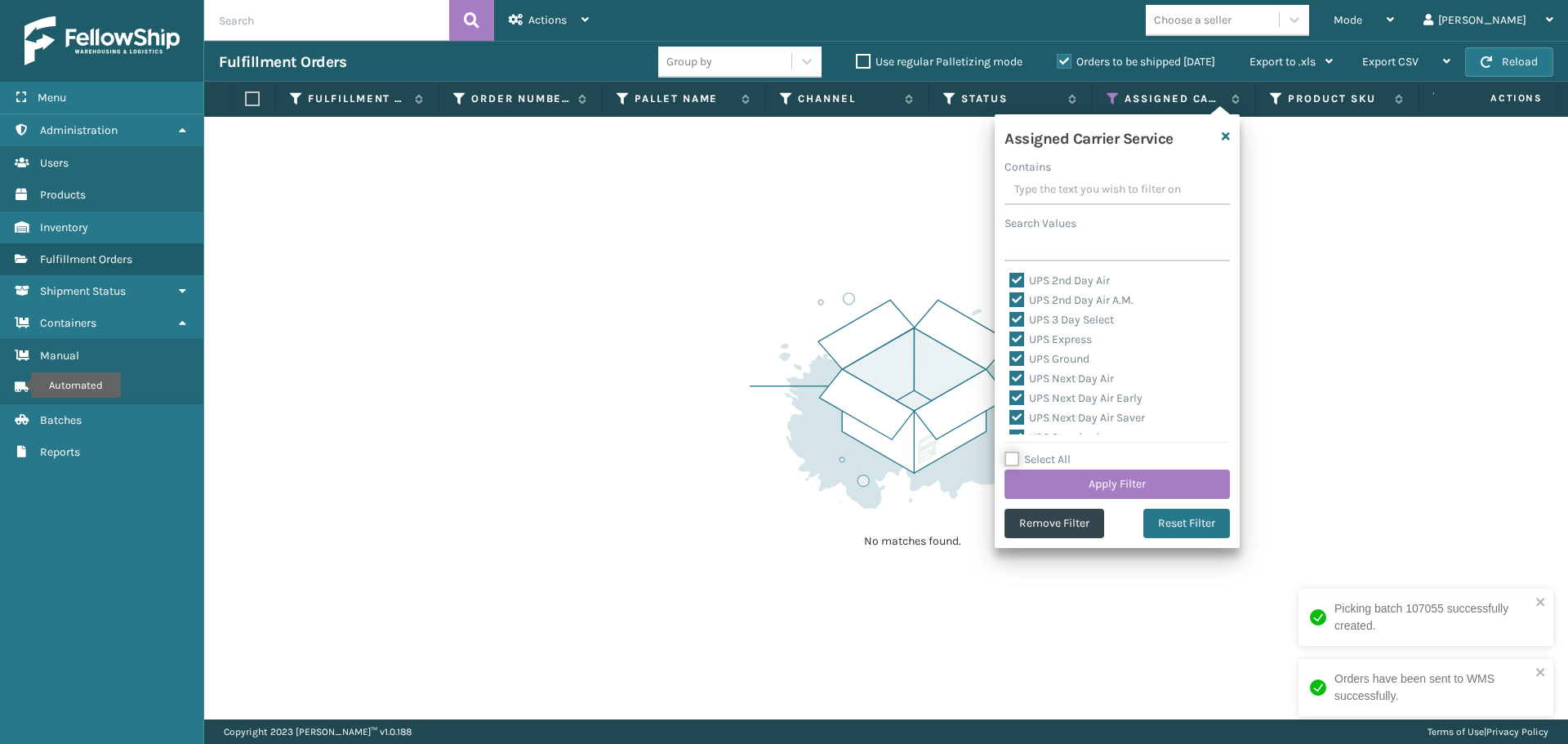
click at [1050, 453] on div "Select All Apply Filter" at bounding box center [1117, 474] width 225 height 49
click at [1051, 457] on label "Select All" at bounding box center [1037, 459] width 66 height 14
click at [1051, 452] on input "Select All" at bounding box center [1127, 451] width 245 height 2
click at [1036, 388] on label "LTL" at bounding box center [1028, 385] width 36 height 14
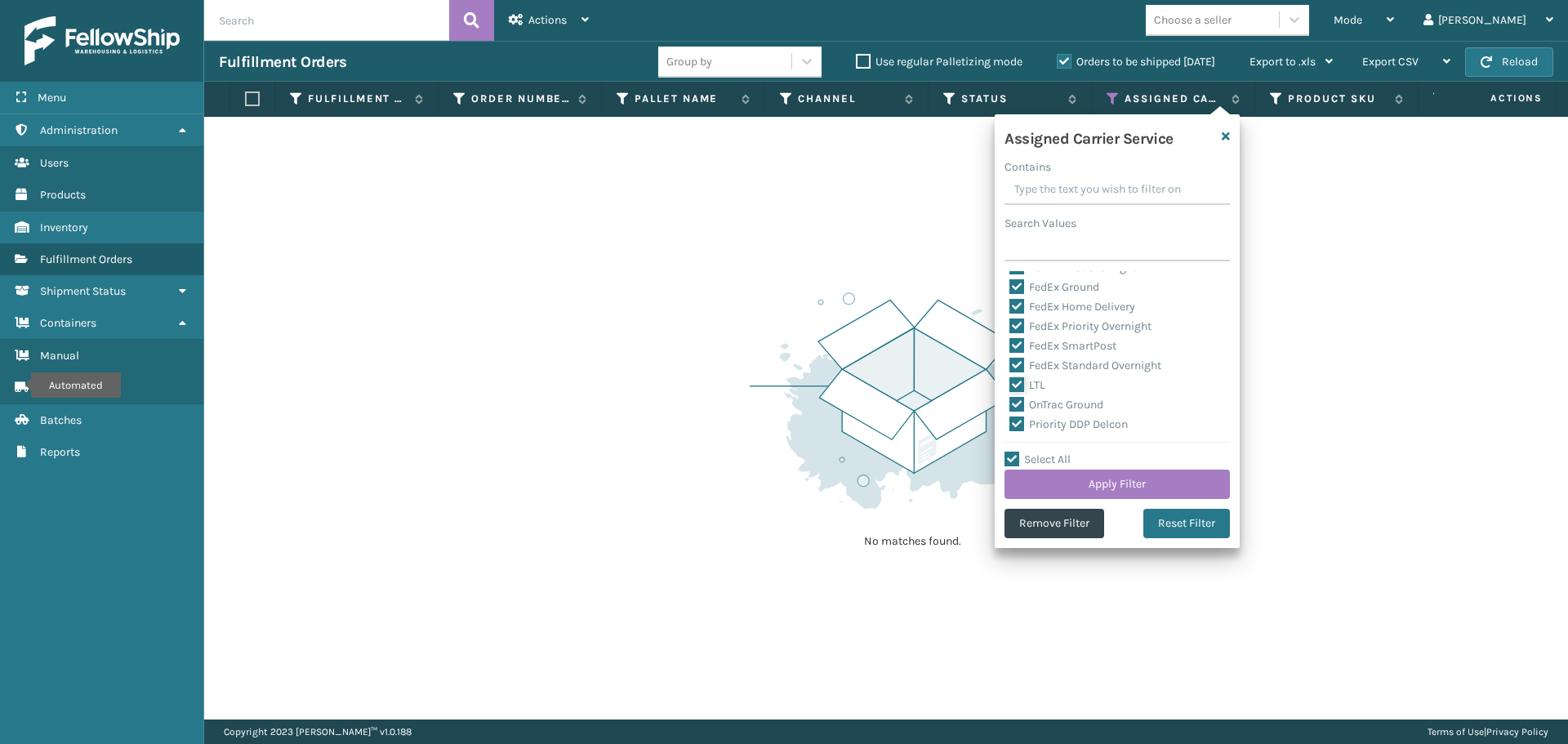
click at [1010, 386] on input "LTL" at bounding box center [1009, 381] width 1 height 11
click at [1099, 486] on button "Apply Filter" at bounding box center [1117, 484] width 225 height 29
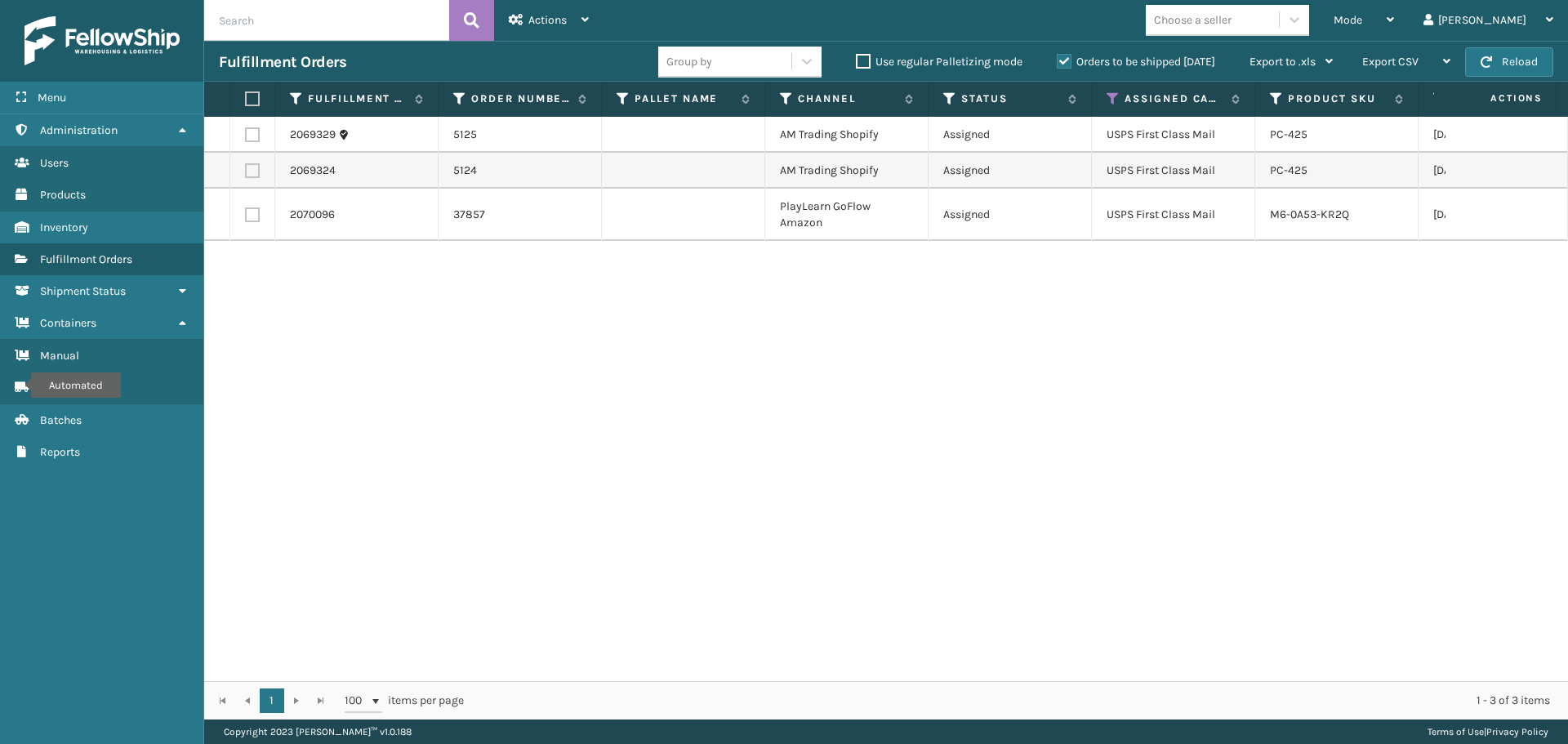
click at [247, 97] on label at bounding box center [250, 99] width 10 height 14
click at [246, 97] on input "checkbox" at bounding box center [245, 100] width 1 height 11
click at [569, 9] on div "Actions" at bounding box center [549, 20] width 80 height 41
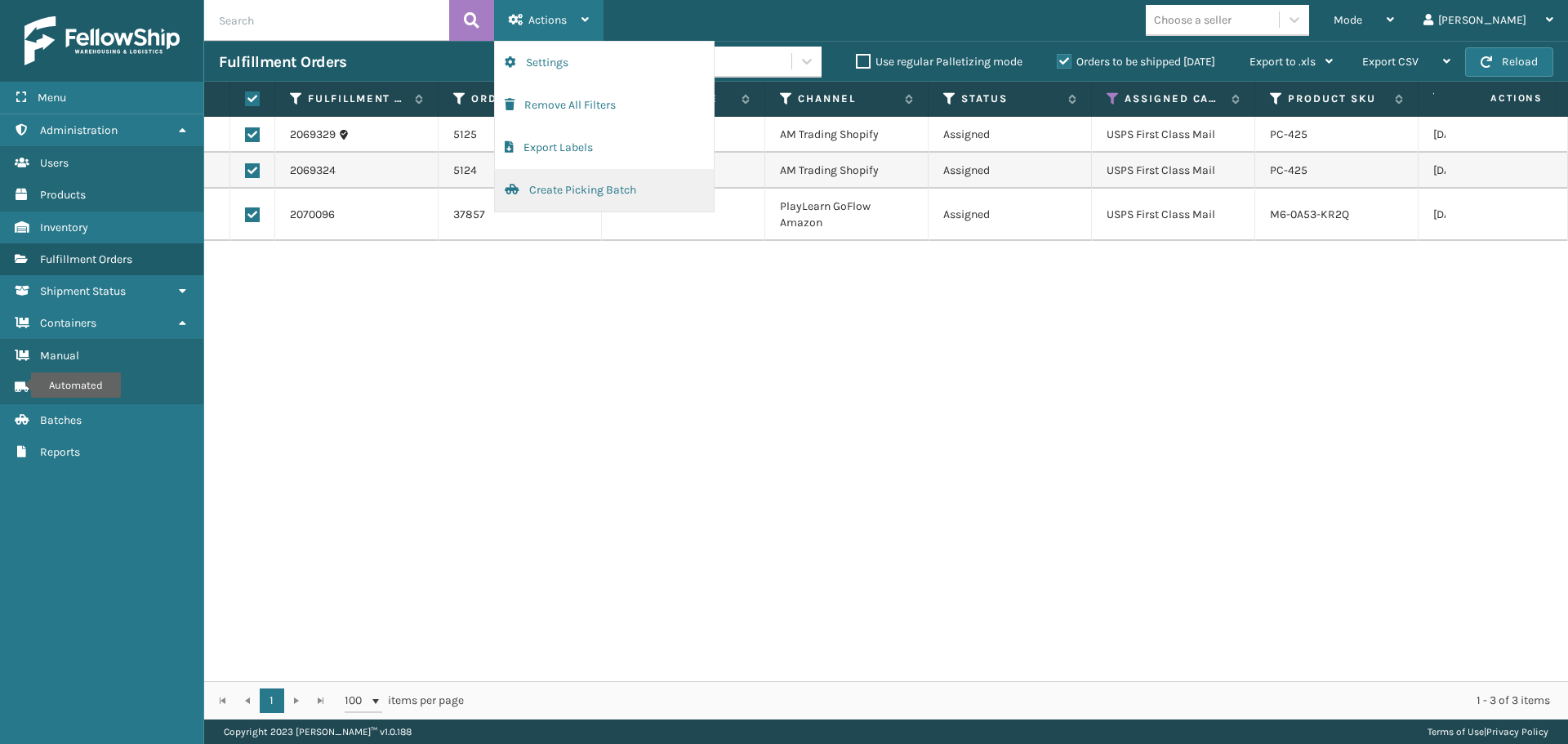
click at [555, 190] on button "Create Picking Batch" at bounding box center [605, 190] width 219 height 43
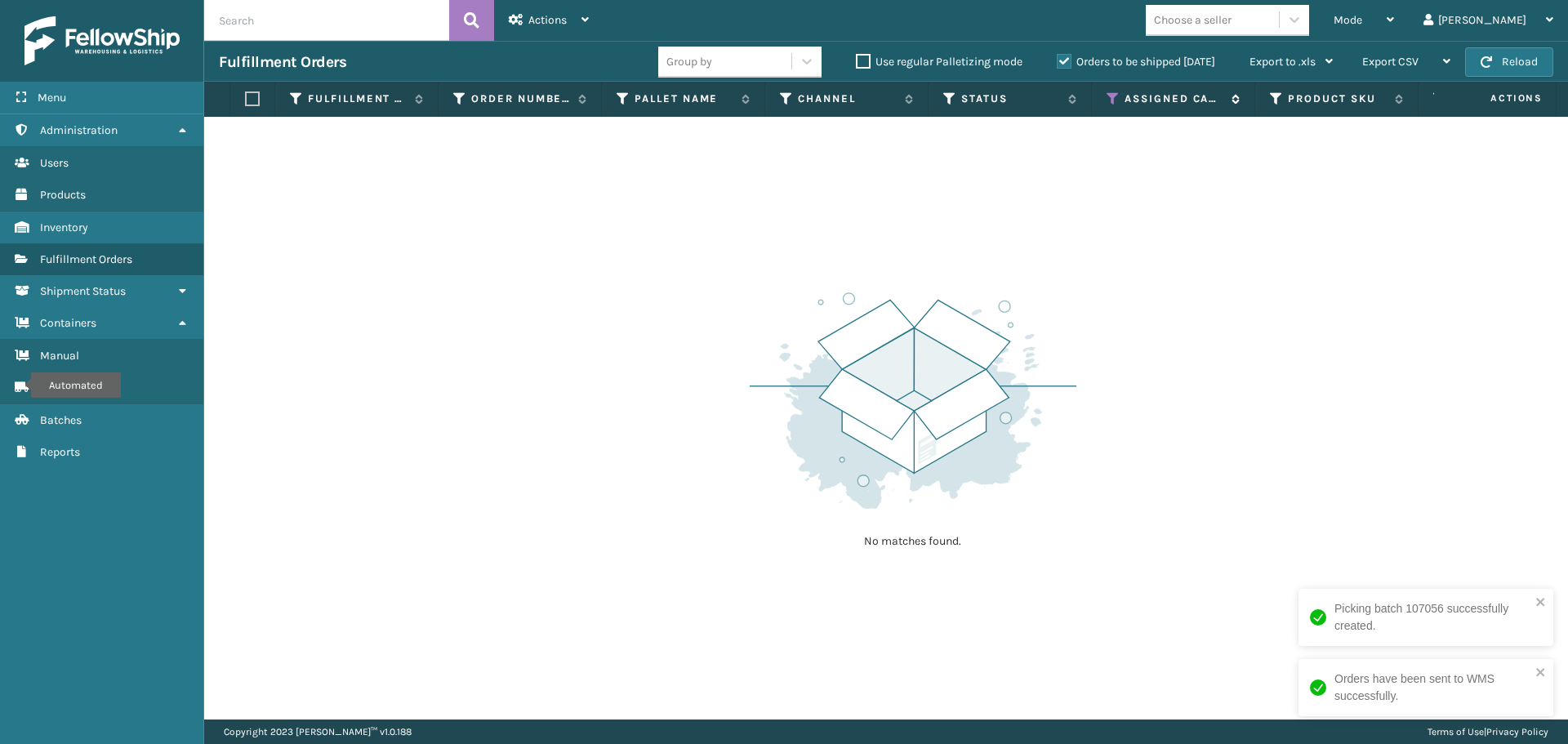
click at [1116, 100] on icon at bounding box center [1113, 99] width 13 height 14
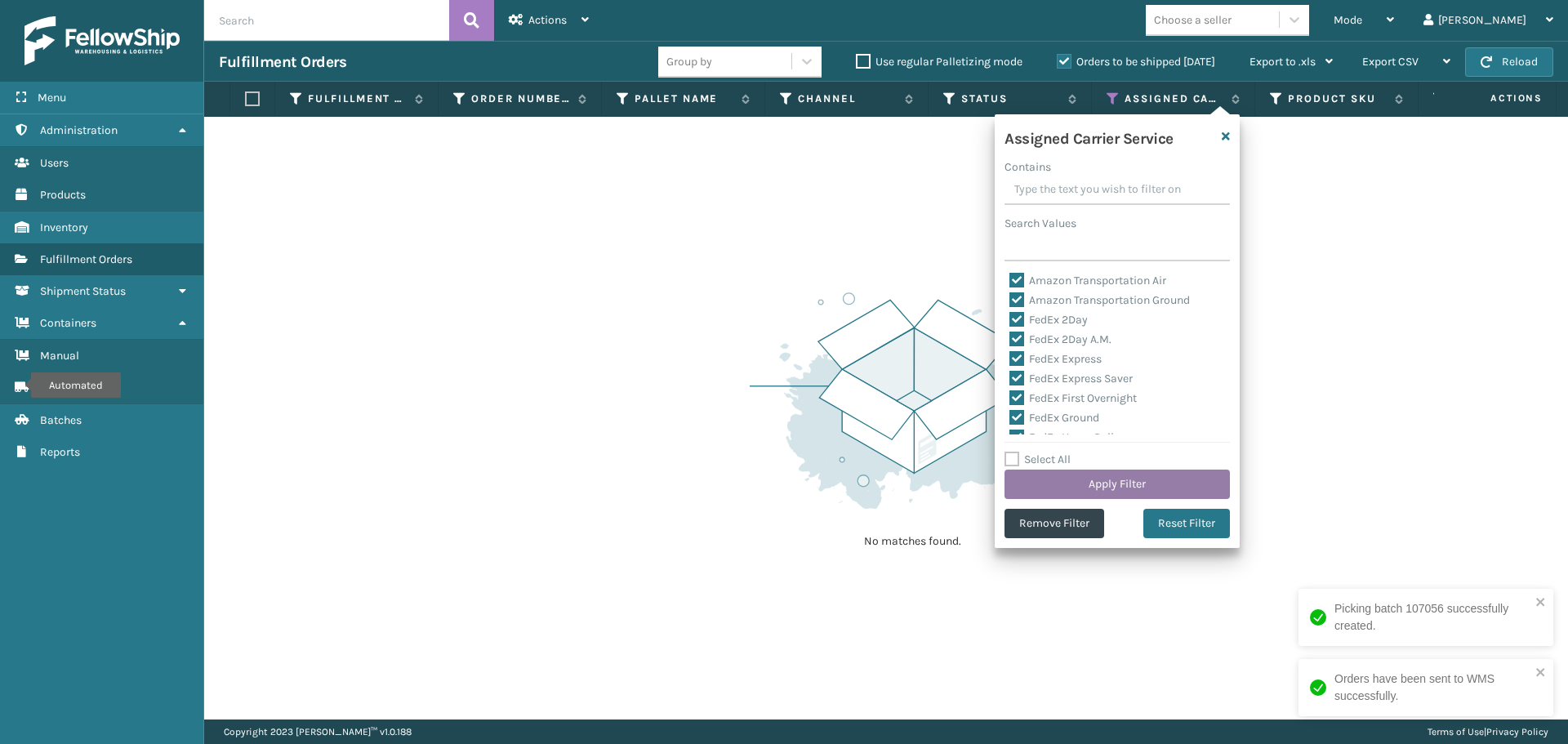
click at [1095, 482] on button "Apply Filter" at bounding box center [1117, 484] width 225 height 29
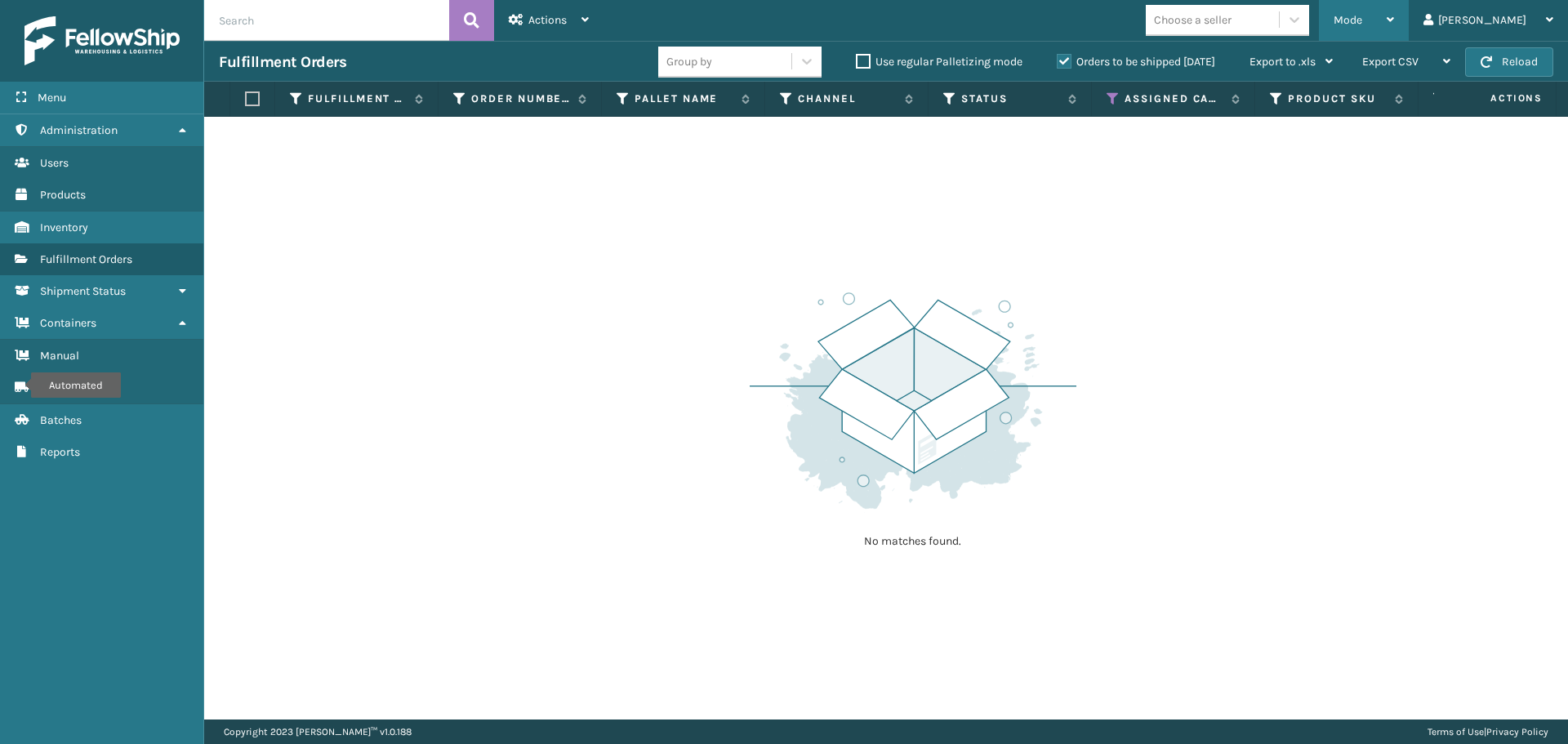
click at [1390, 14] on div "Mode Regular Mode Picking Mode Labeling Mode Exit Scan Mode" at bounding box center [1363, 20] width 90 height 41
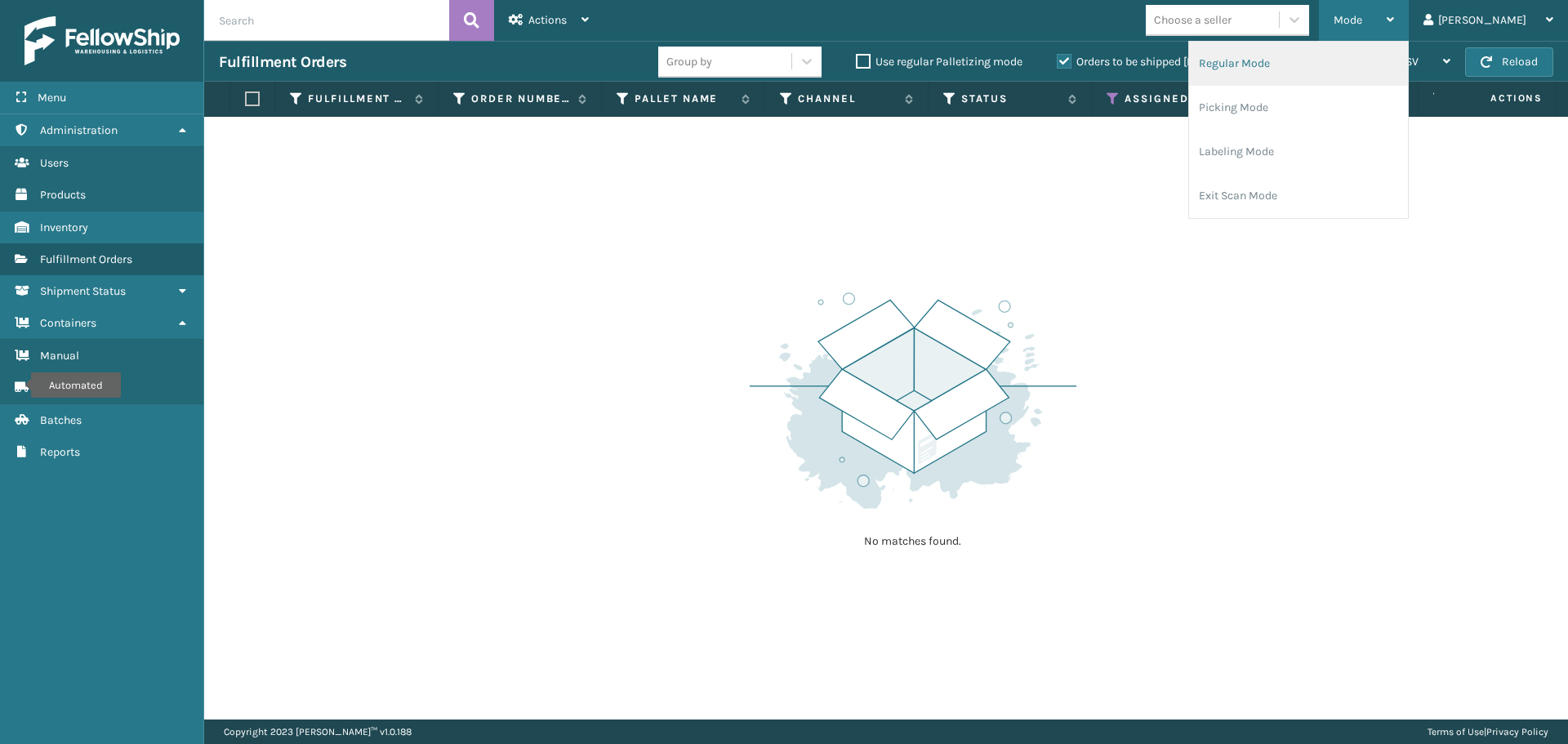
click at [1300, 61] on li "Regular Mode" at bounding box center [1299, 63] width 219 height 44
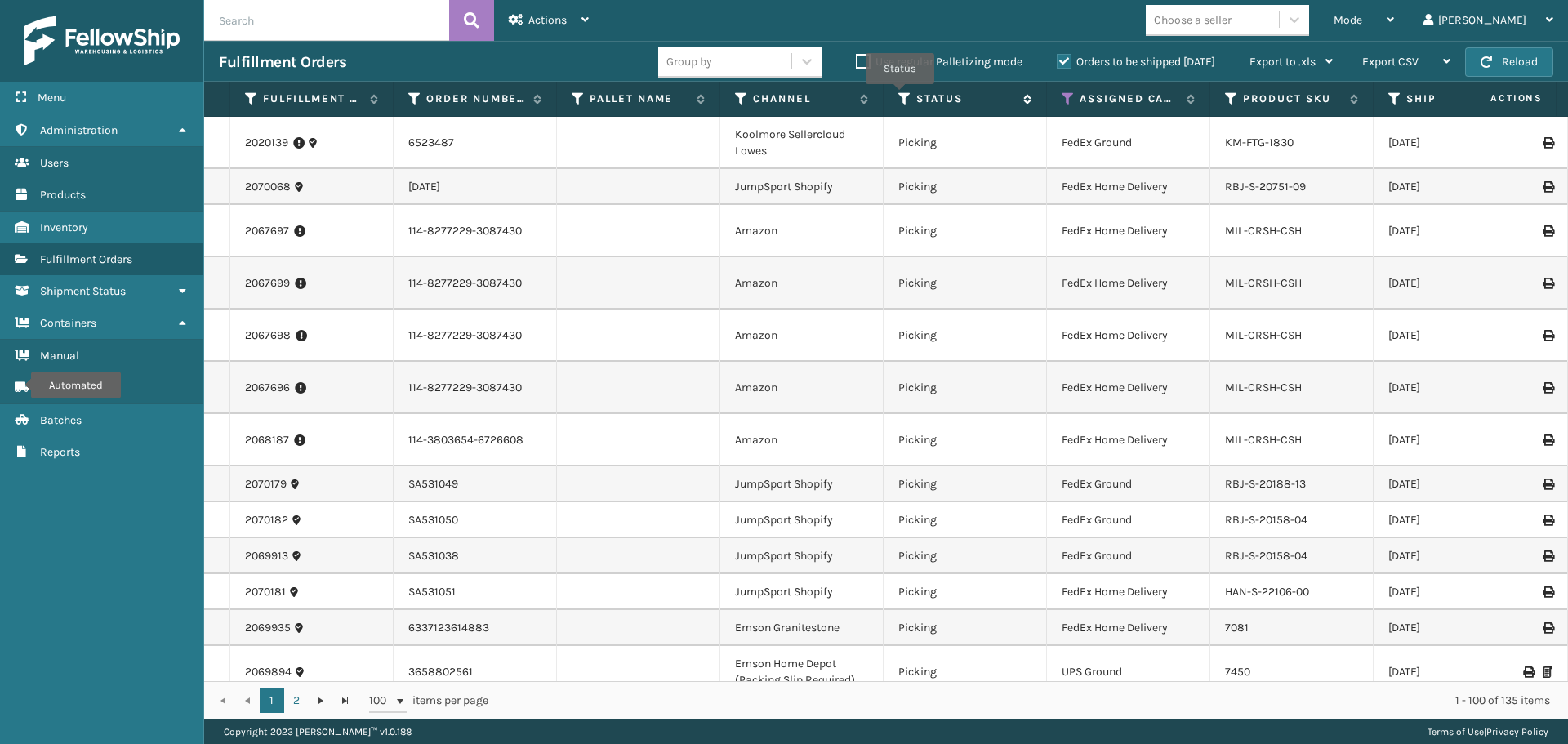
click at [900, 96] on icon at bounding box center [904, 99] width 13 height 14
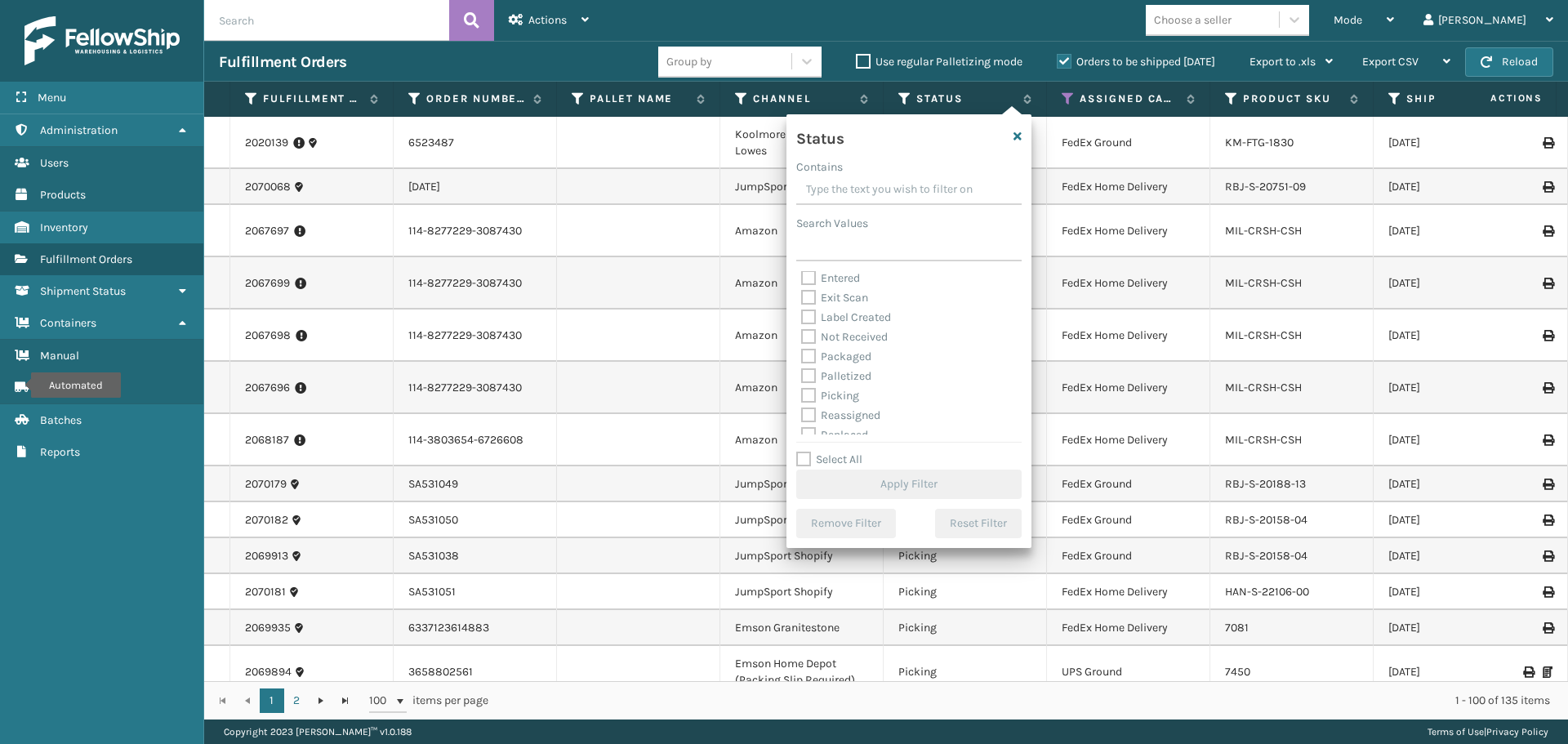
scroll to position [81, 0]
click at [844, 362] on label "Picking" at bounding box center [830, 355] width 58 height 14
click at [802, 357] on input "Picking" at bounding box center [801, 352] width 1 height 11
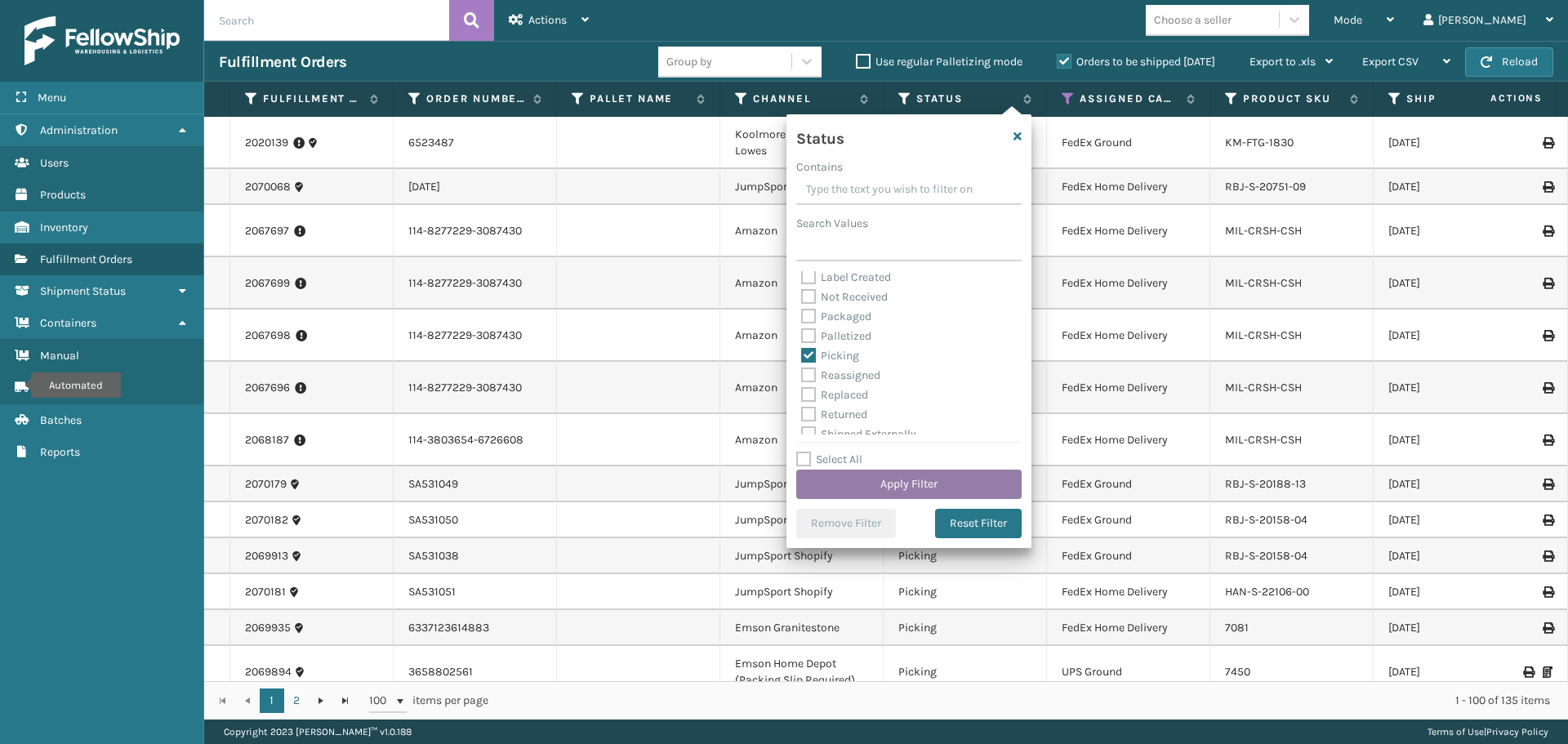
click at [922, 487] on button "Apply Filter" at bounding box center [909, 484] width 225 height 29
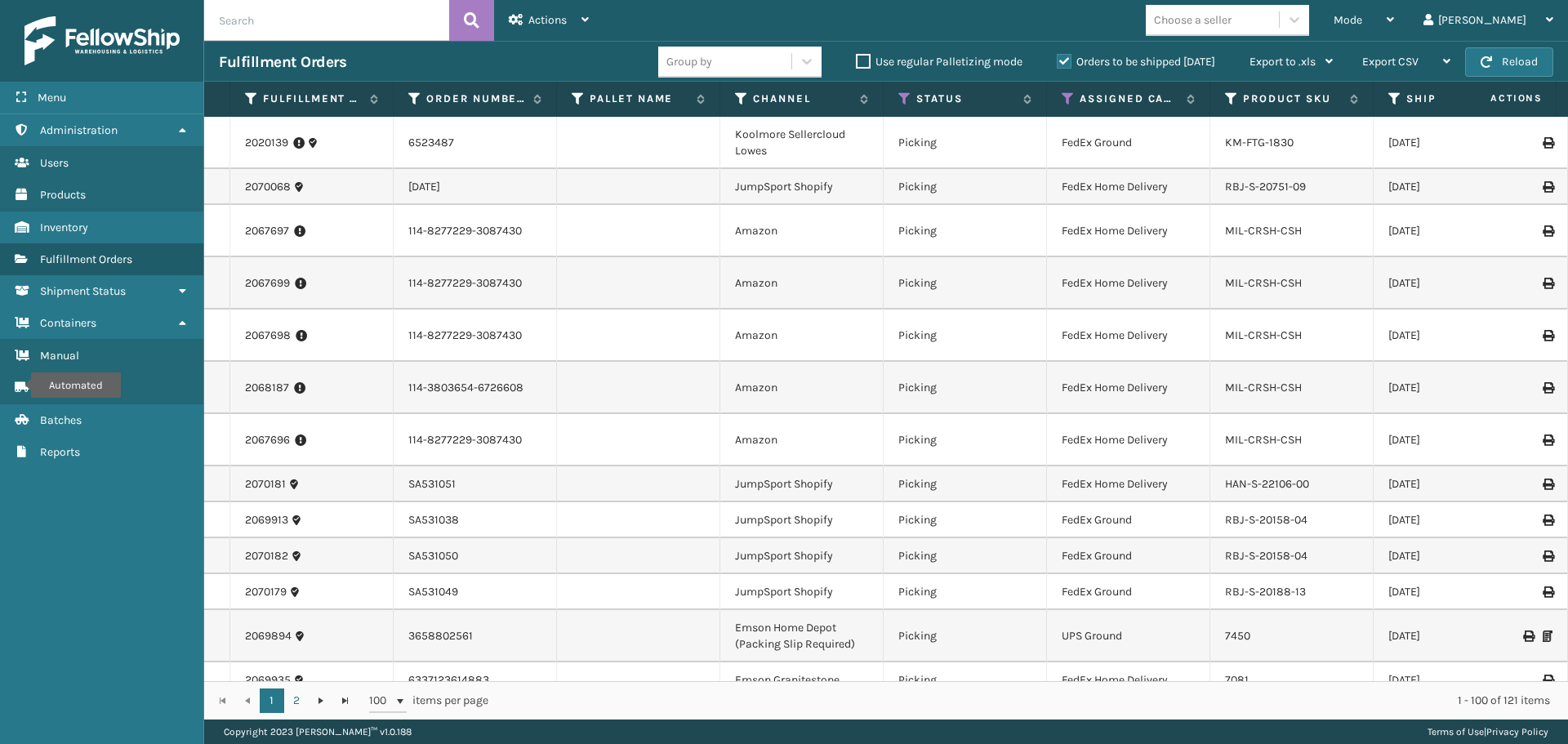
click at [753, 79] on div "Group by Use regular Palletizing mode Orders to be shipped [DATE] Export to .xl…" at bounding box center [1002, 62] width 689 height 41
click at [742, 60] on div "Group by" at bounding box center [724, 62] width 133 height 27
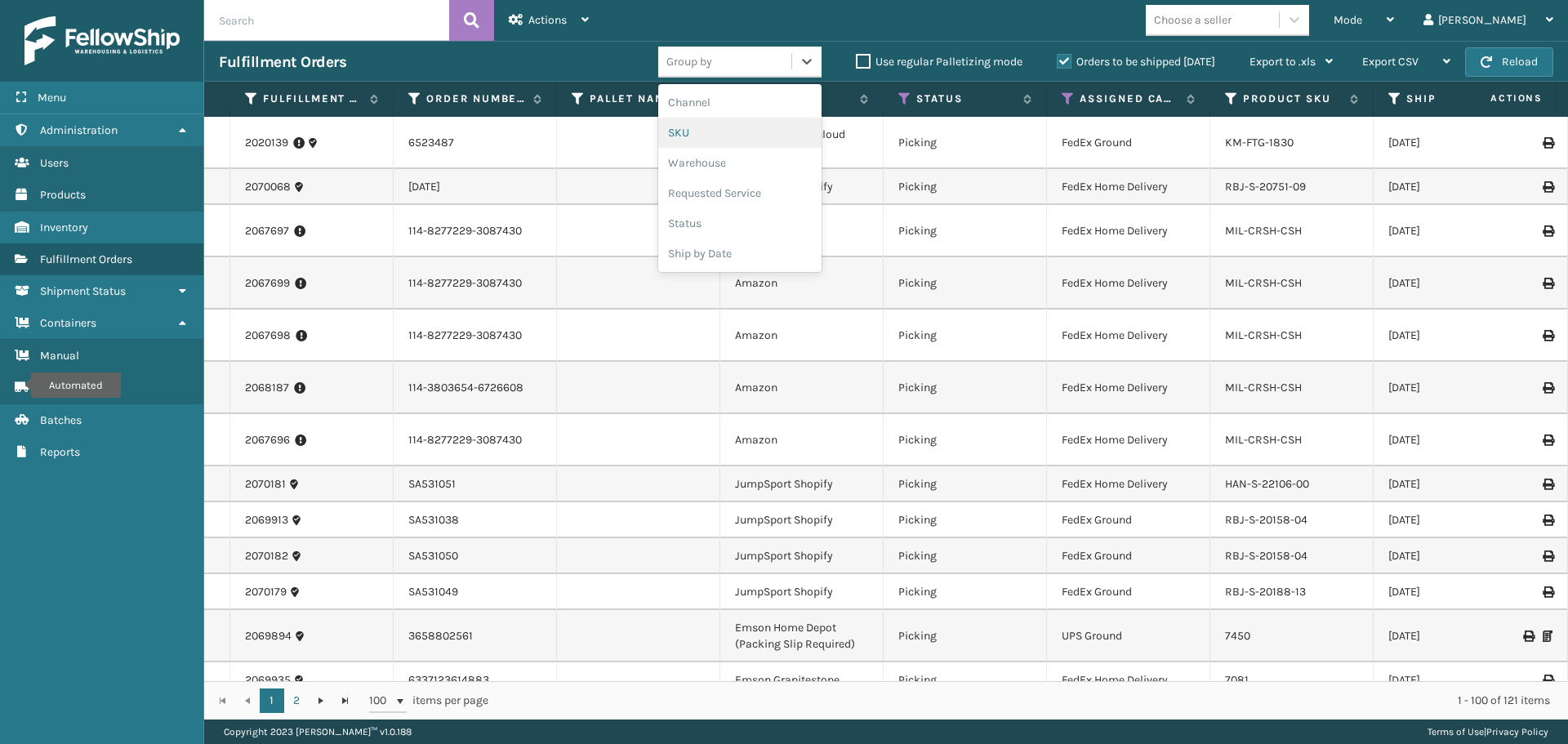
click at [701, 132] on div "SKU" at bounding box center [740, 132] width 163 height 30
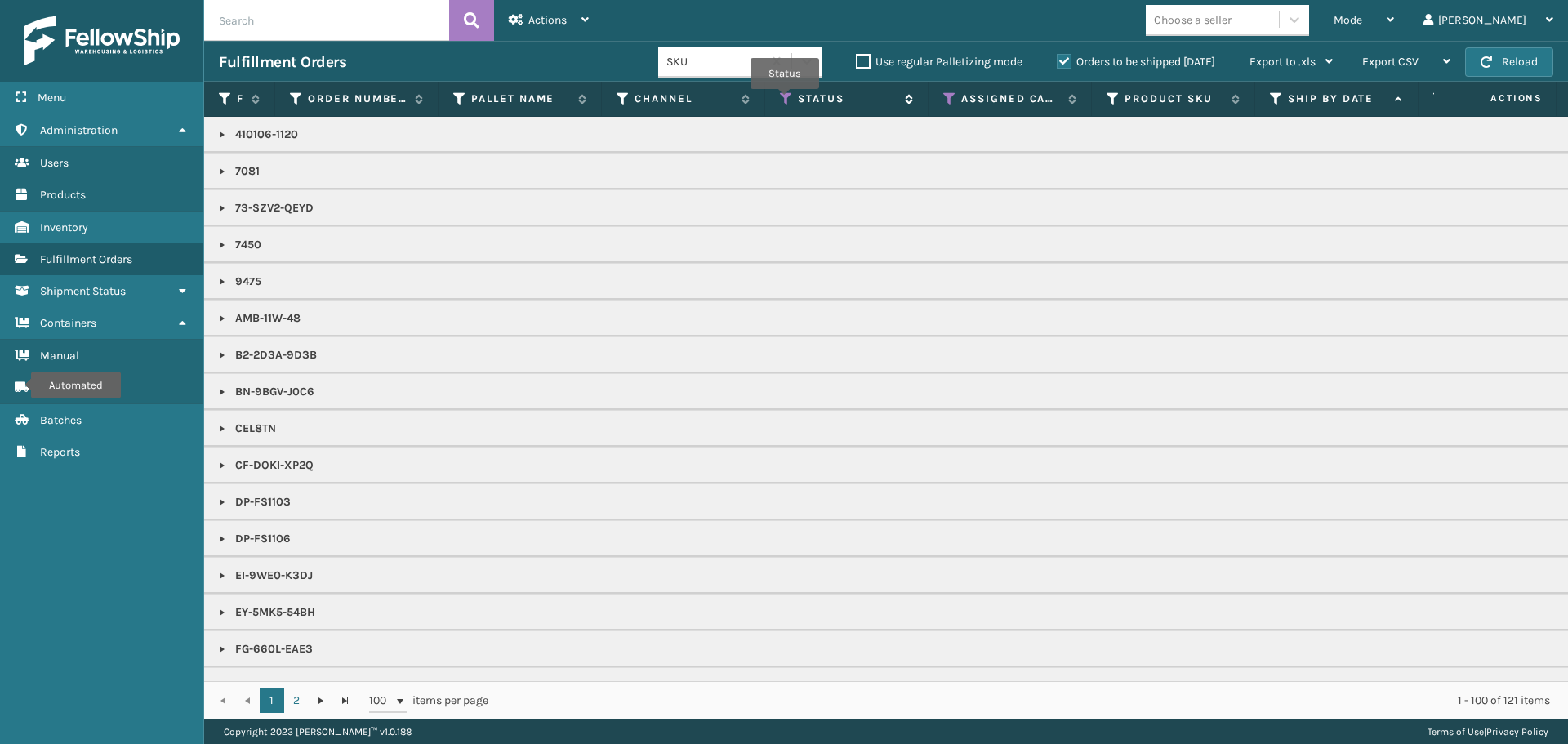
click at [786, 96] on icon at bounding box center [787, 99] width 13 height 14
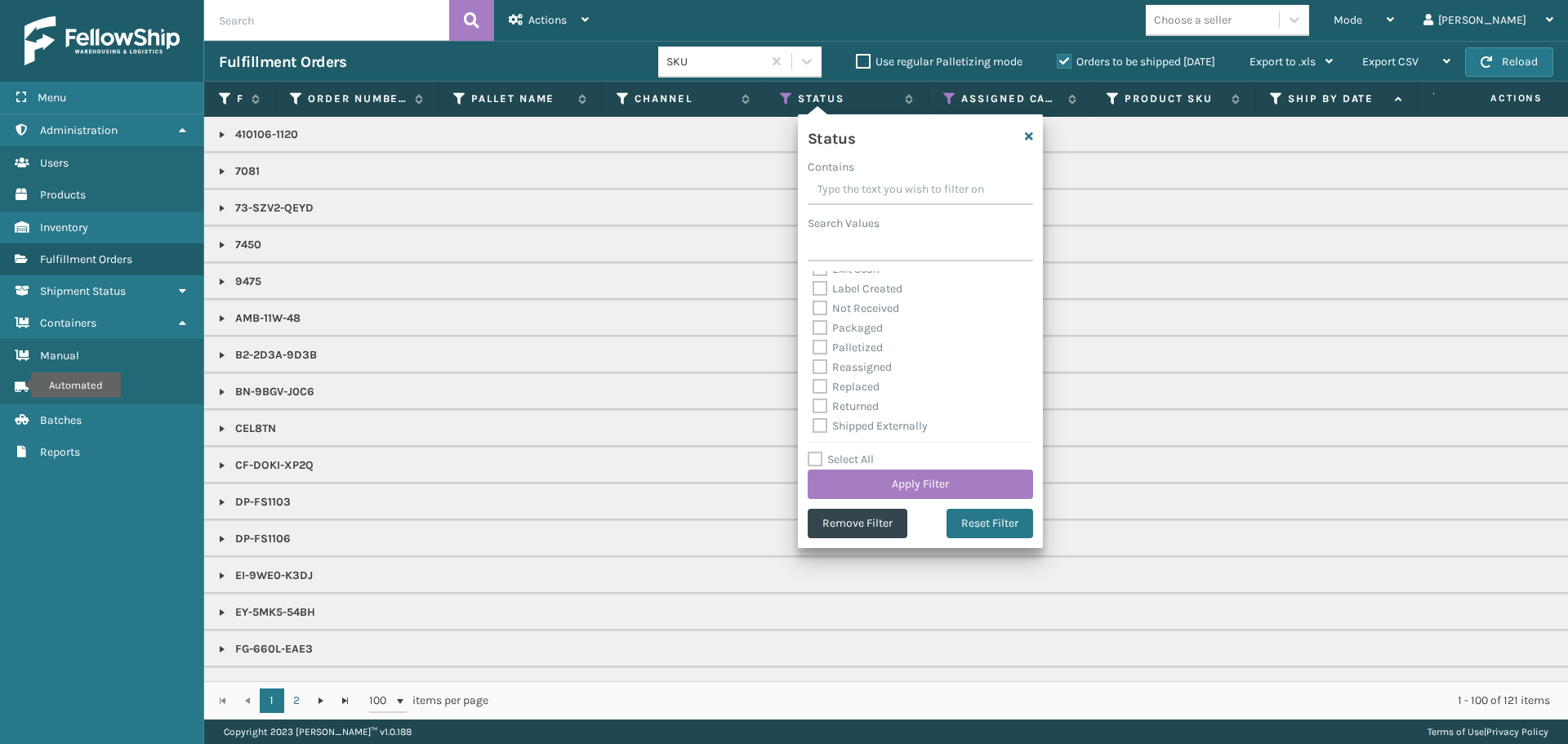
scroll to position [91, 0]
click at [917, 486] on button "Apply Filter" at bounding box center [920, 484] width 225 height 29
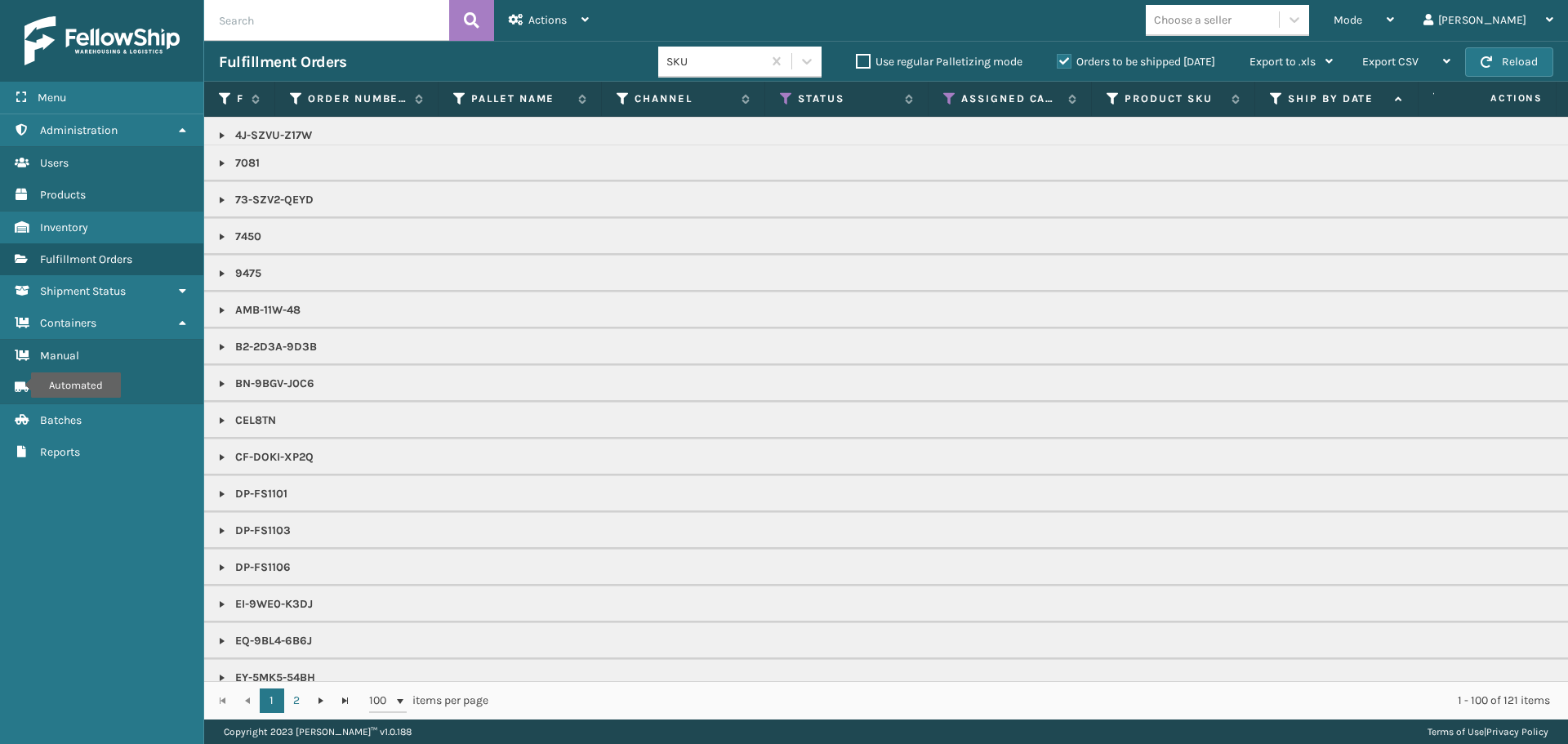
scroll to position [0, 0]
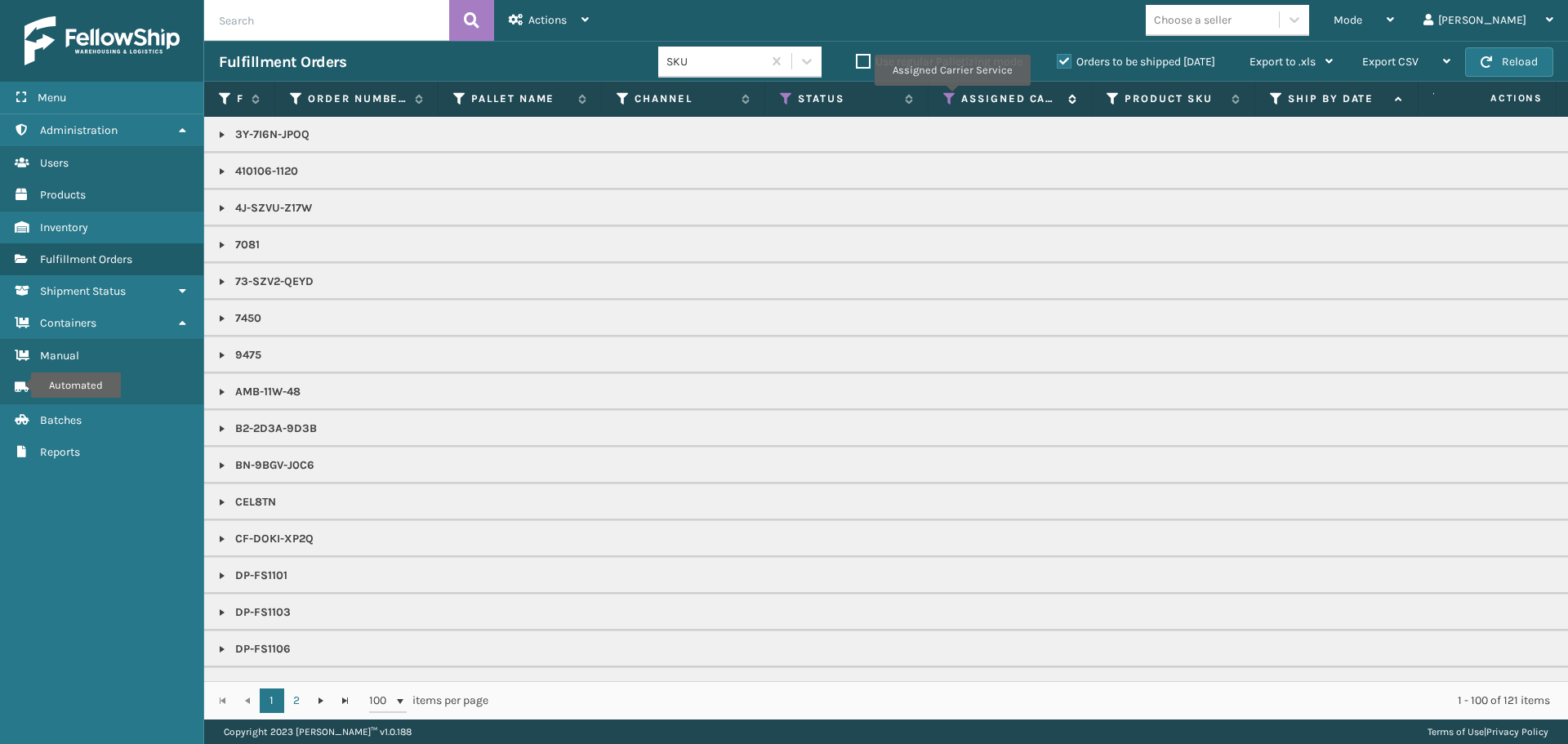
click at [951, 103] on icon at bounding box center [950, 99] width 13 height 14
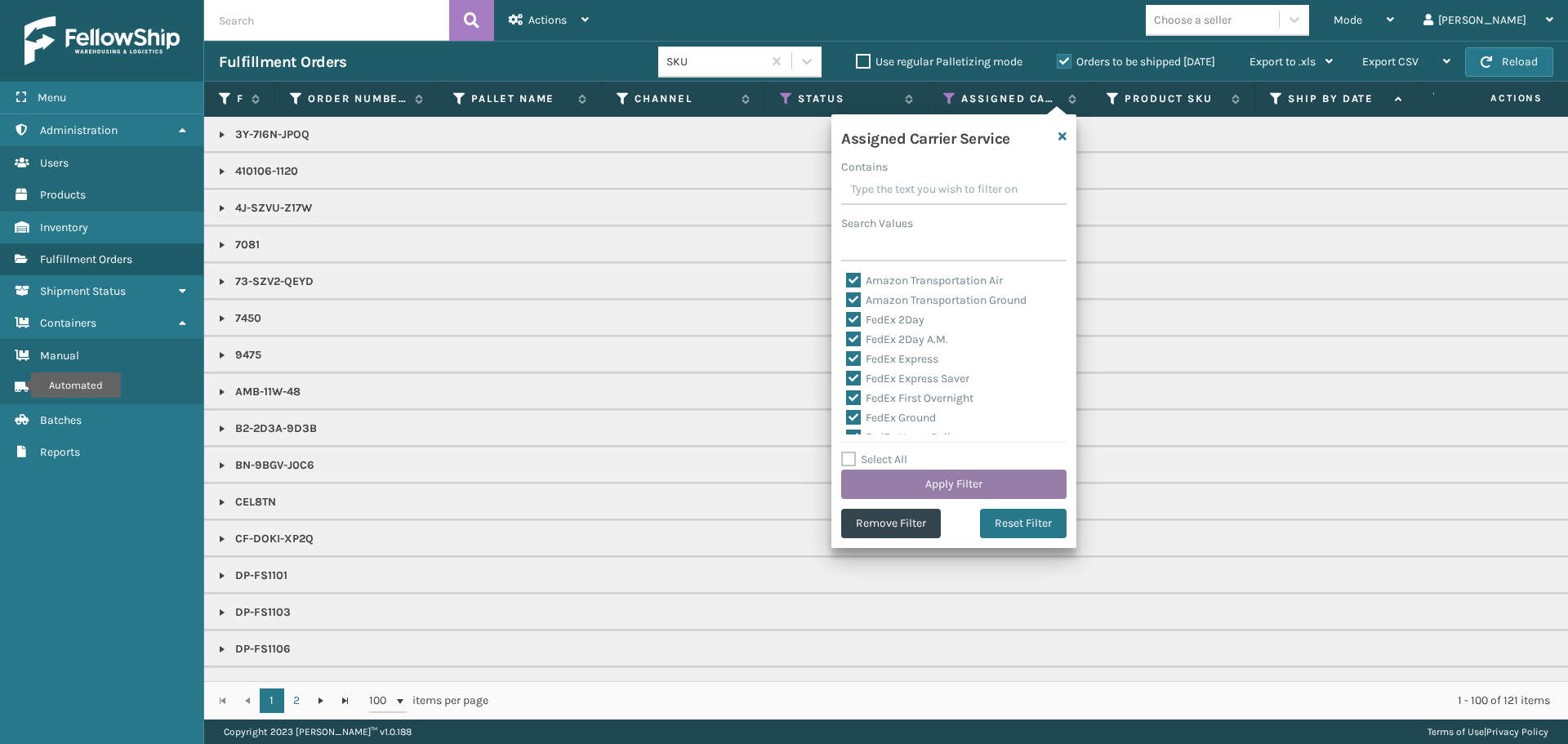
click at [950, 473] on button "Apply Filter" at bounding box center [953, 484] width 225 height 29
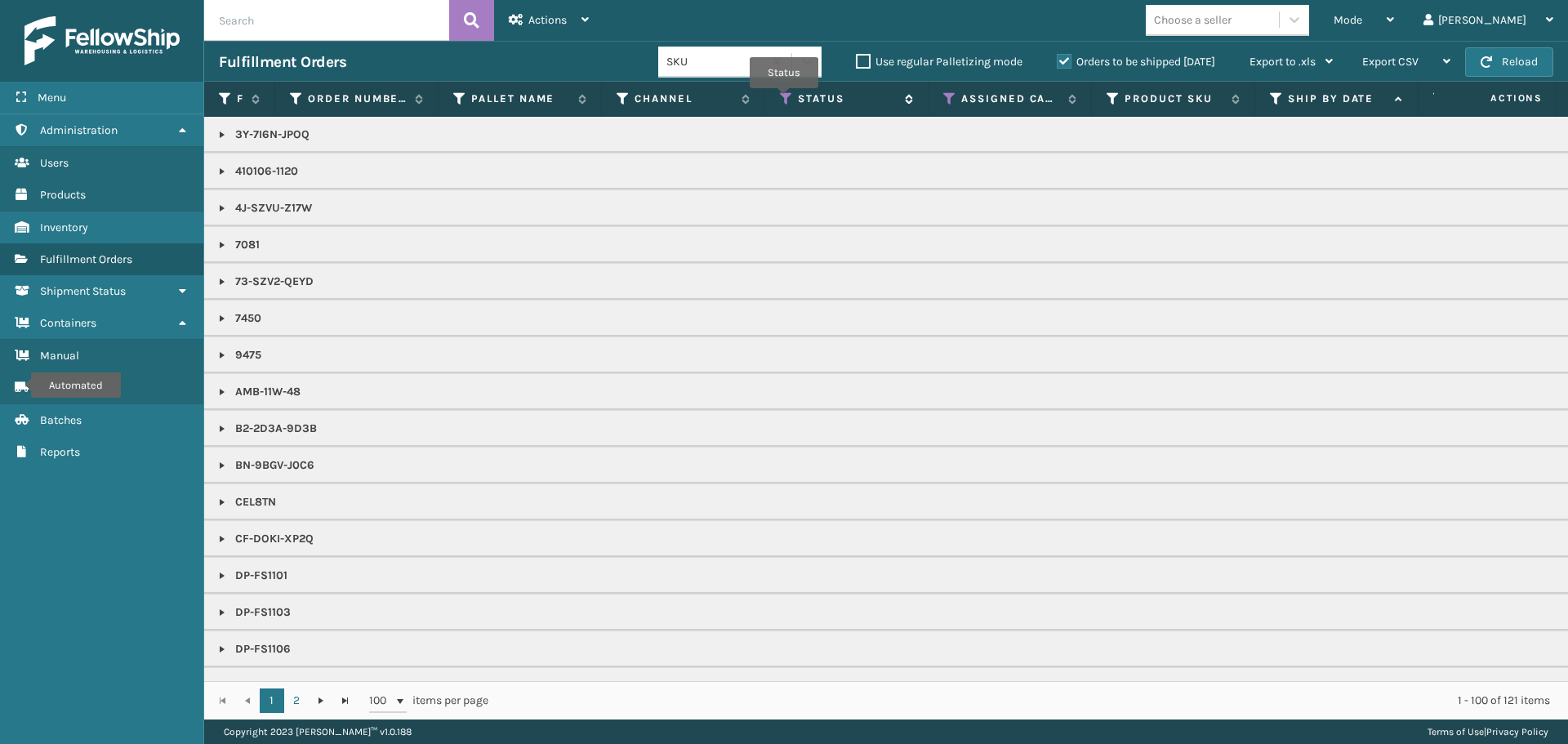
click at [784, 100] on icon at bounding box center [787, 99] width 13 height 14
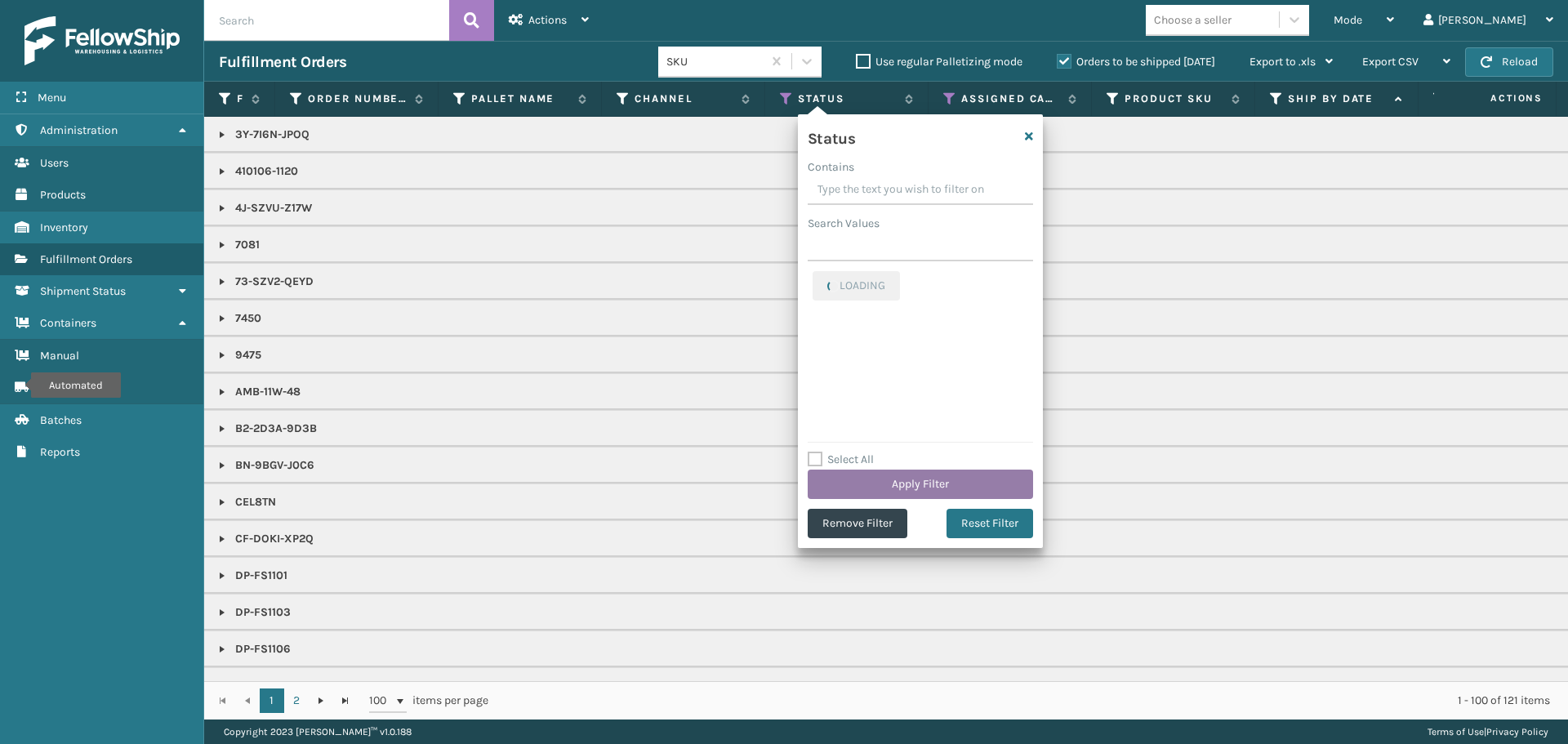
click at [886, 483] on button "Apply Filter" at bounding box center [920, 484] width 225 height 29
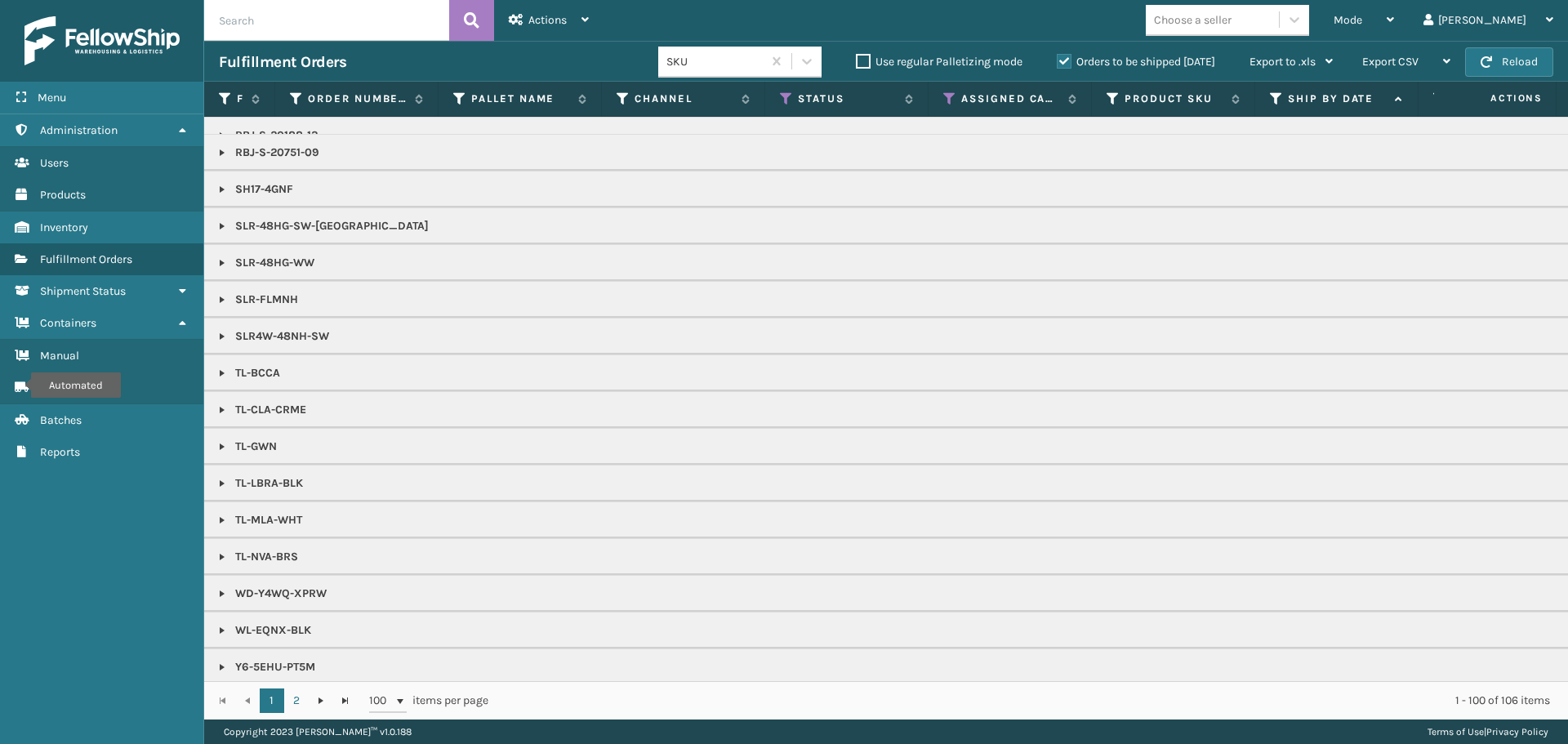
scroll to position [2093, 0]
click at [786, 99] on icon at bounding box center [787, 99] width 13 height 14
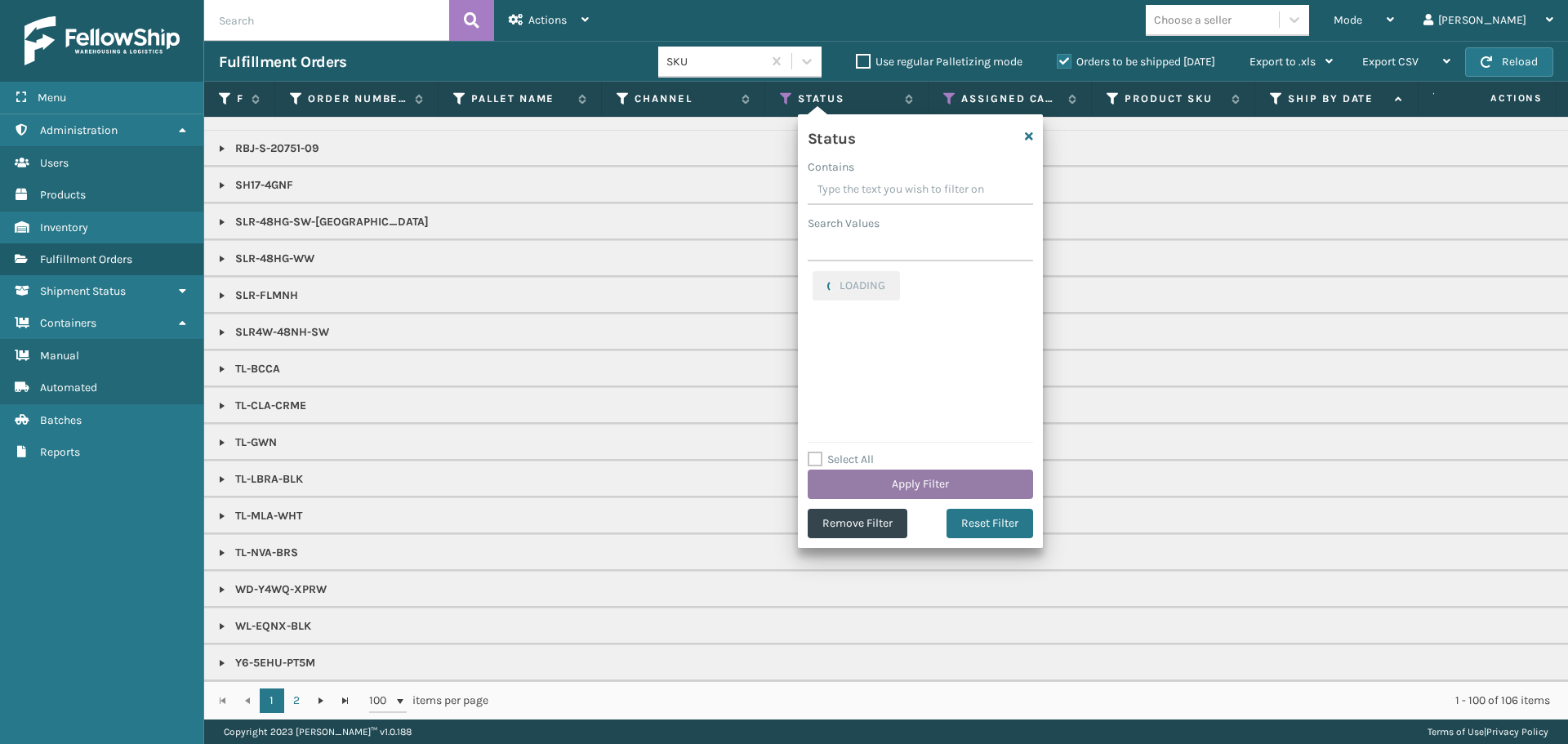
click at [891, 483] on button "Apply Filter" at bounding box center [920, 484] width 225 height 29
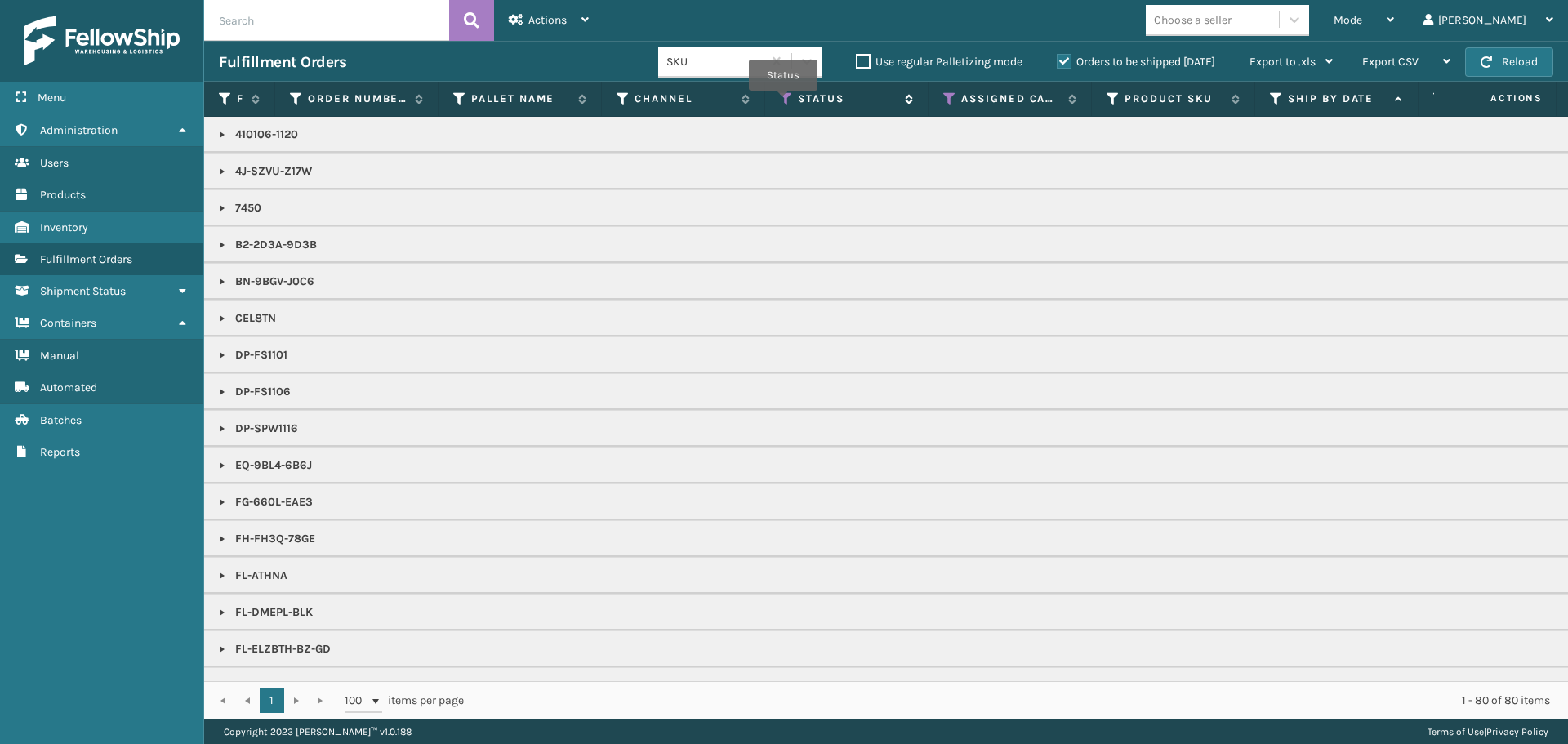
click at [783, 102] on icon at bounding box center [787, 99] width 13 height 14
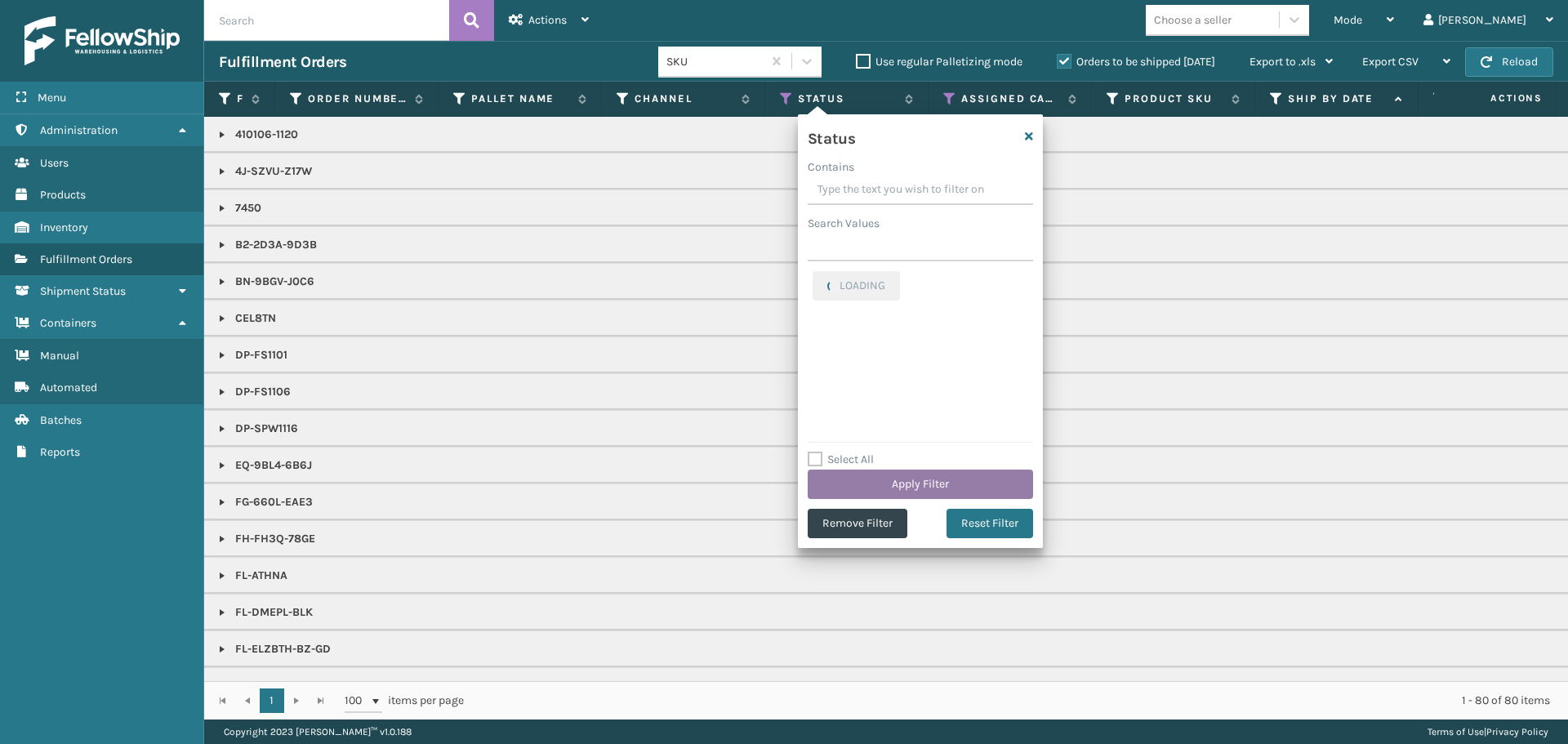
click at [927, 480] on button "Apply Filter" at bounding box center [920, 484] width 225 height 29
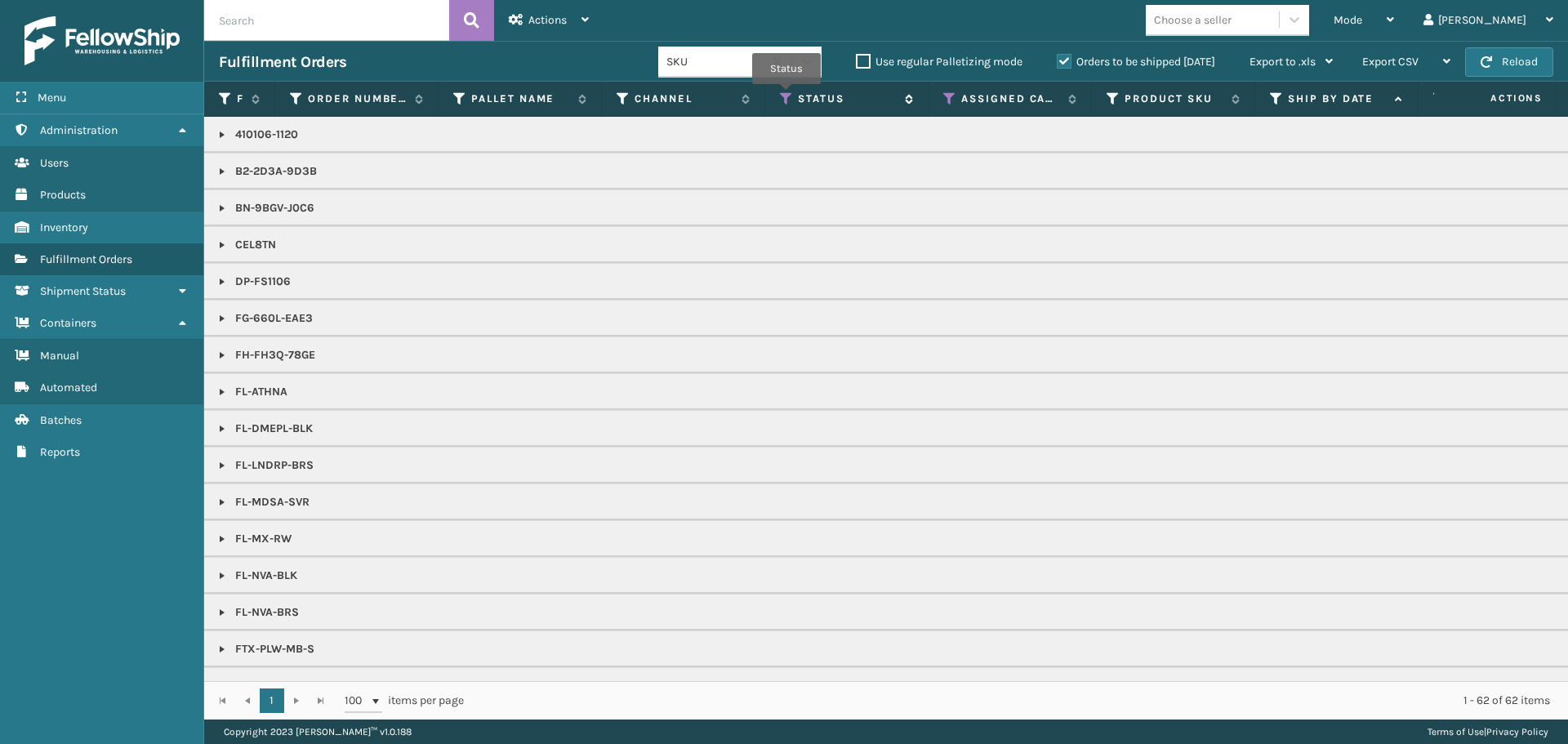
click at [787, 96] on icon at bounding box center [787, 99] width 13 height 14
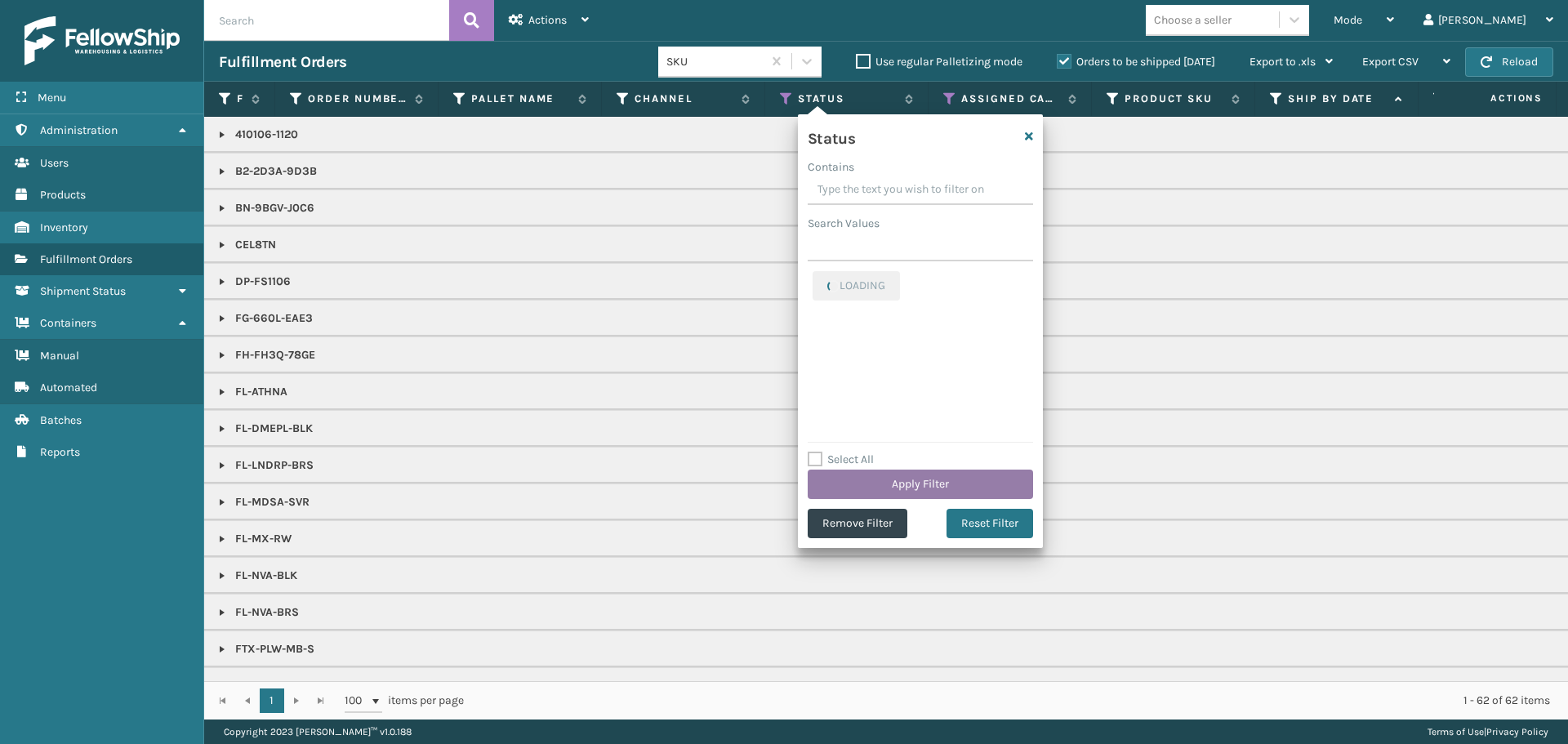
click at [907, 482] on button "Apply Filter" at bounding box center [920, 484] width 225 height 29
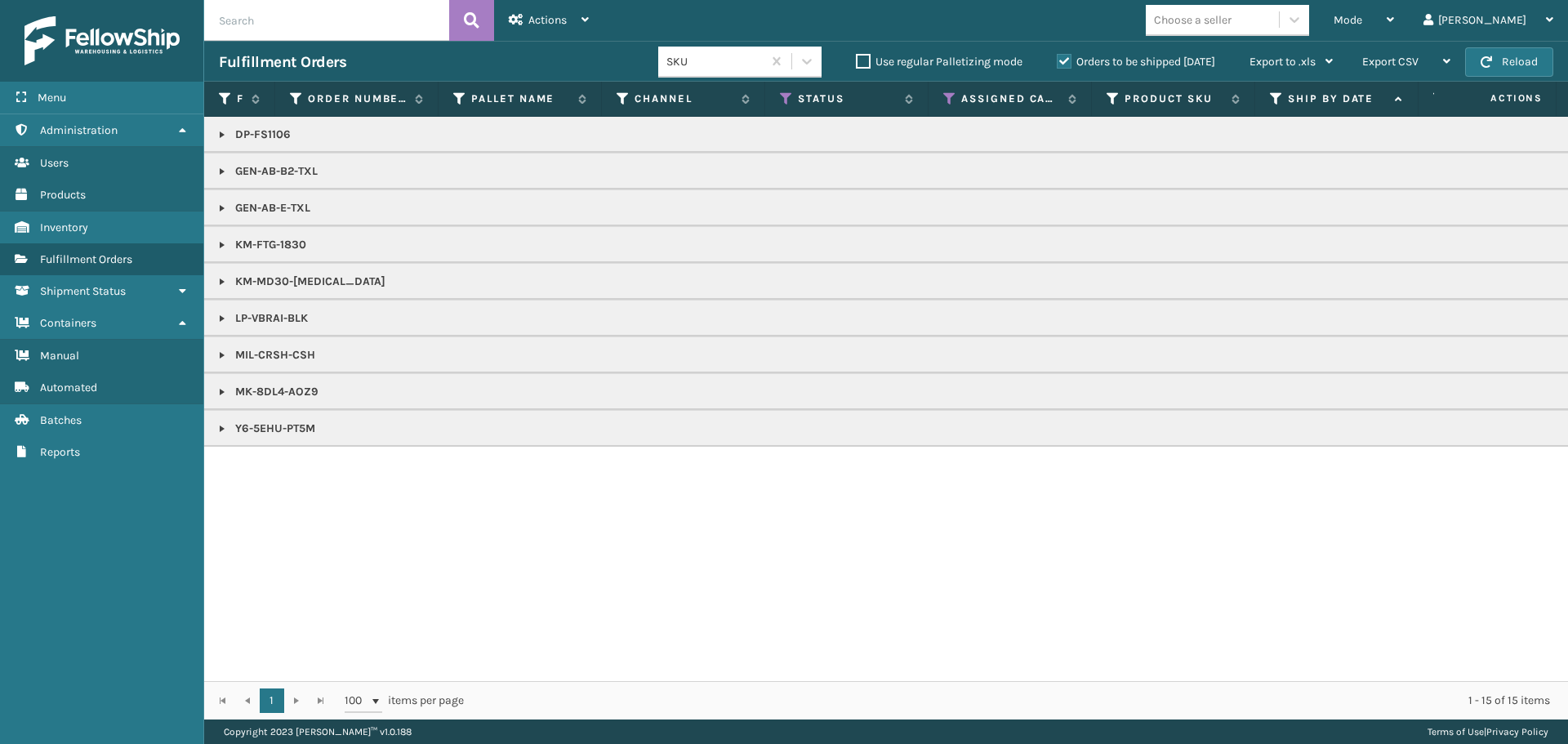
click at [295, 25] on input "text" at bounding box center [327, 20] width 245 height 41
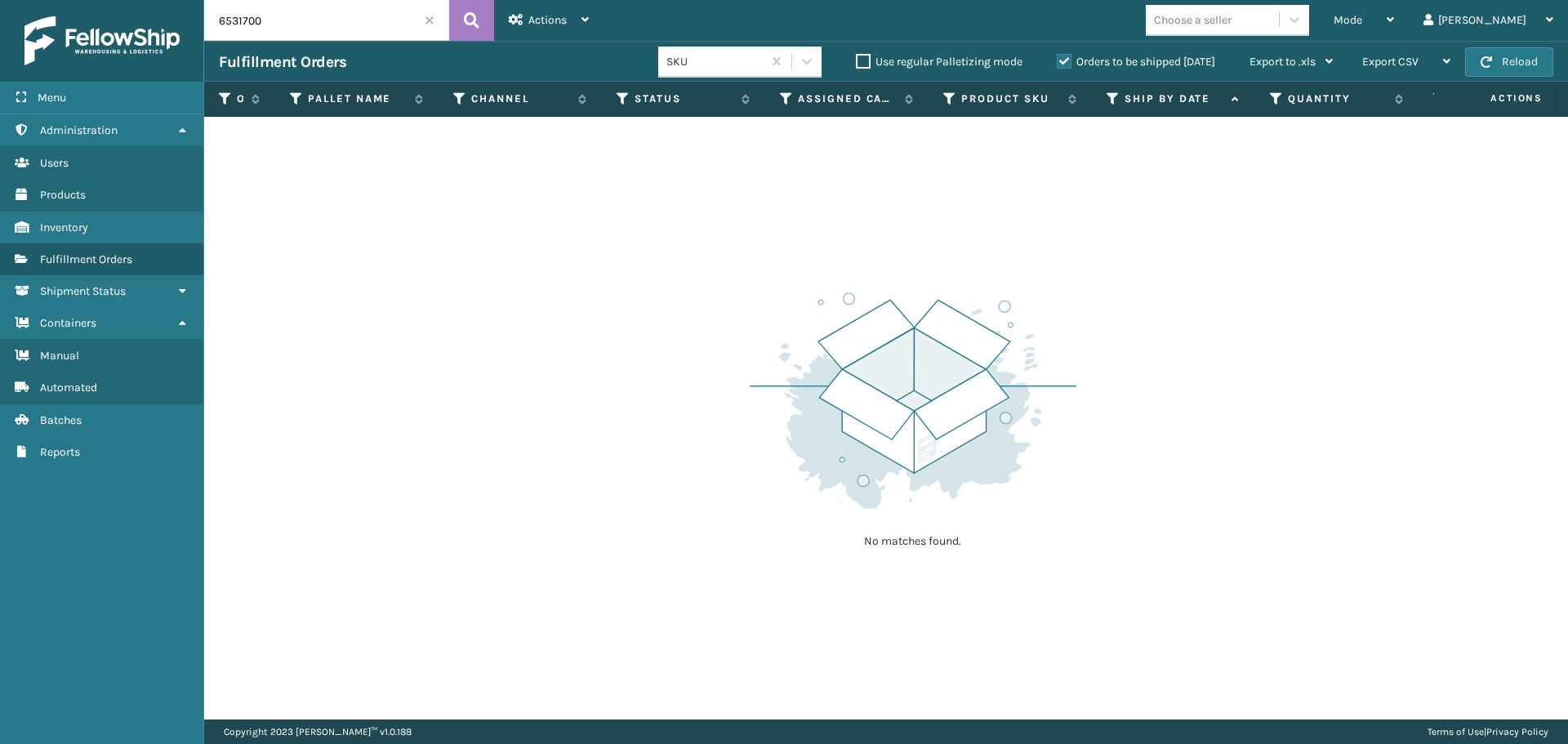
click at [1067, 57] on label "Orders to be shipped [DATE]" at bounding box center [1135, 61] width 158 height 14
click at [1057, 57] on input "Orders to be shipped [DATE]" at bounding box center [1056, 58] width 1 height 11
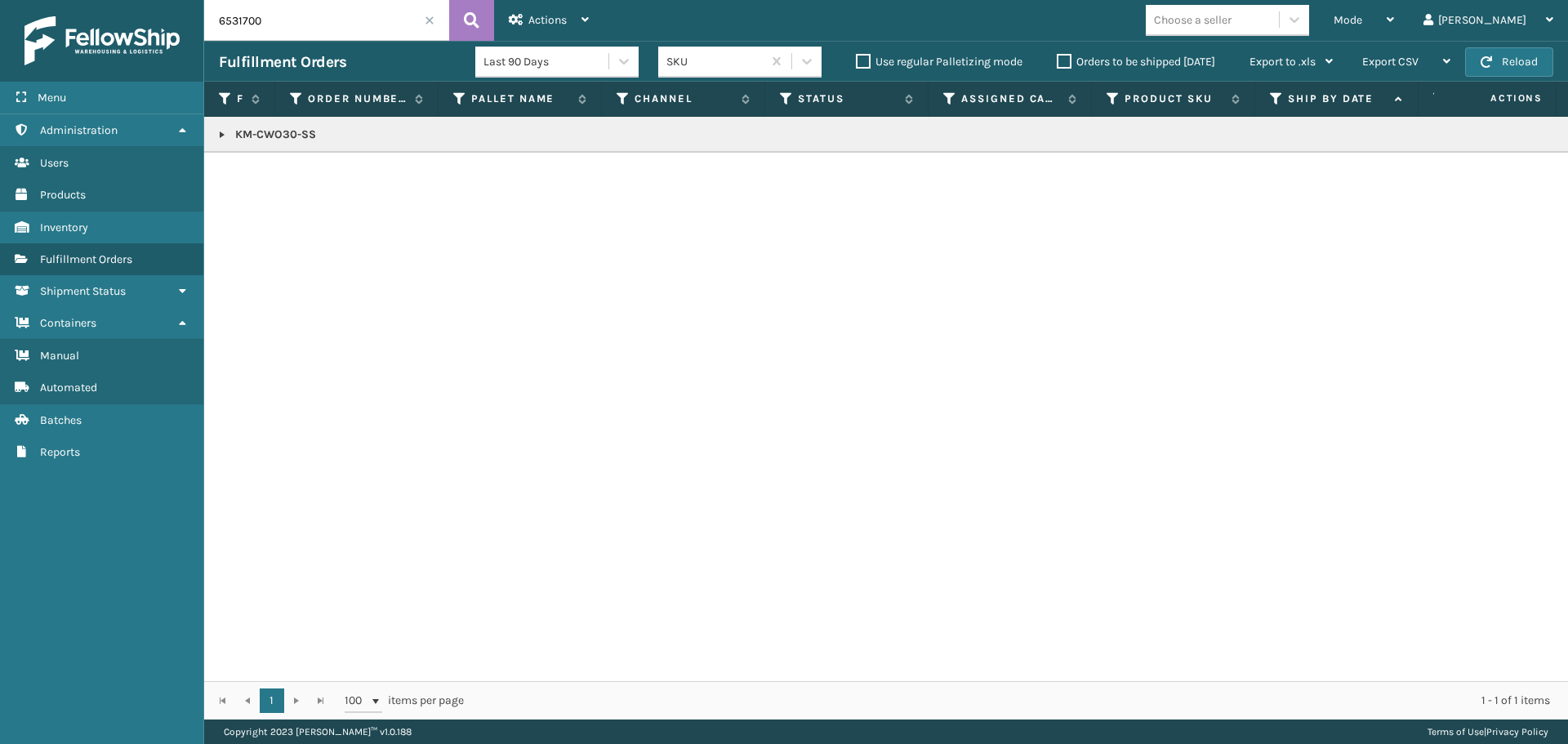
click at [221, 134] on link at bounding box center [222, 135] width 13 height 13
click at [259, 179] on link "2050689" at bounding box center [268, 179] width 46 height 16
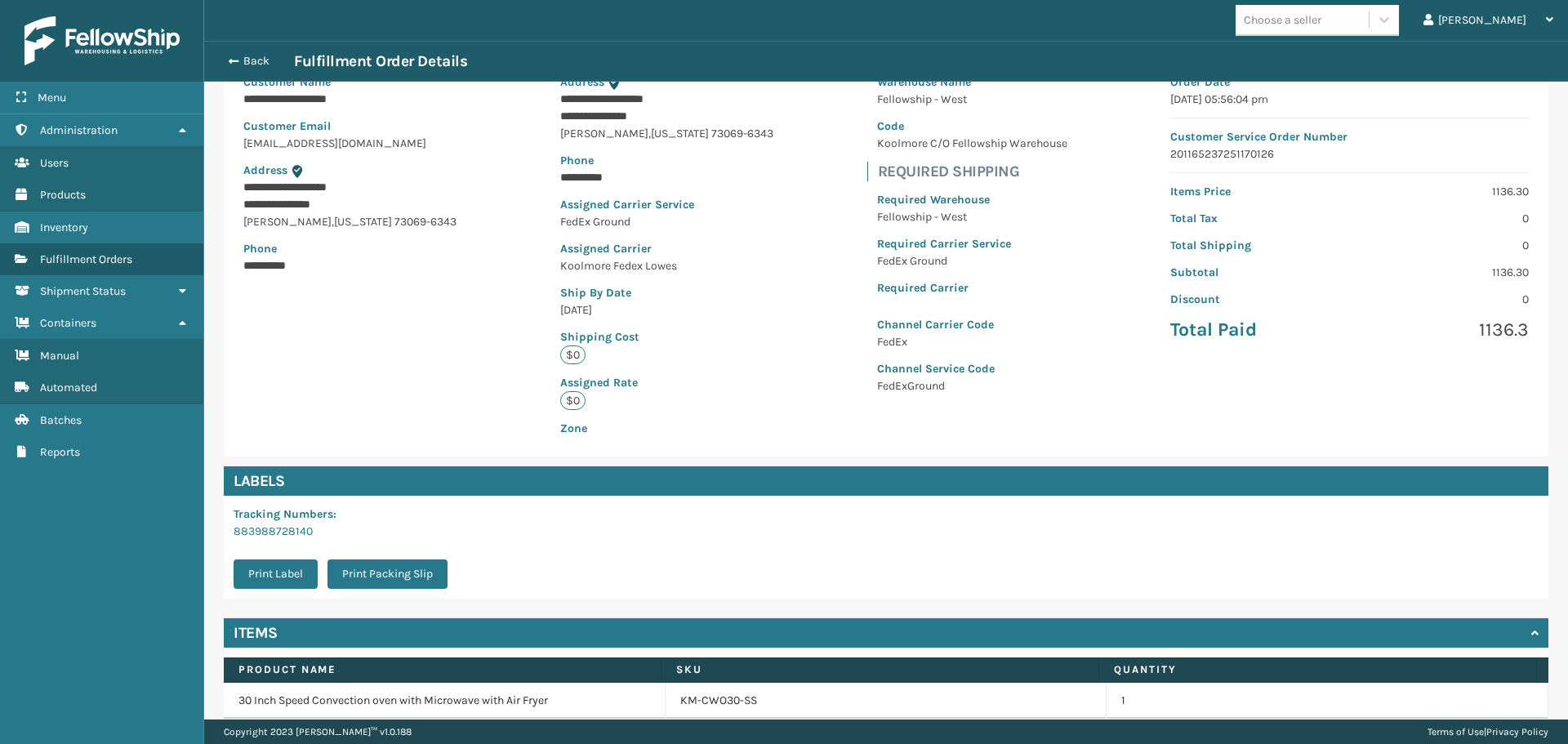
scroll to position [221, 0]
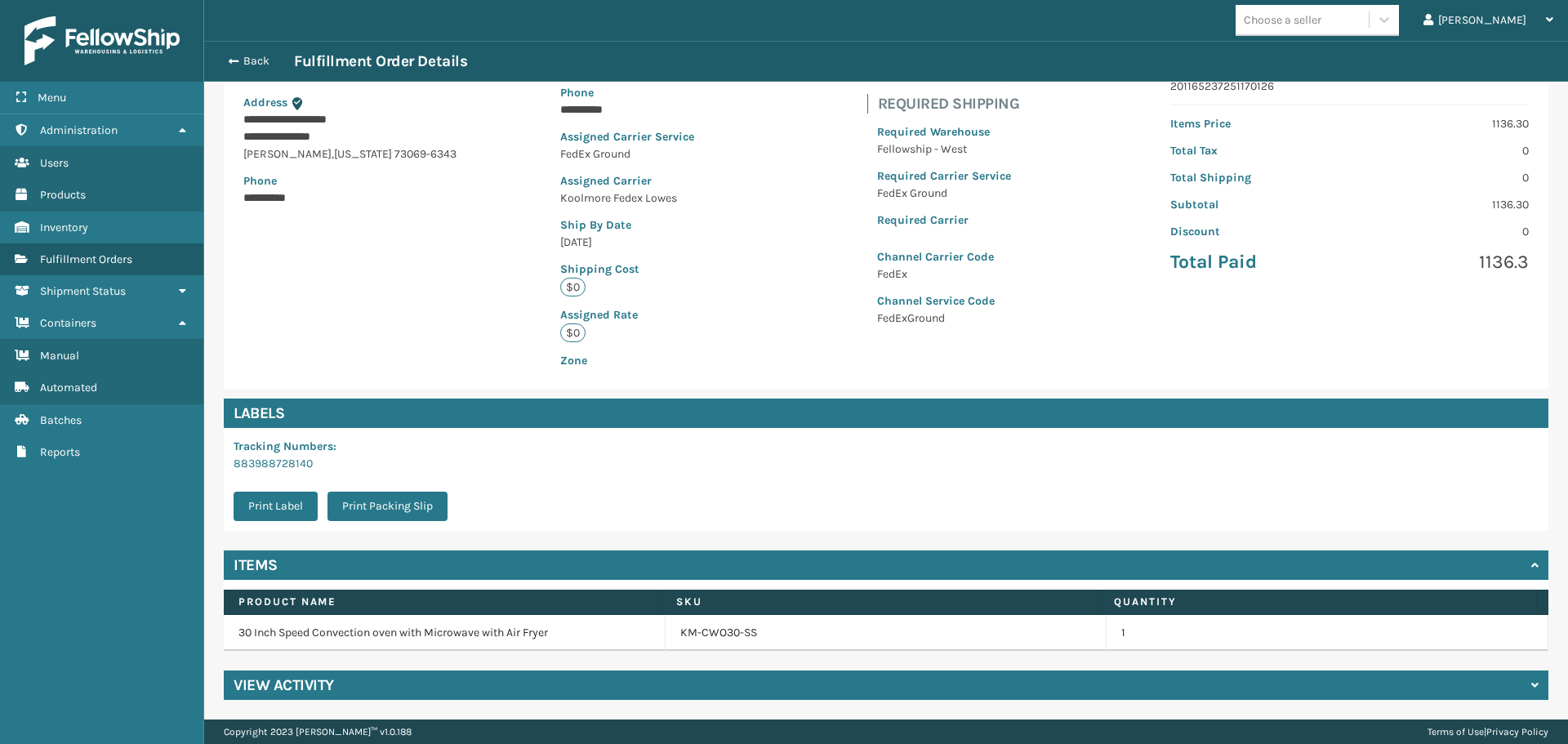
click at [618, 681] on div "View Activity" at bounding box center [885, 685] width 1324 height 29
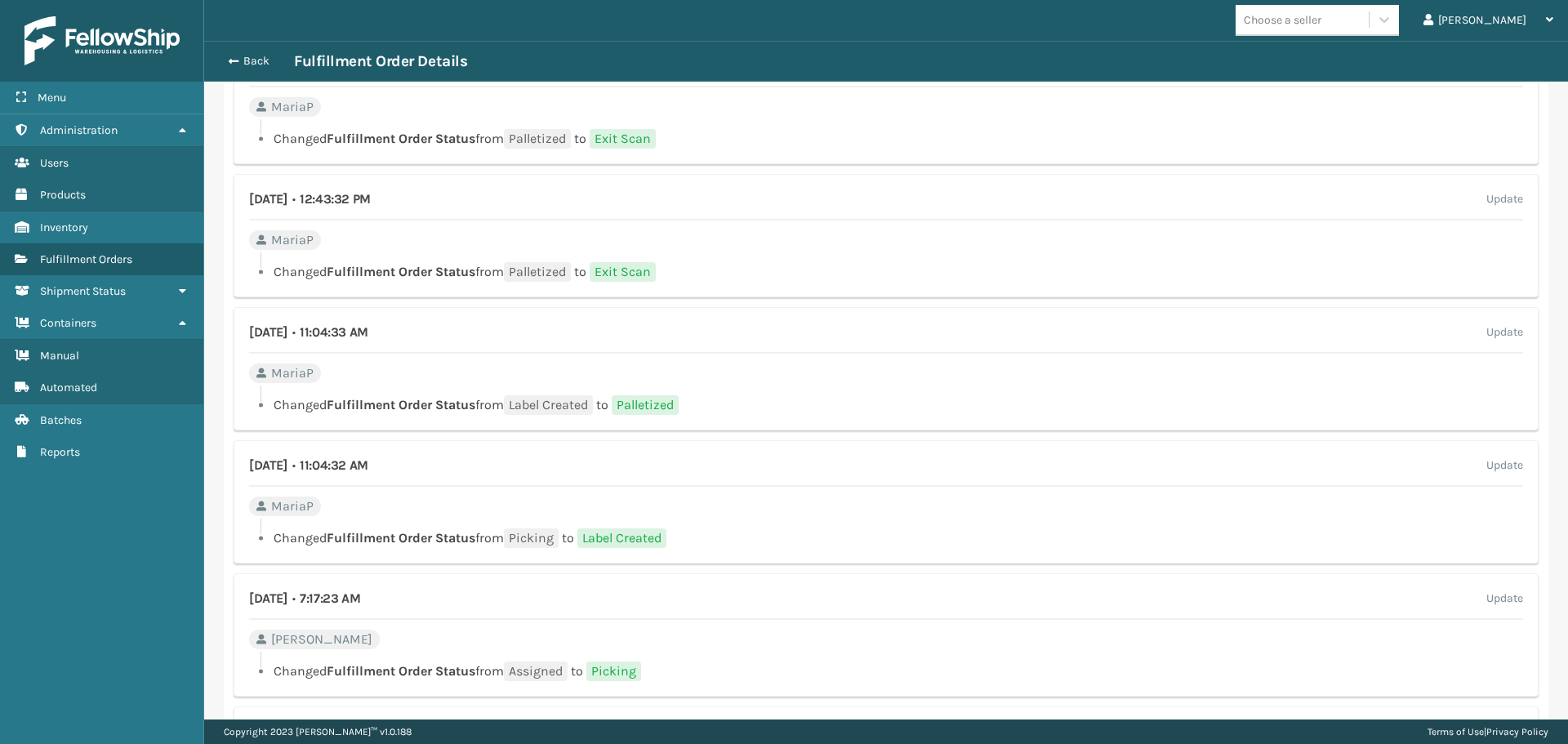
scroll to position [862, 0]
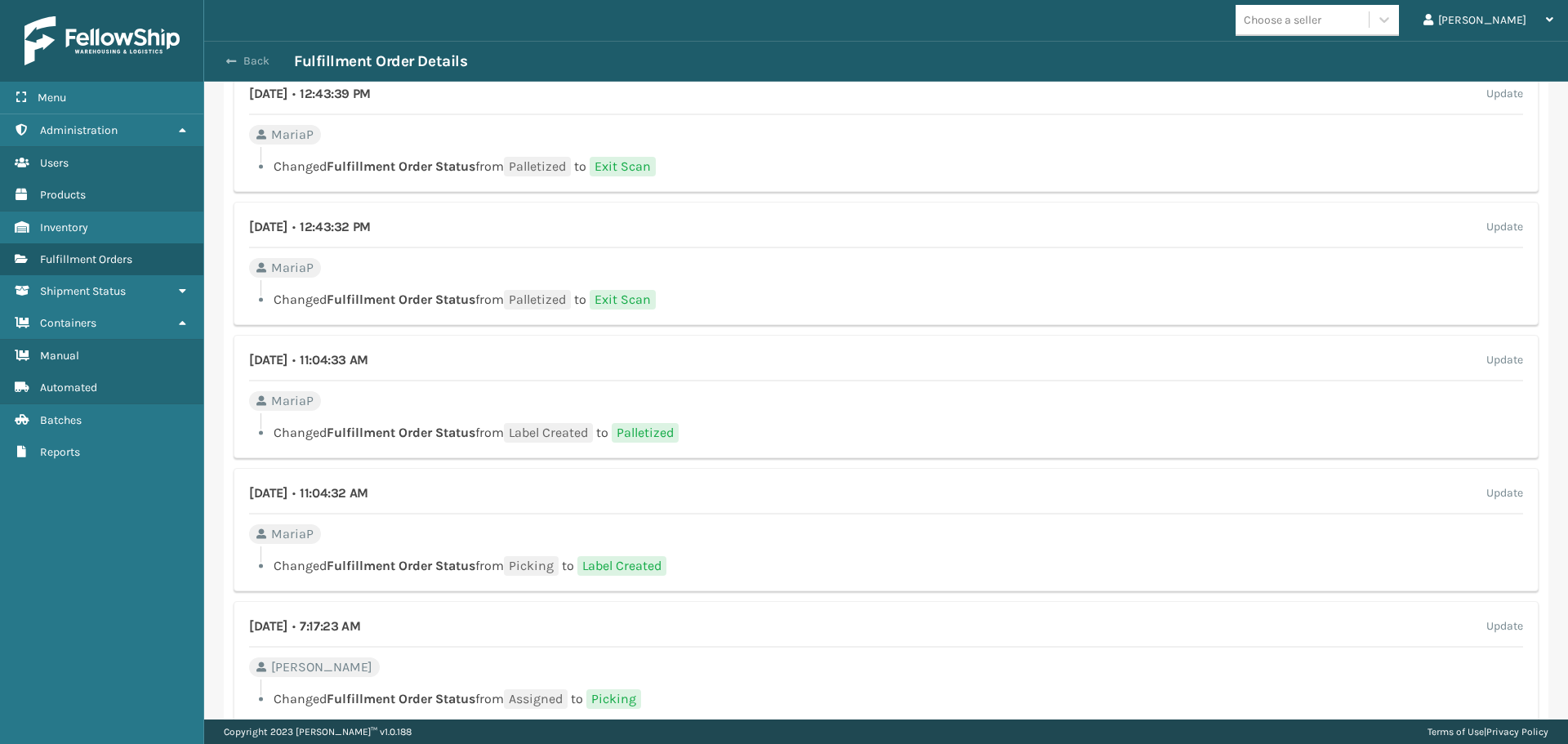
click at [253, 64] on button "Back" at bounding box center [256, 62] width 75 height 14
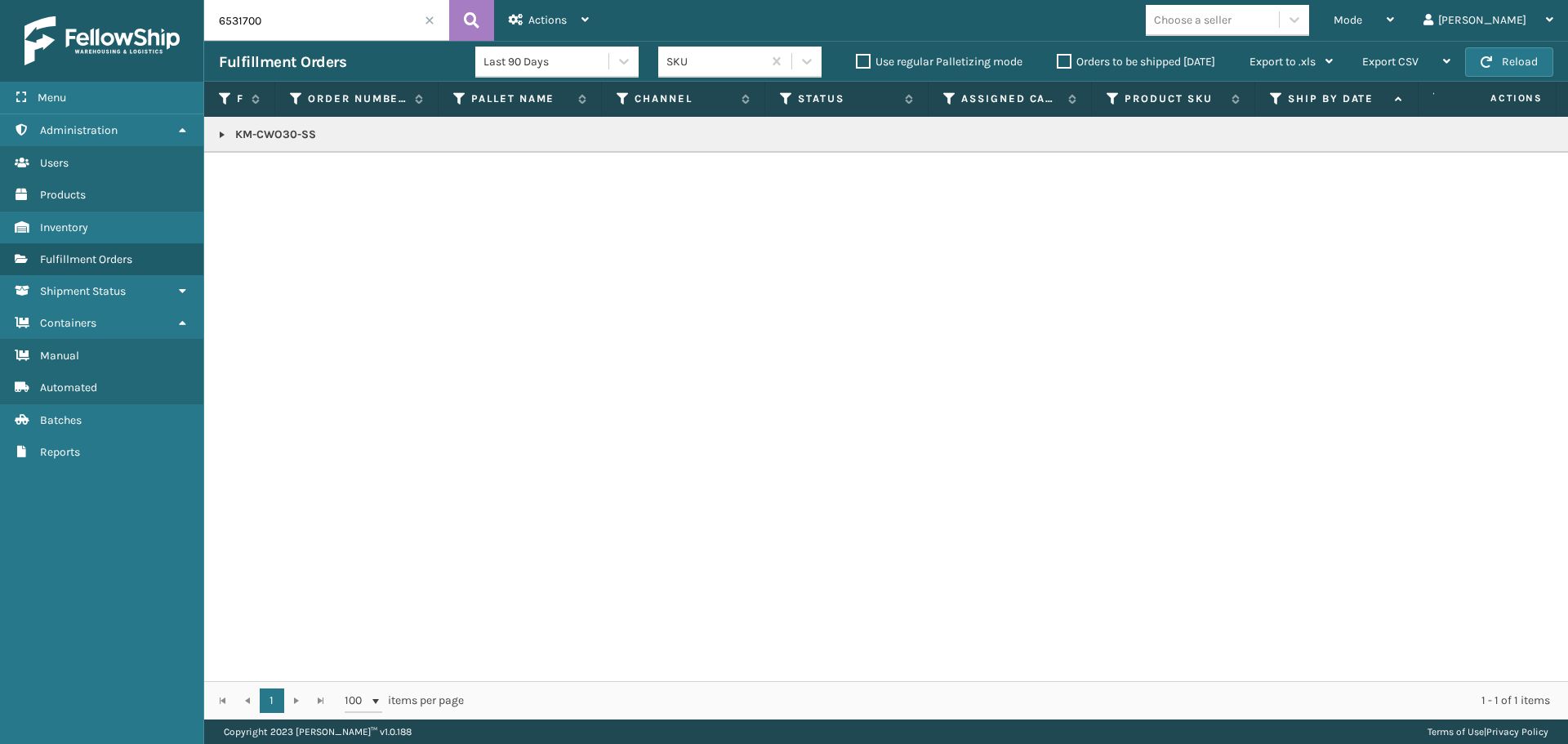
click at [426, 23] on span at bounding box center [429, 20] width 10 height 10
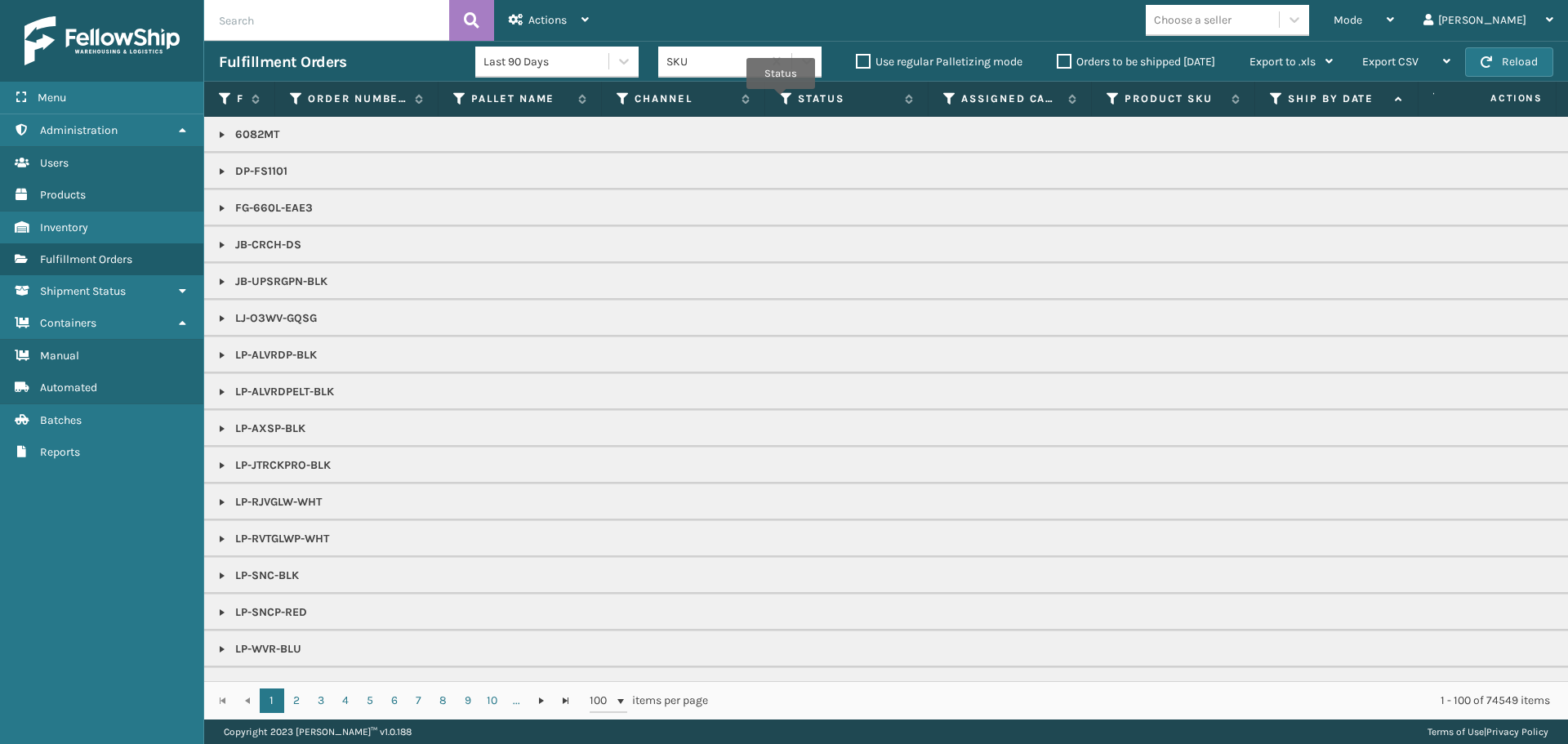
click at [779, 101] on th "Status" at bounding box center [846, 99] width 163 height 35
click at [789, 103] on icon at bounding box center [787, 99] width 13 height 14
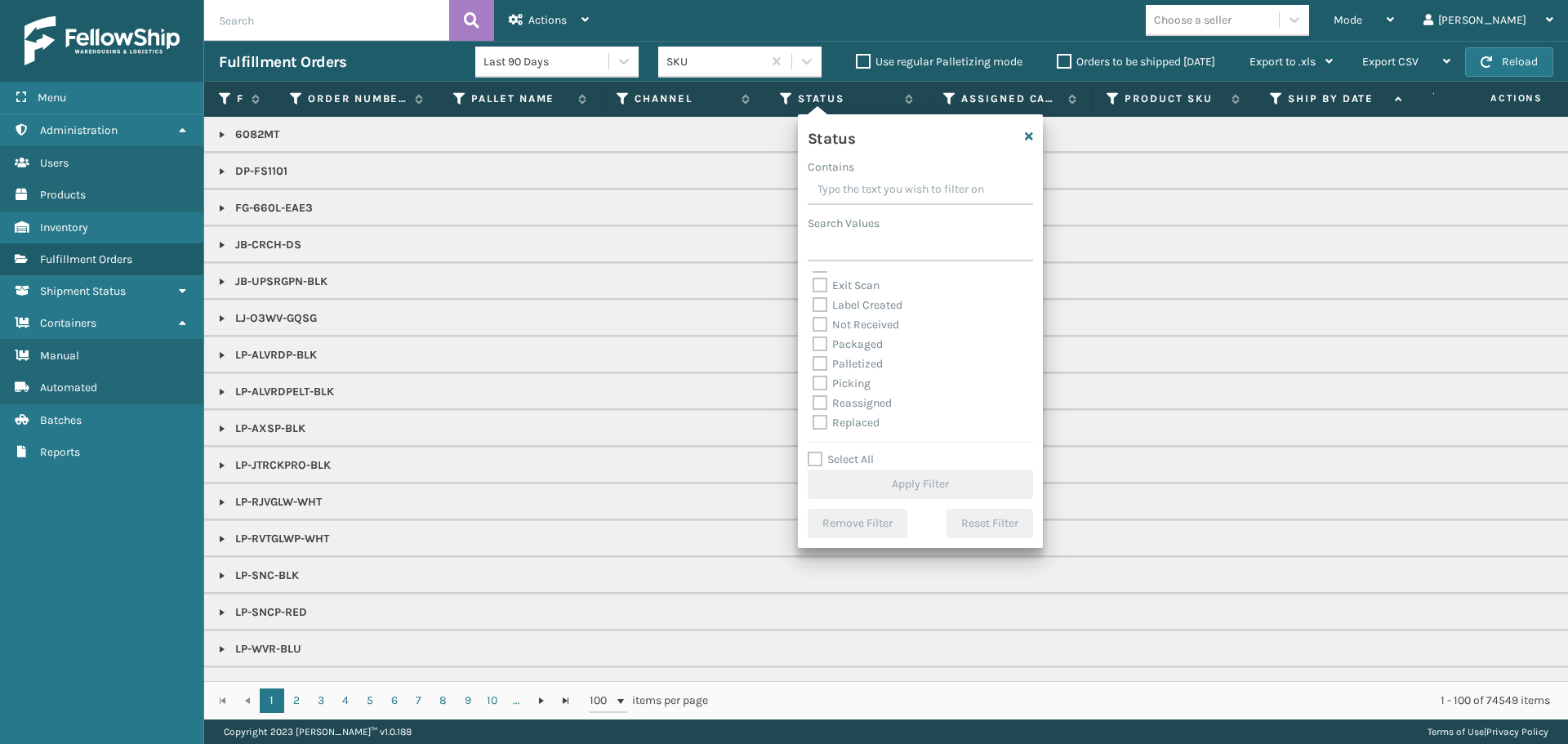
scroll to position [81, 0]
click at [846, 355] on label "Picking" at bounding box center [842, 355] width 58 height 14
click at [835, 351] on label "Picking" at bounding box center [842, 355] width 58 height 14
click at [814, 351] on input "Picking" at bounding box center [813, 352] width 1 height 11
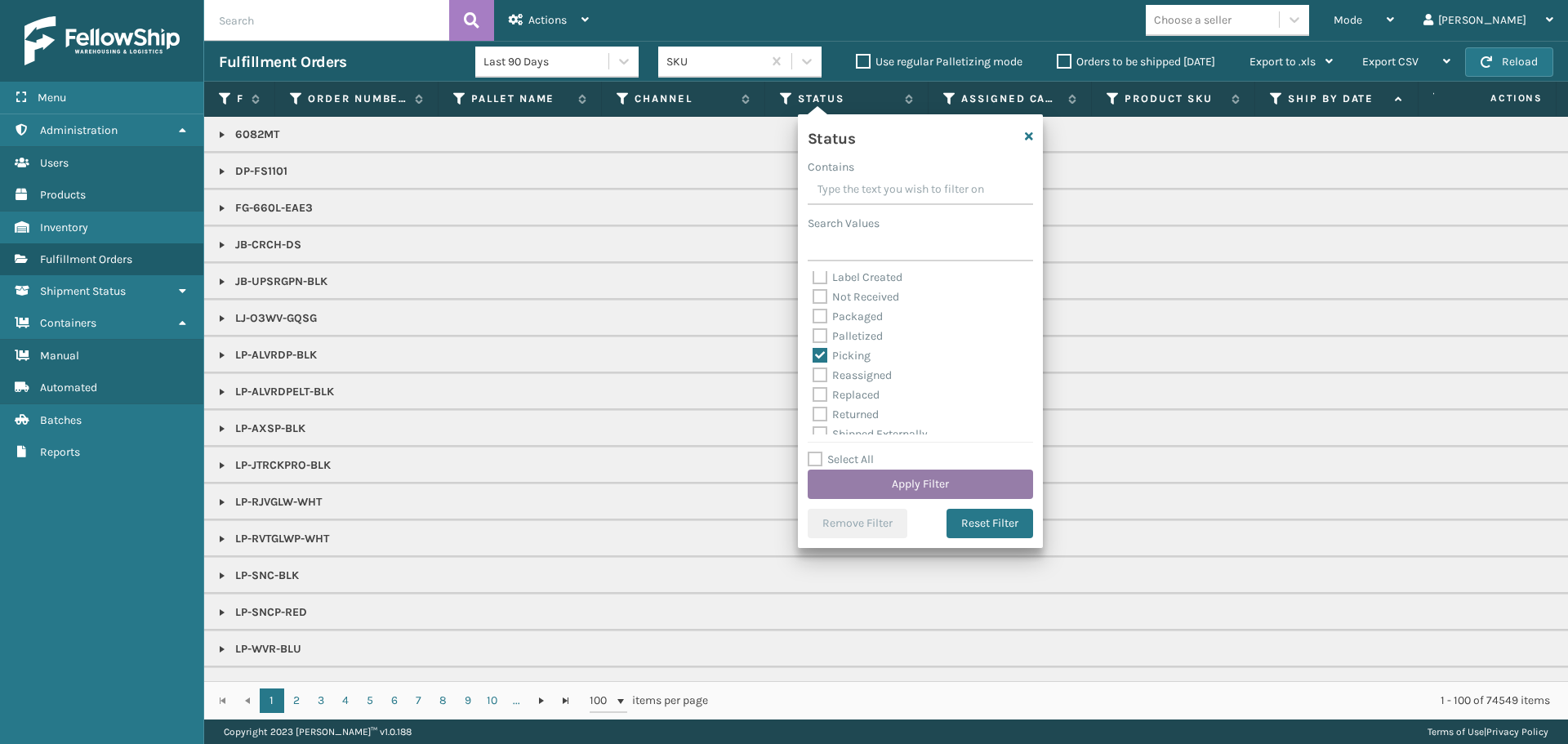
click at [924, 477] on button "Apply Filter" at bounding box center [920, 484] width 225 height 29
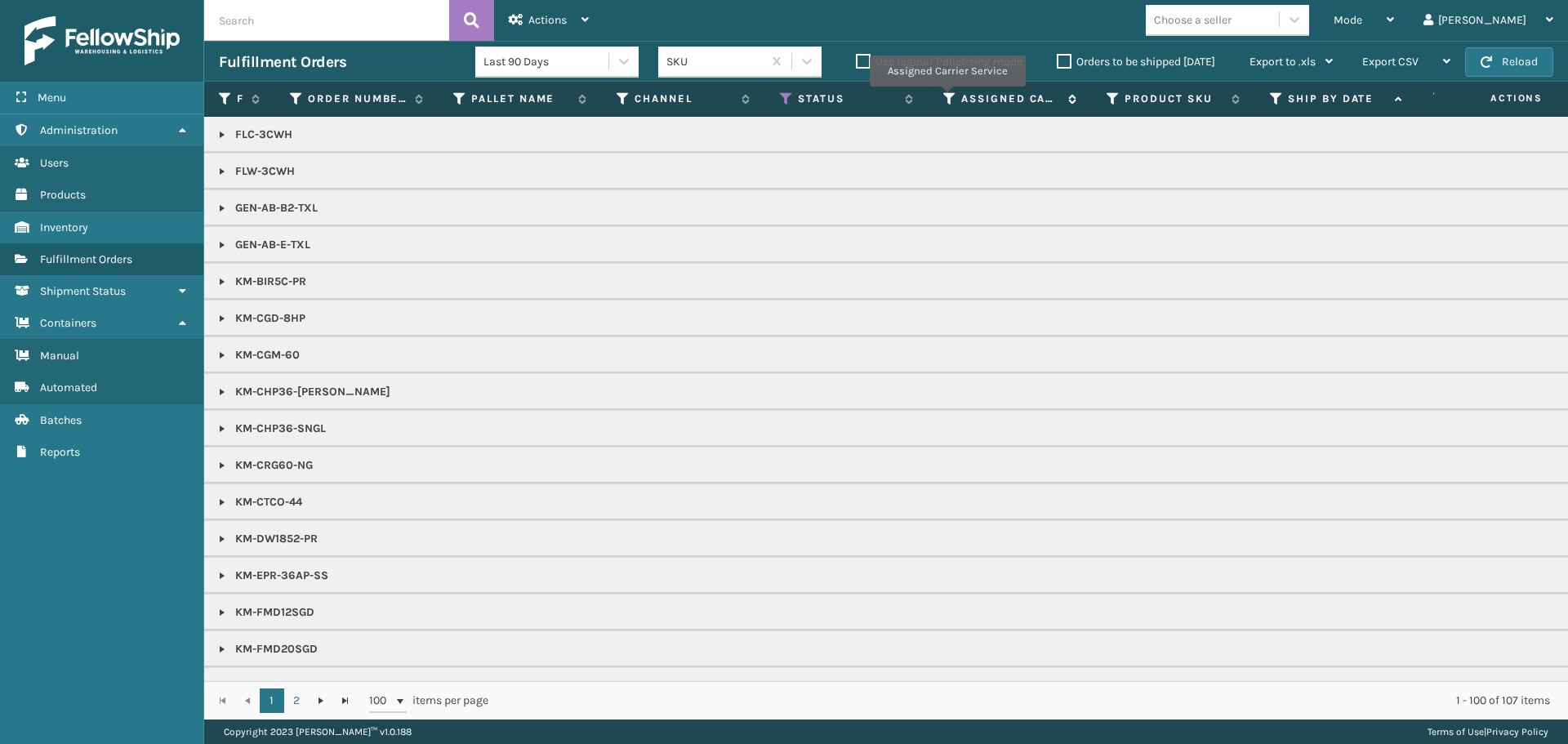
click at [947, 98] on icon at bounding box center [950, 99] width 13 height 14
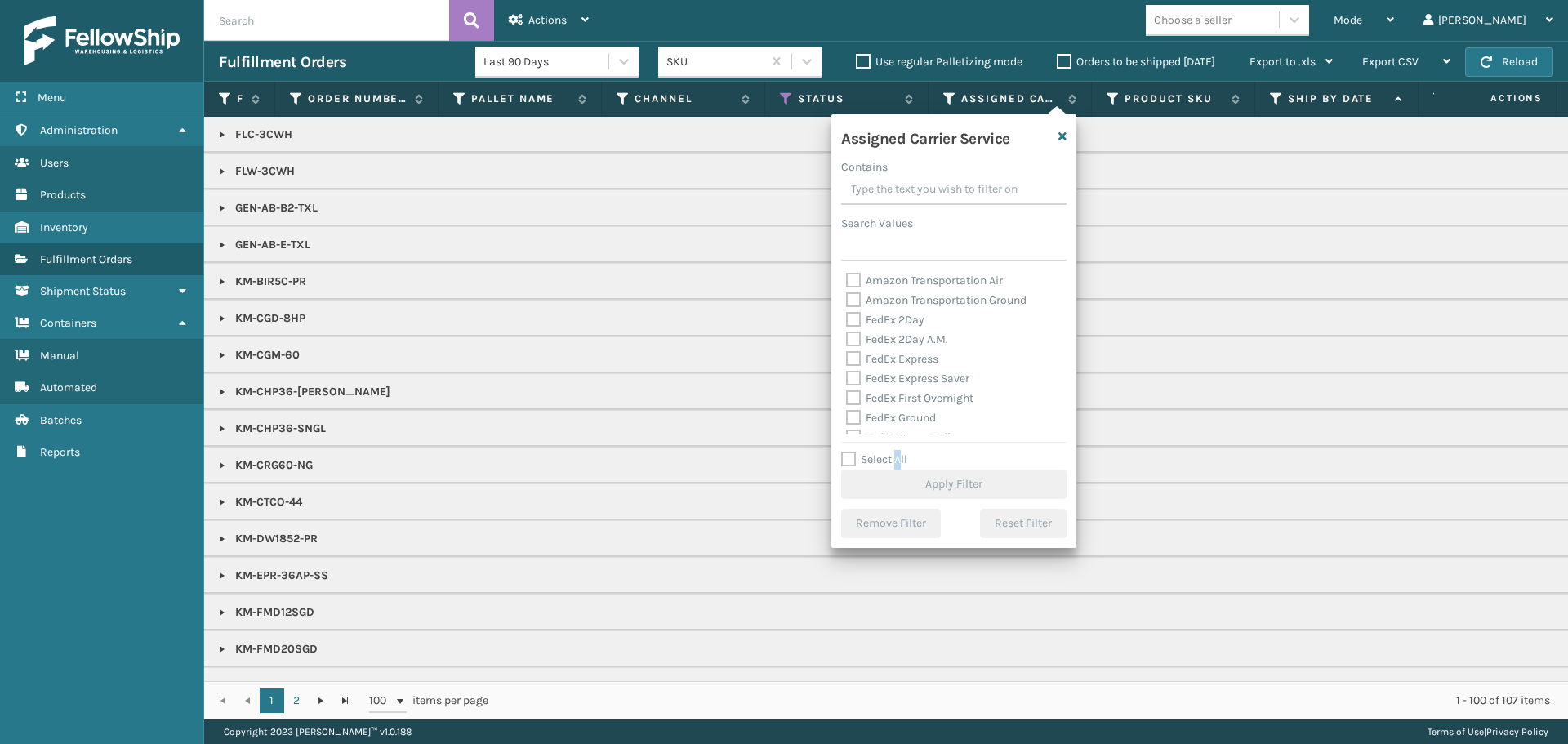
click at [900, 456] on label "Select All" at bounding box center [874, 459] width 66 height 14
click at [847, 455] on label "Select All" at bounding box center [874, 459] width 66 height 14
click at [847, 452] on input "Select All" at bounding box center [963, 451] width 245 height 2
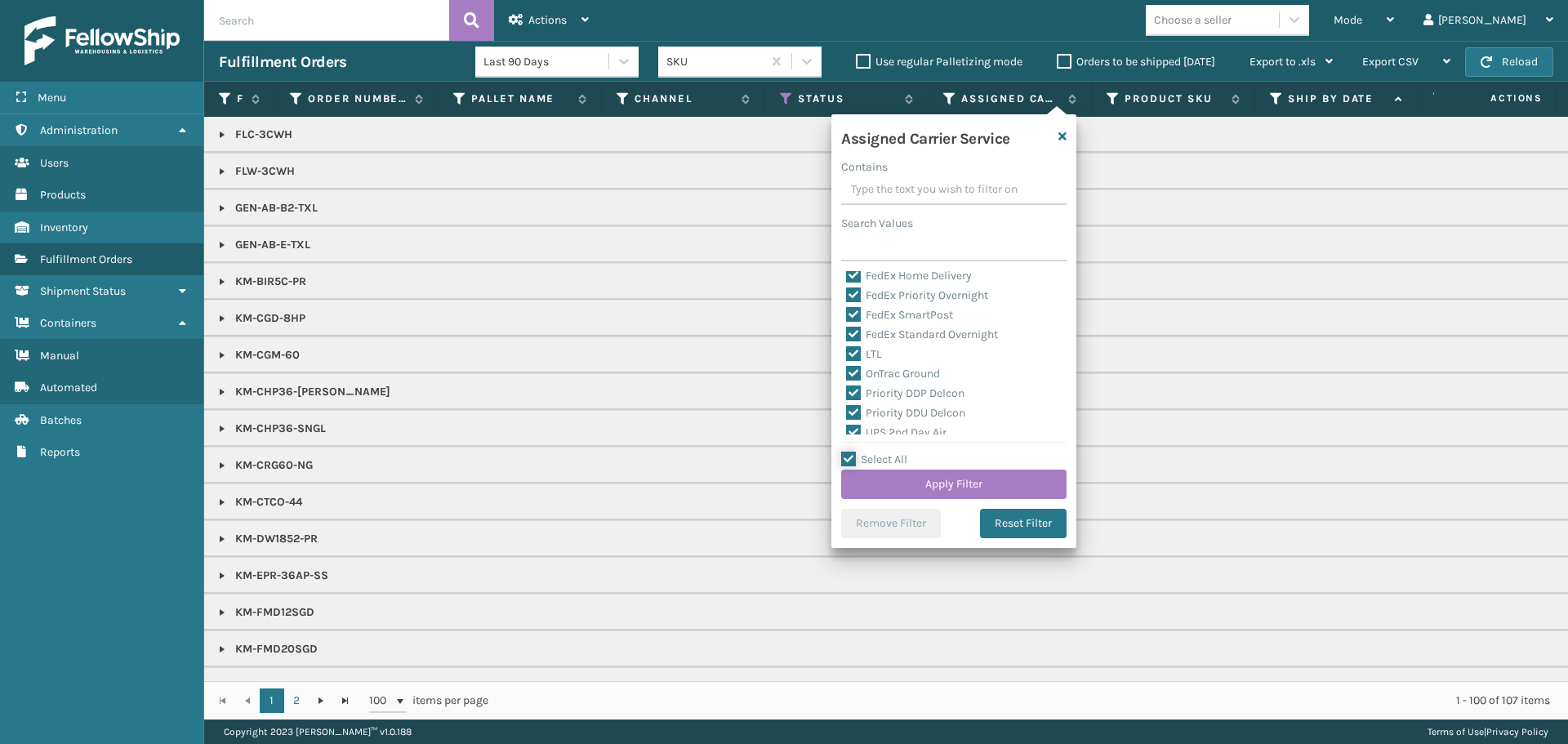
scroll to position [163, 0]
click at [872, 352] on label "LTL" at bounding box center [865, 352] width 36 height 14
click at [847, 352] on input "LTL" at bounding box center [846, 348] width 1 height 11
click at [951, 478] on button "Apply Filter" at bounding box center [953, 484] width 225 height 29
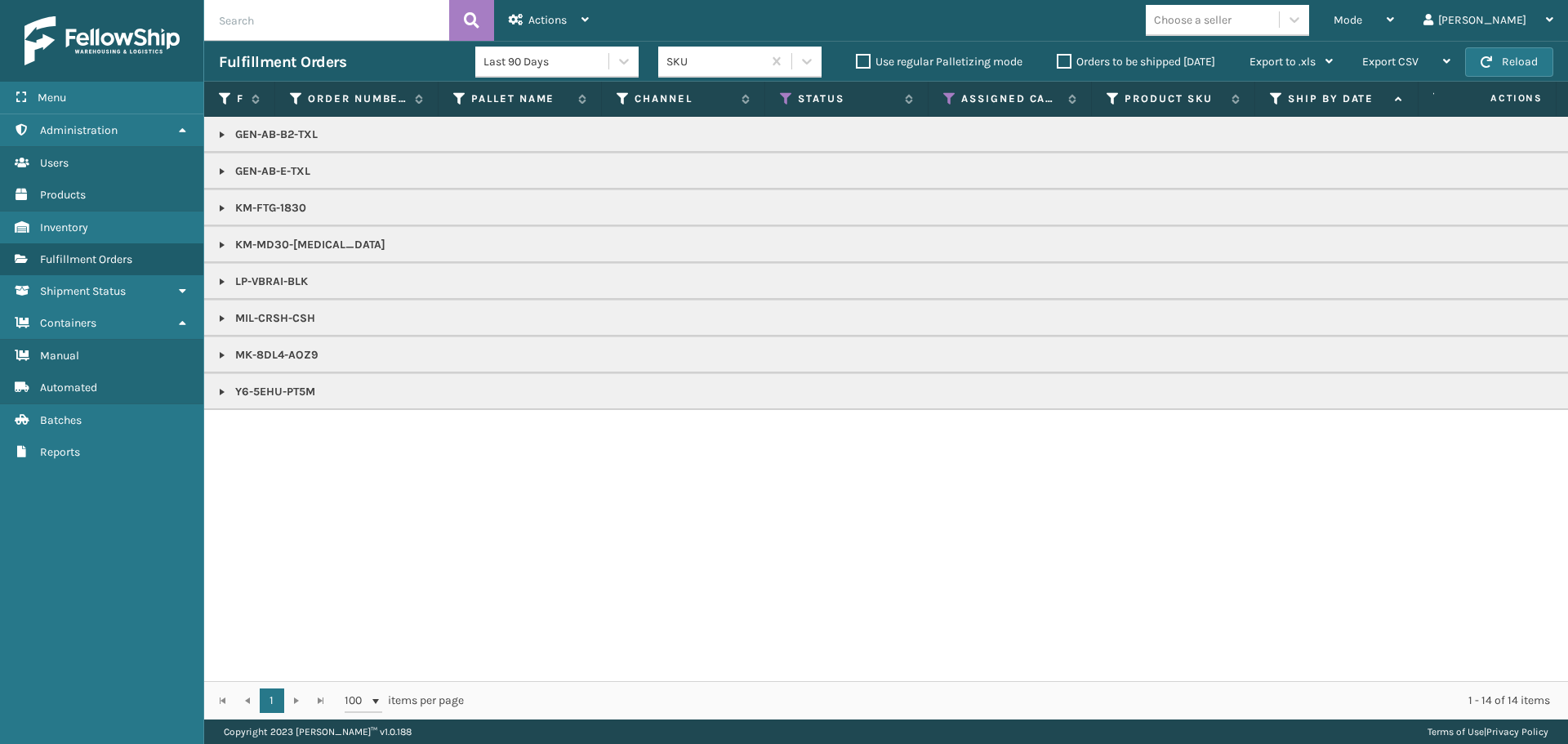
click at [226, 136] on link at bounding box center [222, 135] width 13 height 13
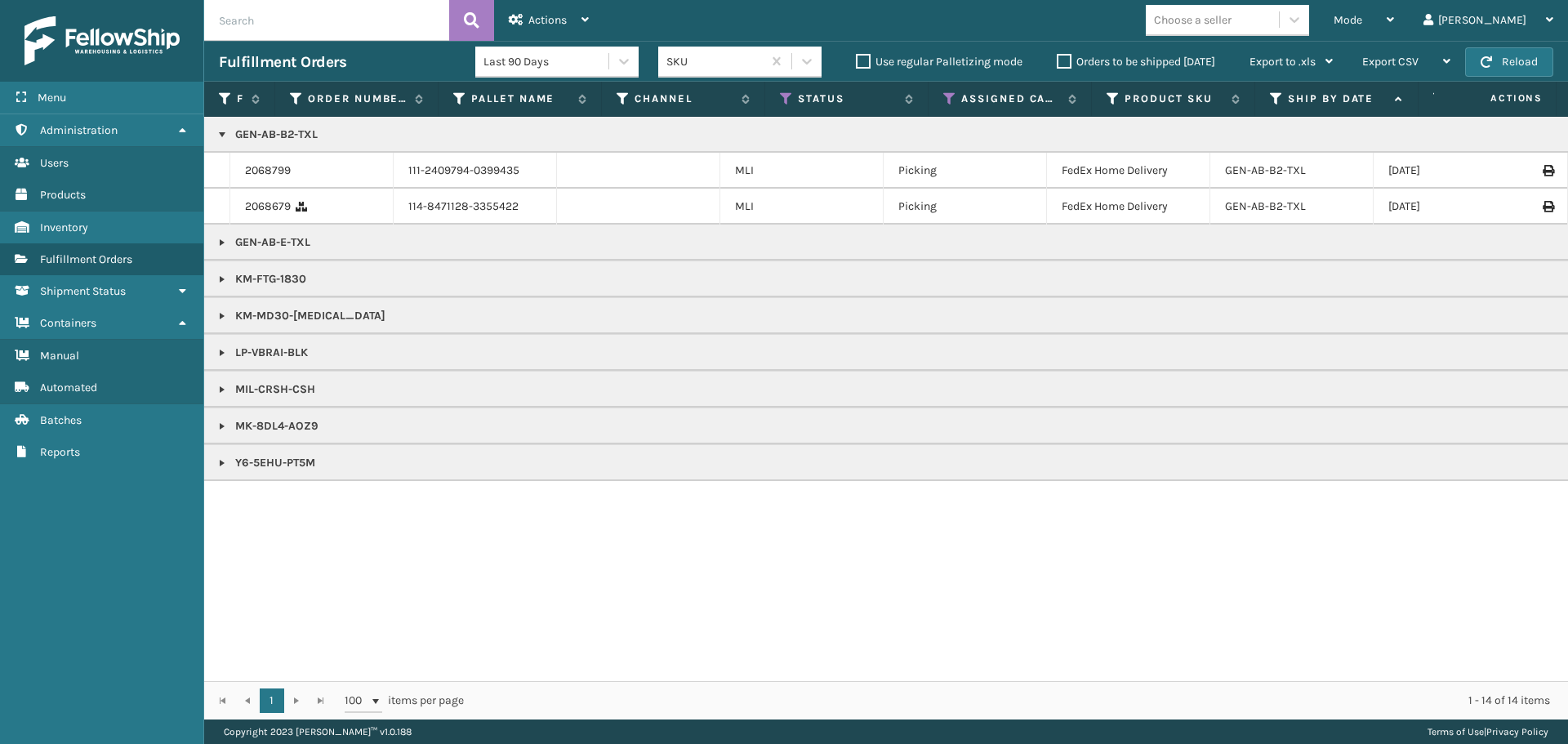
click at [217, 426] on link at bounding box center [222, 426] width 13 height 13
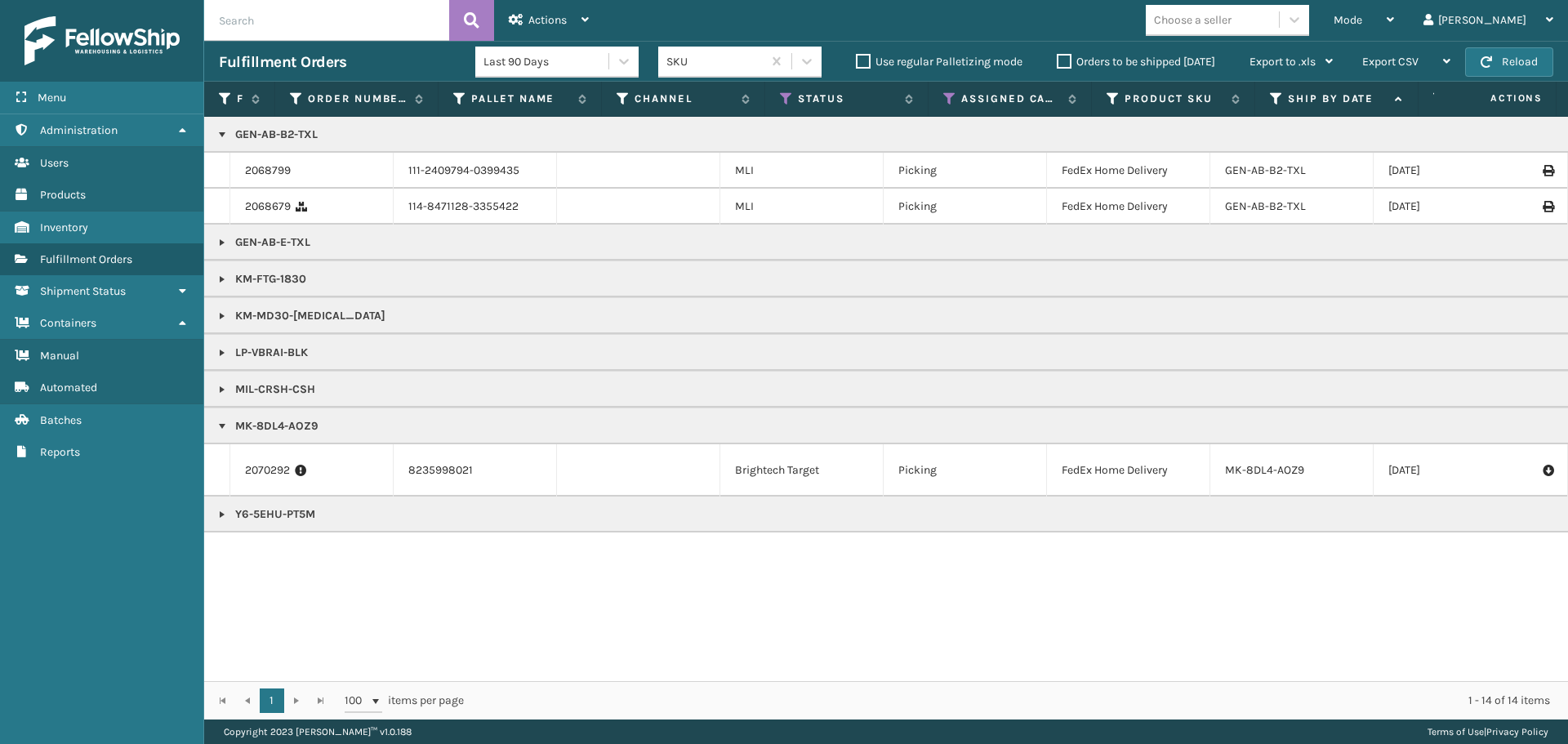
click at [217, 426] on link at bounding box center [222, 426] width 13 height 13
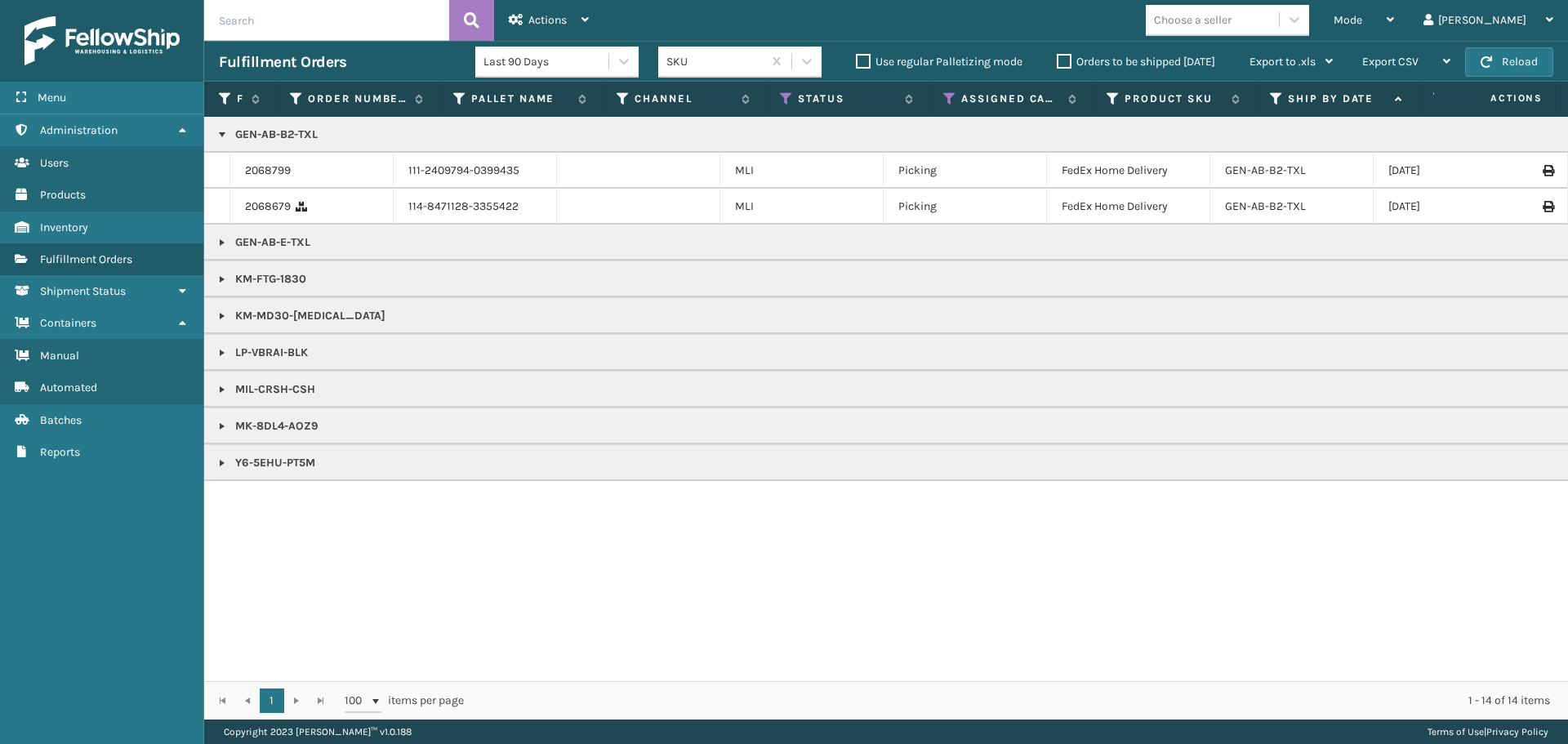
click at [215, 462] on link at bounding box center [222, 463] width 13 height 13
click at [221, 349] on p "LP-VBRAI-BLK" at bounding box center [1422, 353] width 2406 height 16
click at [224, 357] on link at bounding box center [222, 353] width 13 height 13
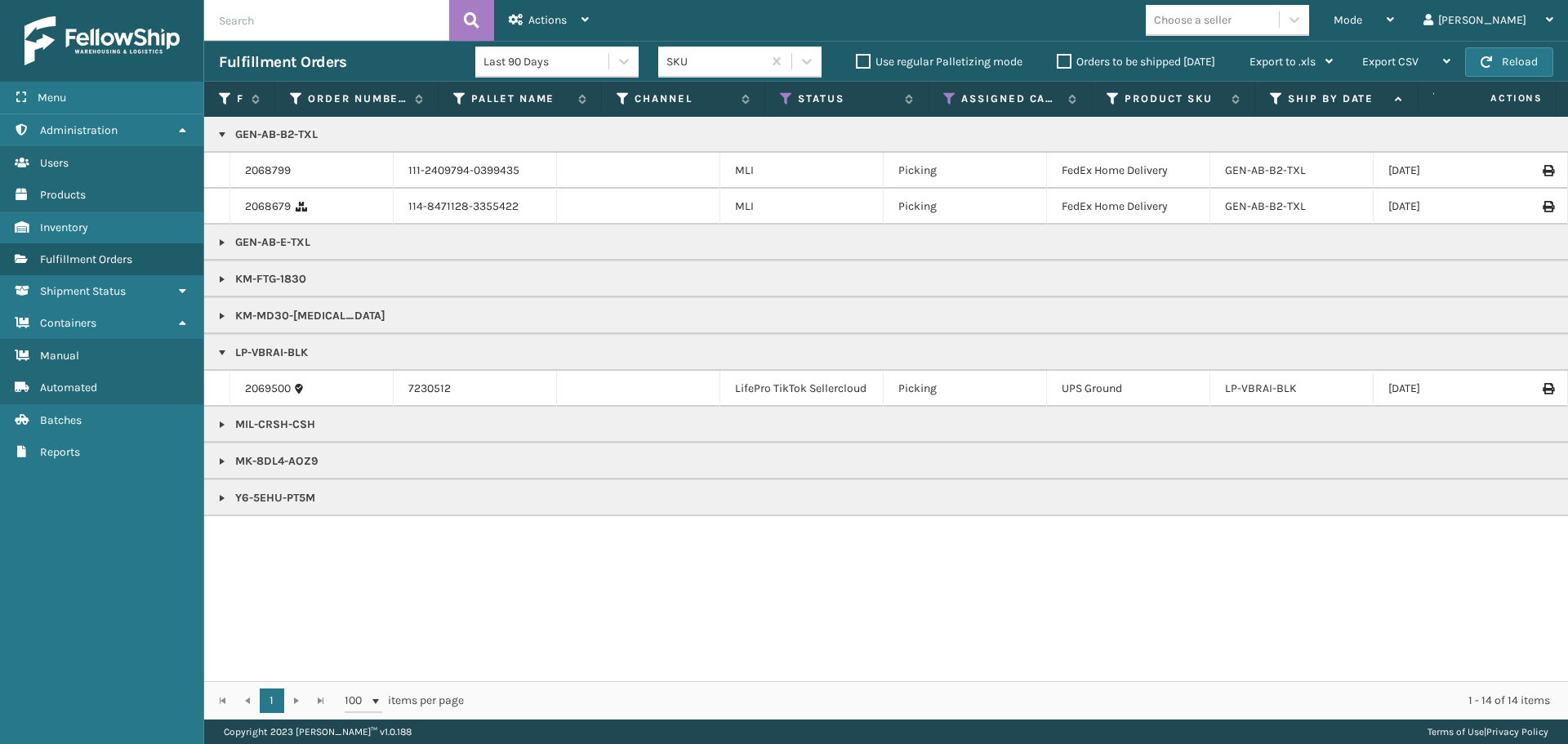
click at [224, 357] on link at bounding box center [222, 353] width 13 height 13
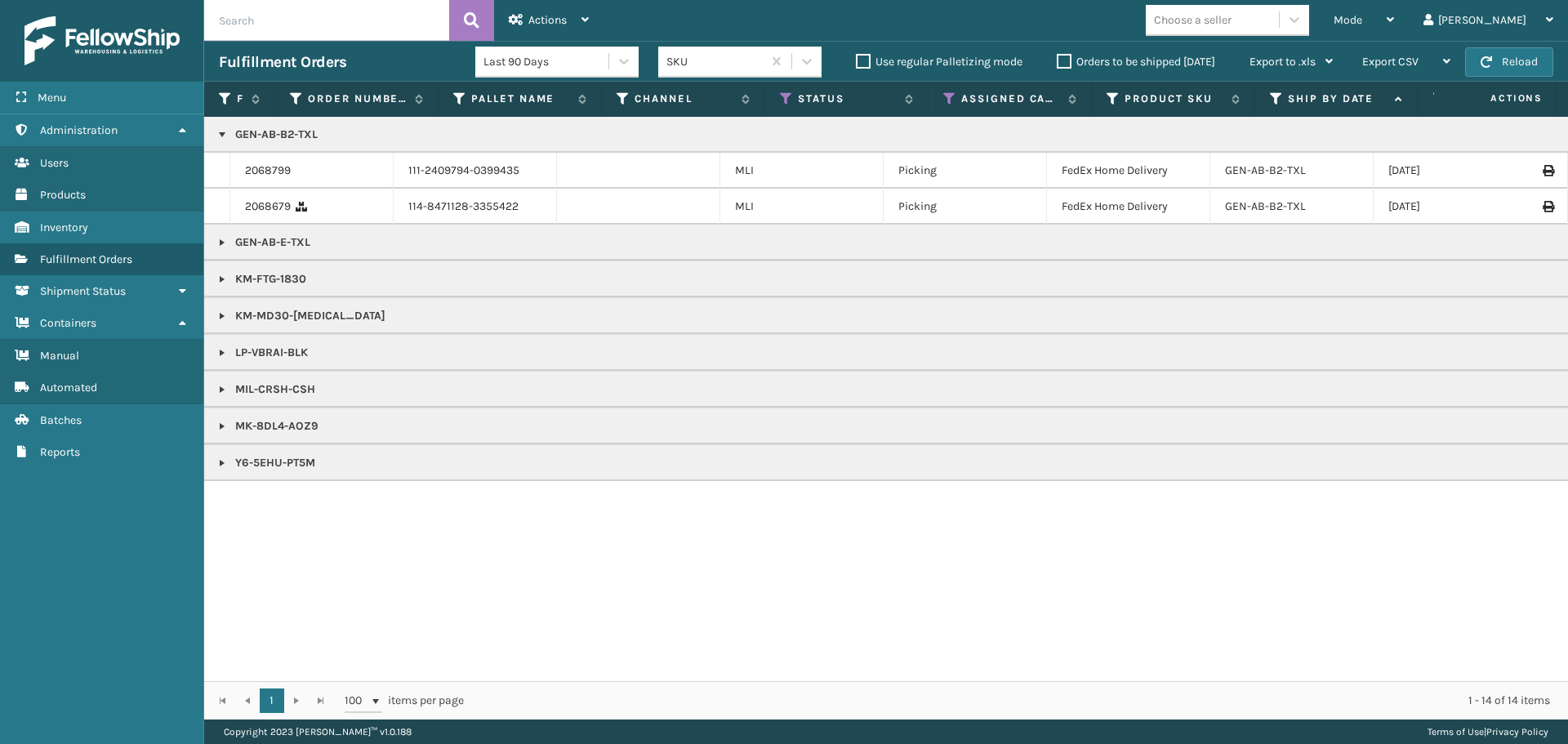
click at [218, 320] on link at bounding box center [222, 316] width 13 height 13
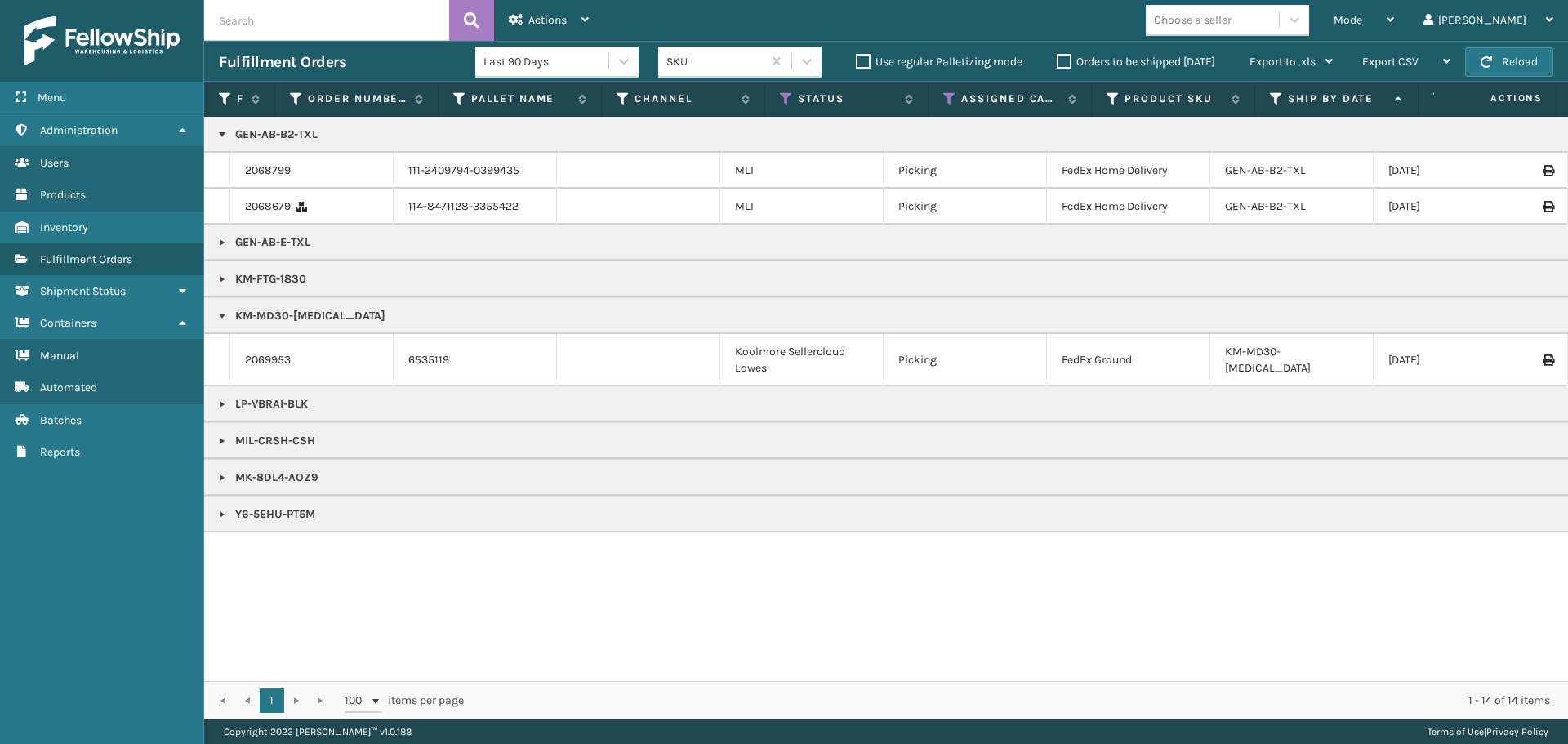
click at [229, 278] on p "KM-FTG-1830" at bounding box center [1422, 280] width 2406 height 16
click at [217, 279] on link at bounding box center [222, 279] width 13 height 13
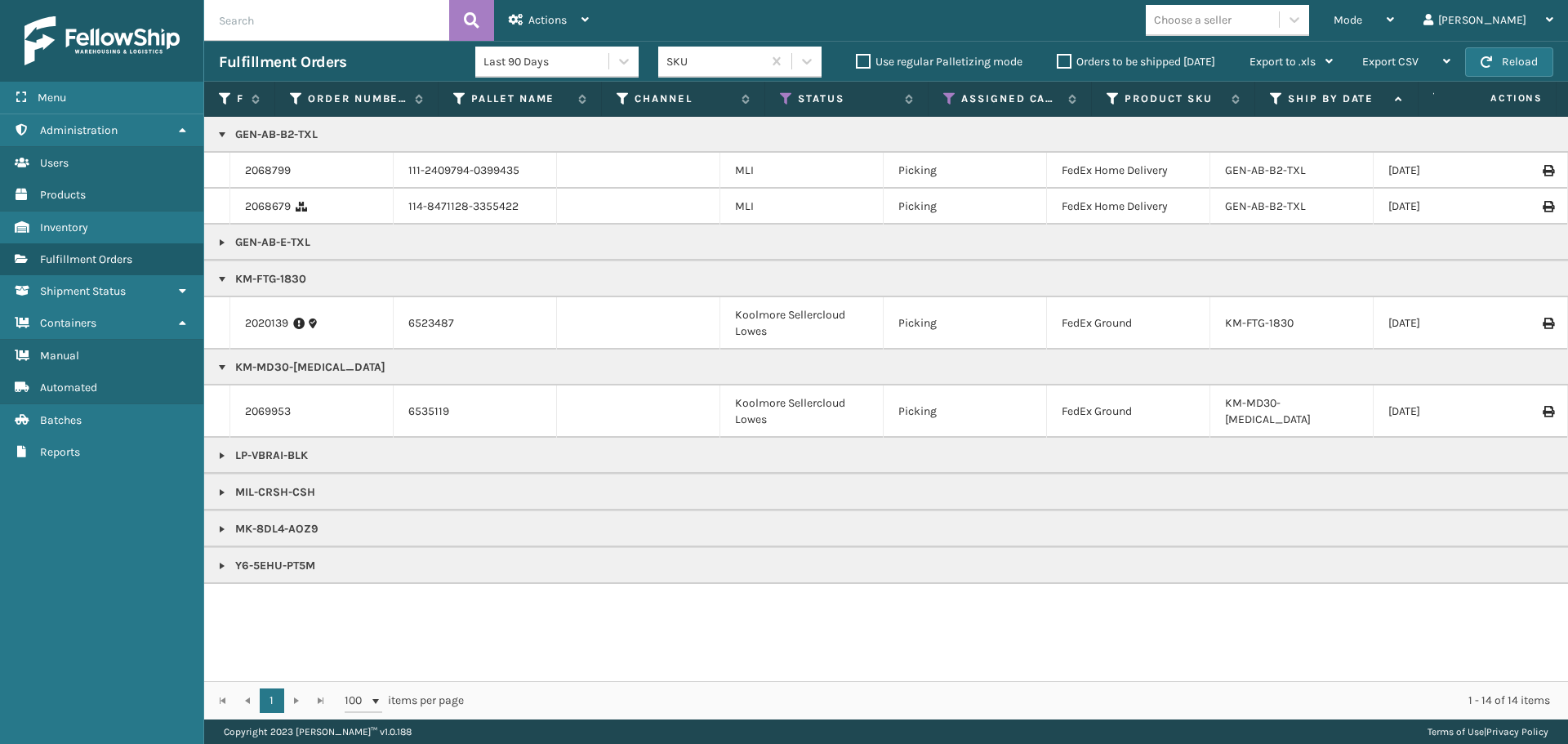
click at [219, 279] on link at bounding box center [222, 279] width 13 height 13
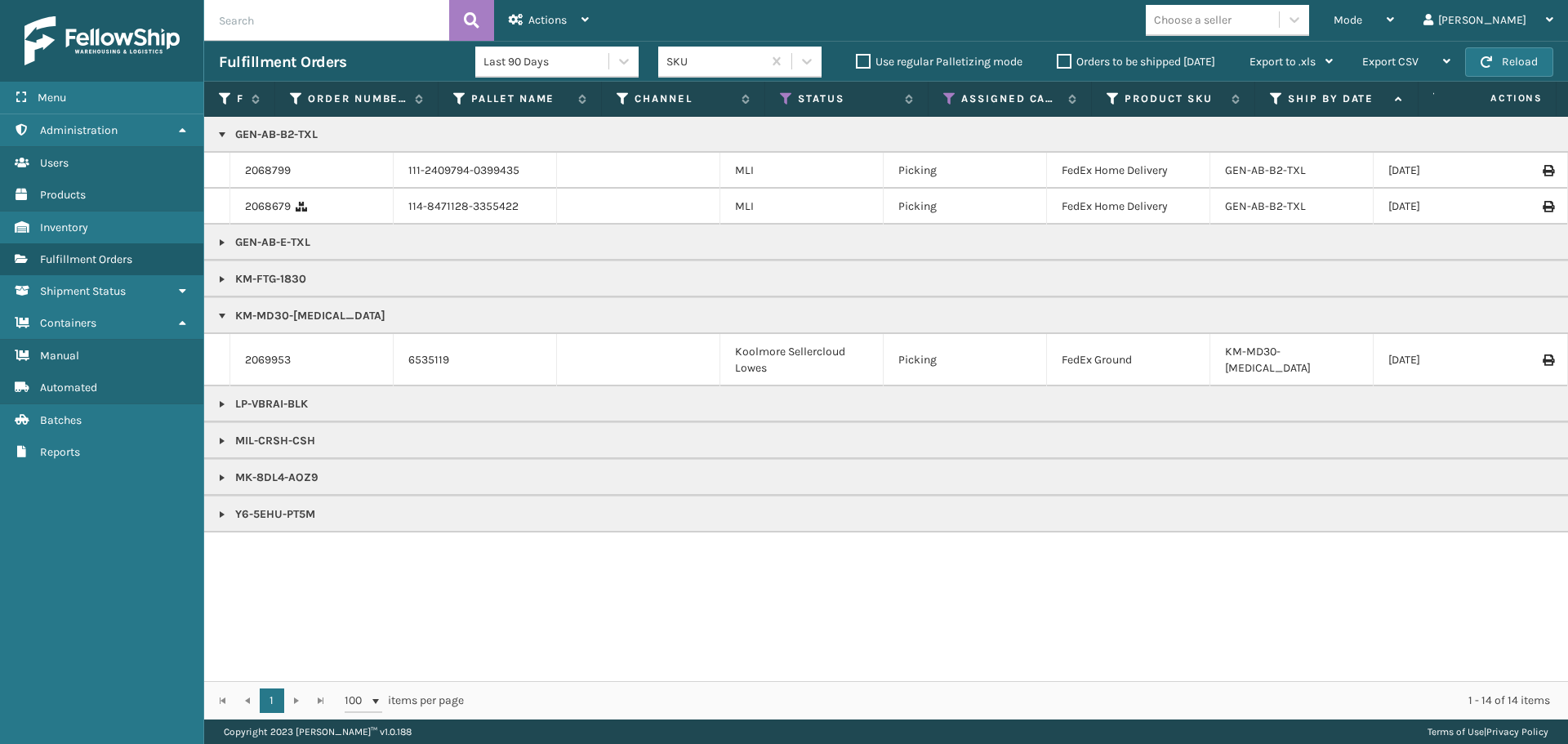
click at [222, 243] on link at bounding box center [222, 243] width 13 height 13
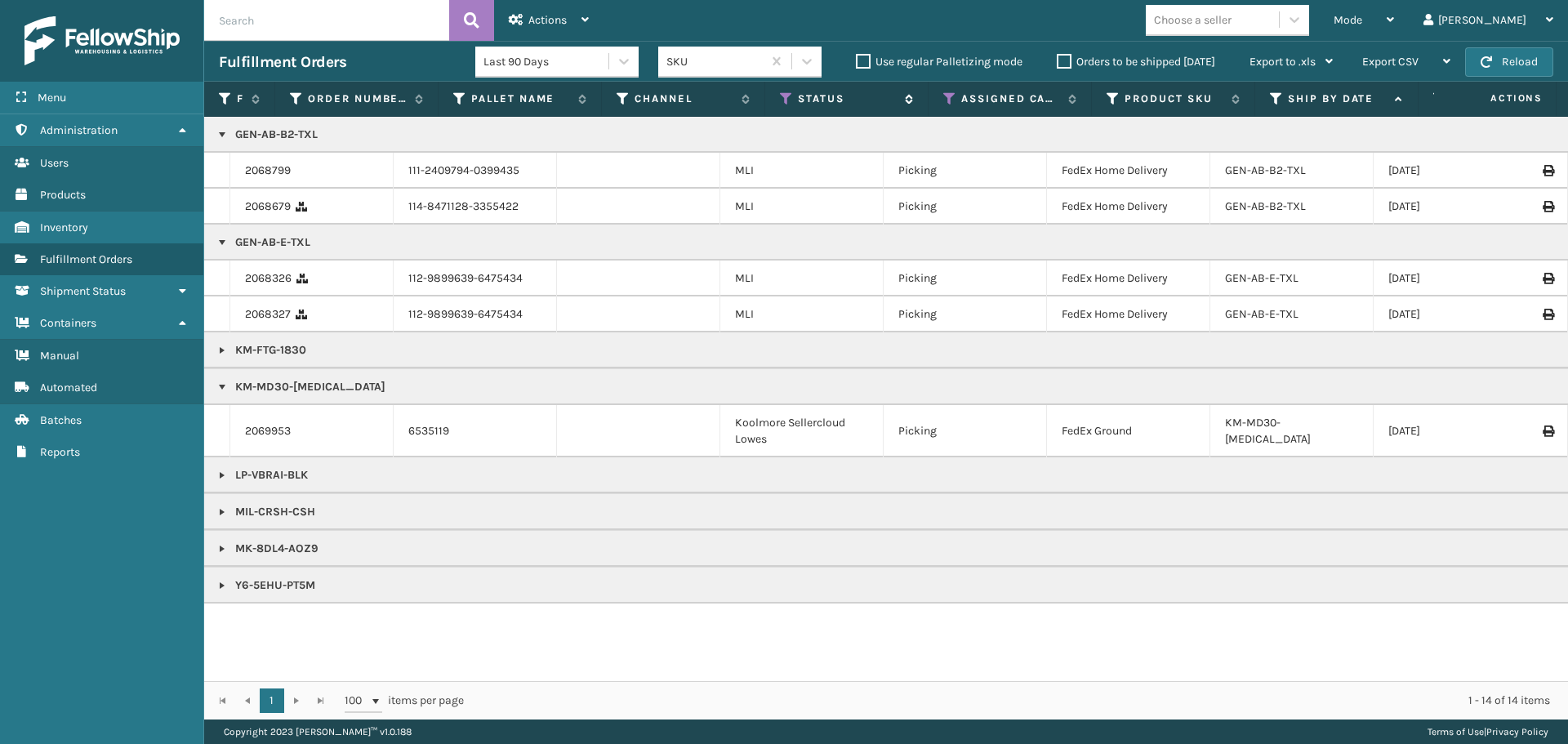
click at [788, 93] on icon at bounding box center [787, 99] width 13 height 14
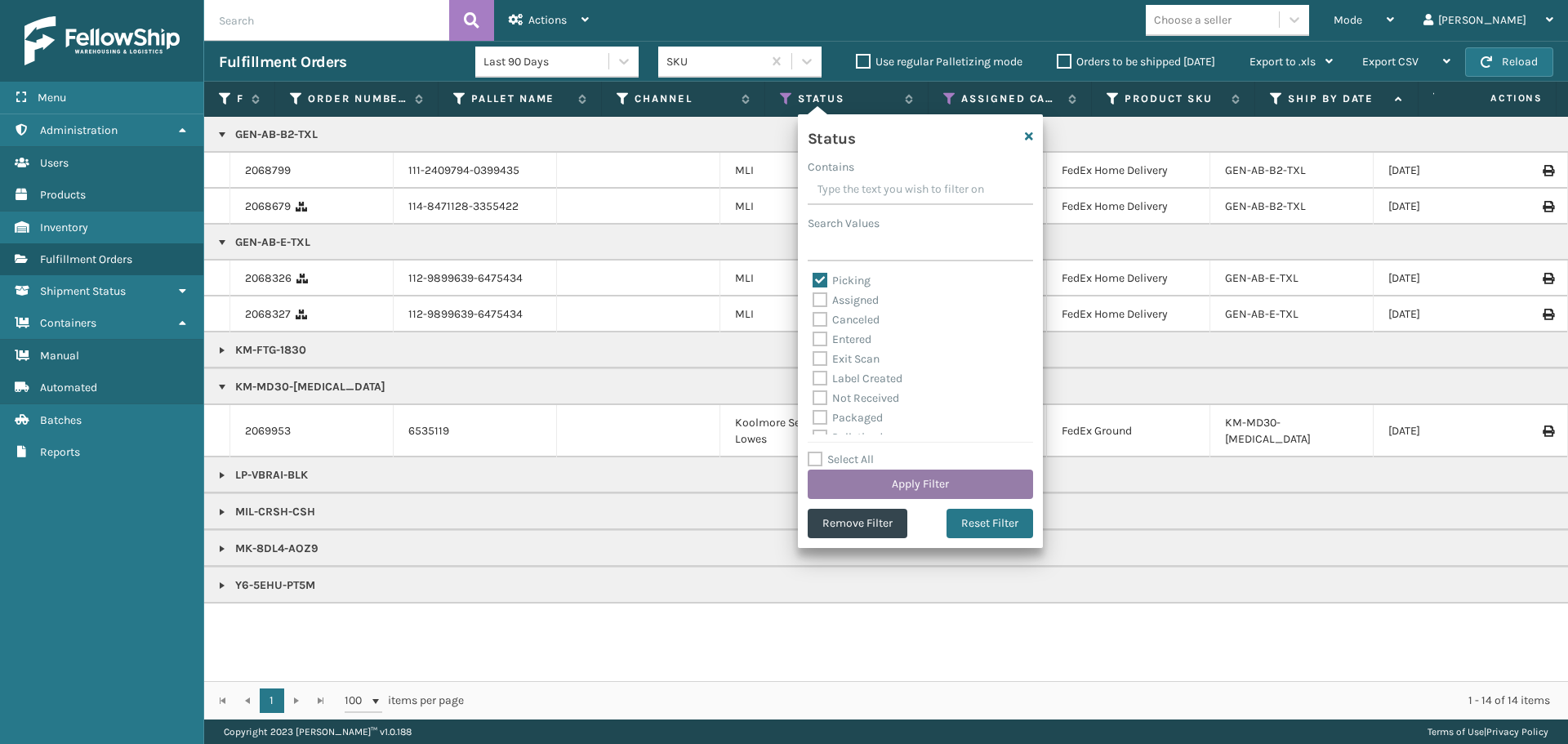
click at [943, 481] on button "Apply Filter" at bounding box center [920, 484] width 225 height 29
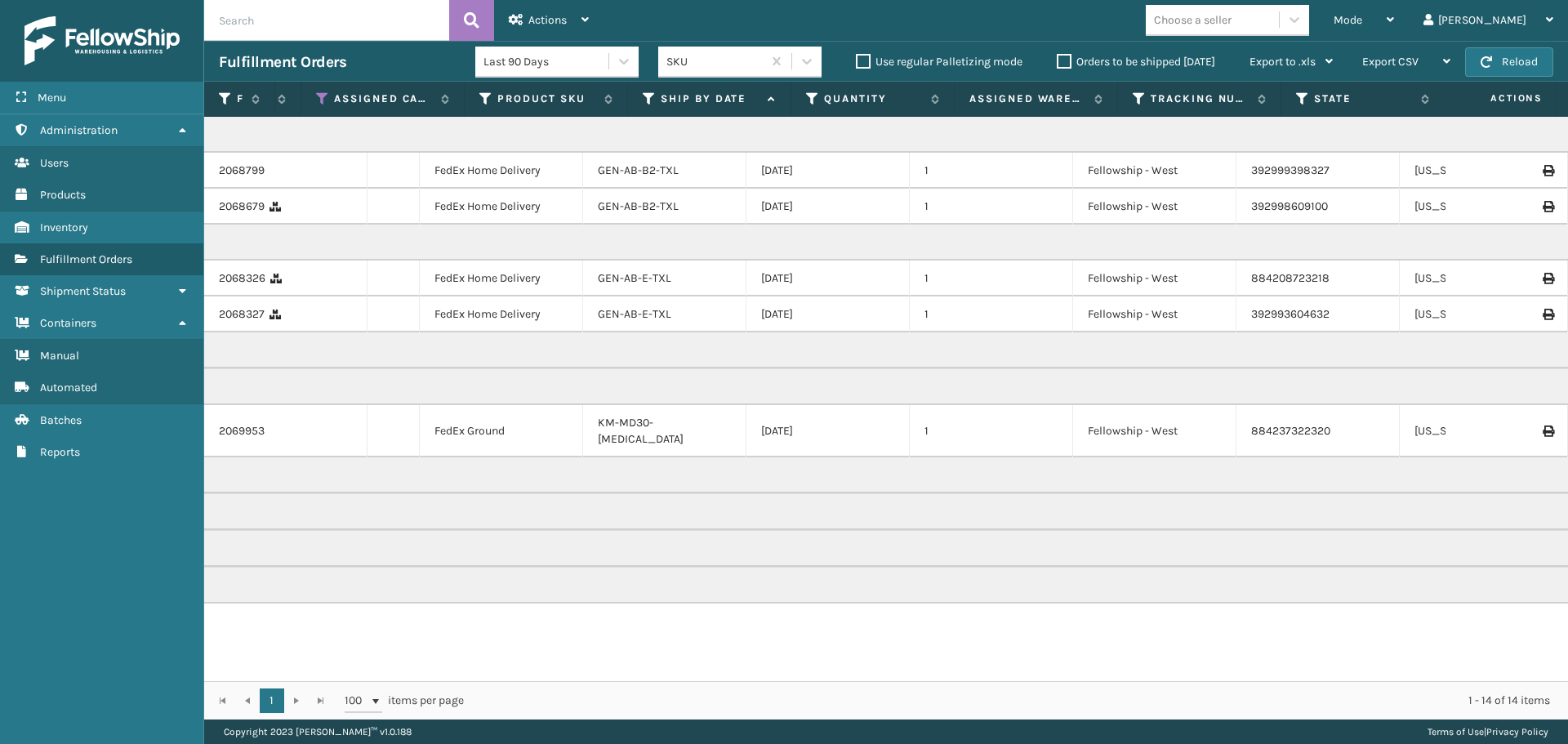
scroll to position [0, 639]
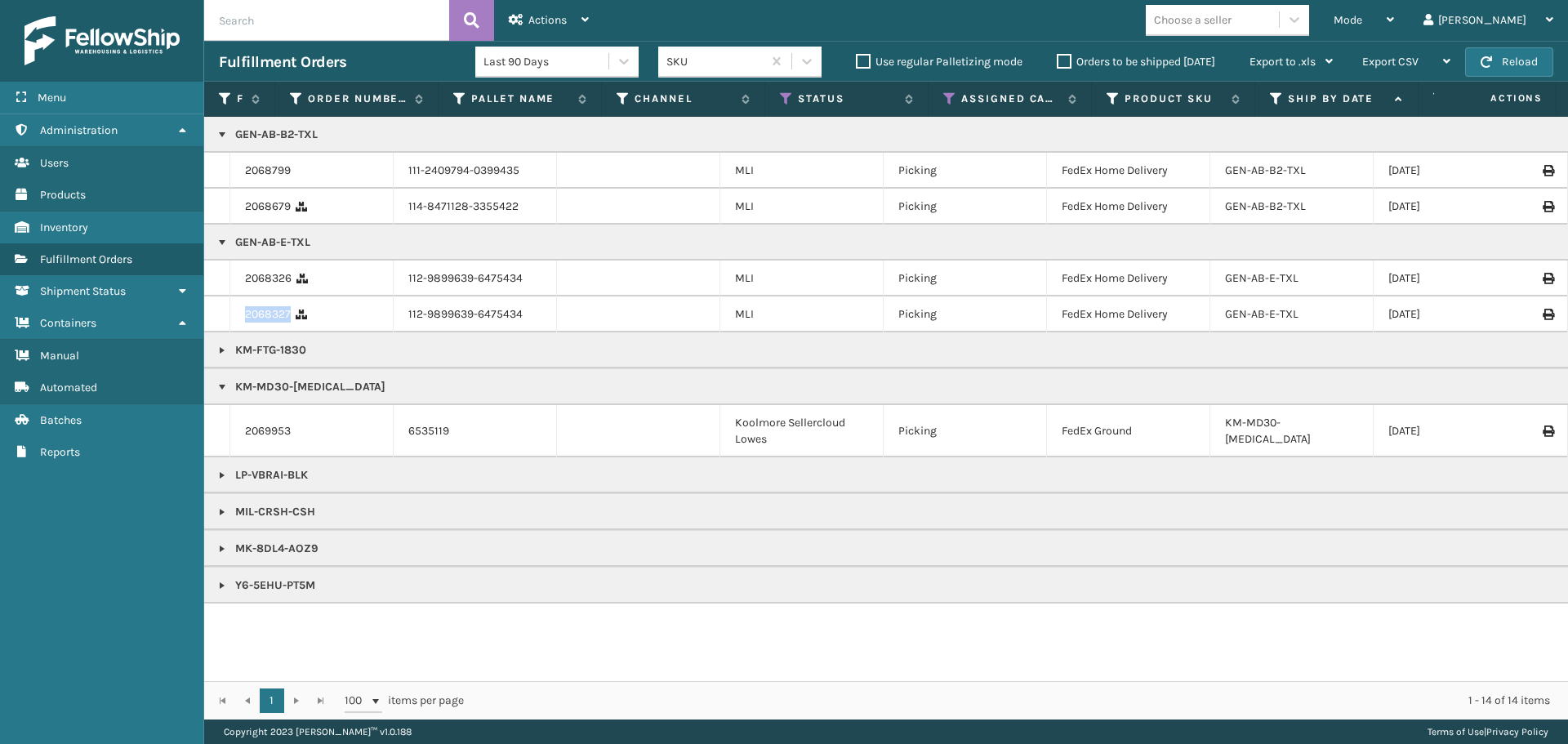
drag, startPoint x: 246, startPoint y: 319, endPoint x: 289, endPoint y: 324, distance: 43.3
click at [289, 324] on td "2068327" at bounding box center [311, 314] width 163 height 36
copy link "2068327"
